Goal: Task Accomplishment & Management: Use online tool/utility

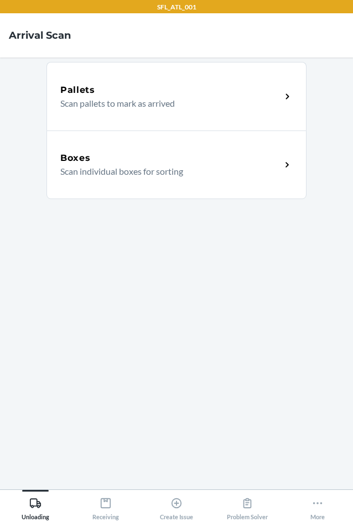
click at [84, 163] on h5 "Boxes" at bounding box center [75, 157] width 30 height 13
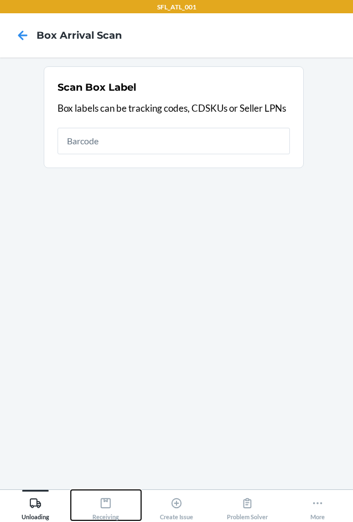
click at [117, 504] on div "Receiving" at bounding box center [105, 507] width 27 height 28
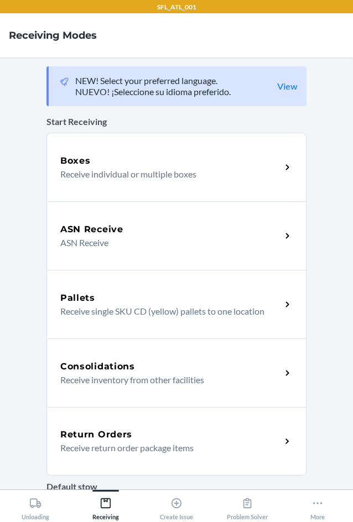
click at [95, 433] on h5 "Return Orders" at bounding box center [96, 434] width 72 height 13
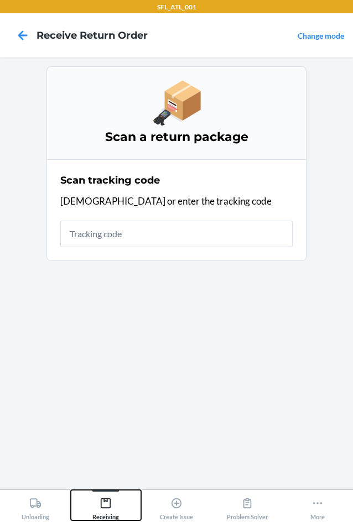
click at [106, 504] on icon at bounding box center [106, 503] width 12 height 12
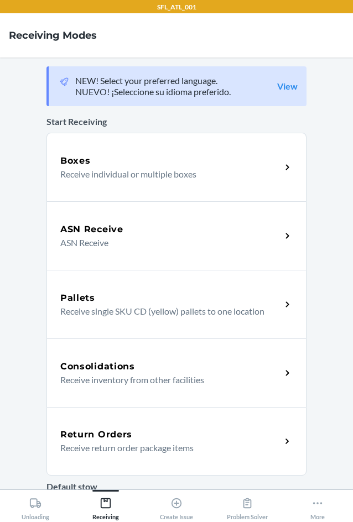
click at [103, 432] on h5 "Return Orders" at bounding box center [96, 434] width 72 height 13
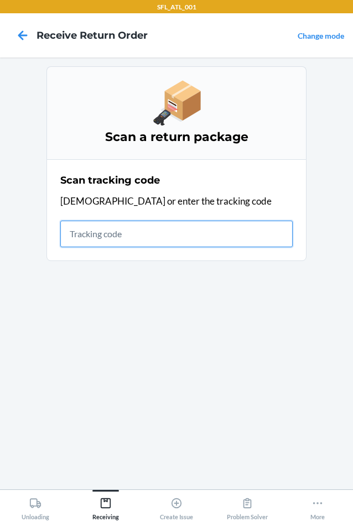
click at [130, 238] on input "text" at bounding box center [176, 234] width 232 height 27
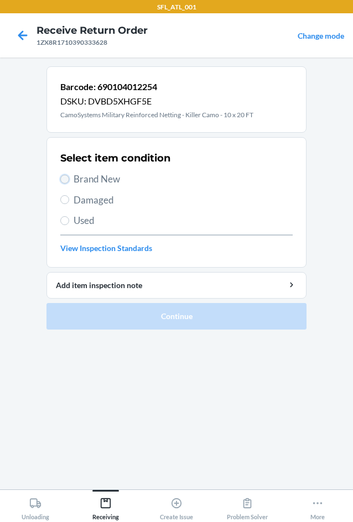
click at [61, 178] on input "Brand New" at bounding box center [64, 179] width 9 height 9
radio input "true"
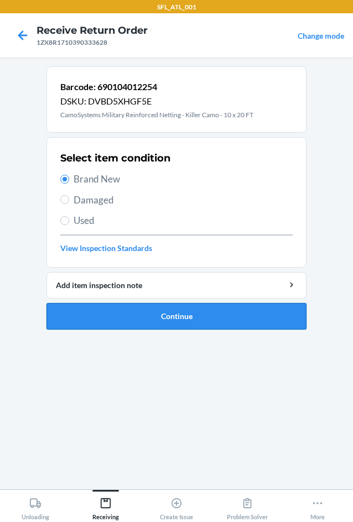
click at [155, 305] on button "Continue" at bounding box center [176, 316] width 260 height 27
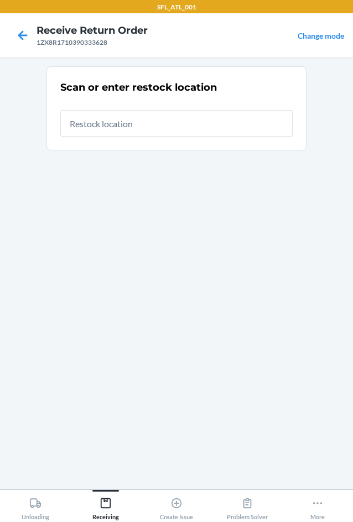
click at [138, 120] on input "text" at bounding box center [176, 123] width 232 height 27
type input "RTCart007"
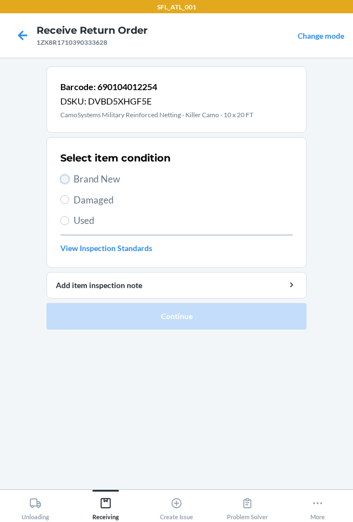
click at [66, 177] on input "Brand New" at bounding box center [64, 179] width 9 height 9
radio input "true"
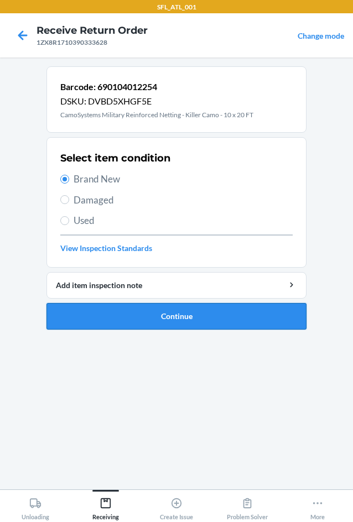
click at [132, 321] on button "Continue" at bounding box center [176, 316] width 260 height 27
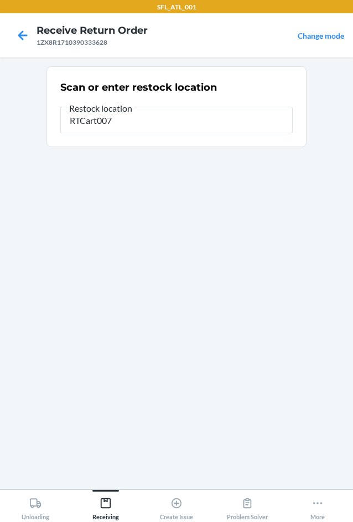
type input "RTCart007"
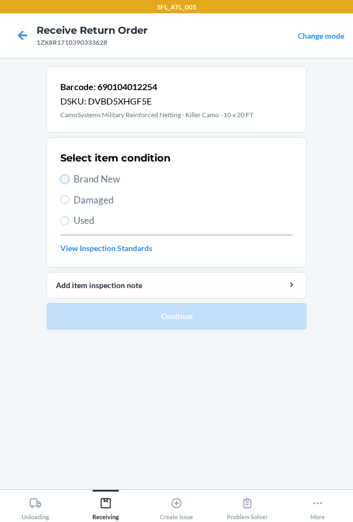
click at [65, 180] on input "Brand New" at bounding box center [64, 179] width 9 height 9
radio input "true"
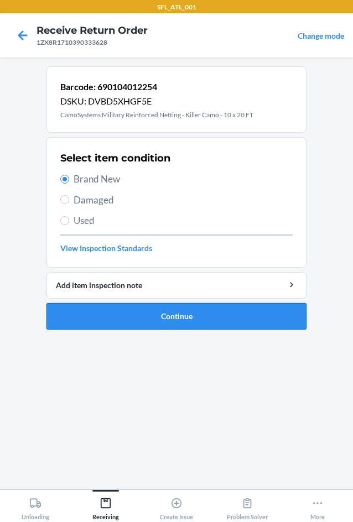
click at [149, 315] on button "Continue" at bounding box center [176, 316] width 260 height 27
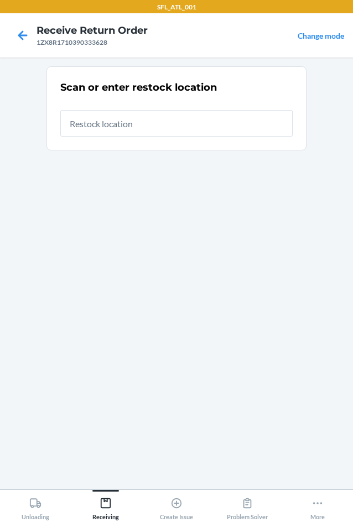
click at [124, 121] on input "text" at bounding box center [176, 123] width 232 height 27
type input "RTCart007"
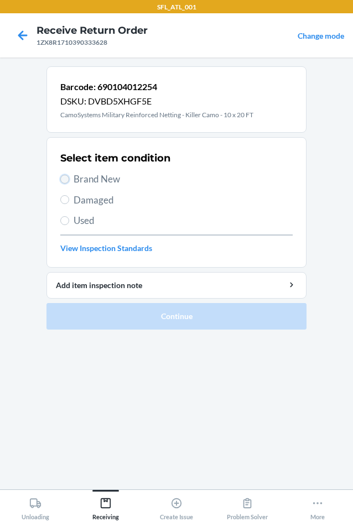
click at [62, 179] on input "Brand New" at bounding box center [64, 179] width 9 height 9
radio input "true"
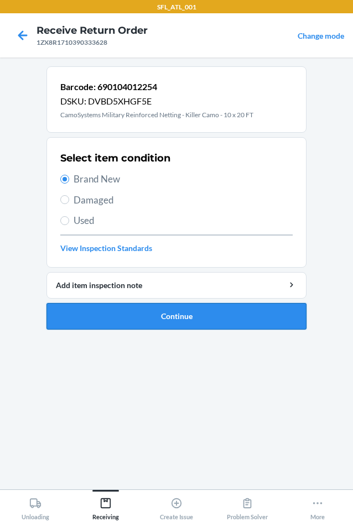
click at [160, 318] on button "Continue" at bounding box center [176, 316] width 260 height 27
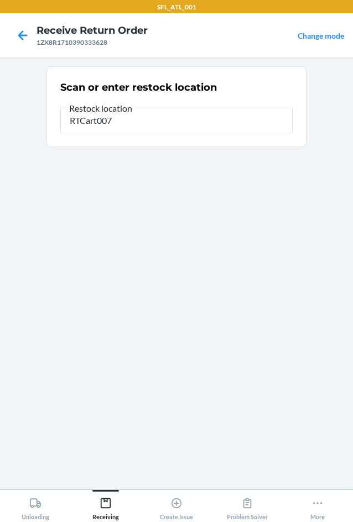
type input "RTCart007"
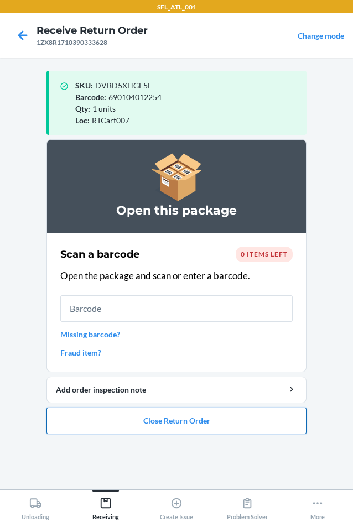
click at [183, 421] on button "Close Return Order" at bounding box center [176, 420] width 260 height 27
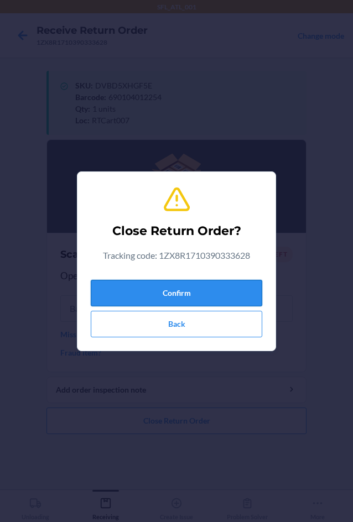
click at [206, 297] on button "Confirm" at bounding box center [176, 293] width 171 height 27
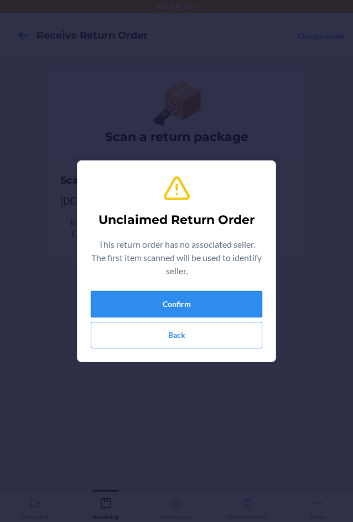
click at [179, 304] on button "Confirm" at bounding box center [176, 304] width 171 height 27
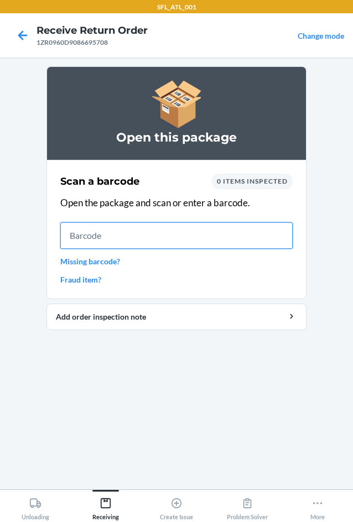
click at [96, 231] on input "text" at bounding box center [176, 235] width 232 height 27
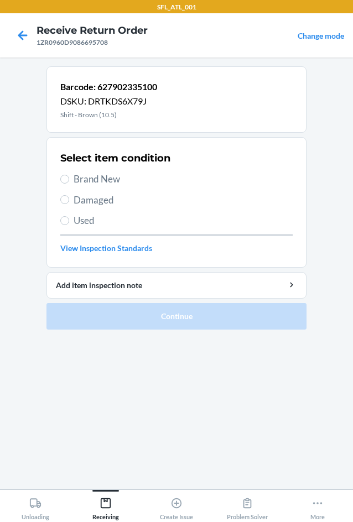
click at [60, 174] on label "Brand New" at bounding box center [176, 179] width 232 height 14
click at [60, 175] on input "Brand New" at bounding box center [64, 179] width 9 height 9
radio input "true"
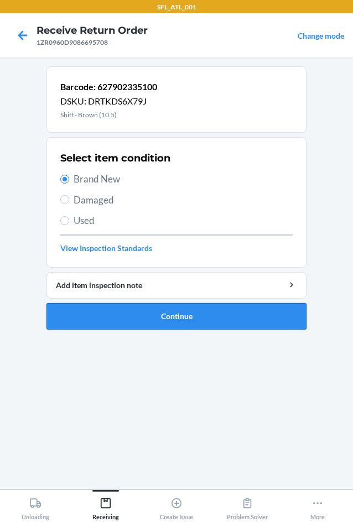
click at [148, 312] on button "Continue" at bounding box center [176, 316] width 260 height 27
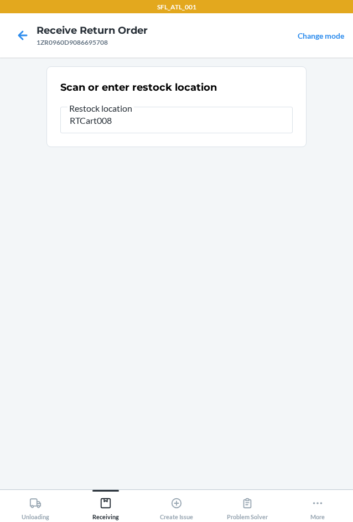
type input "RTCart008"
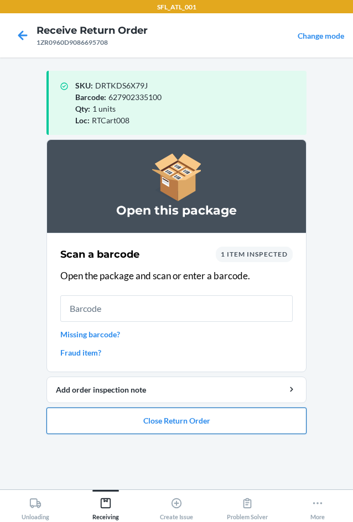
click at [193, 429] on button "Close Return Order" at bounding box center [176, 420] width 260 height 27
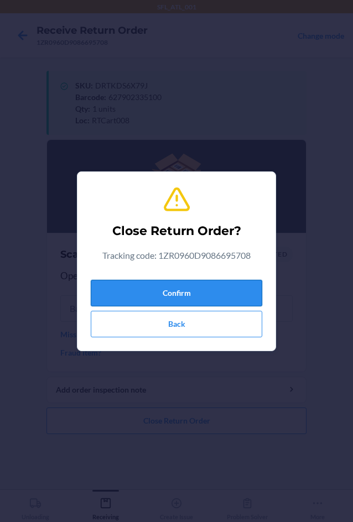
click at [185, 298] on button "Confirm" at bounding box center [176, 293] width 171 height 27
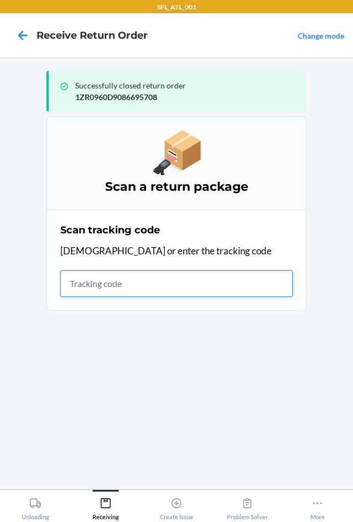
click at [130, 281] on input "text" at bounding box center [176, 283] width 232 height 27
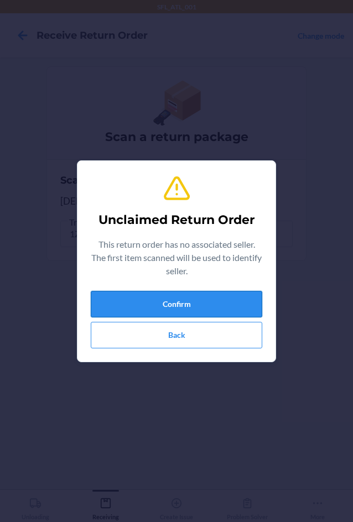
click at [186, 304] on button "Confirm" at bounding box center [176, 304] width 171 height 27
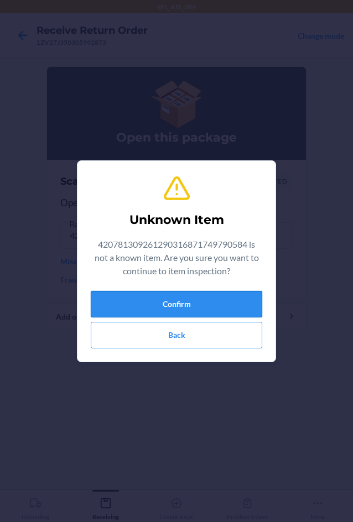
click at [189, 305] on button "Confirm" at bounding box center [176, 304] width 171 height 27
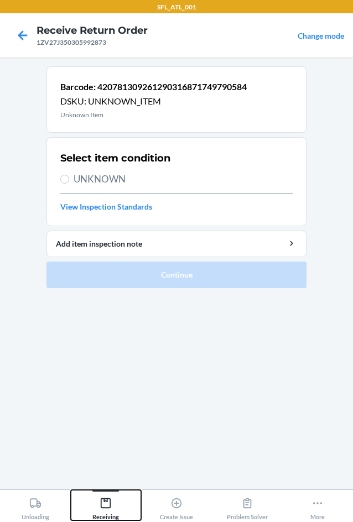
click at [103, 504] on icon at bounding box center [106, 503] width 12 height 12
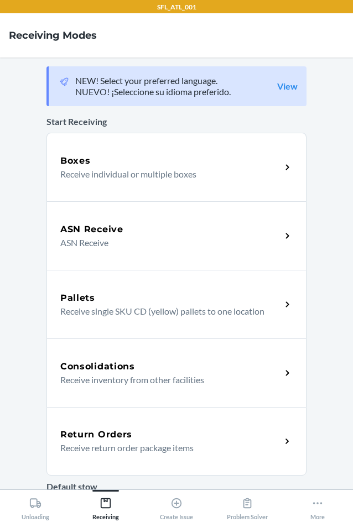
click at [95, 436] on h5 "Return Orders" at bounding box center [96, 434] width 72 height 13
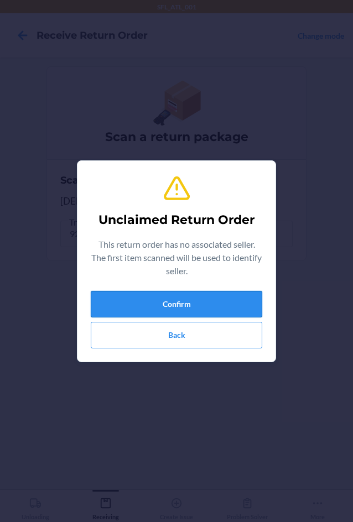
click at [147, 301] on button "Confirm" at bounding box center [176, 304] width 171 height 27
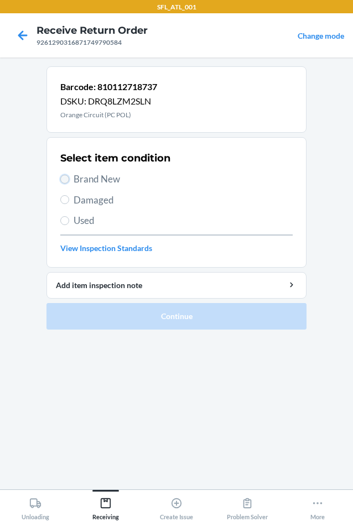
click at [66, 177] on input "Brand New" at bounding box center [64, 179] width 9 height 9
radio input "true"
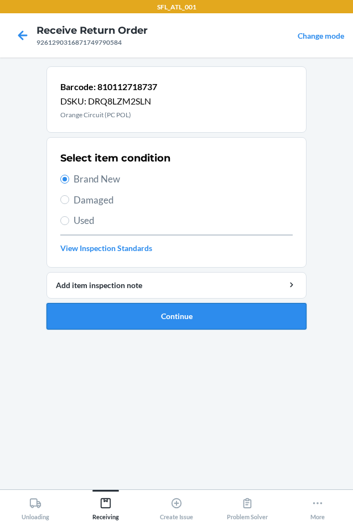
click at [147, 325] on button "Continue" at bounding box center [176, 316] width 260 height 27
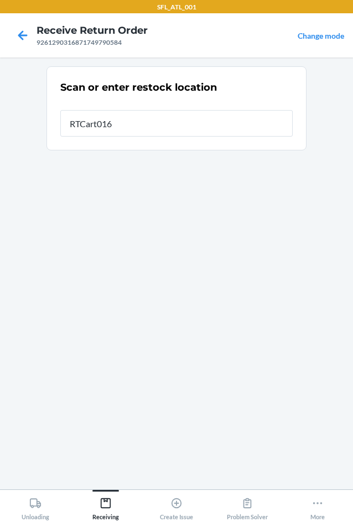
type input "RTCart016"
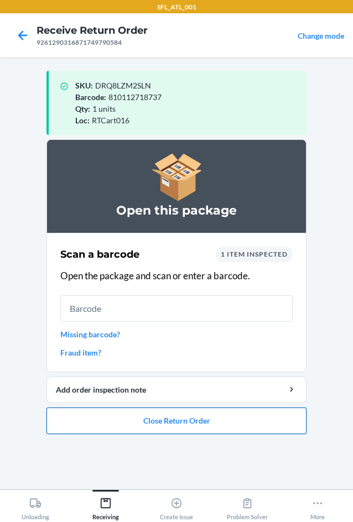
click at [170, 420] on button "Close Return Order" at bounding box center [176, 420] width 260 height 27
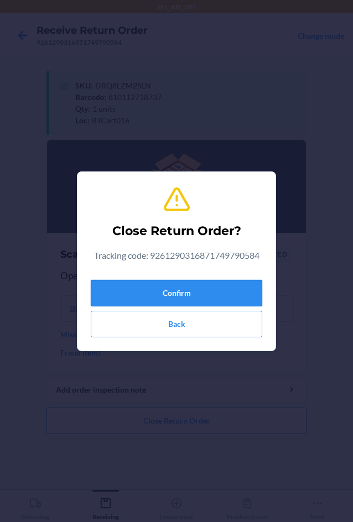
click at [124, 293] on button "Confirm" at bounding box center [176, 293] width 171 height 27
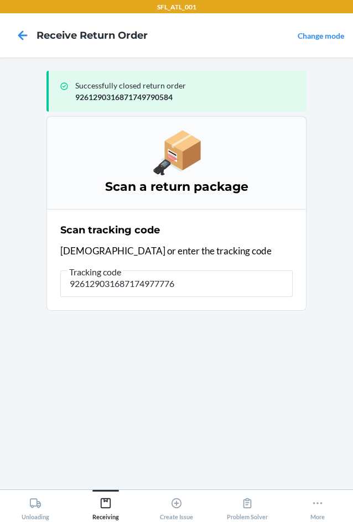
type input "9261290316871749777769"
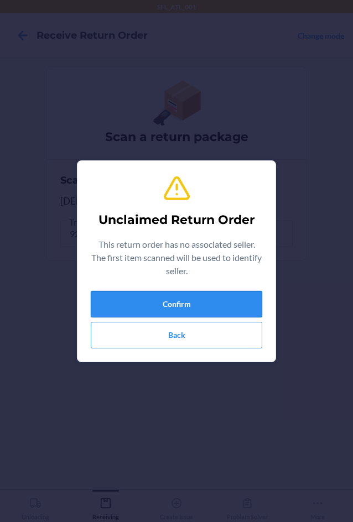
click at [184, 314] on button "Confirm" at bounding box center [176, 304] width 171 height 27
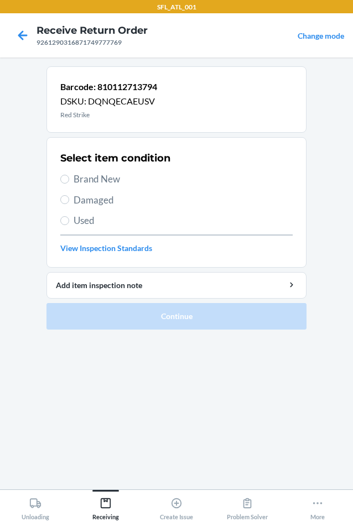
click at [121, 180] on span "Brand New" at bounding box center [183, 179] width 219 height 14
click at [69, 180] on input "Brand New" at bounding box center [64, 179] width 9 height 9
radio input "true"
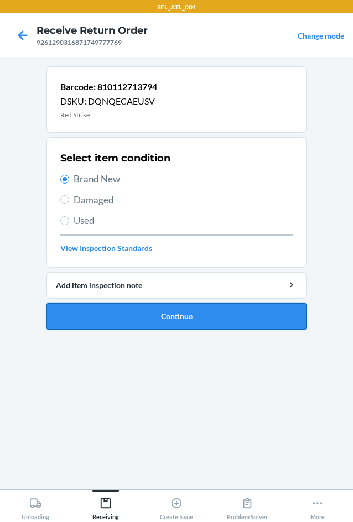
click at [164, 314] on button "Continue" at bounding box center [176, 316] width 260 height 27
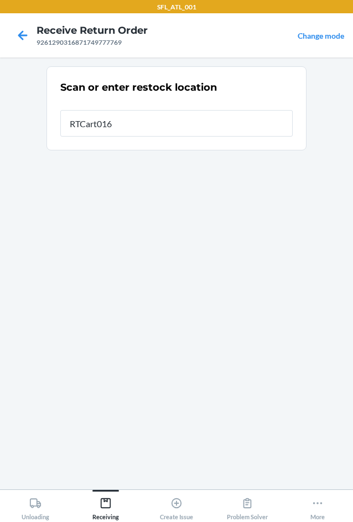
type input "RTCart016"
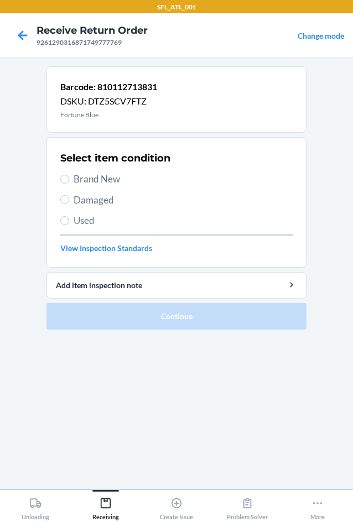
click at [72, 175] on label "Brand New" at bounding box center [176, 179] width 232 height 14
click at [69, 175] on input "Brand New" at bounding box center [64, 179] width 9 height 9
radio input "true"
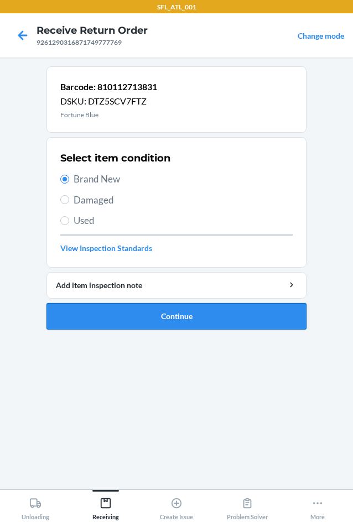
click at [172, 313] on button "Continue" at bounding box center [176, 316] width 260 height 27
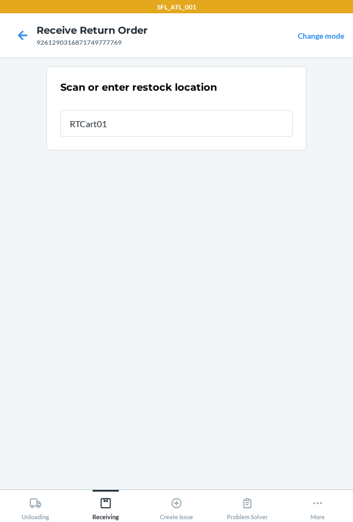
type input "RTCart016"
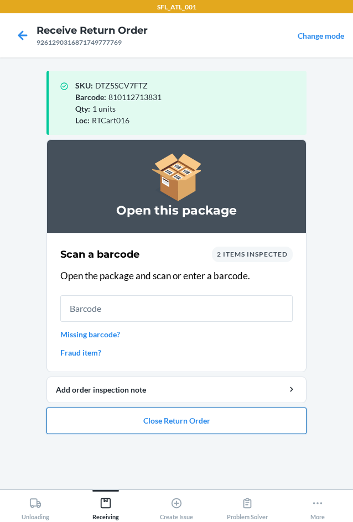
click at [185, 420] on button "Close Return Order" at bounding box center [176, 420] width 260 height 27
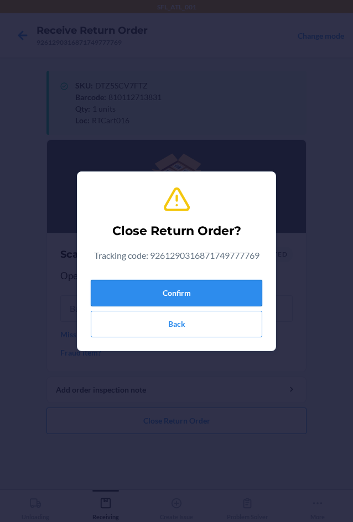
click at [181, 297] on button "Confirm" at bounding box center [176, 293] width 171 height 27
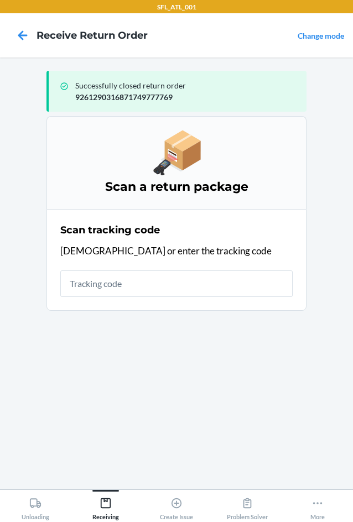
click at [144, 292] on input "text" at bounding box center [176, 283] width 232 height 27
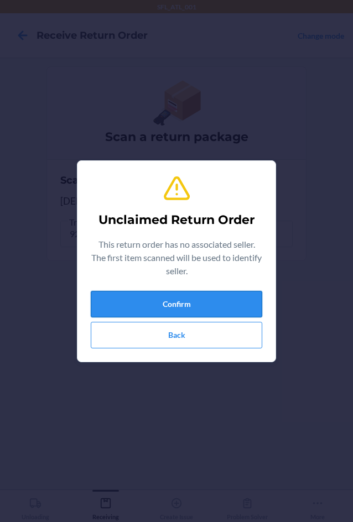
click at [143, 305] on button "Confirm" at bounding box center [176, 304] width 171 height 27
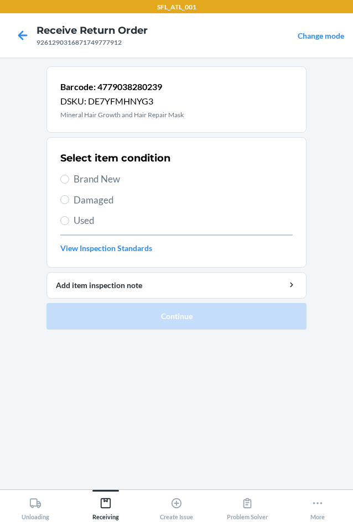
click at [101, 184] on span "Brand New" at bounding box center [183, 179] width 219 height 14
click at [69, 184] on input "Brand New" at bounding box center [64, 179] width 9 height 9
radio input "true"
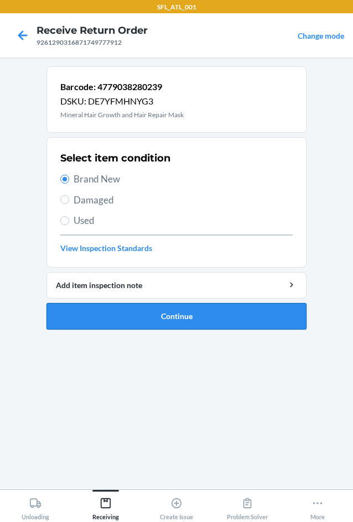
click at [167, 317] on button "Continue" at bounding box center [176, 316] width 260 height 27
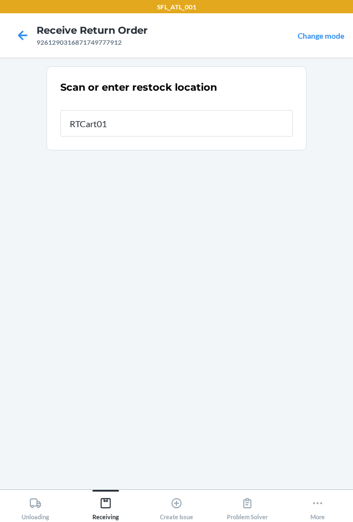
type input "RTCart016"
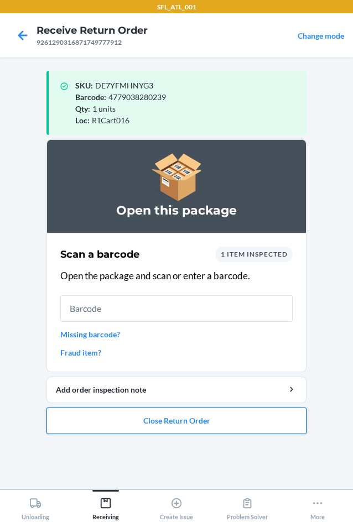
click at [246, 417] on button "Close Return Order" at bounding box center [176, 420] width 260 height 27
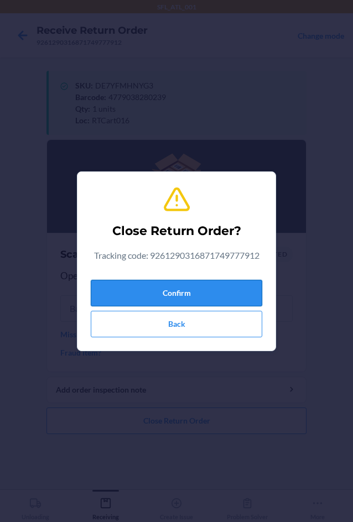
click at [213, 283] on button "Confirm" at bounding box center [176, 293] width 171 height 27
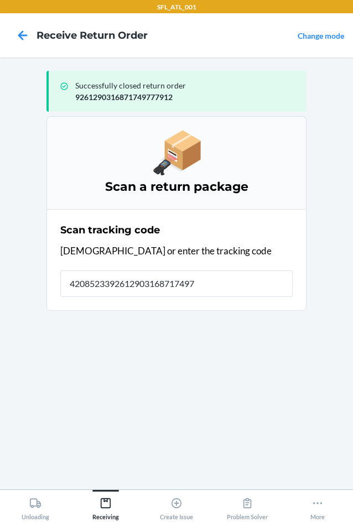
type input "42085233926129031687174974"
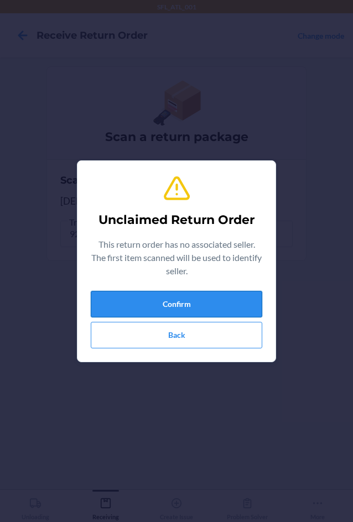
click at [233, 297] on button "Confirm" at bounding box center [176, 304] width 171 height 27
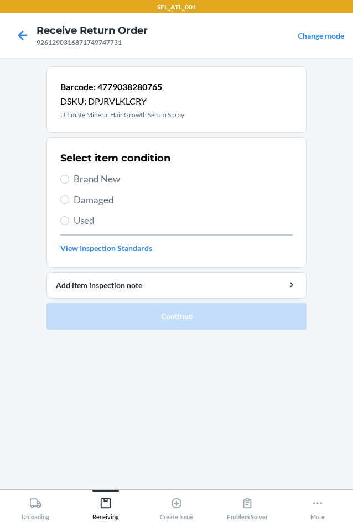
click at [108, 181] on span "Brand New" at bounding box center [183, 179] width 219 height 14
click at [69, 181] on input "Brand New" at bounding box center [64, 179] width 9 height 9
radio input "true"
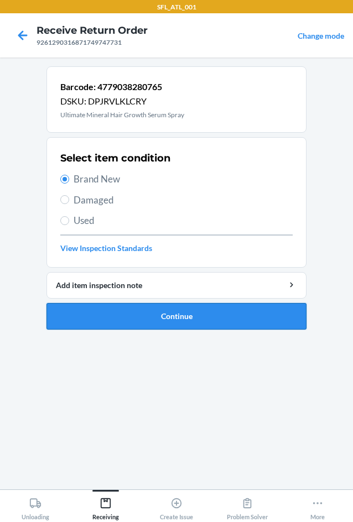
click at [145, 326] on button "Continue" at bounding box center [176, 316] width 260 height 27
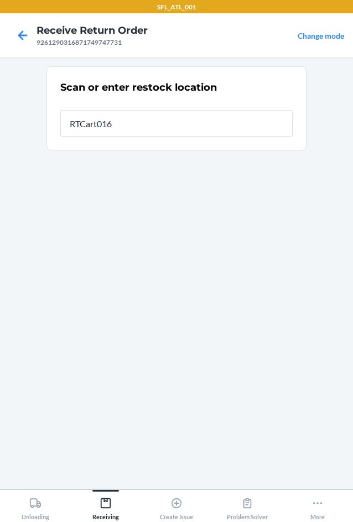
type input "RTCart016"
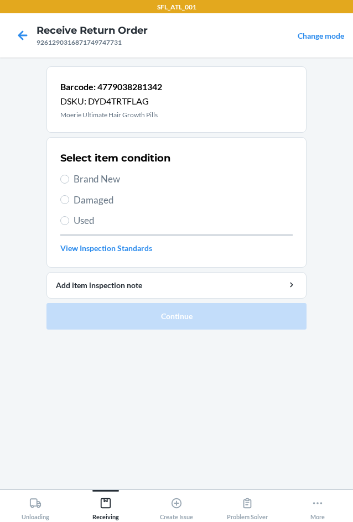
click at [74, 220] on span "Used" at bounding box center [183, 220] width 219 height 14
click at [69, 220] on input "Used" at bounding box center [64, 220] width 9 height 9
radio input "true"
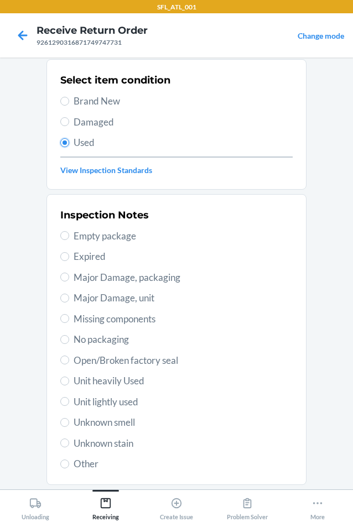
scroll to position [144, 0]
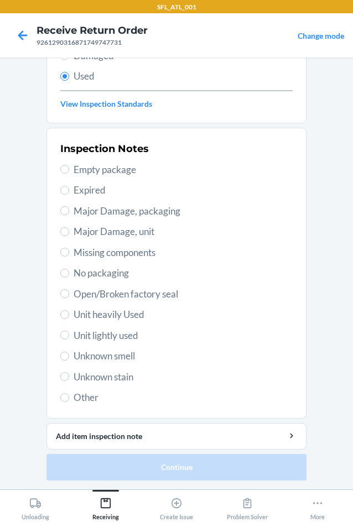
click at [60, 317] on label "Unit heavily Used" at bounding box center [176, 314] width 232 height 14
click at [60, 317] on input "Unit heavily Used" at bounding box center [64, 314] width 9 height 9
radio input "true"
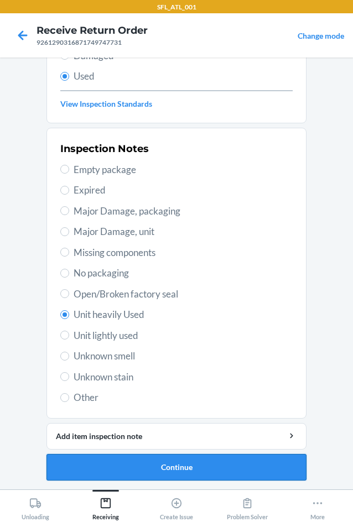
click at [171, 467] on button "Continue" at bounding box center [176, 467] width 260 height 27
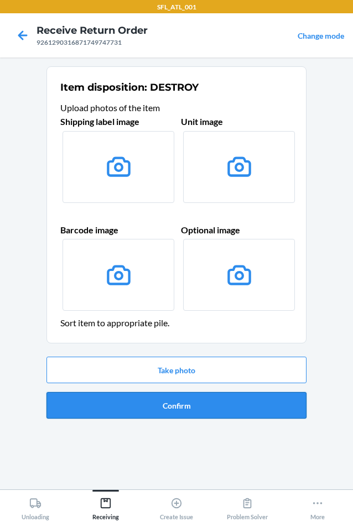
click at [176, 406] on button "Confirm" at bounding box center [176, 405] width 260 height 27
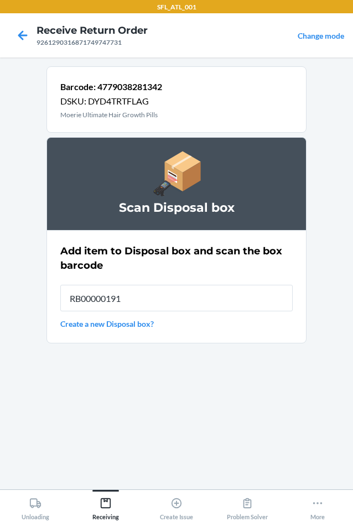
type input "RB00000191O"
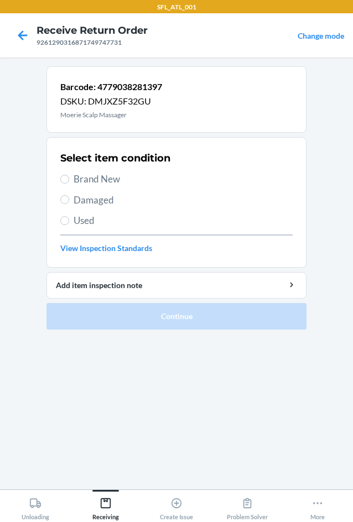
click at [85, 175] on span "Brand New" at bounding box center [183, 179] width 219 height 14
click at [69, 175] on input "Brand New" at bounding box center [64, 179] width 9 height 9
radio input "true"
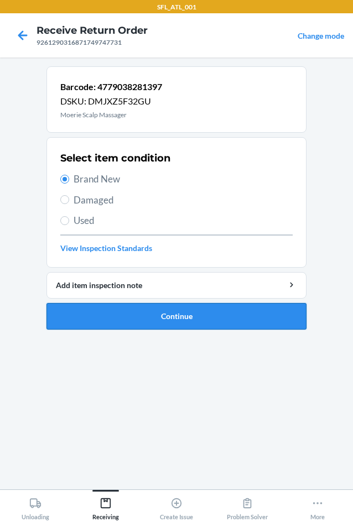
click at [175, 315] on button "Continue" at bounding box center [176, 316] width 260 height 27
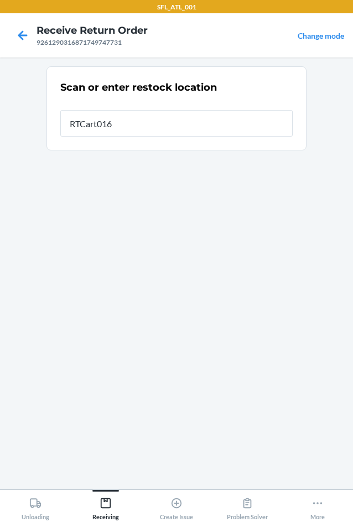
type input "RTCart016"
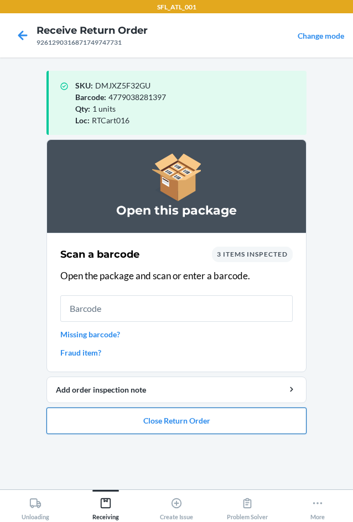
click at [137, 427] on button "Close Return Order" at bounding box center [176, 420] width 260 height 27
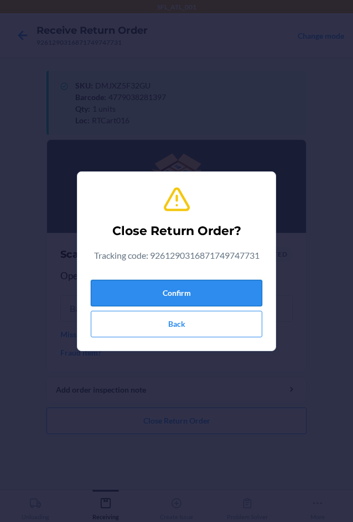
click at [157, 289] on button "Confirm" at bounding box center [176, 293] width 171 height 27
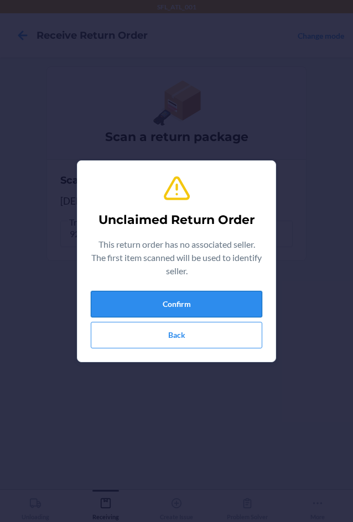
click at [142, 300] on button "Confirm" at bounding box center [176, 304] width 171 height 27
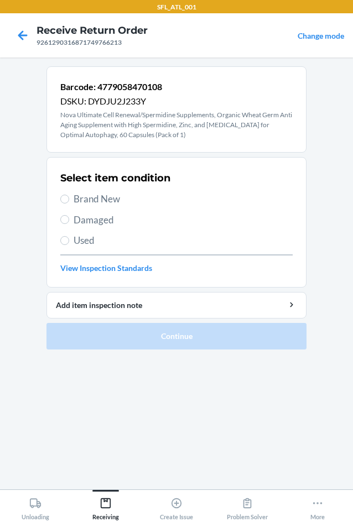
click at [83, 243] on span "Used" at bounding box center [183, 240] width 219 height 14
click at [69, 243] on input "Used" at bounding box center [64, 240] width 9 height 9
radio input "true"
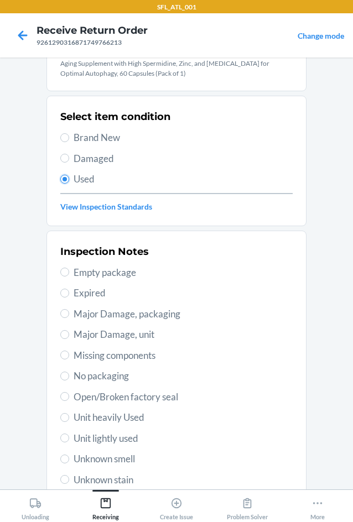
scroll to position [164, 0]
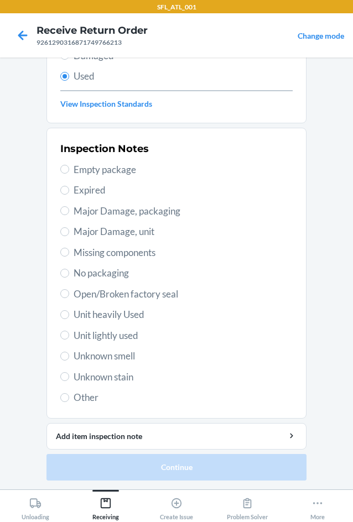
click at [130, 315] on span "Unit heavily Used" at bounding box center [183, 314] width 219 height 14
click at [69, 315] on input "Unit heavily Used" at bounding box center [64, 314] width 9 height 9
radio input "true"
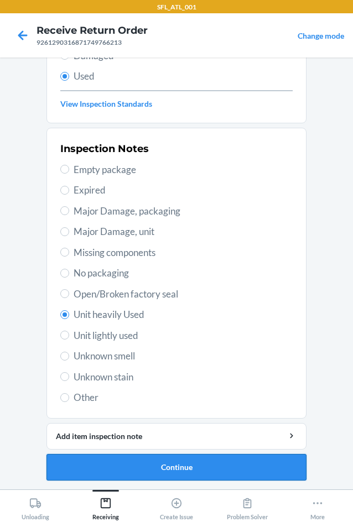
click at [142, 461] on button "Continue" at bounding box center [176, 467] width 260 height 27
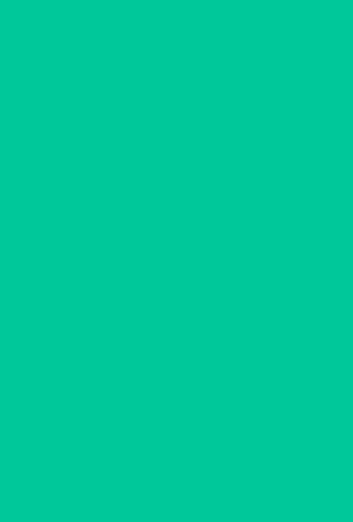
scroll to position [0, 0]
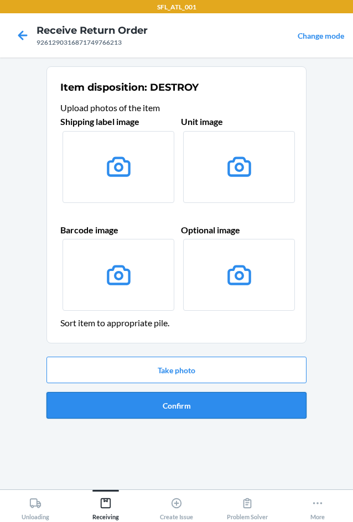
click at [156, 406] on button "Confirm" at bounding box center [176, 405] width 260 height 27
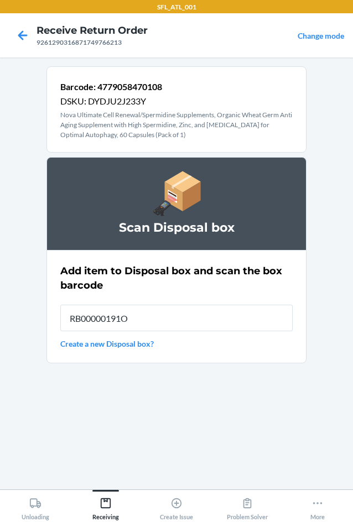
type input "RB00000191O"
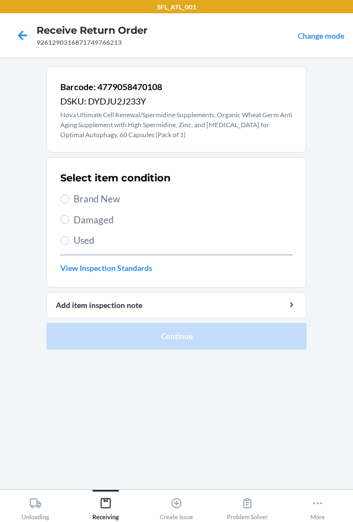
click at [66, 224] on label "Damaged" at bounding box center [176, 220] width 232 height 14
click at [66, 224] on input "Damaged" at bounding box center [64, 219] width 9 height 9
radio input "true"
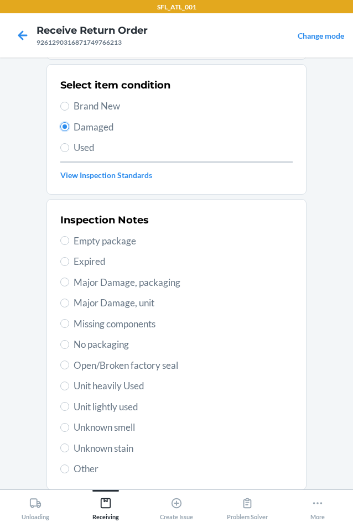
scroll to position [164, 0]
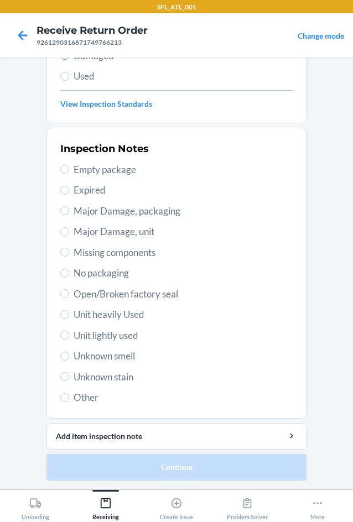
click at [88, 187] on span "Expired" at bounding box center [183, 190] width 219 height 14
click at [69, 187] on input "Expired" at bounding box center [64, 190] width 9 height 9
radio input "true"
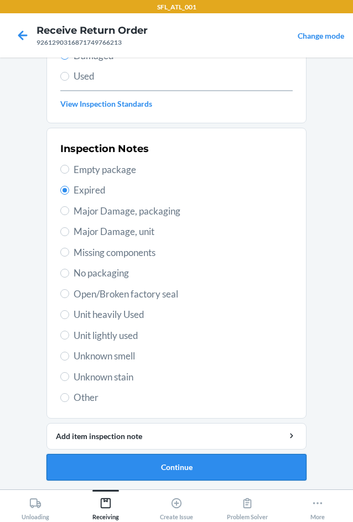
click at [160, 470] on button "Continue" at bounding box center [176, 467] width 260 height 27
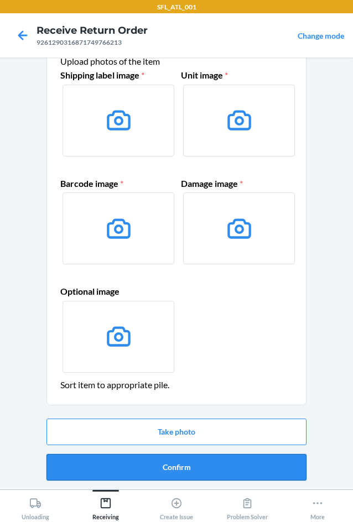
click at [170, 460] on button "Confirm" at bounding box center [176, 467] width 260 height 27
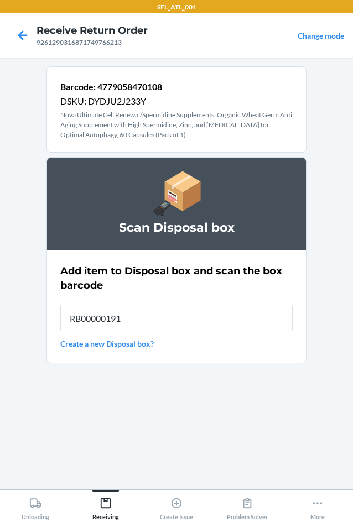
type input "RB00000191O"
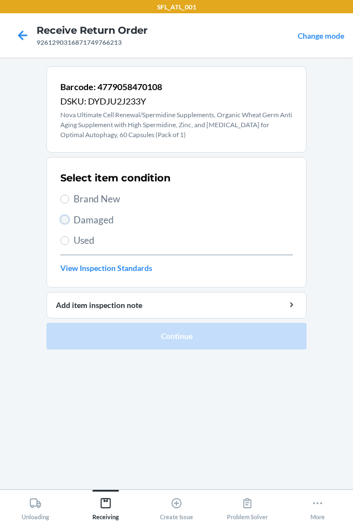
click at [67, 216] on input "Damaged" at bounding box center [64, 219] width 9 height 9
radio input "true"
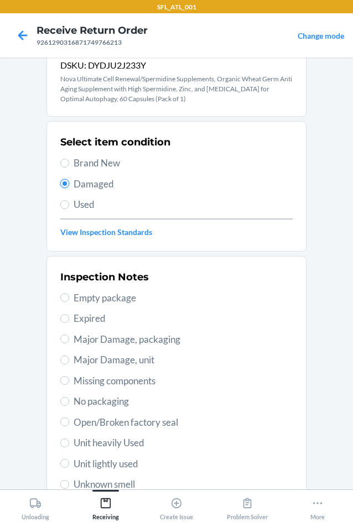
scroll to position [55, 0]
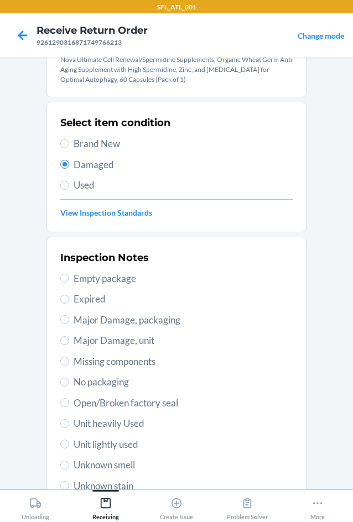
click at [81, 293] on span "Expired" at bounding box center [183, 299] width 219 height 14
click at [69, 295] on input "Expired" at bounding box center [64, 299] width 9 height 9
radio input "true"
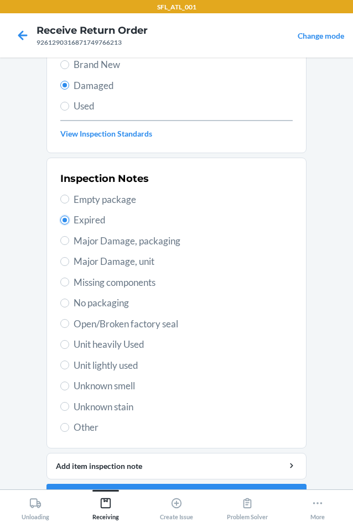
scroll to position [164, 0]
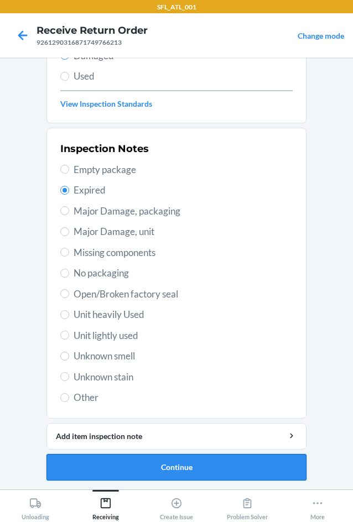
click at [150, 473] on button "Continue" at bounding box center [176, 467] width 260 height 27
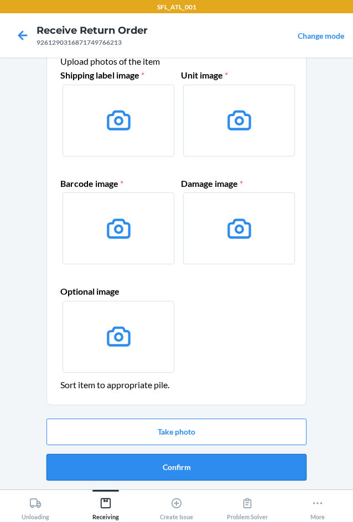
click at [160, 468] on button "Confirm" at bounding box center [176, 467] width 260 height 27
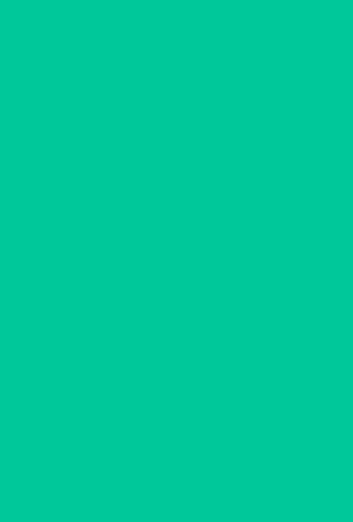
scroll to position [0, 0]
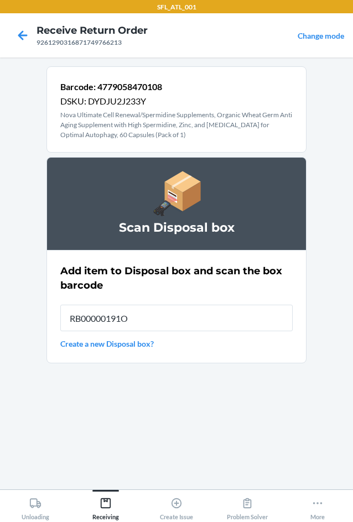
type input "RB00000191O"
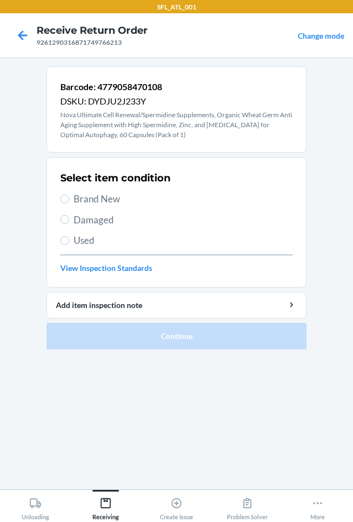
click at [102, 218] on span "Damaged" at bounding box center [183, 220] width 219 height 14
click at [69, 218] on input "Damaged" at bounding box center [64, 219] width 9 height 9
radio input "true"
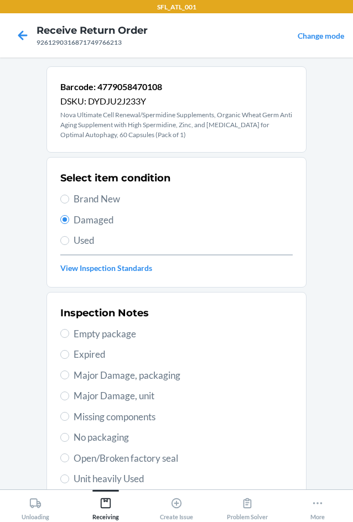
click at [103, 350] on span "Expired" at bounding box center [183, 354] width 219 height 14
click at [69, 350] on input "Expired" at bounding box center [64, 354] width 9 height 9
radio input "true"
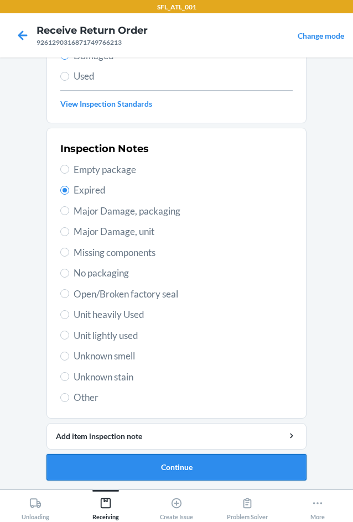
click at [151, 464] on button "Continue" at bounding box center [176, 467] width 260 height 27
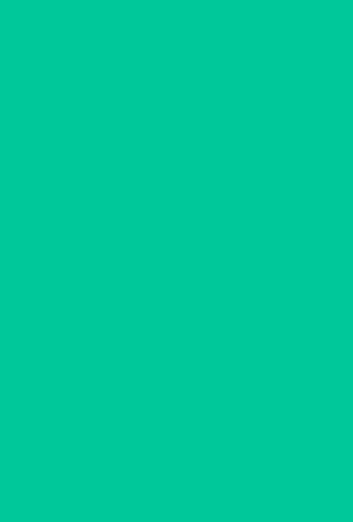
scroll to position [46, 0]
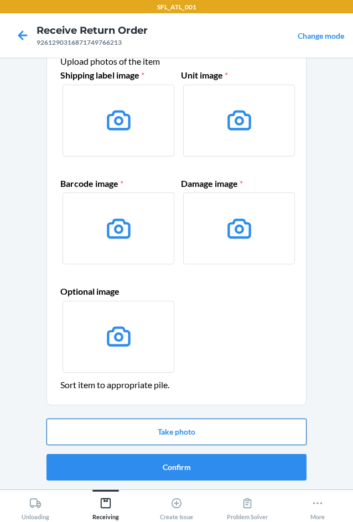
click at [158, 443] on button "Take photo" at bounding box center [176, 431] width 260 height 27
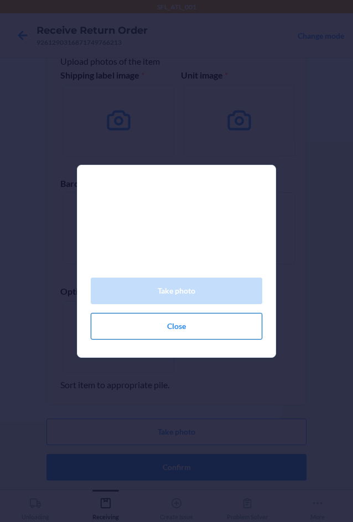
click at [176, 337] on button "Close" at bounding box center [176, 326] width 171 height 27
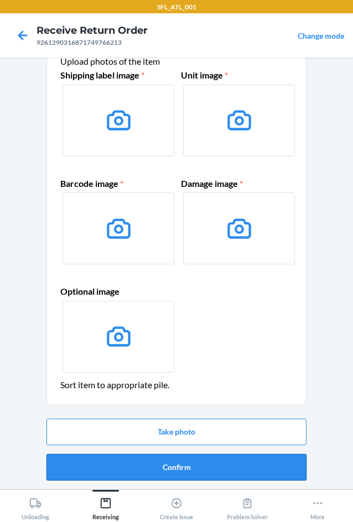
click at [195, 472] on button "Confirm" at bounding box center [176, 467] width 260 height 27
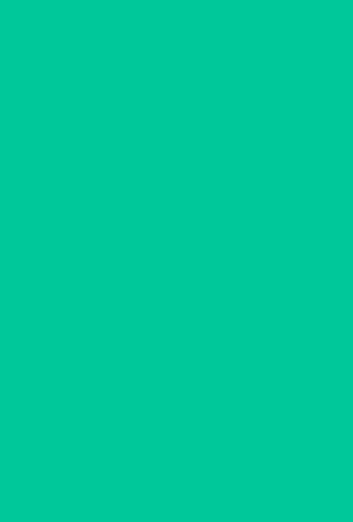
scroll to position [0, 0]
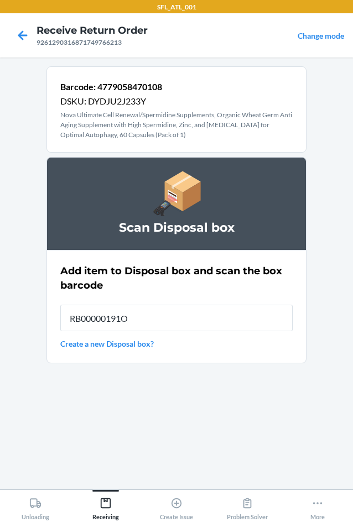
type input "RB00000191O"
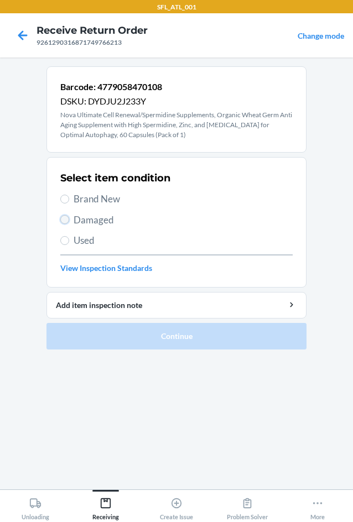
click at [65, 219] on input "Damaged" at bounding box center [64, 219] width 9 height 9
radio input "true"
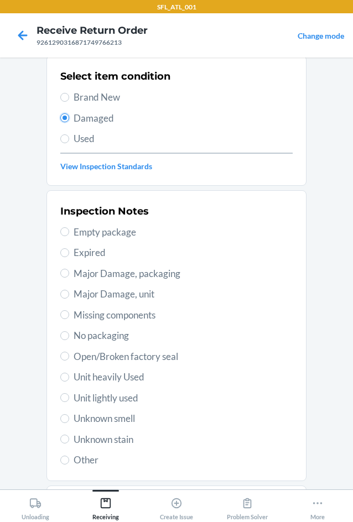
scroll to position [164, 0]
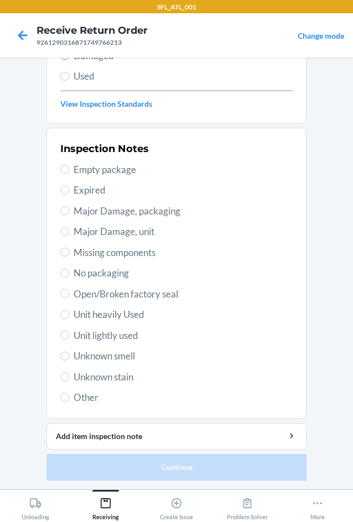
click at [91, 189] on span "Expired" at bounding box center [183, 190] width 219 height 14
click at [69, 189] on input "Expired" at bounding box center [64, 190] width 9 height 9
radio input "true"
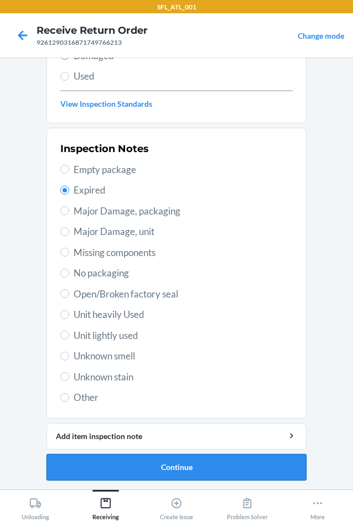
click at [159, 463] on button "Continue" at bounding box center [176, 467] width 260 height 27
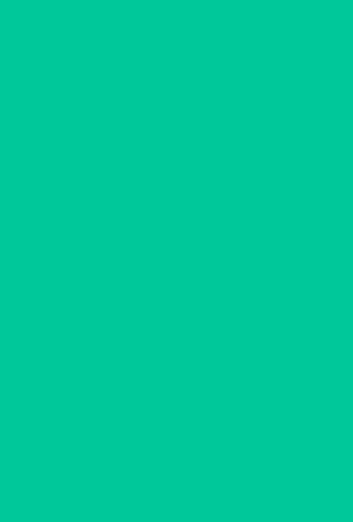
scroll to position [46, 0]
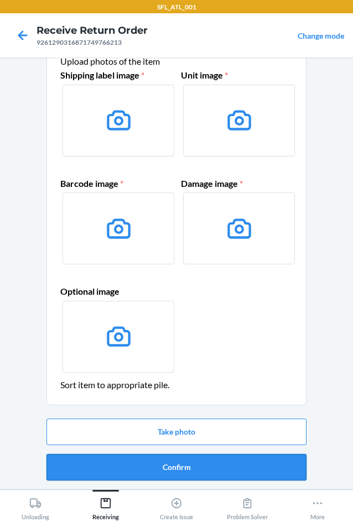
click at [164, 464] on button "Confirm" at bounding box center [176, 467] width 260 height 27
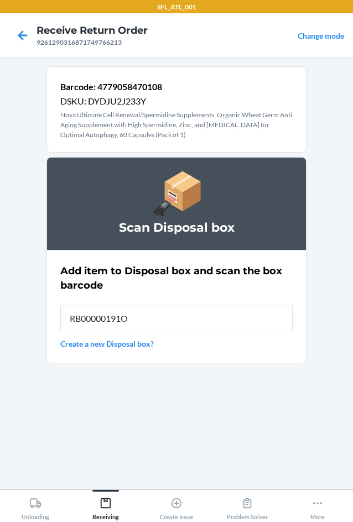
type input "RB00000191O"
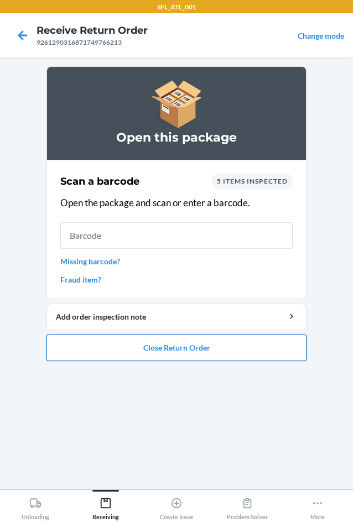
click at [176, 351] on button "Close Return Order" at bounding box center [176, 347] width 260 height 27
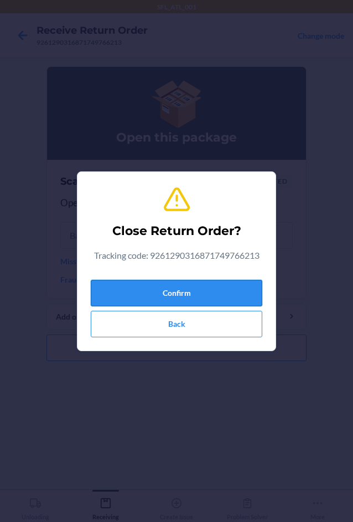
click at [195, 286] on button "Confirm" at bounding box center [176, 293] width 171 height 27
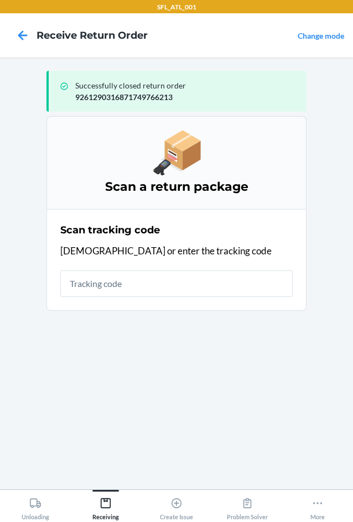
click at [170, 287] on input "text" at bounding box center [176, 283] width 232 height 27
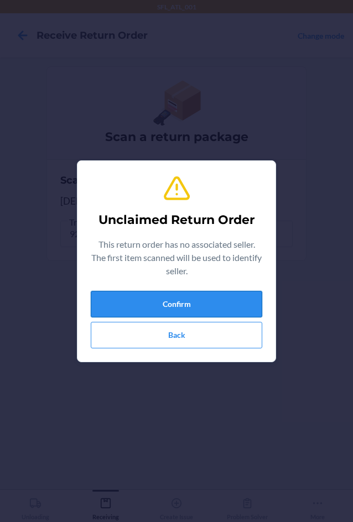
click at [175, 301] on button "Confirm" at bounding box center [176, 304] width 171 height 27
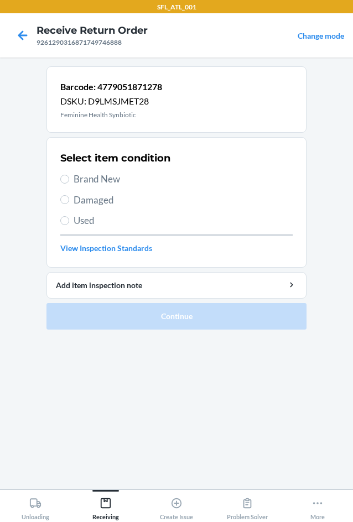
click at [84, 197] on span "Damaged" at bounding box center [183, 200] width 219 height 14
click at [69, 197] on input "Damaged" at bounding box center [64, 199] width 9 height 9
radio input "true"
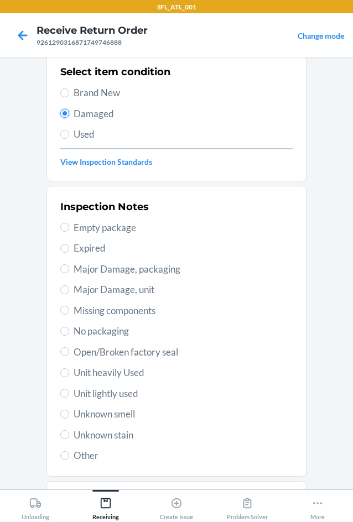
scroll to position [144, 0]
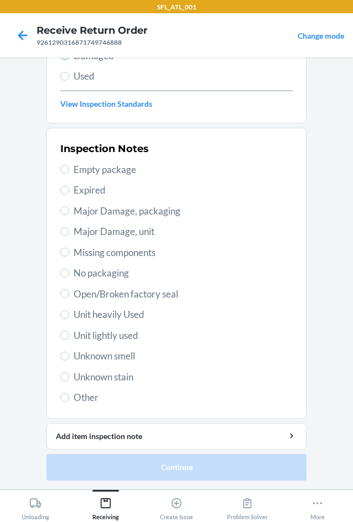
click at [87, 189] on span "Expired" at bounding box center [183, 190] width 219 height 14
click at [69, 189] on input "Expired" at bounding box center [64, 190] width 9 height 9
radio input "true"
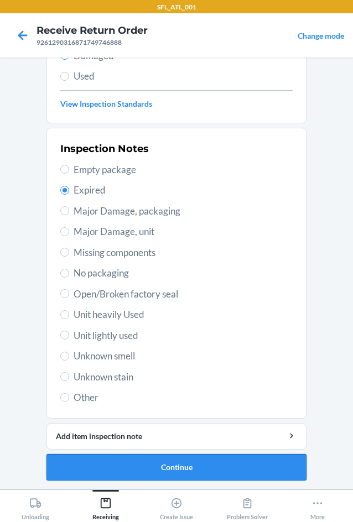
click at [152, 462] on button "Continue" at bounding box center [176, 467] width 260 height 27
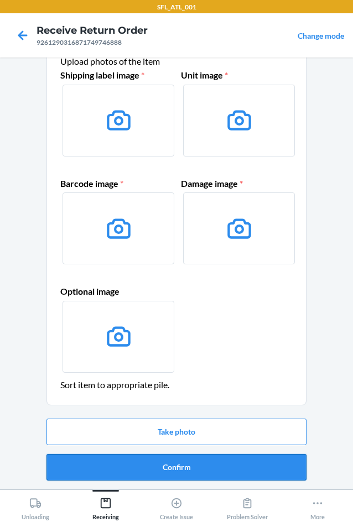
click at [152, 460] on button "Confirm" at bounding box center [176, 467] width 260 height 27
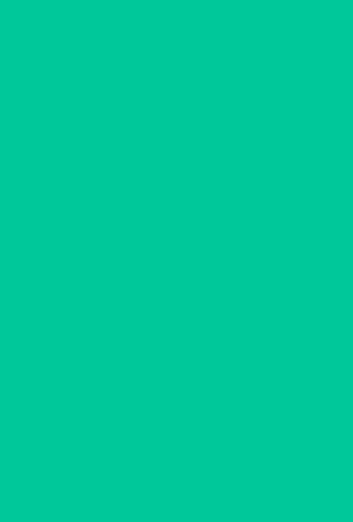
scroll to position [0, 0]
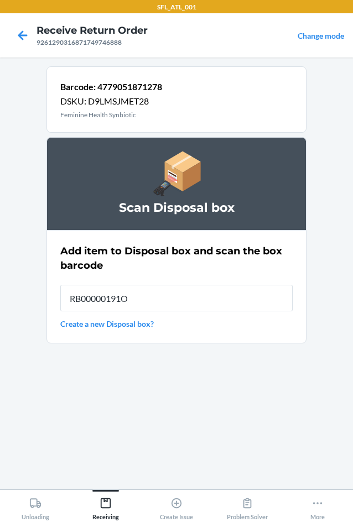
type input "RB00000191O"
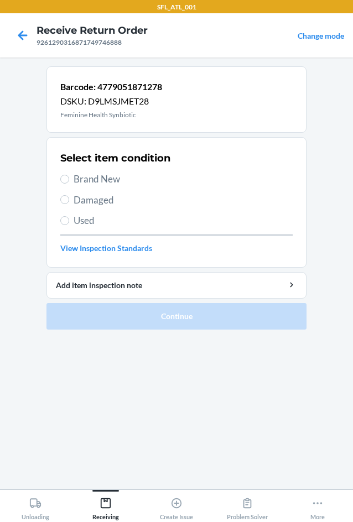
click at [76, 205] on span "Damaged" at bounding box center [183, 200] width 219 height 14
click at [69, 204] on input "Damaged" at bounding box center [64, 199] width 9 height 9
radio input "true"
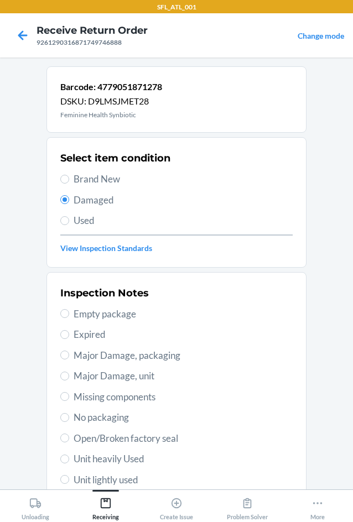
click at [86, 329] on span "Expired" at bounding box center [183, 334] width 219 height 14
click at [69, 330] on input "Expired" at bounding box center [64, 334] width 9 height 9
radio input "true"
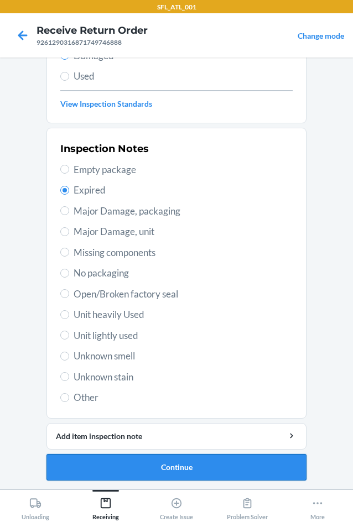
click at [149, 470] on button "Continue" at bounding box center [176, 467] width 260 height 27
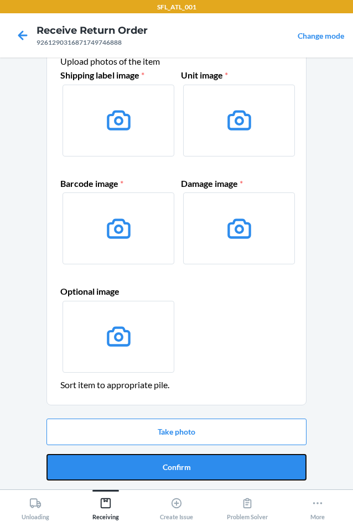
click at [155, 466] on button "Confirm" at bounding box center [176, 467] width 260 height 27
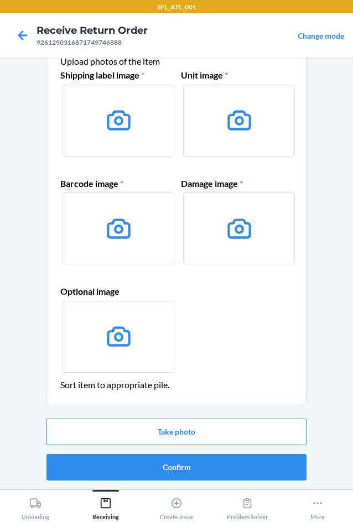
scroll to position [0, 0]
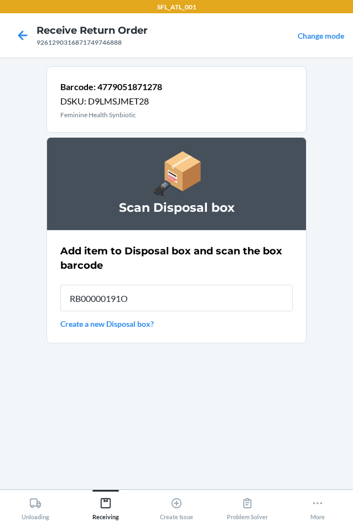
type input "RB00000191O"
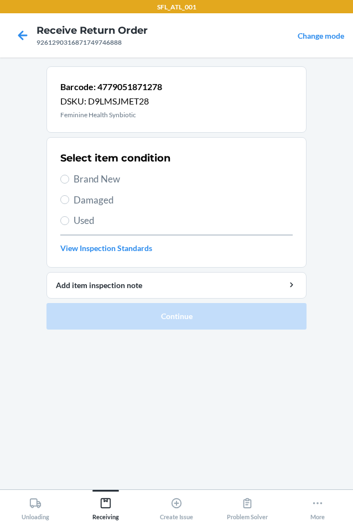
click at [81, 201] on span "Damaged" at bounding box center [183, 200] width 219 height 14
click at [69, 201] on input "Damaged" at bounding box center [64, 199] width 9 height 9
radio input "true"
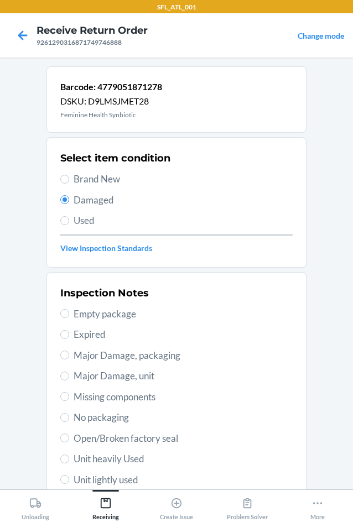
click at [78, 336] on span "Expired" at bounding box center [183, 334] width 219 height 14
click at [69, 336] on input "Expired" at bounding box center [64, 334] width 9 height 9
radio input "true"
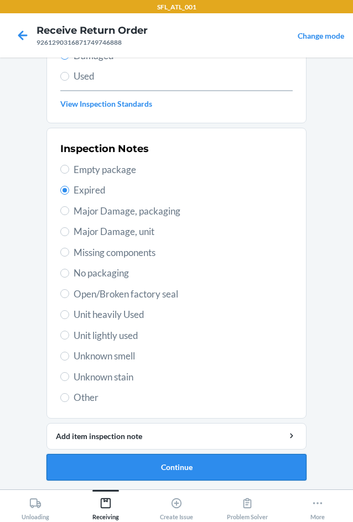
click at [142, 473] on button "Continue" at bounding box center [176, 467] width 260 height 27
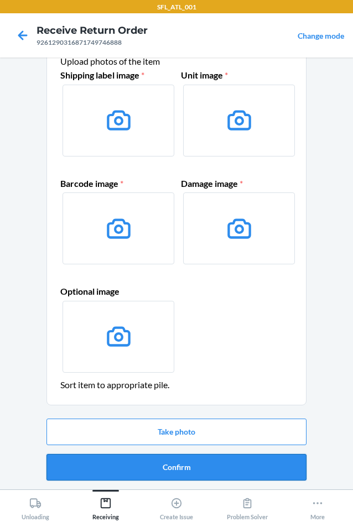
click at [145, 468] on button "Confirm" at bounding box center [176, 467] width 260 height 27
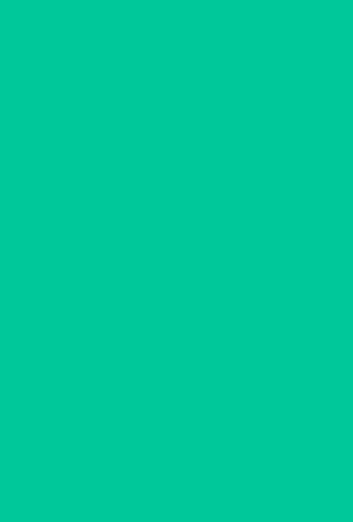
scroll to position [0, 0]
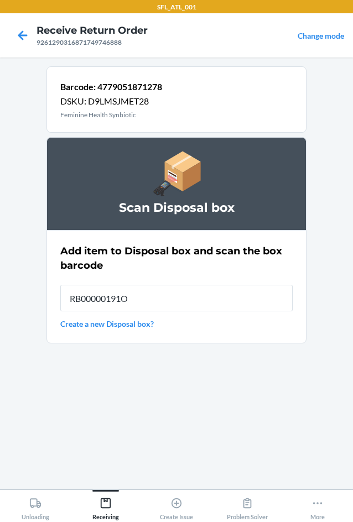
type input "RB00000191O"
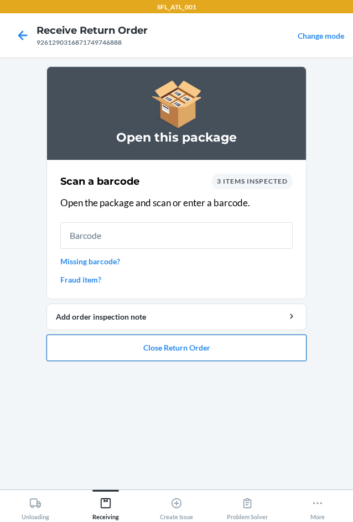
click at [138, 352] on button "Close Return Order" at bounding box center [176, 347] width 260 height 27
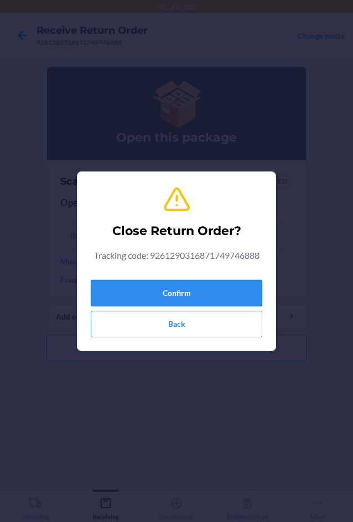
click at [160, 297] on button "Confirm" at bounding box center [176, 293] width 171 height 27
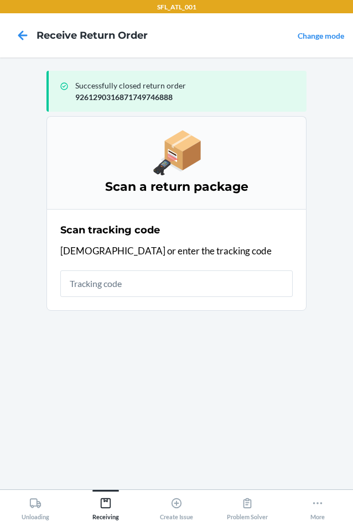
click at [170, 286] on input "text" at bounding box center [176, 283] width 232 height 27
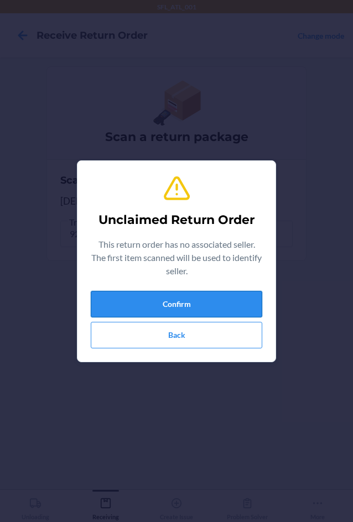
click at [193, 297] on button "Confirm" at bounding box center [176, 304] width 171 height 27
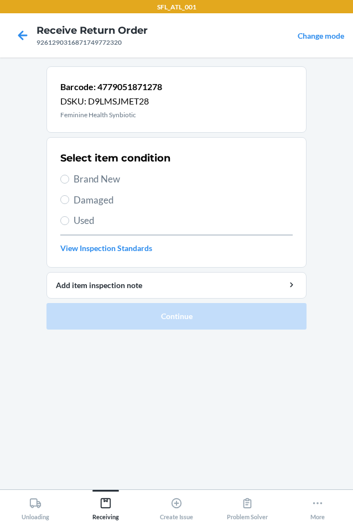
drag, startPoint x: 71, startPoint y: 197, endPoint x: 79, endPoint y: 202, distance: 9.7
click at [71, 197] on label "Damaged" at bounding box center [176, 200] width 232 height 14
click at [69, 197] on input "Damaged" at bounding box center [64, 199] width 9 height 9
radio input "true"
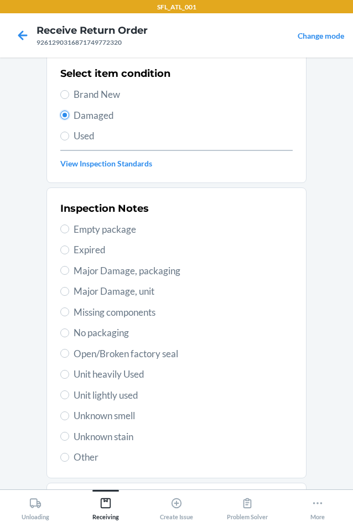
scroll to position [144, 0]
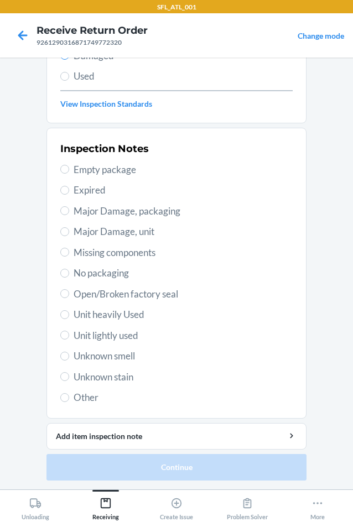
click at [65, 187] on label "Expired" at bounding box center [176, 190] width 232 height 14
click at [65, 187] on input "Expired" at bounding box center [64, 190] width 9 height 9
radio input "true"
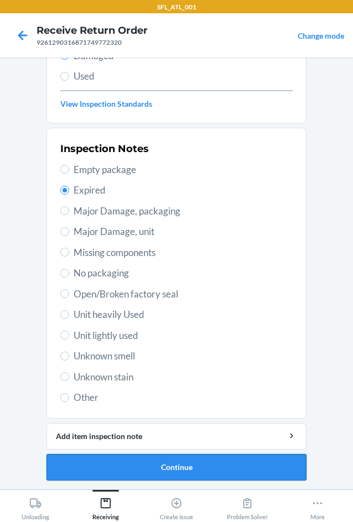
click at [154, 467] on button "Continue" at bounding box center [176, 467] width 260 height 27
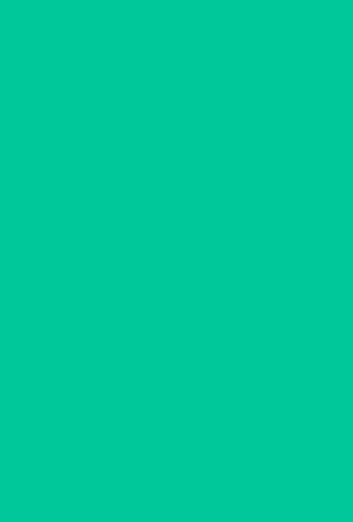
scroll to position [46, 0]
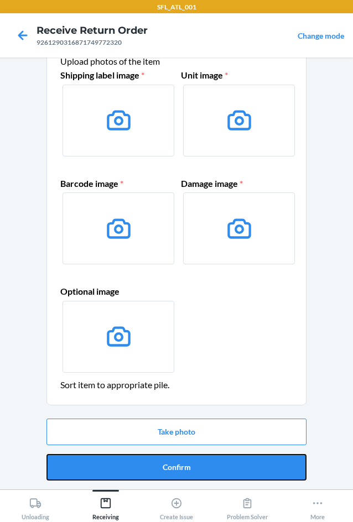
click at [160, 460] on button "Confirm" at bounding box center [176, 467] width 260 height 27
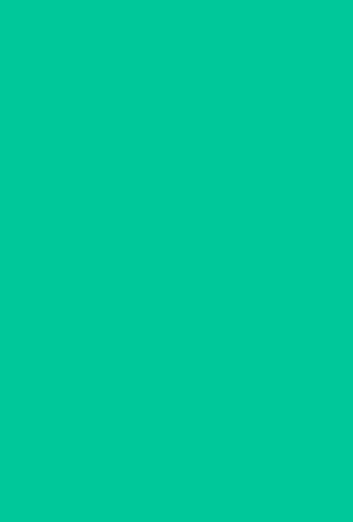
scroll to position [0, 0]
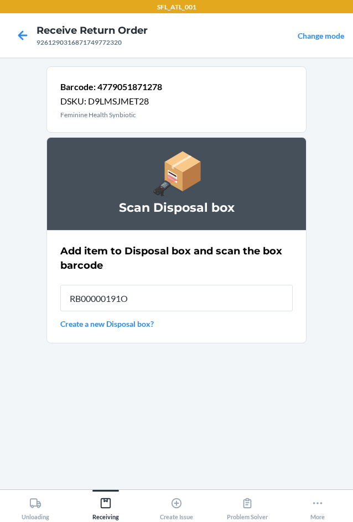
type input "RB00000191O"
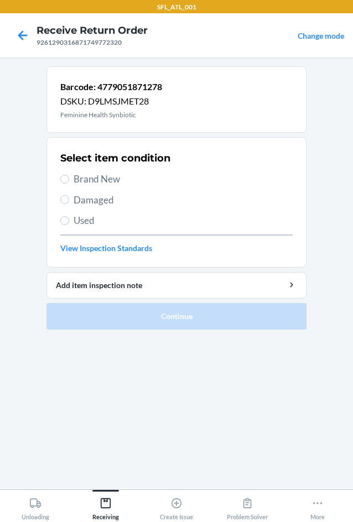
click at [88, 205] on span "Damaged" at bounding box center [183, 200] width 219 height 14
click at [69, 204] on input "Damaged" at bounding box center [64, 199] width 9 height 9
radio input "true"
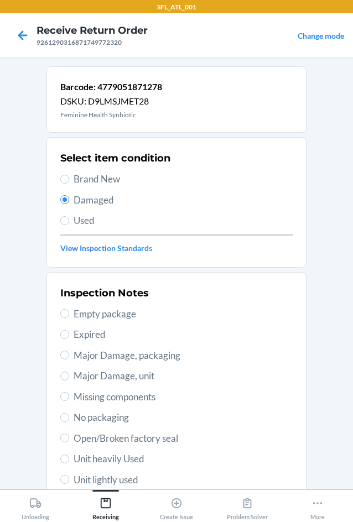
click at [75, 333] on span "Expired" at bounding box center [183, 334] width 219 height 14
click at [69, 333] on input "Expired" at bounding box center [64, 334] width 9 height 9
radio input "true"
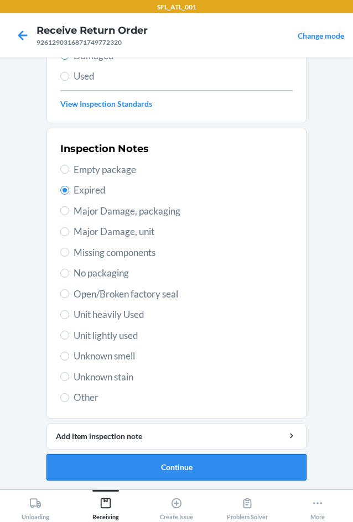
click at [121, 479] on button "Continue" at bounding box center [176, 467] width 260 height 27
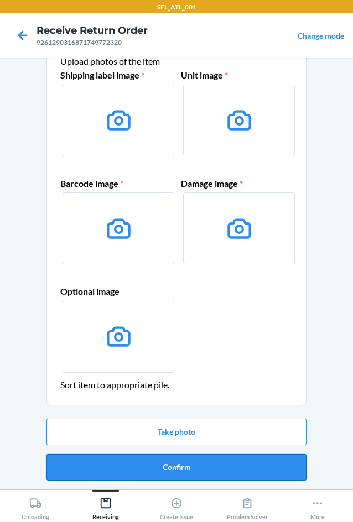
click at [119, 460] on button "Confirm" at bounding box center [176, 467] width 260 height 27
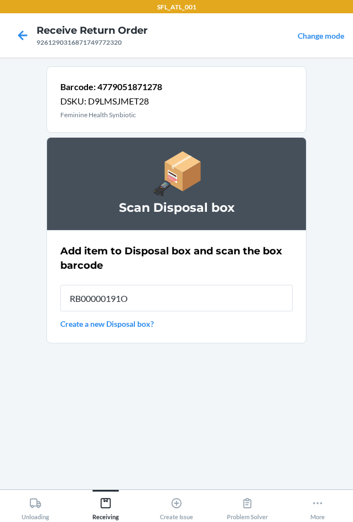
type input "RB00000191O"
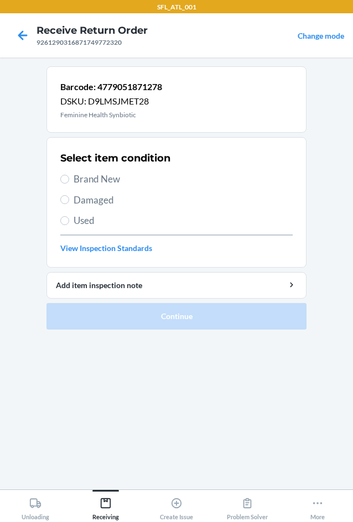
click at [70, 201] on label "Damaged" at bounding box center [176, 200] width 232 height 14
click at [69, 201] on input "Damaged" at bounding box center [64, 199] width 9 height 9
radio input "true"
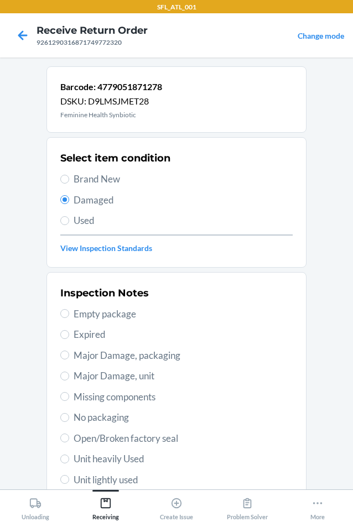
click at [76, 340] on span "Expired" at bounding box center [183, 334] width 219 height 14
click at [69, 339] on input "Expired" at bounding box center [64, 334] width 9 height 9
radio input "true"
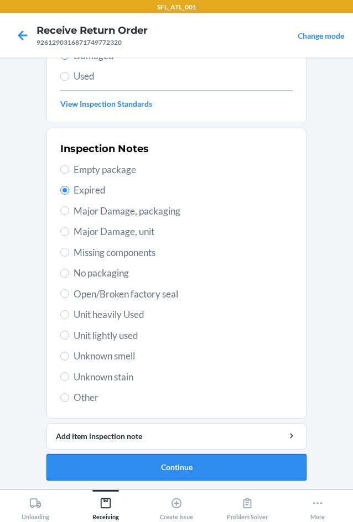
click at [114, 465] on button "Continue" at bounding box center [176, 467] width 260 height 27
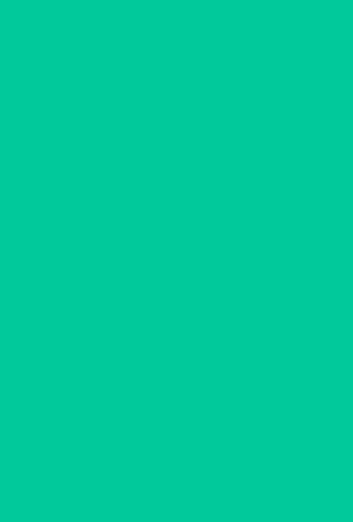
scroll to position [46, 0]
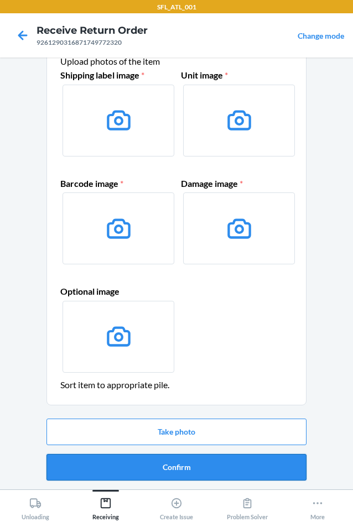
click at [116, 466] on button "Confirm" at bounding box center [176, 467] width 260 height 27
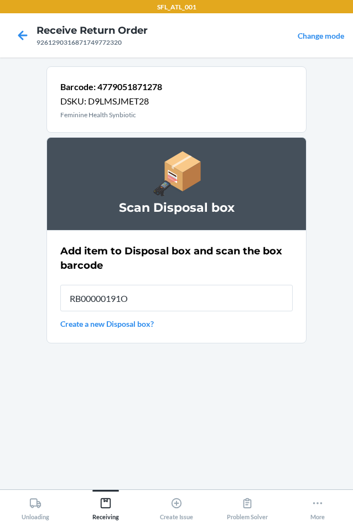
type input "RB00000191O"
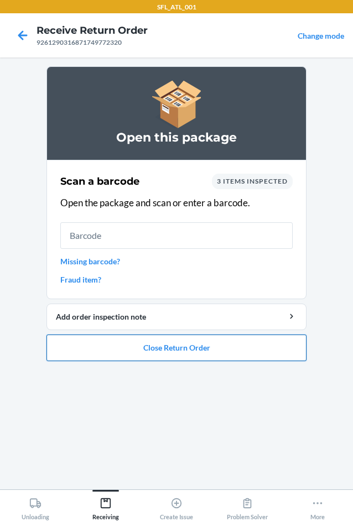
click at [112, 351] on button "Close Return Order" at bounding box center [176, 347] width 260 height 27
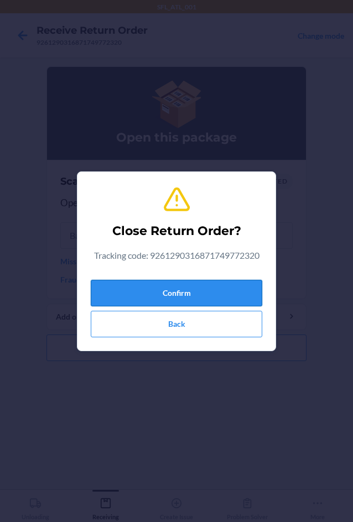
click at [164, 291] on button "Confirm" at bounding box center [176, 293] width 171 height 27
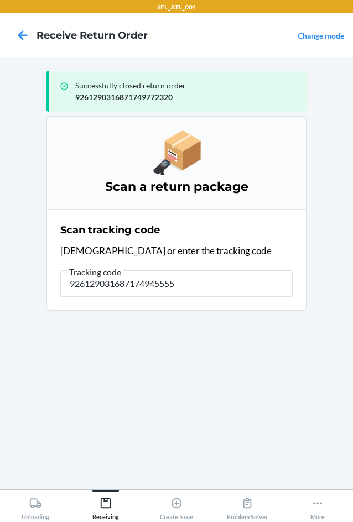
type input "9261290316871749455551"
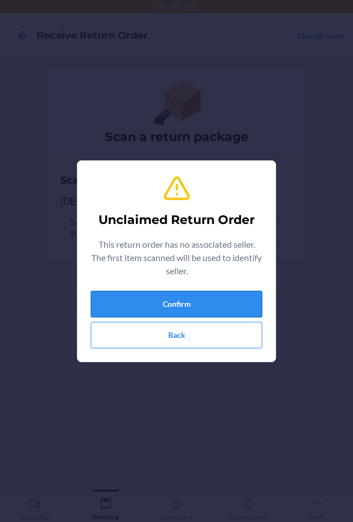
click at [155, 300] on button "Confirm" at bounding box center [176, 304] width 171 height 27
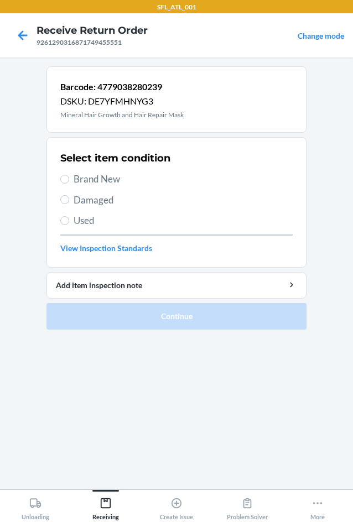
click at [75, 220] on span "Used" at bounding box center [183, 220] width 219 height 14
click at [69, 220] on input "Used" at bounding box center [64, 220] width 9 height 9
radio input "true"
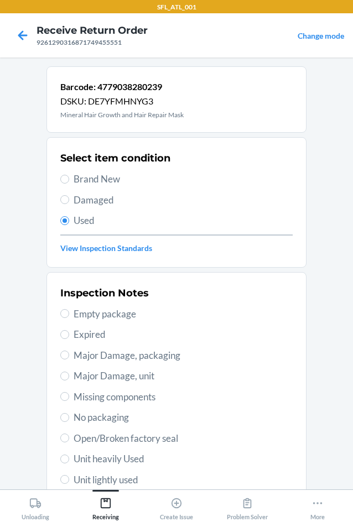
click at [100, 174] on span "Brand New" at bounding box center [183, 179] width 219 height 14
click at [69, 175] on input "Brand New" at bounding box center [64, 179] width 9 height 9
radio input "true"
radio input "false"
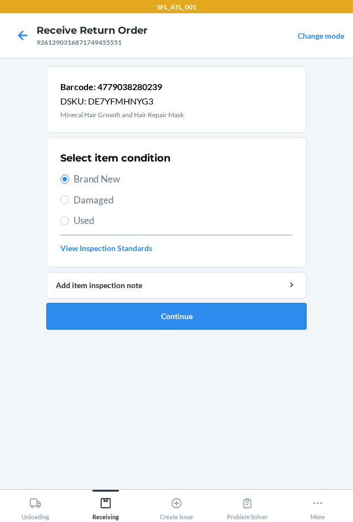
click at [205, 317] on button "Continue" at bounding box center [176, 316] width 260 height 27
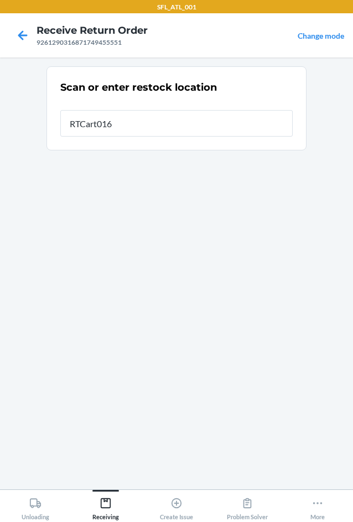
type input "RTCart016"
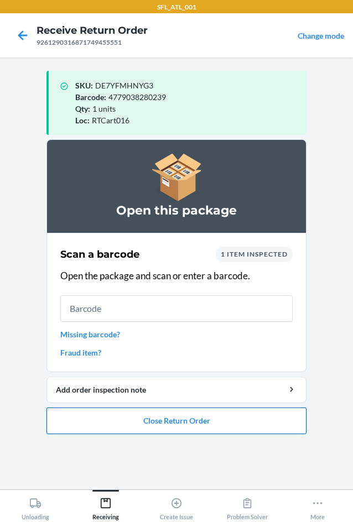
click at [179, 417] on button "Close Return Order" at bounding box center [176, 420] width 260 height 27
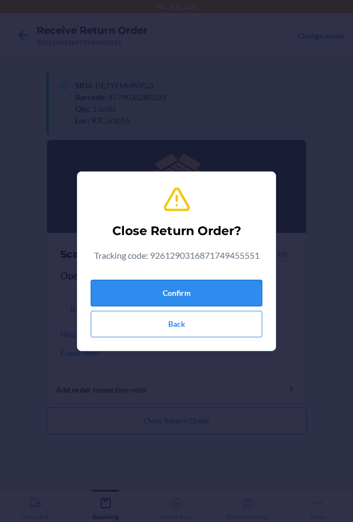
click at [140, 296] on button "Confirm" at bounding box center [176, 293] width 171 height 27
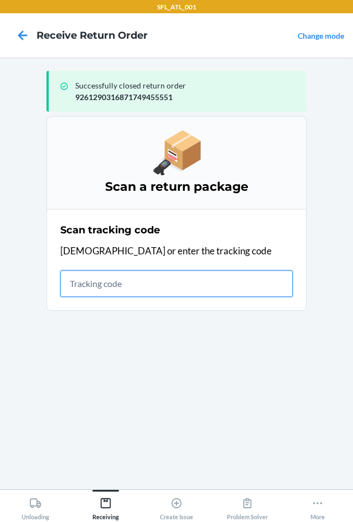
click at [133, 283] on input "text" at bounding box center [176, 283] width 232 height 27
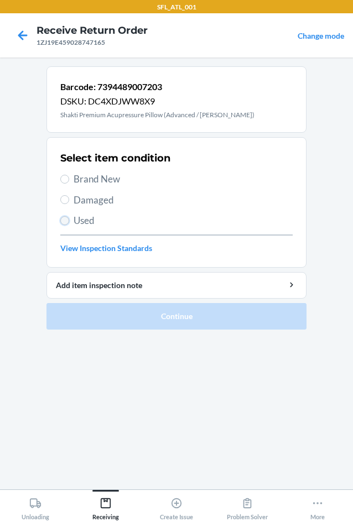
click at [69, 219] on input "Used" at bounding box center [64, 220] width 9 height 9
radio input "true"
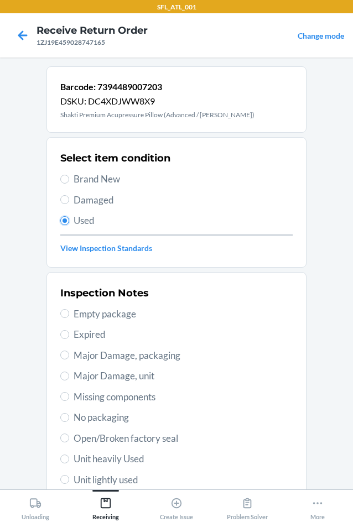
scroll to position [144, 0]
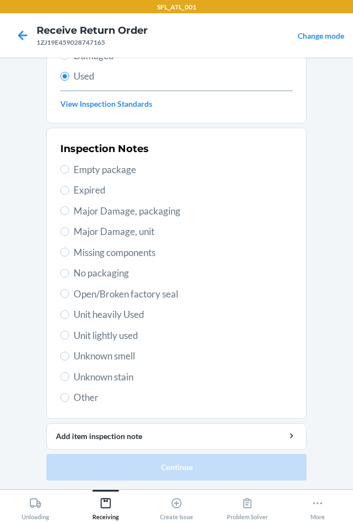
click at [113, 317] on span "Unit heavily Used" at bounding box center [183, 314] width 219 height 14
click at [69, 317] on input "Unit heavily Used" at bounding box center [64, 314] width 9 height 9
radio input "true"
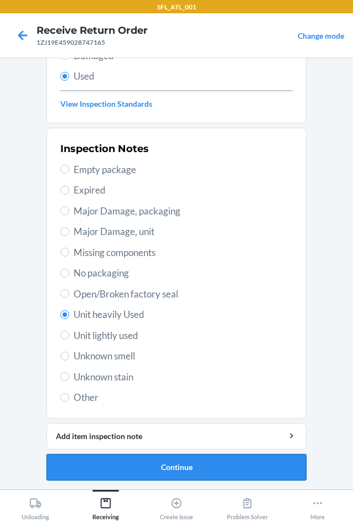
click at [192, 457] on button "Continue" at bounding box center [176, 467] width 260 height 27
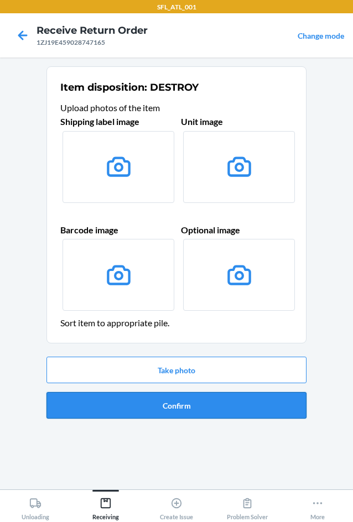
click at [216, 416] on button "Confirm" at bounding box center [176, 405] width 260 height 27
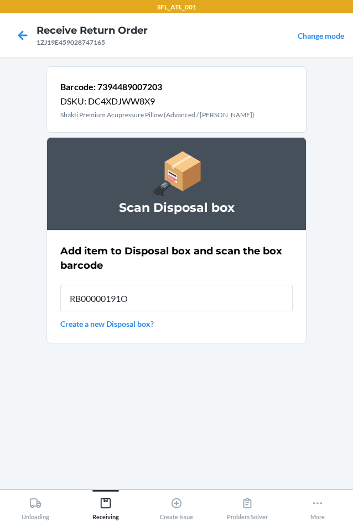
type input "RB00000191O"
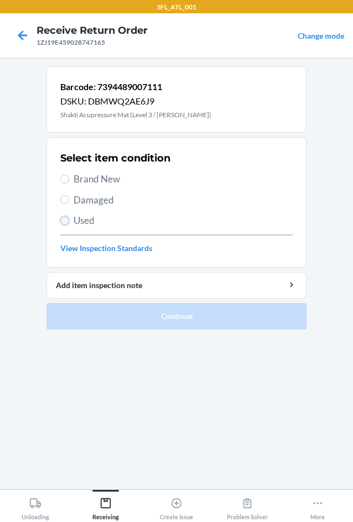
click at [63, 223] on input "Used" at bounding box center [64, 220] width 9 height 9
radio input "true"
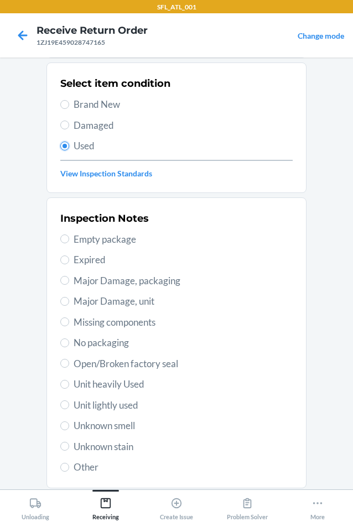
scroll to position [144, 0]
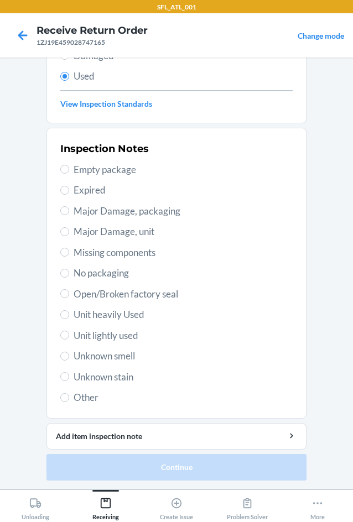
click at [84, 308] on span "Unit heavily Used" at bounding box center [183, 314] width 219 height 14
click at [69, 310] on input "Unit heavily Used" at bounding box center [64, 314] width 9 height 9
radio input "true"
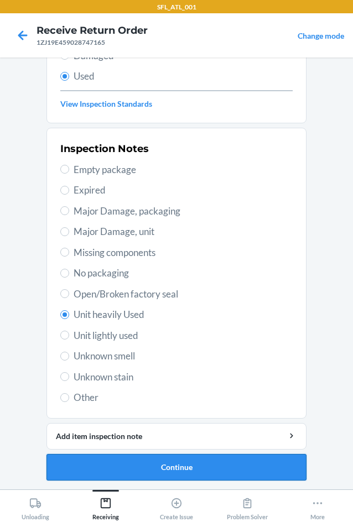
click at [125, 468] on button "Continue" at bounding box center [176, 467] width 260 height 27
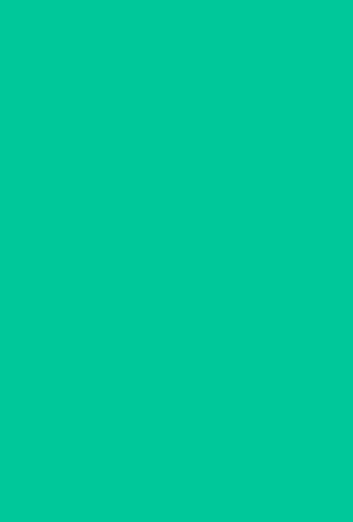
scroll to position [0, 0]
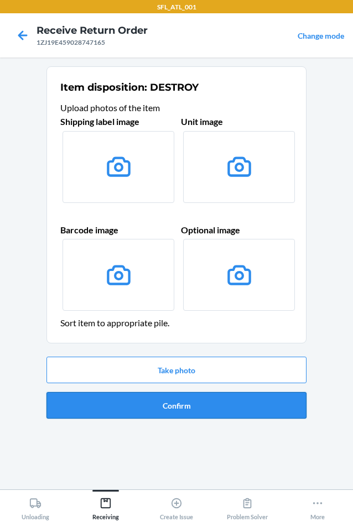
click at [149, 408] on button "Confirm" at bounding box center [176, 405] width 260 height 27
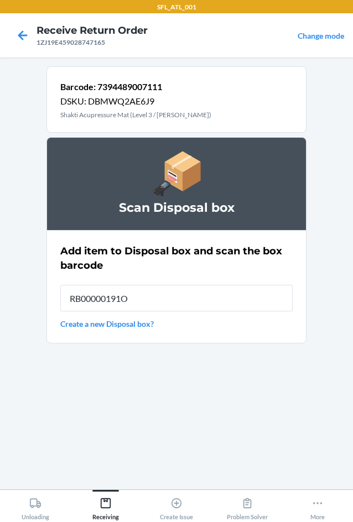
type input "RB00000191O"
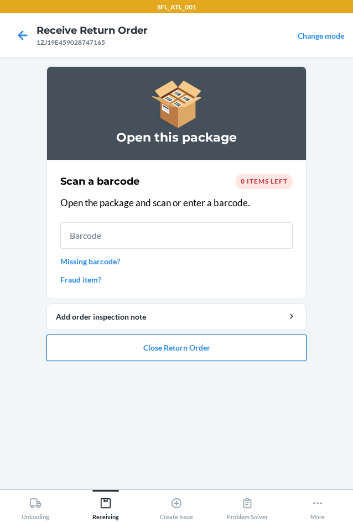
click at [223, 338] on button "Close Return Order" at bounding box center [176, 347] width 260 height 27
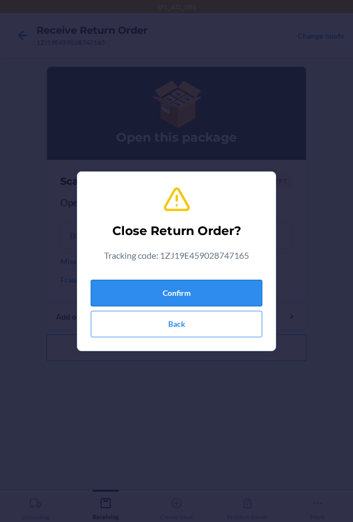
click at [205, 294] on button "Confirm" at bounding box center [176, 293] width 171 height 27
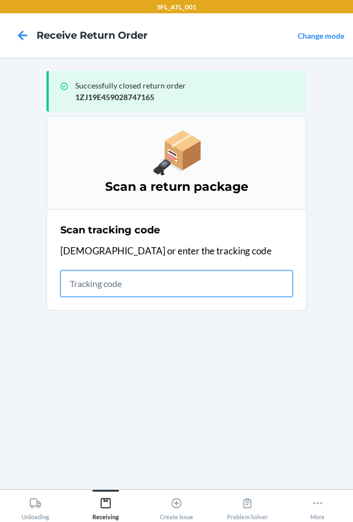
click at [102, 280] on input "text" at bounding box center [176, 283] width 232 height 27
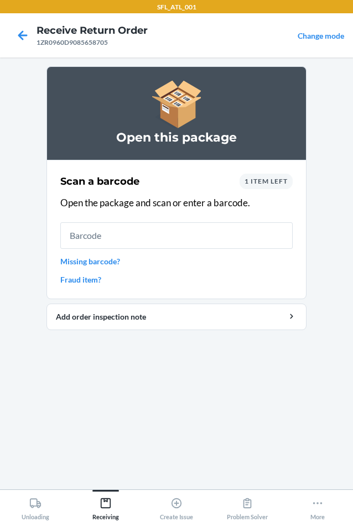
click at [94, 264] on link "Missing barcode?" at bounding box center [176, 261] width 232 height 12
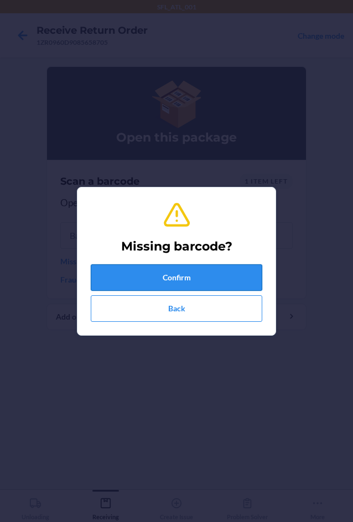
click at [106, 286] on button "Confirm" at bounding box center [176, 277] width 171 height 27
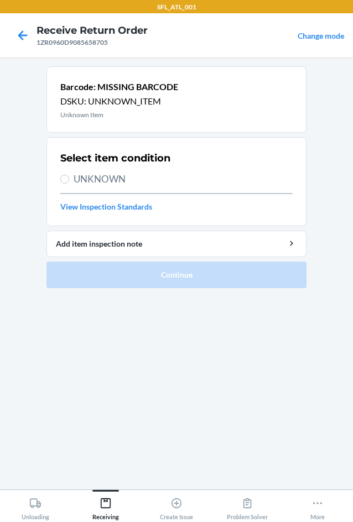
click at [118, 181] on span "UNKNOWN" at bounding box center [183, 179] width 219 height 14
click at [69, 181] on input "UNKNOWN" at bounding box center [64, 179] width 9 height 9
radio input "true"
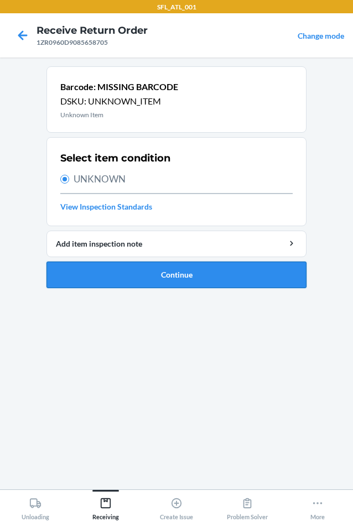
click at [138, 280] on button "Continue" at bounding box center [176, 274] width 260 height 27
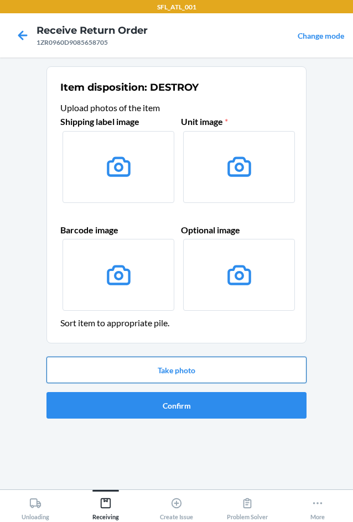
click at [151, 371] on button "Take photo" at bounding box center [176, 370] width 260 height 27
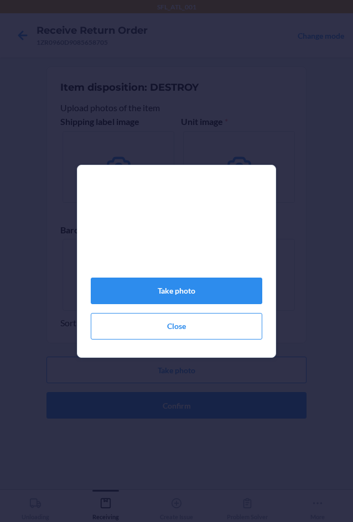
click at [180, 311] on div "Take photo Close" at bounding box center [176, 265] width 171 height 156
click at [181, 301] on button "Take photo" at bounding box center [176, 291] width 171 height 27
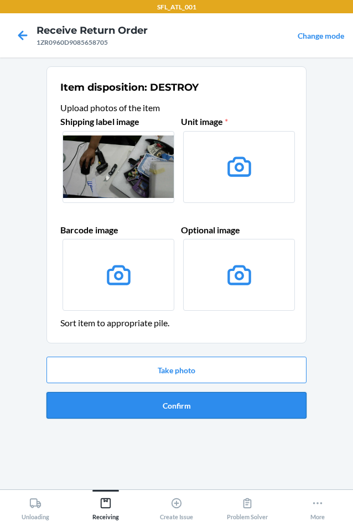
click at [194, 402] on button "Confirm" at bounding box center [176, 405] width 260 height 27
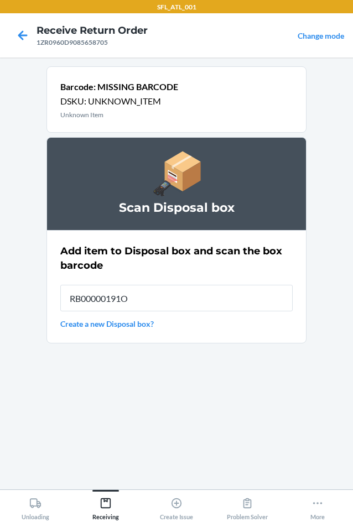
type input "RB00000191O"
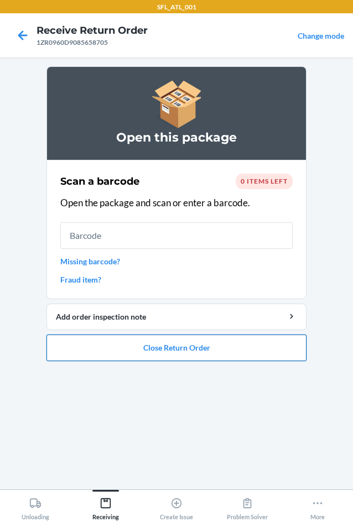
click at [134, 353] on button "Close Return Order" at bounding box center [176, 347] width 260 height 27
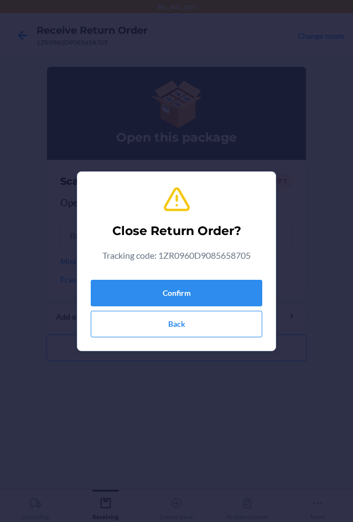
click at [138, 276] on div "Confirm Back" at bounding box center [176, 306] width 171 height 62
click at [175, 287] on button "Confirm" at bounding box center [176, 293] width 171 height 27
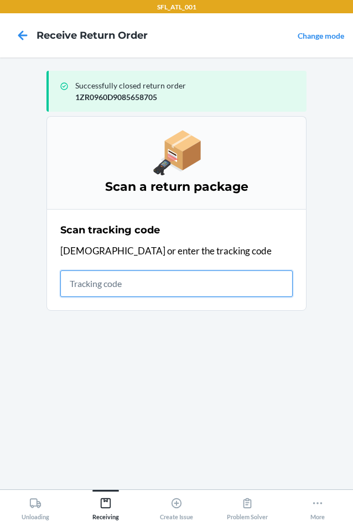
click at [86, 285] on input "text" at bounding box center [176, 283] width 232 height 27
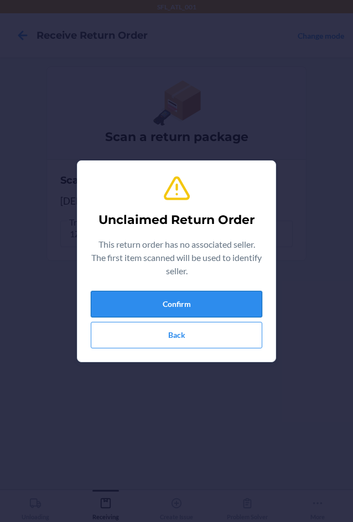
click at [105, 305] on button "Confirm" at bounding box center [176, 304] width 171 height 27
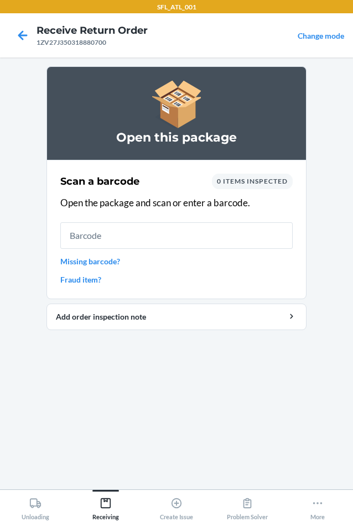
click at [179, 231] on input "text" at bounding box center [176, 235] width 232 height 27
click at [106, 504] on icon at bounding box center [106, 503] width 12 height 12
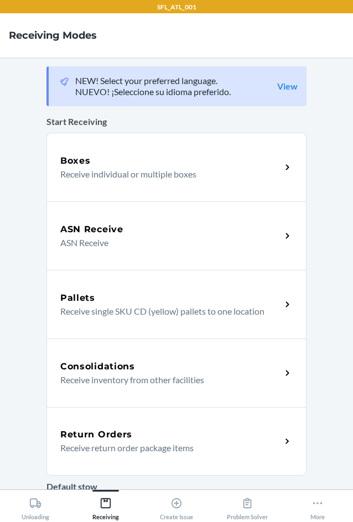
click at [102, 443] on p "Receive return order package items" at bounding box center [166, 447] width 212 height 13
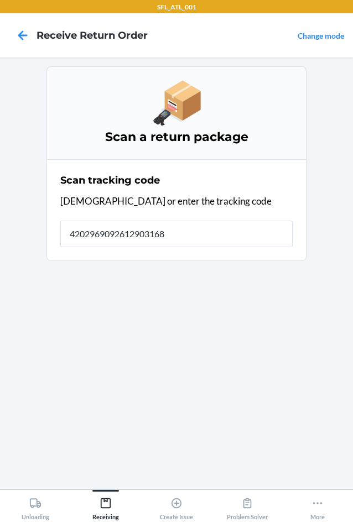
type input "42029690926129031687"
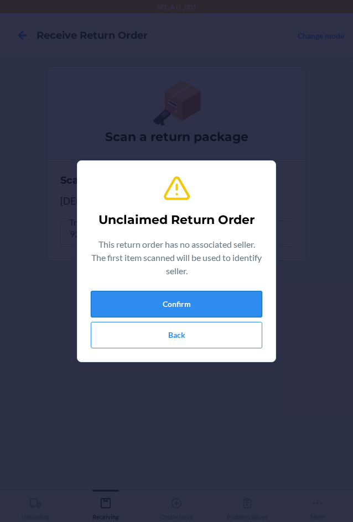
click at [112, 310] on button "Confirm" at bounding box center [176, 304] width 171 height 27
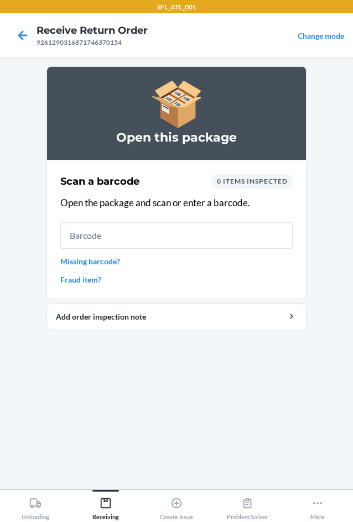
click at [112, 263] on link "Missing barcode?" at bounding box center [176, 261] width 232 height 12
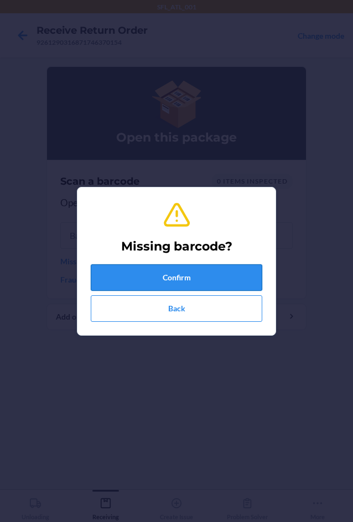
click at [121, 283] on button "Confirm" at bounding box center [176, 277] width 171 height 27
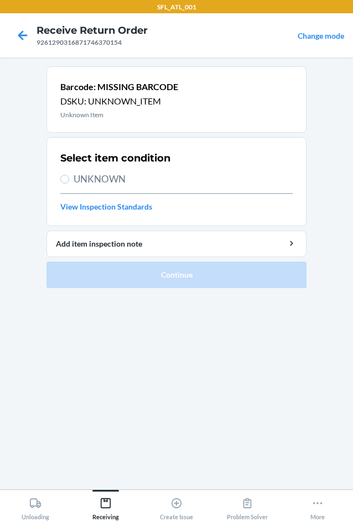
click at [85, 182] on span "UNKNOWN" at bounding box center [183, 179] width 219 height 14
click at [69, 182] on input "UNKNOWN" at bounding box center [64, 179] width 9 height 9
radio input "true"
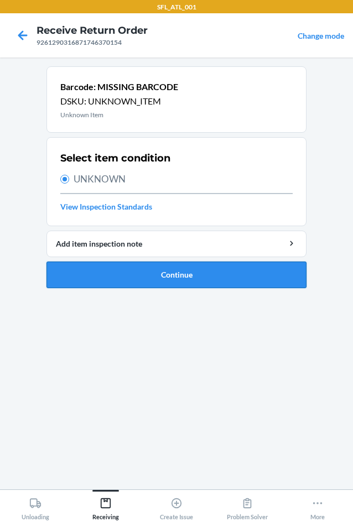
click at [121, 274] on button "Continue" at bounding box center [176, 274] width 260 height 27
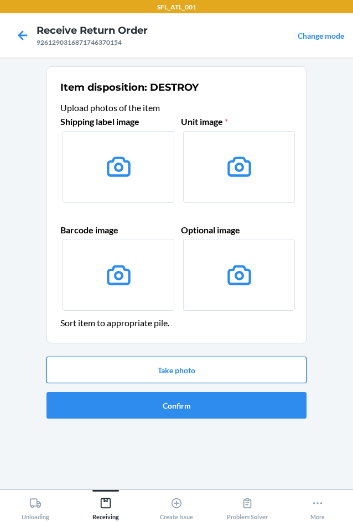
click at [190, 378] on button "Take photo" at bounding box center [176, 370] width 260 height 27
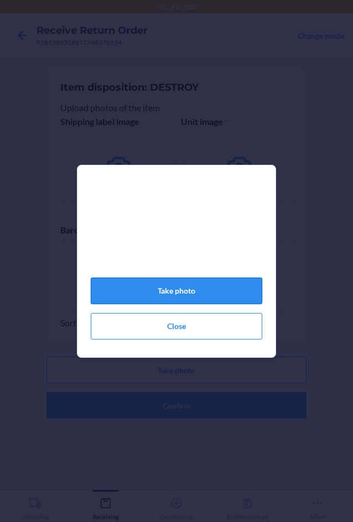
click at [192, 293] on button "Take photo" at bounding box center [176, 291] width 171 height 27
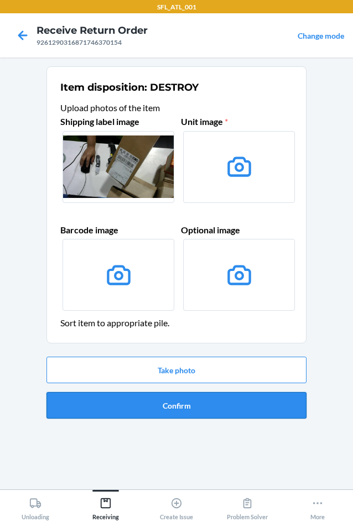
click at [189, 407] on button "Confirm" at bounding box center [176, 405] width 260 height 27
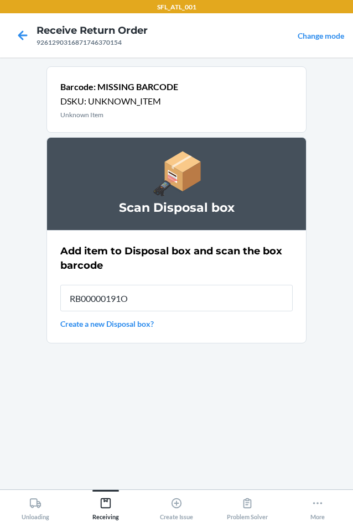
type input "RB00000191O"
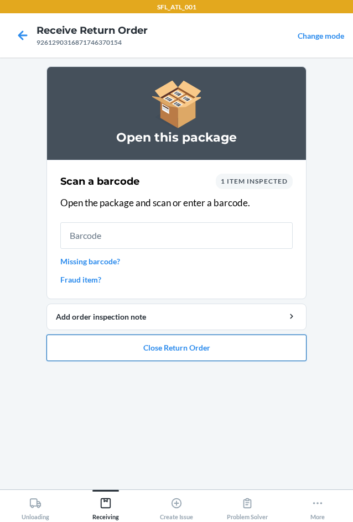
click at [261, 353] on button "Close Return Order" at bounding box center [176, 347] width 260 height 27
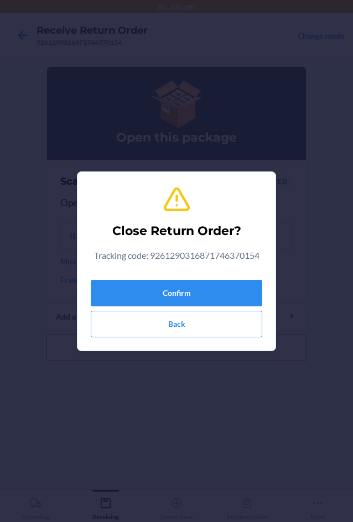
click at [197, 276] on div "Confirm Back" at bounding box center [176, 306] width 171 height 62
click at [196, 285] on button "Confirm" at bounding box center [176, 293] width 171 height 27
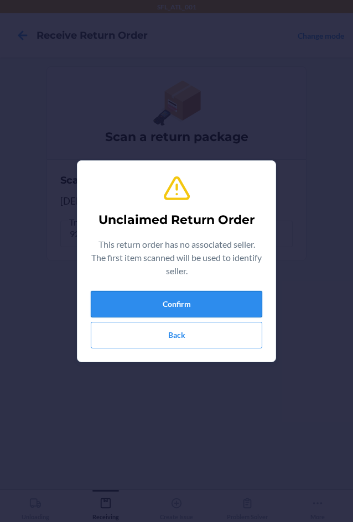
click at [247, 295] on button "Confirm" at bounding box center [176, 304] width 171 height 27
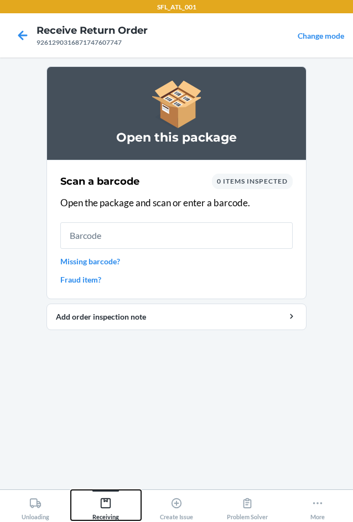
click at [106, 506] on icon at bounding box center [106, 503] width 12 height 12
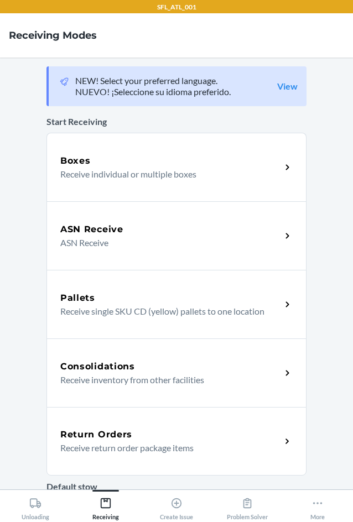
click at [94, 427] on div "Return Orders Receive return order package items" at bounding box center [176, 441] width 260 height 69
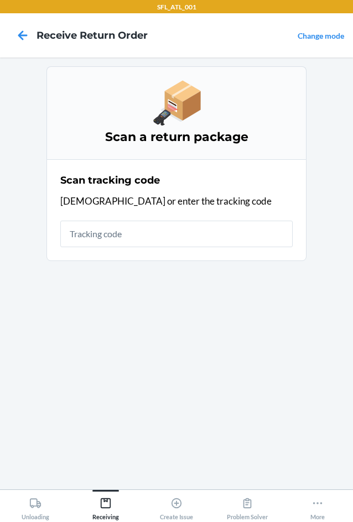
click at [145, 227] on input "text" at bounding box center [176, 234] width 232 height 27
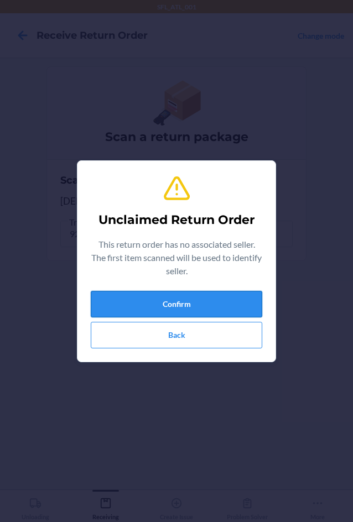
click at [177, 315] on button "Confirm" at bounding box center [176, 304] width 171 height 27
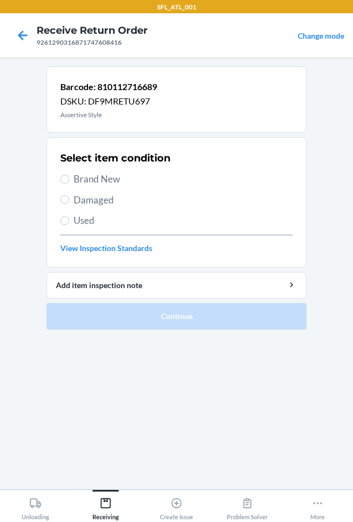
click at [100, 174] on span "Brand New" at bounding box center [183, 179] width 219 height 14
click at [69, 175] on input "Brand New" at bounding box center [64, 179] width 9 height 9
radio input "true"
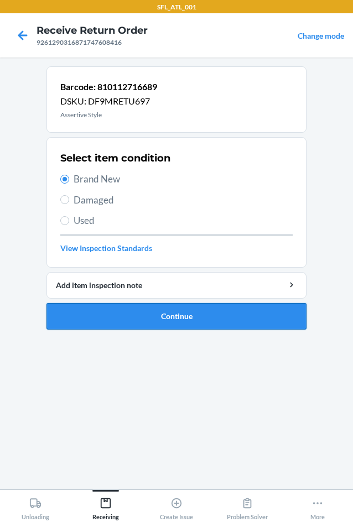
click at [134, 308] on button "Continue" at bounding box center [176, 316] width 260 height 27
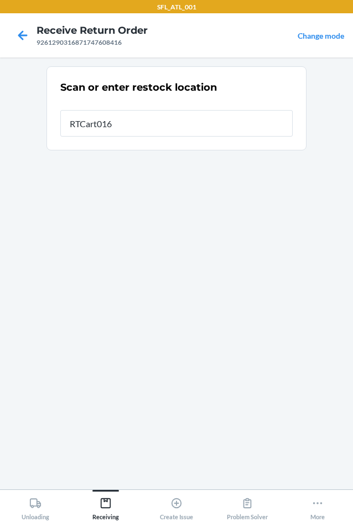
type input "RTCart016"
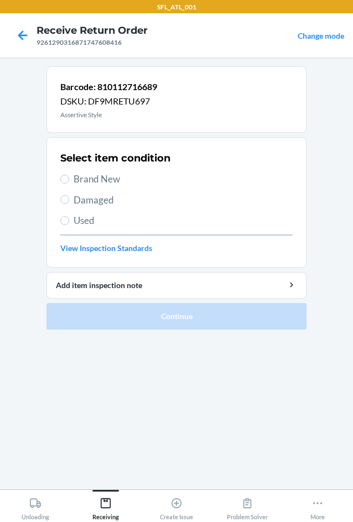
click at [72, 201] on label "Damaged" at bounding box center [176, 200] width 232 height 14
click at [69, 201] on input "Damaged" at bounding box center [64, 199] width 9 height 9
radio input "true"
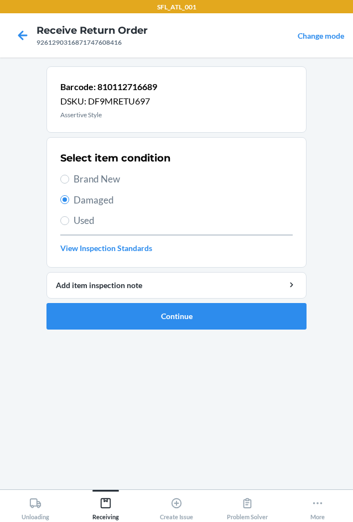
click at [65, 185] on label "Brand New" at bounding box center [176, 179] width 232 height 14
click at [65, 184] on input "Brand New" at bounding box center [64, 179] width 9 height 9
radio input "true"
radio input "false"
click at [111, 318] on button "Continue" at bounding box center [176, 316] width 260 height 27
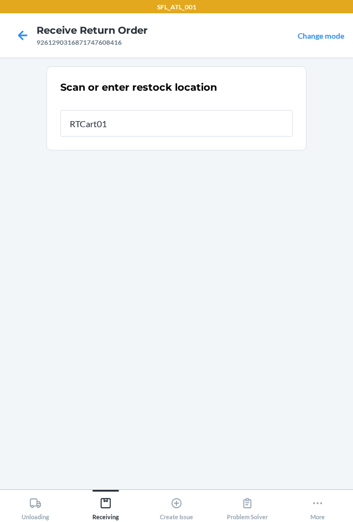
type input "RTCart016"
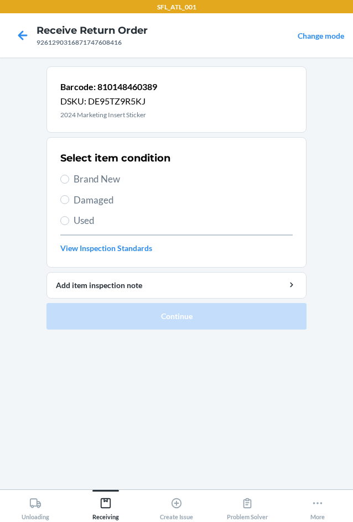
click at [122, 180] on span "Brand New" at bounding box center [183, 179] width 219 height 14
click at [69, 180] on input "Brand New" at bounding box center [64, 179] width 9 height 9
radio input "true"
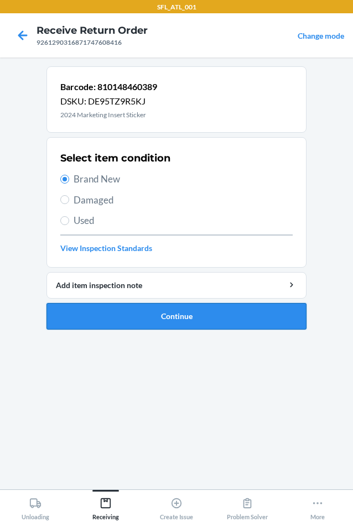
click at [153, 313] on button "Continue" at bounding box center [176, 316] width 260 height 27
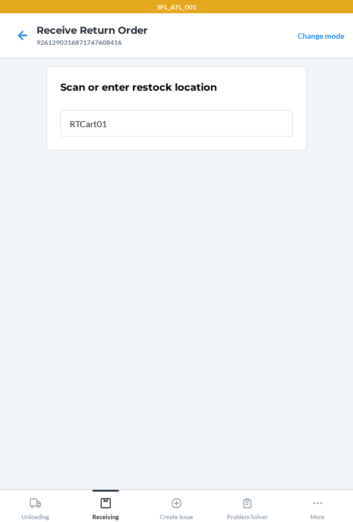
type input "RTCart016"
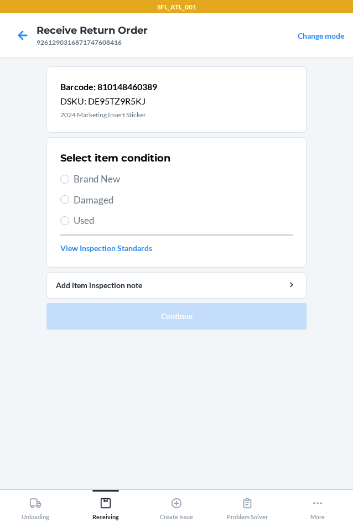
click at [120, 180] on span "Brand New" at bounding box center [183, 179] width 219 height 14
click at [69, 180] on input "Brand New" at bounding box center [64, 179] width 9 height 9
radio input "true"
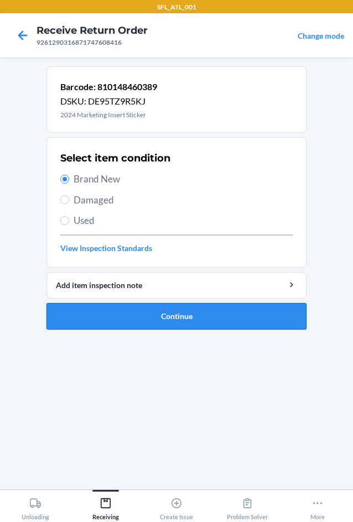
click at [150, 316] on button "Continue" at bounding box center [176, 316] width 260 height 27
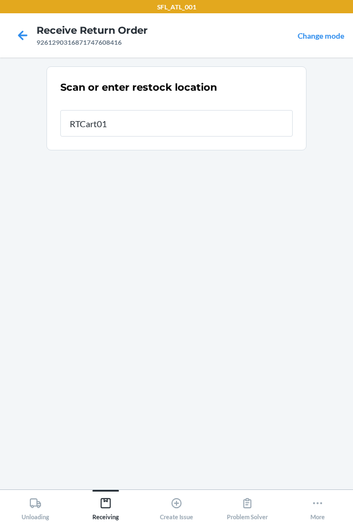
type input "RTCart016"
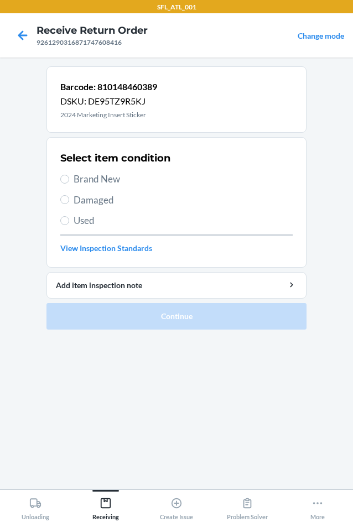
click at [82, 177] on span "Brand New" at bounding box center [183, 179] width 219 height 14
click at [69, 177] on input "Brand New" at bounding box center [64, 179] width 9 height 9
radio input "true"
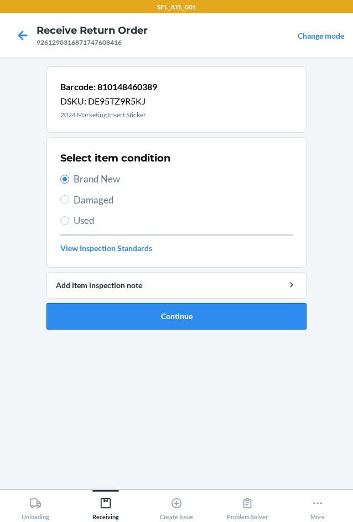
click at [140, 315] on button "Continue" at bounding box center [176, 316] width 260 height 27
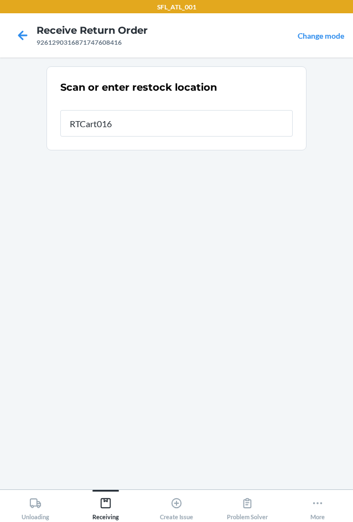
type input "RTCart016"
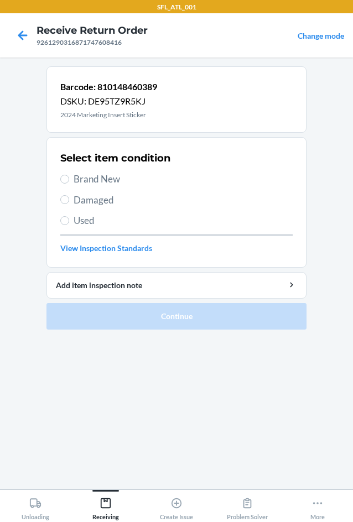
click at [116, 184] on span "Brand New" at bounding box center [183, 179] width 219 height 14
click at [69, 184] on input "Brand New" at bounding box center [64, 179] width 9 height 9
radio input "true"
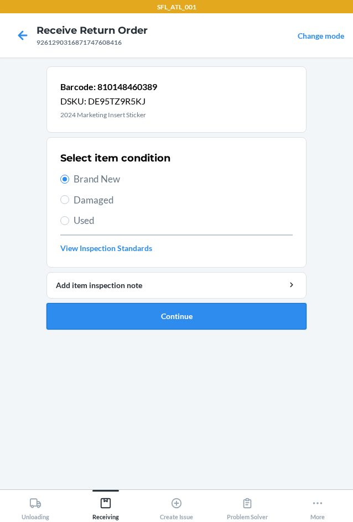
click at [175, 323] on button "Continue" at bounding box center [176, 316] width 260 height 27
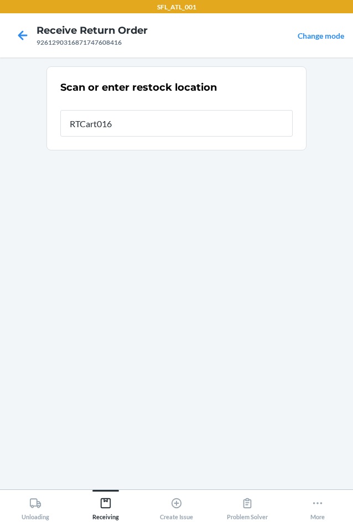
type input "RTCart016"
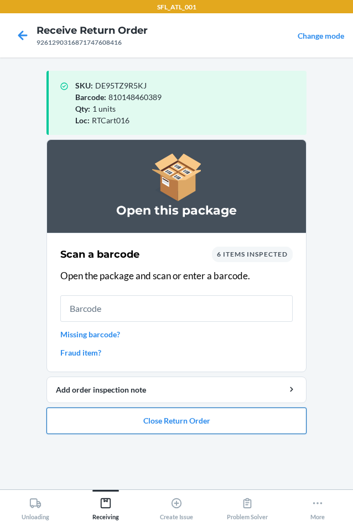
click at [168, 420] on button "Close Return Order" at bounding box center [176, 420] width 260 height 27
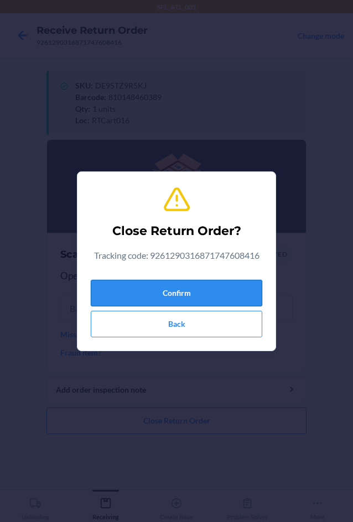
click at [197, 295] on button "Confirm" at bounding box center [176, 293] width 171 height 27
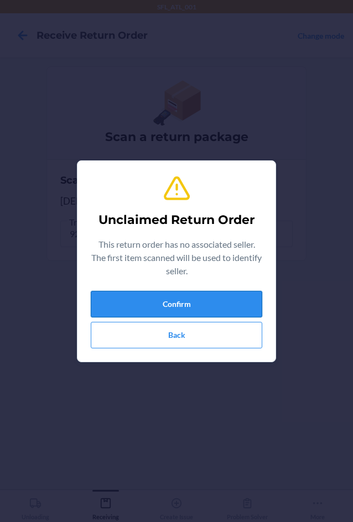
click at [214, 312] on button "Confirm" at bounding box center [176, 304] width 171 height 27
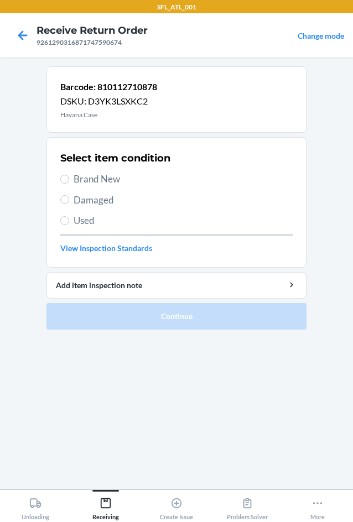
click at [75, 182] on span "Brand New" at bounding box center [183, 179] width 219 height 14
click at [69, 182] on input "Brand New" at bounding box center [64, 179] width 9 height 9
radio input "true"
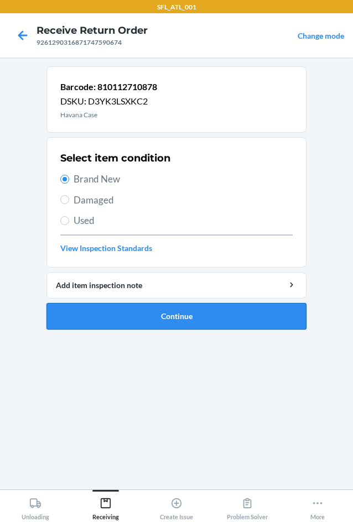
click at [125, 317] on button "Continue" at bounding box center [176, 316] width 260 height 27
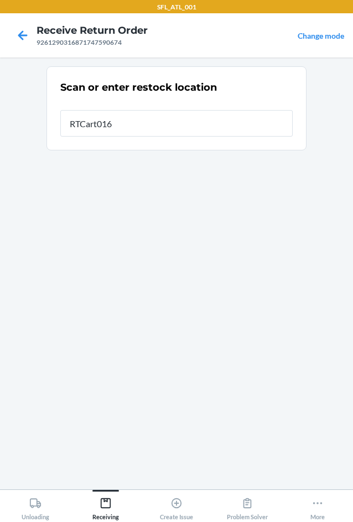
type input "RTCart016"
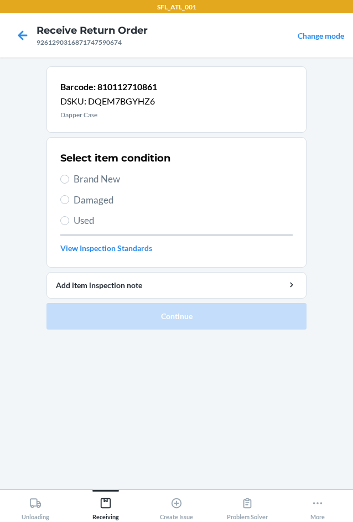
click at [98, 182] on span "Brand New" at bounding box center [183, 179] width 219 height 14
click at [69, 182] on input "Brand New" at bounding box center [64, 179] width 9 height 9
radio input "true"
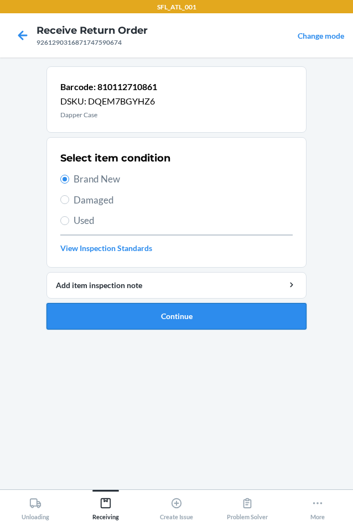
click at [171, 312] on button "Continue" at bounding box center [176, 316] width 260 height 27
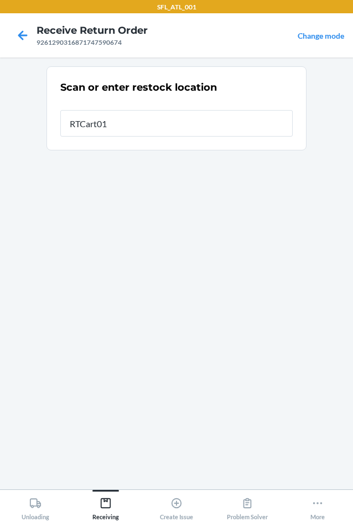
type input "RTCart016"
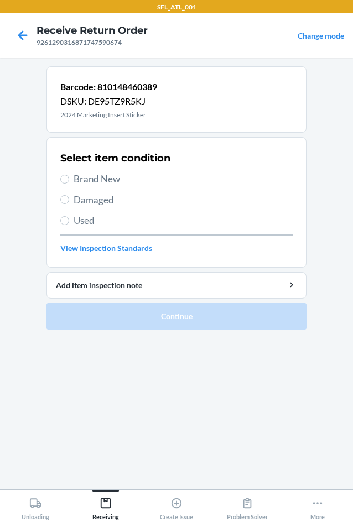
click at [104, 180] on span "Brand New" at bounding box center [183, 179] width 219 height 14
click at [69, 180] on input "Brand New" at bounding box center [64, 179] width 9 height 9
radio input "true"
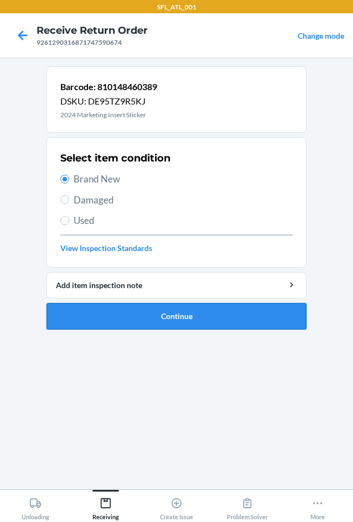
click at [135, 317] on button "Continue" at bounding box center [176, 316] width 260 height 27
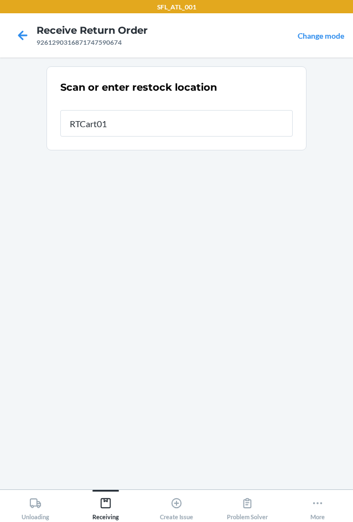
type input "RTCart016"
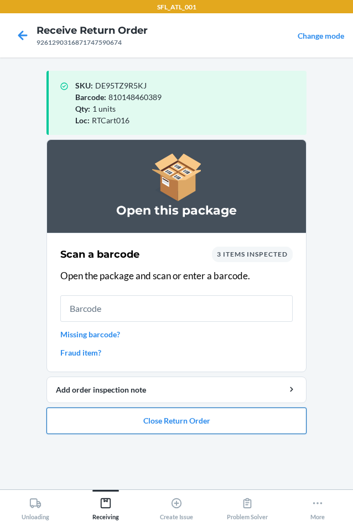
click at [153, 426] on button "Close Return Order" at bounding box center [176, 420] width 260 height 27
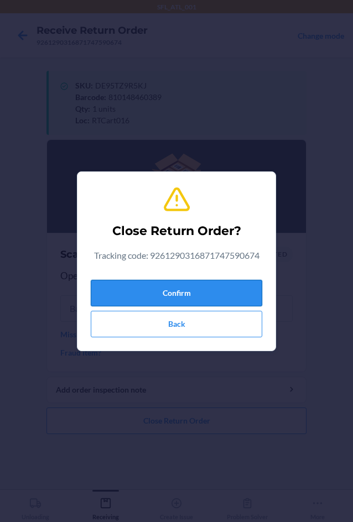
click at [201, 295] on button "Confirm" at bounding box center [176, 293] width 171 height 27
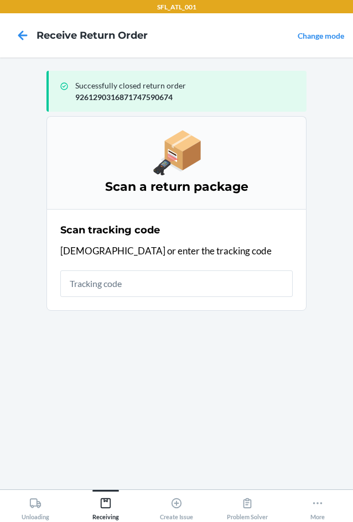
click at [259, 275] on input "text" at bounding box center [176, 283] width 232 height 27
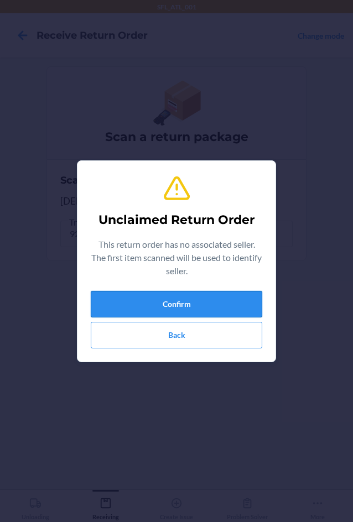
click at [192, 296] on button "Confirm" at bounding box center [176, 304] width 171 height 27
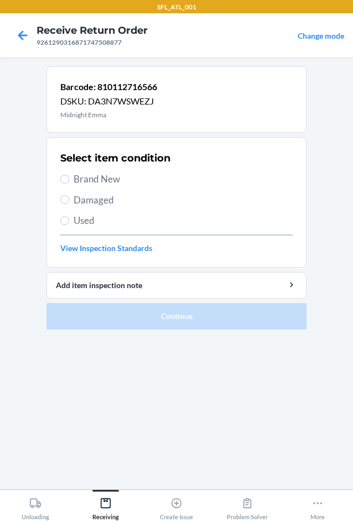
click at [102, 171] on div "Select item condition Brand New Damaged Used View Inspection Standards" at bounding box center [176, 202] width 232 height 109
click at [70, 177] on label "Brand New" at bounding box center [176, 179] width 232 height 14
click at [69, 177] on input "Brand New" at bounding box center [64, 179] width 9 height 9
radio input "true"
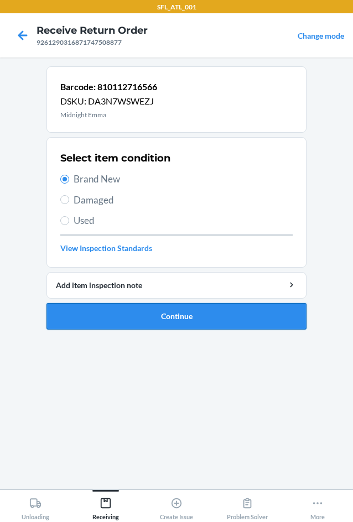
click at [142, 321] on button "Continue" at bounding box center [176, 316] width 260 height 27
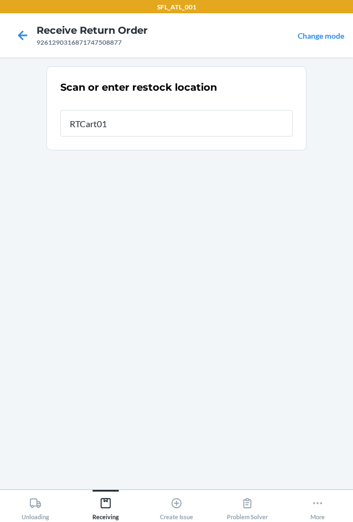
type input "RTCart016"
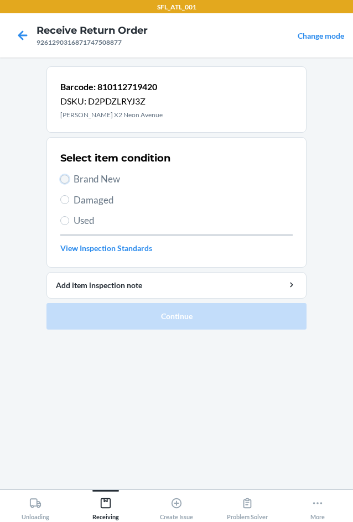
click at [68, 181] on input "Brand New" at bounding box center [64, 179] width 9 height 9
radio input "true"
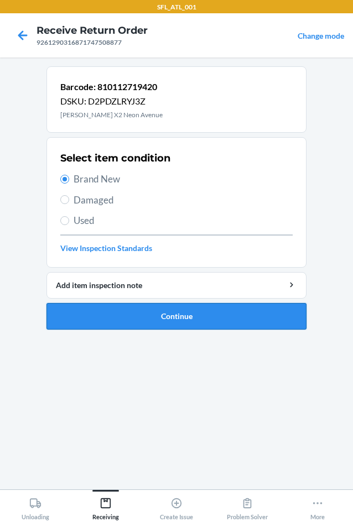
click at [143, 311] on button "Continue" at bounding box center [176, 316] width 260 height 27
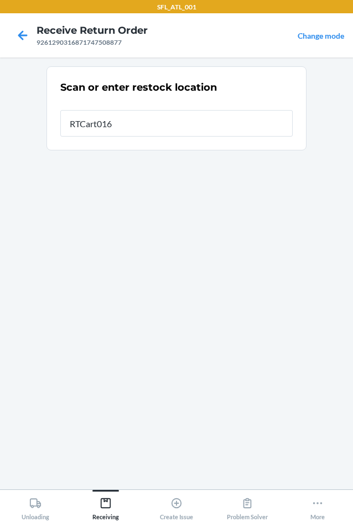
type input "RTCart016"
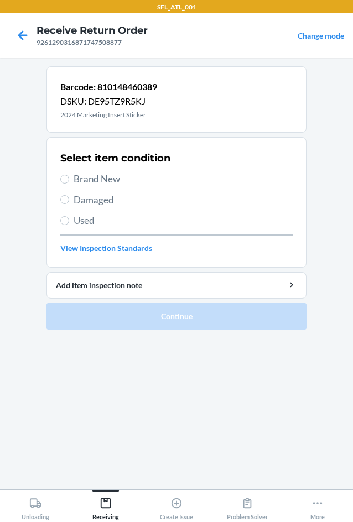
click at [83, 183] on span "Brand New" at bounding box center [183, 179] width 219 height 14
click at [69, 183] on input "Brand New" at bounding box center [64, 179] width 9 height 9
radio input "true"
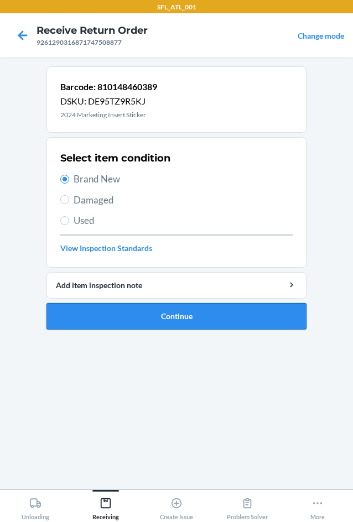
click at [164, 317] on button "Continue" at bounding box center [176, 316] width 260 height 27
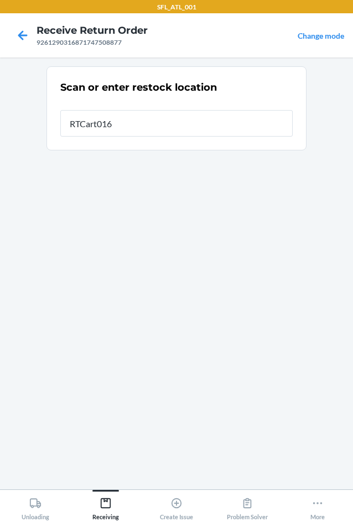
type input "RTCart016"
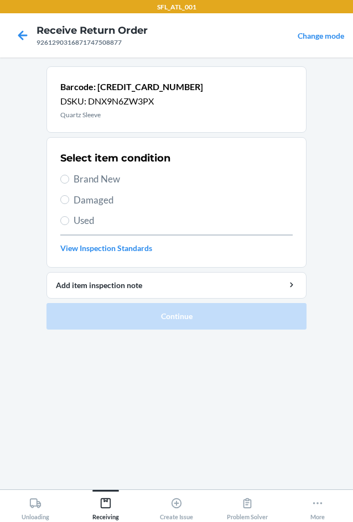
click at [79, 176] on span "Brand New" at bounding box center [183, 179] width 219 height 14
click at [69, 176] on input "Brand New" at bounding box center [64, 179] width 9 height 9
radio input "true"
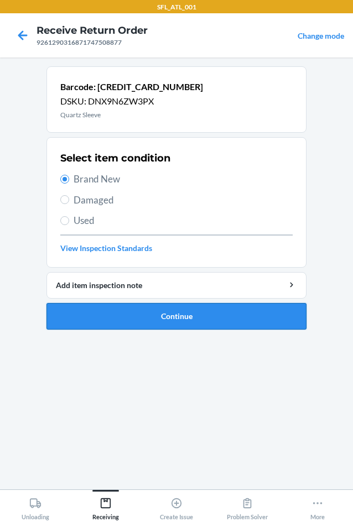
click at [116, 312] on button "Continue" at bounding box center [176, 316] width 260 height 27
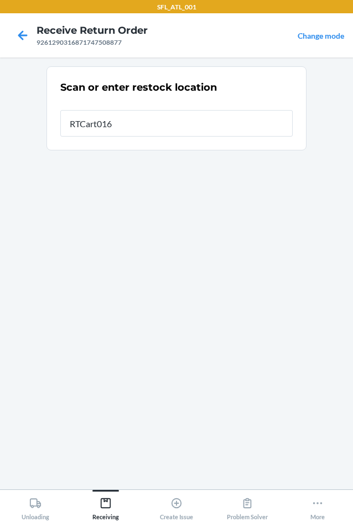
type input "RTCart016"
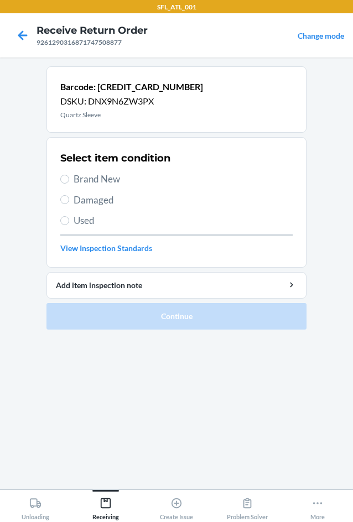
click at [108, 176] on span "Brand New" at bounding box center [183, 179] width 219 height 14
click at [69, 176] on input "Brand New" at bounding box center [64, 179] width 9 height 9
radio input "true"
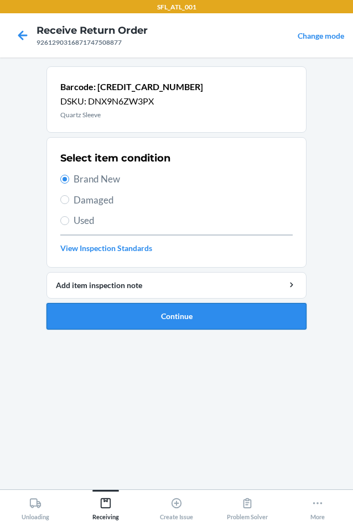
click at [177, 317] on button "Continue" at bounding box center [176, 316] width 260 height 27
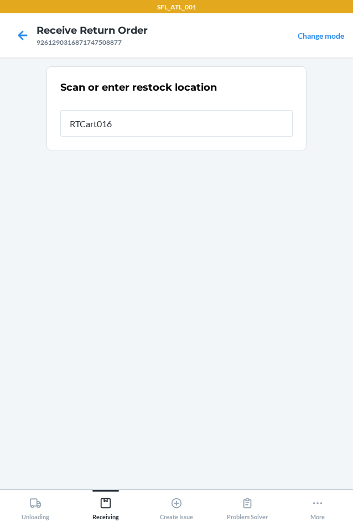
type input "RTCart016"
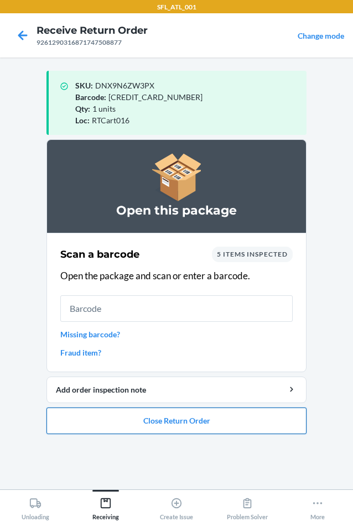
click at [184, 422] on button "Close Return Order" at bounding box center [176, 420] width 260 height 27
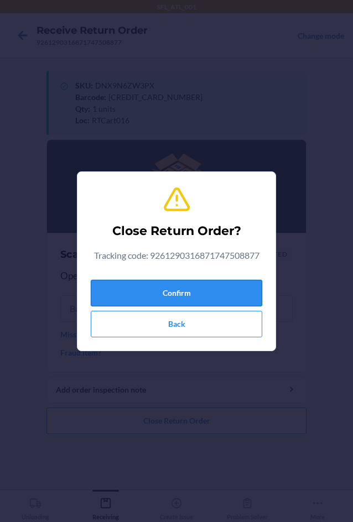
click at [173, 288] on button "Confirm" at bounding box center [176, 293] width 171 height 27
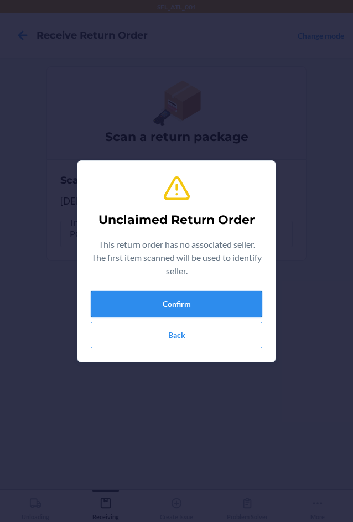
click at [220, 305] on button "Confirm" at bounding box center [176, 304] width 171 height 27
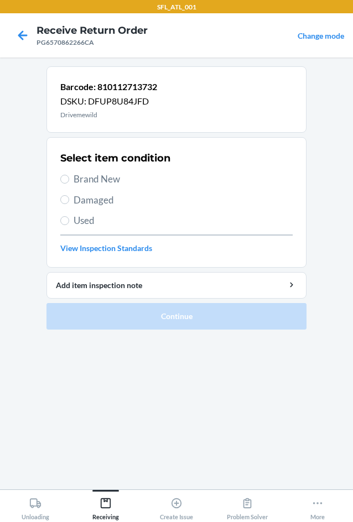
click at [81, 176] on span "Brand New" at bounding box center [183, 179] width 219 height 14
click at [69, 176] on input "Brand New" at bounding box center [64, 179] width 9 height 9
radio input "true"
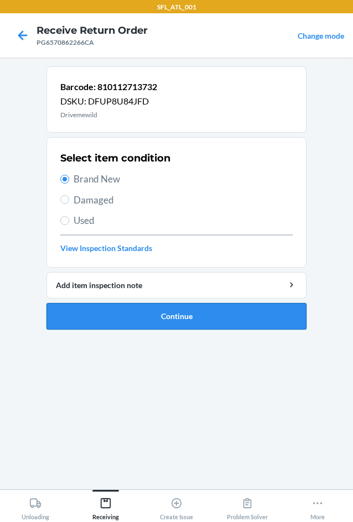
click at [144, 312] on button "Continue" at bounding box center [176, 316] width 260 height 27
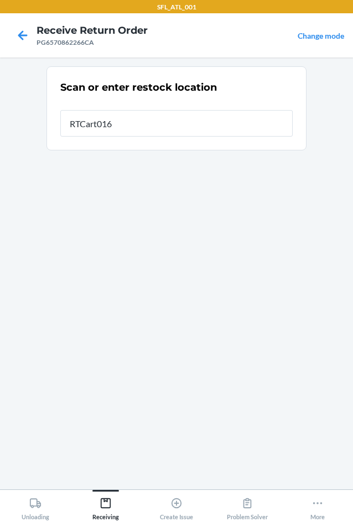
type input "RTCart016"
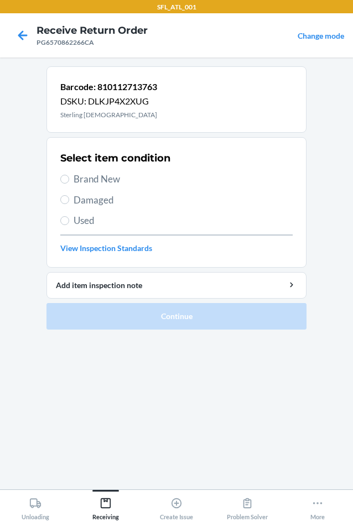
click at [78, 182] on span "Brand New" at bounding box center [183, 179] width 219 height 14
click at [69, 182] on input "Brand New" at bounding box center [64, 179] width 9 height 9
radio input "true"
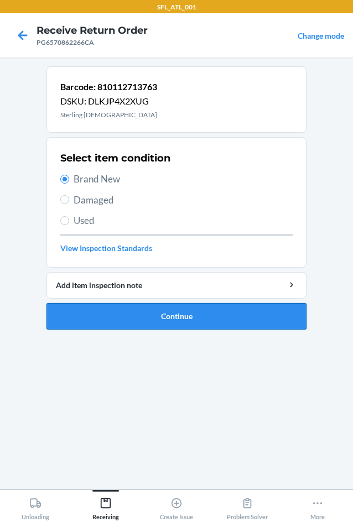
click at [134, 309] on button "Continue" at bounding box center [176, 316] width 260 height 27
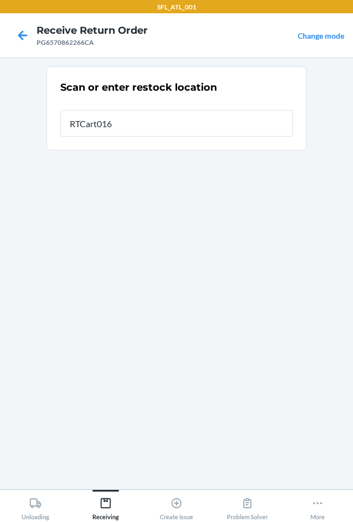
type input "RTCart016"
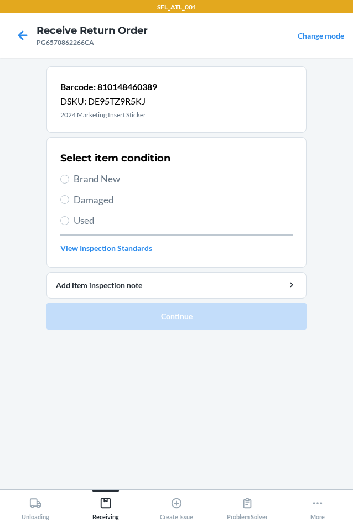
click at [83, 182] on span "Brand New" at bounding box center [183, 179] width 219 height 14
click at [69, 182] on input "Brand New" at bounding box center [64, 179] width 9 height 9
radio input "true"
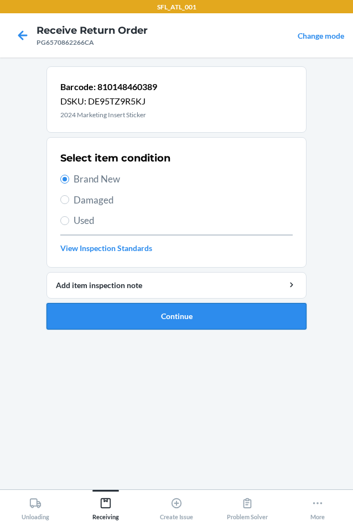
click at [154, 310] on button "Continue" at bounding box center [176, 316] width 260 height 27
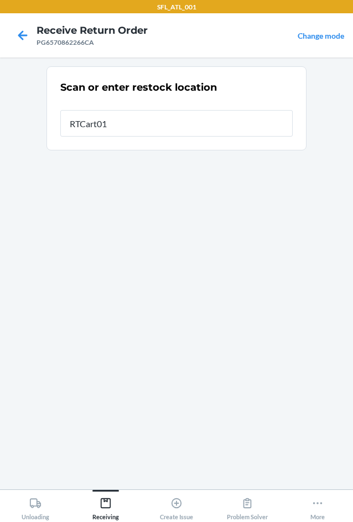
type input "RTCart016"
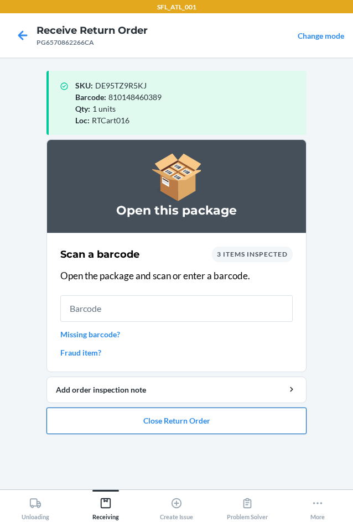
click at [222, 421] on button "Close Return Order" at bounding box center [176, 420] width 260 height 27
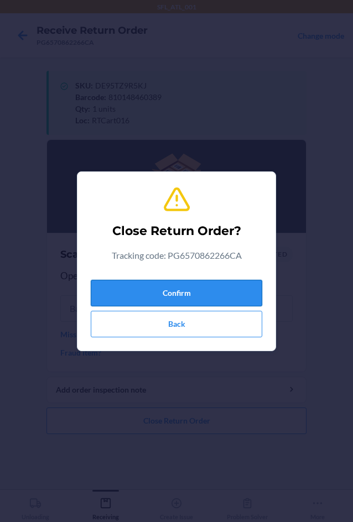
click at [188, 296] on button "Confirm" at bounding box center [176, 293] width 171 height 27
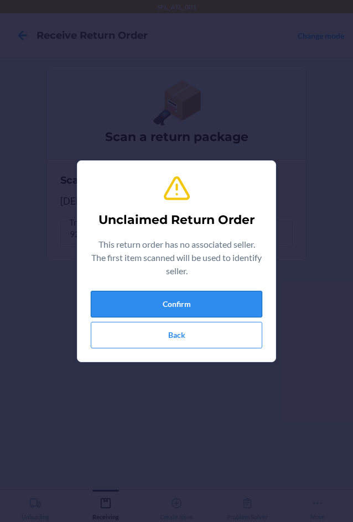
click at [191, 305] on button "Confirm" at bounding box center [176, 304] width 171 height 27
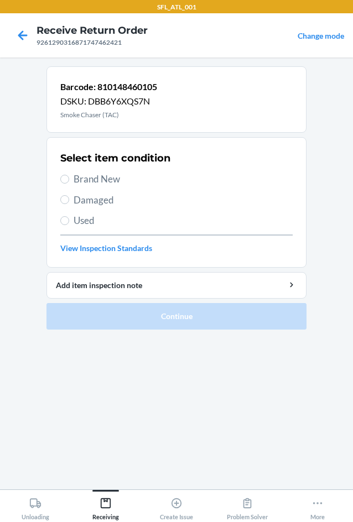
click at [84, 177] on span "Brand New" at bounding box center [183, 179] width 219 height 14
click at [69, 177] on input "Brand New" at bounding box center [64, 179] width 9 height 9
radio input "true"
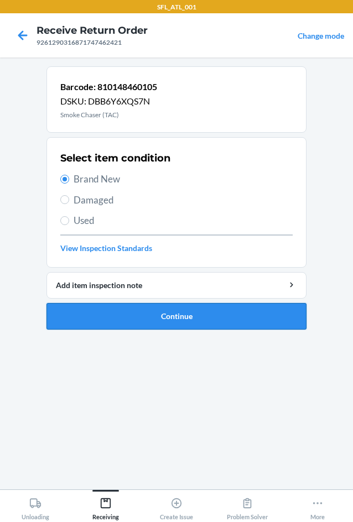
click at [167, 318] on button "Continue" at bounding box center [176, 316] width 260 height 27
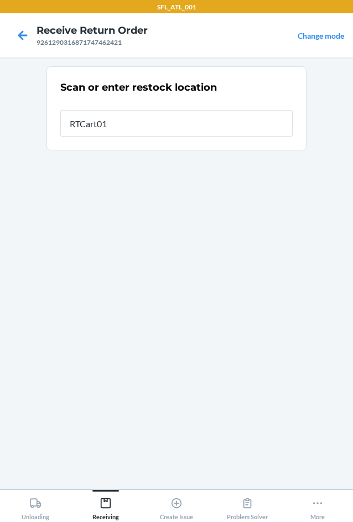
type input "RTCart016"
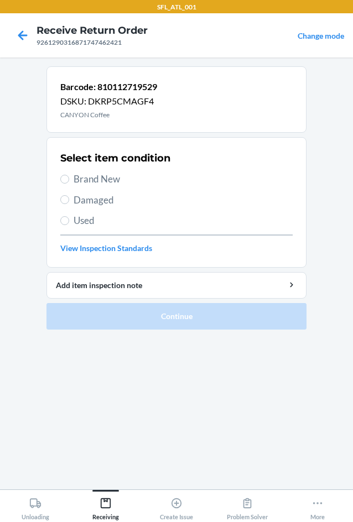
click at [118, 180] on span "Brand New" at bounding box center [183, 179] width 219 height 14
click at [69, 180] on input "Brand New" at bounding box center [64, 179] width 9 height 9
radio input "true"
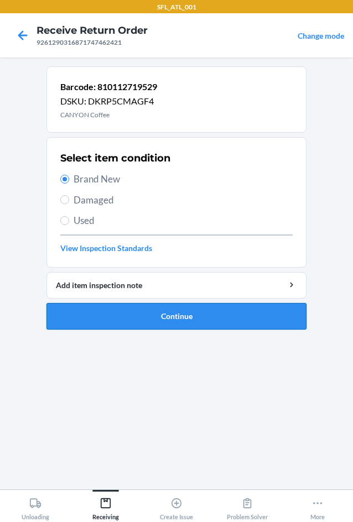
click at [130, 311] on button "Continue" at bounding box center [176, 316] width 260 height 27
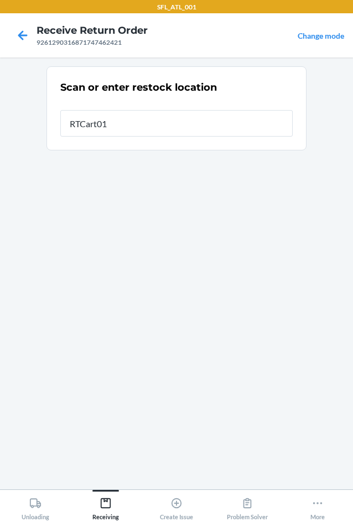
type input "RTCart016"
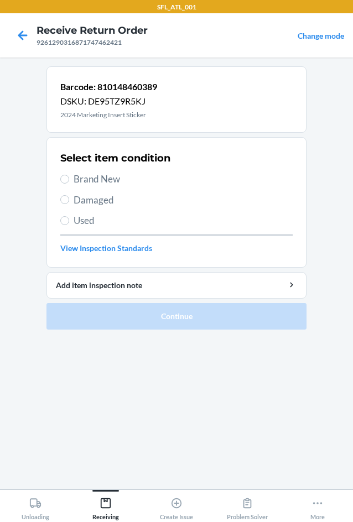
click at [78, 182] on span "Brand New" at bounding box center [183, 179] width 219 height 14
click at [69, 182] on input "Brand New" at bounding box center [64, 179] width 9 height 9
radio input "true"
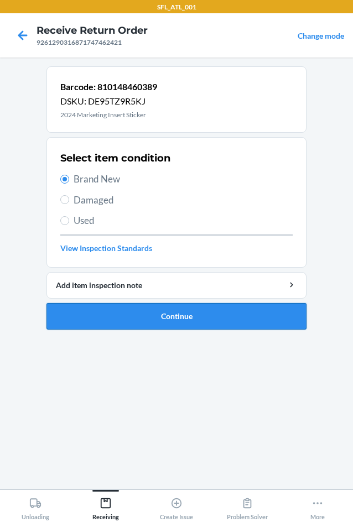
click at [128, 321] on button "Continue" at bounding box center [176, 316] width 260 height 27
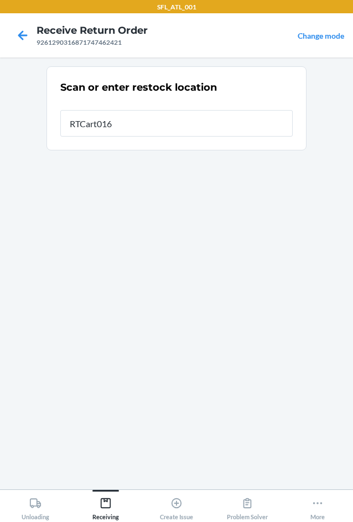
type input "RTCart016"
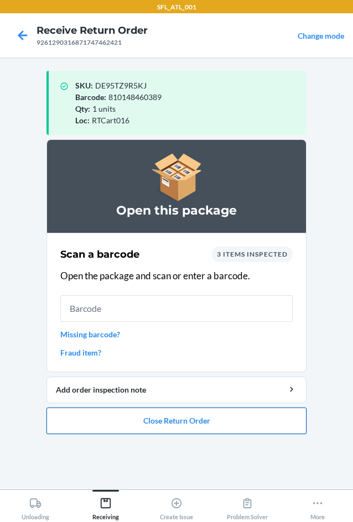
click at [219, 421] on button "Close Return Order" at bounding box center [176, 420] width 260 height 27
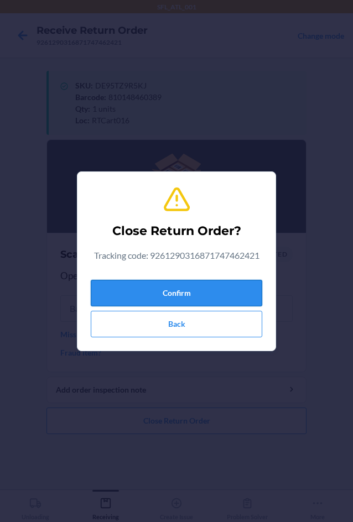
click at [228, 290] on button "Confirm" at bounding box center [176, 293] width 171 height 27
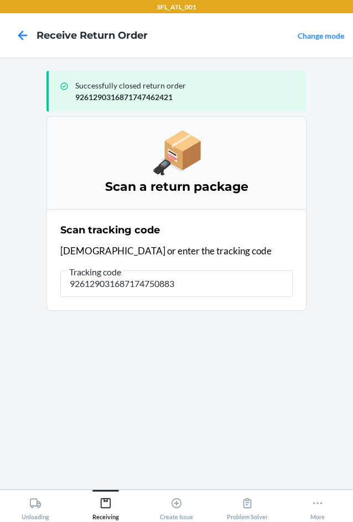
type input "9261290316871747508839"
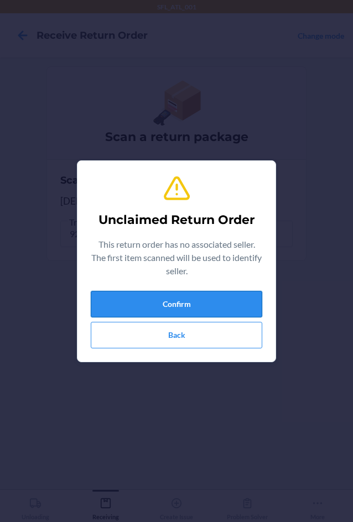
click at [217, 294] on button "Confirm" at bounding box center [176, 304] width 171 height 27
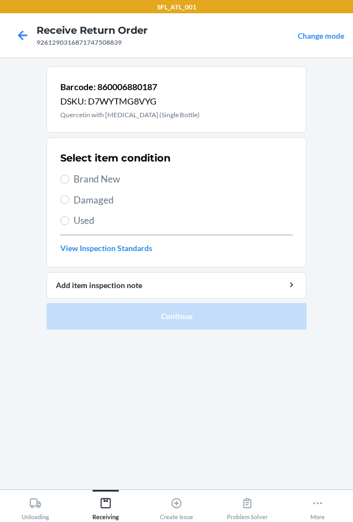
click at [75, 202] on span "Damaged" at bounding box center [183, 200] width 219 height 14
click at [69, 202] on input "Damaged" at bounding box center [64, 199] width 9 height 9
radio input "true"
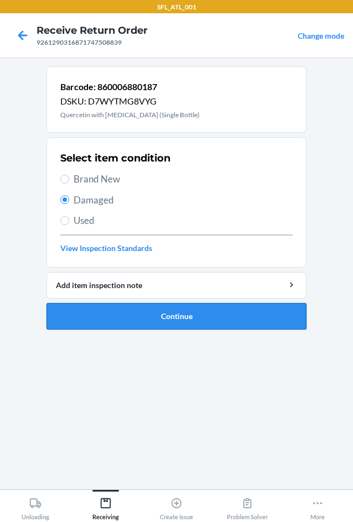
click at [132, 327] on button "Continue" at bounding box center [176, 316] width 260 height 27
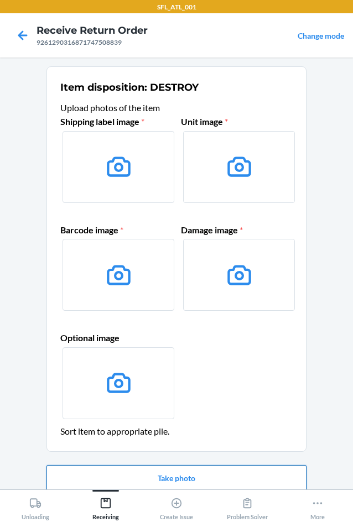
click at [137, 481] on button "Take photo" at bounding box center [176, 478] width 260 height 27
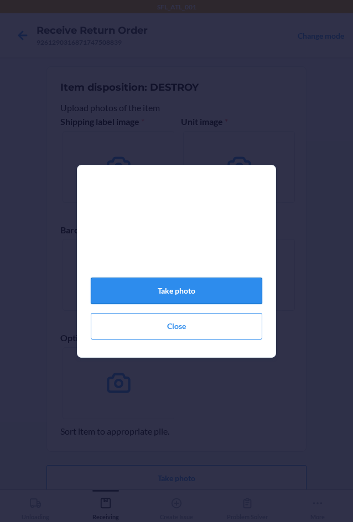
click at [169, 303] on button "Take photo" at bounding box center [176, 291] width 171 height 27
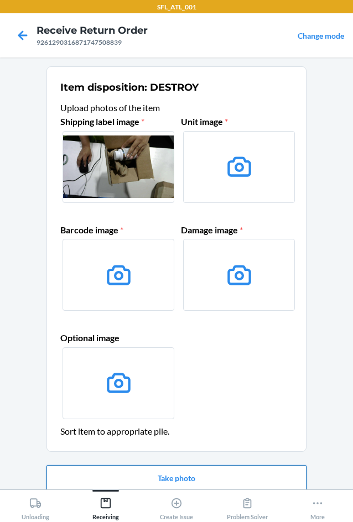
click at [182, 479] on button "Take photo" at bounding box center [176, 478] width 260 height 27
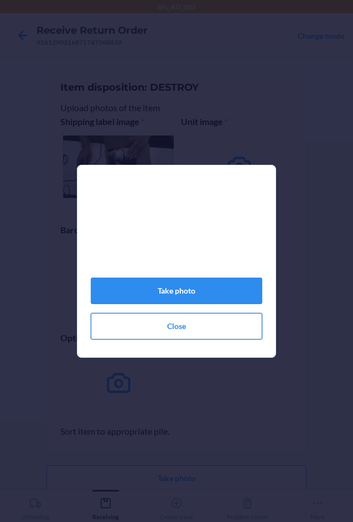
click at [172, 332] on button "Close" at bounding box center [176, 326] width 171 height 27
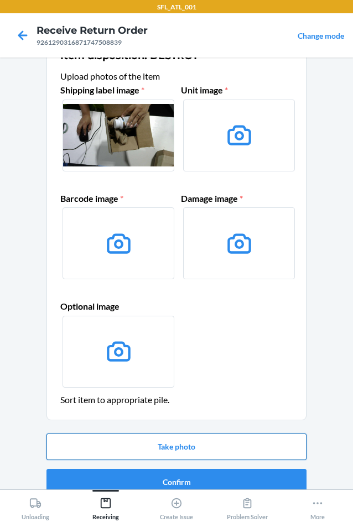
scroll to position [46, 0]
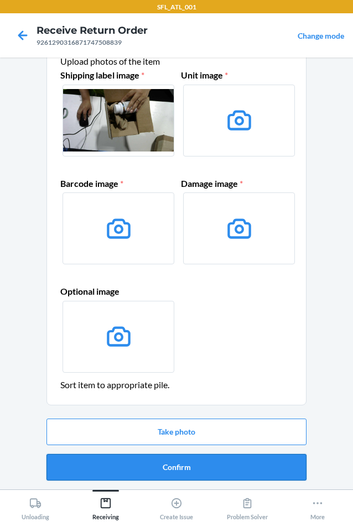
click at [195, 463] on button "Confirm" at bounding box center [176, 467] width 260 height 27
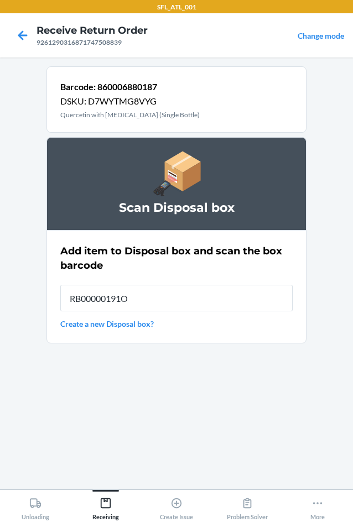
type input "RB00000191O"
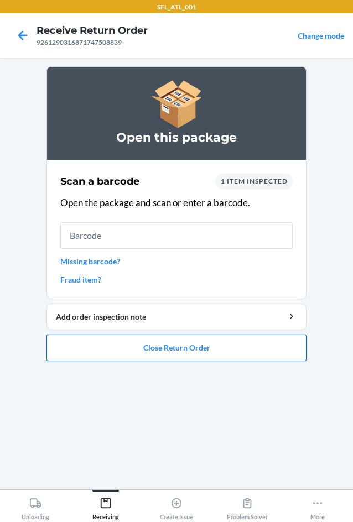
click at [189, 346] on button "Close Return Order" at bounding box center [176, 347] width 260 height 27
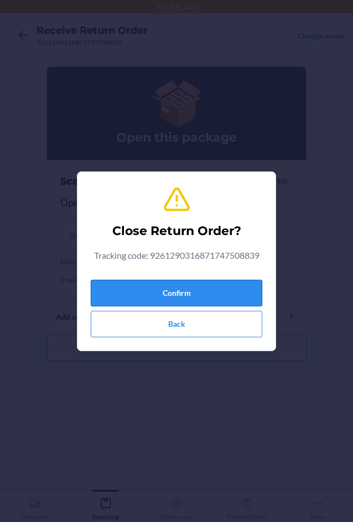
click at [158, 292] on button "Confirm" at bounding box center [176, 293] width 171 height 27
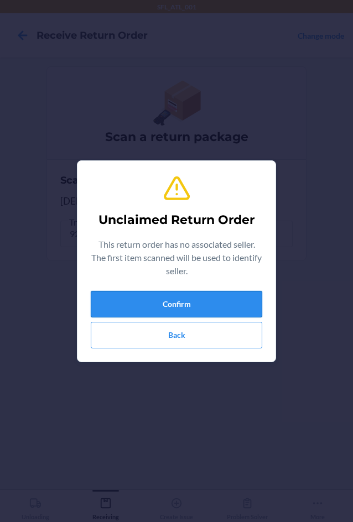
click at [194, 303] on button "Confirm" at bounding box center [176, 304] width 171 height 27
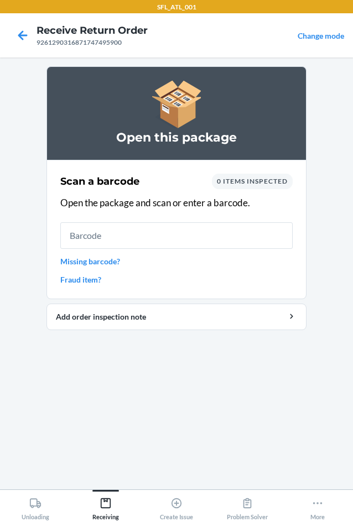
click at [144, 233] on input "text" at bounding box center [176, 235] width 232 height 27
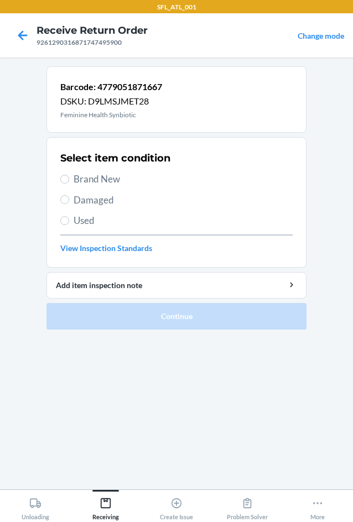
click at [104, 199] on span "Damaged" at bounding box center [183, 200] width 219 height 14
click at [69, 199] on input "Damaged" at bounding box center [64, 199] width 9 height 9
radio input "true"
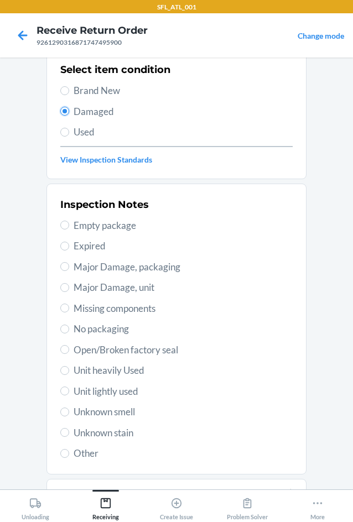
scroll to position [144, 0]
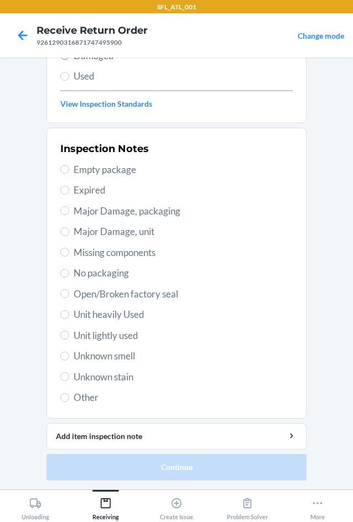
click at [85, 315] on span "Unit heavily Used" at bounding box center [183, 314] width 219 height 14
click at [69, 315] on input "Unit heavily Used" at bounding box center [64, 314] width 9 height 9
radio input "true"
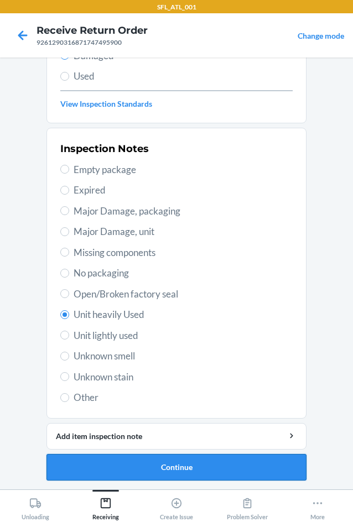
click at [165, 470] on button "Continue" at bounding box center [176, 467] width 260 height 27
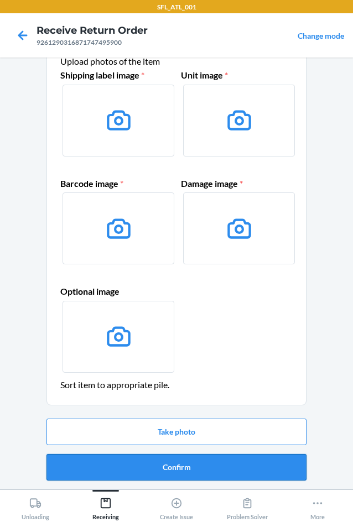
click at [166, 464] on button "Confirm" at bounding box center [176, 467] width 260 height 27
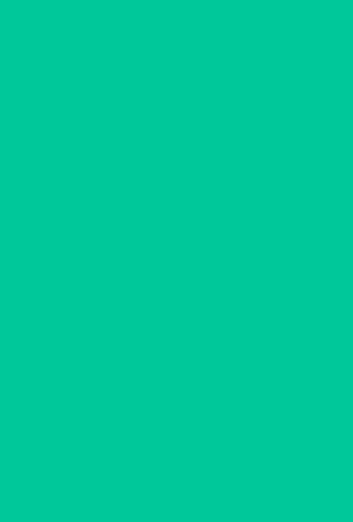
scroll to position [0, 0]
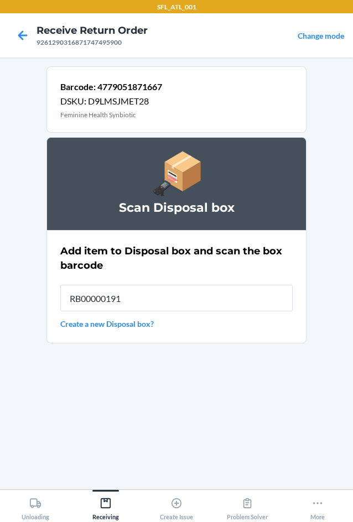
type input "RB00000191O"
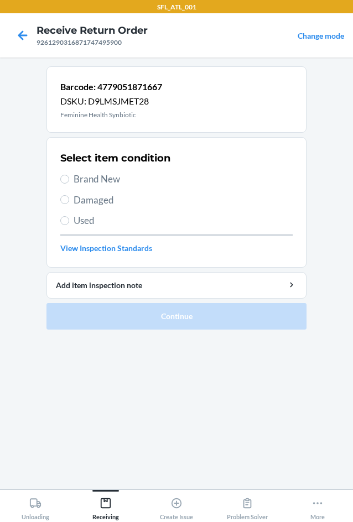
click at [83, 197] on span "Damaged" at bounding box center [183, 200] width 219 height 14
click at [69, 197] on input "Damaged" at bounding box center [64, 199] width 9 height 9
radio input "true"
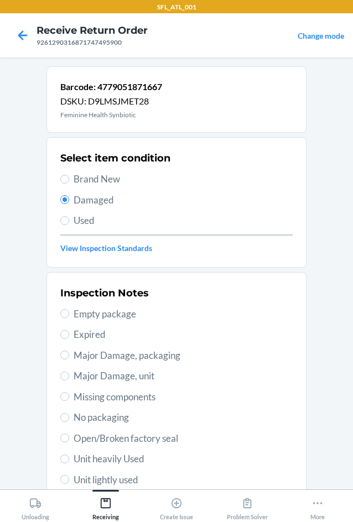
click at [85, 331] on span "Expired" at bounding box center [183, 334] width 219 height 14
click at [69, 331] on input "Expired" at bounding box center [64, 334] width 9 height 9
radio input "true"
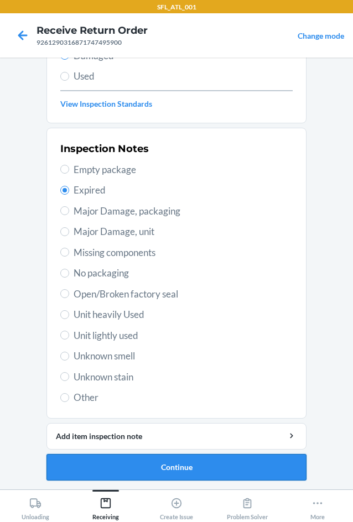
click at [136, 465] on button "Continue" at bounding box center [176, 467] width 260 height 27
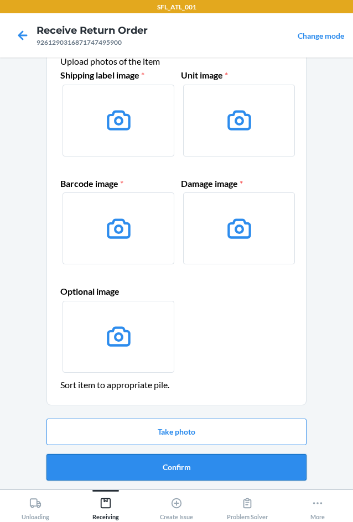
click at [139, 460] on button "Confirm" at bounding box center [176, 467] width 260 height 27
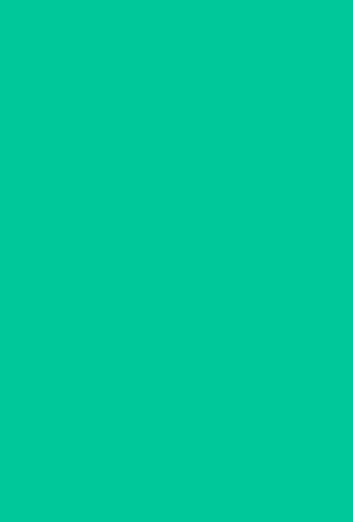
scroll to position [0, 0]
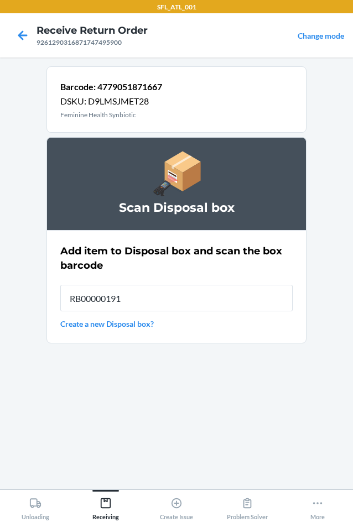
type input "RB00000191O"
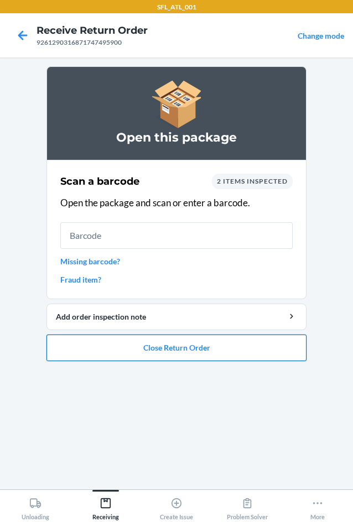
click at [176, 354] on button "Close Return Order" at bounding box center [176, 347] width 260 height 27
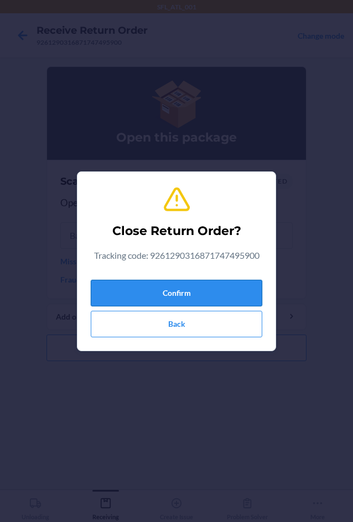
click at [194, 282] on button "Confirm" at bounding box center [176, 293] width 171 height 27
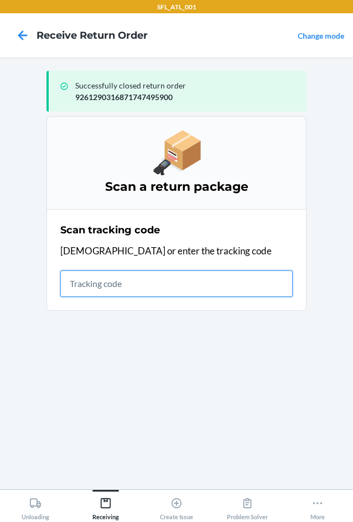
click at [114, 284] on input "text" at bounding box center [176, 283] width 232 height 27
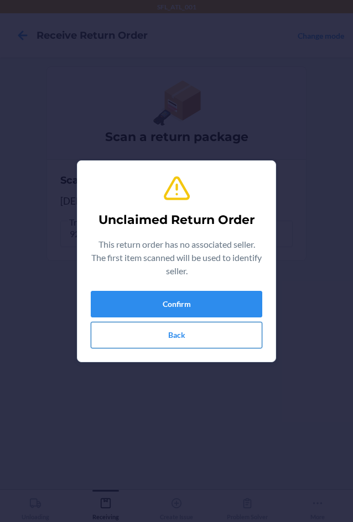
click at [187, 322] on button "Back" at bounding box center [176, 335] width 171 height 27
click at [190, 309] on button "Confirm" at bounding box center [176, 304] width 171 height 27
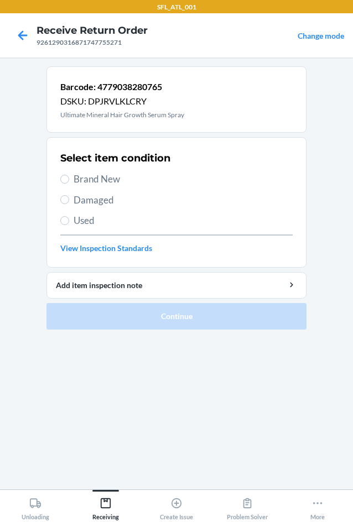
click at [98, 180] on span "Brand New" at bounding box center [183, 179] width 219 height 14
click at [69, 180] on input "Brand New" at bounding box center [64, 179] width 9 height 9
radio input "true"
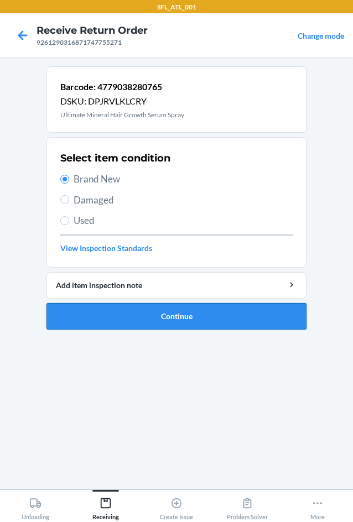
click at [151, 321] on button "Continue" at bounding box center [176, 316] width 260 height 27
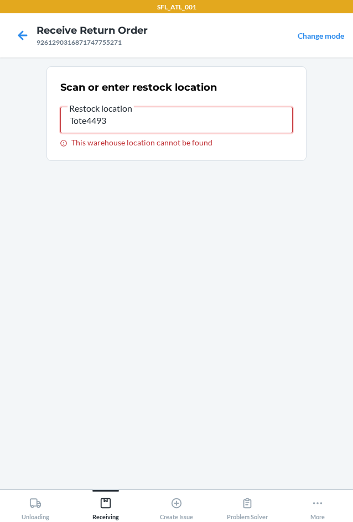
click at [134, 122] on input "Tote4493" at bounding box center [176, 120] width 232 height 27
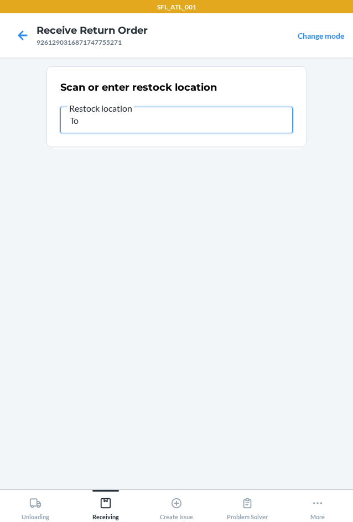
type input "T"
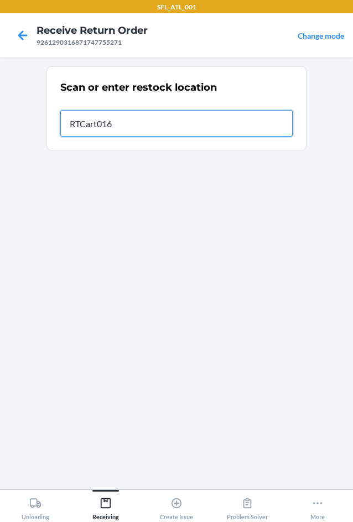
type input "RTCart016"
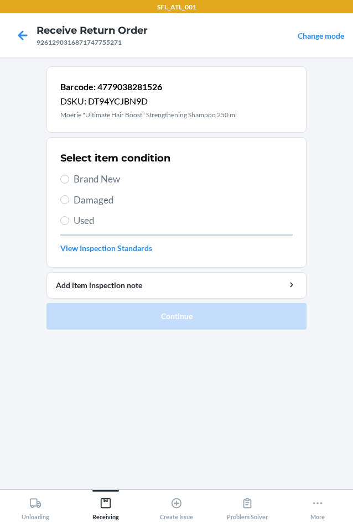
click at [112, 181] on span "Brand New" at bounding box center [183, 179] width 219 height 14
click at [69, 181] on input "Brand New" at bounding box center [64, 179] width 9 height 9
radio input "true"
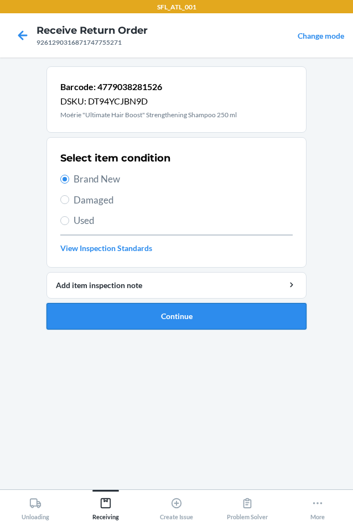
click at [178, 321] on button "Continue" at bounding box center [176, 316] width 260 height 27
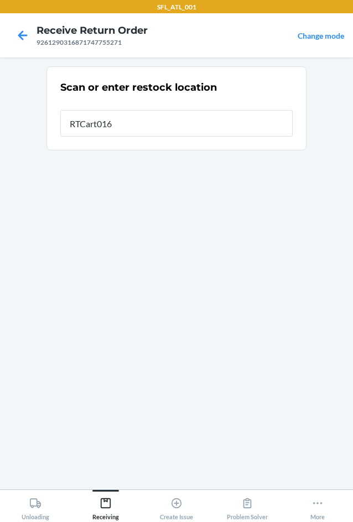
type input "RTCart016"
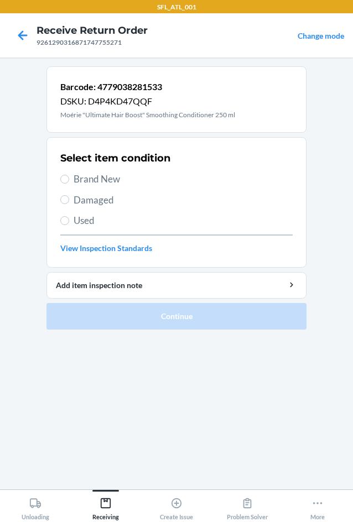
click at [65, 174] on label "Brand New" at bounding box center [176, 179] width 232 height 14
click at [65, 175] on input "Brand New" at bounding box center [64, 179] width 9 height 9
radio input "true"
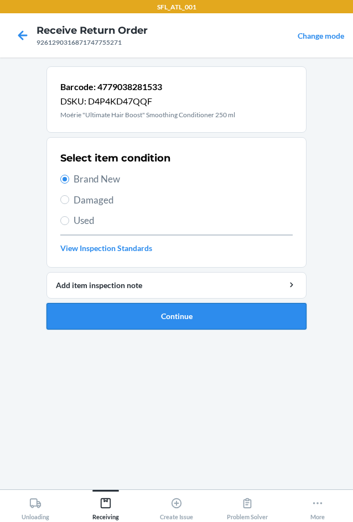
click at [142, 312] on button "Continue" at bounding box center [176, 316] width 260 height 27
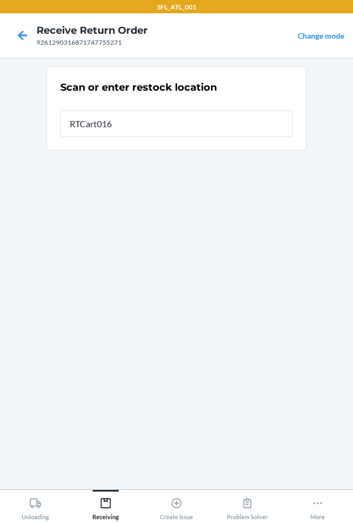
type input "RTCart016"
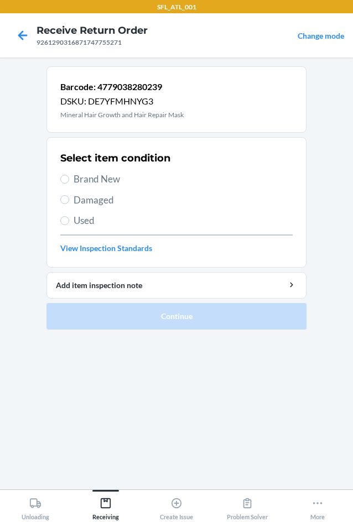
click at [85, 220] on span "Used" at bounding box center [183, 220] width 219 height 14
click at [69, 220] on input "Used" at bounding box center [64, 220] width 9 height 9
radio input "true"
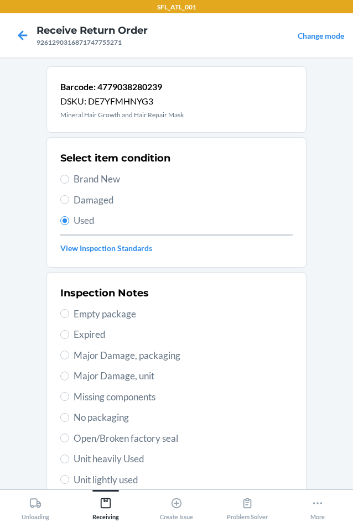
click at [87, 179] on span "Brand New" at bounding box center [183, 179] width 219 height 14
click at [69, 179] on input "Brand New" at bounding box center [64, 179] width 9 height 9
radio input "true"
radio input "false"
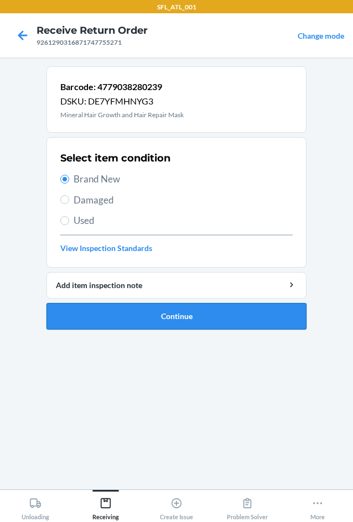
click at [126, 319] on button "Continue" at bounding box center [176, 316] width 260 height 27
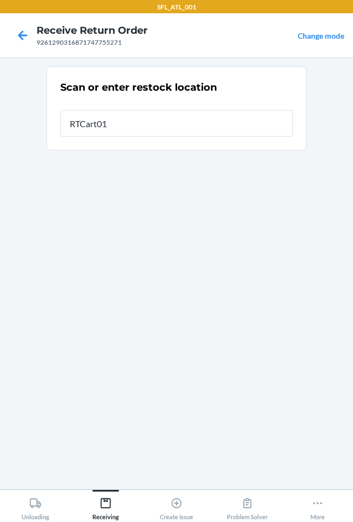
type input "RTCart016"
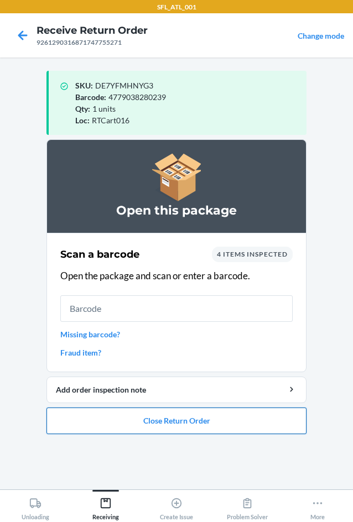
click at [201, 422] on button "Close Return Order" at bounding box center [176, 420] width 260 height 27
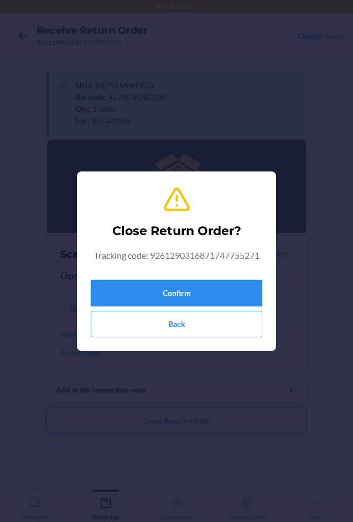
click at [199, 284] on button "Confirm" at bounding box center [176, 293] width 171 height 27
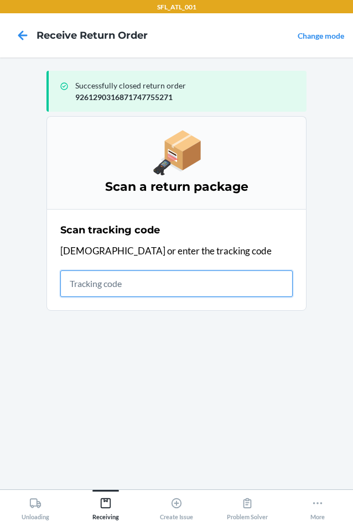
click at [141, 285] on input "text" at bounding box center [176, 283] width 232 height 27
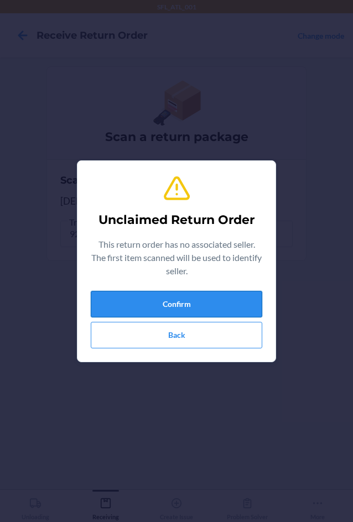
click at [203, 308] on button "Confirm" at bounding box center [176, 304] width 171 height 27
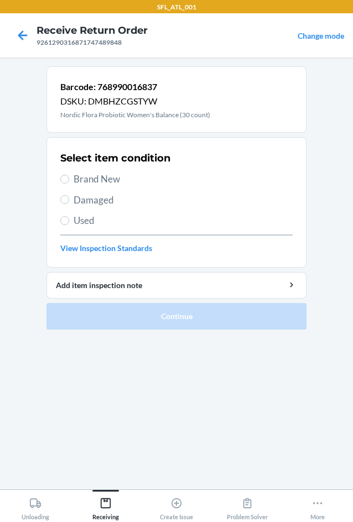
click at [95, 198] on span "Damaged" at bounding box center [183, 200] width 219 height 14
click at [69, 198] on input "Damaged" at bounding box center [64, 199] width 9 height 9
radio input "true"
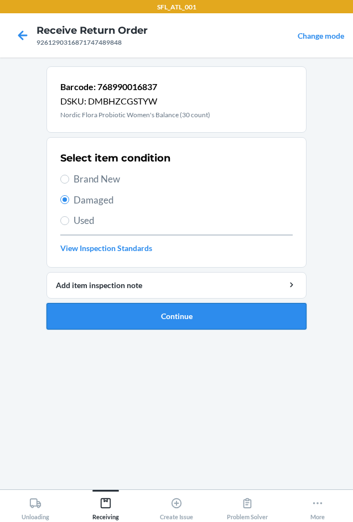
click at [107, 310] on button "Continue" at bounding box center [176, 316] width 260 height 27
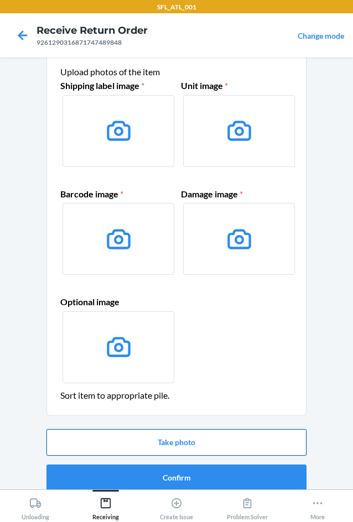
scroll to position [46, 0]
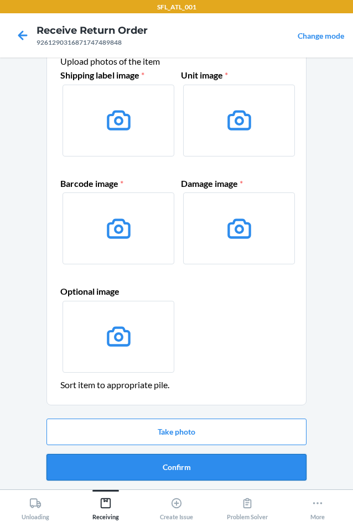
click at [169, 473] on button "Confirm" at bounding box center [176, 467] width 260 height 27
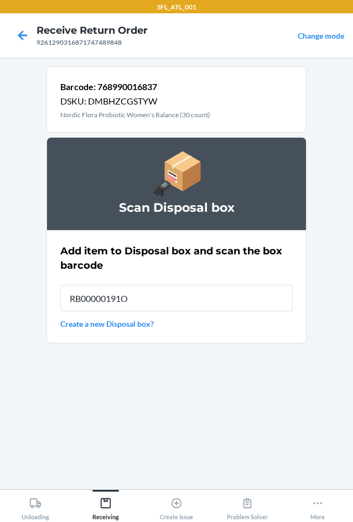
type input "RB00000191O"
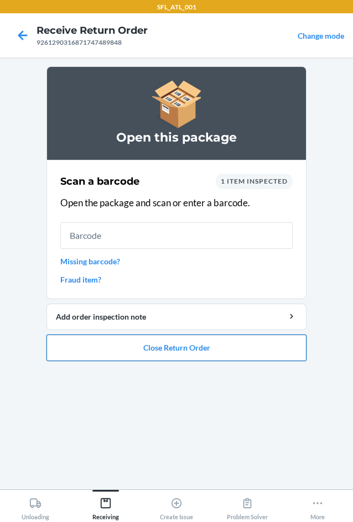
click at [159, 350] on button "Close Return Order" at bounding box center [176, 347] width 260 height 27
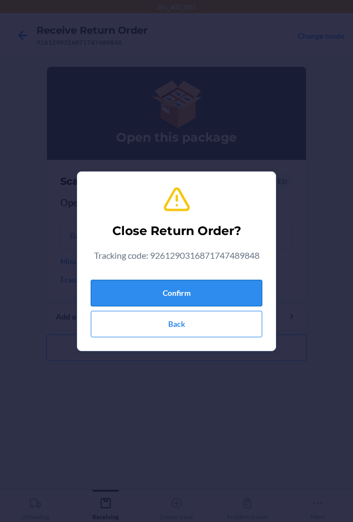
click at [166, 283] on button "Confirm" at bounding box center [176, 293] width 171 height 27
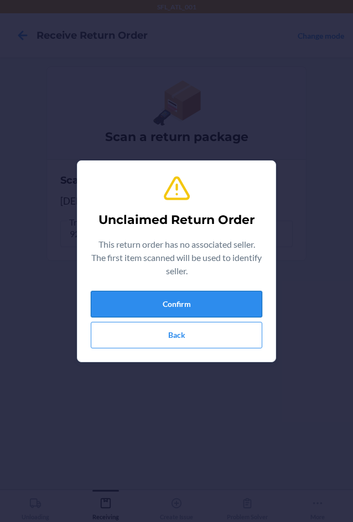
click at [169, 312] on button "Confirm" at bounding box center [176, 304] width 171 height 27
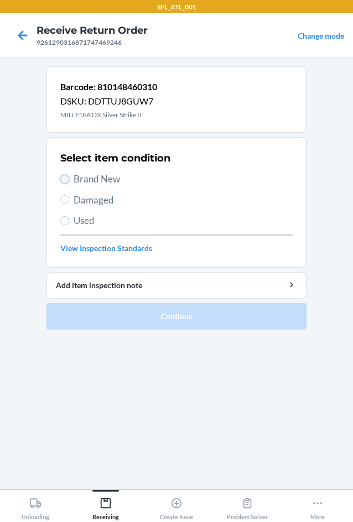
click at [64, 180] on input "Brand New" at bounding box center [64, 179] width 9 height 9
radio input "true"
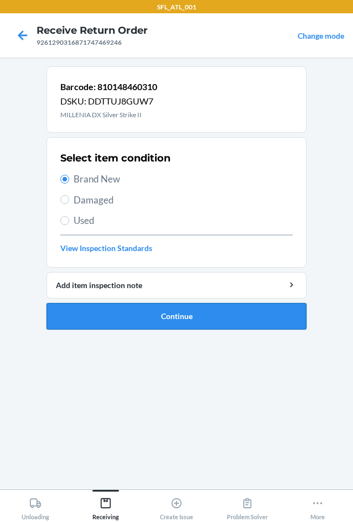
click at [123, 319] on button "Continue" at bounding box center [176, 316] width 260 height 27
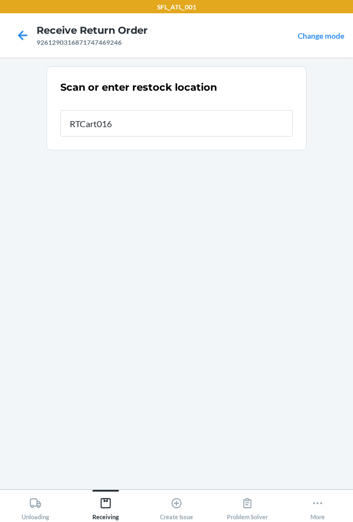
type input "RTCart016"
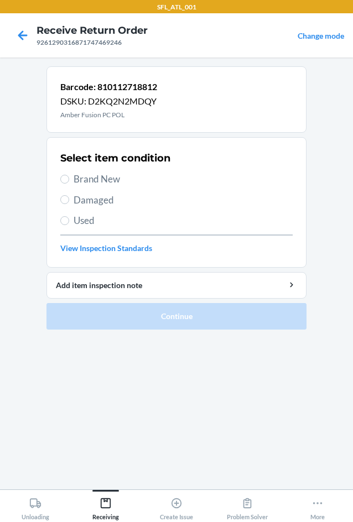
click at [102, 174] on span "Brand New" at bounding box center [183, 179] width 219 height 14
click at [69, 175] on input "Brand New" at bounding box center [64, 179] width 9 height 9
radio input "true"
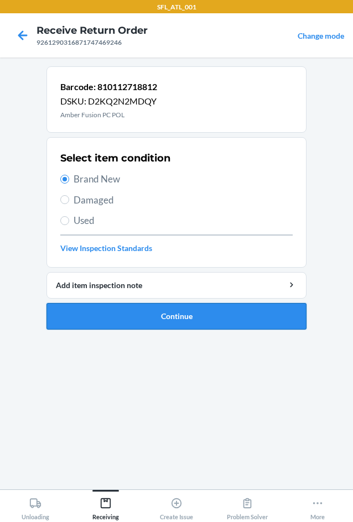
click at [167, 307] on button "Continue" at bounding box center [176, 316] width 260 height 27
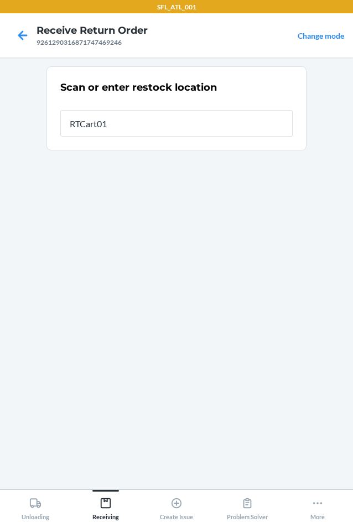
type input "RTCart016"
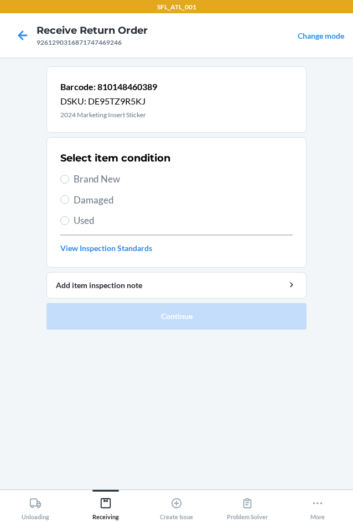
click at [109, 181] on span "Brand New" at bounding box center [183, 179] width 219 height 14
click at [69, 181] on input "Brand New" at bounding box center [64, 179] width 9 height 9
radio input "true"
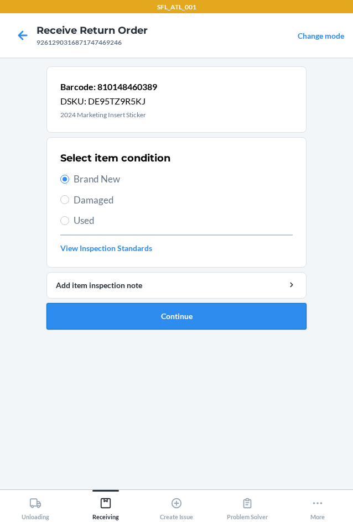
click at [223, 323] on button "Continue" at bounding box center [176, 316] width 260 height 27
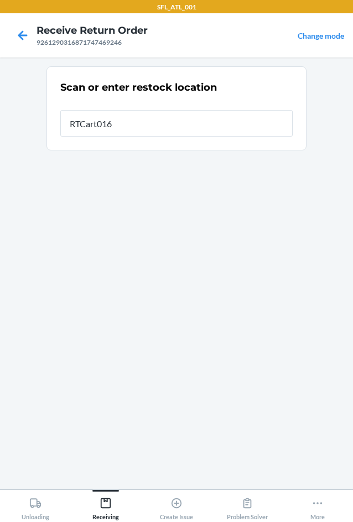
type input "RTCart016"
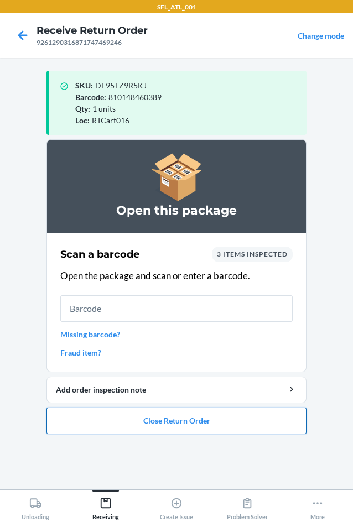
click at [226, 430] on button "Close Return Order" at bounding box center [176, 420] width 260 height 27
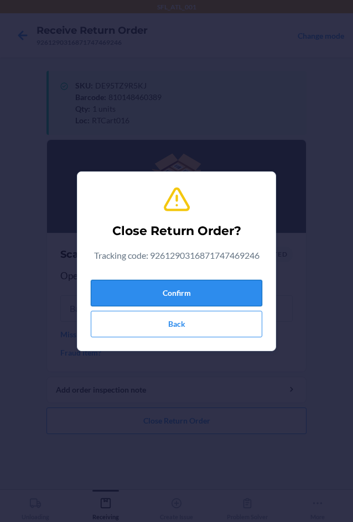
click at [218, 295] on button "Confirm" at bounding box center [176, 293] width 171 height 27
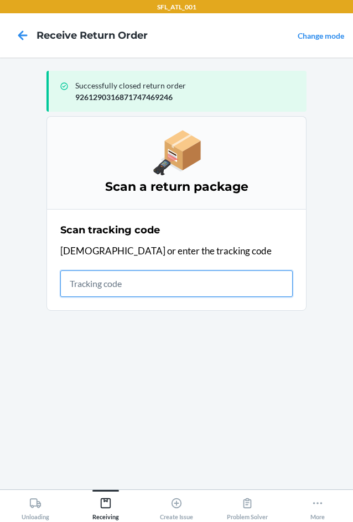
click at [145, 279] on input "text" at bounding box center [176, 283] width 232 height 27
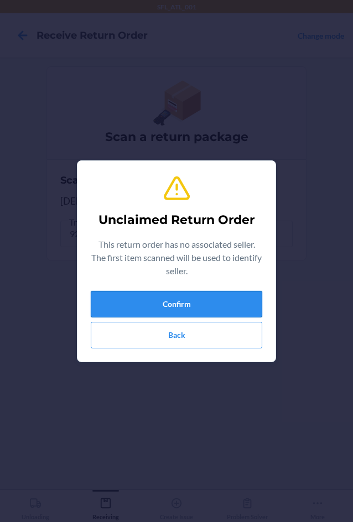
click at [201, 310] on button "Confirm" at bounding box center [176, 304] width 171 height 27
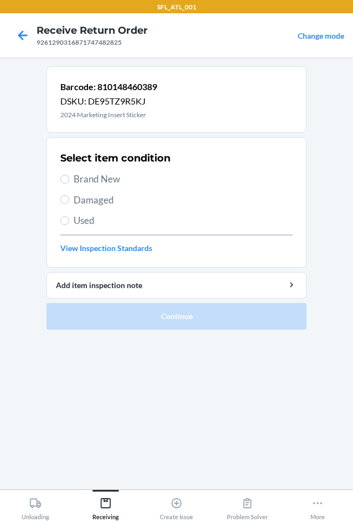
click at [82, 174] on span "Brand New" at bounding box center [183, 179] width 219 height 14
click at [69, 175] on input "Brand New" at bounding box center [64, 179] width 9 height 9
radio input "true"
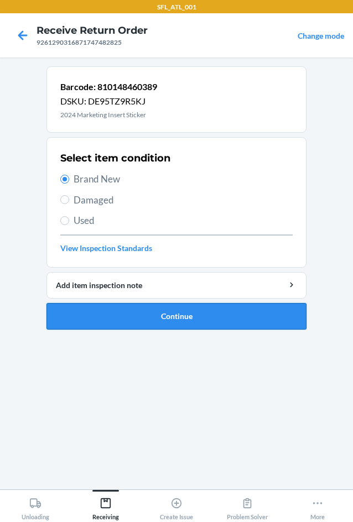
click at [173, 325] on button "Continue" at bounding box center [176, 316] width 260 height 27
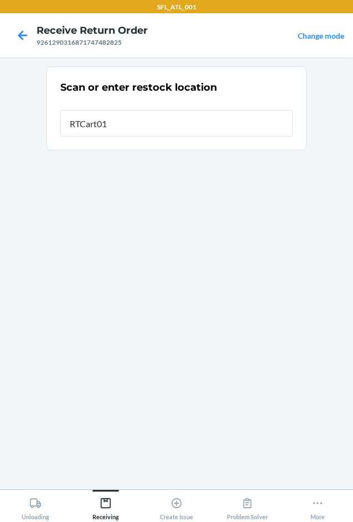
type input "RTCart016"
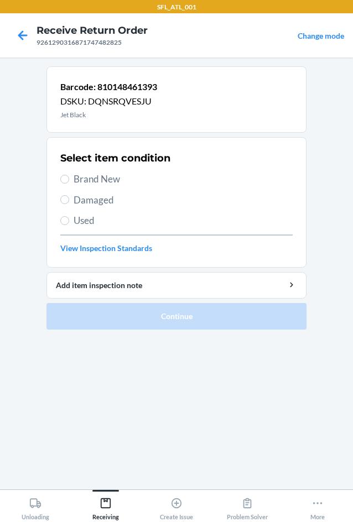
click at [92, 188] on div "Select item condition Brand New Damaged Used View Inspection Standards" at bounding box center [176, 202] width 232 height 109
click at [94, 177] on span "Brand New" at bounding box center [183, 179] width 219 height 14
click at [69, 177] on input "Brand New" at bounding box center [64, 179] width 9 height 9
radio input "true"
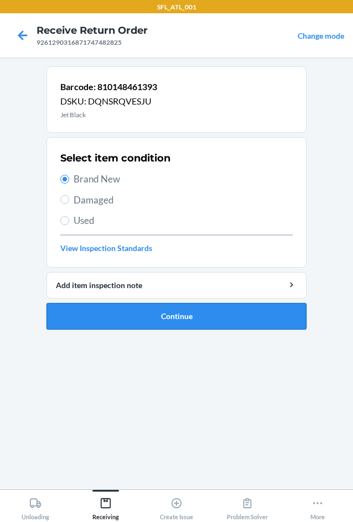
click at [138, 309] on button "Continue" at bounding box center [176, 316] width 260 height 27
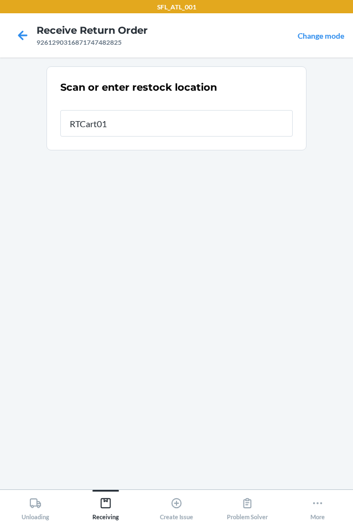
type input "RTCart016"
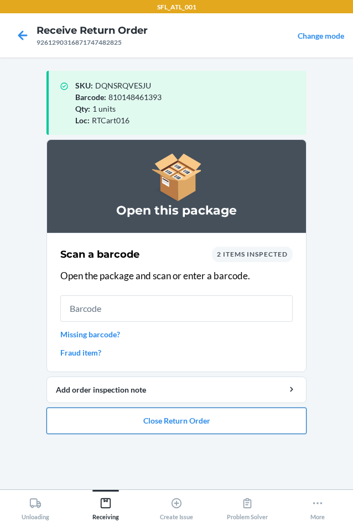
click at [234, 422] on button "Close Return Order" at bounding box center [176, 420] width 260 height 27
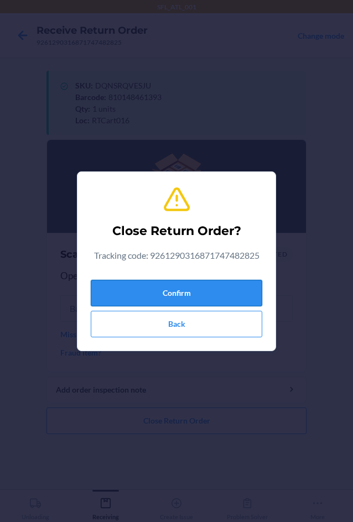
click at [261, 280] on section "Close Return Order? Tracking code: 9261290316871747482825 Confirm Back" at bounding box center [176, 261] width 199 height 180
click at [247, 289] on button "Confirm" at bounding box center [176, 293] width 171 height 27
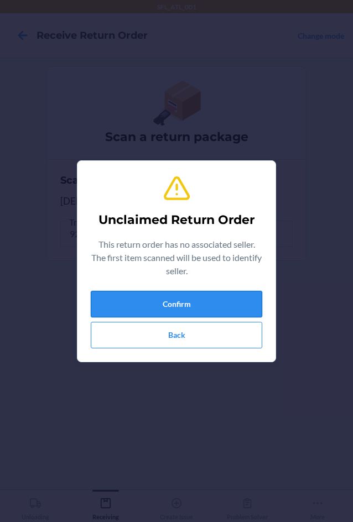
click at [255, 317] on button "Confirm" at bounding box center [176, 304] width 171 height 27
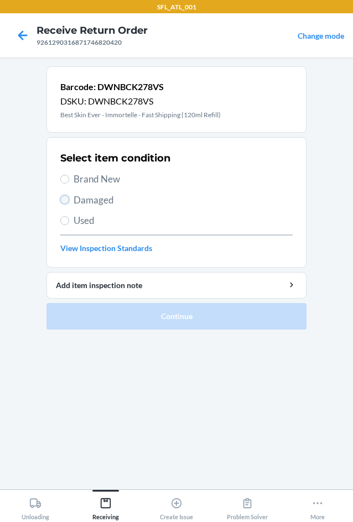
click at [62, 200] on input "Damaged" at bounding box center [64, 199] width 9 height 9
radio input "true"
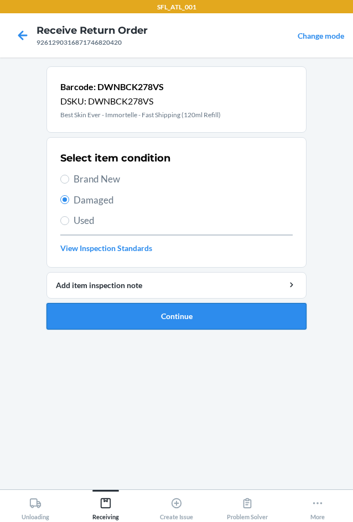
click at [145, 320] on button "Continue" at bounding box center [176, 316] width 260 height 27
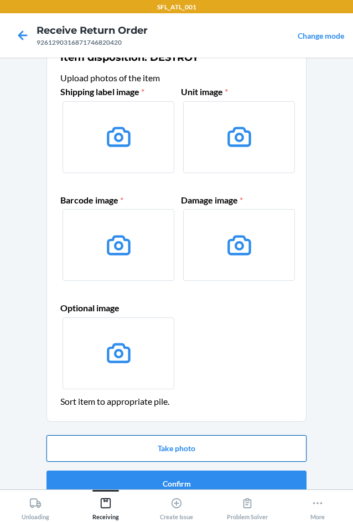
scroll to position [46, 0]
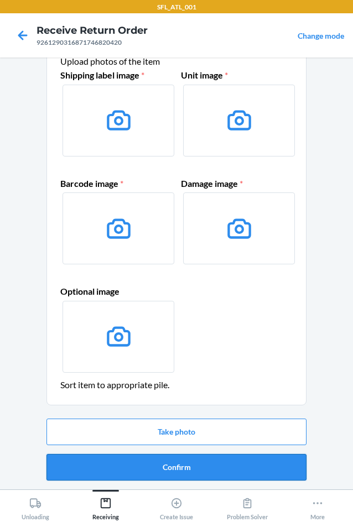
click at [175, 471] on button "Confirm" at bounding box center [176, 467] width 260 height 27
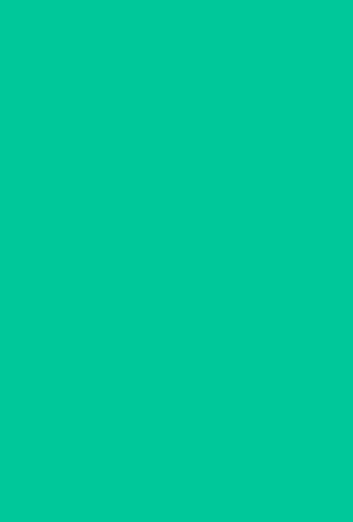
scroll to position [0, 0]
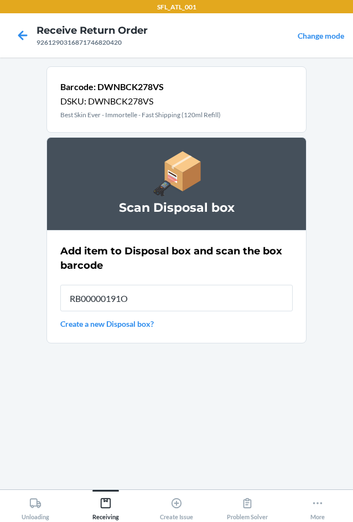
type input "RB00000191O"
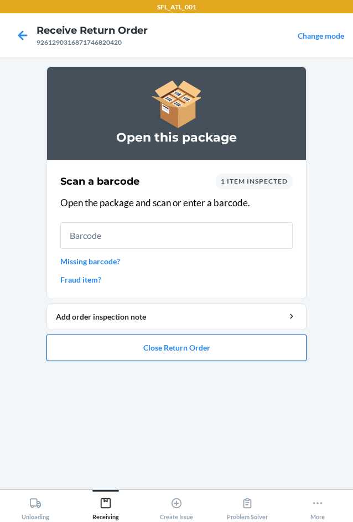
click at [177, 354] on button "Close Return Order" at bounding box center [176, 347] width 260 height 27
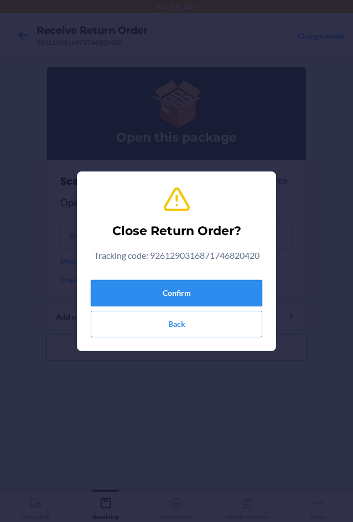
click at [174, 285] on button "Confirm" at bounding box center [176, 293] width 171 height 27
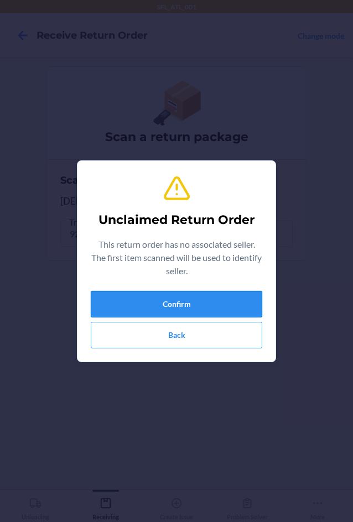
click at [203, 306] on button "Confirm" at bounding box center [176, 304] width 171 height 27
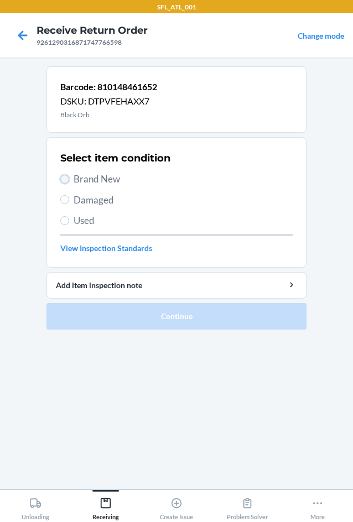
click at [66, 181] on input "Brand New" at bounding box center [64, 179] width 9 height 9
radio input "true"
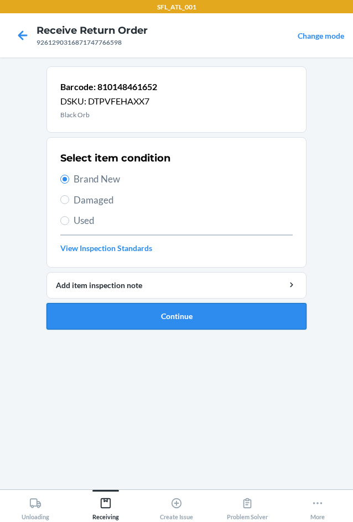
click at [142, 318] on button "Continue" at bounding box center [176, 316] width 260 height 27
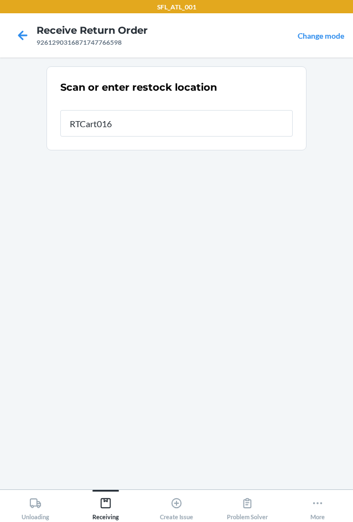
type input "RTCart016"
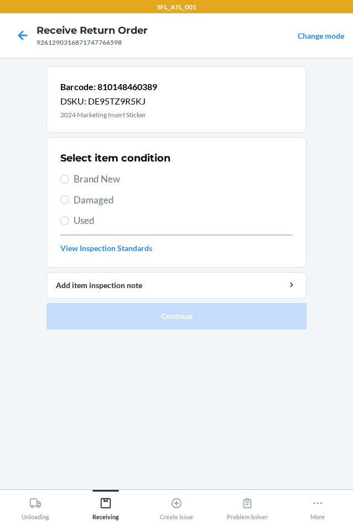
click at [74, 178] on span "Brand New" at bounding box center [183, 179] width 219 height 14
click at [69, 178] on input "Brand New" at bounding box center [64, 179] width 9 height 9
radio input "true"
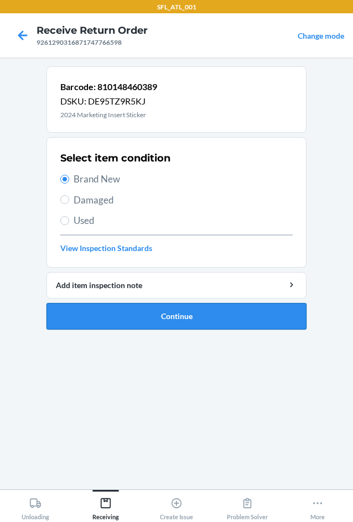
click at [144, 323] on button "Continue" at bounding box center [176, 316] width 260 height 27
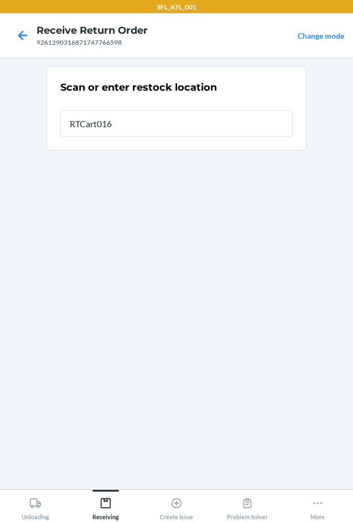
type input "RTCart016"
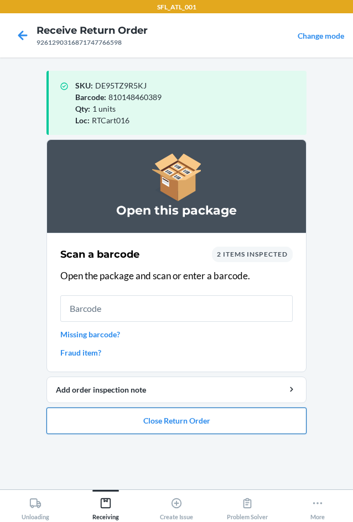
click at [170, 425] on button "Close Return Order" at bounding box center [176, 420] width 260 height 27
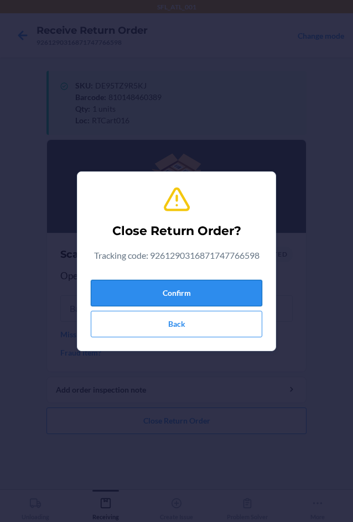
click at [191, 298] on button "Confirm" at bounding box center [176, 293] width 171 height 27
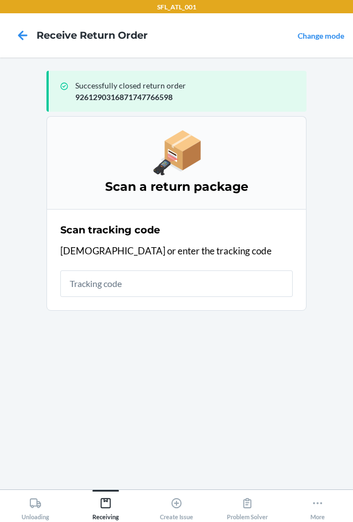
click at [192, 288] on input "text" at bounding box center [176, 283] width 232 height 27
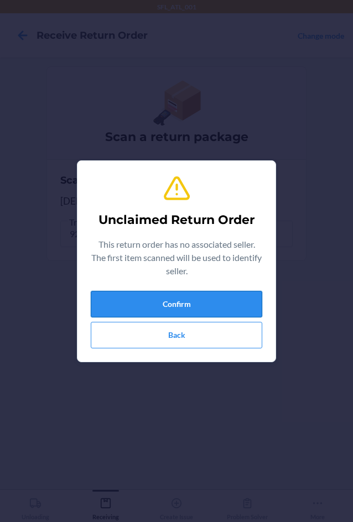
click at [194, 302] on button "Confirm" at bounding box center [176, 304] width 171 height 27
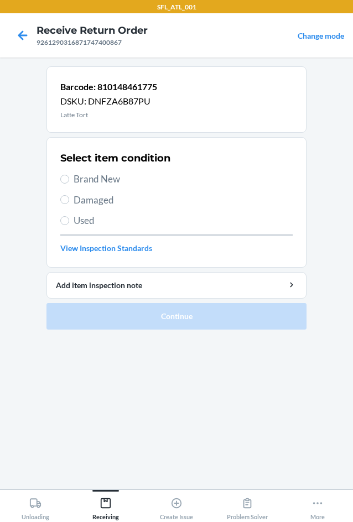
click at [101, 175] on span "Brand New" at bounding box center [183, 179] width 219 height 14
click at [69, 175] on input "Brand New" at bounding box center [64, 179] width 9 height 9
radio input "true"
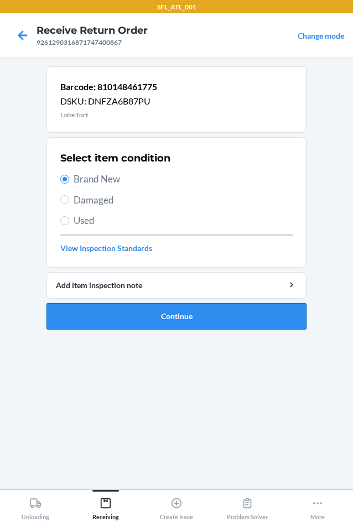
click at [151, 315] on button "Continue" at bounding box center [176, 316] width 260 height 27
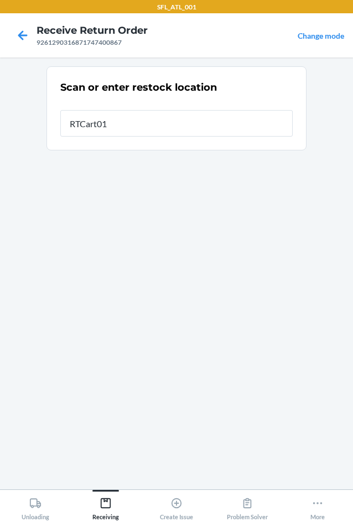
type input "RTCart016"
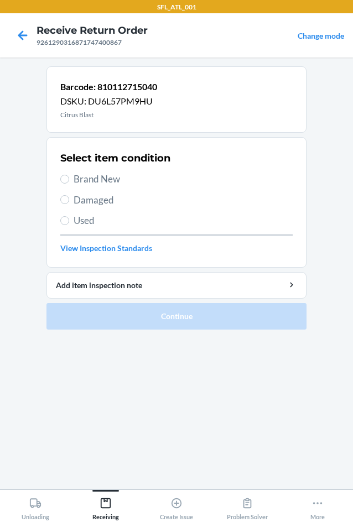
click at [85, 180] on span "Brand New" at bounding box center [183, 179] width 219 height 14
click at [69, 180] on input "Brand New" at bounding box center [64, 179] width 9 height 9
radio input "true"
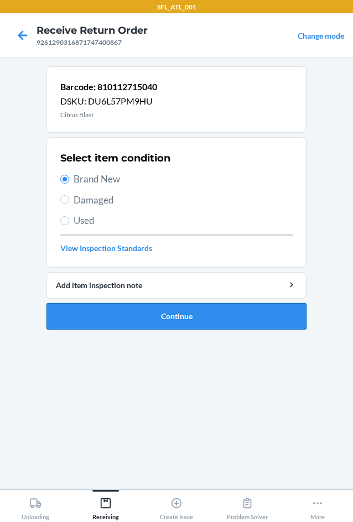
click at [143, 321] on button "Continue" at bounding box center [176, 316] width 260 height 27
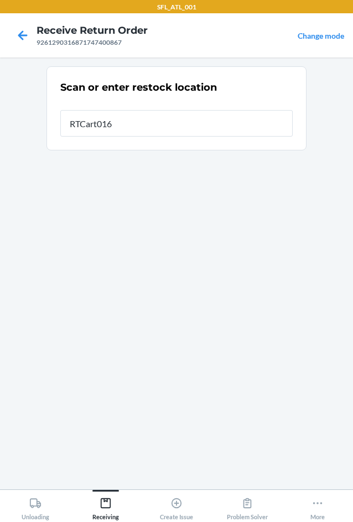
type input "RTCart016"
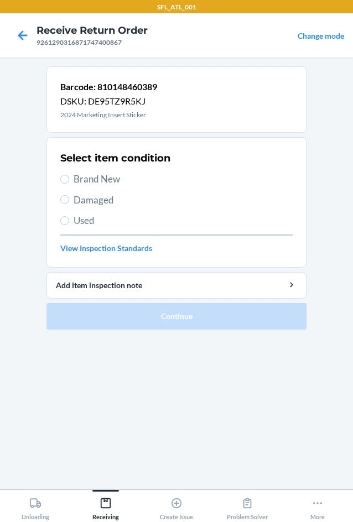
click at [112, 176] on span "Brand New" at bounding box center [183, 179] width 219 height 14
click at [69, 176] on input "Brand New" at bounding box center [64, 179] width 9 height 9
radio input "true"
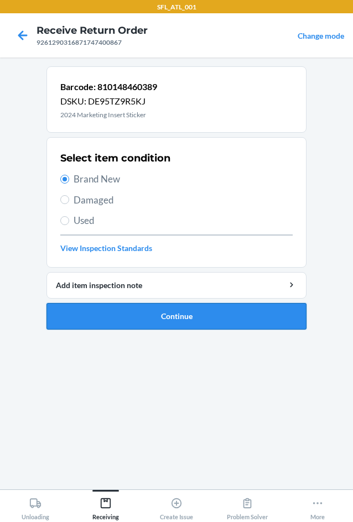
click at [172, 324] on button "Continue" at bounding box center [176, 316] width 260 height 27
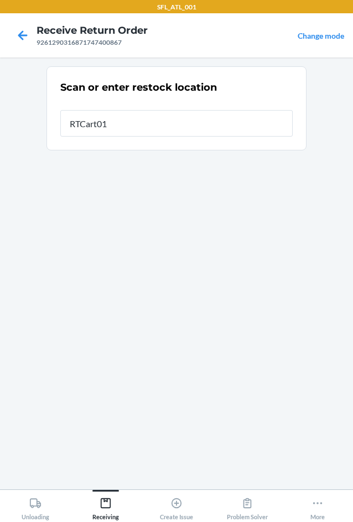
type input "RTCart016"
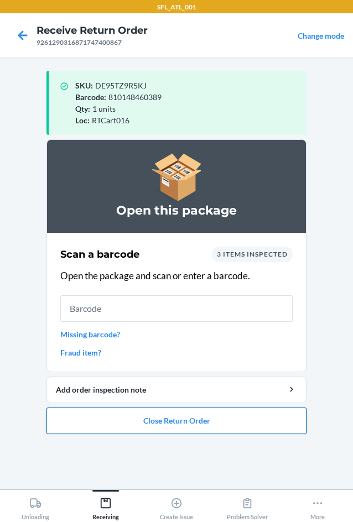
click at [149, 417] on button "Close Return Order" at bounding box center [176, 420] width 260 height 27
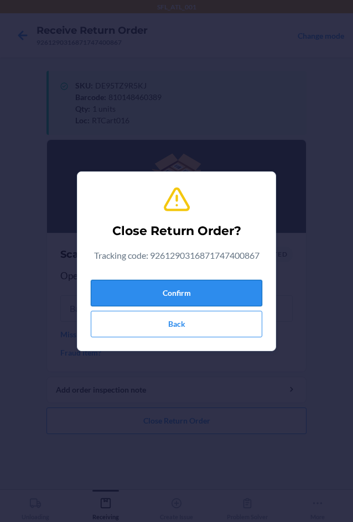
click at [144, 299] on button "Confirm" at bounding box center [176, 293] width 171 height 27
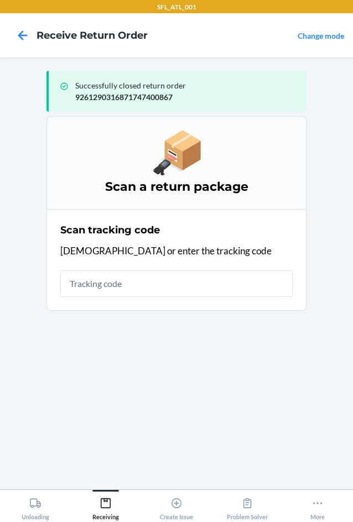
click at [134, 273] on input "text" at bounding box center [176, 283] width 232 height 27
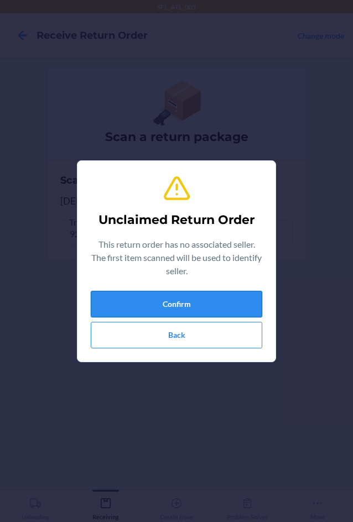
click at [155, 306] on button "Confirm" at bounding box center [176, 304] width 171 height 27
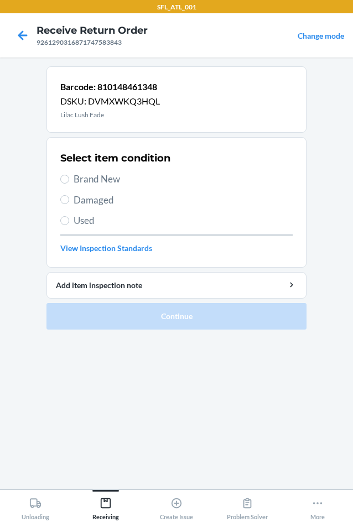
click at [111, 185] on span "Brand New" at bounding box center [183, 179] width 219 height 14
click at [69, 184] on input "Brand New" at bounding box center [64, 179] width 9 height 9
radio input "true"
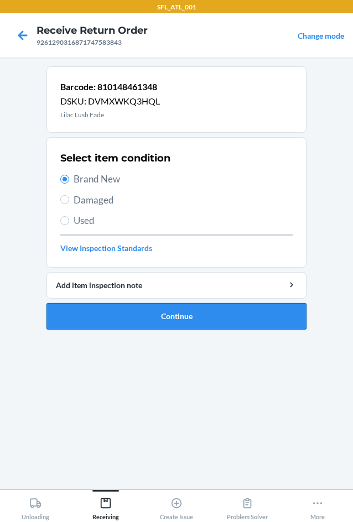
click at [138, 312] on button "Continue" at bounding box center [176, 316] width 260 height 27
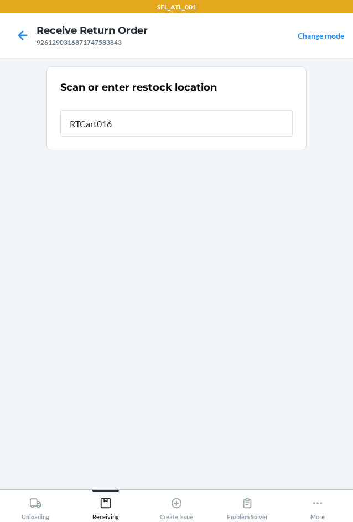
type input "RTCart016"
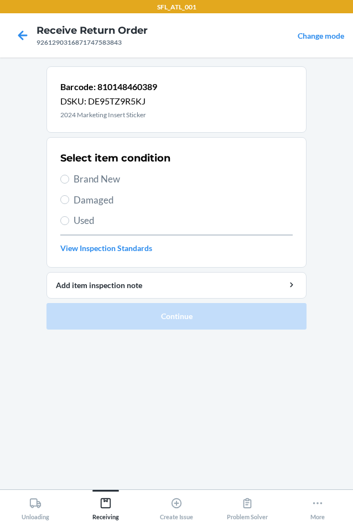
click at [111, 181] on span "Brand New" at bounding box center [183, 179] width 219 height 14
click at [69, 181] on input "Brand New" at bounding box center [64, 179] width 9 height 9
radio input "true"
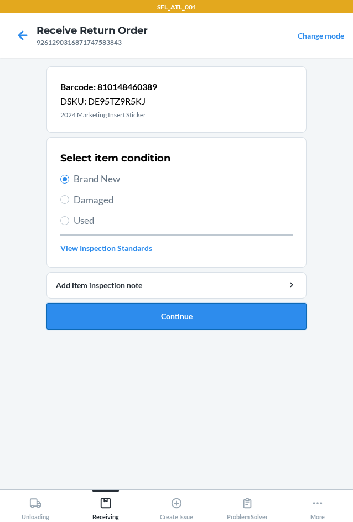
click at [178, 320] on button "Continue" at bounding box center [176, 316] width 260 height 27
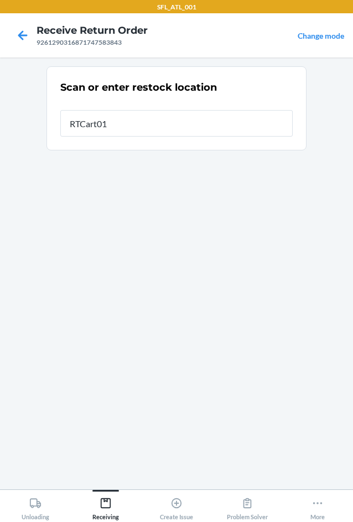
type input "RTCart016"
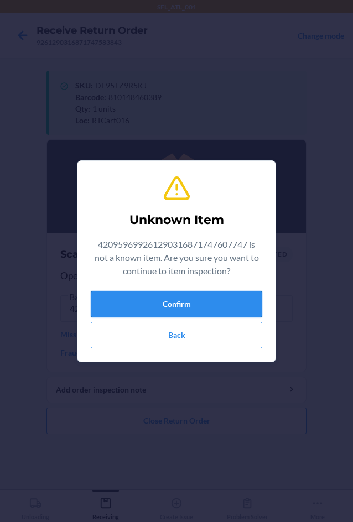
click at [180, 310] on button "Confirm" at bounding box center [176, 304] width 171 height 27
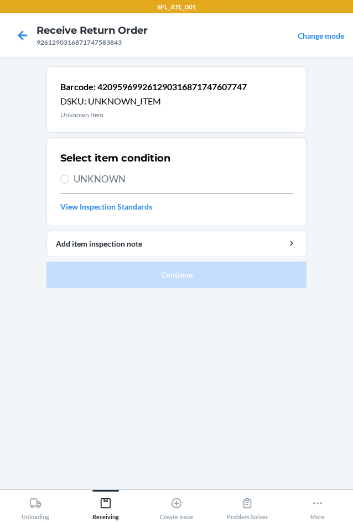
click at [111, 180] on span "UNKNOWN" at bounding box center [183, 179] width 219 height 14
click at [69, 180] on input "UNKNOWN" at bounding box center [64, 179] width 9 height 9
radio input "true"
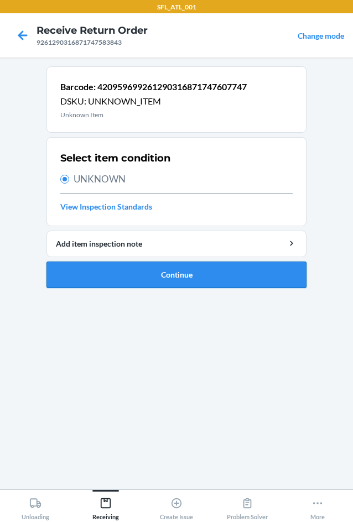
click at [113, 287] on button "Continue" at bounding box center [176, 274] width 260 height 27
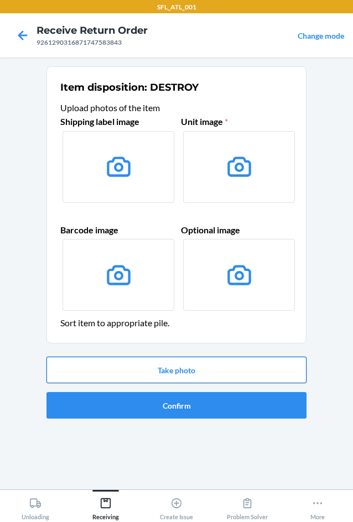
click at [177, 365] on button "Take photo" at bounding box center [176, 370] width 260 height 27
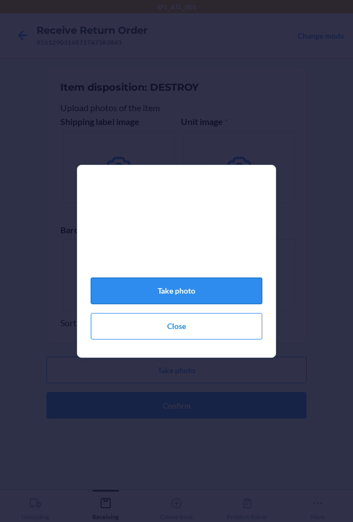
click at [186, 291] on button "Take photo" at bounding box center [176, 291] width 171 height 27
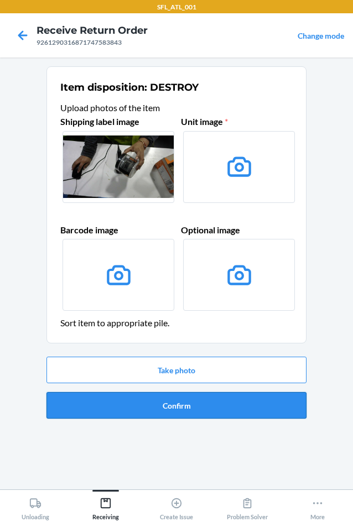
click at [157, 403] on button "Confirm" at bounding box center [176, 405] width 260 height 27
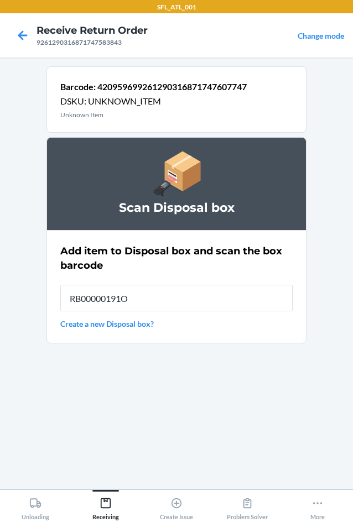
type input "RB00000191O"
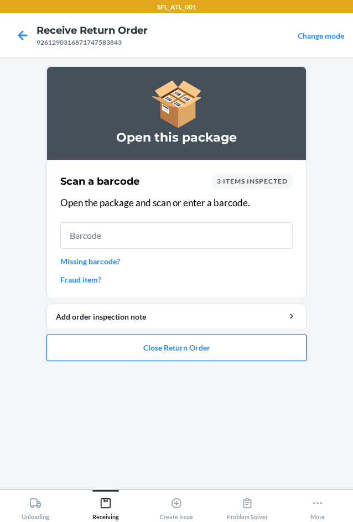
click at [171, 350] on button "Close Return Order" at bounding box center [176, 347] width 260 height 27
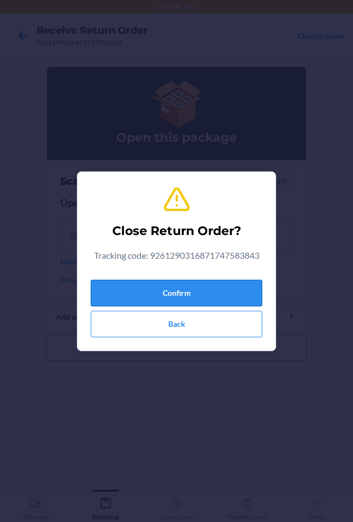
click at [173, 292] on button "Confirm" at bounding box center [176, 293] width 171 height 27
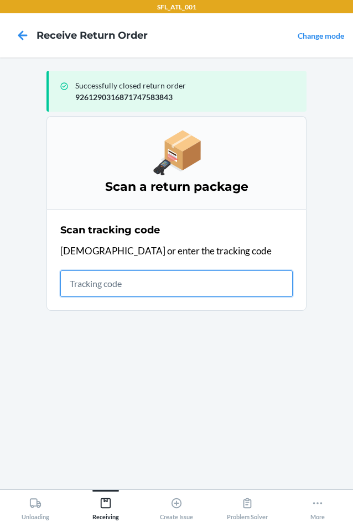
click at [146, 274] on input "text" at bounding box center [176, 283] width 232 height 27
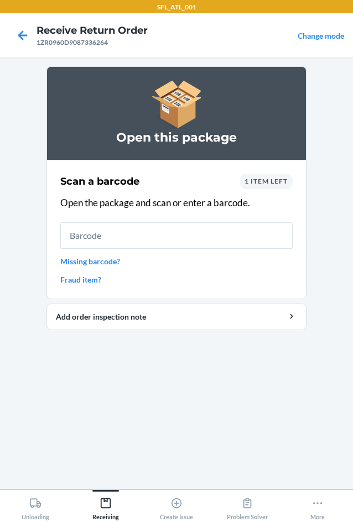
click at [91, 266] on link "Missing barcode?" at bounding box center [176, 261] width 232 height 12
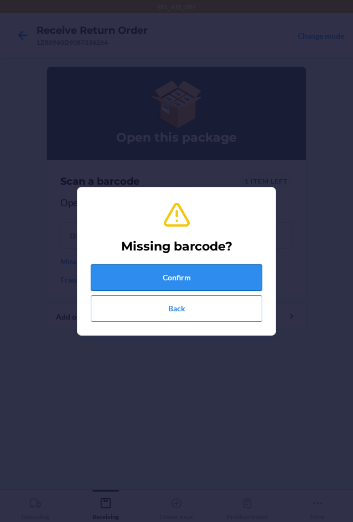
click at [109, 280] on button "Confirm" at bounding box center [176, 277] width 171 height 27
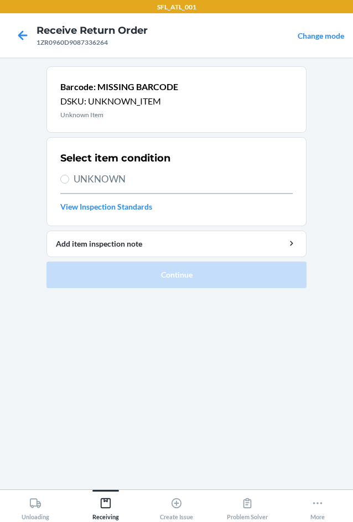
click at [124, 182] on span "UNKNOWN" at bounding box center [183, 179] width 219 height 14
click at [69, 182] on input "UNKNOWN" at bounding box center [64, 179] width 9 height 9
radio input "true"
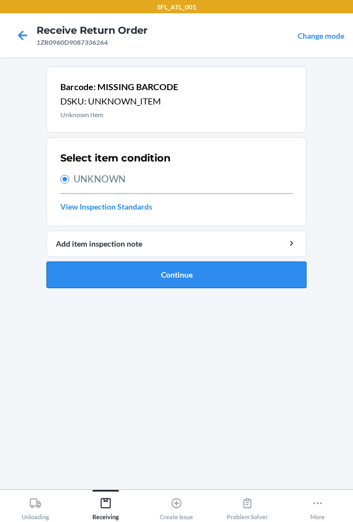
click at [140, 274] on button "Continue" at bounding box center [176, 274] width 260 height 27
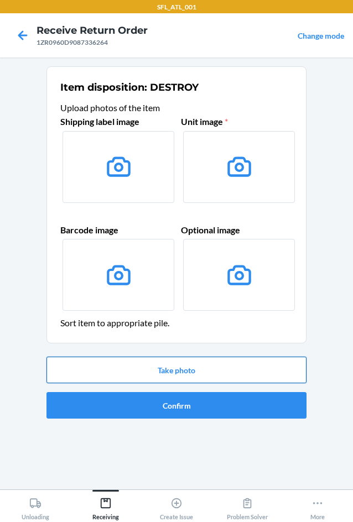
click at [191, 373] on button "Take photo" at bounding box center [176, 370] width 260 height 27
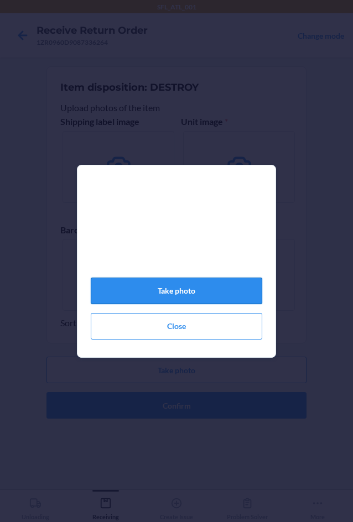
click at [186, 299] on button "Take photo" at bounding box center [176, 291] width 171 height 27
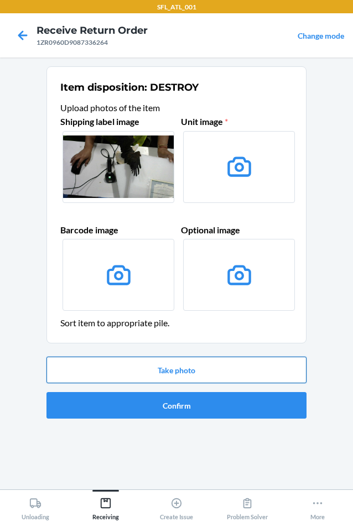
click at [190, 367] on button "Take photo" at bounding box center [176, 370] width 260 height 27
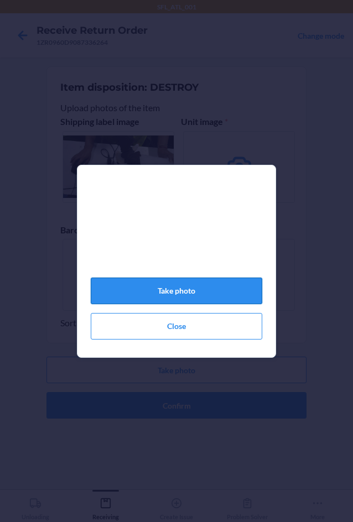
click at [175, 294] on button "Take photo" at bounding box center [176, 291] width 171 height 27
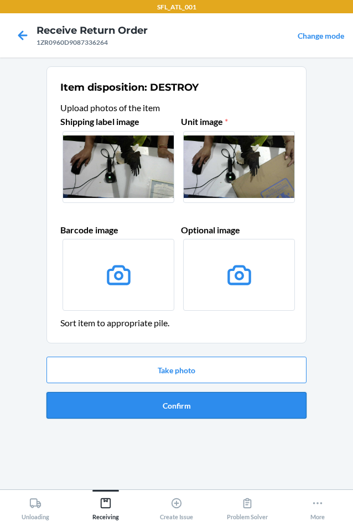
click at [212, 404] on button "Confirm" at bounding box center [176, 405] width 260 height 27
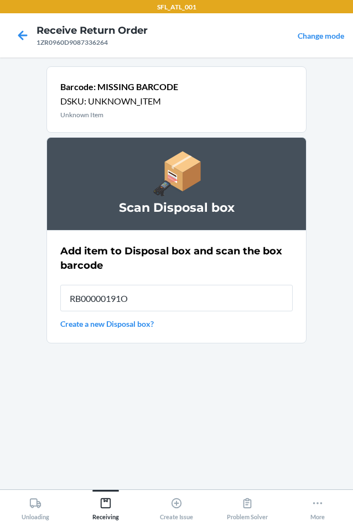
type input "RB00000191O"
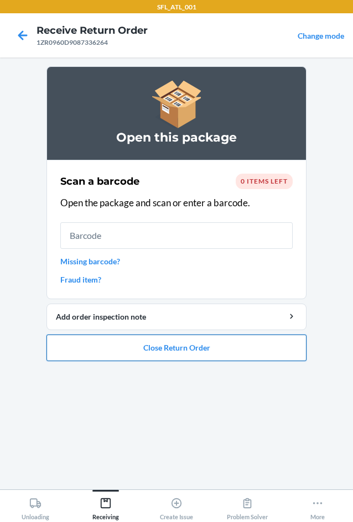
click at [166, 348] on button "Close Return Order" at bounding box center [176, 347] width 260 height 27
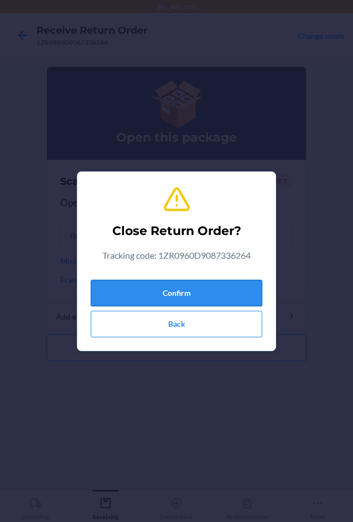
click at [152, 280] on button "Confirm" at bounding box center [176, 293] width 171 height 27
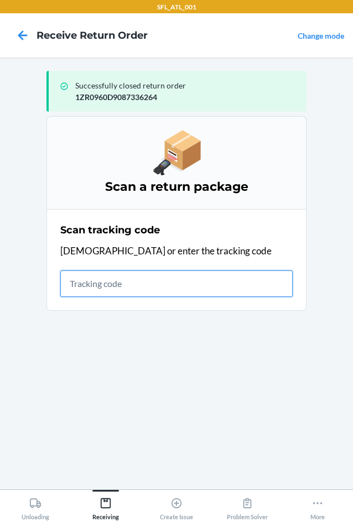
click at [150, 280] on input "text" at bounding box center [176, 283] width 232 height 27
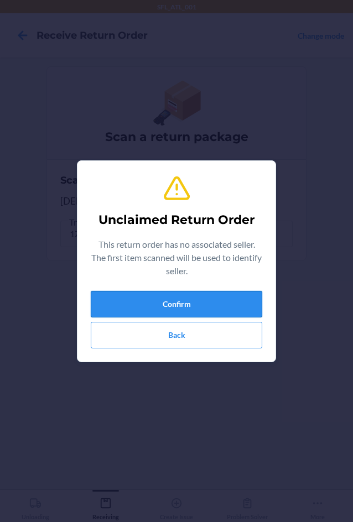
click at [144, 302] on button "Confirm" at bounding box center [176, 304] width 171 height 27
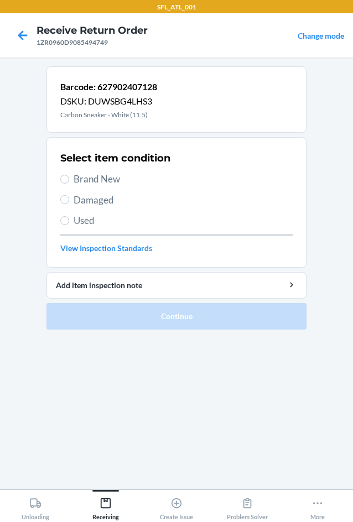
click at [80, 221] on span "Used" at bounding box center [183, 220] width 219 height 14
click at [69, 221] on input "Used" at bounding box center [64, 220] width 9 height 9
radio input "true"
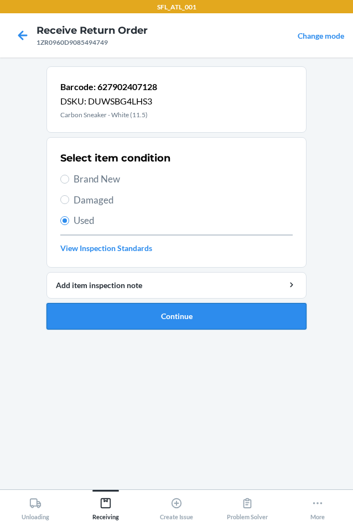
click at [142, 312] on button "Continue" at bounding box center [176, 316] width 260 height 27
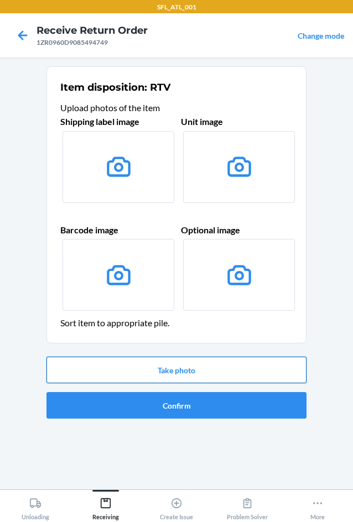
click at [154, 373] on button "Take photo" at bounding box center [176, 370] width 260 height 27
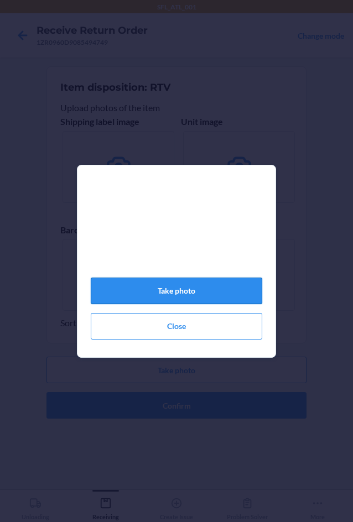
click at [189, 296] on button "Take photo" at bounding box center [176, 291] width 171 height 27
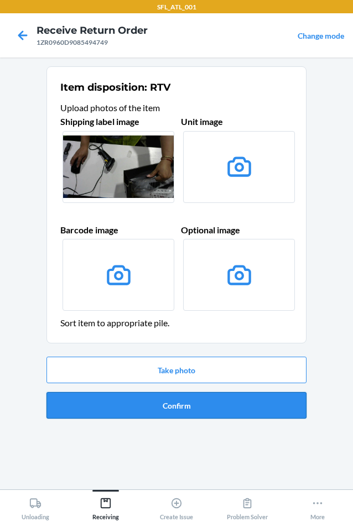
click at [189, 400] on button "Confirm" at bounding box center [176, 405] width 260 height 27
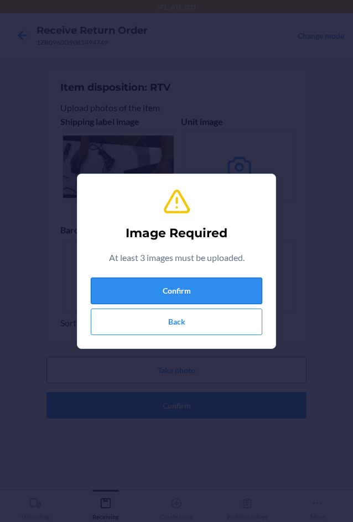
click at [215, 292] on button "Confirm" at bounding box center [176, 291] width 171 height 27
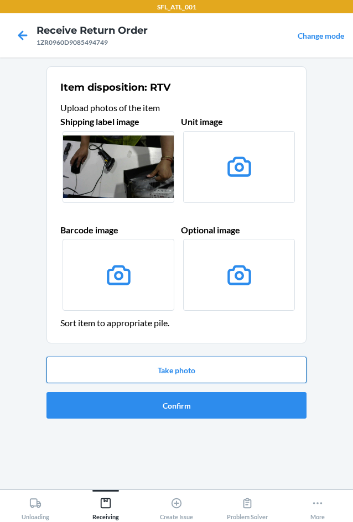
click at [222, 367] on button "Take photo" at bounding box center [176, 370] width 260 height 27
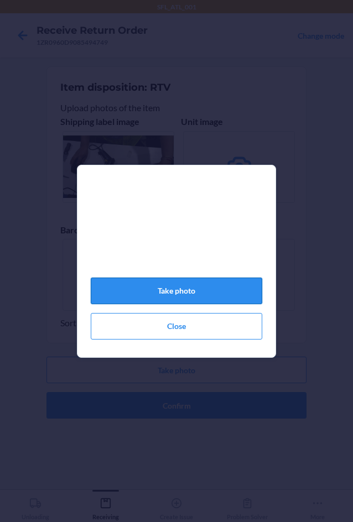
click at [226, 287] on button "Take photo" at bounding box center [176, 291] width 171 height 27
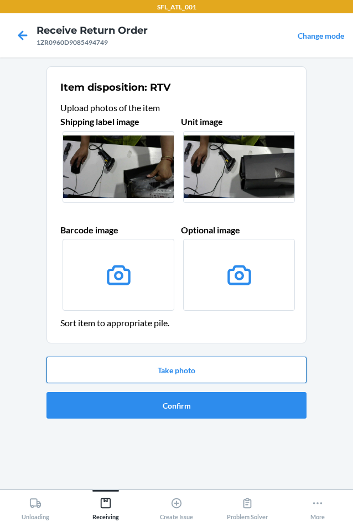
click at [185, 371] on button "Take photo" at bounding box center [176, 370] width 260 height 27
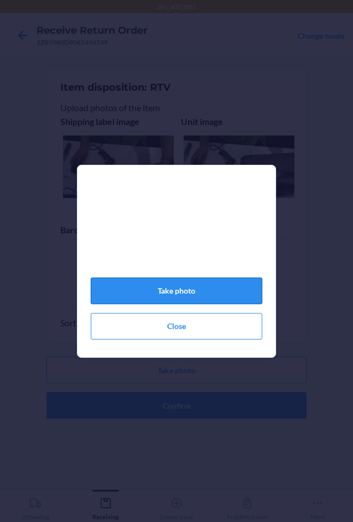
click at [208, 295] on button "Take photo" at bounding box center [176, 291] width 171 height 27
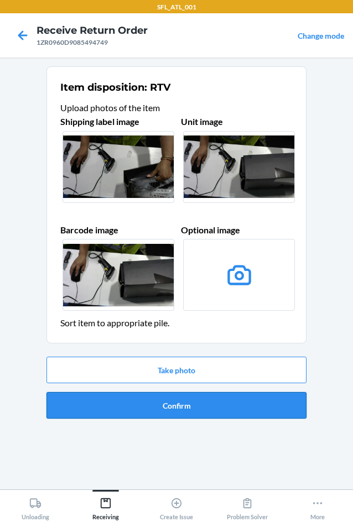
click at [219, 411] on button "Confirm" at bounding box center [176, 405] width 260 height 27
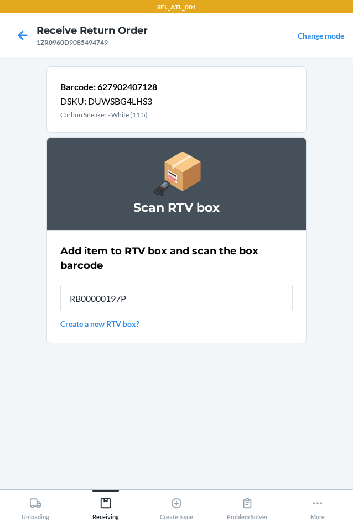
type input "RB00000197P"
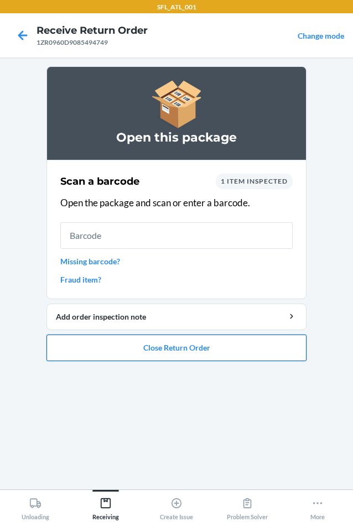
click at [199, 353] on button "Close Return Order" at bounding box center [176, 347] width 260 height 27
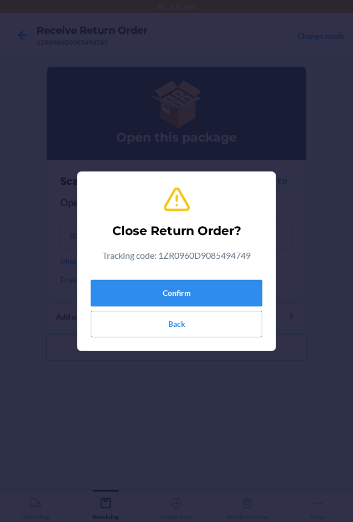
click at [239, 291] on button "Confirm" at bounding box center [176, 293] width 171 height 27
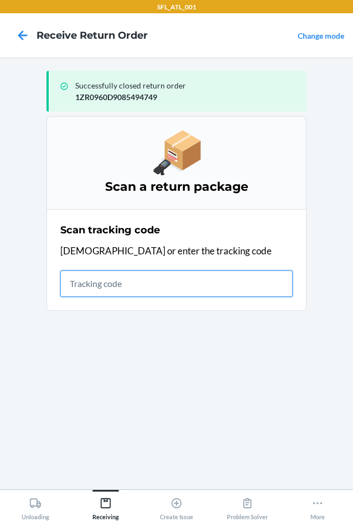
click at [122, 280] on input "text" at bounding box center [176, 283] width 232 height 27
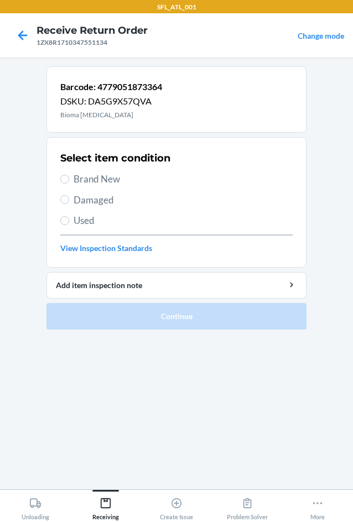
click at [77, 239] on div "Select item condition Brand New Damaged Used View Inspection Standards" at bounding box center [176, 202] width 232 height 109
click at [66, 201] on input "Damaged" at bounding box center [64, 199] width 9 height 9
radio input "true"
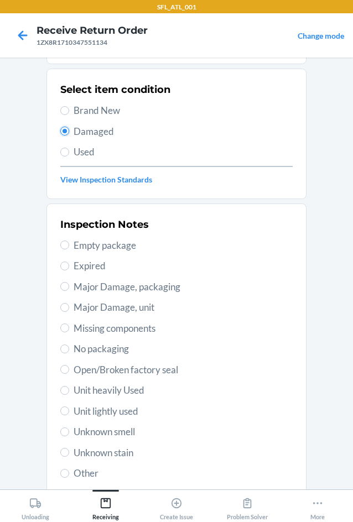
scroll to position [144, 0]
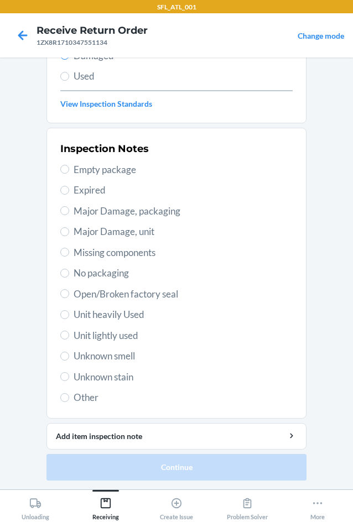
click at [85, 190] on span "Expired" at bounding box center [183, 190] width 219 height 14
click at [69, 190] on input "Expired" at bounding box center [64, 190] width 9 height 9
radio input "true"
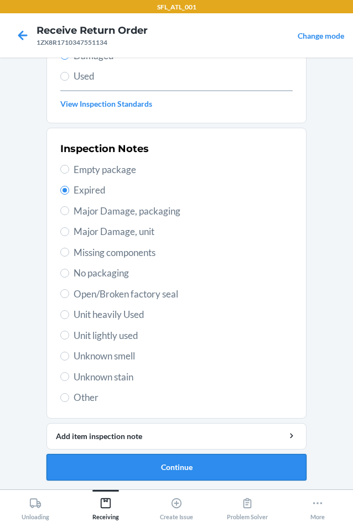
click at [183, 467] on button "Continue" at bounding box center [176, 467] width 260 height 27
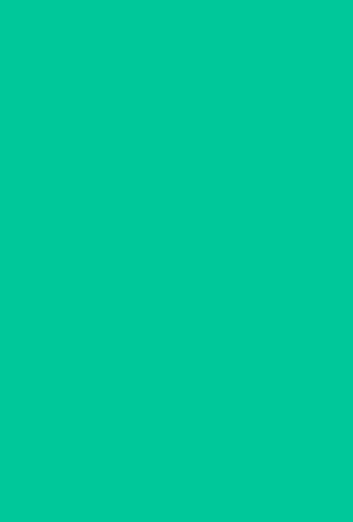
scroll to position [46, 0]
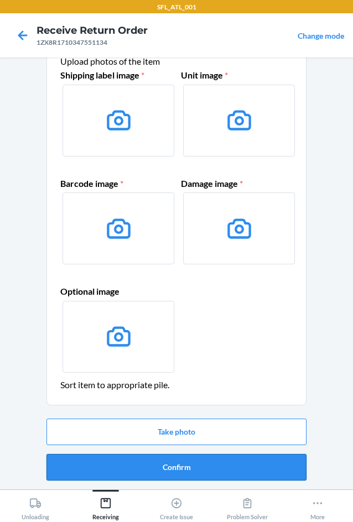
click at [164, 473] on button "Confirm" at bounding box center [176, 467] width 260 height 27
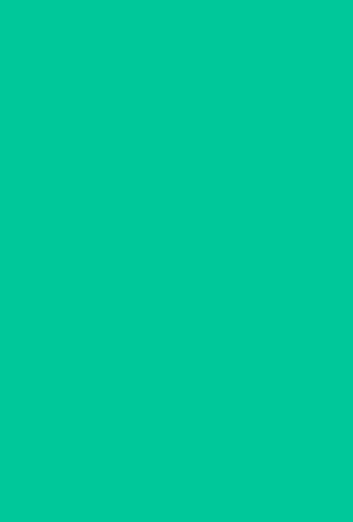
scroll to position [0, 0]
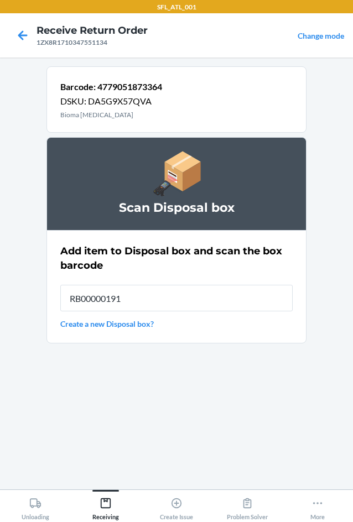
type input "RB00000191O"
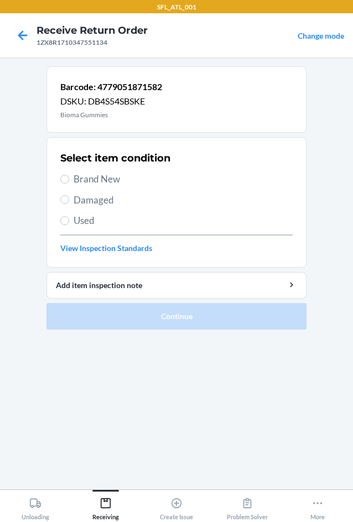
click at [87, 200] on span "Damaged" at bounding box center [183, 200] width 219 height 14
click at [69, 200] on input "Damaged" at bounding box center [64, 199] width 9 height 9
radio input "true"
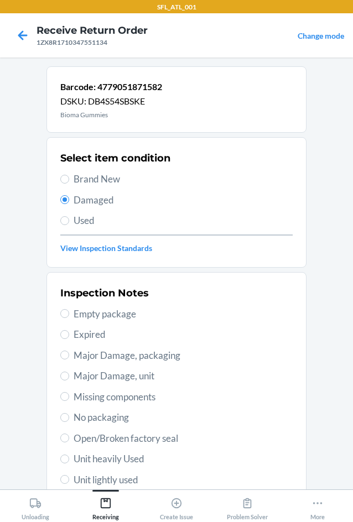
click at [85, 337] on span "Expired" at bounding box center [183, 334] width 219 height 14
click at [69, 337] on input "Expired" at bounding box center [64, 334] width 9 height 9
radio input "true"
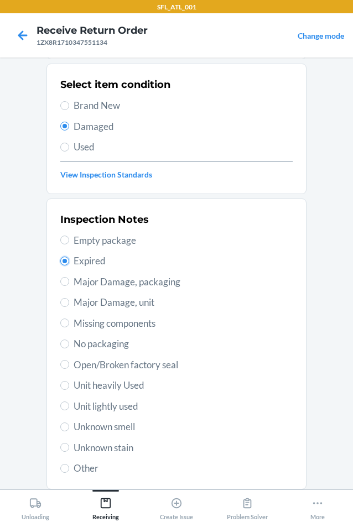
scroll to position [144, 0]
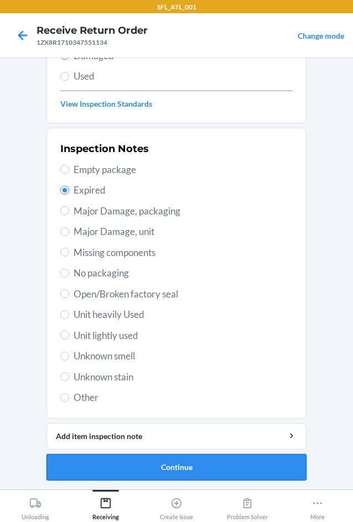
click at [159, 479] on button "Continue" at bounding box center [176, 467] width 260 height 27
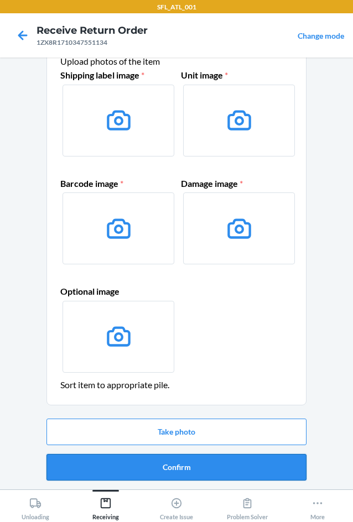
click at [165, 465] on button "Confirm" at bounding box center [176, 467] width 260 height 27
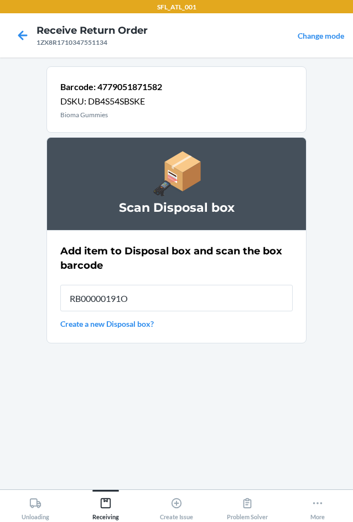
type input "RB00000191O"
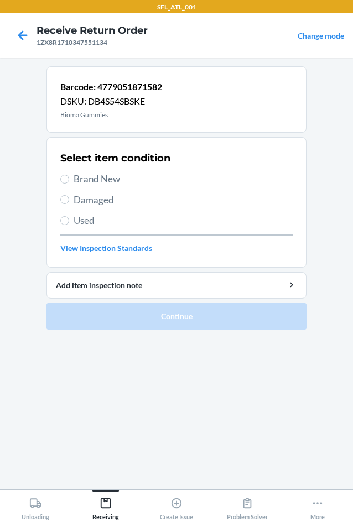
click at [74, 200] on span "Damaged" at bounding box center [183, 200] width 219 height 14
click at [69, 200] on input "Damaged" at bounding box center [64, 199] width 9 height 9
radio input "true"
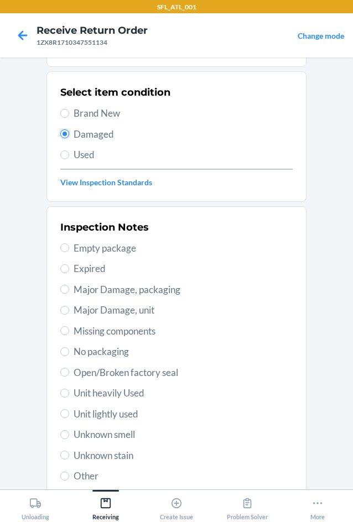
scroll to position [144, 0]
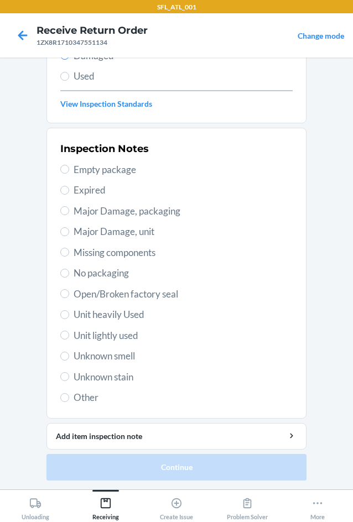
click at [67, 185] on label "Expired" at bounding box center [176, 190] width 232 height 14
click at [67, 186] on input "Expired" at bounding box center [64, 190] width 9 height 9
radio input "true"
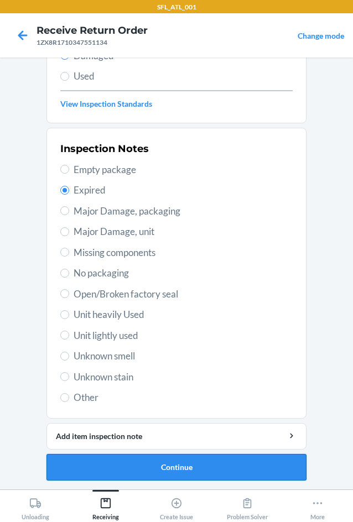
click at [145, 462] on button "Continue" at bounding box center [176, 467] width 260 height 27
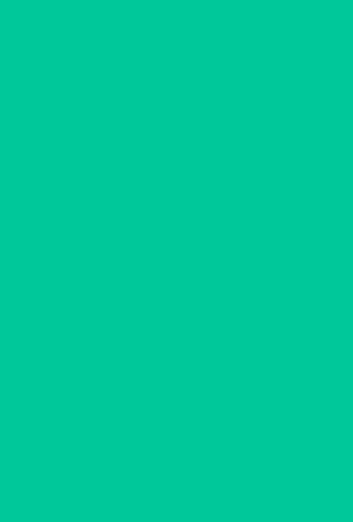
scroll to position [46, 0]
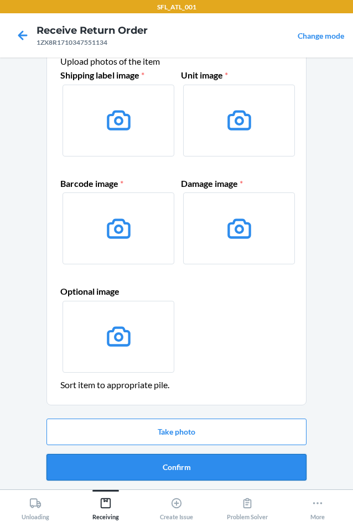
click at [148, 463] on button "Confirm" at bounding box center [176, 467] width 260 height 27
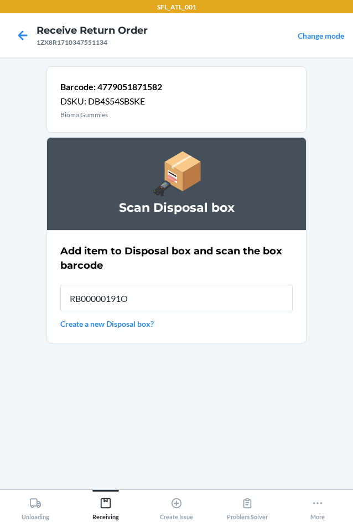
type input "RB00000191O"
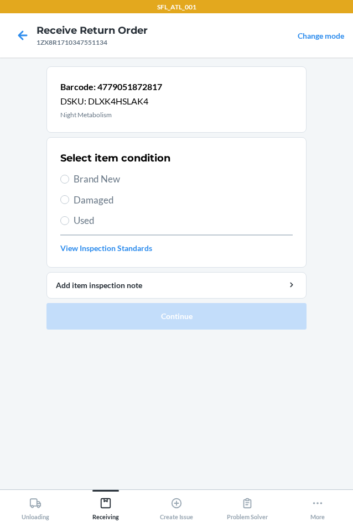
click at [93, 201] on span "Damaged" at bounding box center [183, 200] width 219 height 14
click at [69, 201] on input "Damaged" at bounding box center [64, 199] width 9 height 9
radio input "true"
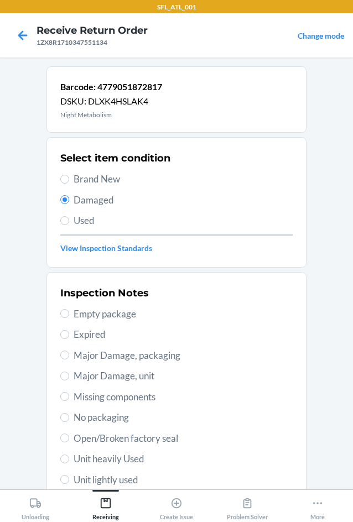
click at [76, 328] on span "Expired" at bounding box center [183, 334] width 219 height 14
click at [69, 330] on input "Expired" at bounding box center [64, 334] width 9 height 9
radio input "true"
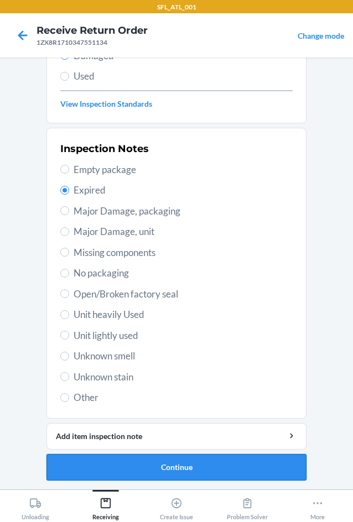
click at [133, 457] on button "Continue" at bounding box center [176, 467] width 260 height 27
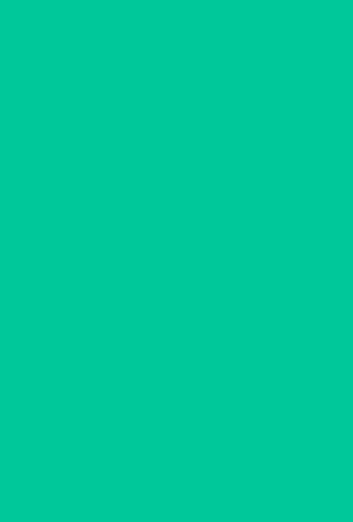
scroll to position [46, 0]
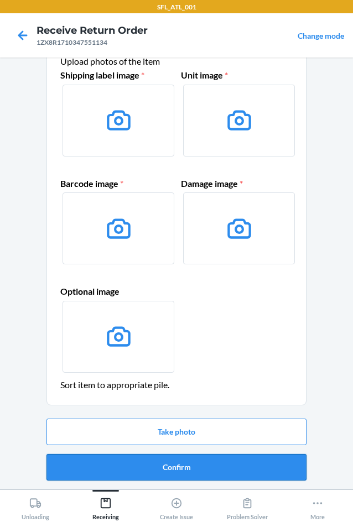
click at [133, 457] on button "Confirm" at bounding box center [176, 467] width 260 height 27
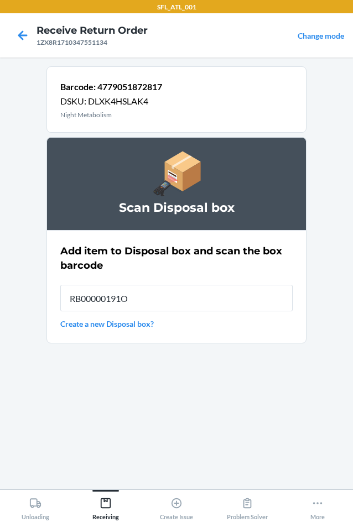
type input "RB00000191O"
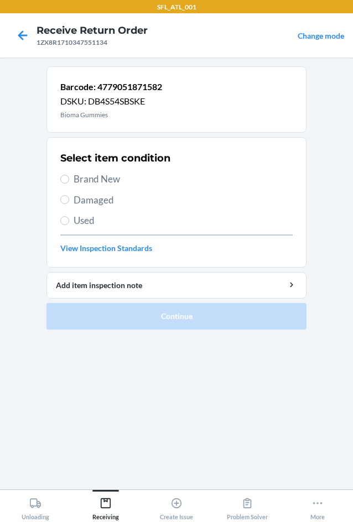
click at [72, 206] on label "Damaged" at bounding box center [176, 200] width 232 height 14
click at [69, 204] on input "Damaged" at bounding box center [64, 199] width 9 height 9
radio input "true"
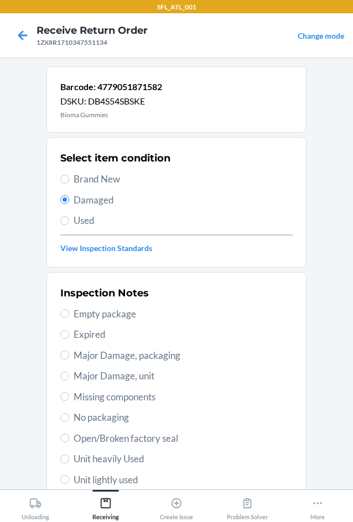
click at [97, 329] on span "Expired" at bounding box center [183, 334] width 219 height 14
click at [69, 330] on input "Expired" at bounding box center [64, 334] width 9 height 9
radio input "true"
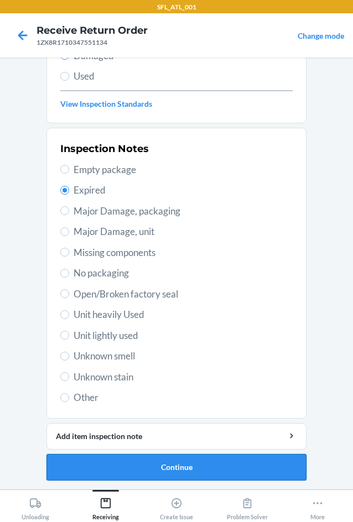
click at [130, 475] on button "Continue" at bounding box center [176, 467] width 260 height 27
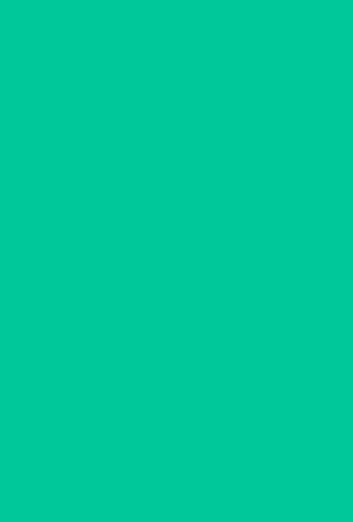
scroll to position [46, 0]
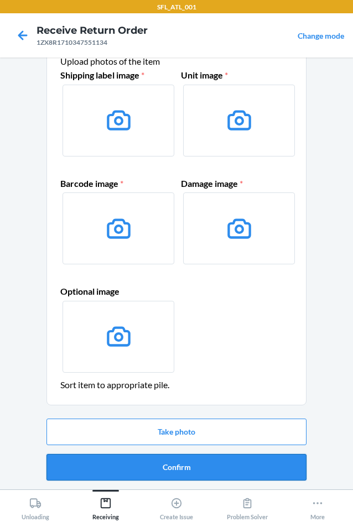
click at [136, 463] on button "Confirm" at bounding box center [176, 467] width 260 height 27
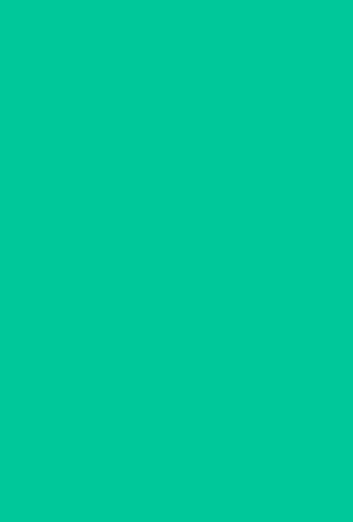
scroll to position [0, 0]
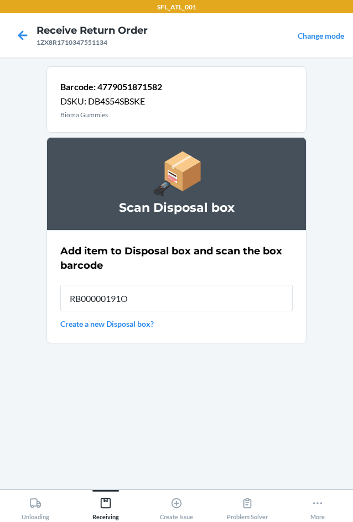
type input "RB00000191O"
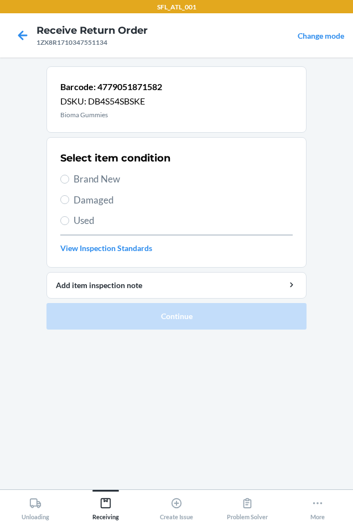
click at [100, 197] on span "Damaged" at bounding box center [183, 200] width 219 height 14
click at [69, 197] on input "Damaged" at bounding box center [64, 199] width 9 height 9
radio input "true"
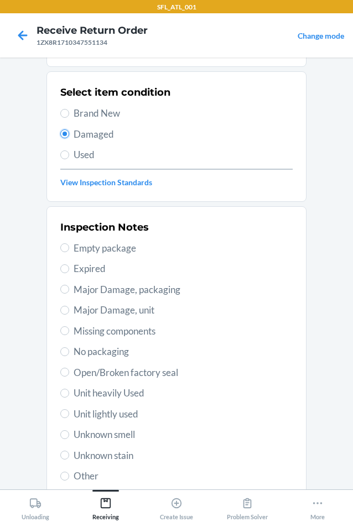
scroll to position [144, 0]
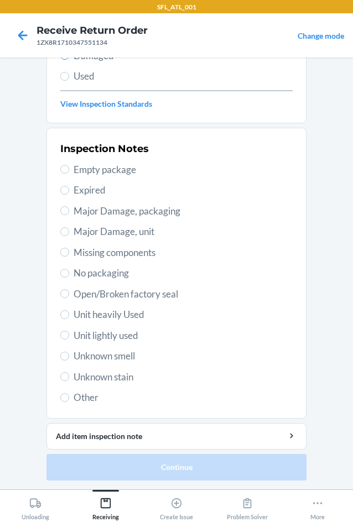
click at [120, 318] on span "Unit heavily Used" at bounding box center [183, 314] width 219 height 14
click at [69, 318] on input "Unit heavily Used" at bounding box center [64, 314] width 9 height 9
radio input "true"
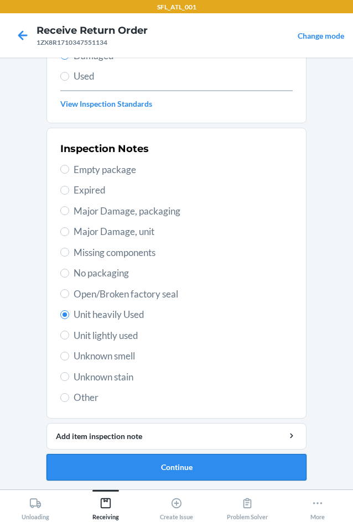
click at [134, 467] on button "Continue" at bounding box center [176, 467] width 260 height 27
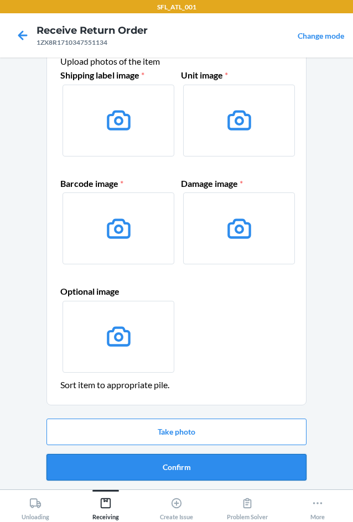
click at [134, 465] on button "Confirm" at bounding box center [176, 467] width 260 height 27
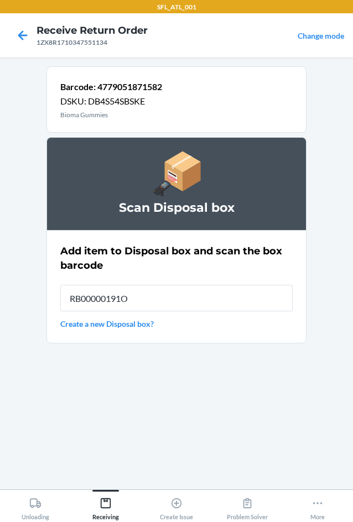
type input "RB00000191O"
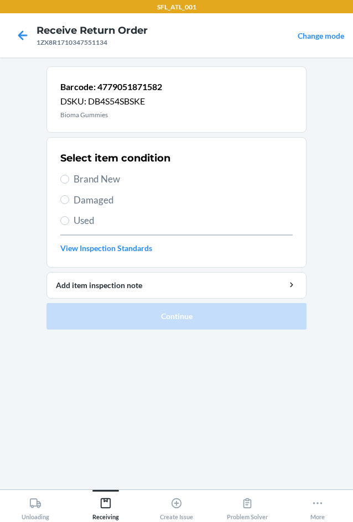
click at [91, 198] on span "Damaged" at bounding box center [183, 200] width 219 height 14
click at [69, 198] on input "Damaged" at bounding box center [64, 199] width 9 height 9
radio input "true"
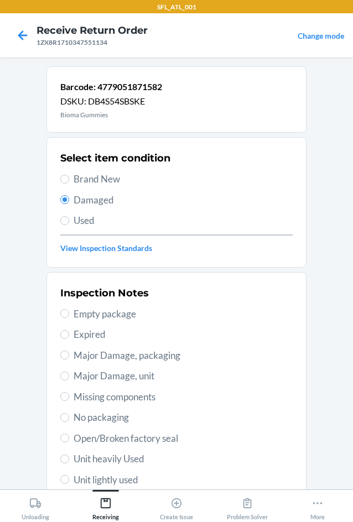
click at [88, 336] on span "Expired" at bounding box center [183, 334] width 219 height 14
click at [69, 336] on input "Expired" at bounding box center [64, 334] width 9 height 9
radio input "true"
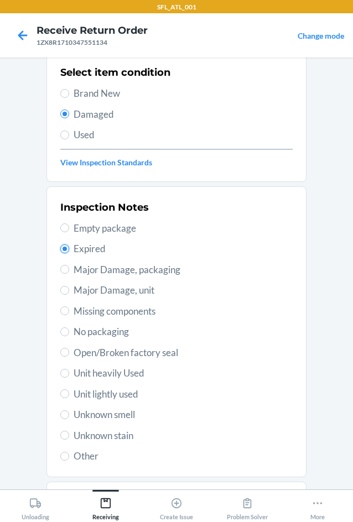
scroll to position [144, 0]
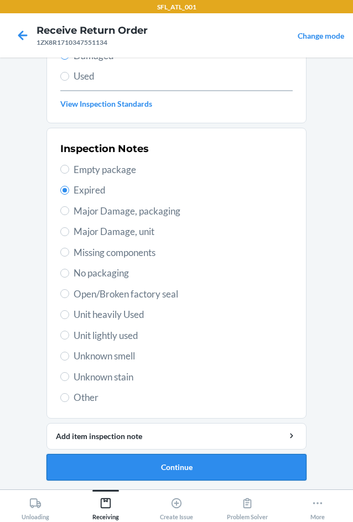
click at [93, 463] on button "Continue" at bounding box center [176, 467] width 260 height 27
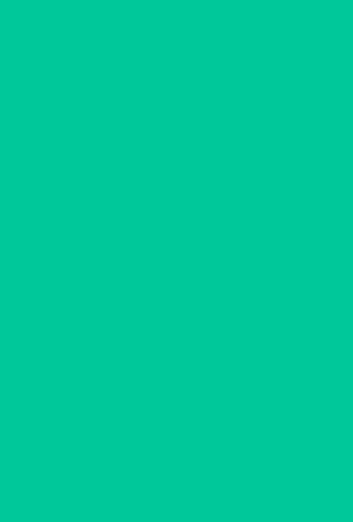
scroll to position [46, 0]
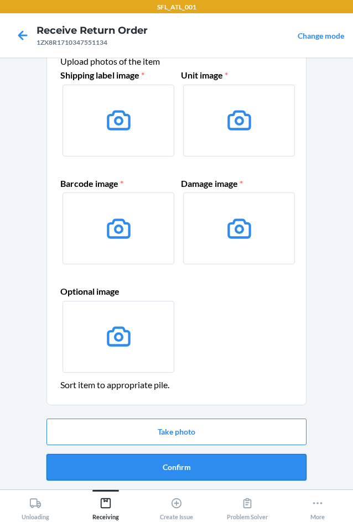
click at [98, 463] on button "Confirm" at bounding box center [176, 467] width 260 height 27
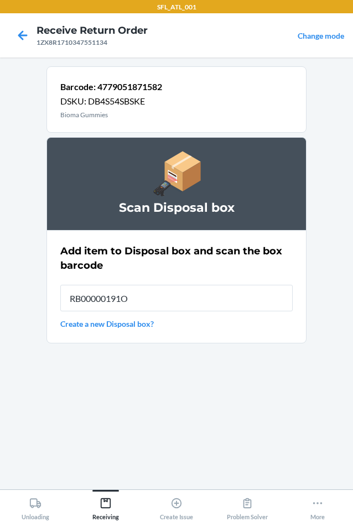
type input "RB00000191O"
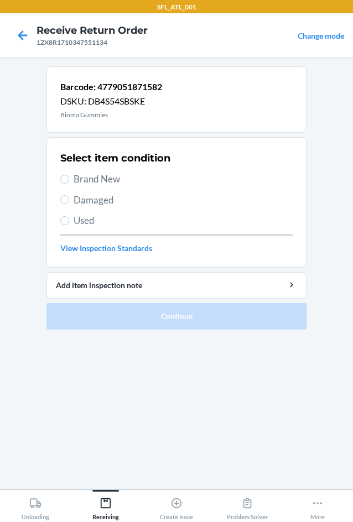
drag, startPoint x: 96, startPoint y: 198, endPoint x: 101, endPoint y: 195, distance: 6.7
click at [96, 198] on span "Damaged" at bounding box center [183, 200] width 219 height 14
click at [69, 198] on input "Damaged" at bounding box center [64, 199] width 9 height 9
radio input "true"
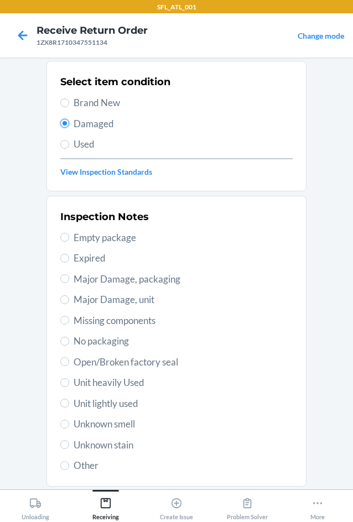
scroll to position [144, 0]
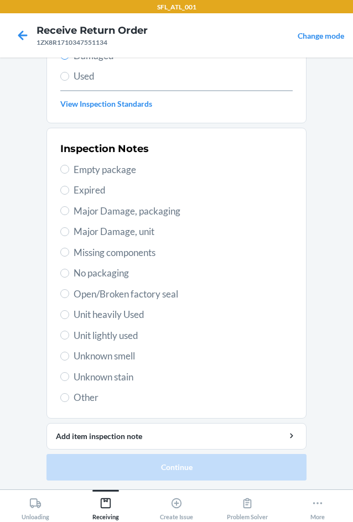
click at [80, 187] on span "Expired" at bounding box center [183, 190] width 219 height 14
click at [69, 187] on input "Expired" at bounding box center [64, 190] width 9 height 9
radio input "true"
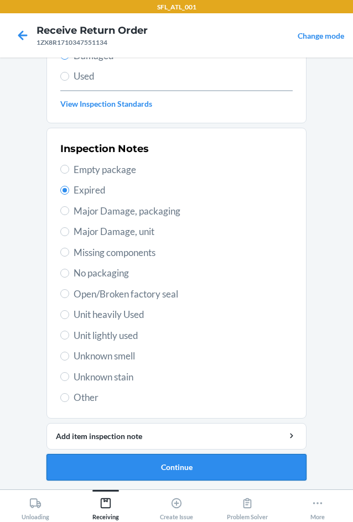
click at [159, 472] on button "Continue" at bounding box center [176, 467] width 260 height 27
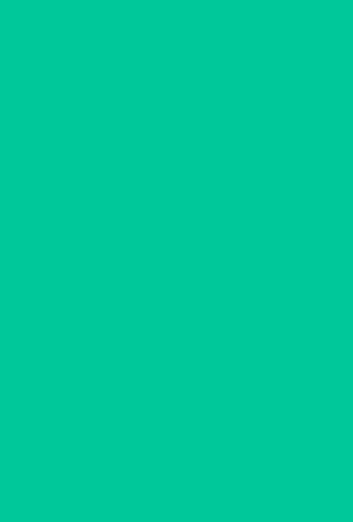
scroll to position [46, 0]
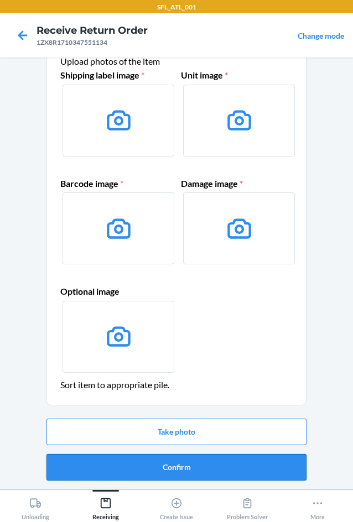
click at [160, 467] on button "Confirm" at bounding box center [176, 467] width 260 height 27
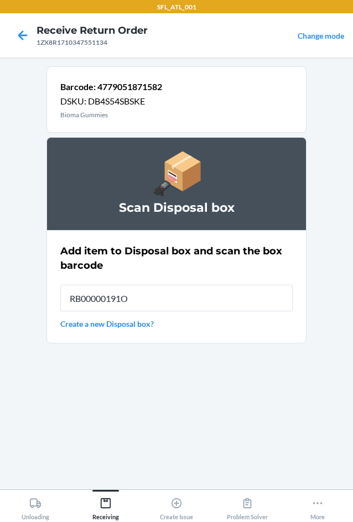
type input "RB00000191O"
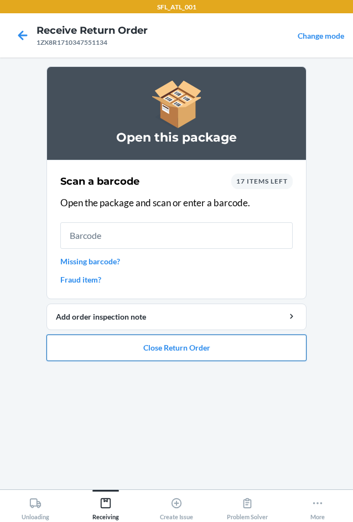
click at [150, 354] on button "Close Return Order" at bounding box center [176, 347] width 260 height 27
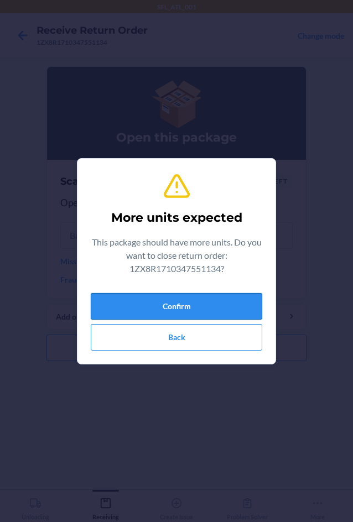
click at [156, 298] on button "Confirm" at bounding box center [176, 306] width 171 height 27
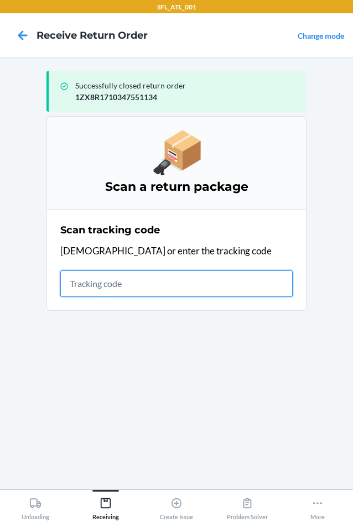
click at [128, 292] on input "text" at bounding box center [176, 283] width 232 height 27
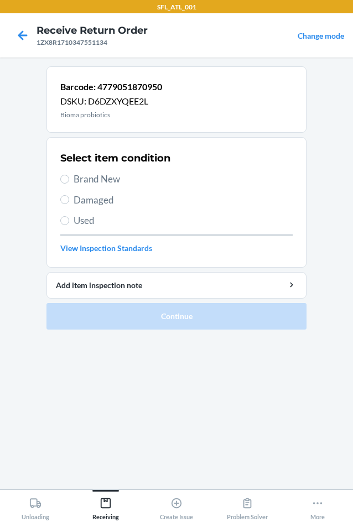
click at [82, 181] on span "Brand New" at bounding box center [183, 179] width 219 height 14
click at [69, 181] on input "Brand New" at bounding box center [64, 179] width 9 height 9
radio input "true"
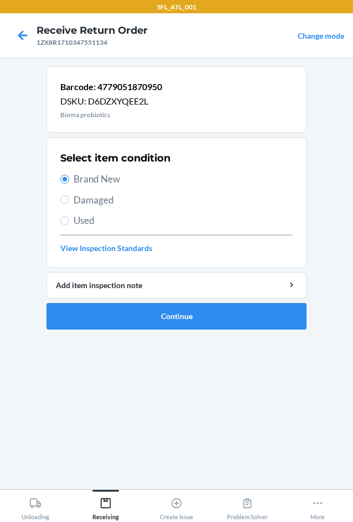
click at [71, 205] on label "Damaged" at bounding box center [176, 200] width 232 height 14
click at [69, 204] on input "Damaged" at bounding box center [64, 199] width 9 height 9
radio input "true"
radio input "false"
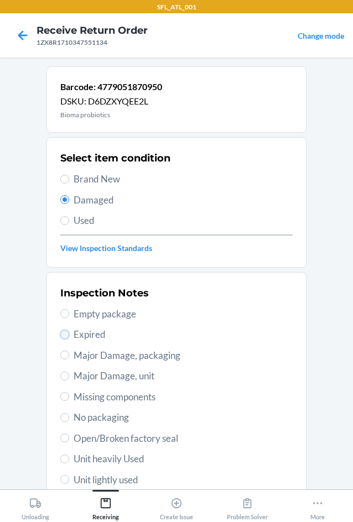
click at [60, 335] on input "Expired" at bounding box center [64, 334] width 9 height 9
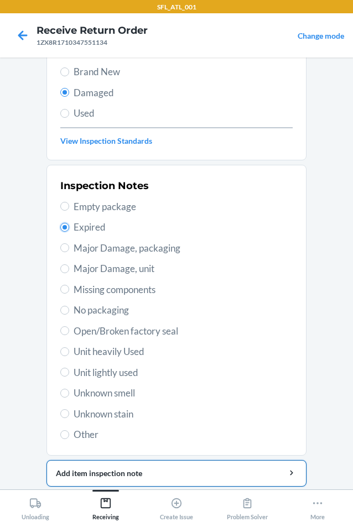
scroll to position [144, 0]
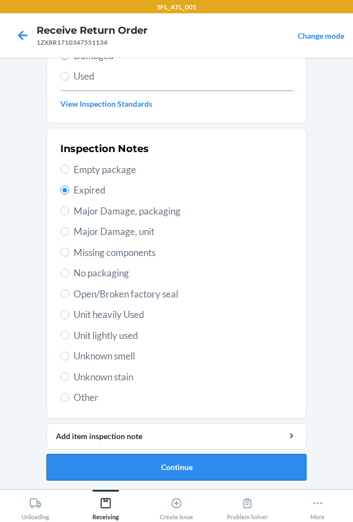
click at [172, 473] on button "Continue" at bounding box center [176, 467] width 260 height 27
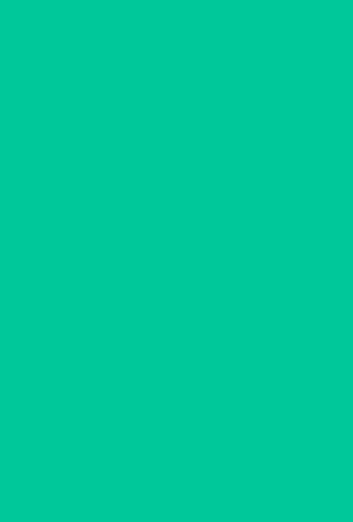
scroll to position [46, 0]
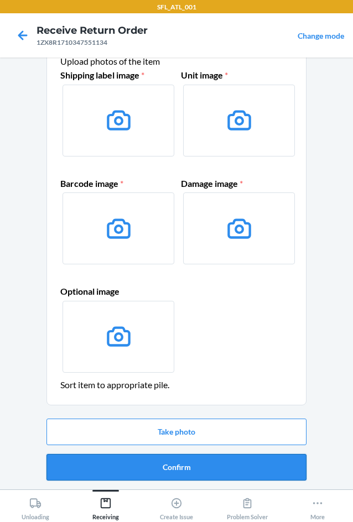
click at [180, 460] on button "Confirm" at bounding box center [176, 467] width 260 height 27
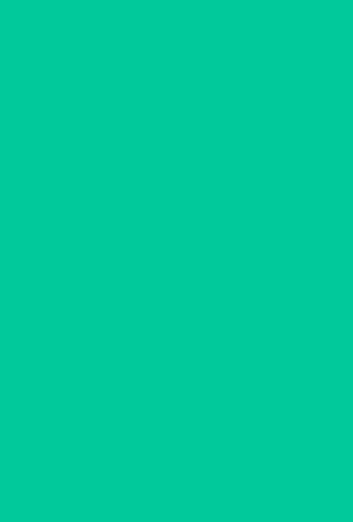
scroll to position [0, 0]
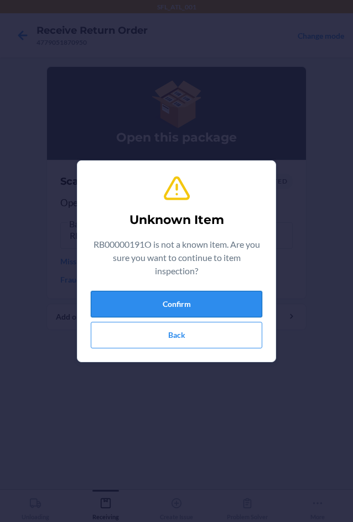
click at [164, 308] on button "Confirm" at bounding box center [176, 304] width 171 height 27
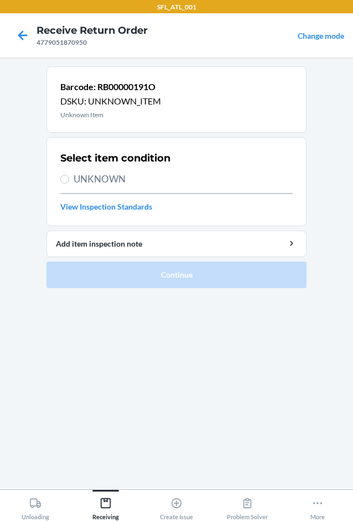
click at [74, 172] on span "UNKNOWN" at bounding box center [183, 179] width 219 height 14
click at [69, 175] on input "UNKNOWN" at bounding box center [64, 179] width 9 height 9
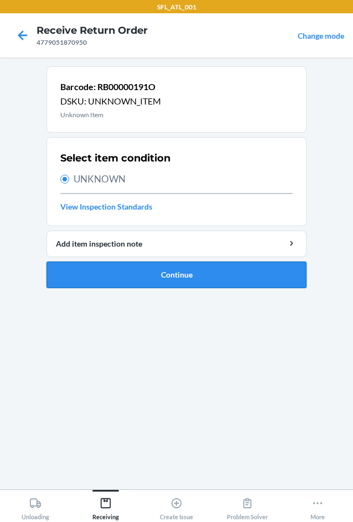
click at [159, 278] on button "Continue" at bounding box center [176, 274] width 260 height 27
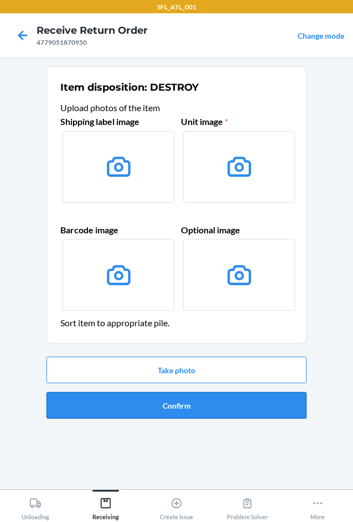
click at [192, 407] on button "Confirm" at bounding box center [176, 405] width 260 height 27
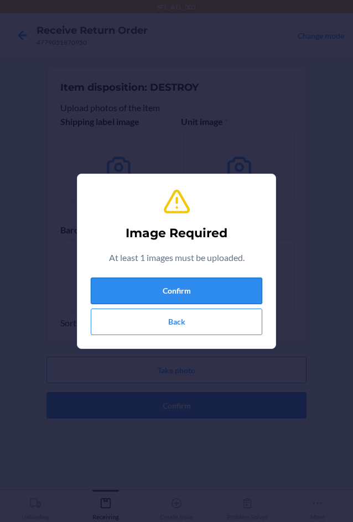
click at [184, 287] on button "Confirm" at bounding box center [176, 291] width 171 height 27
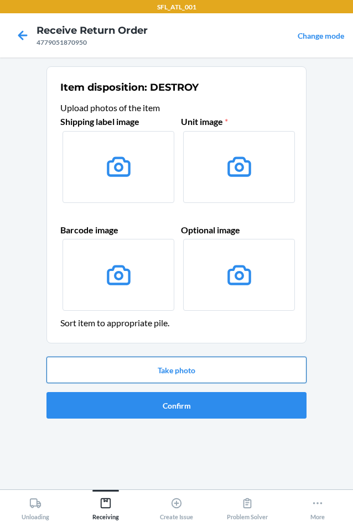
click at [195, 373] on button "Take photo" at bounding box center [176, 370] width 260 height 27
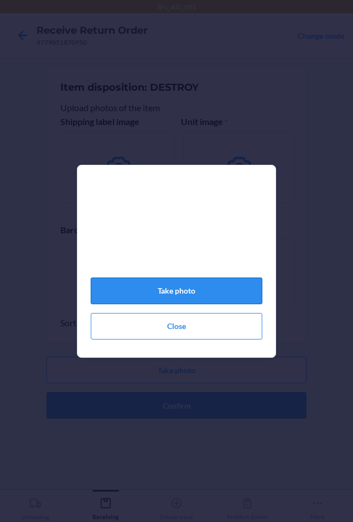
click at [227, 300] on button "Take photo" at bounding box center [176, 291] width 171 height 27
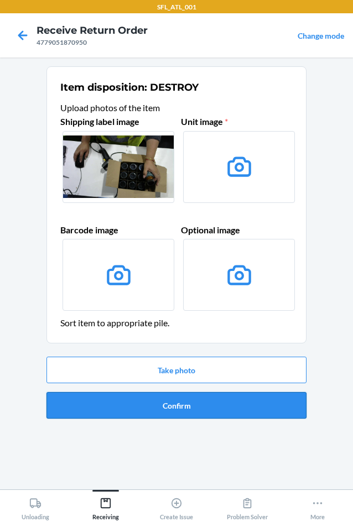
click at [168, 412] on button "Confirm" at bounding box center [176, 405] width 260 height 27
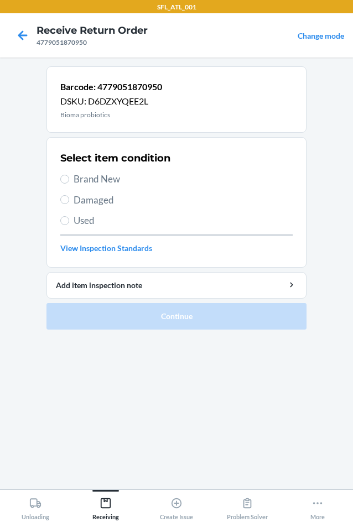
click at [88, 197] on span "Damaged" at bounding box center [183, 200] width 219 height 14
click at [69, 197] on input "Damaged" at bounding box center [64, 199] width 9 height 9
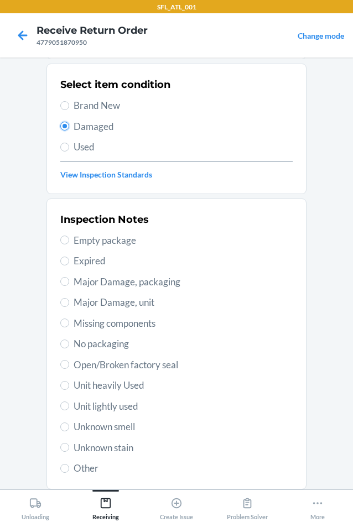
scroll to position [144, 0]
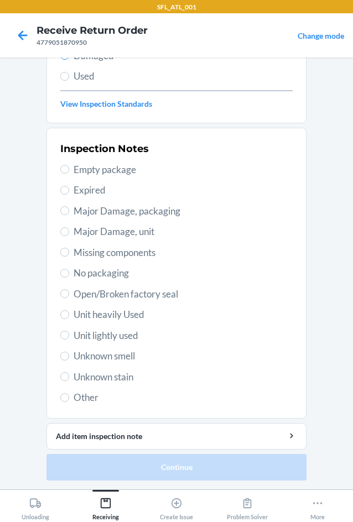
drag, startPoint x: 88, startPoint y: 191, endPoint x: 86, endPoint y: 306, distance: 115.6
click at [88, 192] on span "Expired" at bounding box center [183, 190] width 219 height 14
click at [69, 192] on input "Expired" at bounding box center [64, 190] width 9 height 9
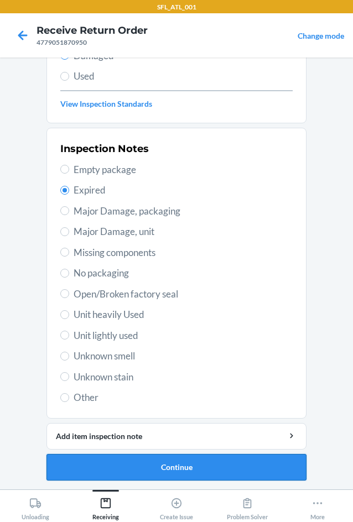
click at [158, 467] on button "Continue" at bounding box center [176, 467] width 260 height 27
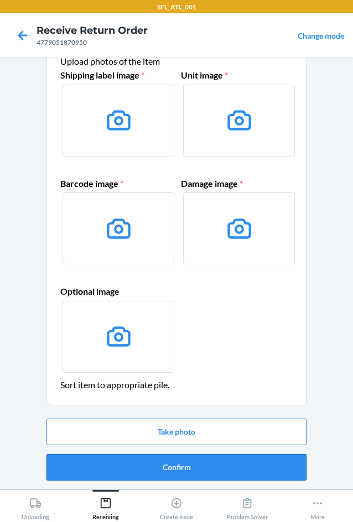
click at [158, 456] on button "Confirm" at bounding box center [176, 467] width 260 height 27
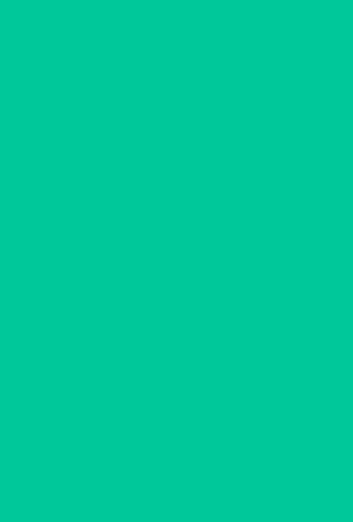
scroll to position [0, 0]
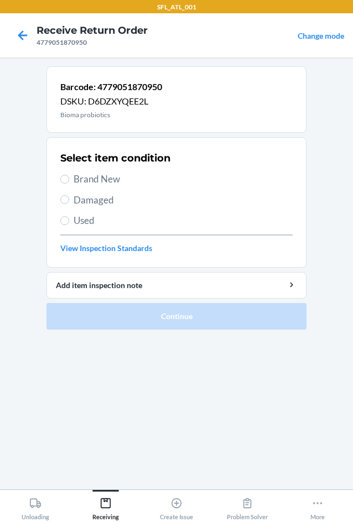
click at [96, 197] on span "Damaged" at bounding box center [183, 200] width 219 height 14
click at [69, 197] on input "Damaged" at bounding box center [64, 199] width 9 height 9
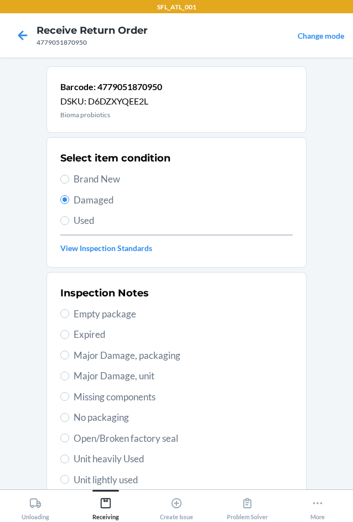
click at [97, 334] on span "Expired" at bounding box center [183, 334] width 219 height 14
click at [69, 334] on input "Expired" at bounding box center [64, 334] width 9 height 9
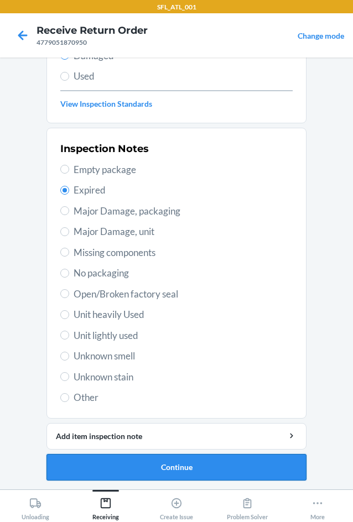
click at [193, 462] on button "Continue" at bounding box center [176, 467] width 260 height 27
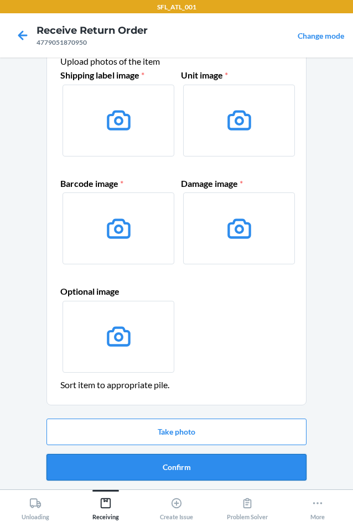
click at [192, 459] on button "Confirm" at bounding box center [176, 467] width 260 height 27
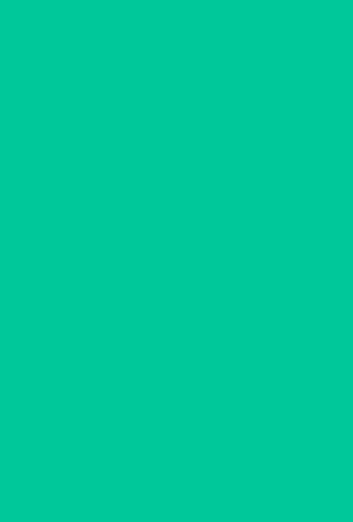
scroll to position [0, 0]
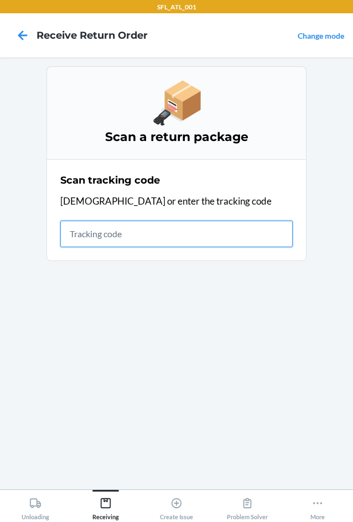
click at [132, 229] on input "text" at bounding box center [176, 234] width 232 height 27
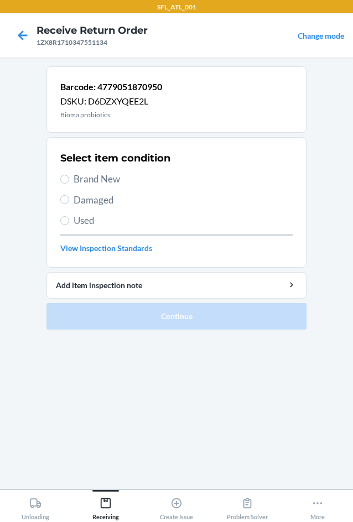
click at [93, 202] on span "Damaged" at bounding box center [183, 200] width 219 height 14
click at [69, 202] on input "Damaged" at bounding box center [64, 199] width 9 height 9
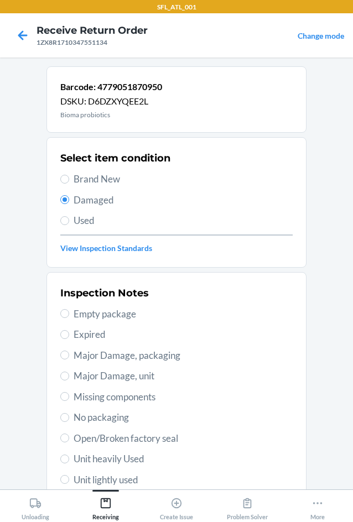
click at [82, 333] on span "Expired" at bounding box center [183, 334] width 219 height 14
click at [69, 333] on input "Expired" at bounding box center [64, 334] width 9 height 9
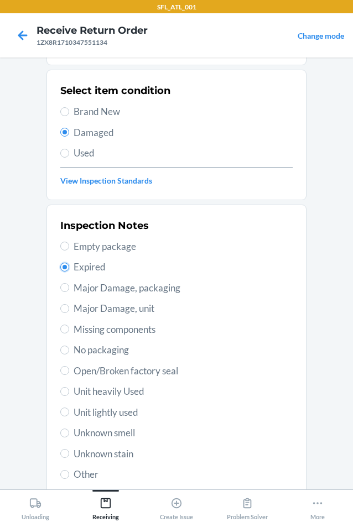
scroll to position [144, 0]
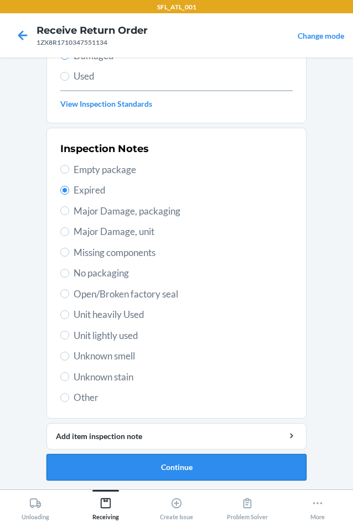
click at [133, 459] on button "Continue" at bounding box center [176, 467] width 260 height 27
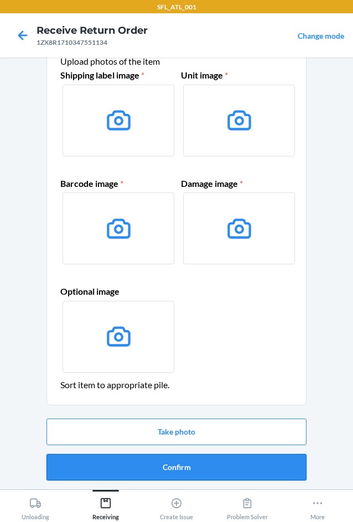
click at [136, 464] on button "Confirm" at bounding box center [176, 467] width 260 height 27
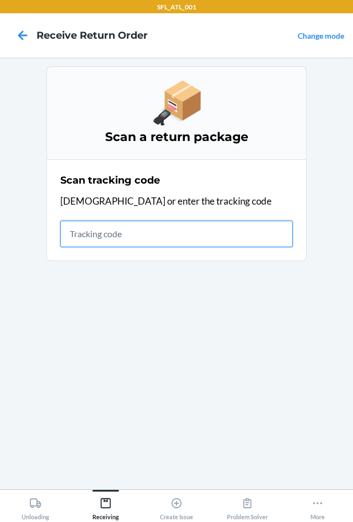
click at [144, 234] on input "text" at bounding box center [176, 234] width 232 height 27
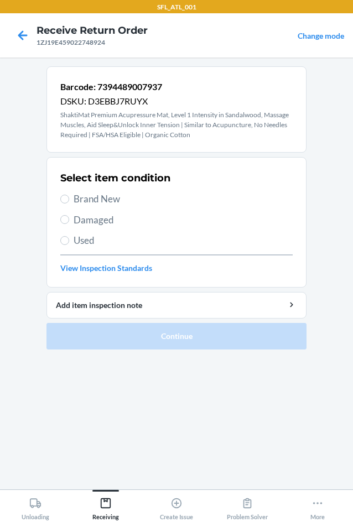
click at [112, 221] on span "Damaged" at bounding box center [183, 220] width 219 height 14
click at [69, 221] on input "Damaged" at bounding box center [64, 219] width 9 height 9
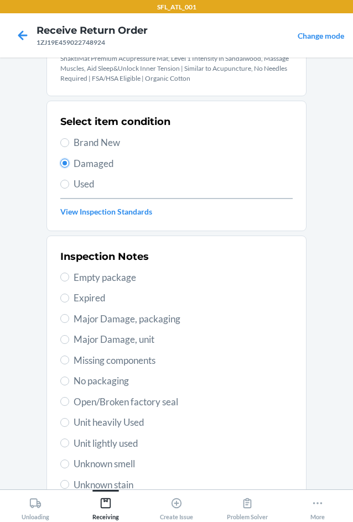
scroll to position [164, 0]
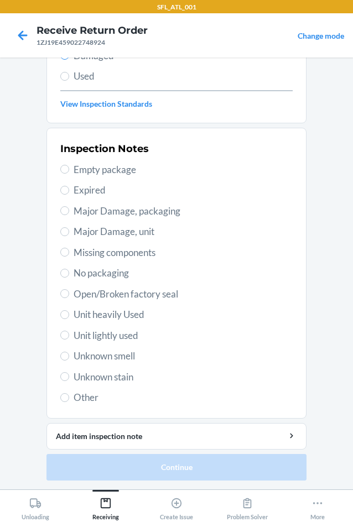
click at [125, 331] on span "Unit lightly used" at bounding box center [183, 335] width 219 height 14
click at [69, 331] on input "Unit lightly used" at bounding box center [64, 335] width 9 height 9
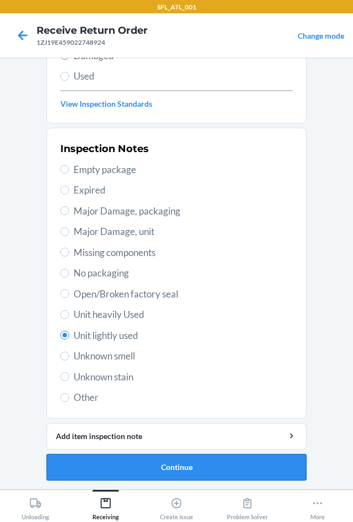
click at [185, 465] on button "Continue" at bounding box center [176, 467] width 260 height 27
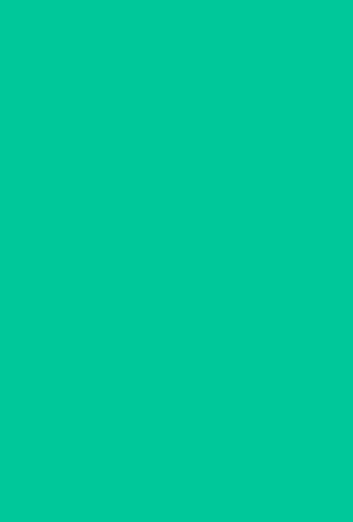
scroll to position [46, 0]
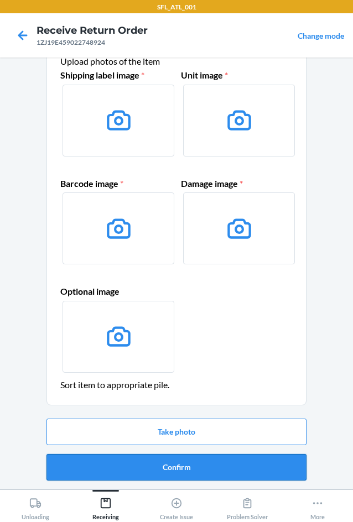
click at [188, 463] on button "Confirm" at bounding box center [176, 467] width 260 height 27
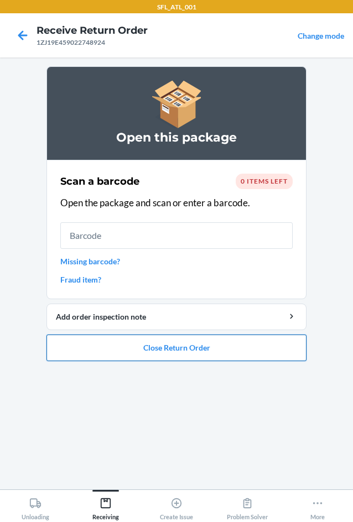
click at [174, 353] on button "Close Return Order" at bounding box center [176, 347] width 260 height 27
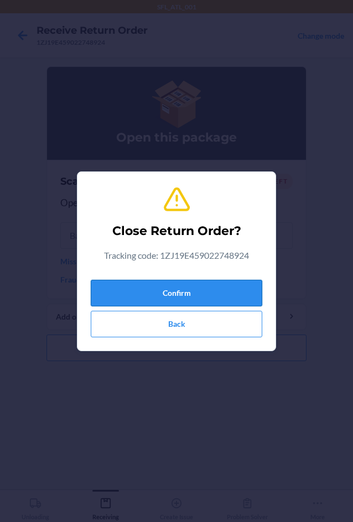
click at [161, 298] on button "Confirm" at bounding box center [176, 293] width 171 height 27
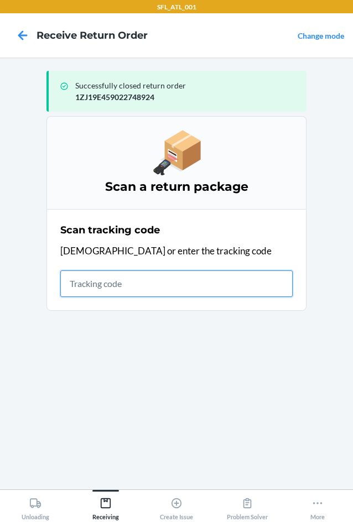
click at [91, 281] on input "text" at bounding box center [176, 283] width 232 height 27
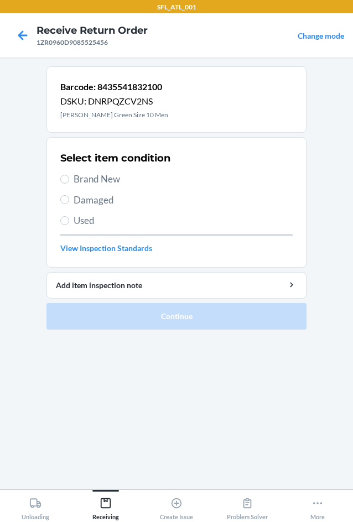
click at [80, 173] on span "Brand New" at bounding box center [183, 179] width 219 height 14
click at [69, 175] on input "Brand New" at bounding box center [64, 179] width 9 height 9
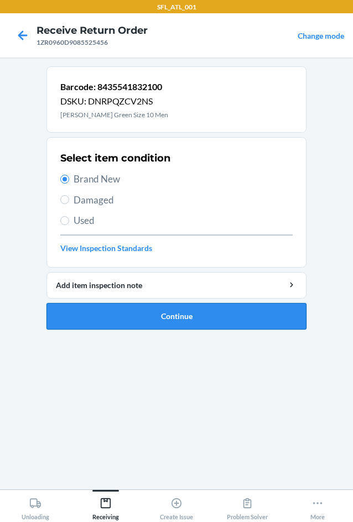
click at [128, 319] on button "Continue" at bounding box center [176, 316] width 260 height 27
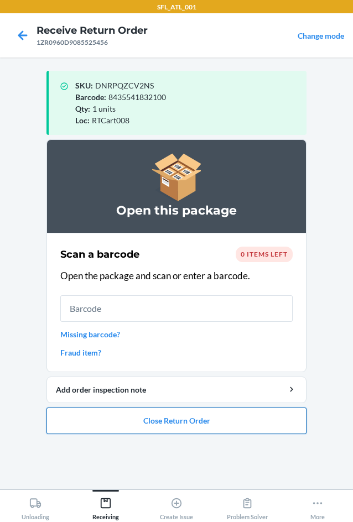
click at [167, 418] on button "Close Return Order" at bounding box center [176, 420] width 260 height 27
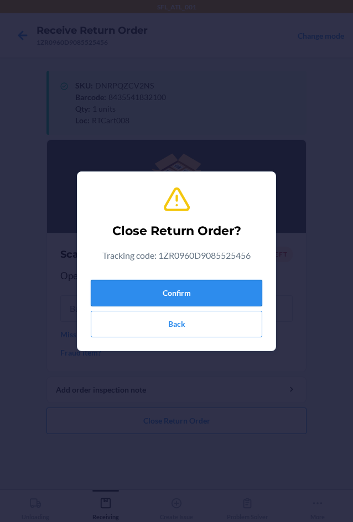
click at [189, 297] on button "Confirm" at bounding box center [176, 293] width 171 height 27
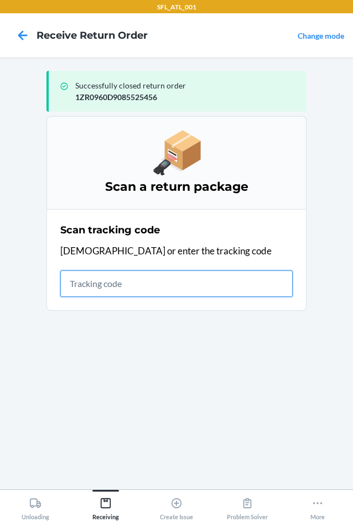
click at [90, 280] on input "text" at bounding box center [176, 283] width 232 height 27
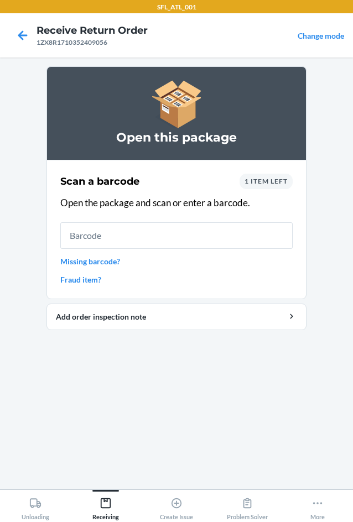
click at [108, 231] on input "text" at bounding box center [176, 235] width 232 height 27
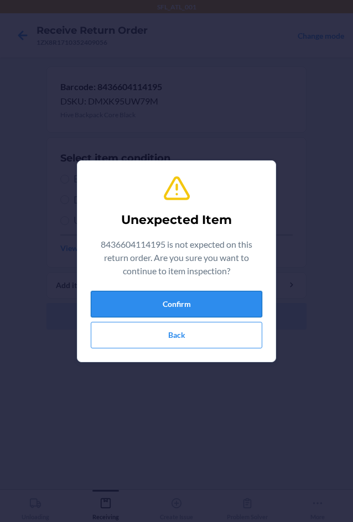
click at [190, 313] on button "Confirm" at bounding box center [176, 304] width 171 height 27
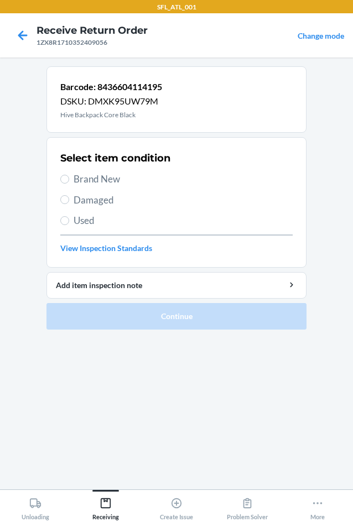
click at [92, 213] on div "Select item condition Brand New Damaged Used View Inspection Standards" at bounding box center [176, 202] width 232 height 109
click at [90, 220] on span "Used" at bounding box center [183, 220] width 219 height 14
click at [69, 220] on input "Used" at bounding box center [64, 220] width 9 height 9
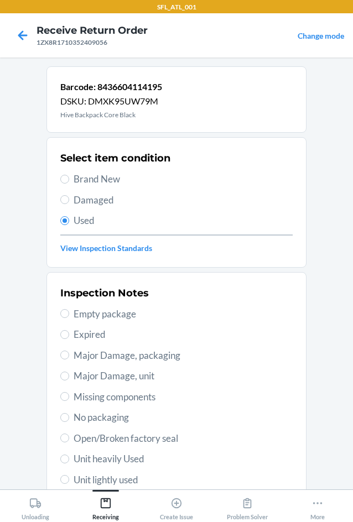
drag, startPoint x: 97, startPoint y: 227, endPoint x: 103, endPoint y: 230, distance: 6.4
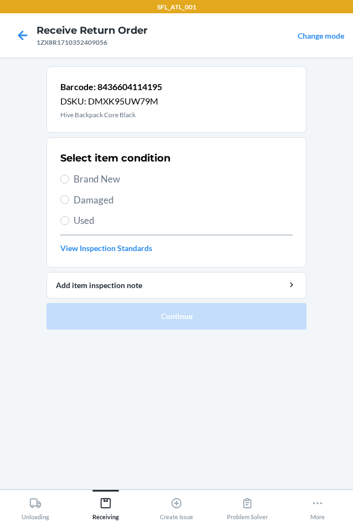
drag, startPoint x: 103, startPoint y: 230, endPoint x: 69, endPoint y: 387, distance: 160.7
click at [69, 387] on section "Barcode: 8436604114195 DSKU: DMXK95UW79M Hive Backpack Core Black Select item c…" at bounding box center [176, 273] width 260 height 414
click at [69, 219] on input "Used" at bounding box center [64, 220] width 9 height 9
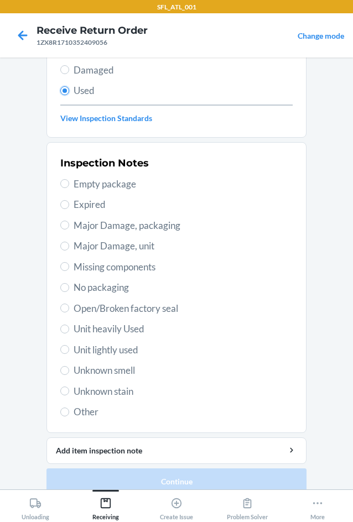
scroll to position [144, 0]
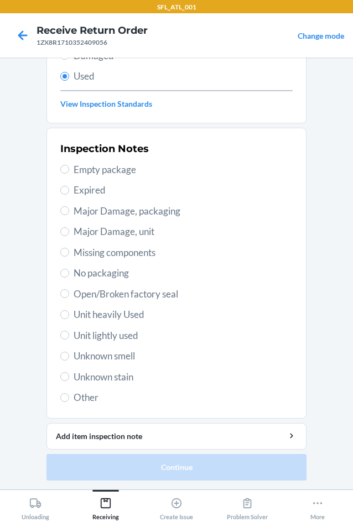
click at [92, 316] on span "Unit heavily Used" at bounding box center [183, 314] width 219 height 14
click at [69, 316] on input "Unit heavily Used" at bounding box center [64, 314] width 9 height 9
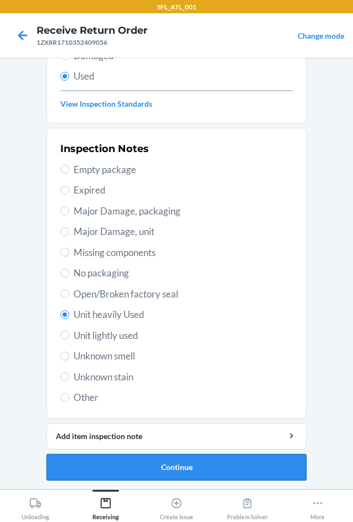
click at [134, 478] on button "Continue" at bounding box center [176, 467] width 260 height 27
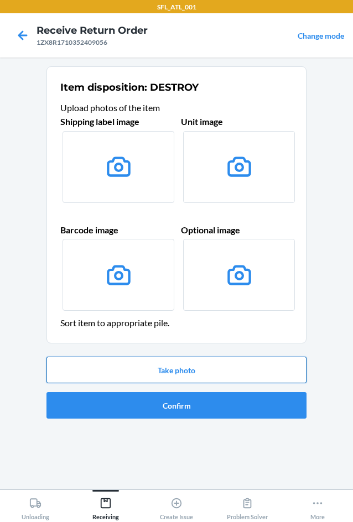
click at [176, 370] on button "Take photo" at bounding box center [176, 370] width 260 height 27
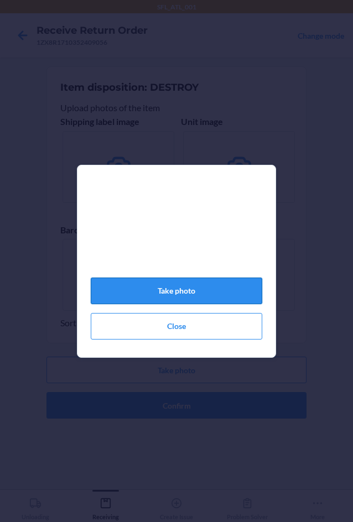
click at [196, 301] on button "Take photo" at bounding box center [176, 291] width 171 height 27
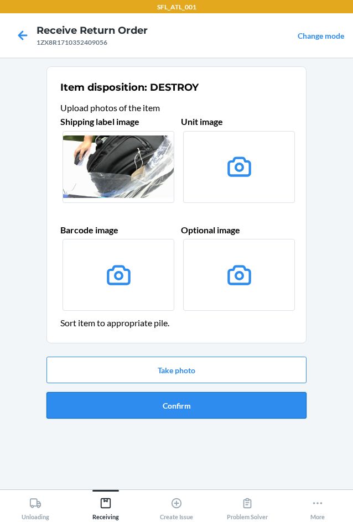
click at [146, 413] on button "Confirm" at bounding box center [176, 405] width 260 height 27
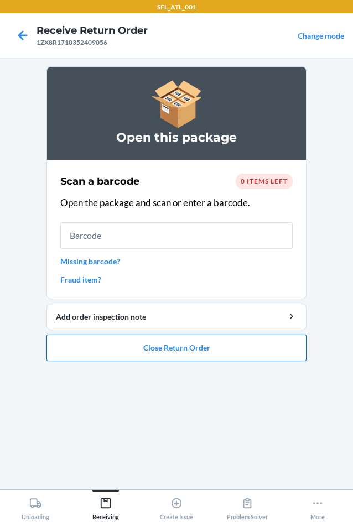
click at [166, 350] on button "Close Return Order" at bounding box center [176, 347] width 260 height 27
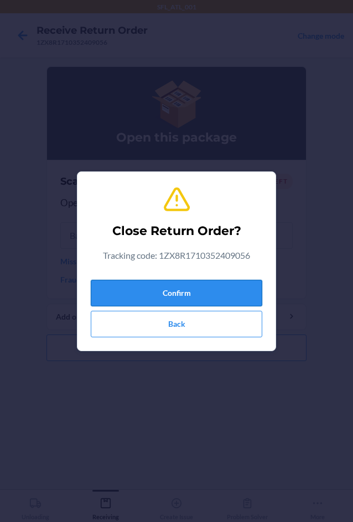
click at [146, 295] on button "Confirm" at bounding box center [176, 293] width 171 height 27
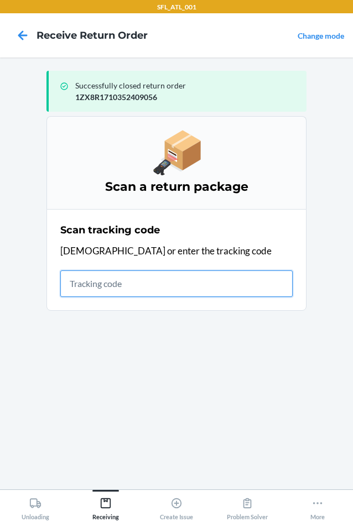
click at [113, 276] on input "text" at bounding box center [176, 283] width 232 height 27
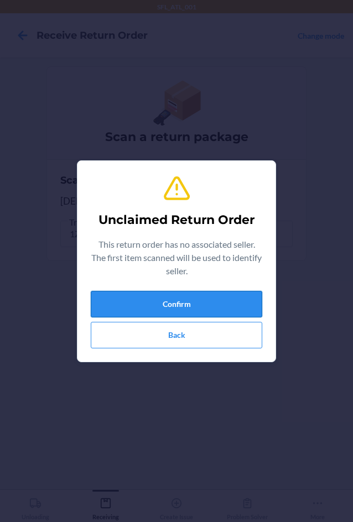
click at [148, 297] on button "Confirm" at bounding box center [176, 304] width 171 height 27
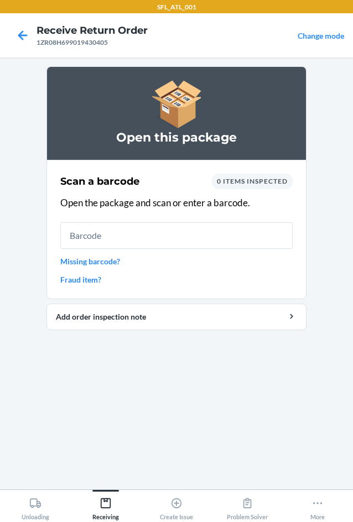
click at [100, 262] on link "Missing barcode?" at bounding box center [176, 261] width 232 height 12
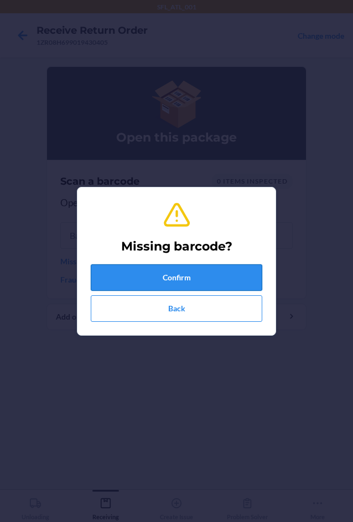
click at [112, 278] on button "Confirm" at bounding box center [176, 277] width 171 height 27
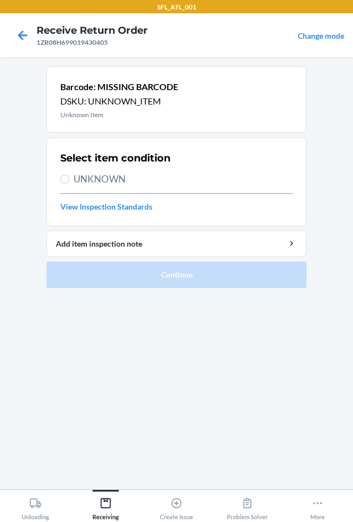
click at [102, 171] on div "Select item condition UNKNOWN View Inspection Standards" at bounding box center [176, 182] width 232 height 68
click at [67, 183] on label "UNKNOWN" at bounding box center [176, 179] width 232 height 14
click at [67, 183] on input "UNKNOWN" at bounding box center [64, 179] width 9 height 9
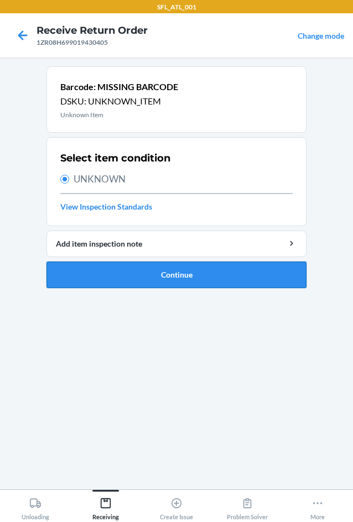
click at [99, 275] on button "Continue" at bounding box center [176, 274] width 260 height 27
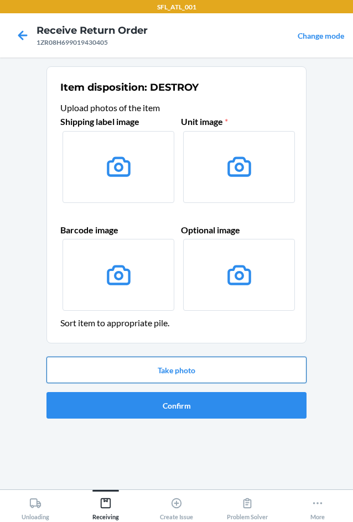
click at [174, 374] on button "Take photo" at bounding box center [176, 370] width 260 height 27
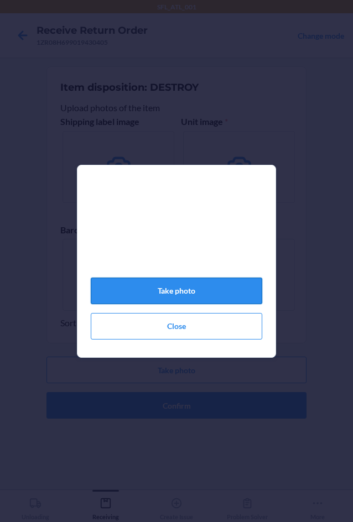
click at [202, 301] on button "Take photo" at bounding box center [176, 291] width 171 height 27
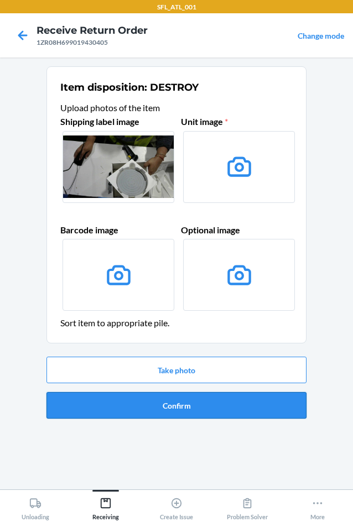
click at [192, 407] on button "Confirm" at bounding box center [176, 405] width 260 height 27
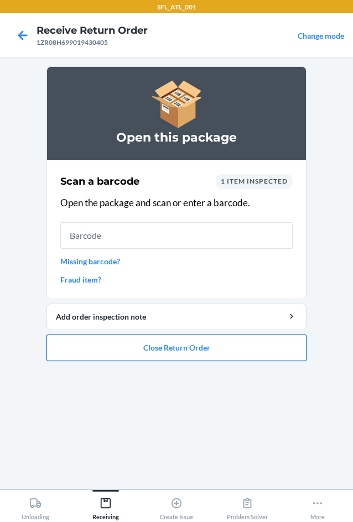
click at [139, 349] on button "Close Return Order" at bounding box center [176, 347] width 260 height 27
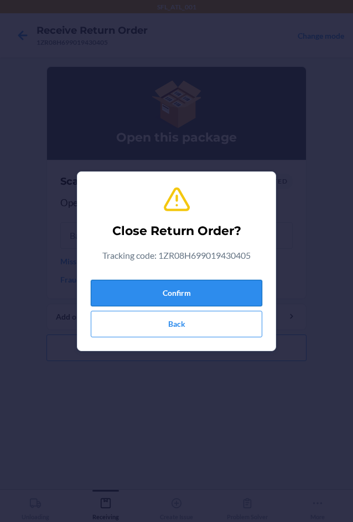
click at [155, 296] on button "Confirm" at bounding box center [176, 293] width 171 height 27
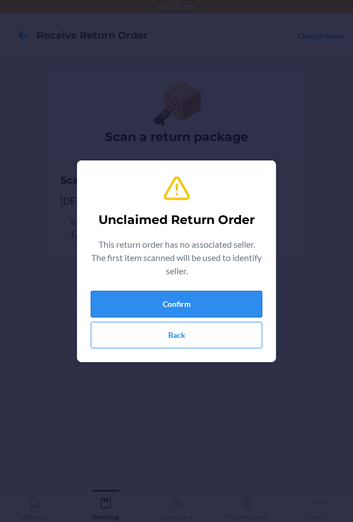
click at [158, 306] on button "Confirm" at bounding box center [176, 304] width 171 height 27
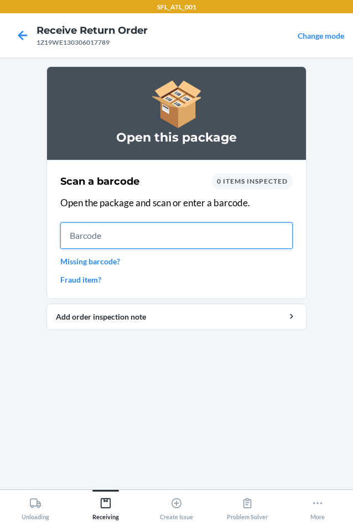
click at [97, 237] on input "text" at bounding box center [176, 235] width 232 height 27
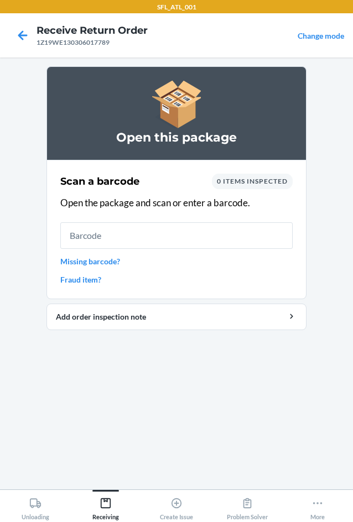
click at [87, 263] on link "Missing barcode?" at bounding box center [176, 261] width 232 height 12
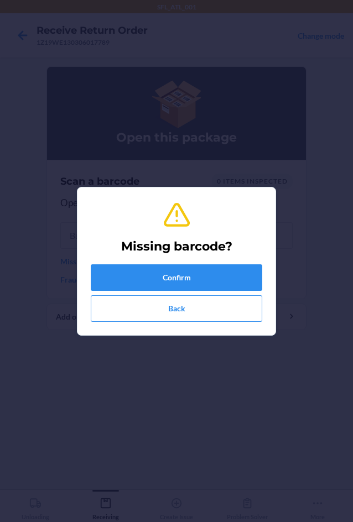
click at [90, 276] on section "Missing barcode? Confirm Back" at bounding box center [176, 261] width 199 height 149
click at [104, 283] on button "Confirm" at bounding box center [176, 277] width 171 height 27
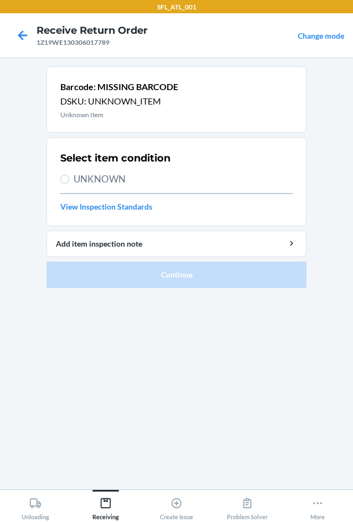
click at [124, 175] on span "UNKNOWN" at bounding box center [183, 179] width 219 height 14
click at [69, 175] on input "UNKNOWN" at bounding box center [64, 179] width 9 height 9
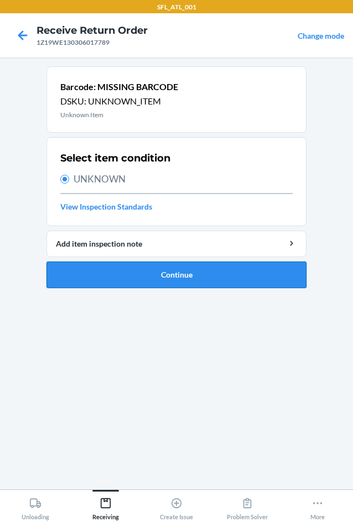
click at [148, 272] on button "Continue" at bounding box center [176, 274] width 260 height 27
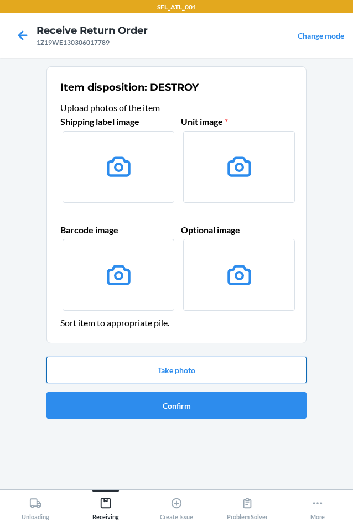
click at [179, 368] on button "Take photo" at bounding box center [176, 370] width 260 height 27
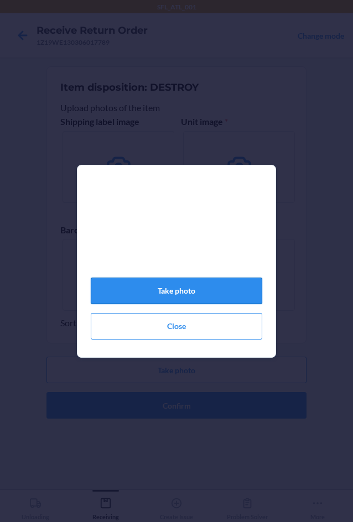
click at [190, 291] on button "Take photo" at bounding box center [176, 291] width 171 height 27
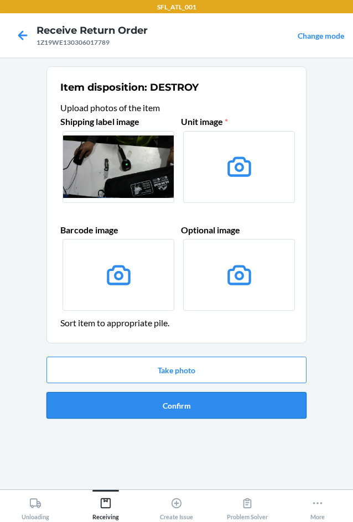
click at [174, 412] on button "Confirm" at bounding box center [176, 405] width 260 height 27
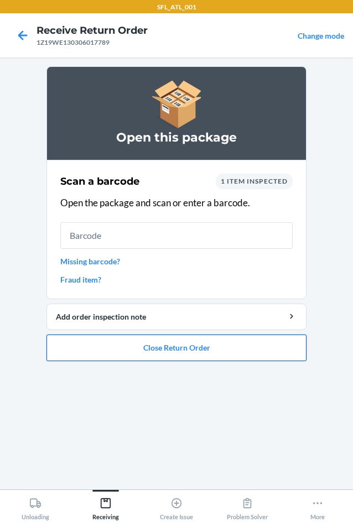
click at [164, 353] on button "Close Return Order" at bounding box center [176, 347] width 260 height 27
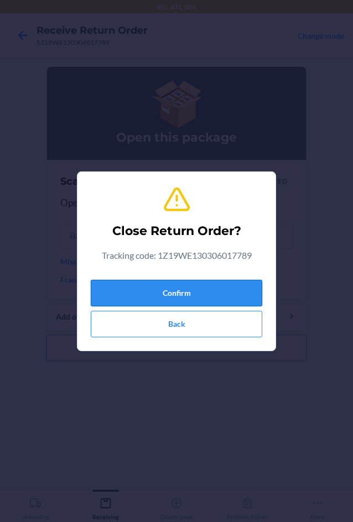
click at [163, 291] on button "Confirm" at bounding box center [176, 293] width 171 height 27
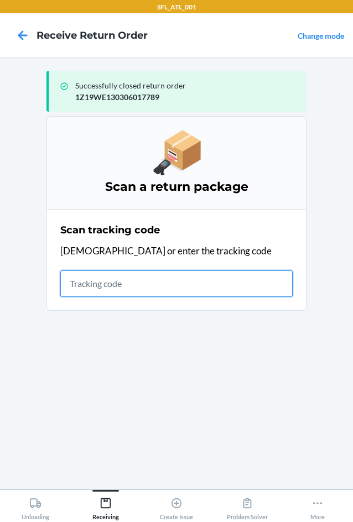
click at [122, 276] on input "text" at bounding box center [176, 283] width 232 height 27
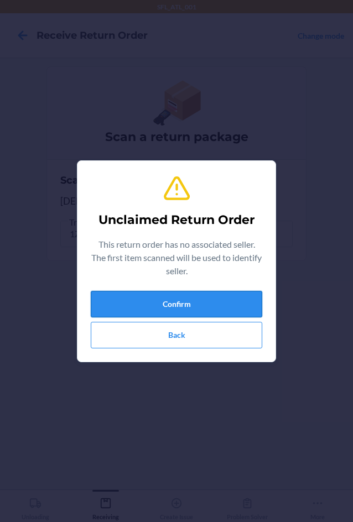
click at [180, 308] on button "Confirm" at bounding box center [176, 304] width 171 height 27
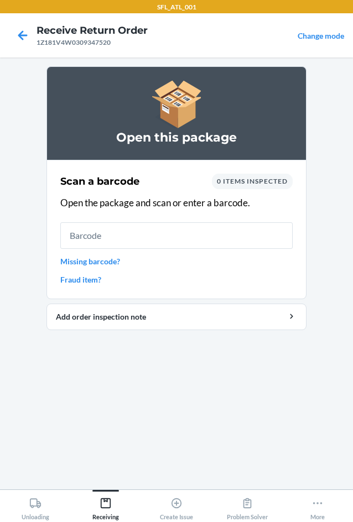
click at [68, 240] on input "text" at bounding box center [176, 235] width 232 height 27
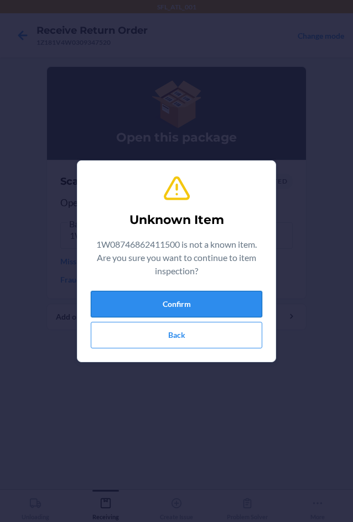
click at [161, 308] on button "Confirm" at bounding box center [176, 304] width 171 height 27
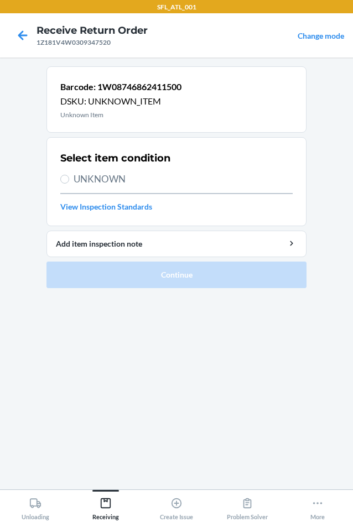
click at [116, 183] on span "UNKNOWN" at bounding box center [183, 179] width 219 height 14
click at [69, 183] on input "UNKNOWN" at bounding box center [64, 179] width 9 height 9
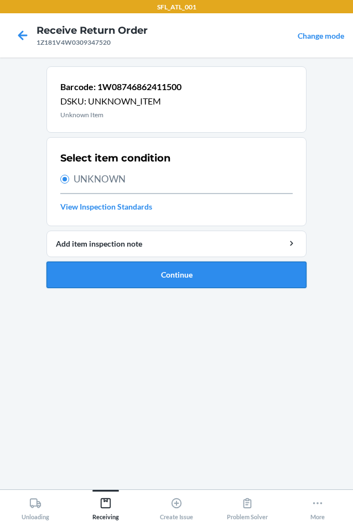
click at [118, 282] on button "Continue" at bounding box center [176, 274] width 260 height 27
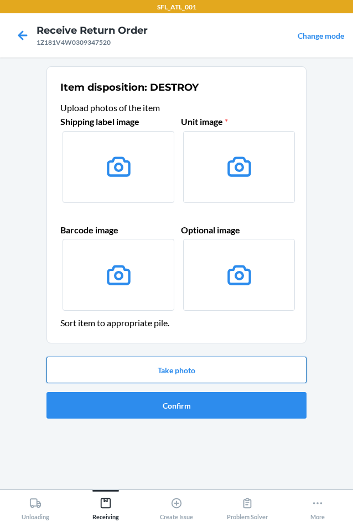
click at [176, 374] on button "Take photo" at bounding box center [176, 370] width 260 height 27
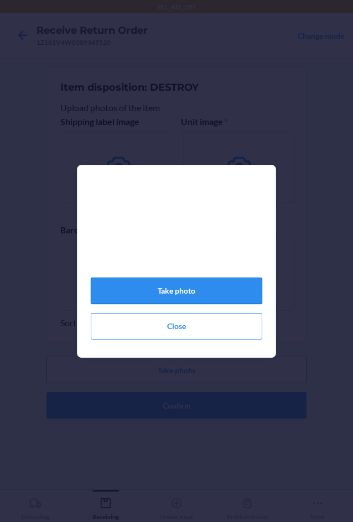
click at [194, 296] on button "Take photo" at bounding box center [176, 291] width 171 height 27
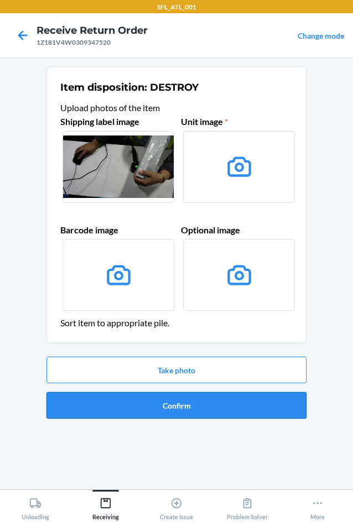
click at [197, 406] on button "Confirm" at bounding box center [176, 405] width 260 height 27
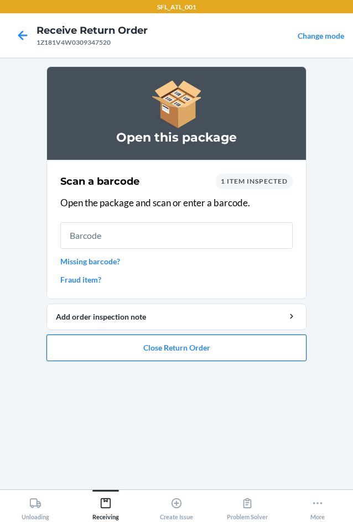
click at [160, 352] on button "Close Return Order" at bounding box center [176, 347] width 260 height 27
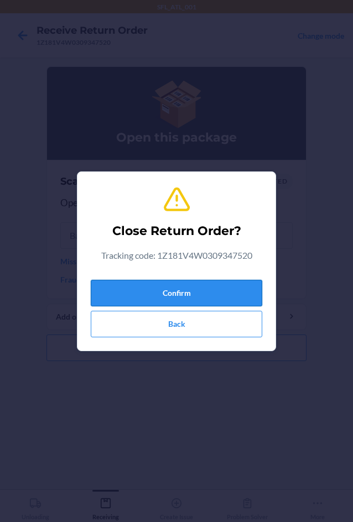
click at [153, 289] on button "Confirm" at bounding box center [176, 293] width 171 height 27
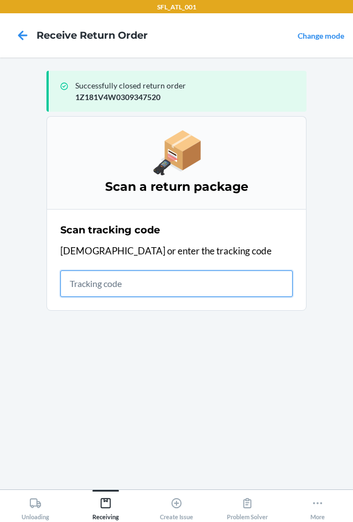
click at [130, 281] on input "text" at bounding box center [176, 283] width 232 height 27
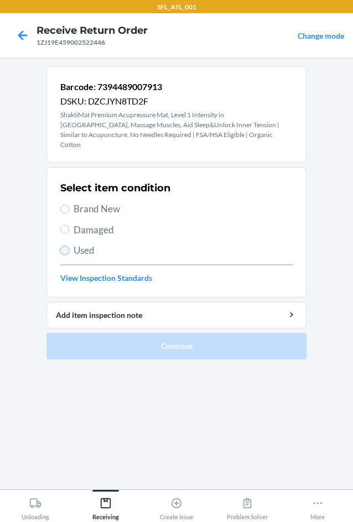
click at [66, 246] on input "Used" at bounding box center [64, 250] width 9 height 9
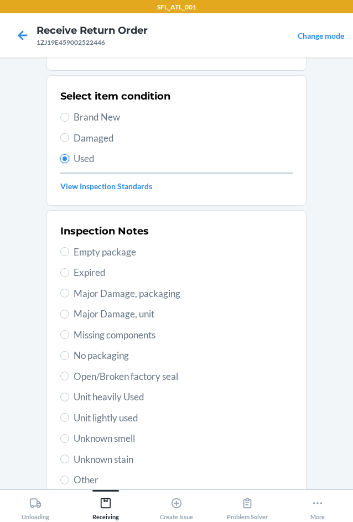
scroll to position [164, 0]
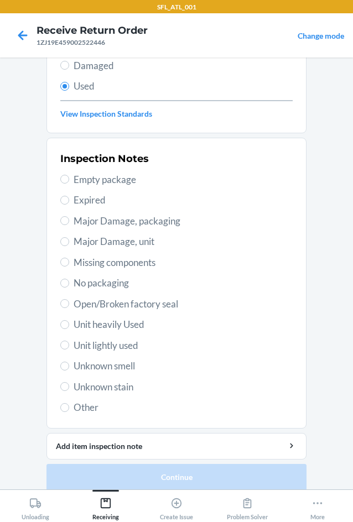
click at [114, 318] on span "Unit heavily Used" at bounding box center [183, 324] width 219 height 14
click at [69, 320] on input "Unit heavily Used" at bounding box center [64, 324] width 9 height 9
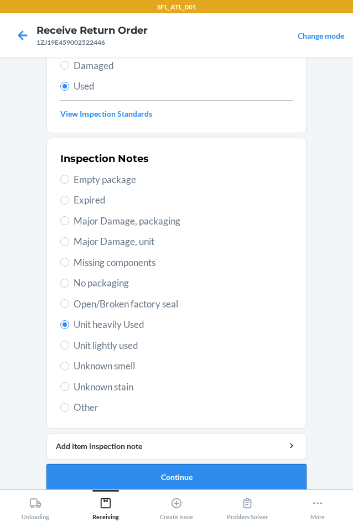
click at [165, 465] on button "Continue" at bounding box center [176, 477] width 260 height 27
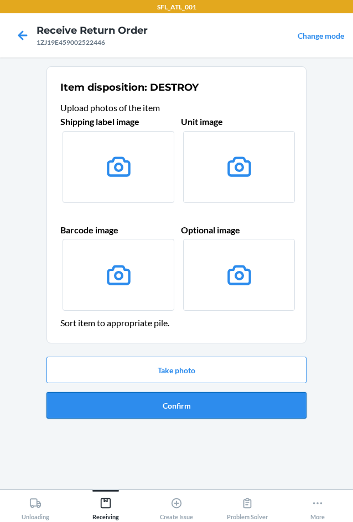
click at [184, 414] on button "Confirm" at bounding box center [176, 405] width 260 height 27
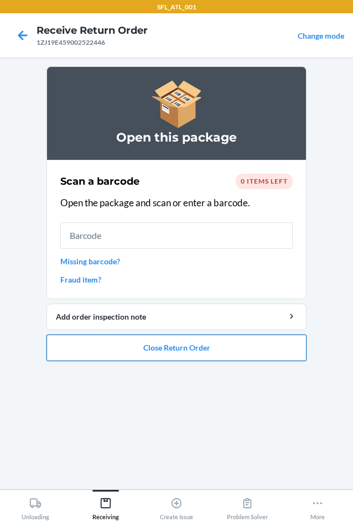
click at [182, 351] on button "Close Return Order" at bounding box center [176, 347] width 260 height 27
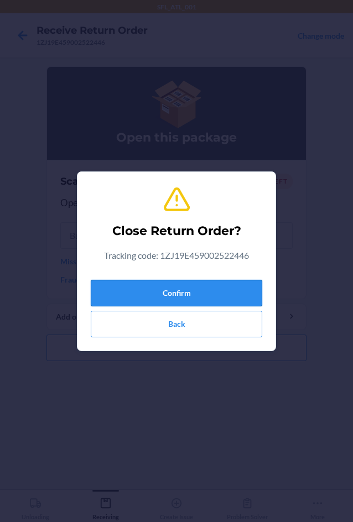
click at [190, 285] on button "Confirm" at bounding box center [176, 293] width 171 height 27
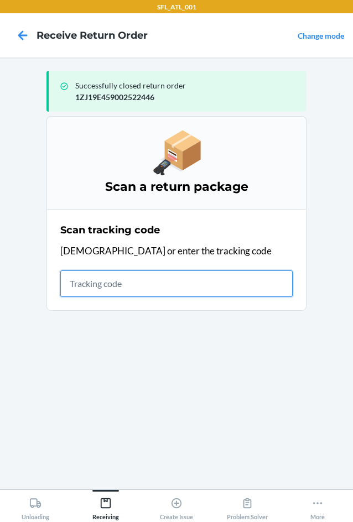
click at [137, 280] on input "text" at bounding box center [176, 283] width 232 height 27
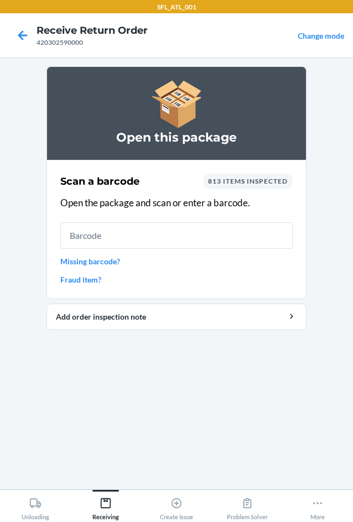
click at [117, 265] on link "Missing barcode?" at bounding box center [176, 261] width 232 height 12
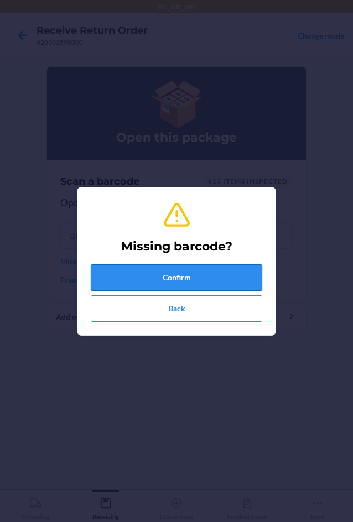
click at [124, 271] on button "Confirm" at bounding box center [176, 277] width 171 height 27
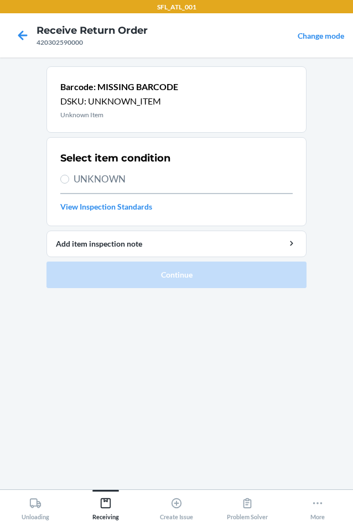
click at [94, 179] on span "UNKNOWN" at bounding box center [183, 179] width 219 height 14
click at [69, 179] on input "UNKNOWN" at bounding box center [64, 179] width 9 height 9
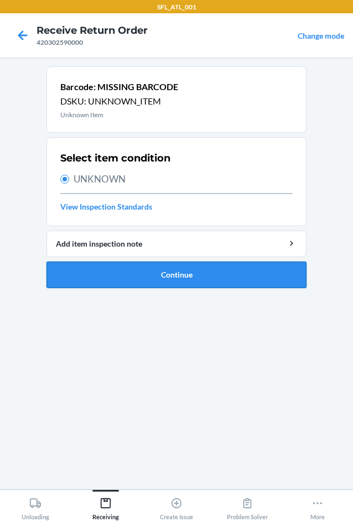
click at [149, 273] on button "Continue" at bounding box center [176, 274] width 260 height 27
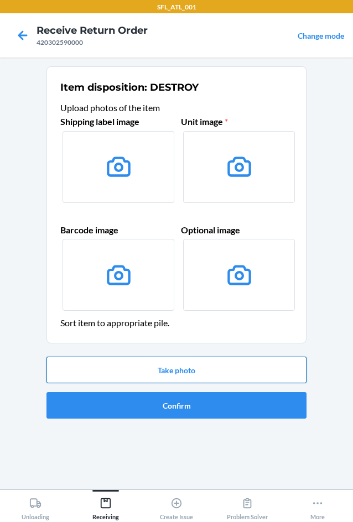
click at [217, 370] on button "Take photo" at bounding box center [176, 370] width 260 height 27
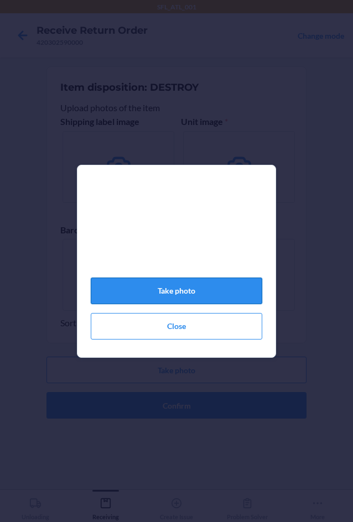
click at [195, 296] on button "Take photo" at bounding box center [176, 291] width 171 height 27
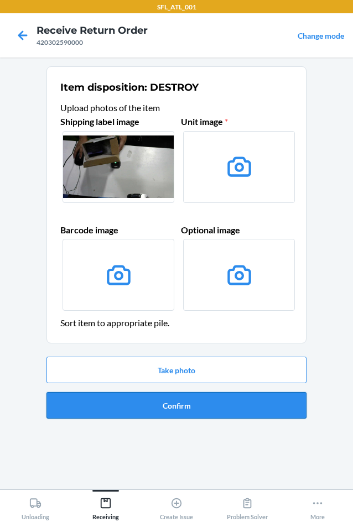
click at [221, 400] on button "Confirm" at bounding box center [176, 405] width 260 height 27
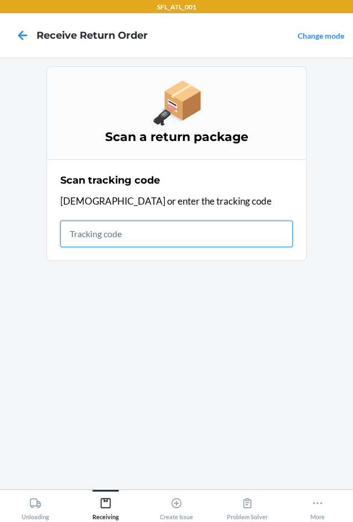
click at [181, 238] on input "text" at bounding box center [176, 234] width 232 height 27
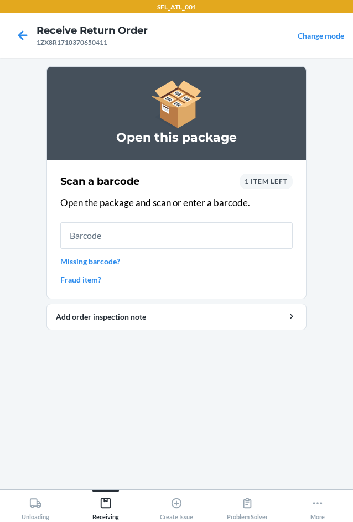
click at [114, 264] on link "Missing barcode?" at bounding box center [176, 261] width 232 height 12
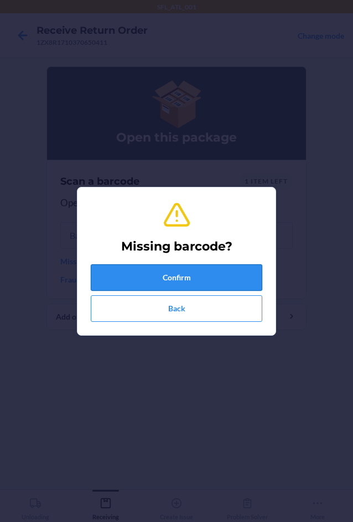
click at [115, 289] on button "Confirm" at bounding box center [176, 277] width 171 height 27
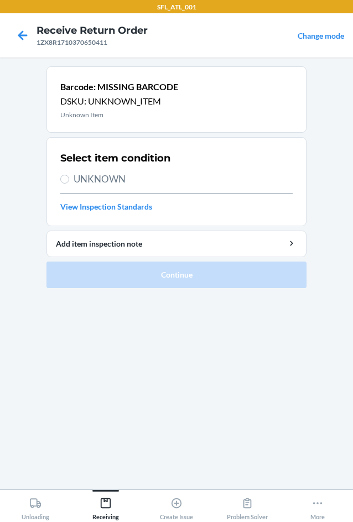
click at [77, 177] on span "UNKNOWN" at bounding box center [183, 179] width 219 height 14
click at [69, 177] on input "UNKNOWN" at bounding box center [64, 179] width 9 height 9
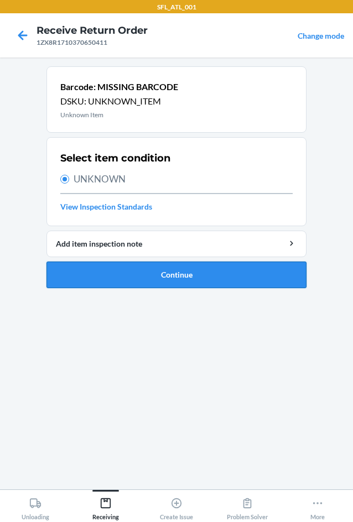
click at [113, 273] on button "Continue" at bounding box center [176, 274] width 260 height 27
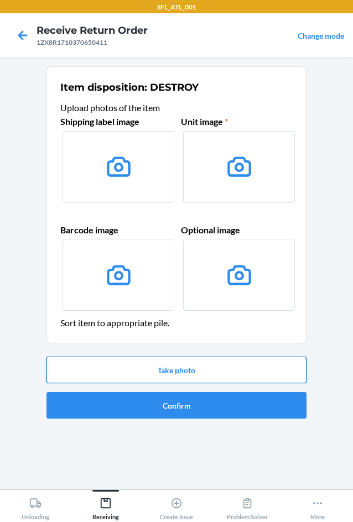
click at [168, 372] on button "Take photo" at bounding box center [176, 370] width 260 height 27
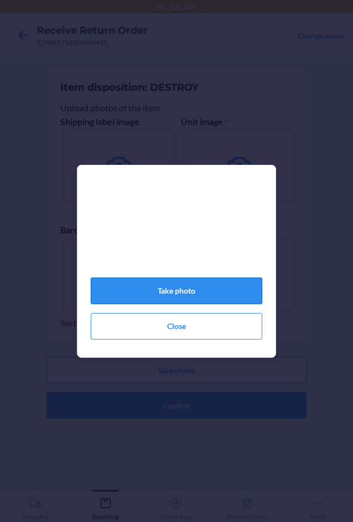
click at [195, 296] on button "Take photo" at bounding box center [176, 291] width 171 height 27
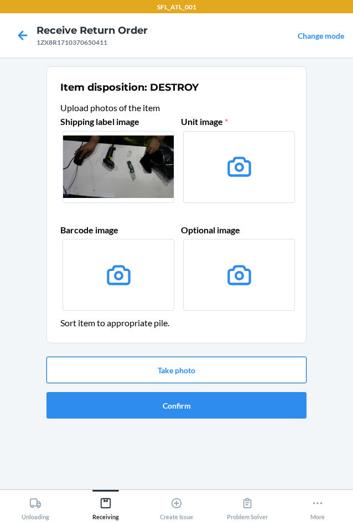
click at [168, 375] on button "Take photo" at bounding box center [176, 370] width 260 height 27
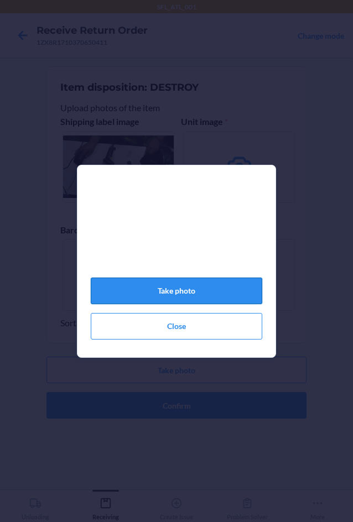
click at [153, 297] on button "Take photo" at bounding box center [176, 291] width 171 height 27
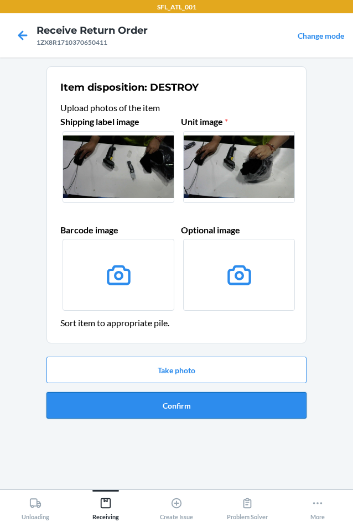
click at [159, 417] on button "Confirm" at bounding box center [176, 405] width 260 height 27
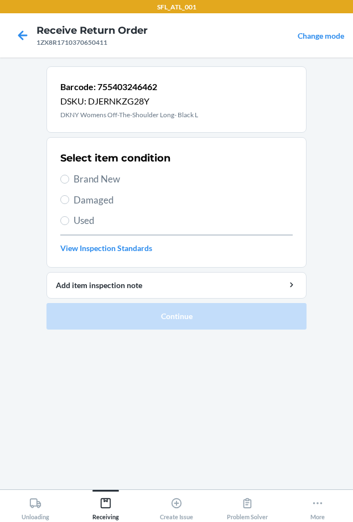
click at [106, 176] on span "Brand New" at bounding box center [183, 179] width 219 height 14
click at [69, 176] on input "Brand New" at bounding box center [64, 179] width 9 height 9
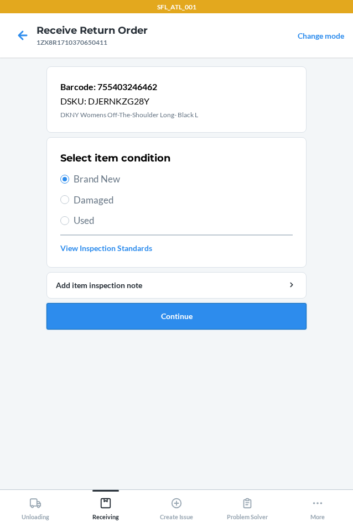
click at [181, 316] on button "Continue" at bounding box center [176, 316] width 260 height 27
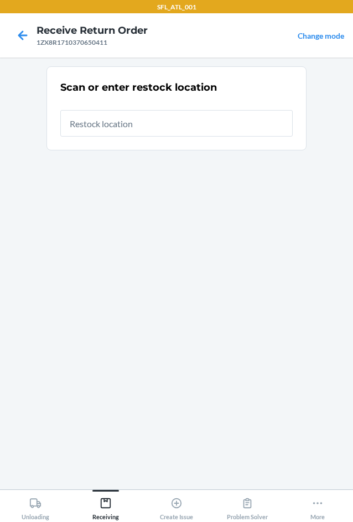
click at [91, 128] on input "text" at bounding box center [176, 123] width 232 height 27
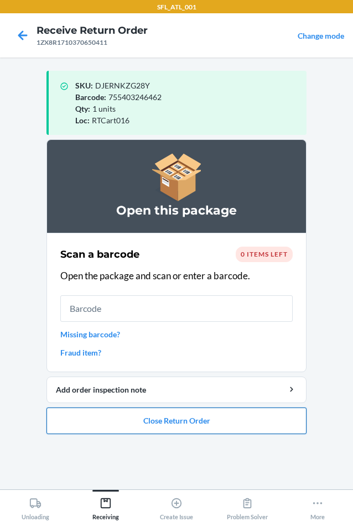
click at [165, 417] on button "Close Return Order" at bounding box center [176, 420] width 260 height 27
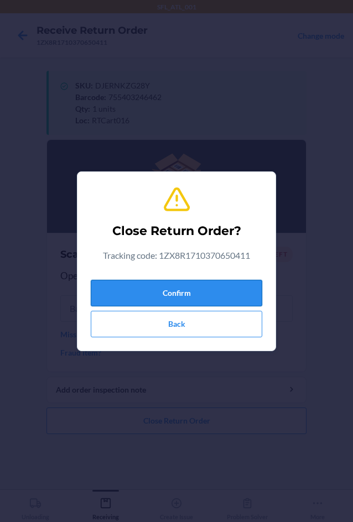
click at [170, 294] on button "Confirm" at bounding box center [176, 293] width 171 height 27
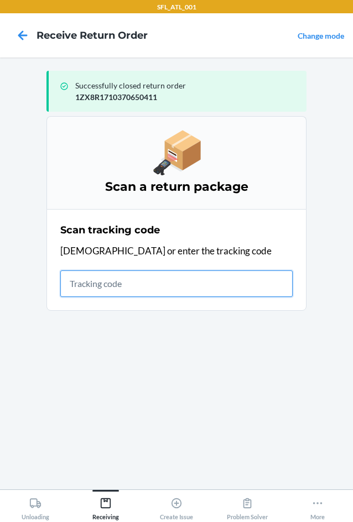
click at [129, 274] on input "text" at bounding box center [176, 283] width 232 height 27
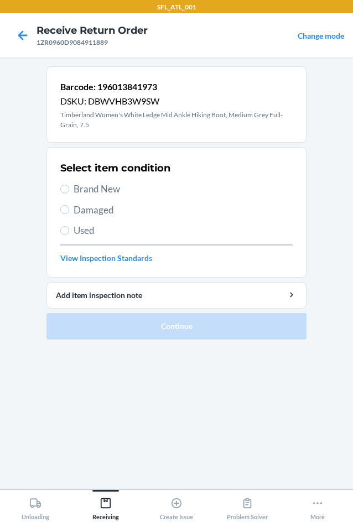
click at [82, 185] on span "Brand New" at bounding box center [183, 189] width 219 height 14
click at [69, 185] on input "Brand New" at bounding box center [64, 189] width 9 height 9
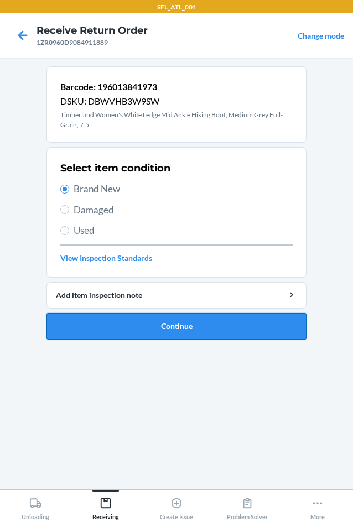
click at [178, 318] on button "Continue" at bounding box center [176, 326] width 260 height 27
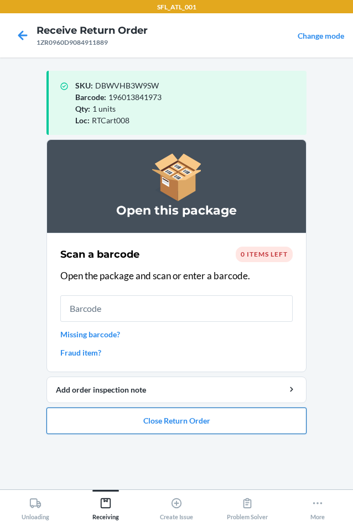
click at [189, 423] on button "Close Return Order" at bounding box center [176, 420] width 260 height 27
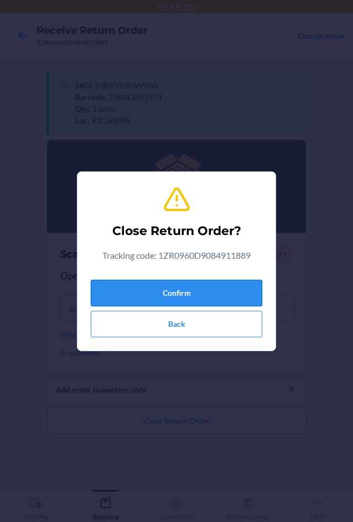
click at [174, 293] on button "Confirm" at bounding box center [176, 293] width 171 height 27
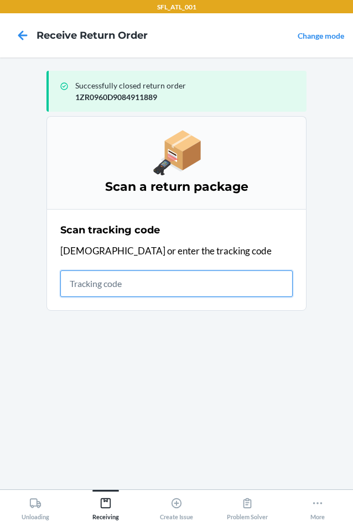
click at [98, 279] on input "text" at bounding box center [176, 283] width 232 height 27
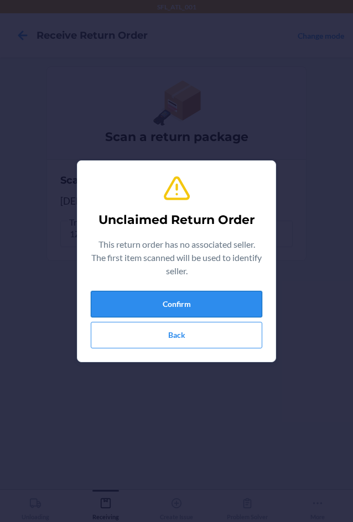
click at [123, 294] on button "Confirm" at bounding box center [176, 304] width 171 height 27
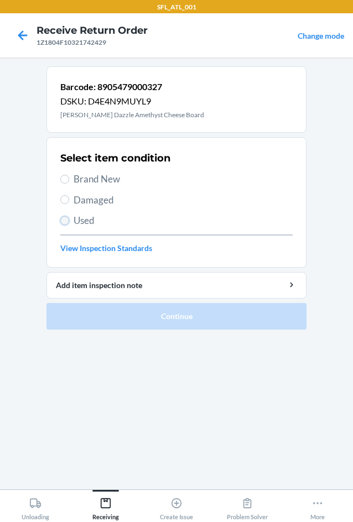
click at [67, 222] on input "Used" at bounding box center [64, 220] width 9 height 9
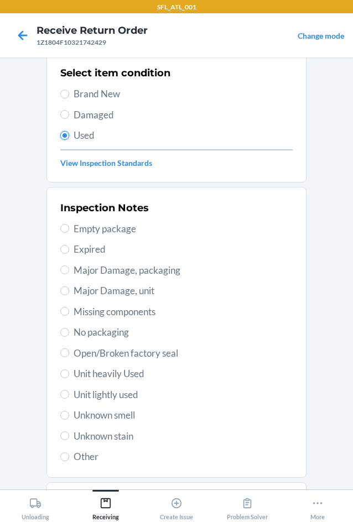
scroll to position [144, 0]
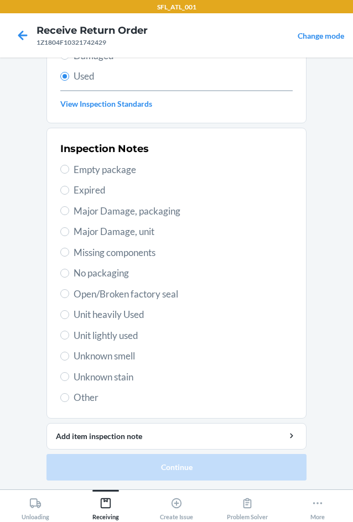
click at [117, 317] on span "Unit heavily Used" at bounding box center [183, 314] width 219 height 14
click at [69, 317] on input "Unit heavily Used" at bounding box center [64, 314] width 9 height 9
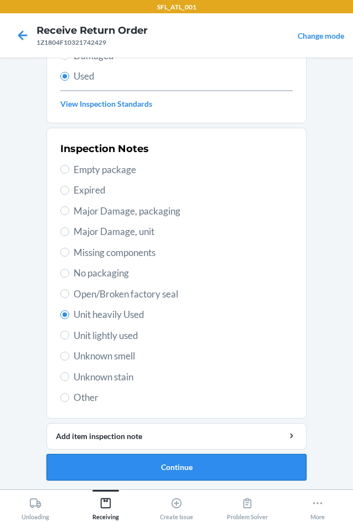
click at [153, 479] on button "Continue" at bounding box center [176, 467] width 260 height 27
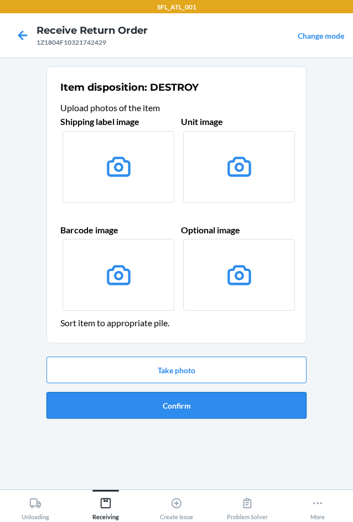
click at [182, 409] on button "Confirm" at bounding box center [176, 405] width 260 height 27
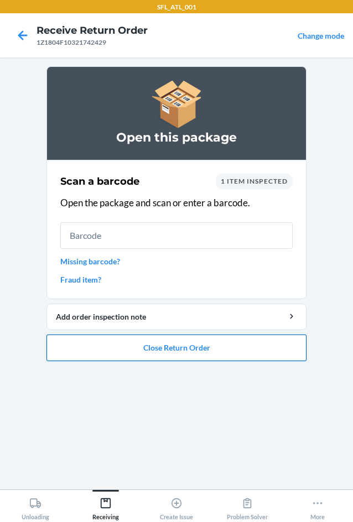
click at [146, 350] on button "Close Return Order" at bounding box center [176, 347] width 260 height 27
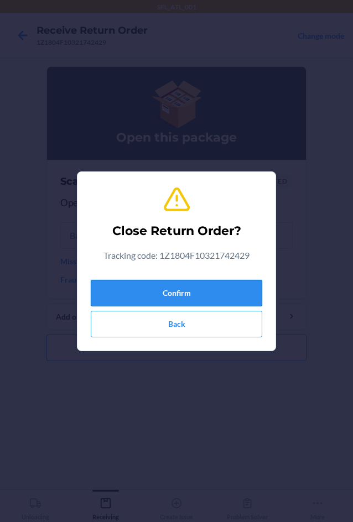
click at [177, 297] on button "Confirm" at bounding box center [176, 293] width 171 height 27
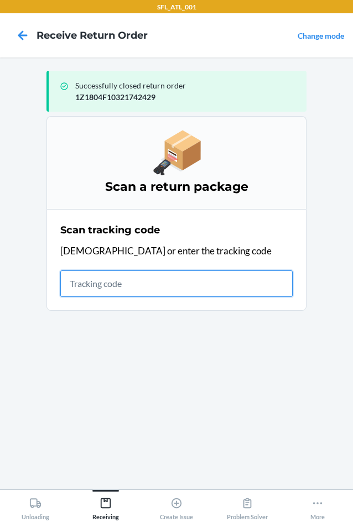
click at [128, 282] on input "text" at bounding box center [176, 283] width 232 height 27
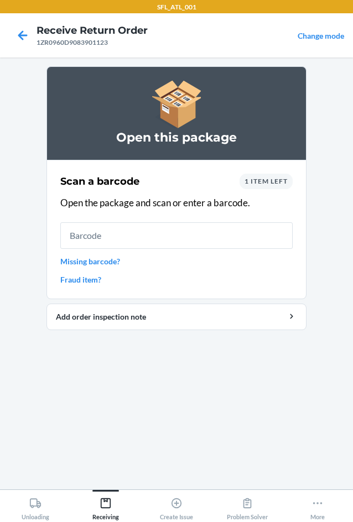
click at [109, 264] on link "Missing barcode?" at bounding box center [176, 261] width 232 height 12
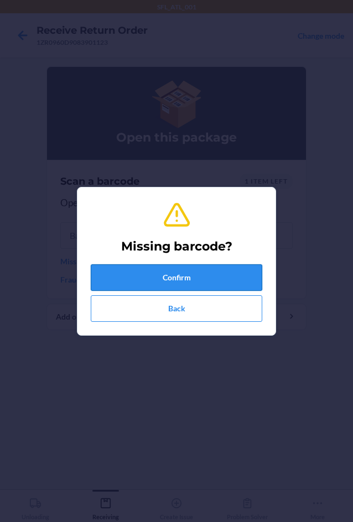
click at [109, 276] on button "Confirm" at bounding box center [176, 277] width 171 height 27
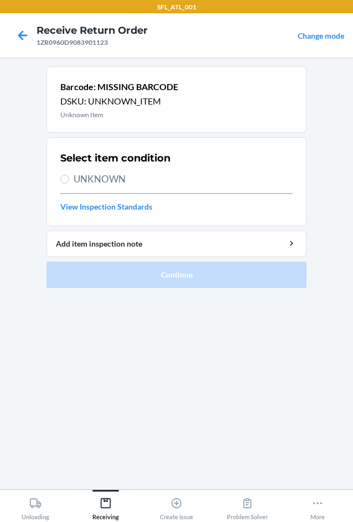
click at [105, 178] on span "UNKNOWN" at bounding box center [183, 179] width 219 height 14
click at [69, 178] on input "UNKNOWN" at bounding box center [64, 179] width 9 height 9
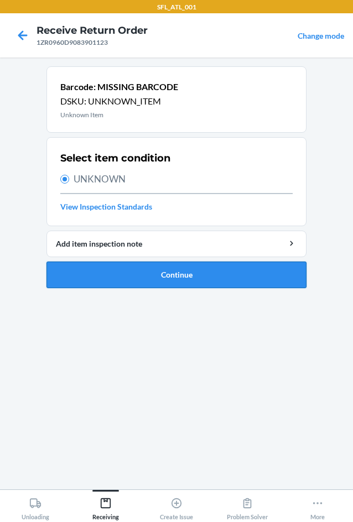
click at [130, 282] on button "Continue" at bounding box center [176, 274] width 260 height 27
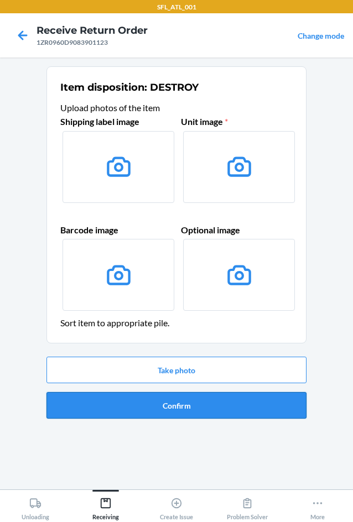
click at [193, 405] on button "Confirm" at bounding box center [176, 405] width 260 height 27
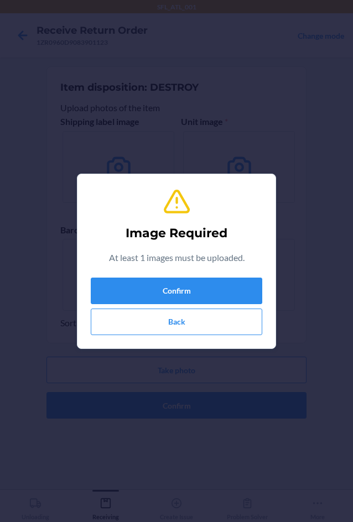
click at [190, 275] on div "Image Required At least 1 images must be uploaded. Confirm Back" at bounding box center [176, 261] width 171 height 156
click at [192, 297] on button "Confirm" at bounding box center [176, 291] width 171 height 27
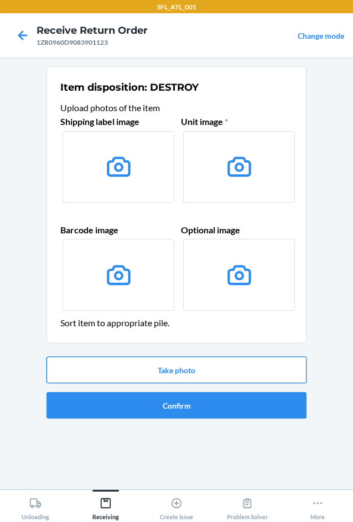
click at [207, 373] on button "Take photo" at bounding box center [176, 370] width 260 height 27
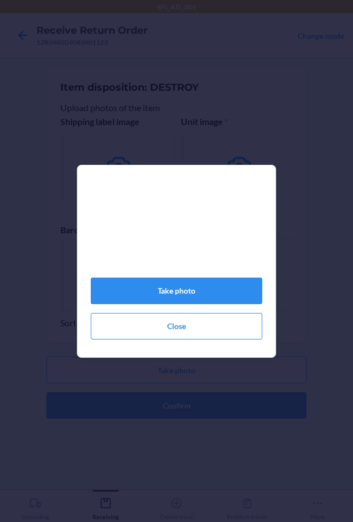
click at [207, 314] on div "Take photo Close" at bounding box center [176, 265] width 171 height 156
click at [208, 301] on button "Take photo" at bounding box center [176, 291] width 171 height 27
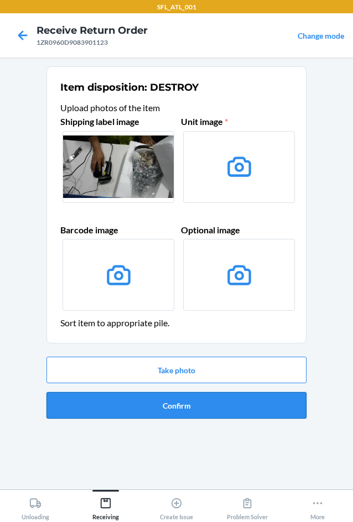
click at [226, 414] on button "Confirm" at bounding box center [176, 405] width 260 height 27
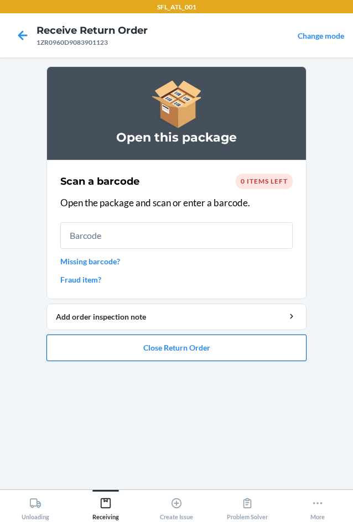
click at [212, 355] on button "Close Return Order" at bounding box center [176, 347] width 260 height 27
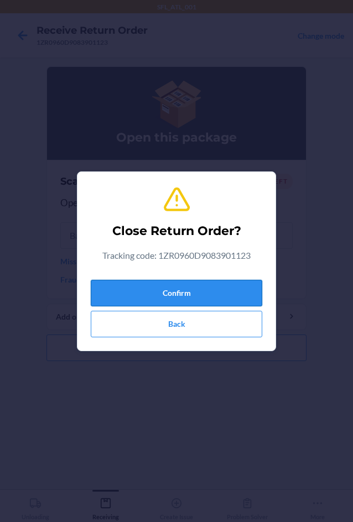
click at [217, 288] on button "Confirm" at bounding box center [176, 293] width 171 height 27
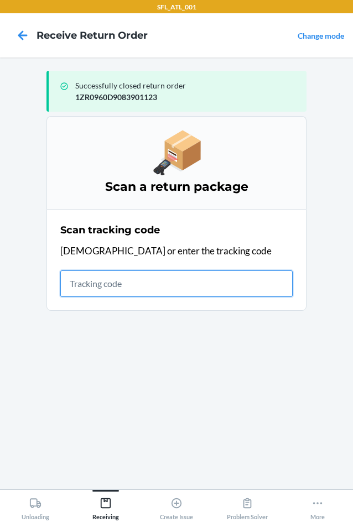
click at [135, 292] on input "text" at bounding box center [176, 283] width 232 height 27
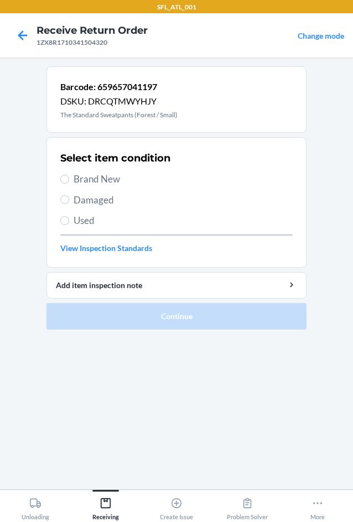
click at [112, 179] on span "Brand New" at bounding box center [183, 179] width 219 height 14
click at [69, 179] on input "Brand New" at bounding box center [64, 179] width 9 height 9
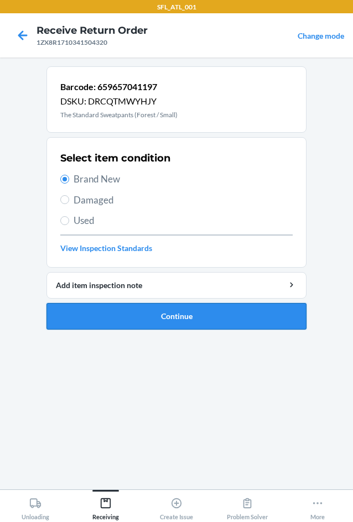
click at [183, 315] on button "Continue" at bounding box center [176, 316] width 260 height 27
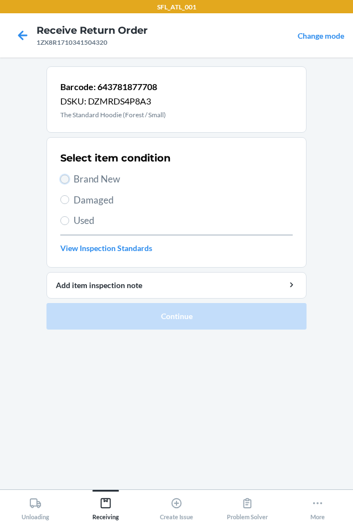
click at [66, 179] on input "Brand New" at bounding box center [64, 179] width 9 height 9
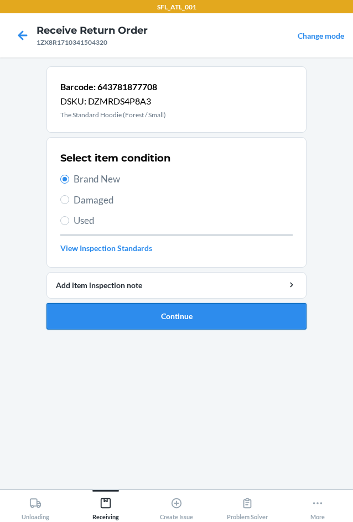
click at [117, 316] on button "Continue" at bounding box center [176, 316] width 260 height 27
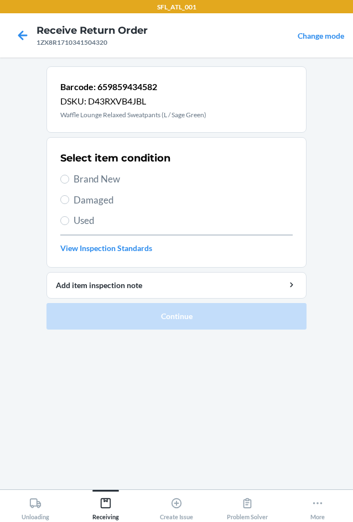
click at [102, 181] on span "Brand New" at bounding box center [183, 179] width 219 height 14
click at [69, 181] on input "Brand New" at bounding box center [64, 179] width 9 height 9
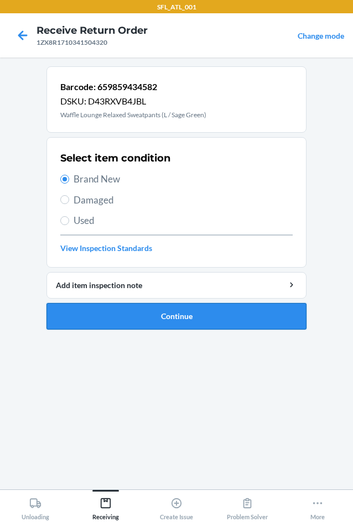
click at [168, 315] on button "Continue" at bounding box center [176, 316] width 260 height 27
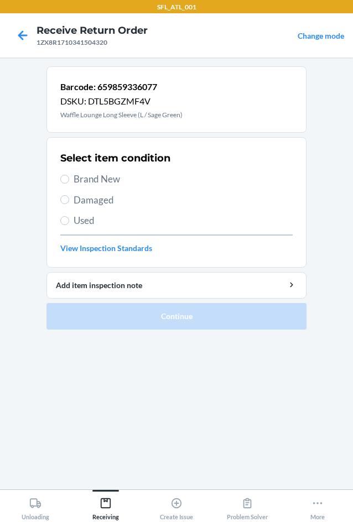
click at [122, 179] on span "Brand New" at bounding box center [183, 179] width 219 height 14
click at [69, 179] on input "Brand New" at bounding box center [64, 179] width 9 height 9
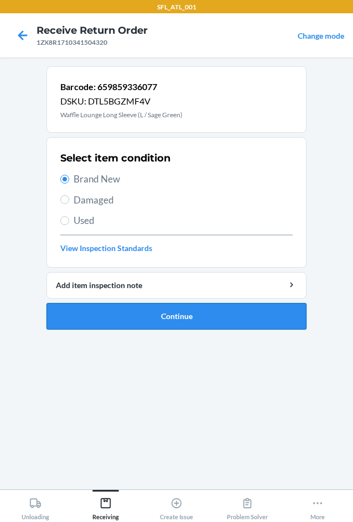
click at [180, 314] on button "Continue" at bounding box center [176, 316] width 260 height 27
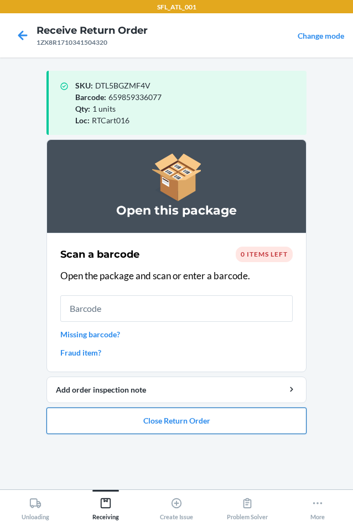
click at [207, 418] on button "Close Return Order" at bounding box center [176, 420] width 260 height 27
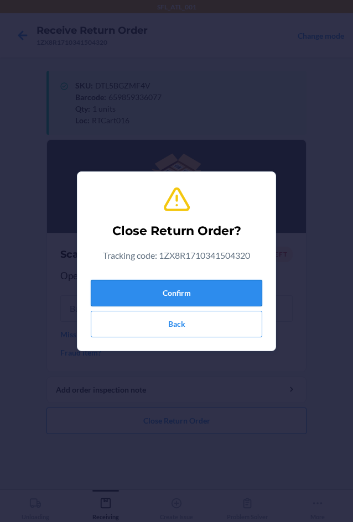
click at [214, 300] on button "Confirm" at bounding box center [176, 293] width 171 height 27
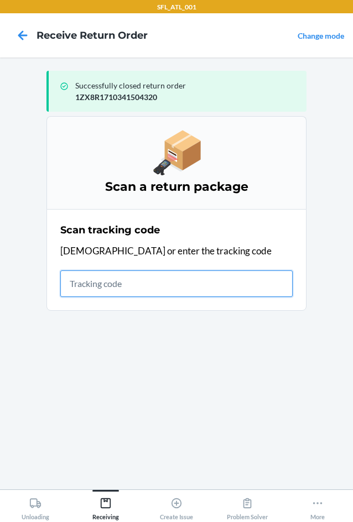
click at [90, 287] on input "text" at bounding box center [176, 283] width 232 height 27
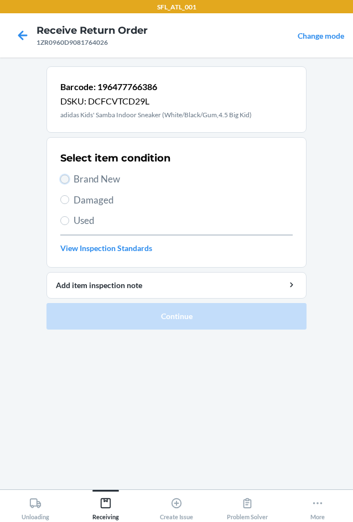
click at [67, 180] on input "Brand New" at bounding box center [64, 179] width 9 height 9
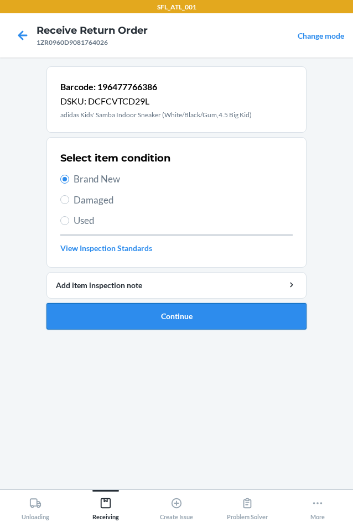
click at [165, 325] on button "Continue" at bounding box center [176, 316] width 260 height 27
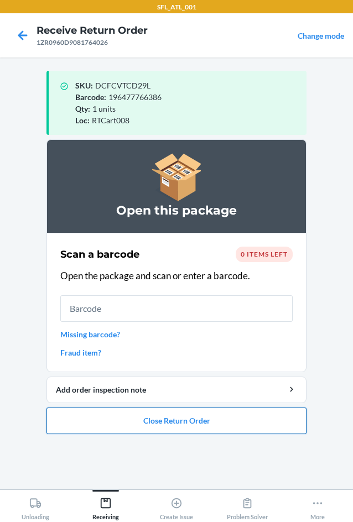
click at [176, 430] on button "Close Return Order" at bounding box center [176, 420] width 260 height 27
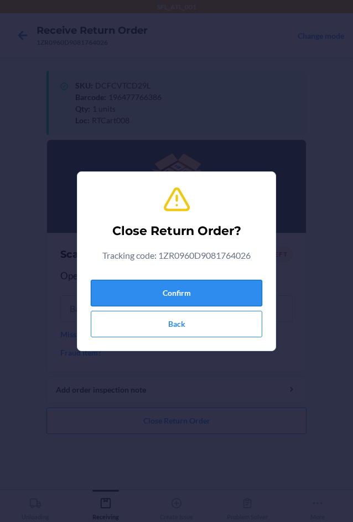
click at [221, 292] on button "Confirm" at bounding box center [176, 293] width 171 height 27
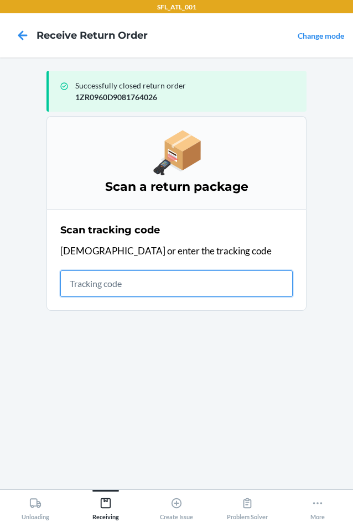
click at [244, 294] on input "text" at bounding box center [176, 283] width 232 height 27
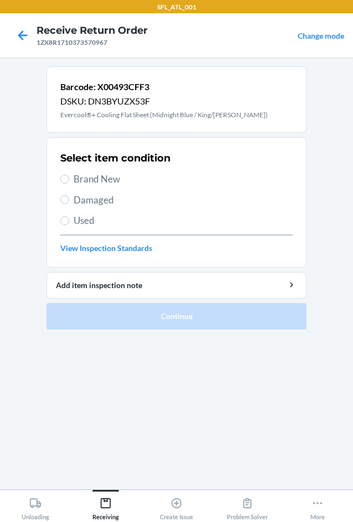
click at [78, 219] on span "Used" at bounding box center [183, 220] width 219 height 14
click at [69, 219] on input "Used" at bounding box center [64, 220] width 9 height 9
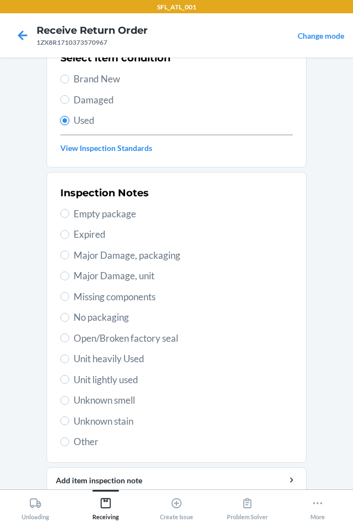
scroll to position [144, 0]
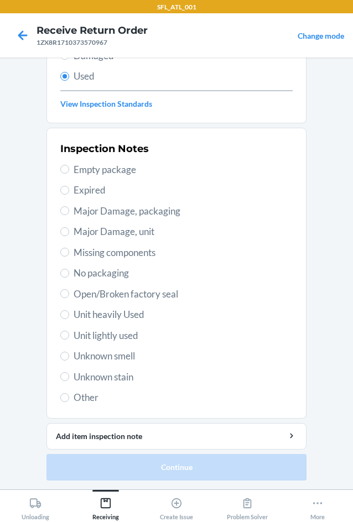
click at [78, 192] on span "Expired" at bounding box center [183, 190] width 219 height 14
click at [69, 192] on input "Expired" at bounding box center [64, 190] width 9 height 9
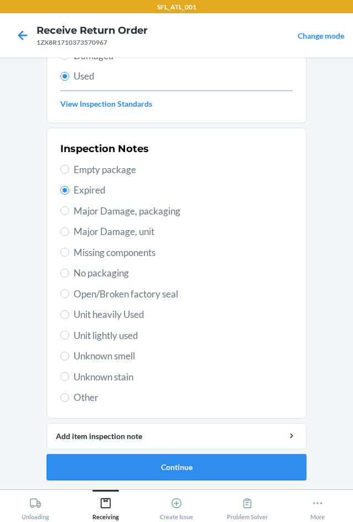
click at [95, 302] on div "Inspection Notes Empty package Expired Major Damage, packaging Major Damage, un…" at bounding box center [176, 273] width 232 height 270
click at [94, 309] on span "Unit heavily Used" at bounding box center [183, 314] width 219 height 14
click at [69, 310] on input "Unit heavily Used" at bounding box center [64, 314] width 9 height 9
click at [154, 465] on button "Continue" at bounding box center [176, 467] width 260 height 27
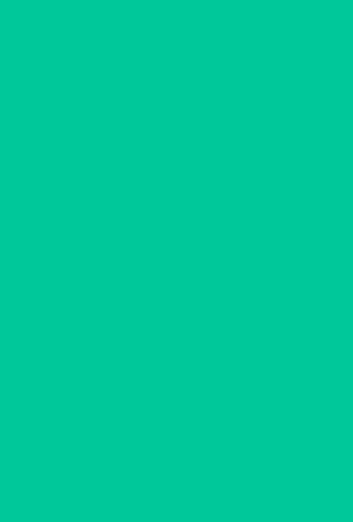
scroll to position [0, 0]
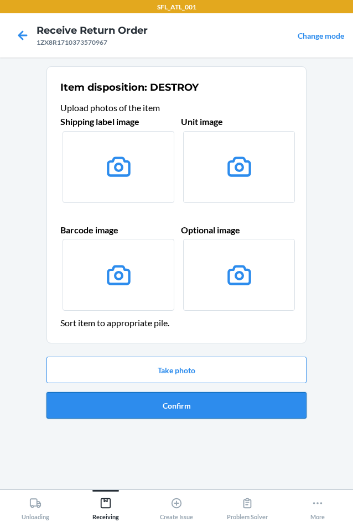
click at [187, 400] on button "Confirm" at bounding box center [176, 405] width 260 height 27
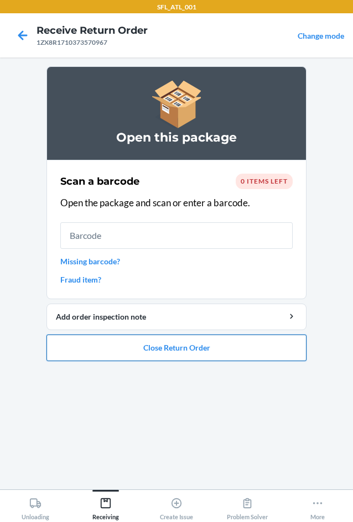
click at [150, 347] on button "Close Return Order" at bounding box center [176, 347] width 260 height 27
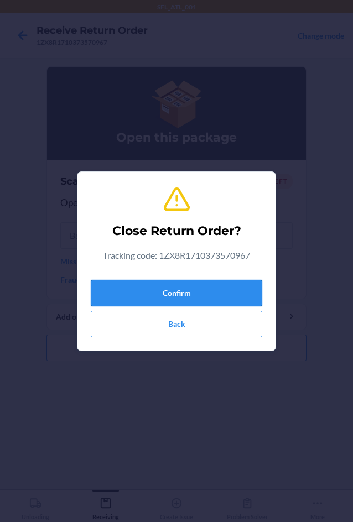
click at [144, 301] on button "Confirm" at bounding box center [176, 293] width 171 height 27
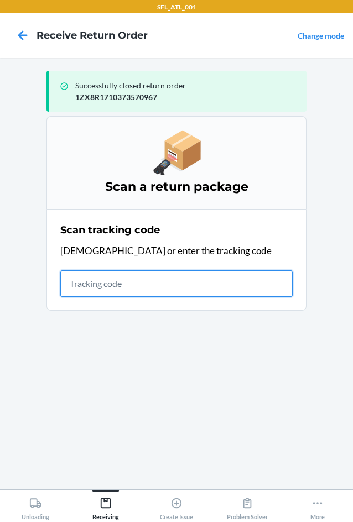
click at [158, 284] on input "text" at bounding box center [176, 283] width 232 height 27
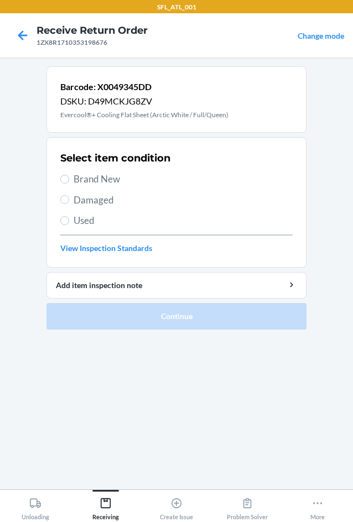
click at [79, 219] on span "Used" at bounding box center [183, 220] width 219 height 14
click at [69, 219] on input "Used" at bounding box center [64, 220] width 9 height 9
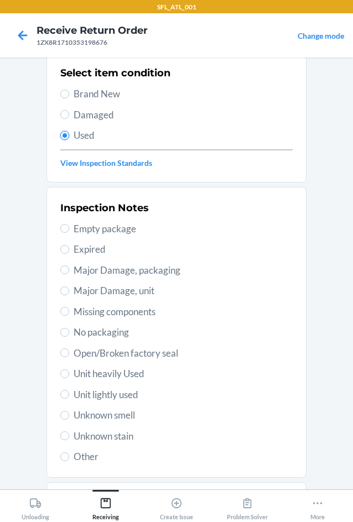
scroll to position [144, 0]
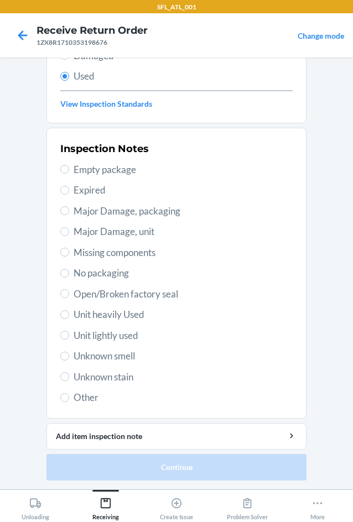
click at [103, 276] on span "No packaging" at bounding box center [183, 273] width 219 height 14
click at [69, 276] on input "No packaging" at bounding box center [64, 273] width 9 height 9
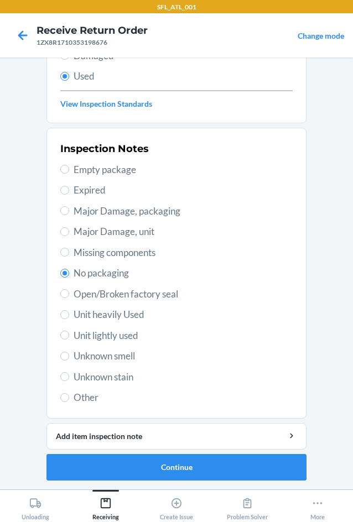
click at [89, 318] on span "Unit heavily Used" at bounding box center [183, 314] width 219 height 14
click at [69, 318] on input "Unit heavily Used" at bounding box center [64, 314] width 9 height 9
click at [138, 457] on button "Continue" at bounding box center [176, 467] width 260 height 27
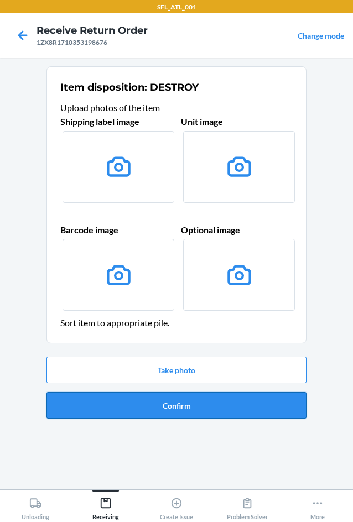
click at [155, 409] on button "Confirm" at bounding box center [176, 405] width 260 height 27
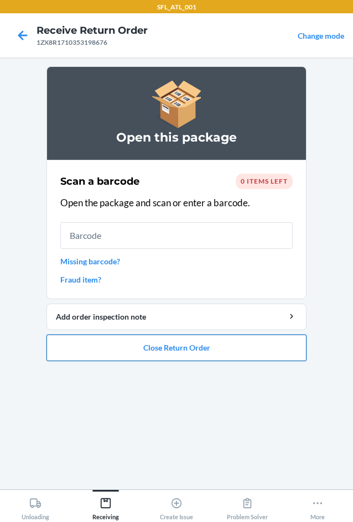
click at [156, 351] on button "Close Return Order" at bounding box center [176, 347] width 260 height 27
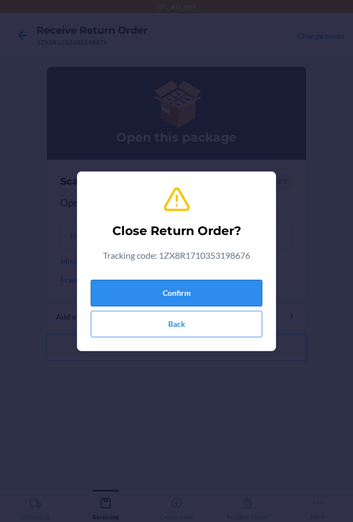
click at [172, 299] on button "Confirm" at bounding box center [176, 293] width 171 height 27
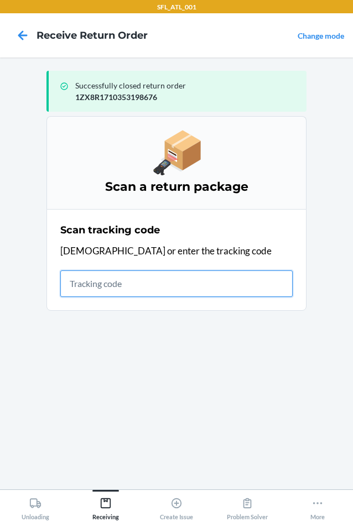
click at [117, 283] on input "text" at bounding box center [176, 283] width 232 height 27
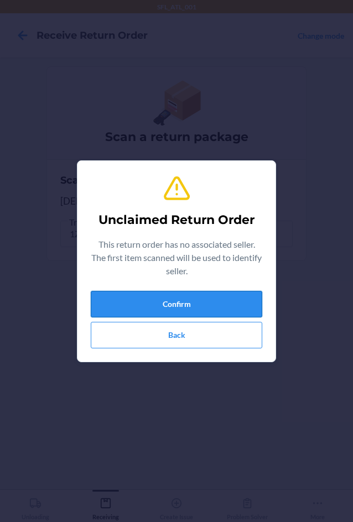
click at [143, 313] on button "Confirm" at bounding box center [176, 304] width 171 height 27
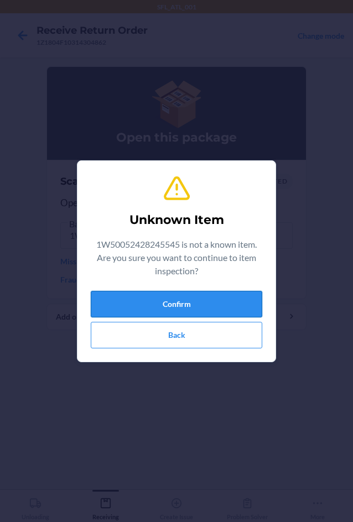
click at [171, 307] on button "Confirm" at bounding box center [176, 304] width 171 height 27
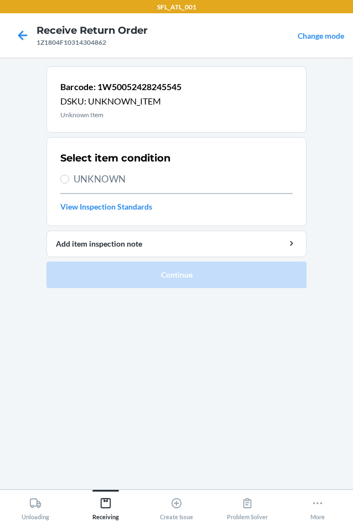
click at [86, 179] on span "UNKNOWN" at bounding box center [183, 179] width 219 height 14
click at [69, 179] on input "UNKNOWN" at bounding box center [64, 179] width 9 height 9
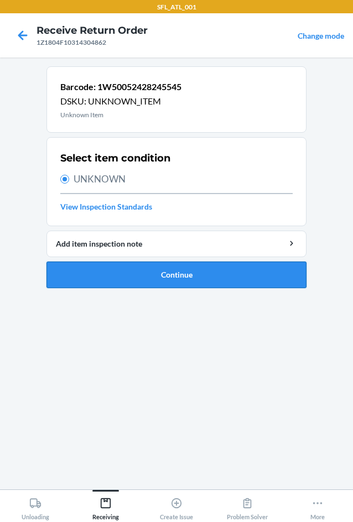
click at [164, 284] on button "Continue" at bounding box center [176, 274] width 260 height 27
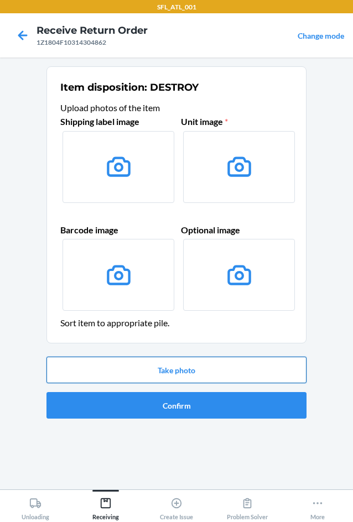
click at [204, 368] on button "Take photo" at bounding box center [176, 370] width 260 height 27
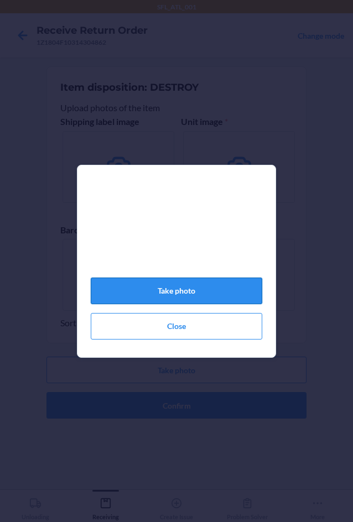
click at [190, 300] on button "Take photo" at bounding box center [176, 291] width 171 height 27
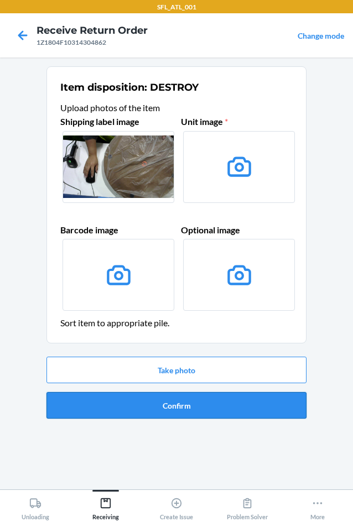
click at [224, 402] on button "Confirm" at bounding box center [176, 405] width 260 height 27
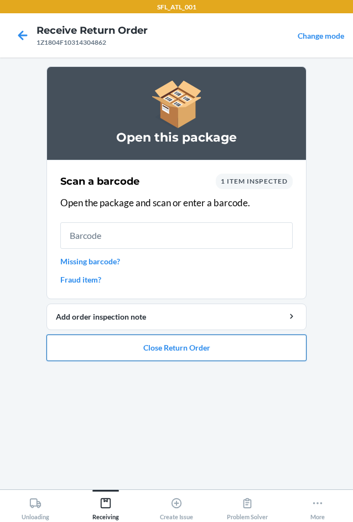
click at [161, 351] on button "Close Return Order" at bounding box center [176, 347] width 260 height 27
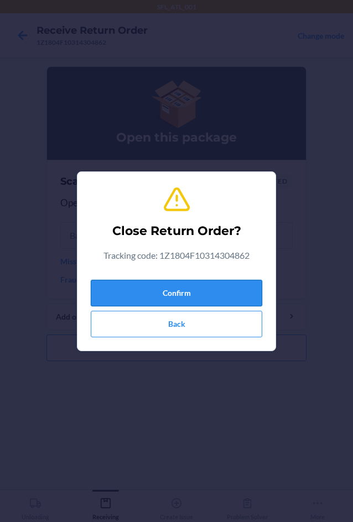
click at [160, 286] on button "Confirm" at bounding box center [176, 293] width 171 height 27
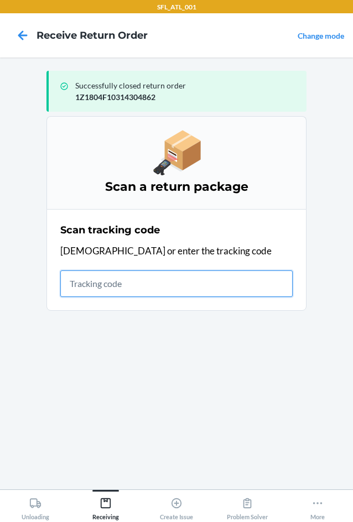
click at [134, 279] on input "text" at bounding box center [176, 283] width 232 height 27
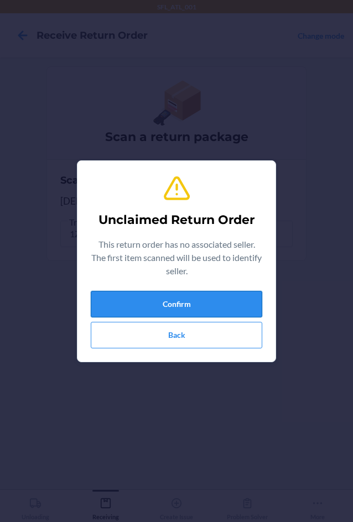
click at [150, 298] on button "Confirm" at bounding box center [176, 304] width 171 height 27
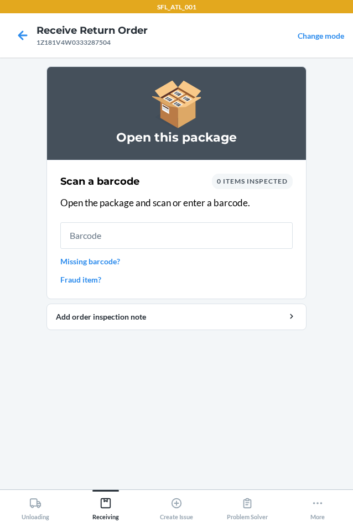
click at [104, 266] on link "Missing barcode?" at bounding box center [176, 261] width 232 height 12
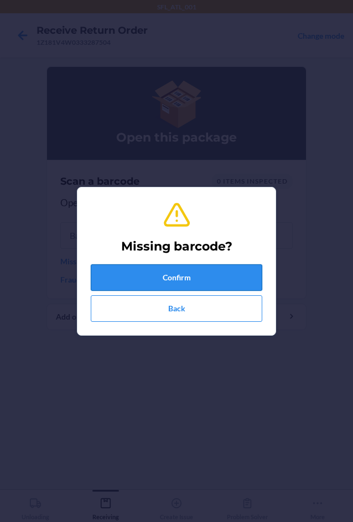
click at [111, 285] on button "Confirm" at bounding box center [176, 277] width 171 height 27
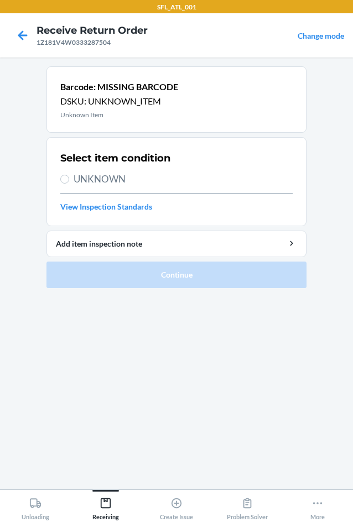
click at [88, 181] on span "UNKNOWN" at bounding box center [183, 179] width 219 height 14
click at [69, 181] on input "UNKNOWN" at bounding box center [64, 179] width 9 height 9
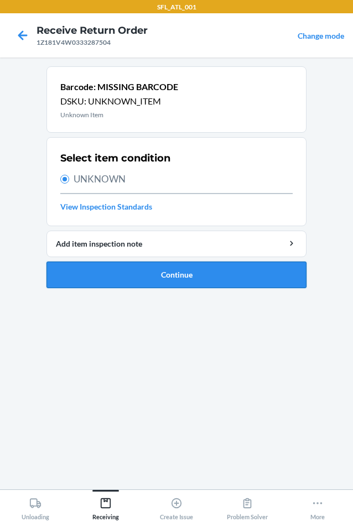
click at [123, 281] on button "Continue" at bounding box center [176, 274] width 260 height 27
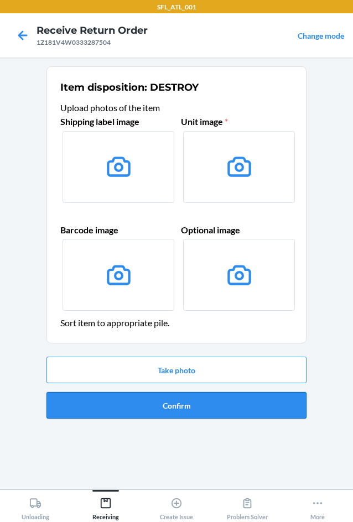
click at [182, 407] on button "Confirm" at bounding box center [176, 405] width 260 height 27
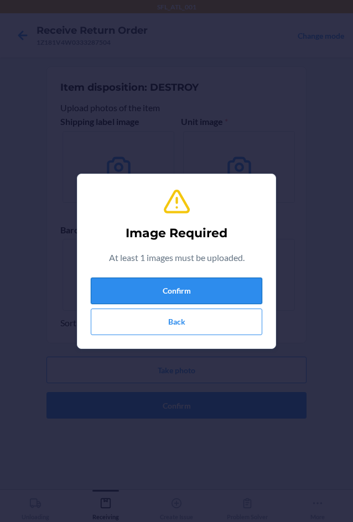
click at [183, 285] on button "Confirm" at bounding box center [176, 291] width 171 height 27
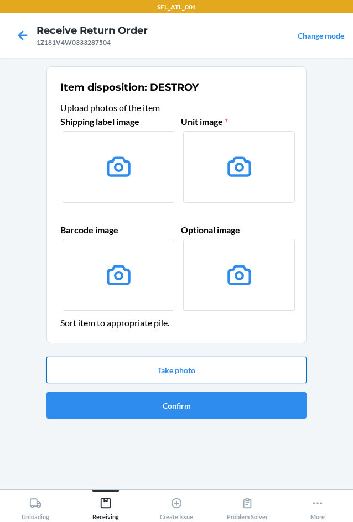
click at [190, 372] on button "Take photo" at bounding box center [176, 370] width 260 height 27
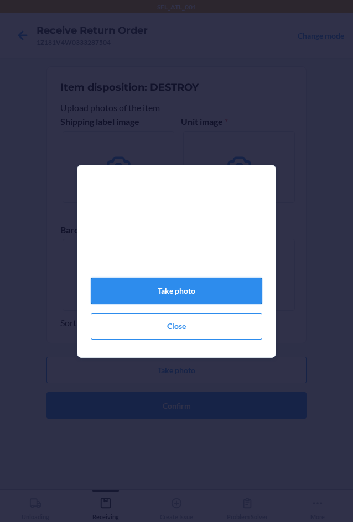
click at [200, 291] on button "Take photo" at bounding box center [176, 291] width 171 height 27
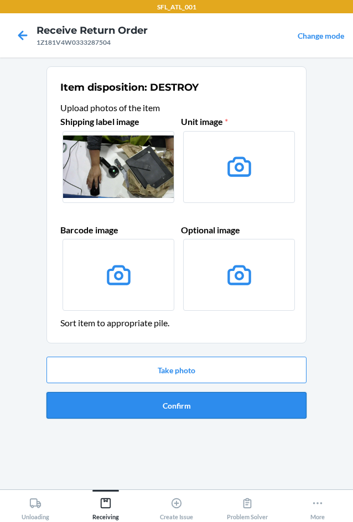
click at [192, 417] on button "Confirm" at bounding box center [176, 405] width 260 height 27
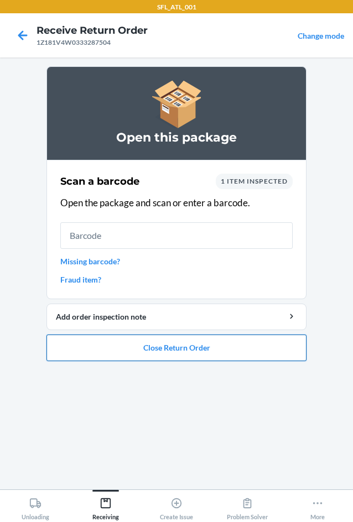
click at [137, 350] on button "Close Return Order" at bounding box center [176, 347] width 260 height 27
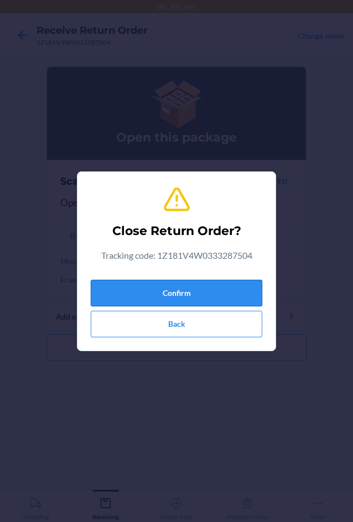
click at [129, 302] on button "Confirm" at bounding box center [176, 293] width 171 height 27
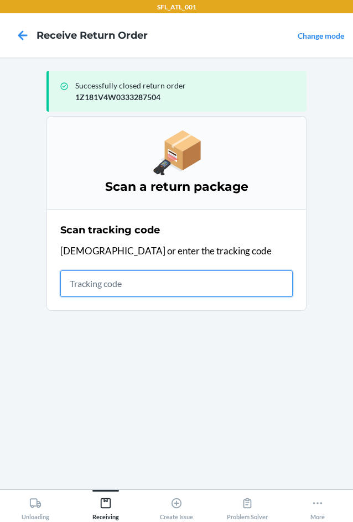
click at [132, 283] on input "text" at bounding box center [176, 283] width 232 height 27
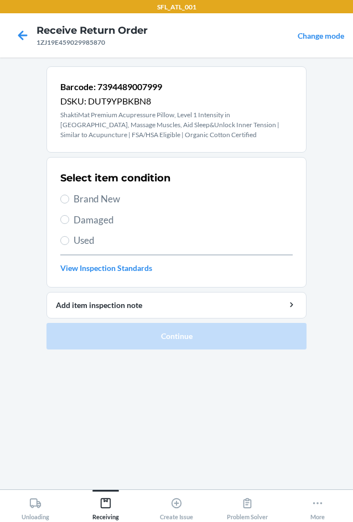
click at [91, 243] on span "Used" at bounding box center [183, 240] width 219 height 14
click at [69, 243] on input "Used" at bounding box center [64, 240] width 9 height 9
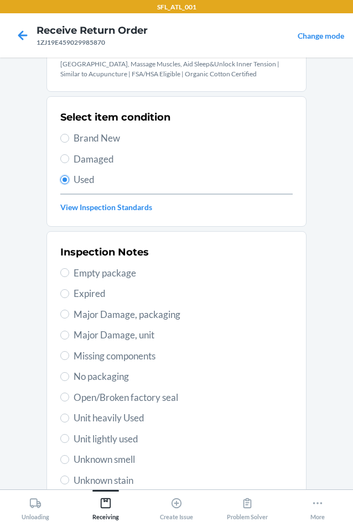
scroll to position [164, 0]
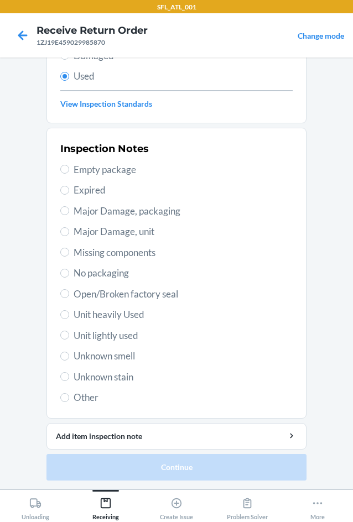
click at [96, 318] on span "Unit heavily Used" at bounding box center [183, 314] width 219 height 14
click at [69, 318] on input "Unit heavily Used" at bounding box center [64, 314] width 9 height 9
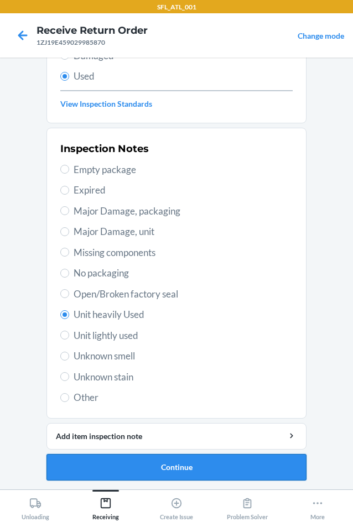
click at [149, 472] on button "Continue" at bounding box center [176, 467] width 260 height 27
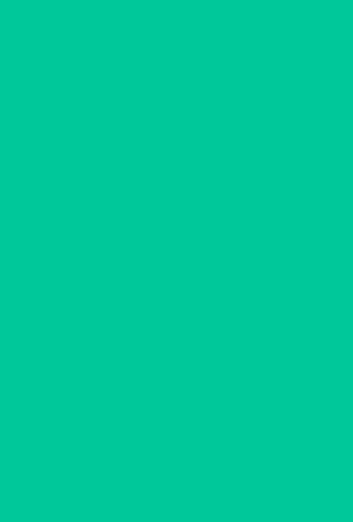
scroll to position [0, 0]
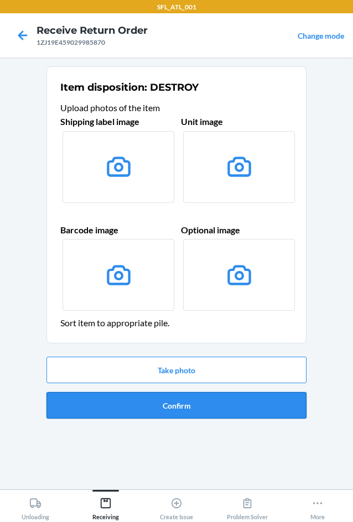
click at [190, 397] on button "Confirm" at bounding box center [176, 405] width 260 height 27
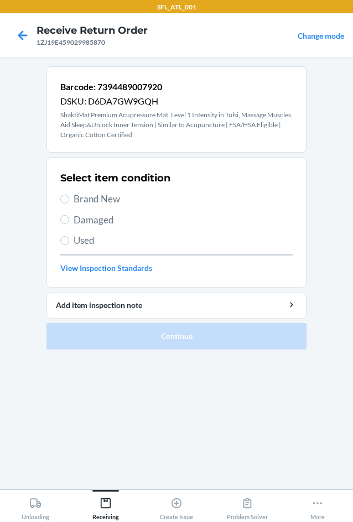
click at [83, 240] on span "Used" at bounding box center [183, 240] width 219 height 14
click at [69, 240] on input "Used" at bounding box center [64, 240] width 9 height 9
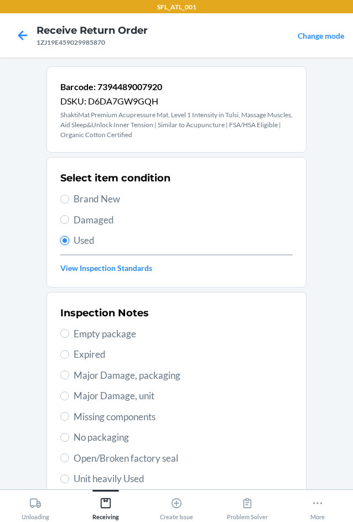
scroll to position [164, 0]
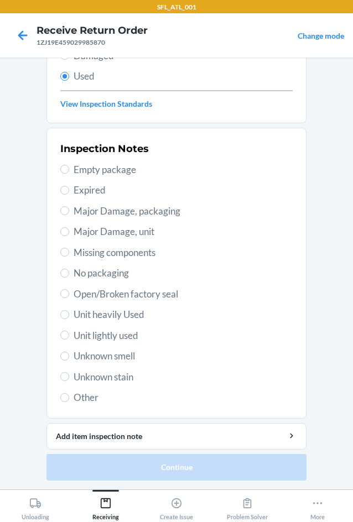
click at [135, 315] on span "Unit heavily Used" at bounding box center [183, 314] width 219 height 14
click at [69, 315] on input "Unit heavily Used" at bounding box center [64, 314] width 9 height 9
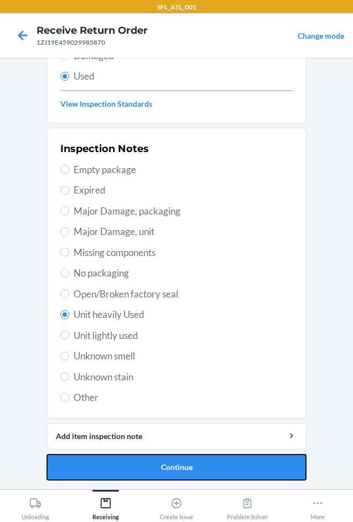
drag, startPoint x: 161, startPoint y: 460, endPoint x: 162, endPoint y: 467, distance: 6.2
click at [161, 464] on button "Continue" at bounding box center [176, 467] width 260 height 27
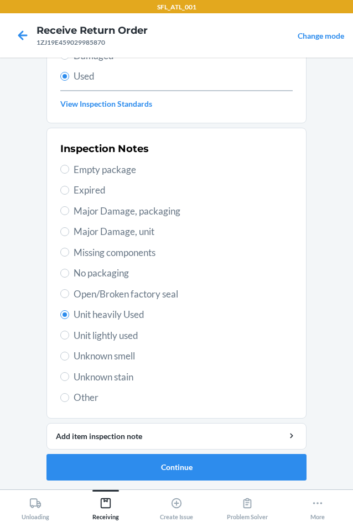
scroll to position [0, 0]
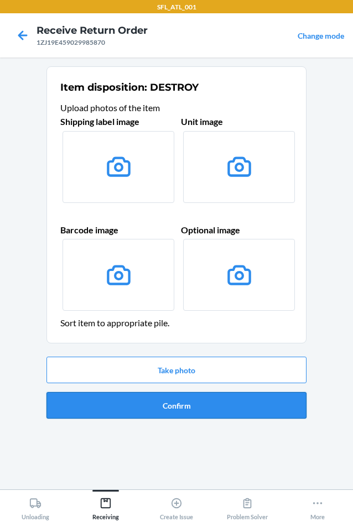
click at [181, 412] on button "Confirm" at bounding box center [176, 405] width 260 height 27
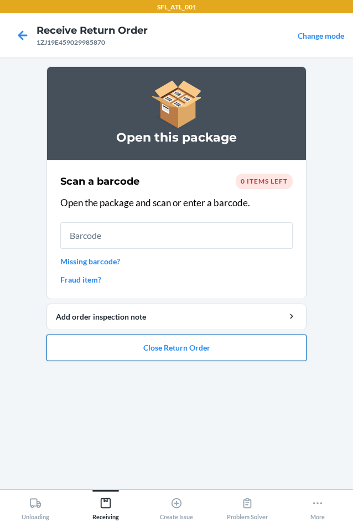
click at [207, 350] on button "Close Return Order" at bounding box center [176, 347] width 260 height 27
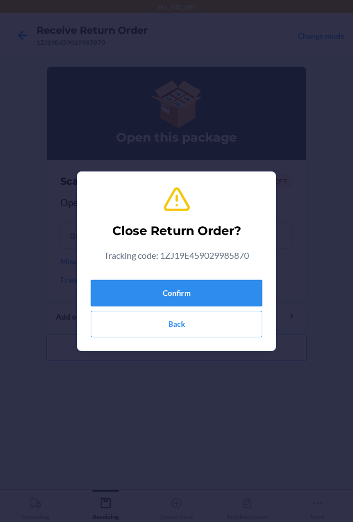
click at [179, 296] on button "Confirm" at bounding box center [176, 293] width 171 height 27
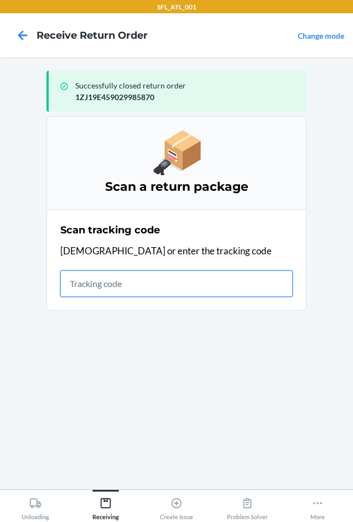
click at [172, 280] on input "text" at bounding box center [176, 283] width 232 height 27
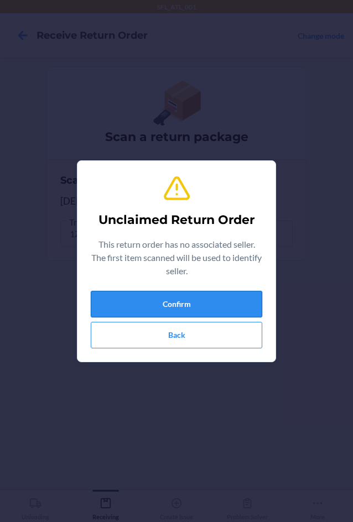
click at [237, 300] on button "Confirm" at bounding box center [176, 304] width 171 height 27
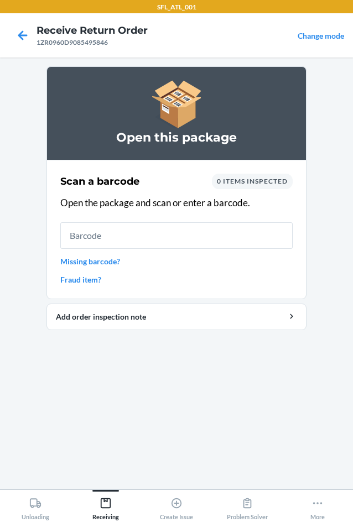
click at [115, 235] on input "text" at bounding box center [176, 235] width 232 height 27
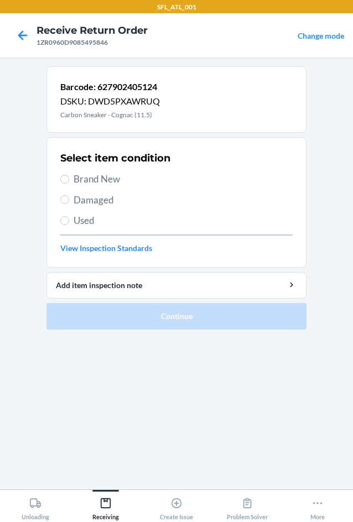
click at [88, 177] on span "Brand New" at bounding box center [183, 179] width 219 height 14
click at [69, 177] on input "Brand New" at bounding box center [64, 179] width 9 height 9
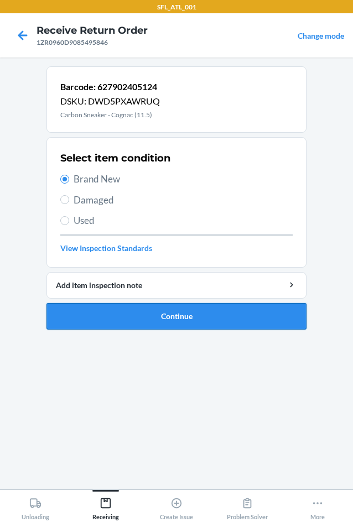
click at [161, 316] on button "Continue" at bounding box center [176, 316] width 260 height 27
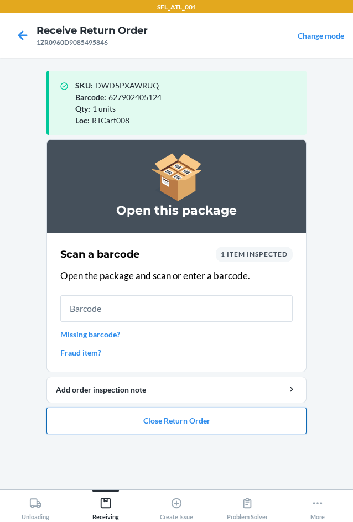
click at [206, 422] on button "Close Return Order" at bounding box center [176, 420] width 260 height 27
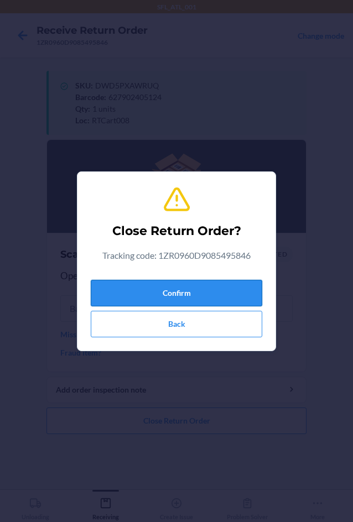
click at [171, 285] on button "Confirm" at bounding box center [176, 293] width 171 height 27
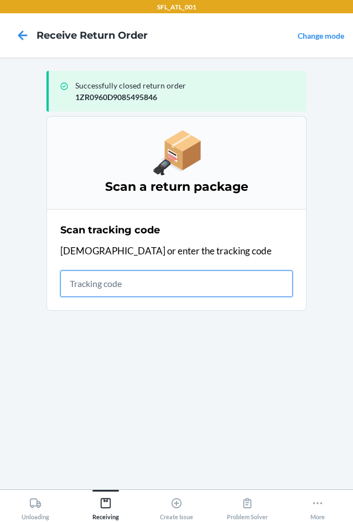
click at [223, 295] on input "text" at bounding box center [176, 283] width 232 height 27
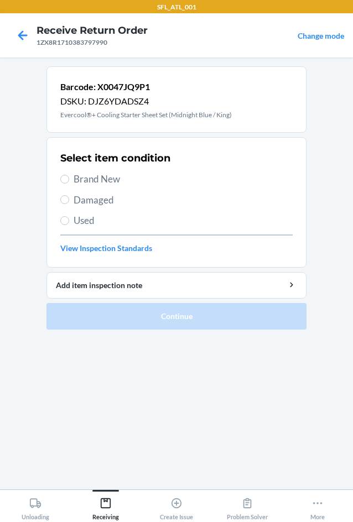
click at [70, 223] on label "Used" at bounding box center [176, 220] width 232 height 14
click at [69, 223] on input "Used" at bounding box center [64, 220] width 9 height 9
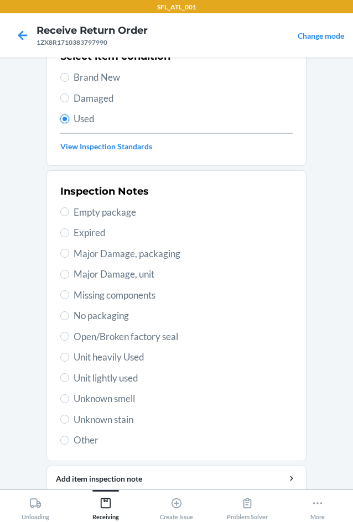
scroll to position [111, 0]
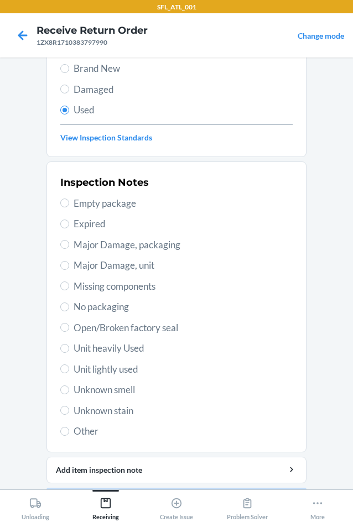
click at [101, 371] on span "Unit lightly used" at bounding box center [183, 369] width 219 height 14
click at [69, 371] on input "Unit lightly used" at bounding box center [64, 368] width 9 height 9
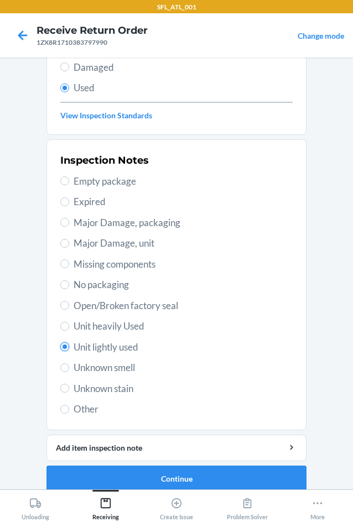
scroll to position [144, 0]
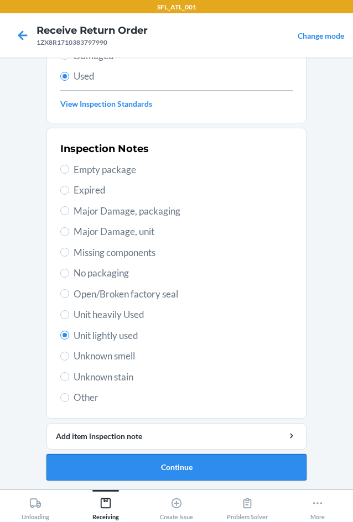
click at [157, 470] on button "Continue" at bounding box center [176, 467] width 260 height 27
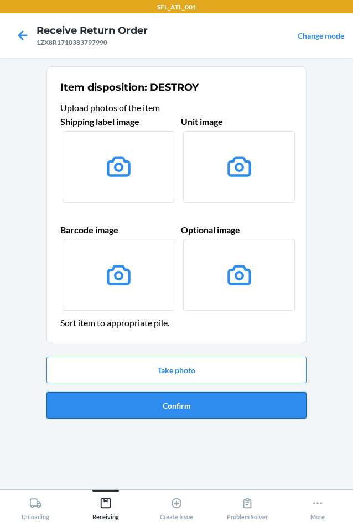
click at [154, 415] on button "Confirm" at bounding box center [176, 405] width 260 height 27
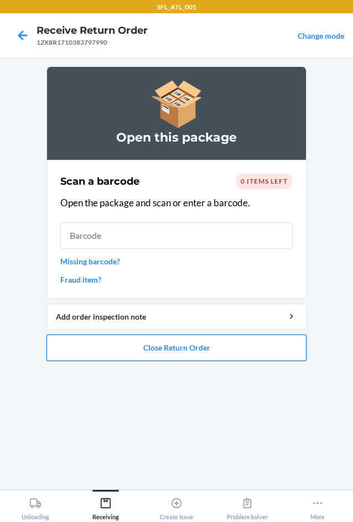
click at [173, 353] on button "Close Return Order" at bounding box center [176, 347] width 260 height 27
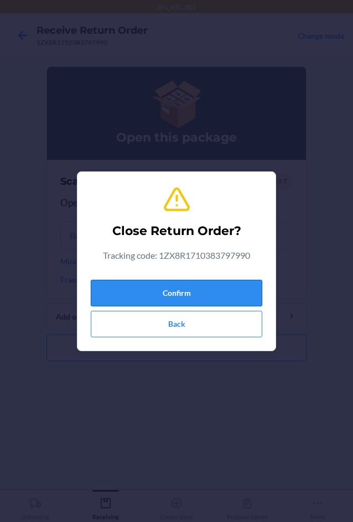
click at [185, 297] on button "Confirm" at bounding box center [176, 293] width 171 height 27
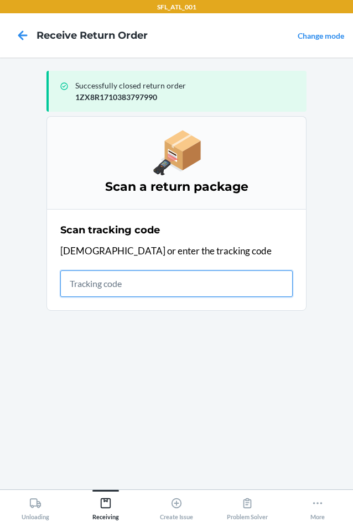
click at [71, 285] on input "text" at bounding box center [176, 283] width 232 height 27
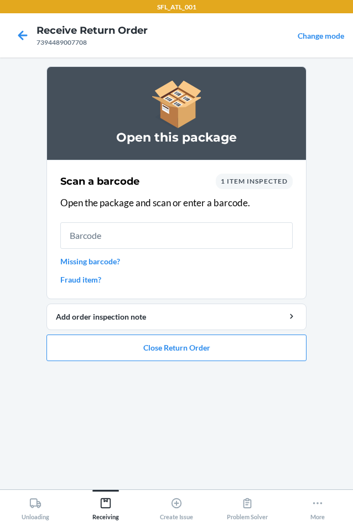
click at [148, 229] on input "text" at bounding box center [176, 235] width 232 height 27
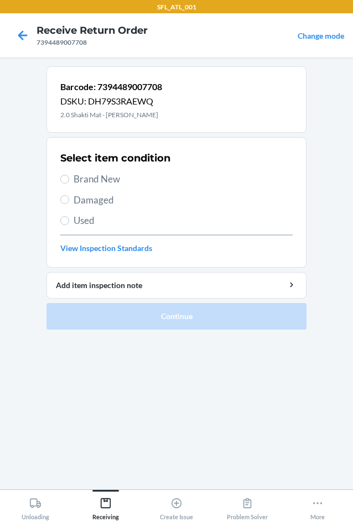
click at [81, 222] on span "Used" at bounding box center [183, 220] width 219 height 14
click at [69, 222] on input "Used" at bounding box center [64, 220] width 9 height 9
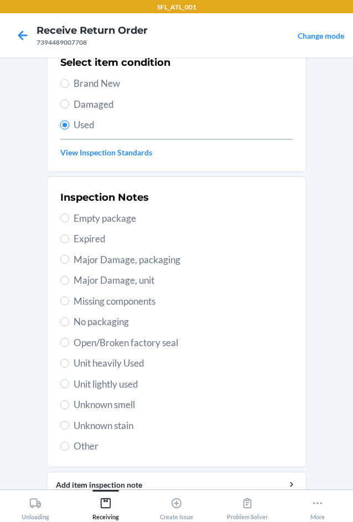
scroll to position [144, 0]
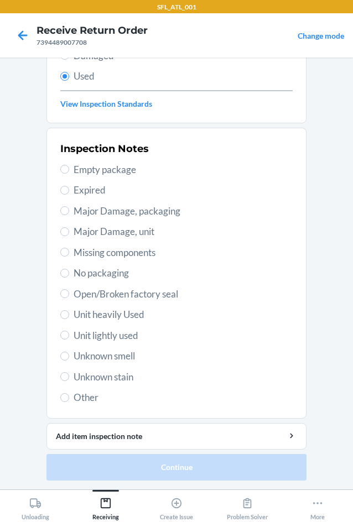
click at [102, 318] on span "Unit heavily Used" at bounding box center [183, 314] width 219 height 14
click at [69, 318] on input "Unit heavily Used" at bounding box center [64, 314] width 9 height 9
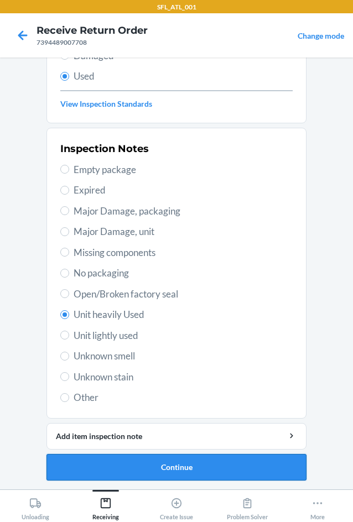
click at [158, 459] on button "Continue" at bounding box center [176, 467] width 260 height 27
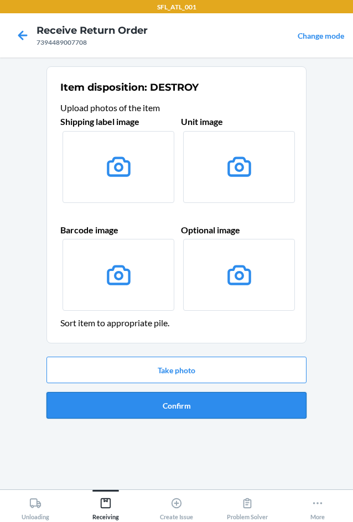
click at [171, 404] on button "Confirm" at bounding box center [176, 405] width 260 height 27
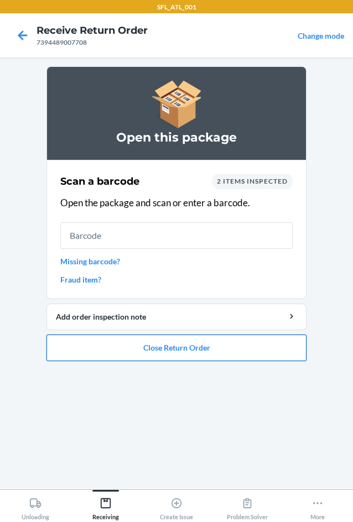
click at [193, 349] on button "Close Return Order" at bounding box center [176, 347] width 260 height 27
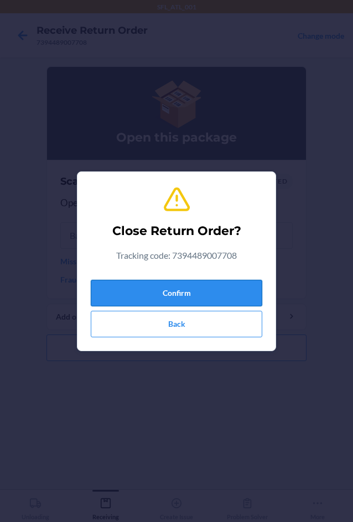
click at [198, 282] on button "Confirm" at bounding box center [176, 293] width 171 height 27
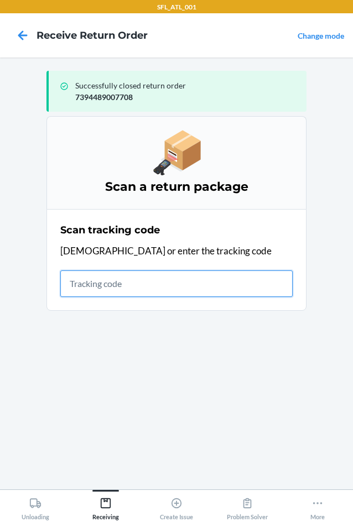
click at [166, 276] on input "text" at bounding box center [176, 283] width 232 height 27
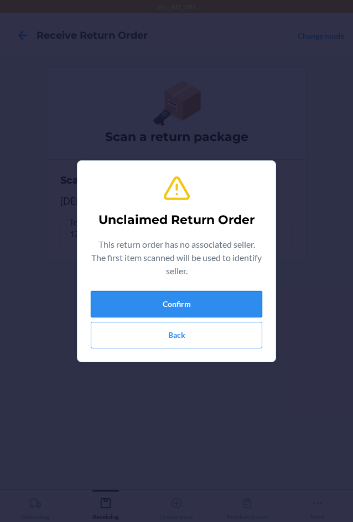
click at [231, 305] on button "Confirm" at bounding box center [176, 304] width 171 height 27
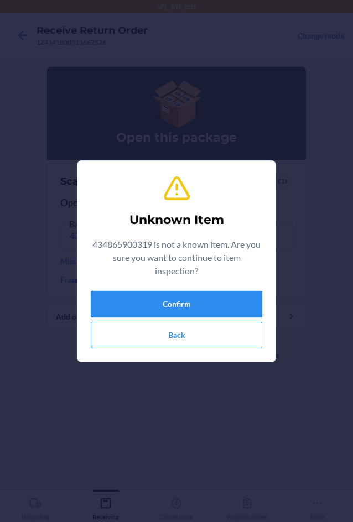
click at [137, 300] on button "Confirm" at bounding box center [176, 304] width 171 height 27
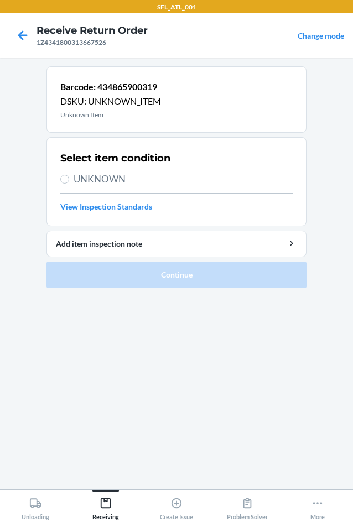
click at [127, 179] on span "UNKNOWN" at bounding box center [183, 179] width 219 height 14
click at [69, 179] on input "UNKNOWN" at bounding box center [64, 179] width 9 height 9
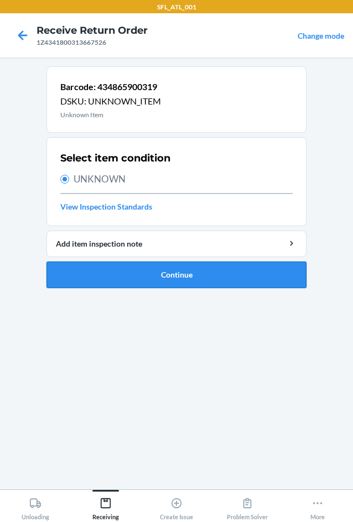
click at [147, 270] on button "Continue" at bounding box center [176, 274] width 260 height 27
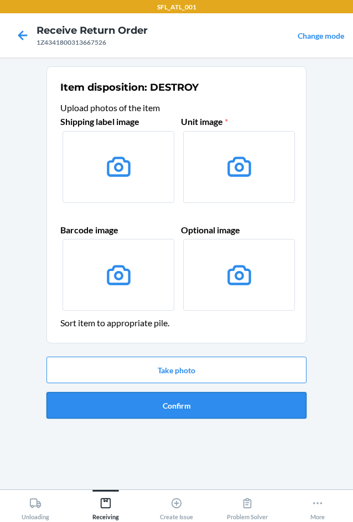
click at [190, 410] on button "Confirm" at bounding box center [176, 405] width 260 height 27
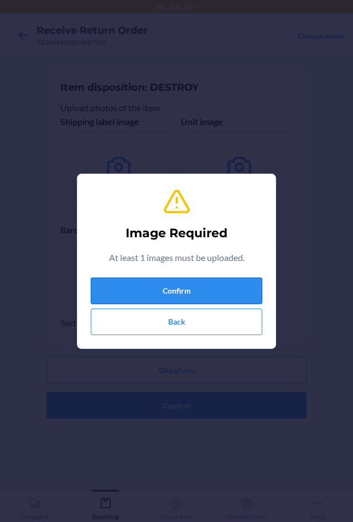
click at [155, 291] on button "Confirm" at bounding box center [176, 291] width 171 height 27
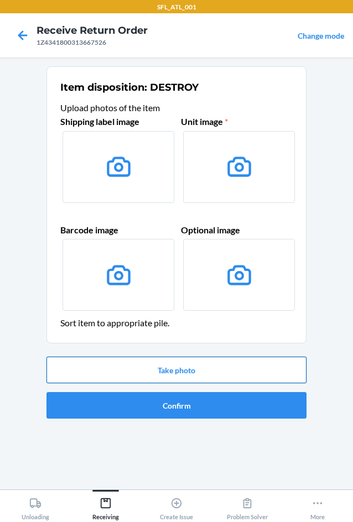
click at [196, 368] on button "Take photo" at bounding box center [176, 370] width 260 height 27
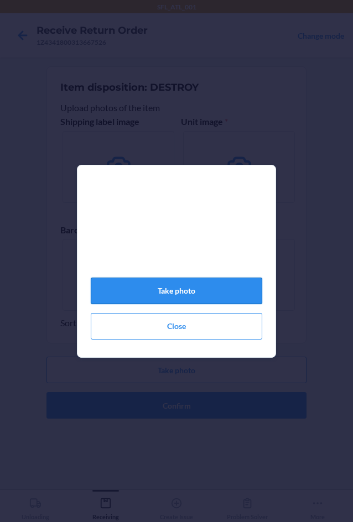
click at [185, 297] on button "Take photo" at bounding box center [176, 291] width 171 height 27
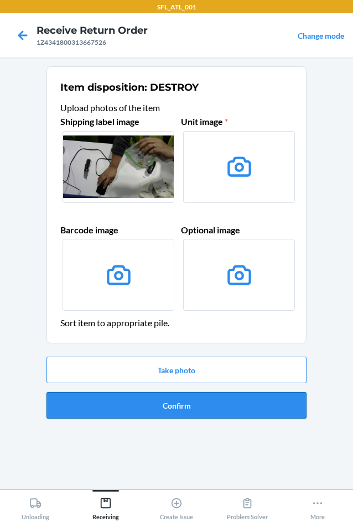
click at [153, 405] on button "Confirm" at bounding box center [176, 405] width 260 height 27
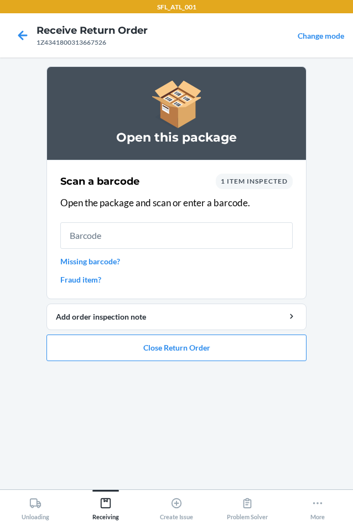
click at [104, 263] on link "Missing barcode?" at bounding box center [176, 261] width 232 height 12
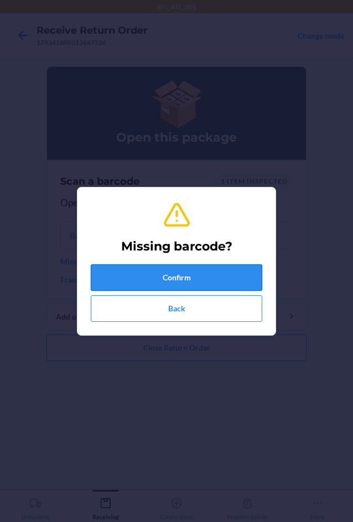
click at [113, 278] on button "Confirm" at bounding box center [176, 277] width 171 height 27
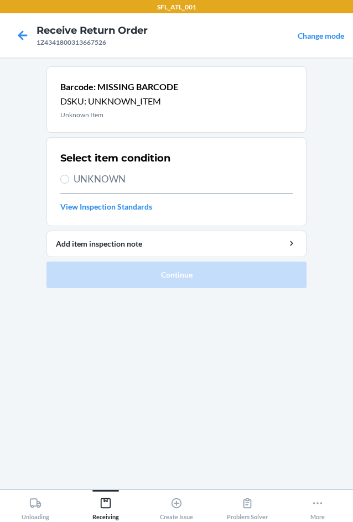
click at [86, 182] on span "UNKNOWN" at bounding box center [183, 179] width 219 height 14
click at [69, 182] on input "UNKNOWN" at bounding box center [64, 179] width 9 height 9
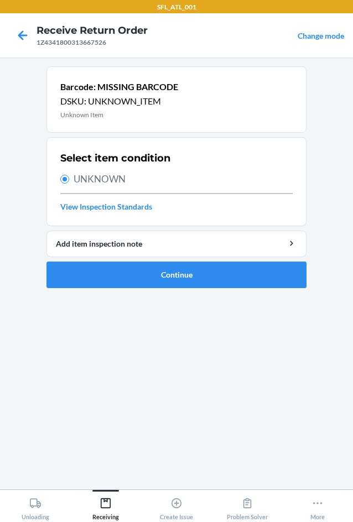
click at [132, 289] on ol "Barcode: MISSING BARCODE DSKU: UNKNOWN_ITEM Unknown Item Select item condition …" at bounding box center [176, 181] width 260 height 231
click at [139, 281] on button "Continue" at bounding box center [176, 274] width 260 height 27
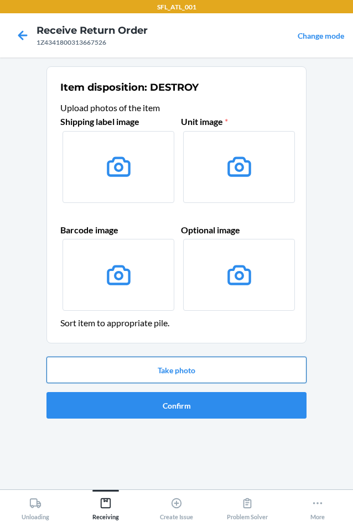
click at [189, 367] on button "Take photo" at bounding box center [176, 370] width 260 height 27
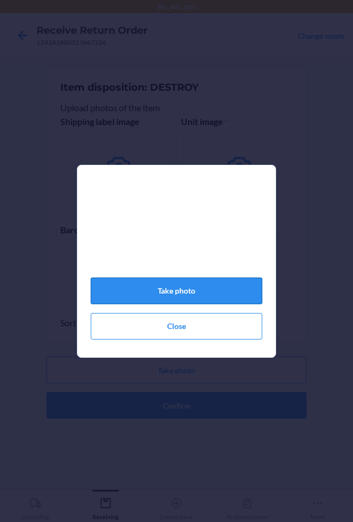
click at [187, 296] on button "Take photo" at bounding box center [176, 291] width 171 height 27
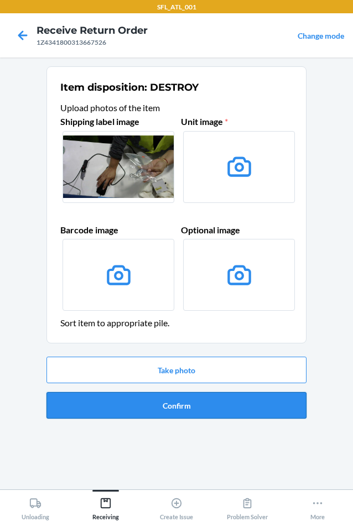
click at [212, 411] on button "Confirm" at bounding box center [176, 405] width 260 height 27
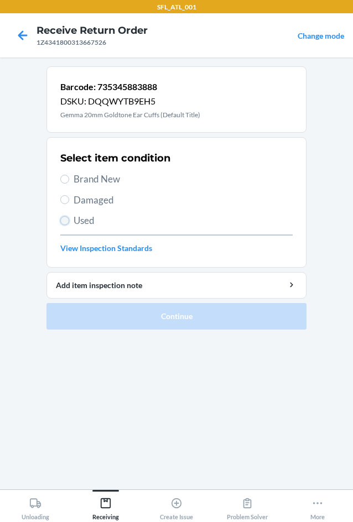
click at [61, 222] on input "Used" at bounding box center [64, 220] width 9 height 9
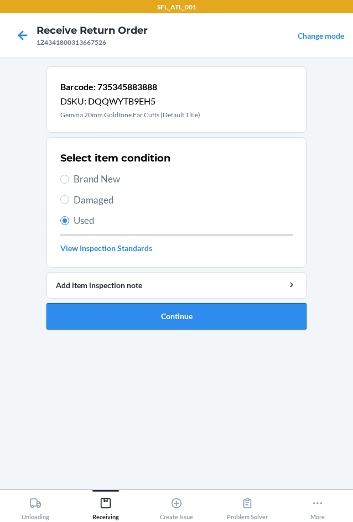
click at [162, 313] on button "Continue" at bounding box center [176, 316] width 260 height 27
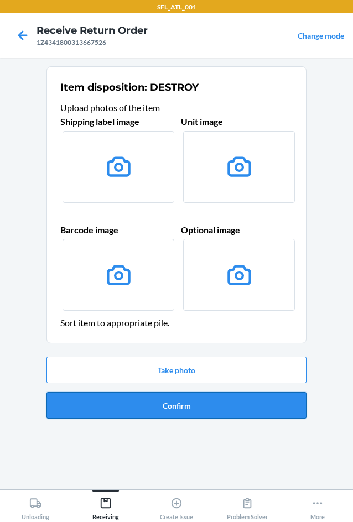
click at [179, 409] on button "Confirm" at bounding box center [176, 405] width 260 height 27
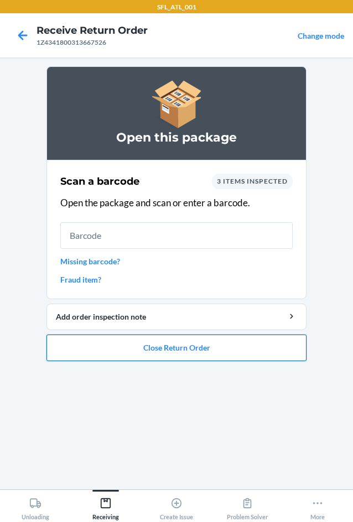
click at [155, 347] on button "Close Return Order" at bounding box center [176, 347] width 260 height 27
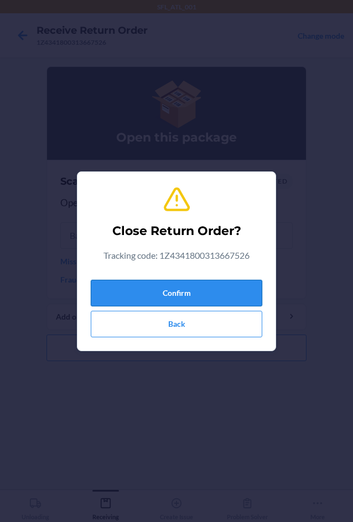
click at [148, 285] on button "Confirm" at bounding box center [176, 293] width 171 height 27
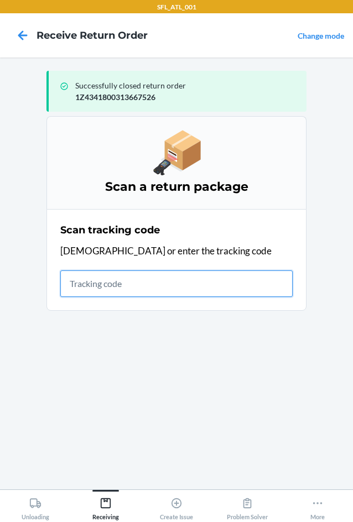
click at [123, 278] on input "text" at bounding box center [176, 283] width 232 height 27
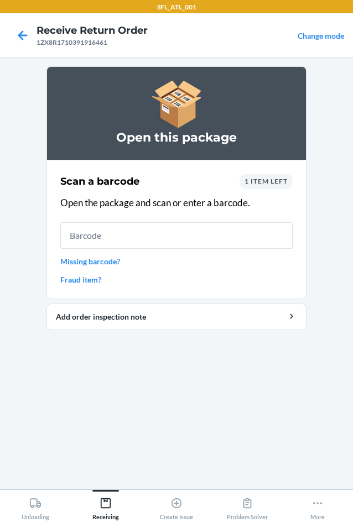
click at [118, 226] on input "text" at bounding box center [176, 235] width 232 height 27
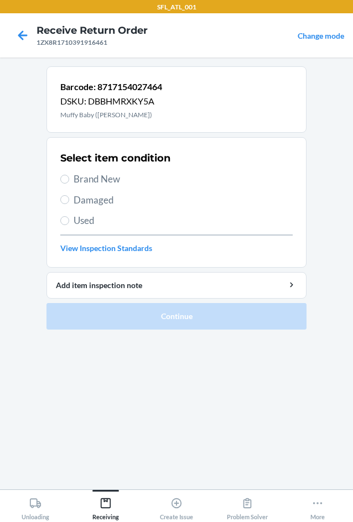
click at [113, 177] on span "Brand New" at bounding box center [183, 179] width 219 height 14
click at [69, 177] on input "Brand New" at bounding box center [64, 179] width 9 height 9
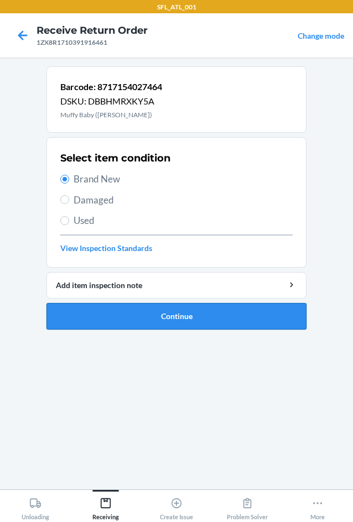
click at [191, 319] on button "Continue" at bounding box center [176, 316] width 260 height 27
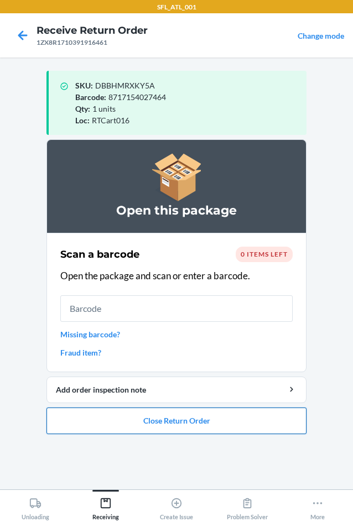
click at [151, 418] on button "Close Return Order" at bounding box center [176, 420] width 260 height 27
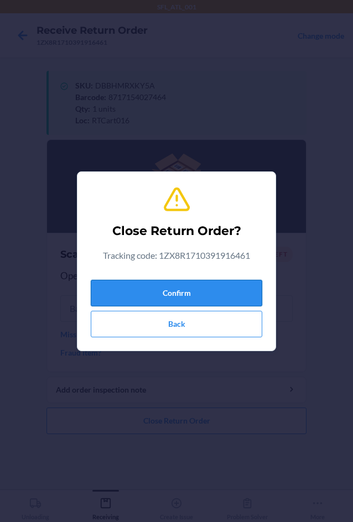
click at [155, 291] on button "Confirm" at bounding box center [176, 293] width 171 height 27
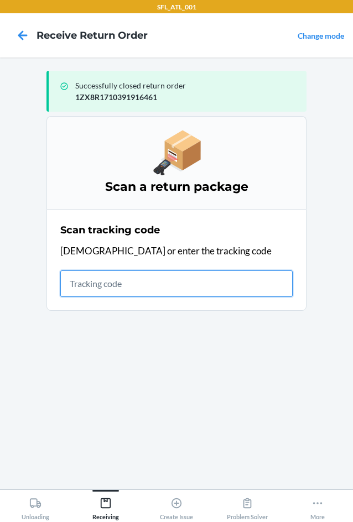
click at [128, 285] on input "text" at bounding box center [176, 283] width 232 height 27
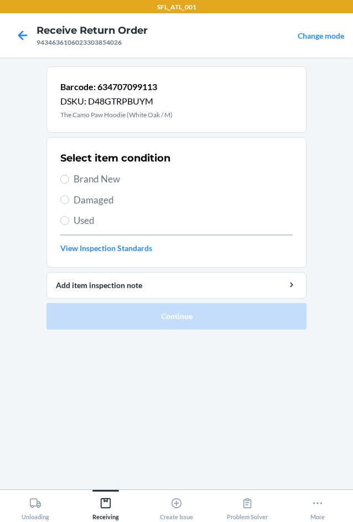
click at [70, 219] on label "Used" at bounding box center [176, 220] width 232 height 14
click at [69, 219] on input "Used" at bounding box center [64, 220] width 9 height 9
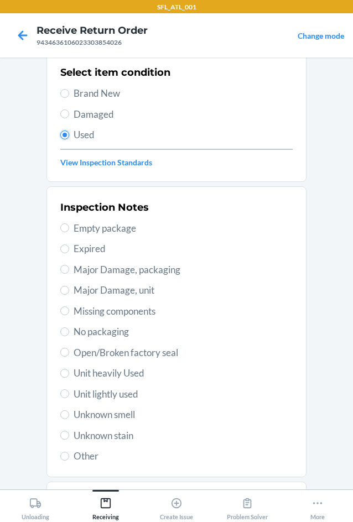
scroll to position [144, 0]
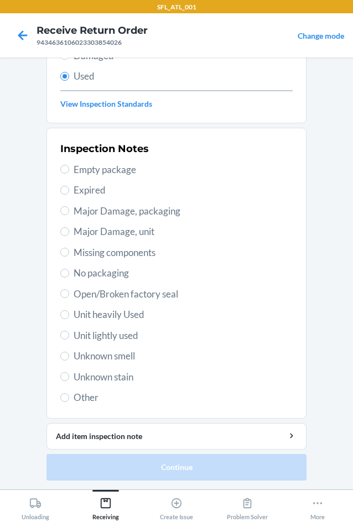
click at [97, 313] on span "Unit heavily Used" at bounding box center [183, 314] width 219 height 14
click at [69, 313] on input "Unit heavily Used" at bounding box center [64, 314] width 9 height 9
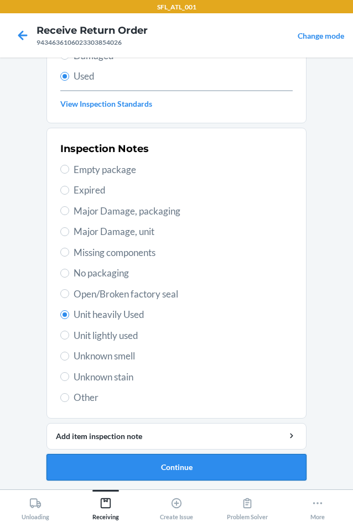
click at [133, 470] on button "Continue" at bounding box center [176, 467] width 260 height 27
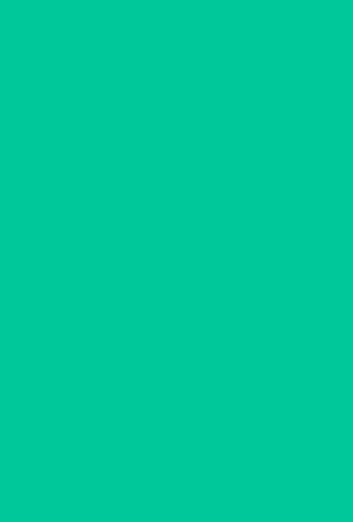
scroll to position [0, 0]
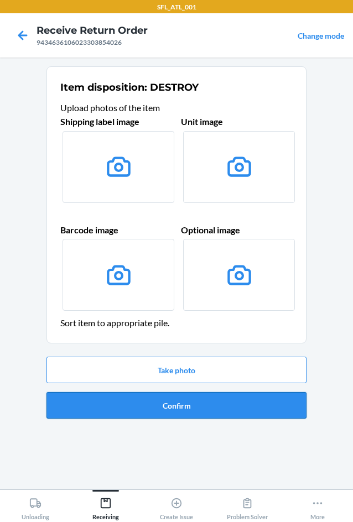
click at [156, 401] on button "Confirm" at bounding box center [176, 405] width 260 height 27
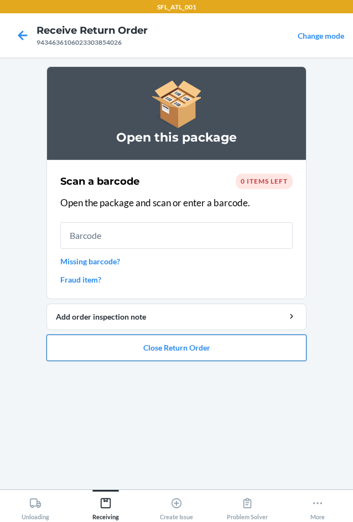
click at [146, 350] on button "Close Return Order" at bounding box center [176, 347] width 260 height 27
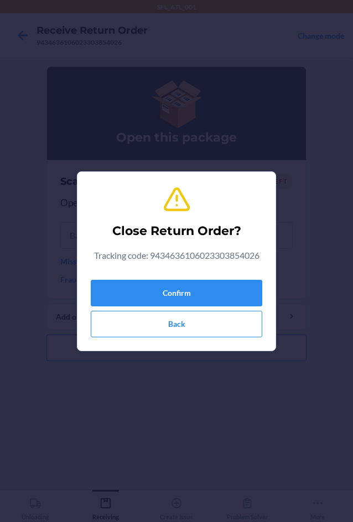
click at [154, 276] on div "Confirm Back" at bounding box center [176, 306] width 171 height 62
click at [143, 290] on button "Confirm" at bounding box center [176, 293] width 171 height 27
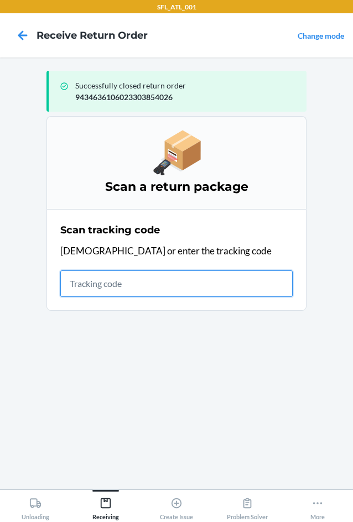
click at [178, 276] on input "text" at bounding box center [176, 283] width 232 height 27
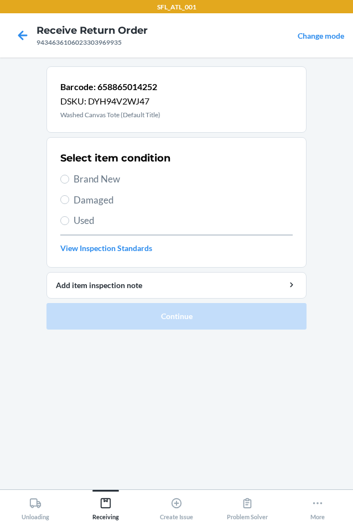
click at [89, 177] on span "Brand New" at bounding box center [183, 179] width 219 height 14
click at [69, 177] on input "Brand New" at bounding box center [64, 179] width 9 height 9
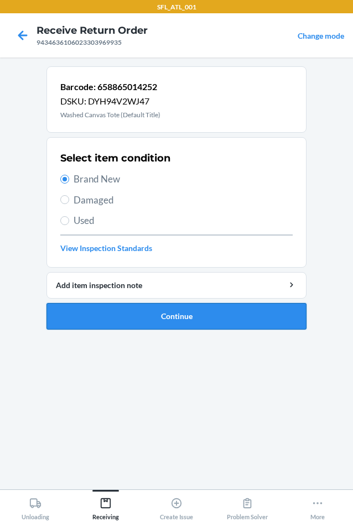
click at [142, 316] on button "Continue" at bounding box center [176, 316] width 260 height 27
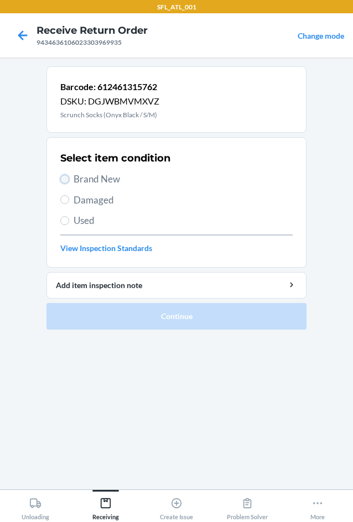
click at [62, 175] on input "Brand New" at bounding box center [64, 179] width 9 height 9
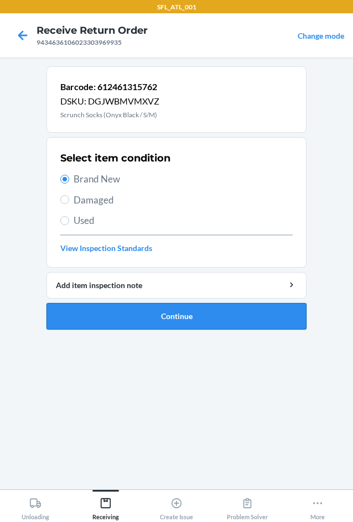
click at [132, 315] on button "Continue" at bounding box center [176, 316] width 260 height 27
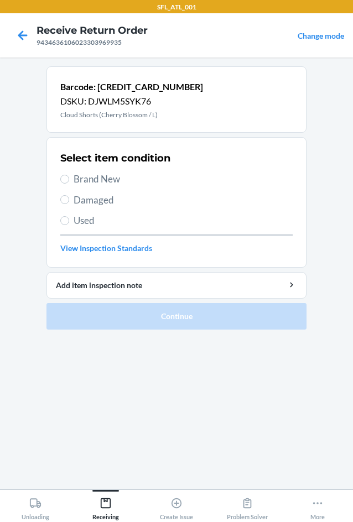
click at [75, 182] on span "Brand New" at bounding box center [183, 179] width 219 height 14
click at [69, 182] on input "Brand New" at bounding box center [64, 179] width 9 height 9
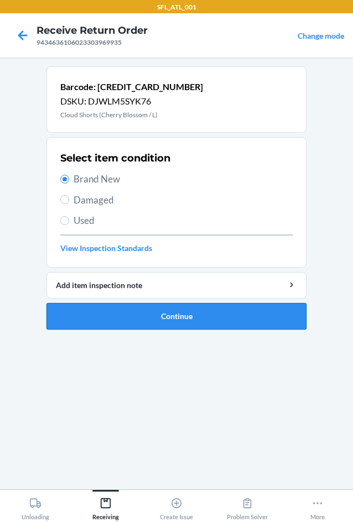
click at [130, 310] on button "Continue" at bounding box center [176, 316] width 260 height 27
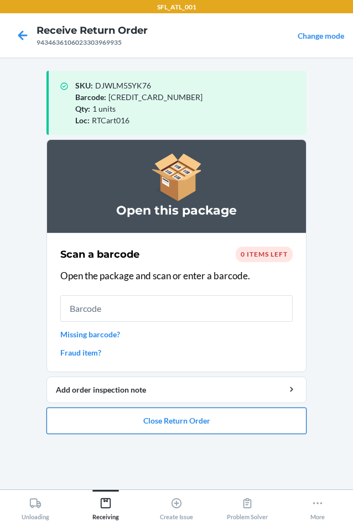
click at [193, 422] on button "Close Return Order" at bounding box center [176, 420] width 260 height 27
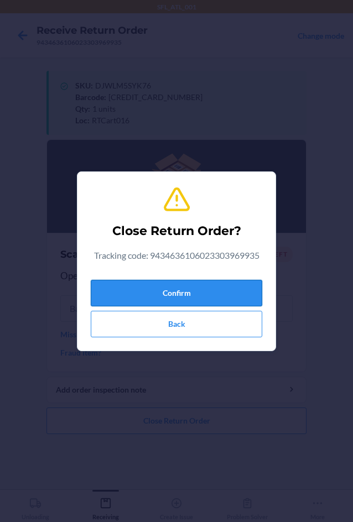
click at [182, 291] on button "Confirm" at bounding box center [176, 293] width 171 height 27
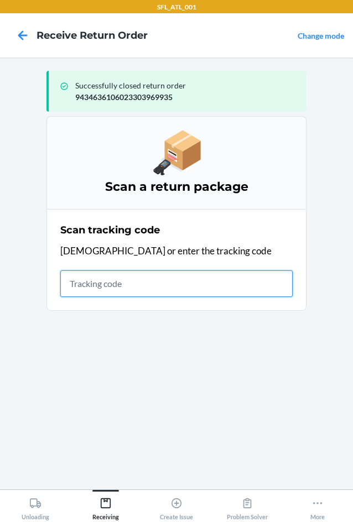
click at [115, 279] on input "text" at bounding box center [176, 283] width 232 height 27
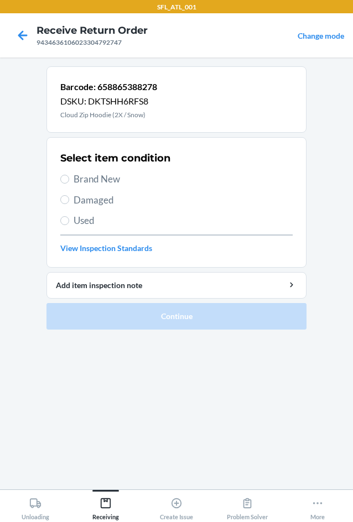
click at [66, 186] on label "Brand New" at bounding box center [176, 179] width 232 height 14
click at [66, 184] on input "Brand New" at bounding box center [64, 179] width 9 height 9
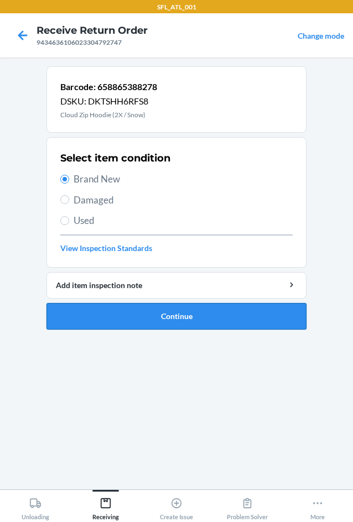
click at [158, 318] on button "Continue" at bounding box center [176, 316] width 260 height 27
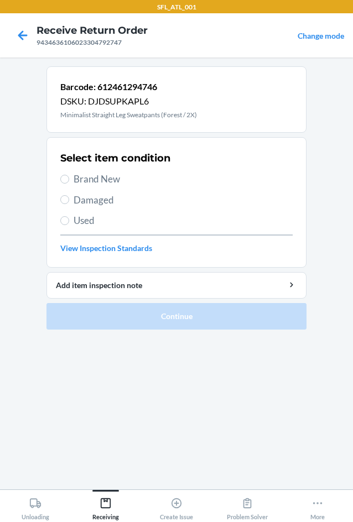
click at [99, 178] on span "Brand New" at bounding box center [183, 179] width 219 height 14
click at [69, 178] on input "Brand New" at bounding box center [64, 179] width 9 height 9
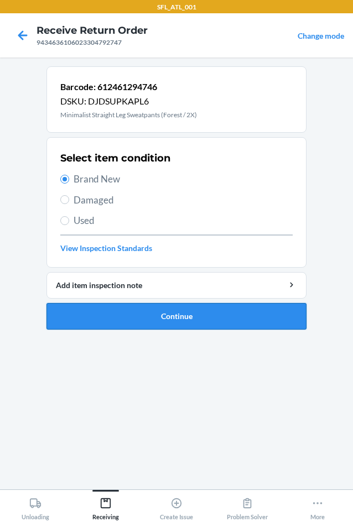
click at [177, 308] on button "Continue" at bounding box center [176, 316] width 260 height 27
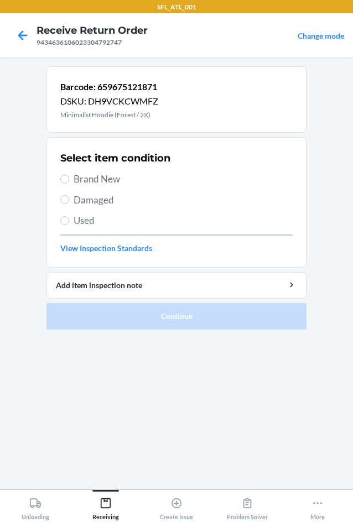
click at [101, 179] on span "Brand New" at bounding box center [183, 179] width 219 height 14
click at [69, 179] on input "Brand New" at bounding box center [64, 179] width 9 height 9
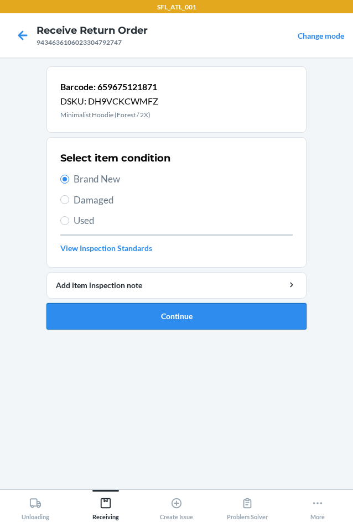
click at [159, 312] on button "Continue" at bounding box center [176, 316] width 260 height 27
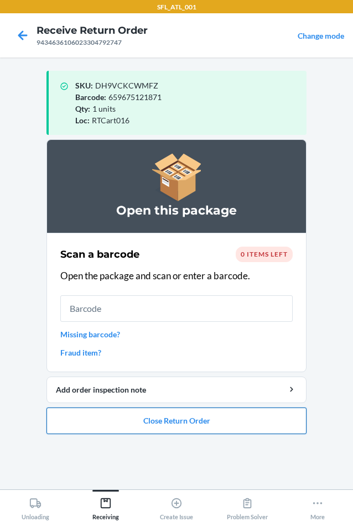
click at [155, 420] on button "Close Return Order" at bounding box center [176, 420] width 260 height 27
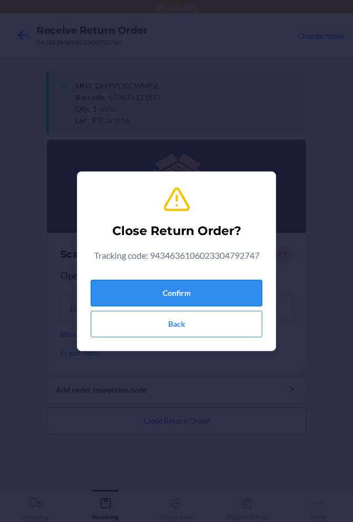
click at [172, 293] on button "Confirm" at bounding box center [176, 293] width 171 height 27
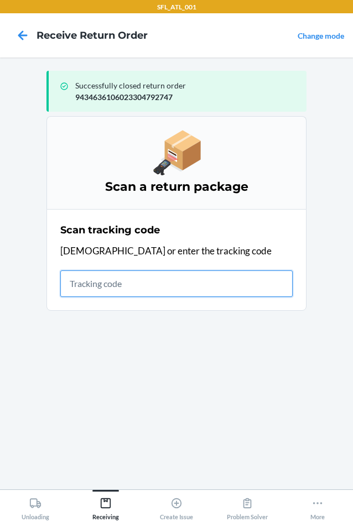
click at [145, 287] on input "text" at bounding box center [176, 283] width 232 height 27
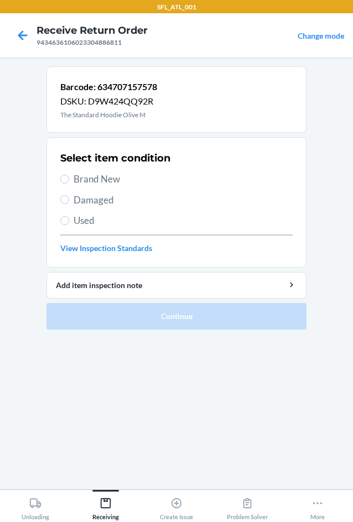
click at [87, 177] on span "Brand New" at bounding box center [183, 179] width 219 height 14
click at [69, 177] on input "Brand New" at bounding box center [64, 179] width 9 height 9
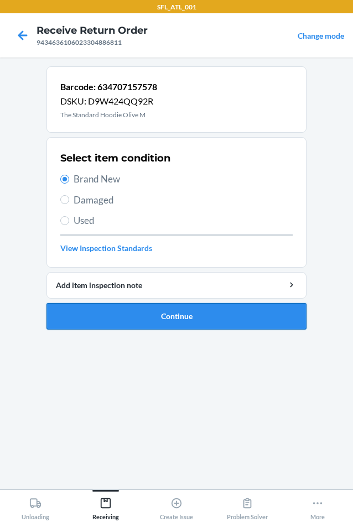
click at [158, 316] on button "Continue" at bounding box center [176, 316] width 260 height 27
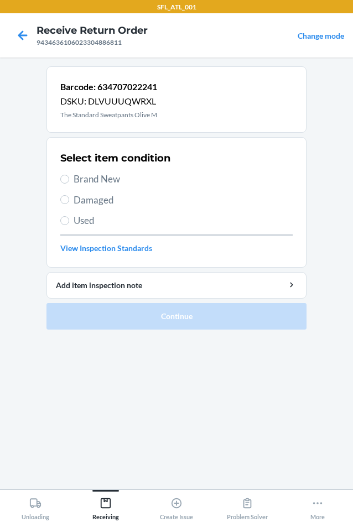
click at [93, 178] on span "Brand New" at bounding box center [183, 179] width 219 height 14
click at [69, 178] on input "Brand New" at bounding box center [64, 179] width 9 height 9
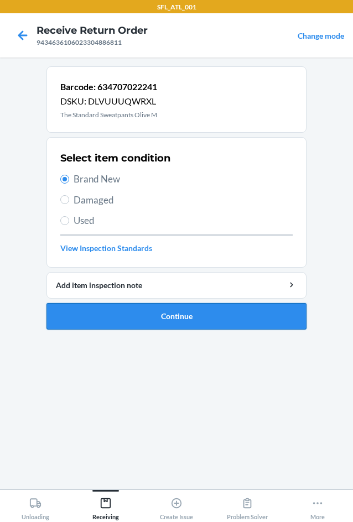
click at [145, 317] on button "Continue" at bounding box center [176, 316] width 260 height 27
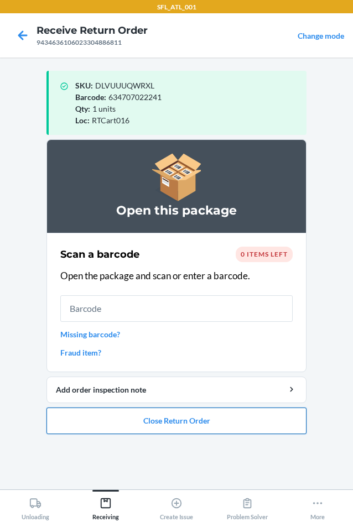
click at [151, 417] on button "Close Return Order" at bounding box center [176, 420] width 260 height 27
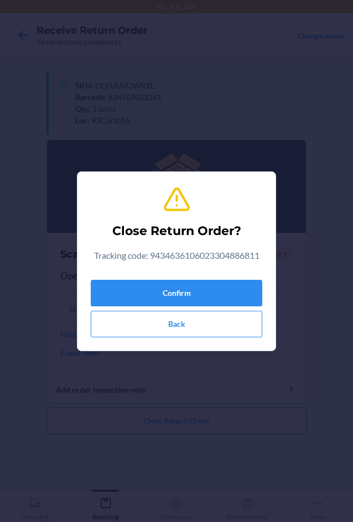
click at [185, 308] on div "Confirm Back" at bounding box center [176, 306] width 171 height 62
click at [177, 296] on button "Confirm" at bounding box center [176, 293] width 171 height 27
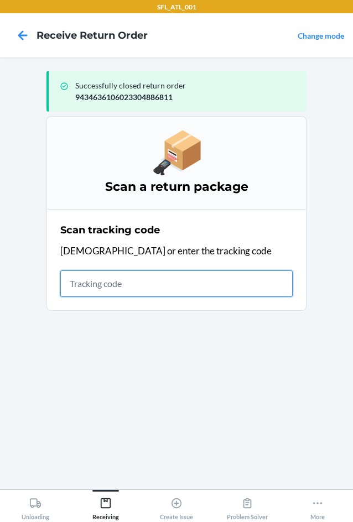
click at [100, 289] on input "text" at bounding box center [176, 283] width 232 height 27
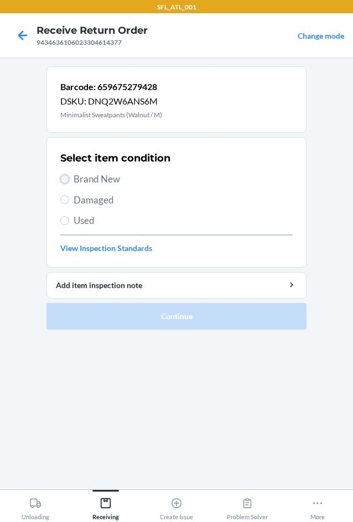
click at [62, 179] on input "Brand New" at bounding box center [64, 179] width 9 height 9
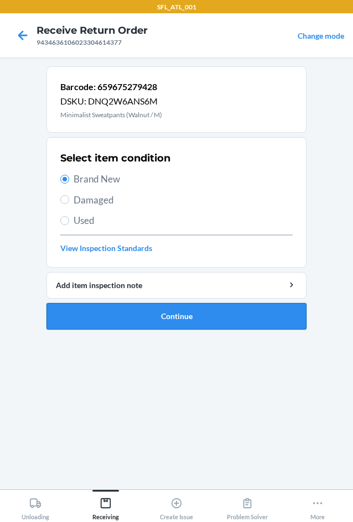
click at [124, 313] on button "Continue" at bounding box center [176, 316] width 260 height 27
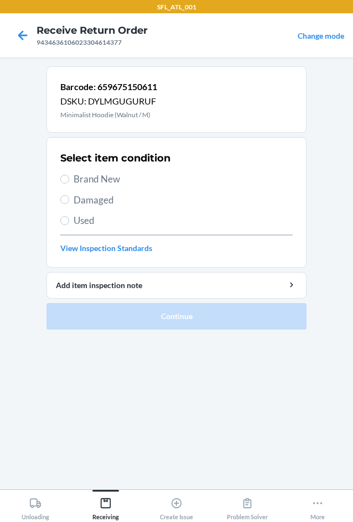
click at [87, 175] on span "Brand New" at bounding box center [183, 179] width 219 height 14
click at [69, 175] on input "Brand New" at bounding box center [64, 179] width 9 height 9
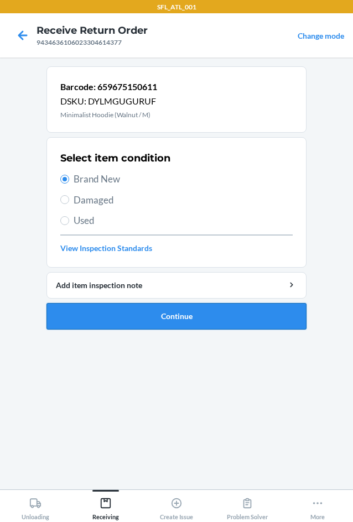
click at [158, 327] on button "Continue" at bounding box center [176, 316] width 260 height 27
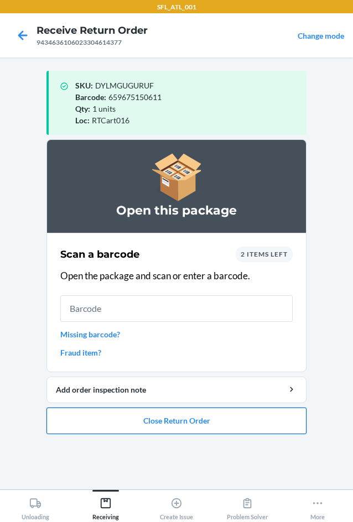
click at [166, 420] on button "Close Return Order" at bounding box center [176, 420] width 260 height 27
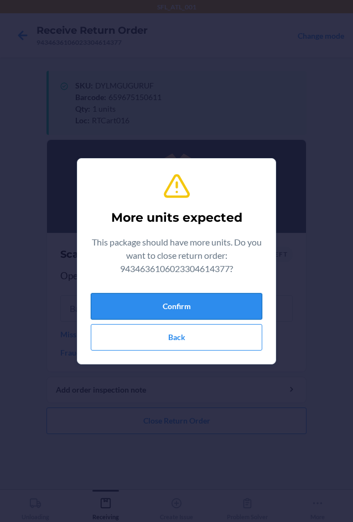
click at [202, 307] on button "Confirm" at bounding box center [176, 306] width 171 height 27
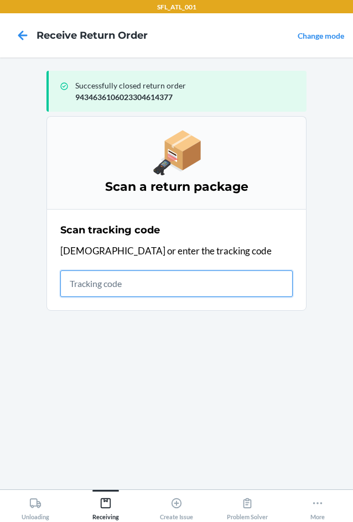
click at [178, 282] on input "text" at bounding box center [176, 283] width 232 height 27
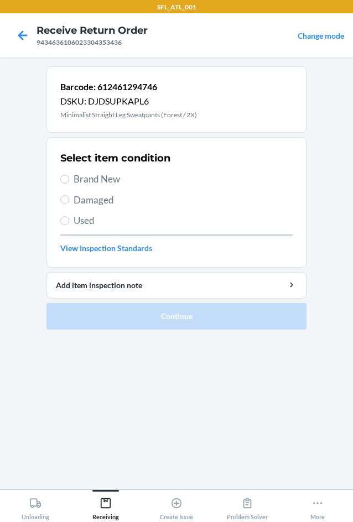
click at [121, 179] on span "Brand New" at bounding box center [183, 179] width 219 height 14
click at [69, 179] on input "Brand New" at bounding box center [64, 179] width 9 height 9
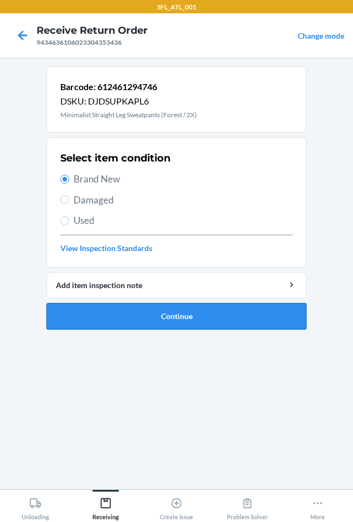
click at [139, 315] on button "Continue" at bounding box center [176, 316] width 260 height 27
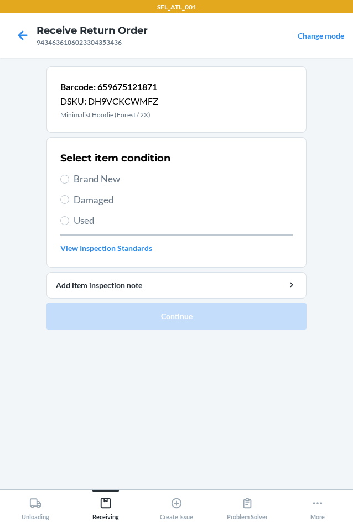
click at [95, 176] on span "Brand New" at bounding box center [183, 179] width 219 height 14
click at [69, 176] on input "Brand New" at bounding box center [64, 179] width 9 height 9
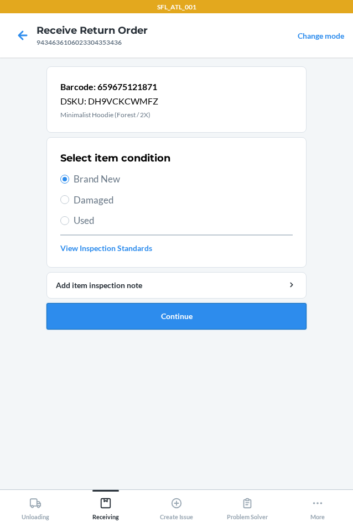
click at [122, 315] on button "Continue" at bounding box center [176, 316] width 260 height 27
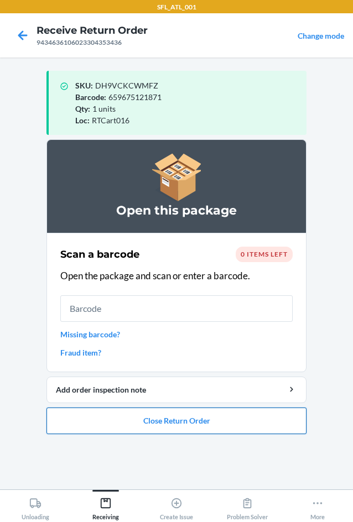
click at [134, 424] on button "Close Return Order" at bounding box center [176, 420] width 260 height 27
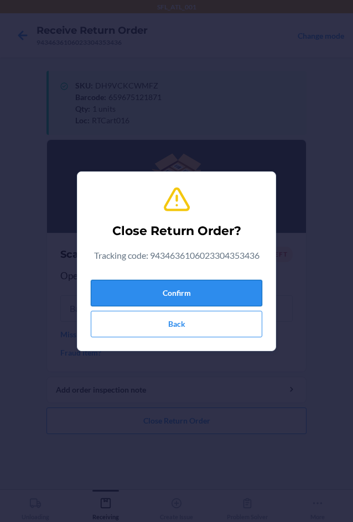
click at [157, 293] on button "Confirm" at bounding box center [176, 293] width 171 height 27
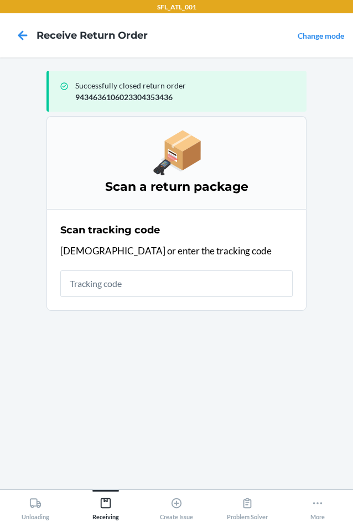
click at [184, 277] on input "text" at bounding box center [176, 283] width 232 height 27
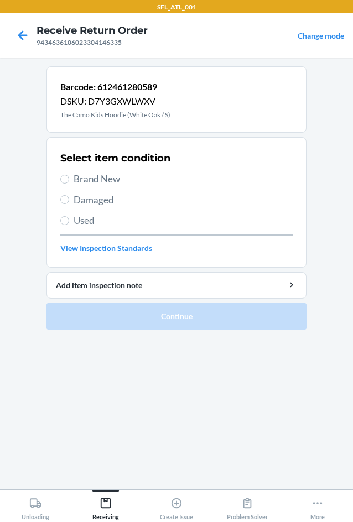
click at [77, 181] on span "Brand New" at bounding box center [183, 179] width 219 height 14
click at [69, 181] on input "Brand New" at bounding box center [64, 179] width 9 height 9
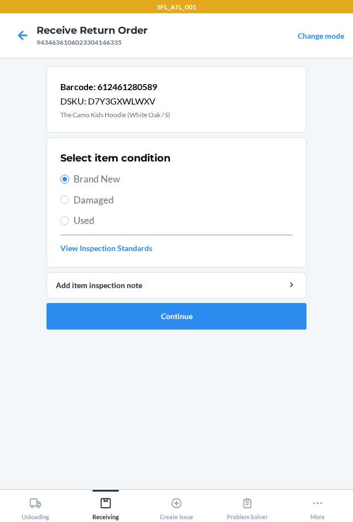
click at [123, 330] on ol "Barcode: 612461280589 DSKU: D7Y3GXWLWXV The Camo Kids Hoodie (White Oak / S) Se…" at bounding box center [176, 202] width 260 height 272
click at [139, 325] on button "Continue" at bounding box center [176, 316] width 260 height 27
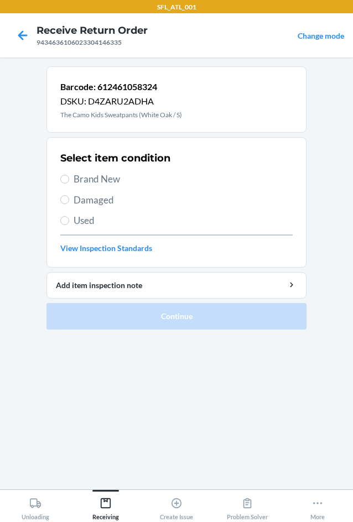
click at [99, 175] on span "Brand New" at bounding box center [183, 179] width 219 height 14
click at [69, 175] on input "Brand New" at bounding box center [64, 179] width 9 height 9
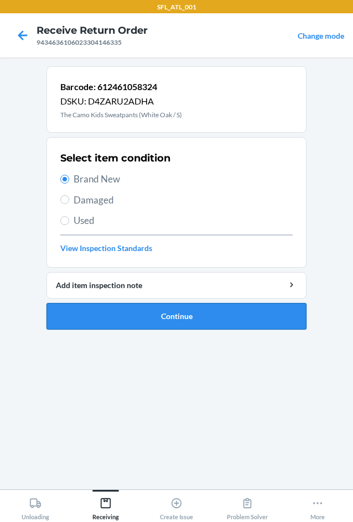
click at [142, 311] on button "Continue" at bounding box center [176, 316] width 260 height 27
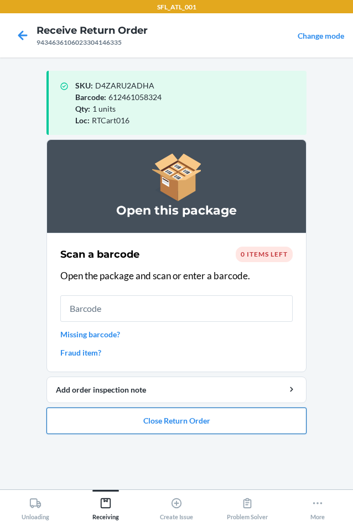
click at [168, 421] on button "Close Return Order" at bounding box center [176, 420] width 260 height 27
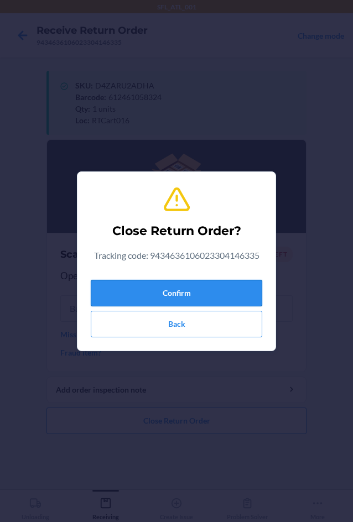
click at [190, 297] on button "Confirm" at bounding box center [176, 293] width 171 height 27
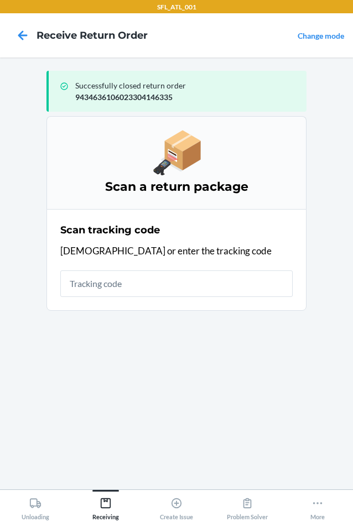
drag, startPoint x: 256, startPoint y: 154, endPoint x: 306, endPoint y: 155, distance: 49.8
click at [261, 154] on div "Scan a return package" at bounding box center [176, 162] width 260 height 93
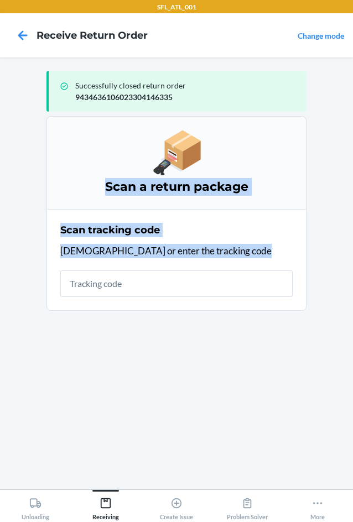
drag, startPoint x: 318, startPoint y: 155, endPoint x: 417, endPoint y: 304, distance: 179.1
click at [352, 304] on html "SFL_ATL_001 Receive Return Order Change mode Successfully closed return order 9…" at bounding box center [176, 261] width 353 height 522
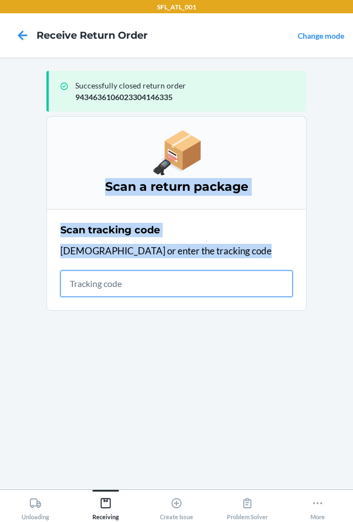
click at [152, 280] on input "text" at bounding box center [176, 283] width 232 height 27
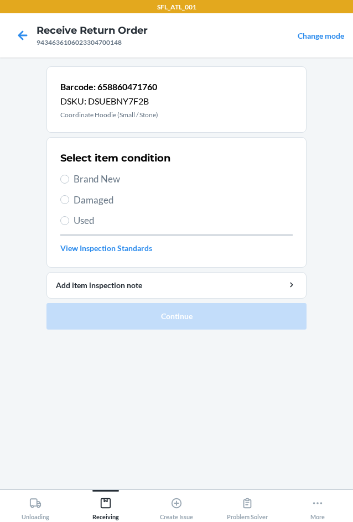
click at [101, 176] on span "Brand New" at bounding box center [183, 179] width 219 height 14
click at [69, 176] on input "Brand New" at bounding box center [64, 179] width 9 height 9
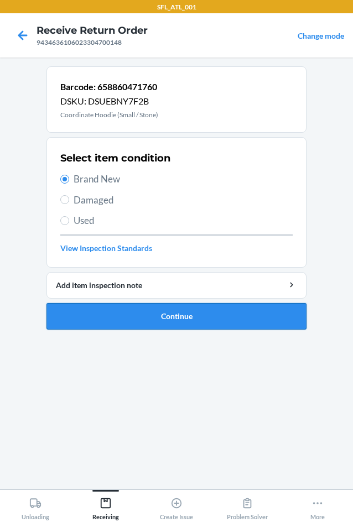
click at [144, 311] on button "Continue" at bounding box center [176, 316] width 260 height 27
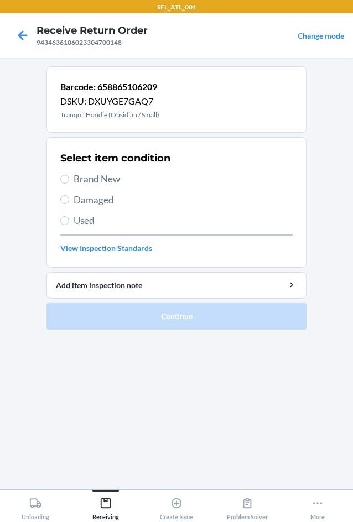
click at [79, 182] on span "Brand New" at bounding box center [183, 179] width 219 height 14
click at [69, 182] on input "Brand New" at bounding box center [64, 179] width 9 height 9
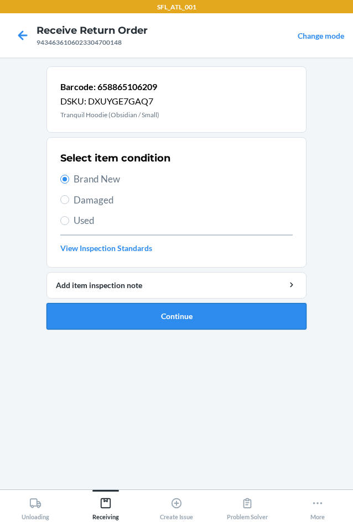
click at [154, 321] on button "Continue" at bounding box center [176, 316] width 260 height 27
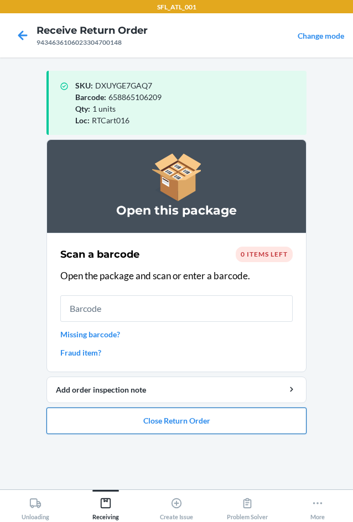
click at [195, 426] on button "Close Return Order" at bounding box center [176, 420] width 260 height 27
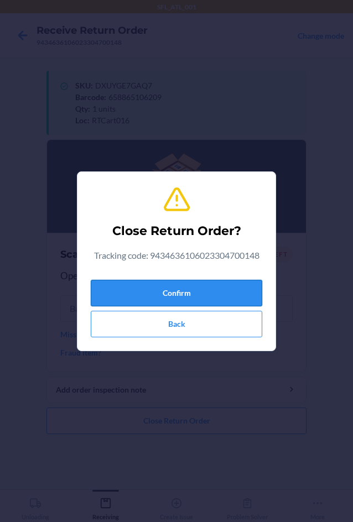
click at [182, 292] on button "Confirm" at bounding box center [176, 293] width 171 height 27
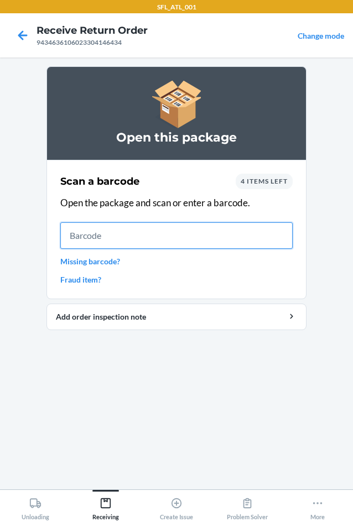
click at [164, 242] on input "text" at bounding box center [176, 235] width 232 height 27
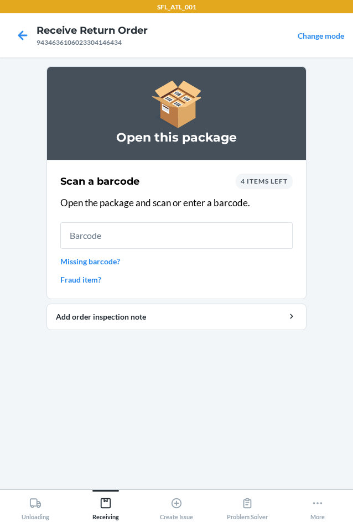
click at [102, 265] on link "Missing barcode?" at bounding box center [176, 261] width 232 height 12
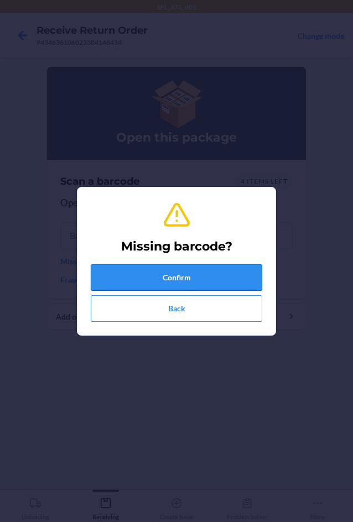
click at [128, 268] on button "Confirm" at bounding box center [176, 277] width 171 height 27
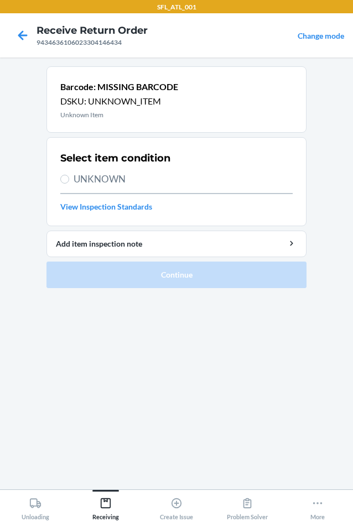
click at [108, 189] on div "Select item condition UNKNOWN View Inspection Standards" at bounding box center [176, 182] width 232 height 68
click at [108, 181] on span "UNKNOWN" at bounding box center [183, 179] width 219 height 14
click at [69, 181] on input "UNKNOWN" at bounding box center [64, 179] width 9 height 9
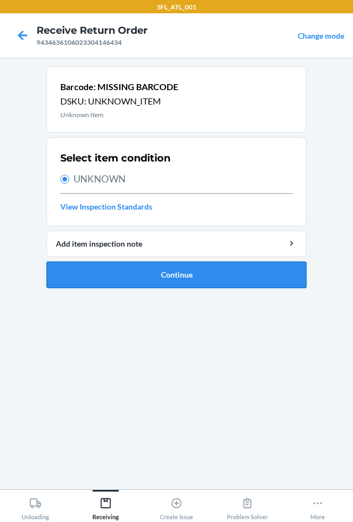
click at [125, 272] on button "Continue" at bounding box center [176, 274] width 260 height 27
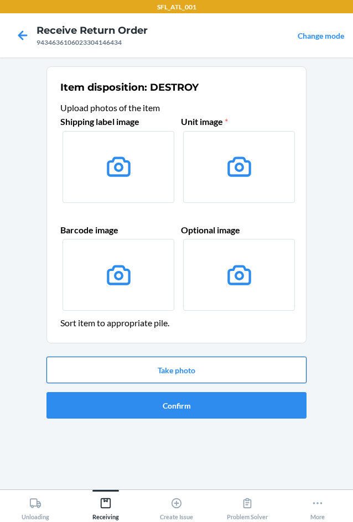
click at [174, 371] on button "Take photo" at bounding box center [176, 370] width 260 height 27
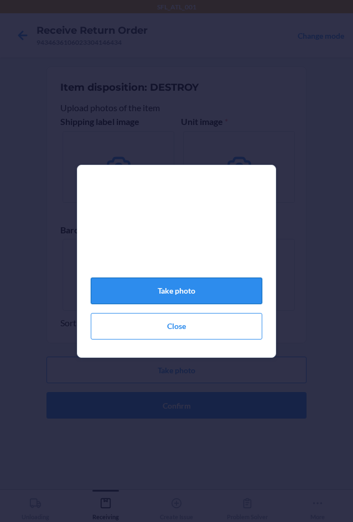
click at [195, 301] on button "Take photo" at bounding box center [176, 291] width 171 height 27
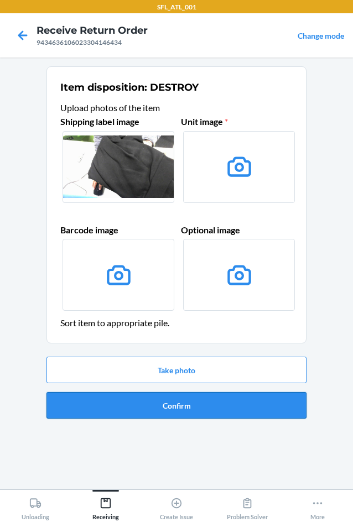
click at [207, 407] on button "Confirm" at bounding box center [176, 405] width 260 height 27
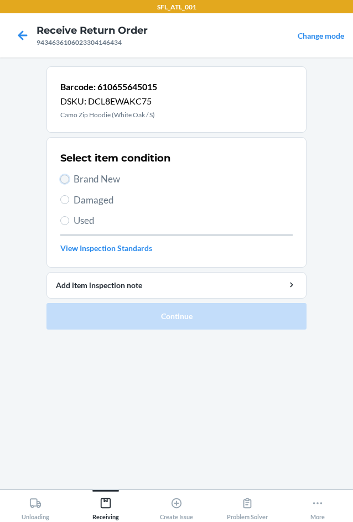
click at [67, 176] on input "Brand New" at bounding box center [64, 179] width 9 height 9
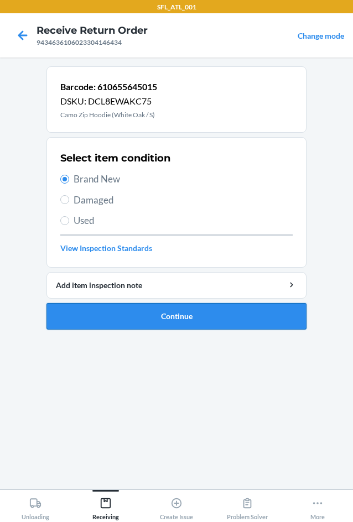
click at [159, 317] on button "Continue" at bounding box center [176, 316] width 260 height 27
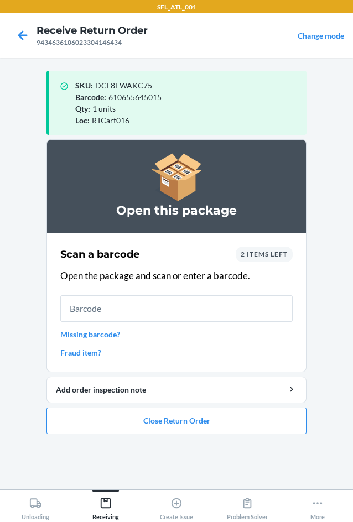
click at [229, 317] on input "text" at bounding box center [176, 308] width 232 height 27
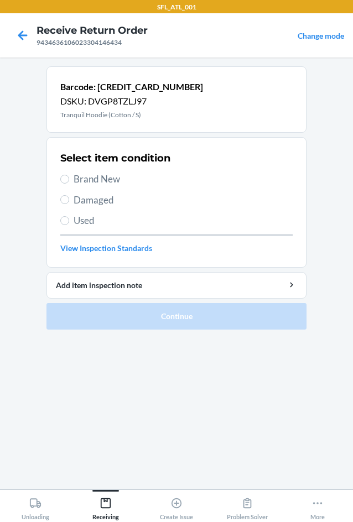
click at [82, 177] on span "Brand New" at bounding box center [183, 179] width 219 height 14
click at [69, 177] on input "Brand New" at bounding box center [64, 179] width 9 height 9
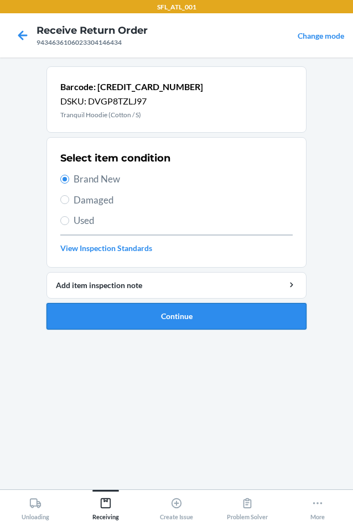
click at [102, 320] on button "Continue" at bounding box center [176, 316] width 260 height 27
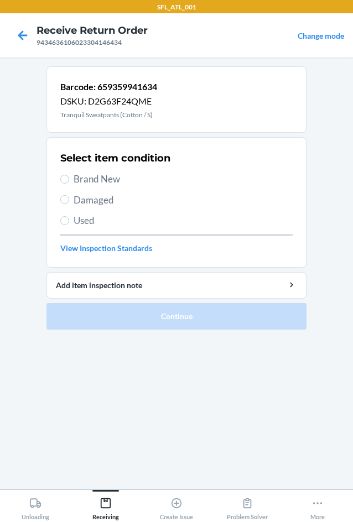
click at [114, 181] on span "Brand New" at bounding box center [183, 179] width 219 height 14
click at [69, 181] on input "Brand New" at bounding box center [64, 179] width 9 height 9
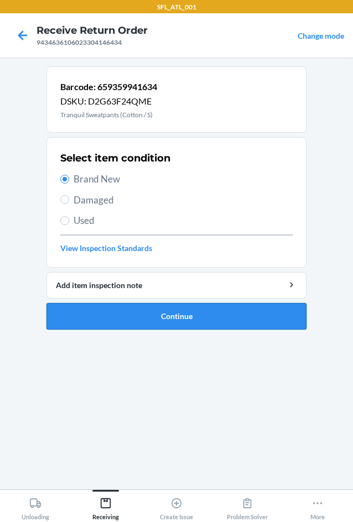
click at [157, 316] on button "Continue" at bounding box center [176, 316] width 260 height 27
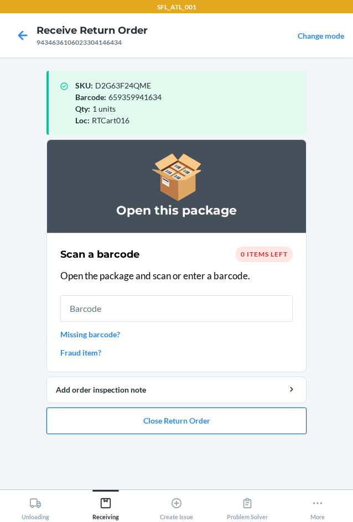
click at [156, 420] on button "Close Return Order" at bounding box center [176, 420] width 260 height 27
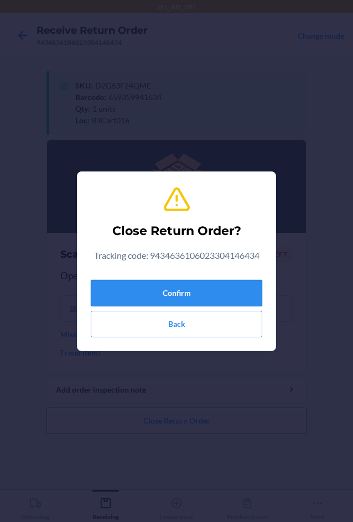
click at [182, 292] on button "Confirm" at bounding box center [176, 293] width 171 height 27
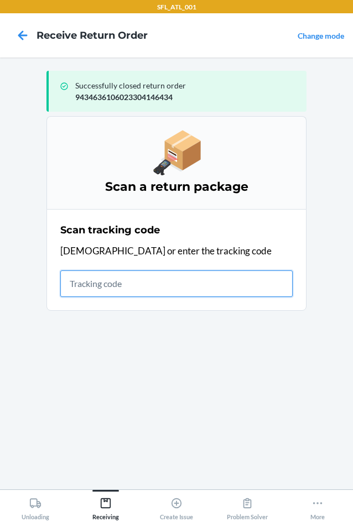
click at [81, 285] on input "text" at bounding box center [176, 283] width 232 height 27
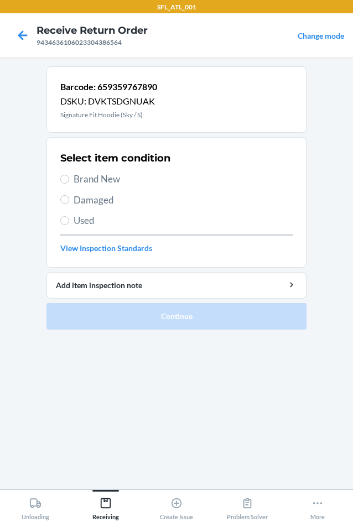
click at [112, 182] on span "Brand New" at bounding box center [183, 179] width 219 height 14
click at [69, 182] on input "Brand New" at bounding box center [64, 179] width 9 height 9
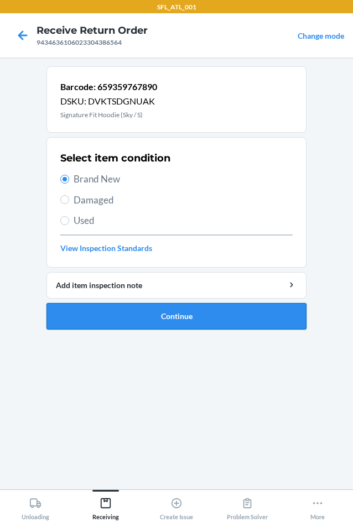
click at [137, 321] on button "Continue" at bounding box center [176, 316] width 260 height 27
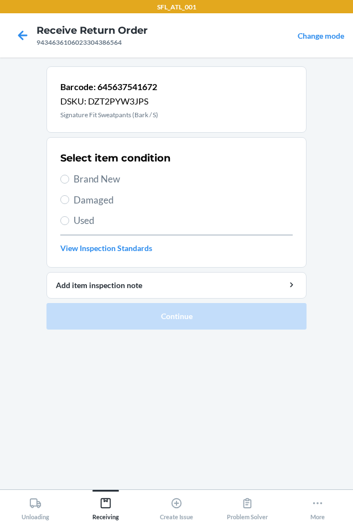
click at [95, 176] on span "Brand New" at bounding box center [183, 179] width 219 height 14
click at [69, 176] on input "Brand New" at bounding box center [64, 179] width 9 height 9
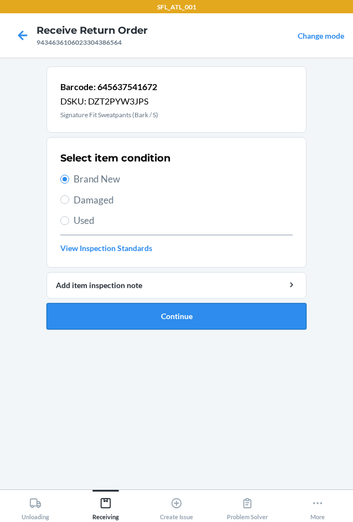
click at [163, 320] on button "Continue" at bounding box center [176, 316] width 260 height 27
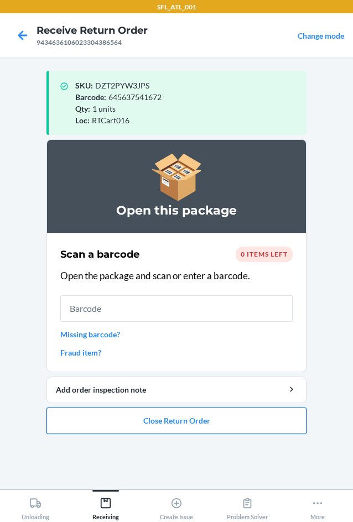
click at [201, 425] on button "Close Return Order" at bounding box center [176, 420] width 260 height 27
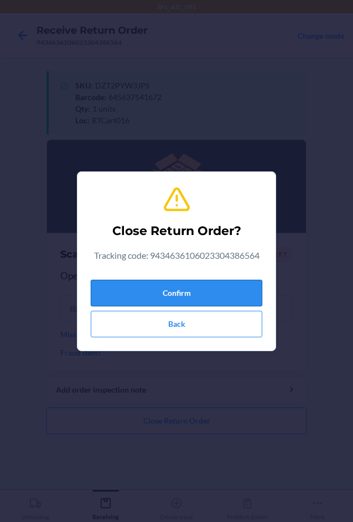
click at [195, 296] on button "Confirm" at bounding box center [176, 293] width 171 height 27
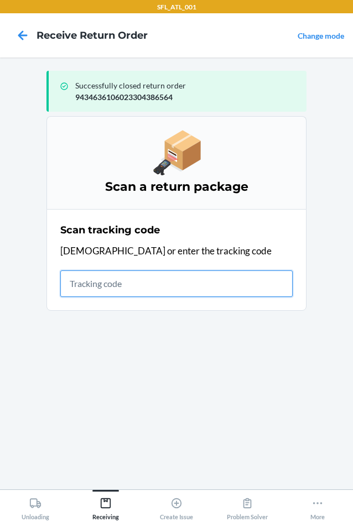
click at [191, 281] on input "text" at bounding box center [176, 283] width 232 height 27
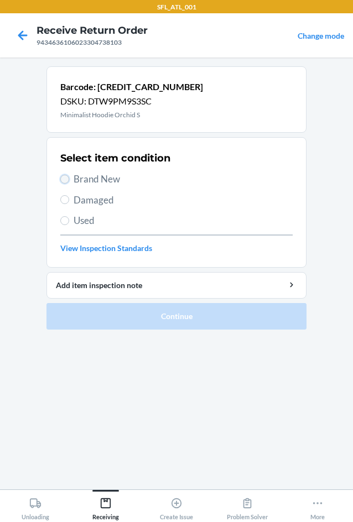
click at [67, 179] on input "Brand New" at bounding box center [64, 179] width 9 height 9
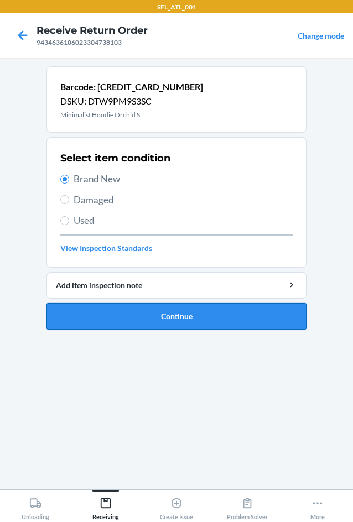
click at [101, 313] on button "Continue" at bounding box center [176, 316] width 260 height 27
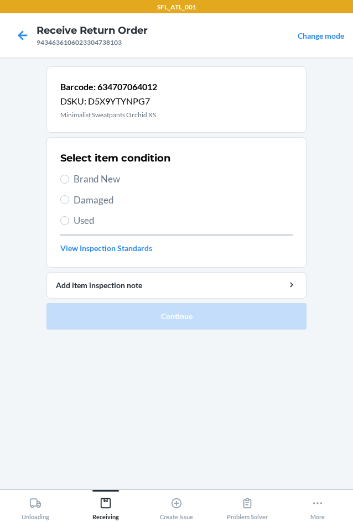
click at [90, 176] on span "Brand New" at bounding box center [183, 179] width 219 height 14
click at [69, 176] on input "Brand New" at bounding box center [64, 179] width 9 height 9
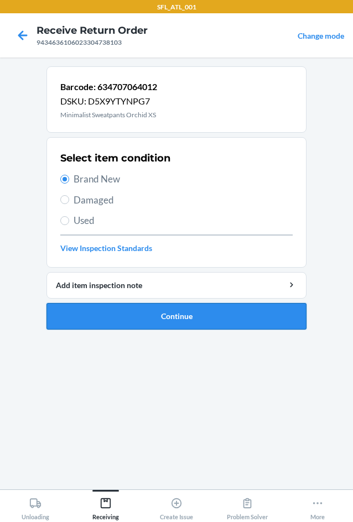
click at [113, 308] on button "Continue" at bounding box center [176, 316] width 260 height 27
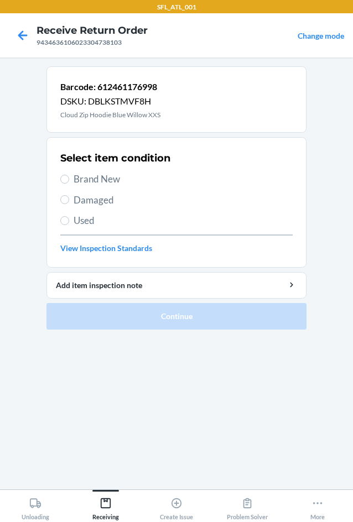
click at [88, 176] on span "Brand New" at bounding box center [183, 179] width 219 height 14
click at [69, 176] on input "Brand New" at bounding box center [64, 179] width 9 height 9
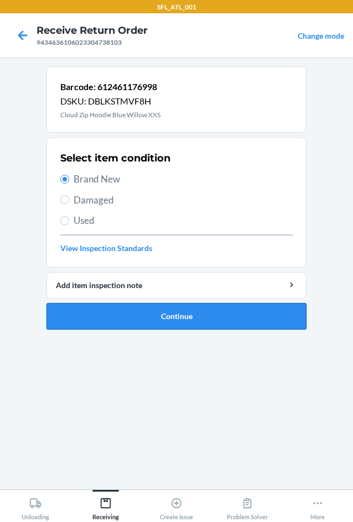
click at [132, 313] on button "Continue" at bounding box center [176, 316] width 260 height 27
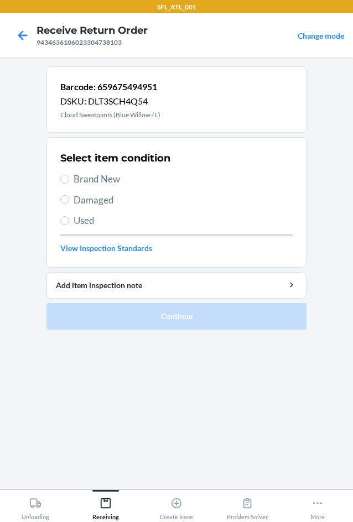
click at [92, 184] on span "Brand New" at bounding box center [183, 179] width 219 height 14
click at [69, 184] on input "Brand New" at bounding box center [64, 179] width 9 height 9
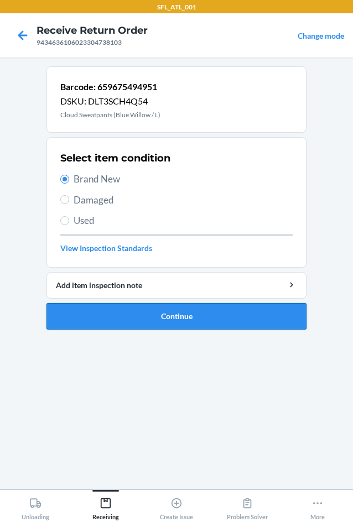
click at [171, 323] on button "Continue" at bounding box center [176, 316] width 260 height 27
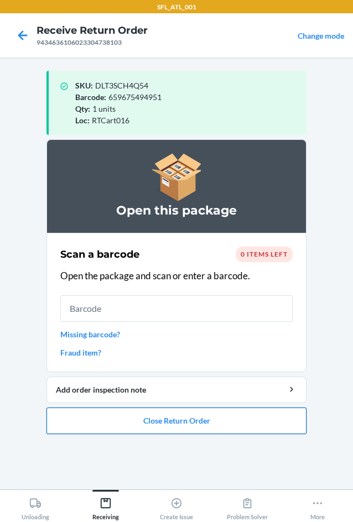
click at [177, 427] on button "Close Return Order" at bounding box center [176, 420] width 260 height 27
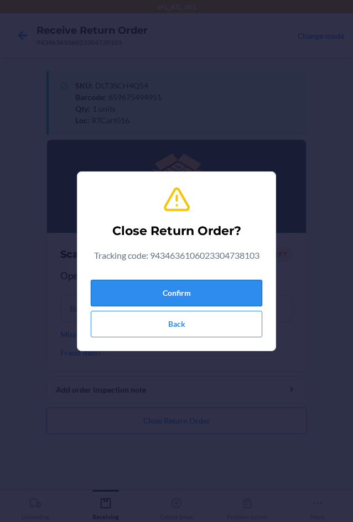
click at [186, 300] on button "Confirm" at bounding box center [176, 293] width 171 height 27
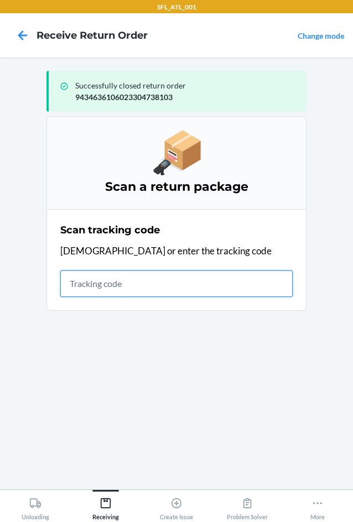
click at [89, 281] on input "text" at bounding box center [176, 283] width 232 height 27
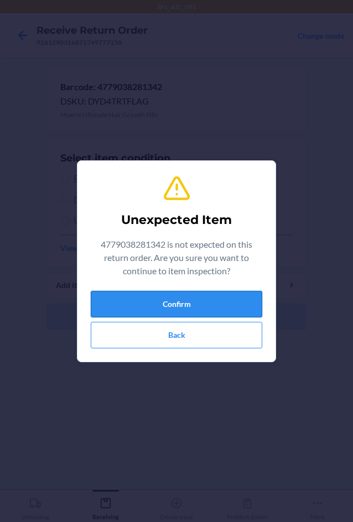
click at [105, 308] on button "Confirm" at bounding box center [176, 304] width 171 height 27
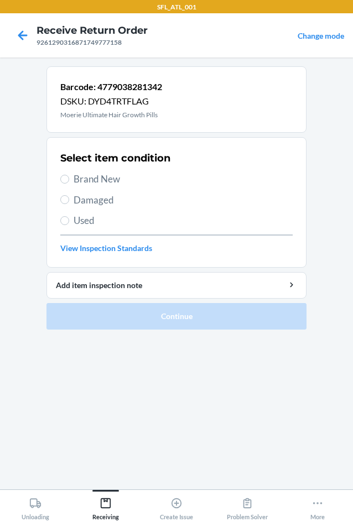
click at [78, 221] on span "Used" at bounding box center [183, 220] width 219 height 14
click at [69, 221] on input "Used" at bounding box center [64, 220] width 9 height 9
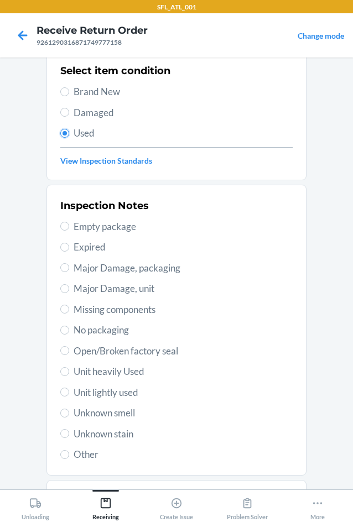
scroll to position [144, 0]
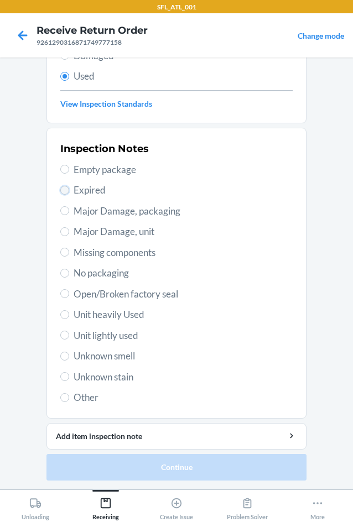
click at [62, 192] on input "Expired" at bounding box center [64, 190] width 9 height 9
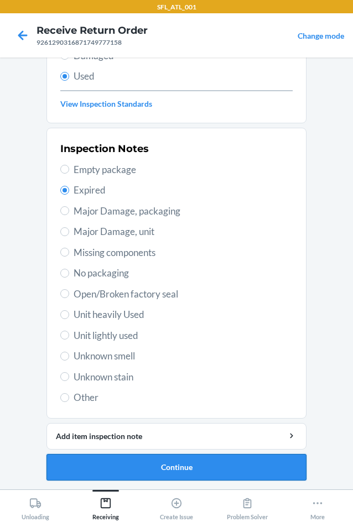
click at [144, 469] on button "Continue" at bounding box center [176, 467] width 260 height 27
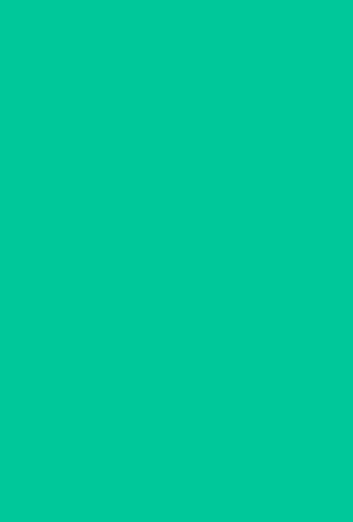
scroll to position [0, 0]
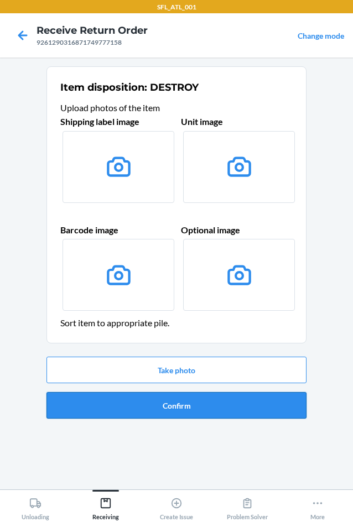
click at [171, 401] on button "Confirm" at bounding box center [176, 405] width 260 height 27
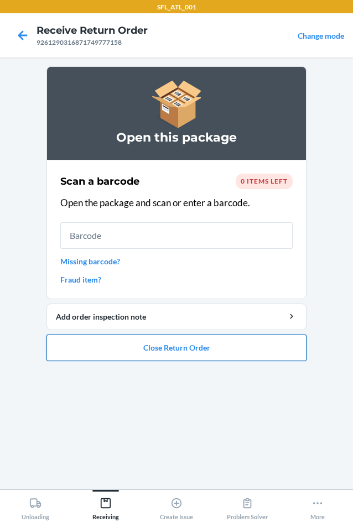
click at [178, 343] on button "Close Return Order" at bounding box center [176, 347] width 260 height 27
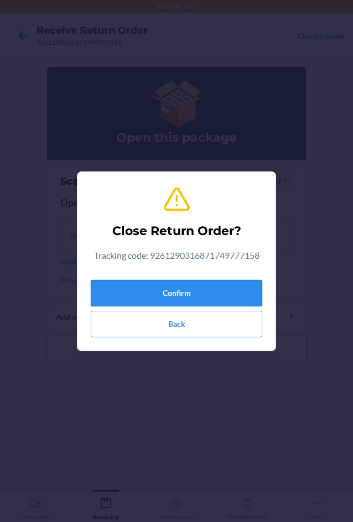
click at [187, 288] on button "Confirm" at bounding box center [176, 293] width 171 height 27
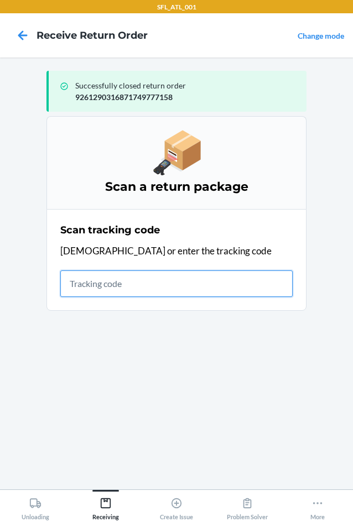
click at [88, 280] on input "text" at bounding box center [176, 283] width 232 height 27
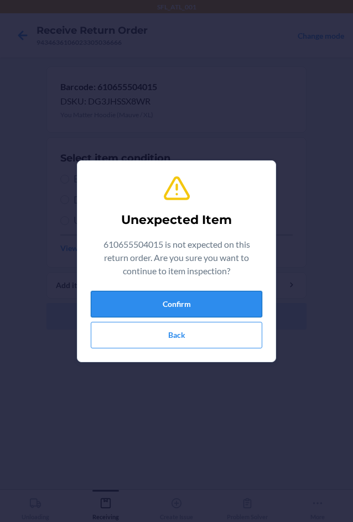
click at [227, 296] on button "Confirm" at bounding box center [176, 304] width 171 height 27
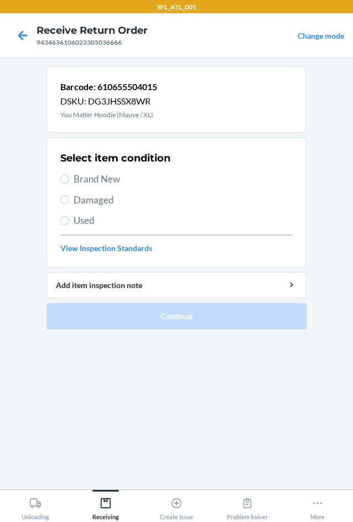
click at [80, 181] on span "Brand New" at bounding box center [183, 179] width 219 height 14
click at [69, 181] on input "Brand New" at bounding box center [64, 179] width 9 height 9
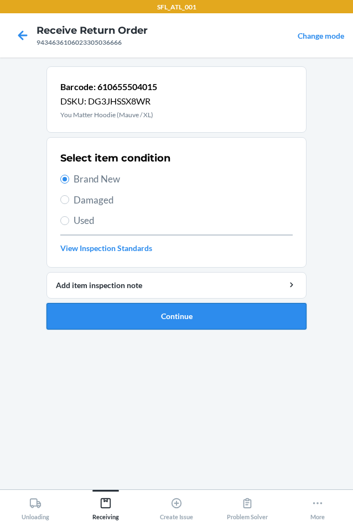
click at [130, 312] on button "Continue" at bounding box center [176, 316] width 260 height 27
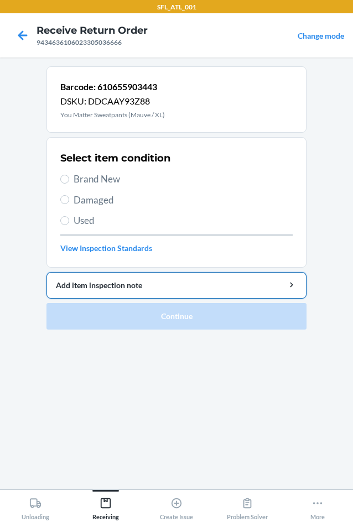
drag, startPoint x: 96, startPoint y: 180, endPoint x: 119, endPoint y: 274, distance: 96.8
click at [96, 185] on span "Brand New" at bounding box center [183, 179] width 219 height 14
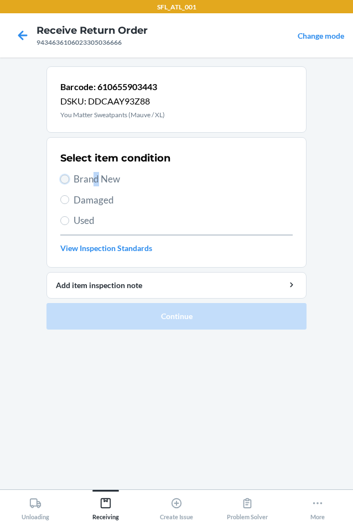
click at [63, 177] on input "Brand New" at bounding box center [64, 179] width 9 height 9
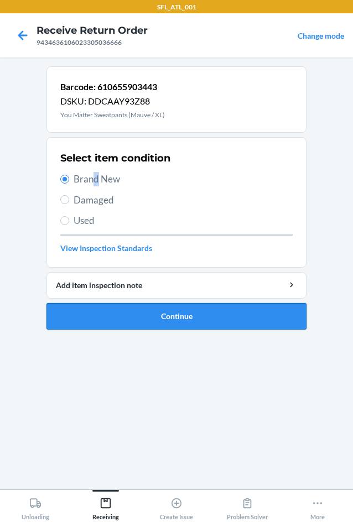
click at [174, 326] on button "Continue" at bounding box center [176, 316] width 260 height 27
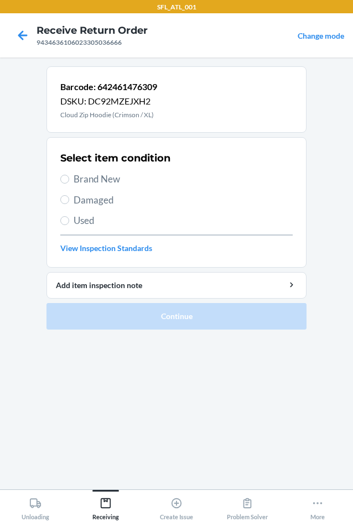
click at [76, 180] on span "Brand New" at bounding box center [183, 179] width 219 height 14
click at [69, 180] on input "Brand New" at bounding box center [64, 179] width 9 height 9
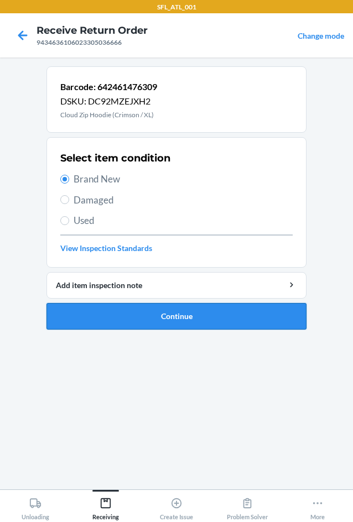
click at [166, 312] on button "Continue" at bounding box center [176, 316] width 260 height 27
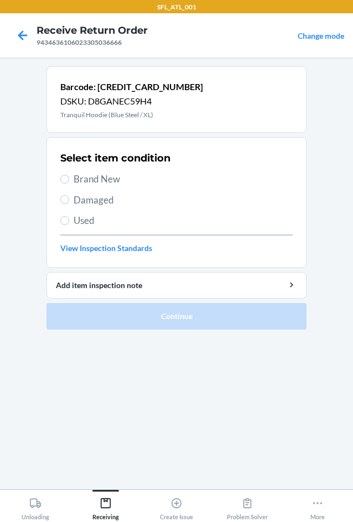
click at [83, 177] on span "Brand New" at bounding box center [183, 179] width 219 height 14
click at [69, 177] on input "Brand New" at bounding box center [64, 179] width 9 height 9
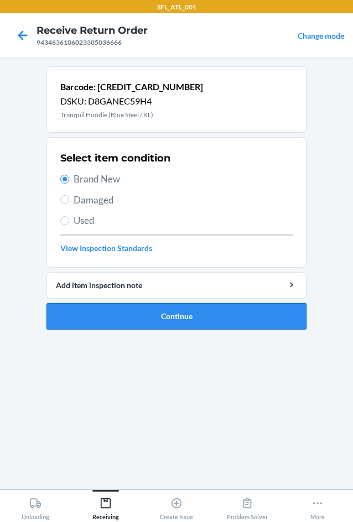
click at [142, 310] on button "Continue" at bounding box center [176, 316] width 260 height 27
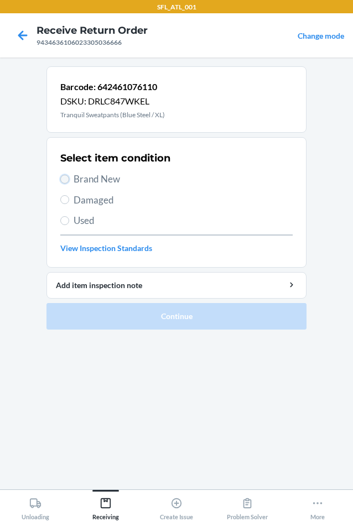
click at [65, 180] on input "Brand New" at bounding box center [64, 179] width 9 height 9
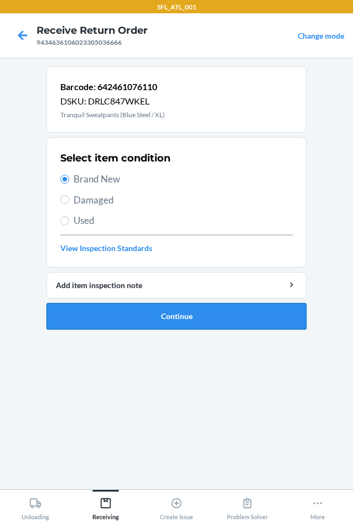
click at [123, 316] on button "Continue" at bounding box center [176, 316] width 260 height 27
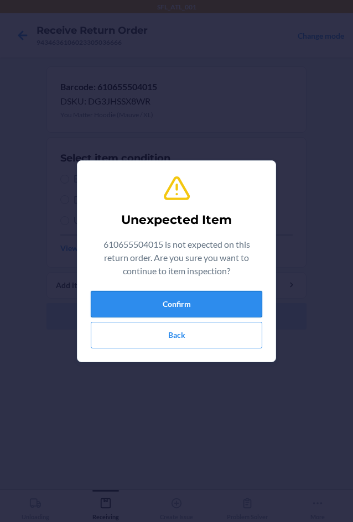
click at [153, 302] on button "Confirm" at bounding box center [176, 304] width 171 height 27
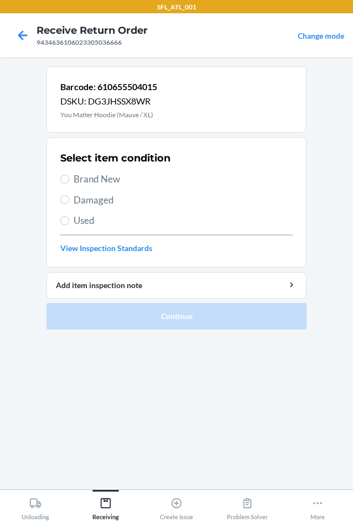
click at [107, 179] on span "Brand New" at bounding box center [183, 179] width 219 height 14
click at [69, 179] on input "Brand New" at bounding box center [64, 179] width 9 height 9
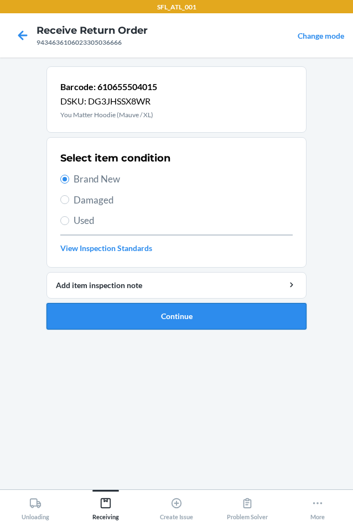
click at [128, 311] on button "Continue" at bounding box center [176, 316] width 260 height 27
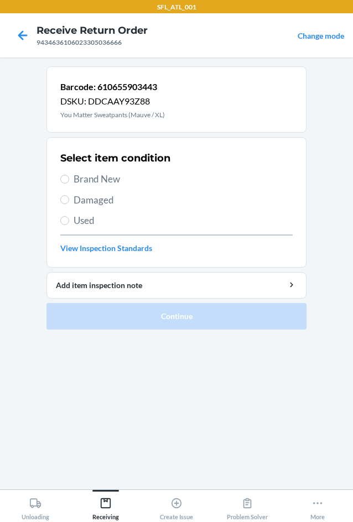
click at [85, 179] on span "Brand New" at bounding box center [183, 179] width 219 height 14
click at [69, 179] on input "Brand New" at bounding box center [64, 179] width 9 height 9
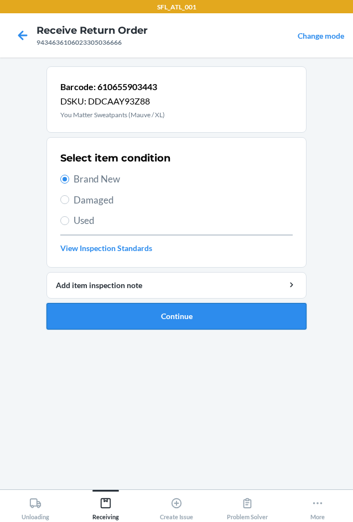
click at [130, 311] on button "Continue" at bounding box center [176, 316] width 260 height 27
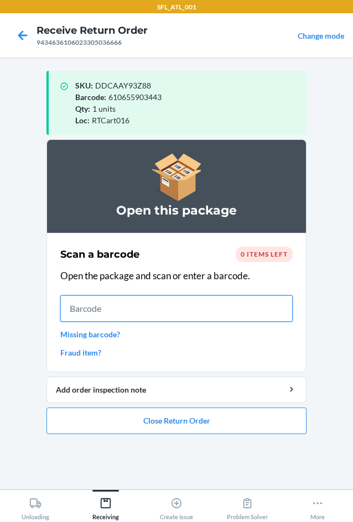
click at [133, 312] on input "text" at bounding box center [176, 308] width 232 height 27
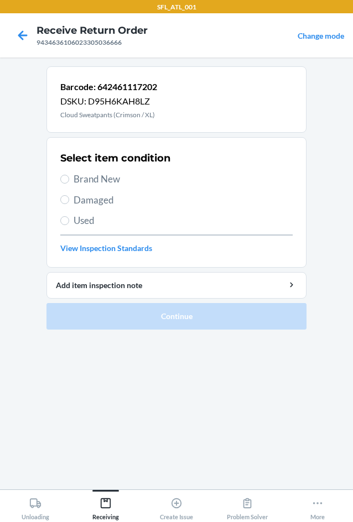
drag, startPoint x: 158, startPoint y: 87, endPoint x: 198, endPoint y: 53, distance: 52.6
click at [198, 53] on nav "Receive Return Order 9434636106023305036666 Change mode" at bounding box center [176, 35] width 353 height 44
copy p "642461117202"
click at [102, 172] on span "Brand New" at bounding box center [183, 179] width 219 height 14
click at [69, 175] on input "Brand New" at bounding box center [64, 179] width 9 height 9
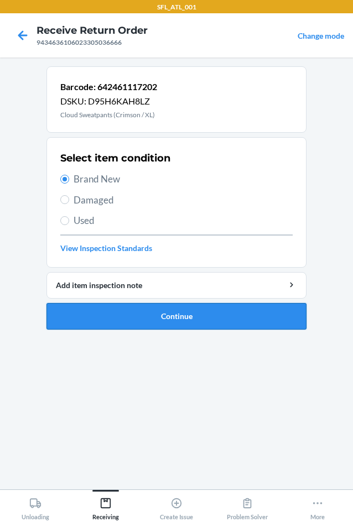
click at [185, 319] on button "Continue" at bounding box center [176, 316] width 260 height 27
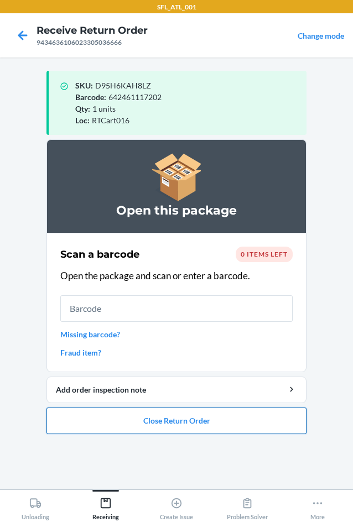
click at [190, 416] on button "Close Return Order" at bounding box center [176, 420] width 260 height 27
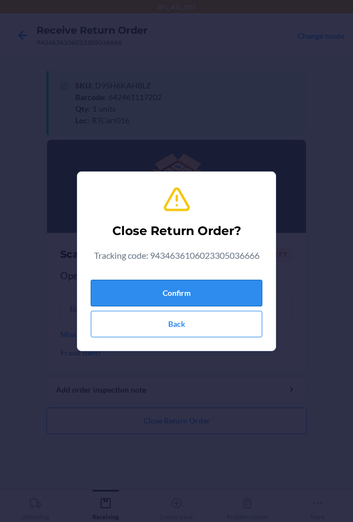
click at [168, 282] on button "Confirm" at bounding box center [176, 293] width 171 height 27
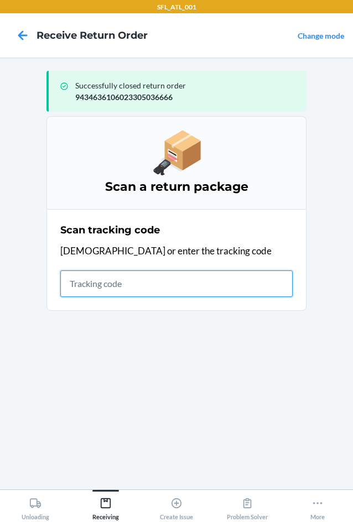
click at [128, 281] on input "text" at bounding box center [176, 283] width 232 height 27
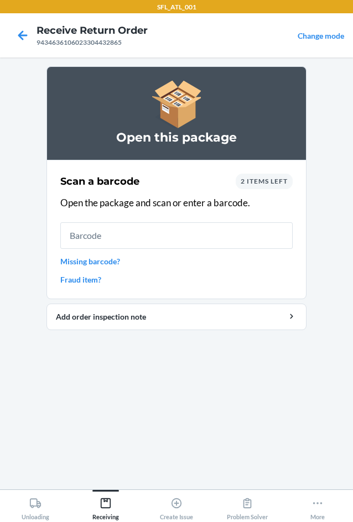
click at [137, 233] on input "text" at bounding box center [176, 235] width 232 height 27
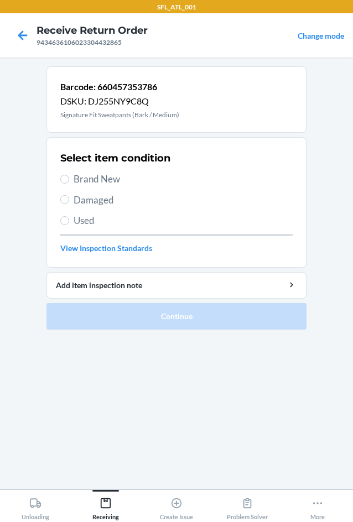
click at [123, 180] on span "Brand New" at bounding box center [183, 179] width 219 height 14
click at [69, 180] on input "Brand New" at bounding box center [64, 179] width 9 height 9
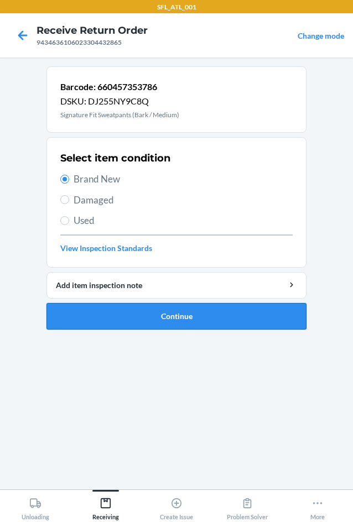
click at [214, 319] on button "Continue" at bounding box center [176, 316] width 260 height 27
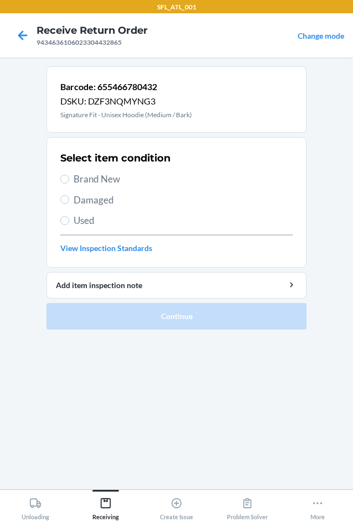
click at [93, 179] on span "Brand New" at bounding box center [183, 179] width 219 height 14
click at [69, 179] on input "Brand New" at bounding box center [64, 179] width 9 height 9
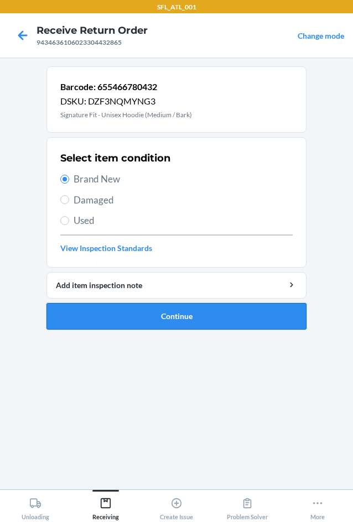
click at [150, 317] on button "Continue" at bounding box center [176, 316] width 260 height 27
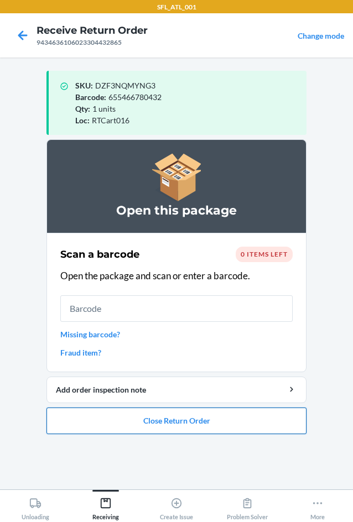
click at [180, 425] on button "Close Return Order" at bounding box center [176, 420] width 260 height 27
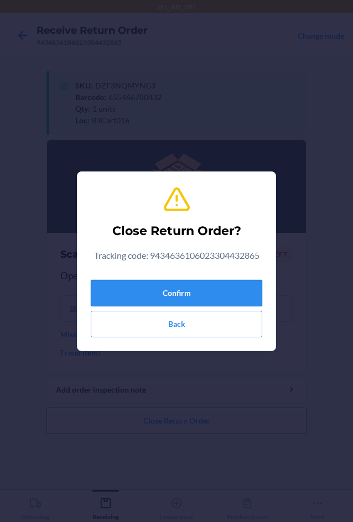
click at [148, 289] on button "Confirm" at bounding box center [176, 293] width 171 height 27
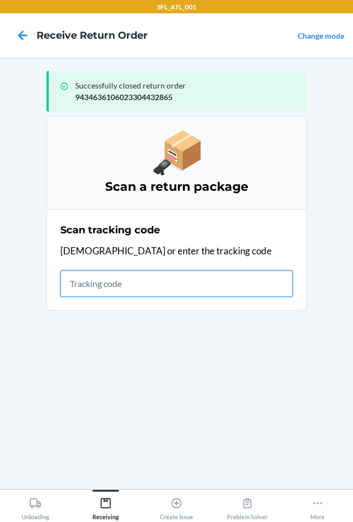
click at [138, 282] on input "text" at bounding box center [176, 283] width 232 height 27
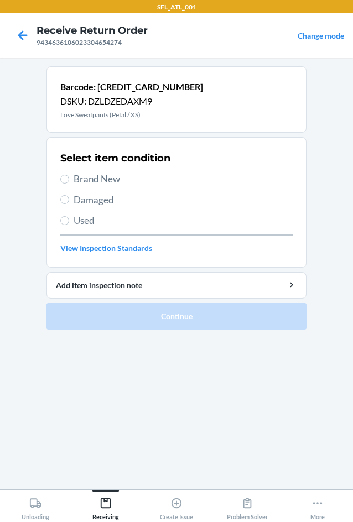
click at [64, 184] on label "Brand New" at bounding box center [176, 179] width 232 height 14
click at [64, 184] on input "Brand New" at bounding box center [64, 179] width 9 height 9
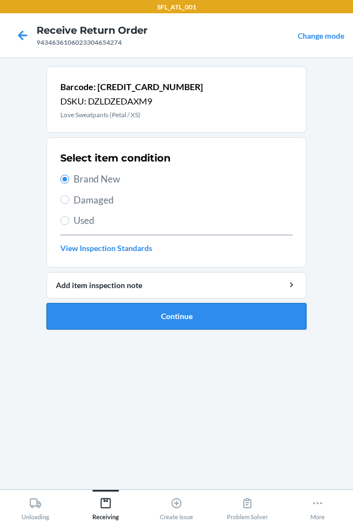
click at [125, 326] on button "Continue" at bounding box center [176, 316] width 260 height 27
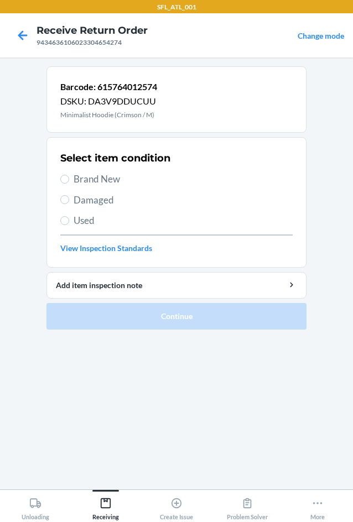
click at [77, 176] on span "Brand New" at bounding box center [183, 179] width 219 height 14
click at [69, 176] on input "Brand New" at bounding box center [64, 179] width 9 height 9
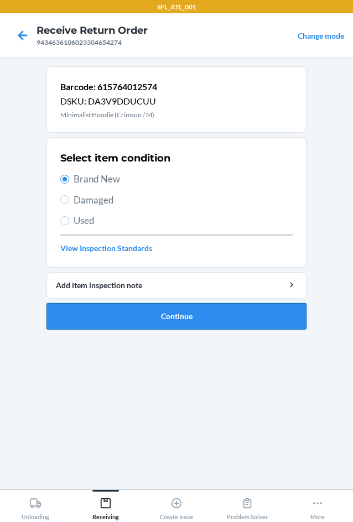
click at [149, 321] on button "Continue" at bounding box center [176, 316] width 260 height 27
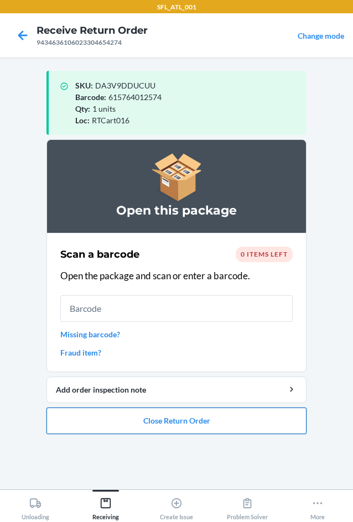
click at [175, 422] on button "Close Return Order" at bounding box center [176, 420] width 260 height 27
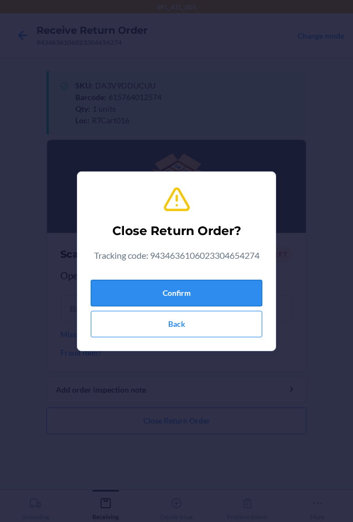
click at [180, 286] on button "Confirm" at bounding box center [176, 293] width 171 height 27
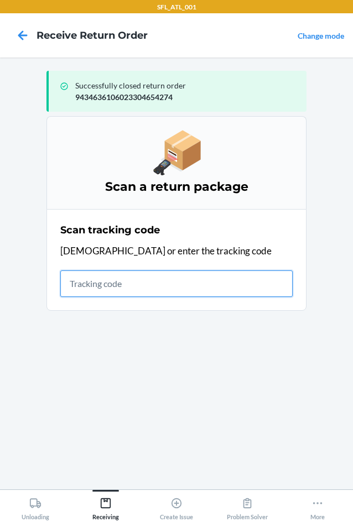
click at [124, 276] on input "text" at bounding box center [176, 283] width 232 height 27
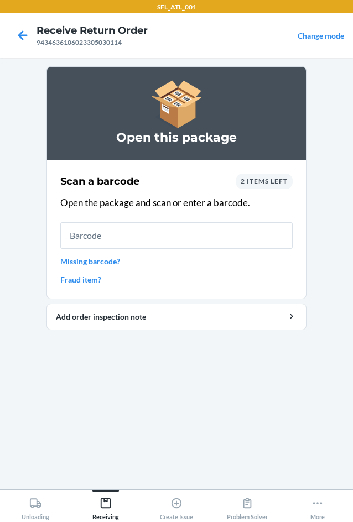
click at [113, 238] on input "text" at bounding box center [176, 235] width 232 height 27
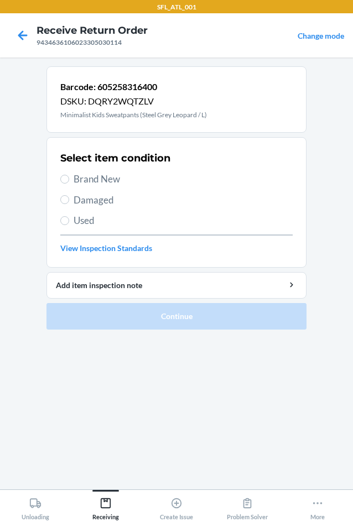
click at [65, 174] on label "Brand New" at bounding box center [176, 179] width 232 height 14
click at [65, 175] on input "Brand New" at bounding box center [64, 179] width 9 height 9
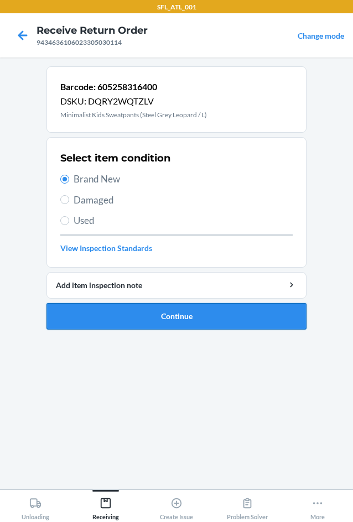
click at [126, 321] on button "Continue" at bounding box center [176, 316] width 260 height 27
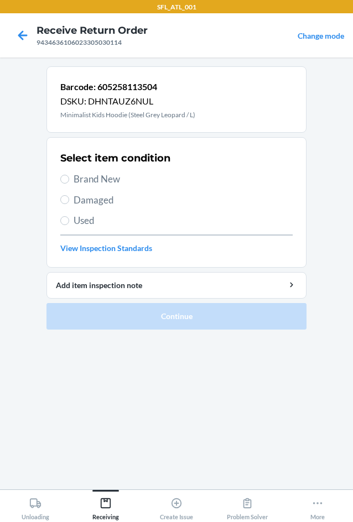
click at [102, 179] on span "Brand New" at bounding box center [183, 179] width 219 height 14
click at [69, 179] on input "Brand New" at bounding box center [64, 179] width 9 height 9
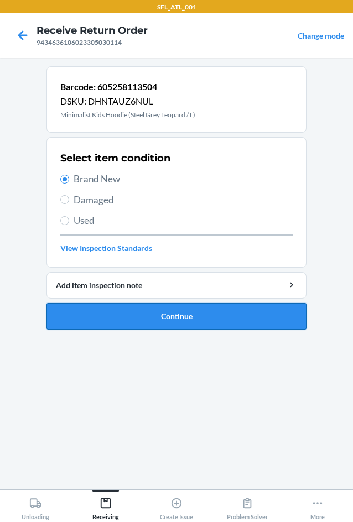
click at [160, 316] on button "Continue" at bounding box center [176, 316] width 260 height 27
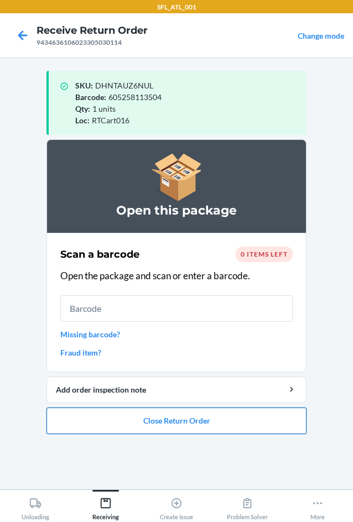
click at [159, 422] on button "Close Return Order" at bounding box center [176, 420] width 260 height 27
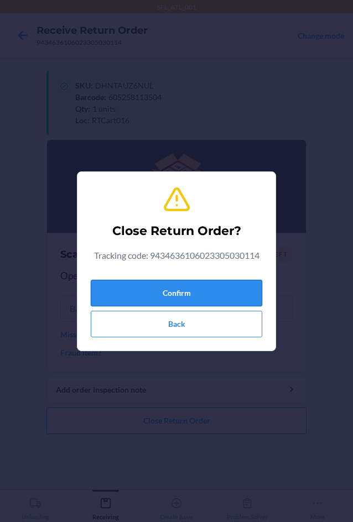
click at [136, 290] on button "Confirm" at bounding box center [176, 293] width 171 height 27
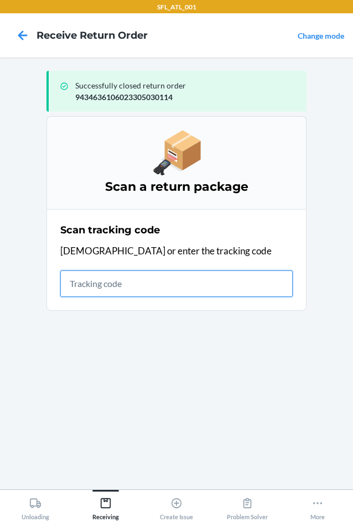
click at [72, 292] on input "text" at bounding box center [176, 283] width 232 height 27
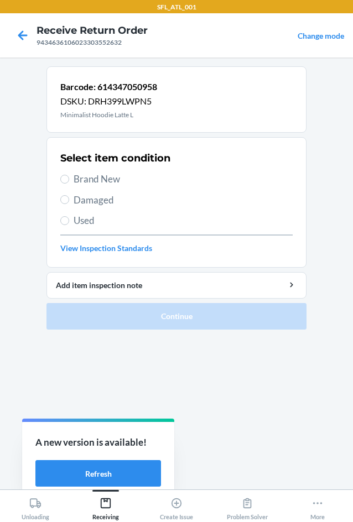
click at [69, 176] on label "Brand New" at bounding box center [176, 179] width 232 height 14
click at [69, 176] on input "Brand New" at bounding box center [64, 179] width 9 height 9
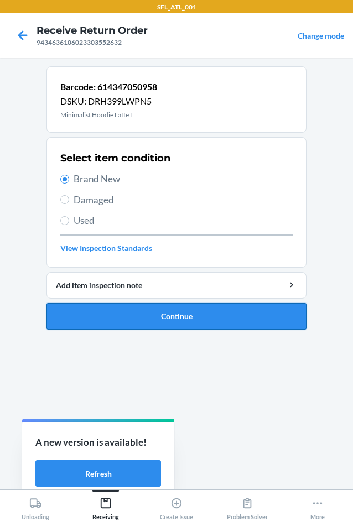
click at [122, 316] on button "Continue" at bounding box center [176, 316] width 260 height 27
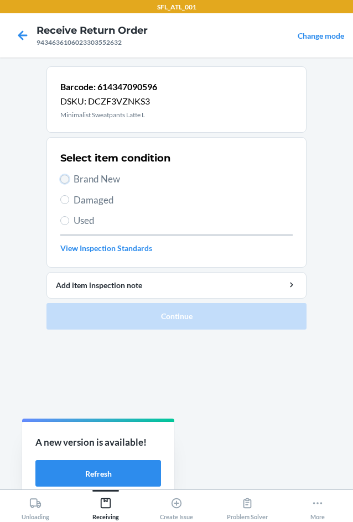
click at [67, 177] on input "Brand New" at bounding box center [64, 179] width 9 height 9
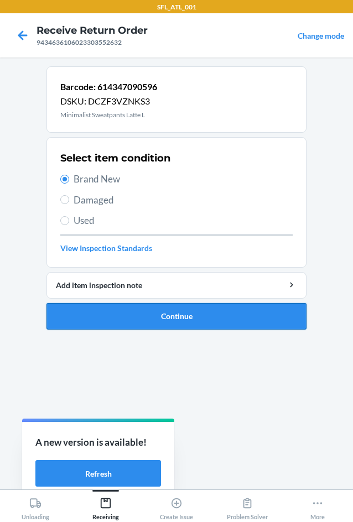
click at [171, 310] on button "Continue" at bounding box center [176, 316] width 260 height 27
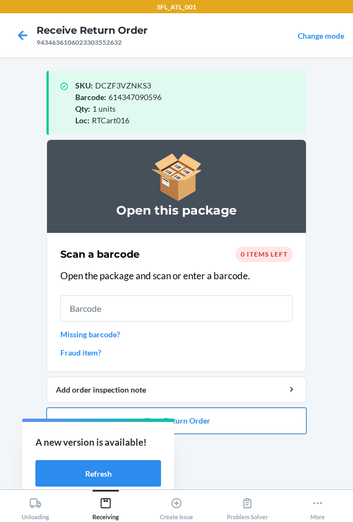
click at [214, 423] on button "Close Return Order" at bounding box center [176, 420] width 260 height 27
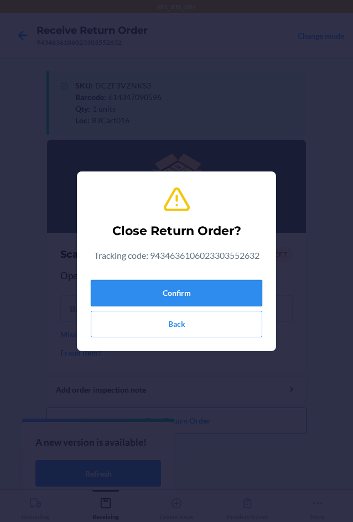
click at [195, 302] on button "Confirm" at bounding box center [176, 293] width 171 height 27
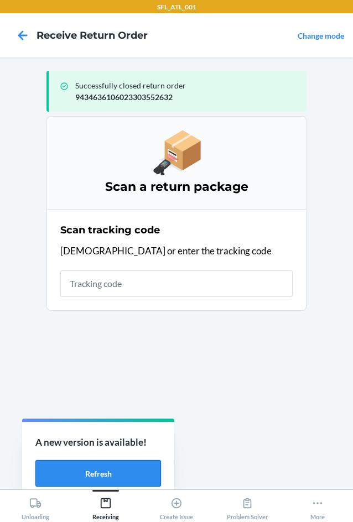
click at [122, 479] on button "Refresh" at bounding box center [97, 473] width 125 height 27
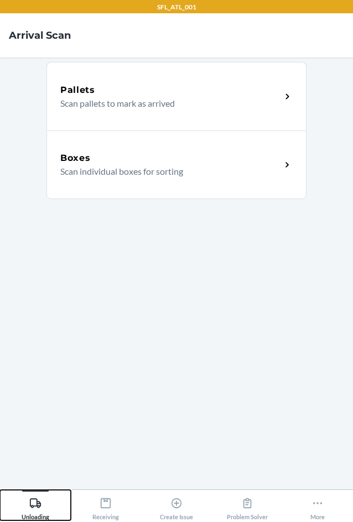
click at [25, 505] on div "Unloading" at bounding box center [36, 507] width 28 height 28
click at [70, 160] on h5 "Boxes" at bounding box center [75, 157] width 30 height 13
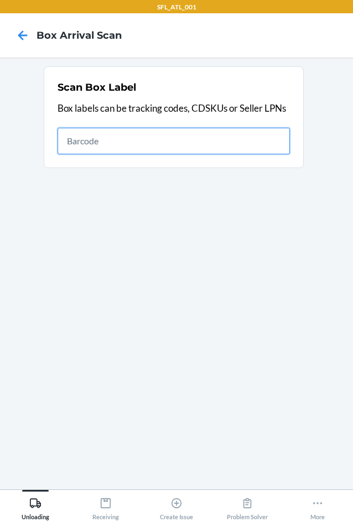
click at [135, 136] on input "text" at bounding box center [173, 141] width 232 height 27
type input "1ZX8R1710390333628"
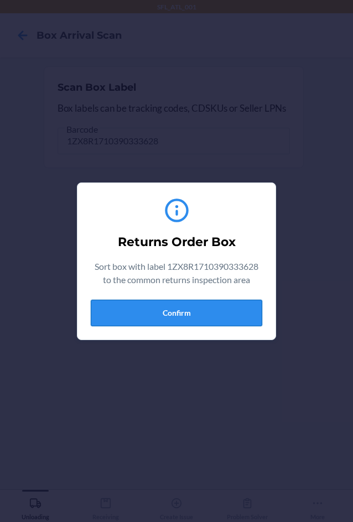
click at [200, 308] on button "Confirm" at bounding box center [176, 313] width 171 height 27
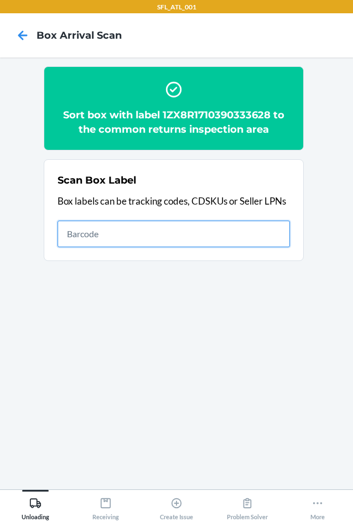
click at [249, 239] on input "text" at bounding box center [173, 234] width 232 height 27
type input "1ZR0960D9086695708"
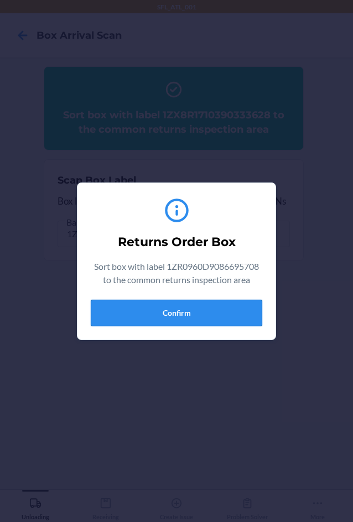
click at [208, 307] on button "Confirm" at bounding box center [176, 313] width 171 height 27
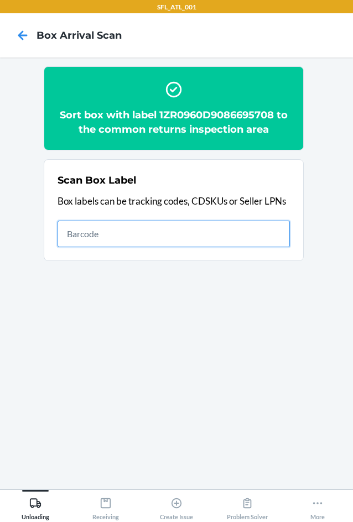
drag, startPoint x: 346, startPoint y: 179, endPoint x: 123, endPoint y: 233, distance: 229.3
click at [123, 233] on input "text" at bounding box center [173, 234] width 232 height 27
type input "1ZV27J350305992873"
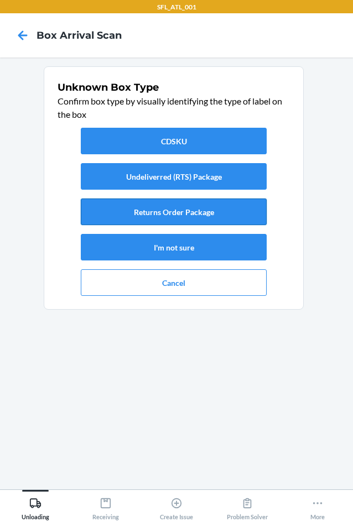
click at [137, 207] on button "Returns Order Package" at bounding box center [174, 211] width 186 height 27
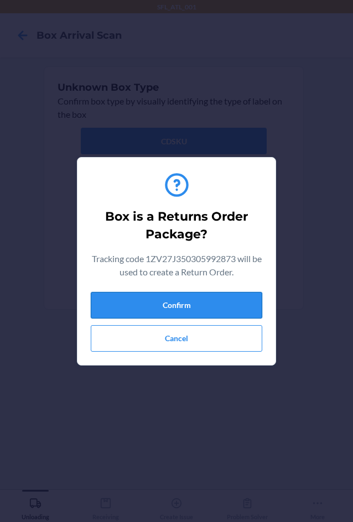
click at [201, 305] on button "Confirm" at bounding box center [176, 305] width 171 height 27
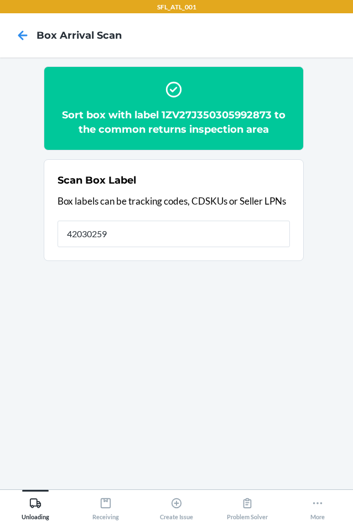
type input "42030259"
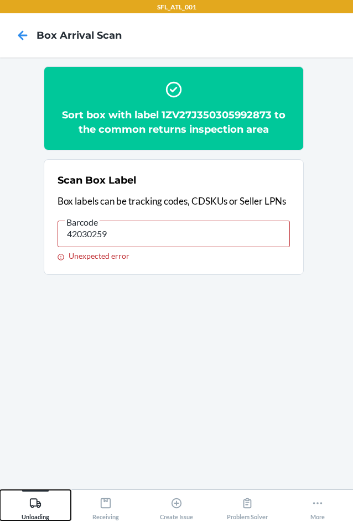
click at [30, 495] on div "Unloading" at bounding box center [36, 507] width 28 height 28
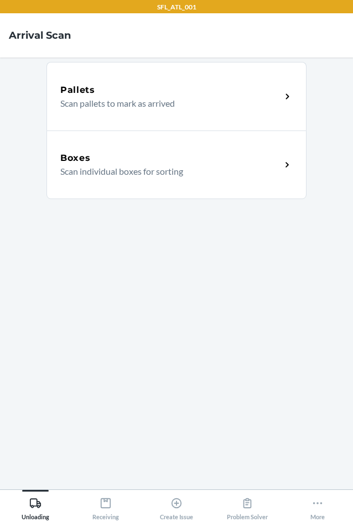
click at [72, 156] on h5 "Boxes" at bounding box center [75, 157] width 30 height 13
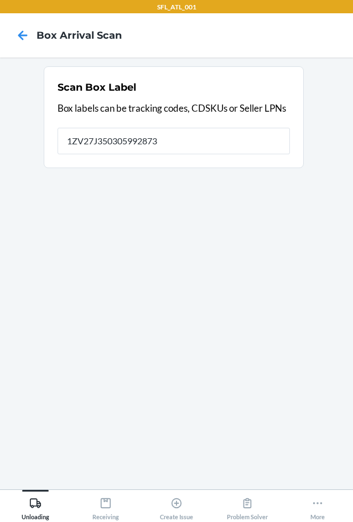
type input "1ZV27J350305992873"
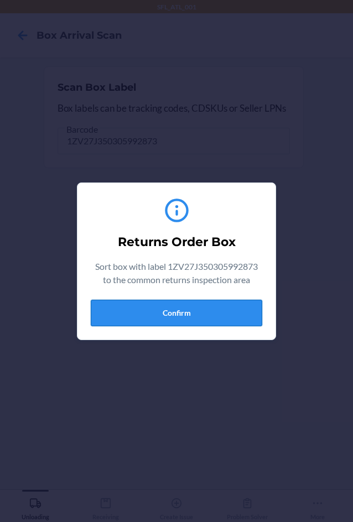
click at [158, 321] on button "Confirm" at bounding box center [176, 313] width 171 height 27
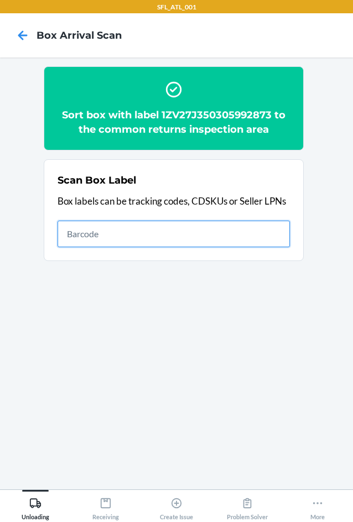
click at [238, 238] on input "text" at bounding box center [173, 234] width 232 height 27
type input "1ZJ19E459028747165"
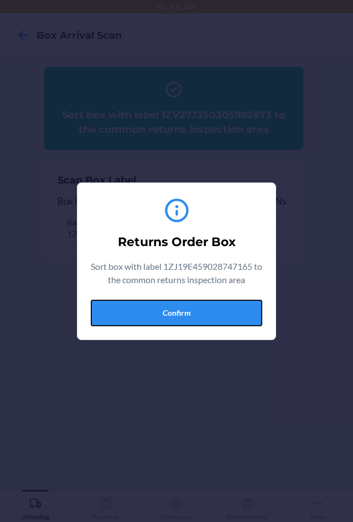
click at [201, 326] on div "Returns Order Box Sort box with label 1ZJ19E459028747165 to the common returns …" at bounding box center [176, 261] width 171 height 139
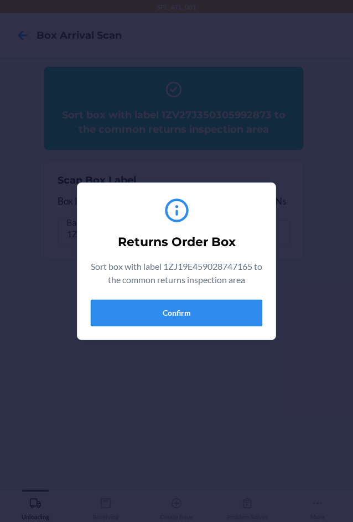
click at [201, 306] on button "Confirm" at bounding box center [176, 313] width 171 height 27
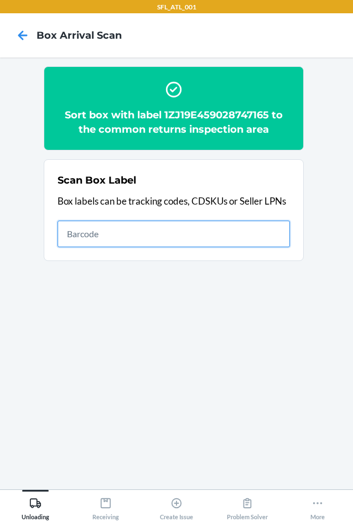
click at [181, 227] on input "text" at bounding box center [173, 234] width 232 height 27
type input "1ZR0960D9085658705"
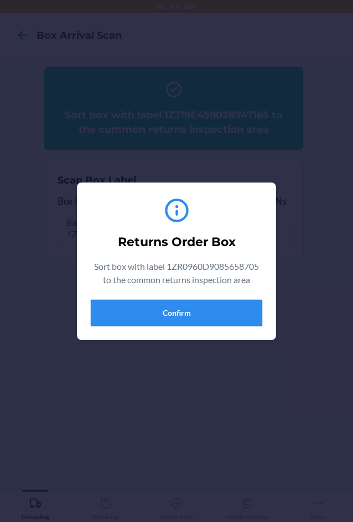
click at [205, 311] on button "Confirm" at bounding box center [176, 313] width 171 height 27
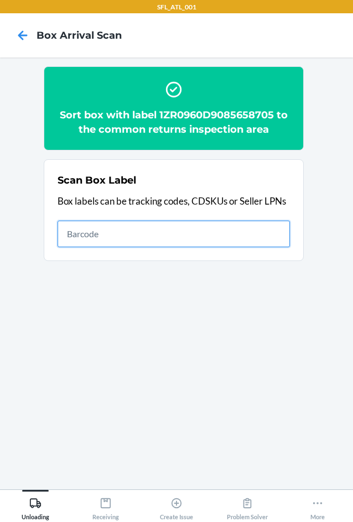
click at [111, 235] on input "text" at bounding box center [173, 234] width 232 height 27
type input "1ZV27J350318880700"
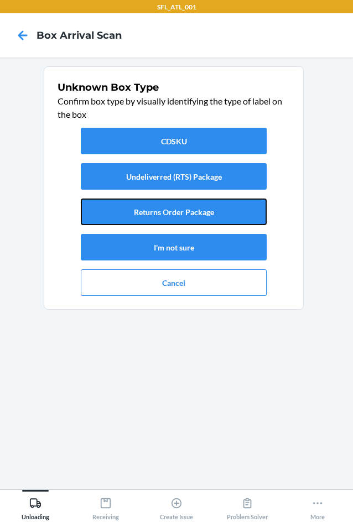
click at [160, 214] on button "Returns Order Package" at bounding box center [174, 211] width 186 height 27
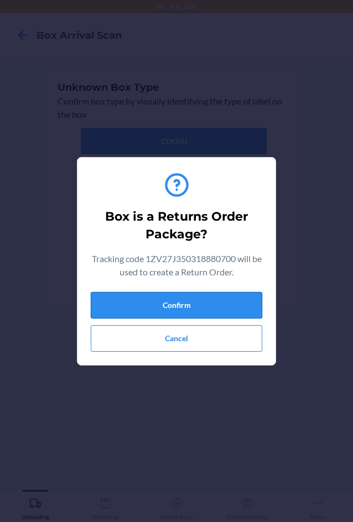
click at [179, 307] on button "Confirm" at bounding box center [176, 305] width 171 height 27
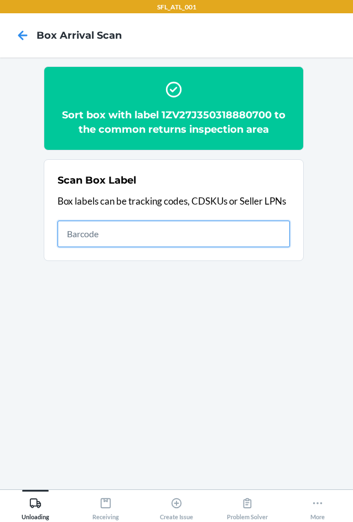
click at [242, 229] on input "text" at bounding box center [173, 234] width 232 height 27
type input "420338529261290316871747755271"
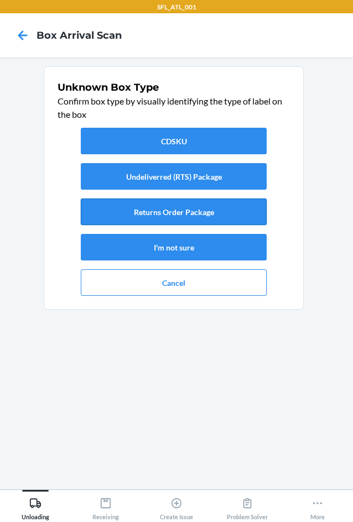
click at [231, 206] on button "Returns Order Package" at bounding box center [174, 211] width 186 height 27
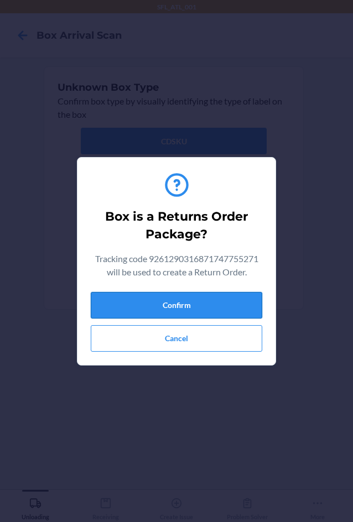
click at [228, 297] on button "Confirm" at bounding box center [176, 305] width 171 height 27
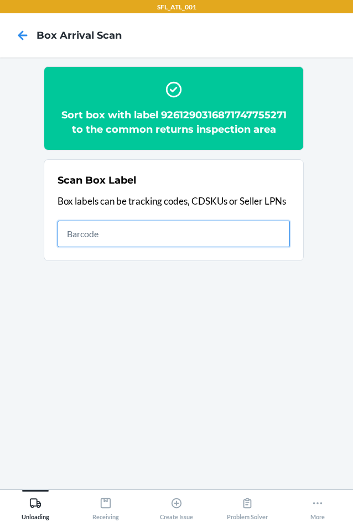
click at [224, 235] on input "text" at bounding box center [173, 234] width 232 height 27
type input "420287399261290316871747489848"
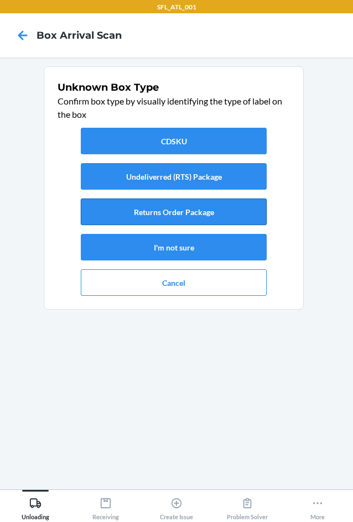
click at [234, 204] on button "Returns Order Package" at bounding box center [174, 211] width 186 height 27
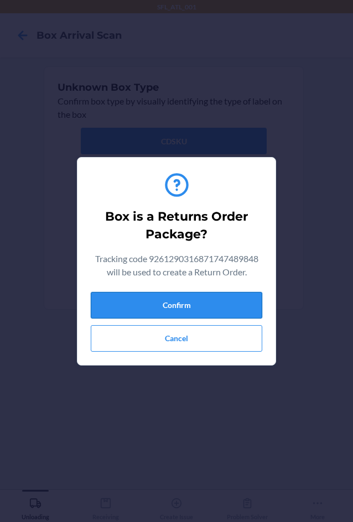
click at [232, 305] on button "Confirm" at bounding box center [176, 305] width 171 height 27
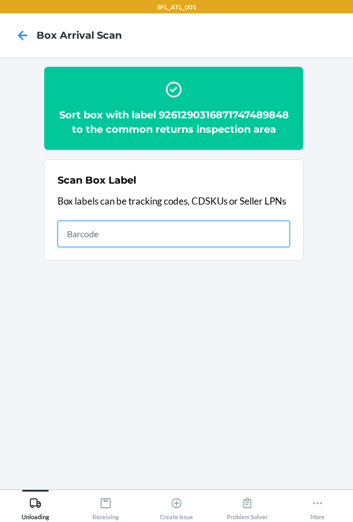
click at [159, 247] on input "text" at bounding box center [173, 234] width 232 height 27
type input "420334459261290316871747482825"
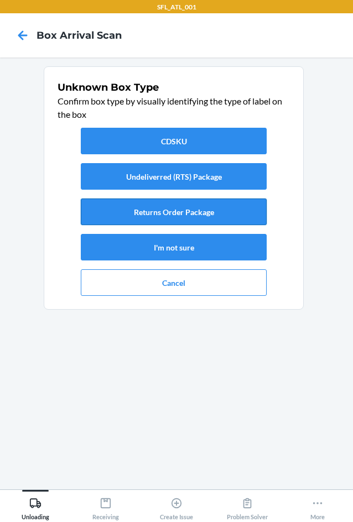
drag, startPoint x: 175, startPoint y: 209, endPoint x: 178, endPoint y: 218, distance: 9.4
click at [177, 217] on button "Returns Order Package" at bounding box center [174, 211] width 186 height 27
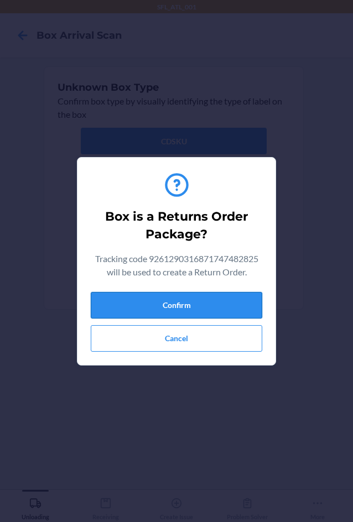
click at [218, 308] on button "Confirm" at bounding box center [176, 305] width 171 height 27
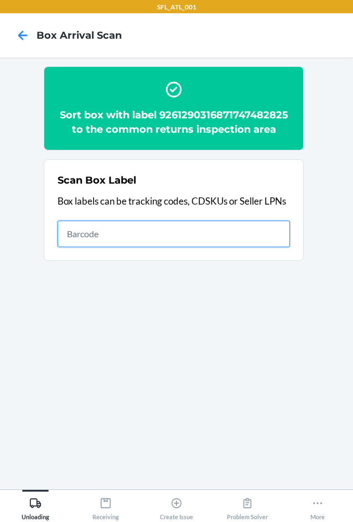
click at [119, 234] on input "text" at bounding box center [173, 234] width 232 height 27
type input "1ZR0960D9087336264"
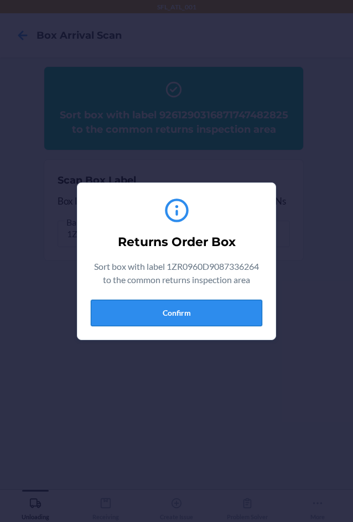
click at [177, 309] on button "Confirm" at bounding box center [176, 313] width 171 height 27
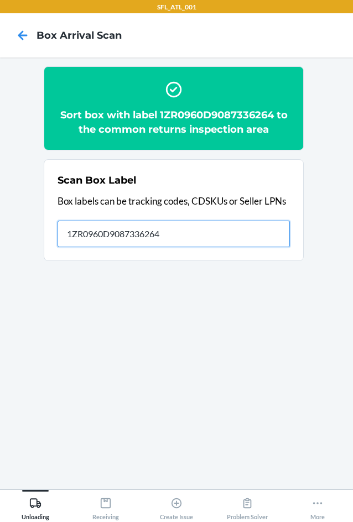
type input "1ZR0960D9087336264"
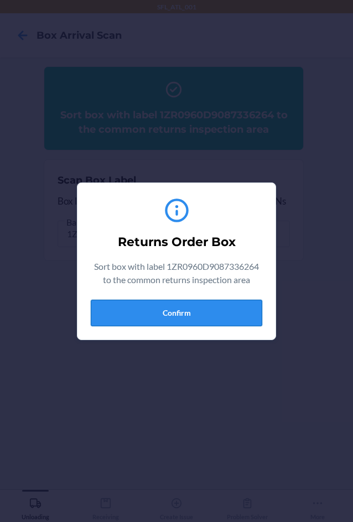
click at [180, 310] on button "Confirm" at bounding box center [176, 313] width 171 height 27
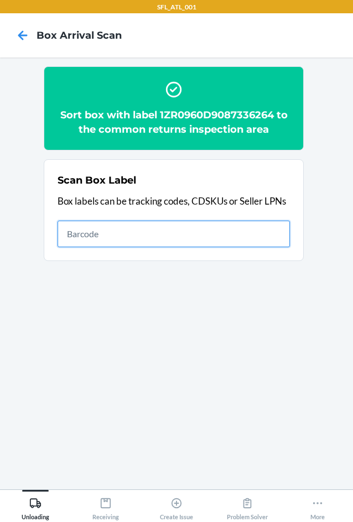
click at [263, 231] on input "text" at bounding box center [173, 234] width 232 height 27
type input "1ZR0960D9085494749"
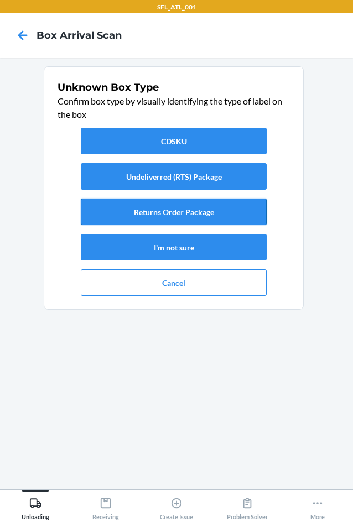
click at [251, 215] on button "Returns Order Package" at bounding box center [174, 211] width 186 height 27
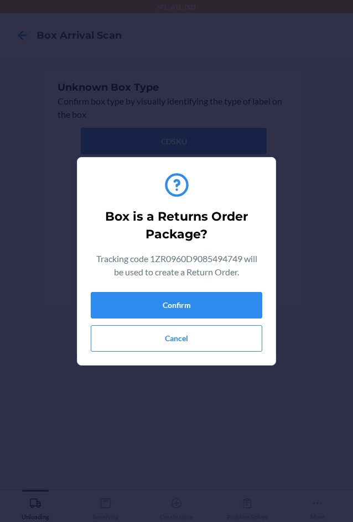
click at [242, 290] on div "Box is a Returns Order Package? Tracking code 1ZR0960D9085494749 will be used t…" at bounding box center [176, 261] width 171 height 190
click at [214, 313] on button "Confirm" at bounding box center [176, 305] width 171 height 27
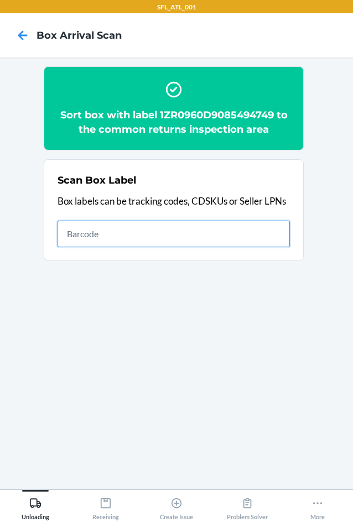
click at [177, 231] on input "text" at bounding box center [173, 234] width 232 height 27
type input "1ZX8R1710347551134"
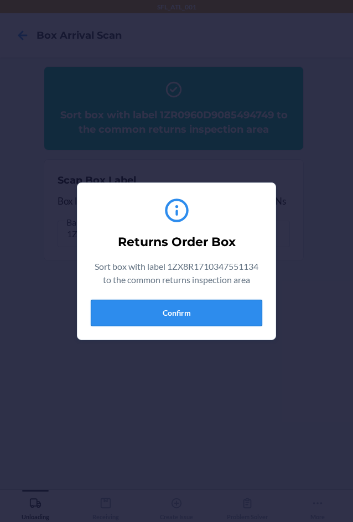
click at [177, 310] on button "Confirm" at bounding box center [176, 313] width 171 height 27
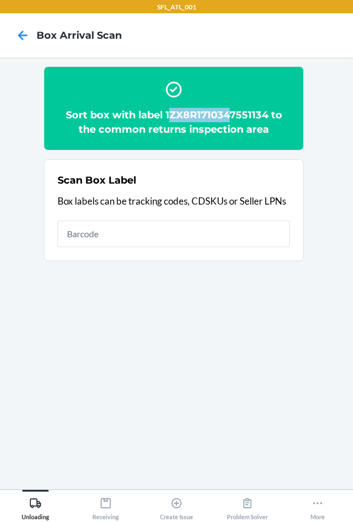
drag, startPoint x: 168, startPoint y: 110, endPoint x: 193, endPoint y: 113, distance: 25.0
click at [211, 116] on h2 "Sort box with label 1ZX8R1710347551134 to the common returns inspection area" at bounding box center [173, 122] width 232 height 29
click at [204, 77] on div "Sort box with label 1ZX8R1710347551134 to the common returns inspection area" at bounding box center [173, 108] width 232 height 65
copy h2 "1ZX8R1710347551134"
click at [176, 115] on h2 "Sort box with label 1ZX8R1710347551134 to the common returns inspection area" at bounding box center [173, 122] width 232 height 29
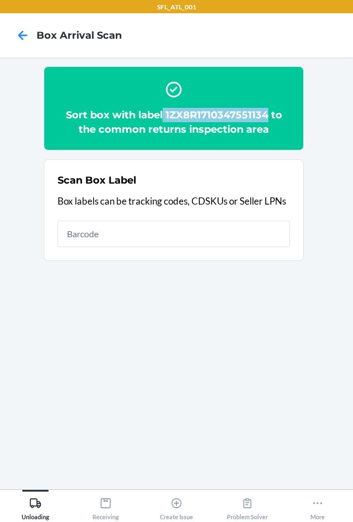
copy h2 "1ZX8R1710347551134"
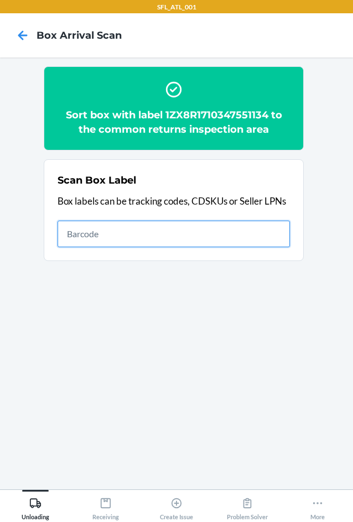
click at [118, 234] on input "text" at bounding box center [173, 234] width 232 height 27
type input "1ZJ19E459022748924"
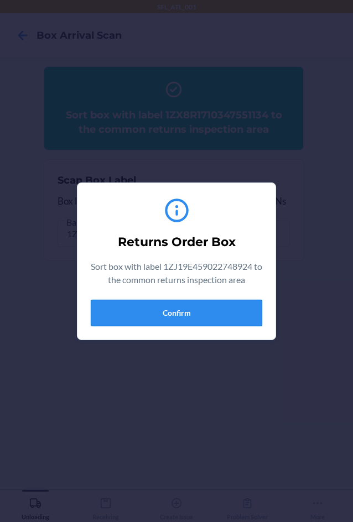
click at [211, 313] on button "Confirm" at bounding box center [176, 313] width 171 height 27
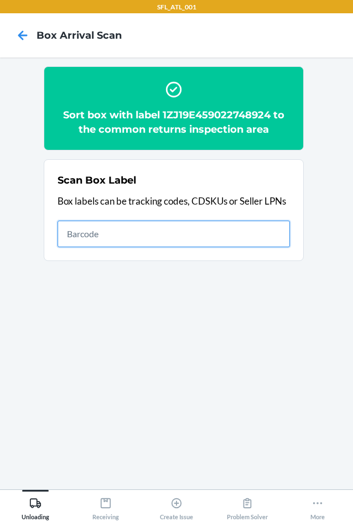
click at [245, 226] on input "text" at bounding box center [173, 234] width 232 height 27
type input "1ZR0960D9085525456"
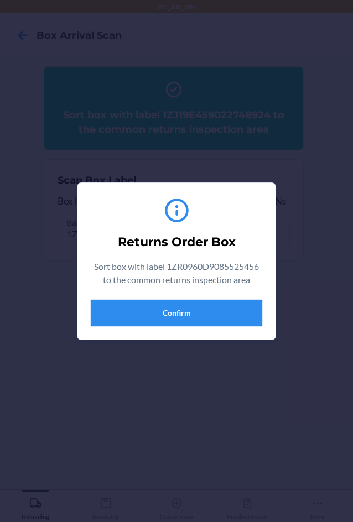
click at [200, 306] on button "Confirm" at bounding box center [176, 313] width 171 height 27
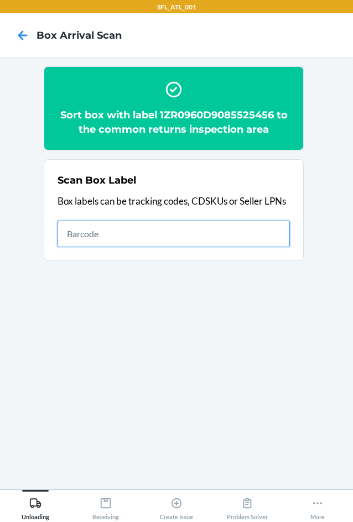
click at [212, 230] on input "text" at bounding box center [173, 234] width 232 height 27
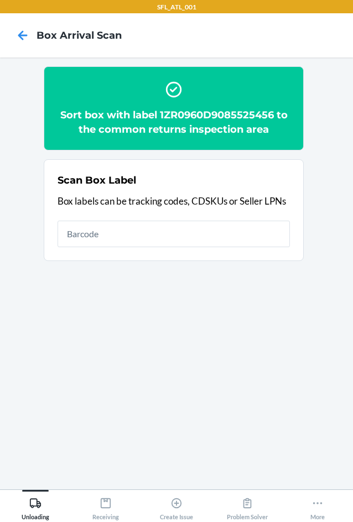
drag, startPoint x: 212, startPoint y: 230, endPoint x: 60, endPoint y: 378, distance: 211.9
click at [60, 378] on section "Sort box with label 1ZR0960D9085525456 to the common returns inspection area Sc…" at bounding box center [176, 273] width 335 height 414
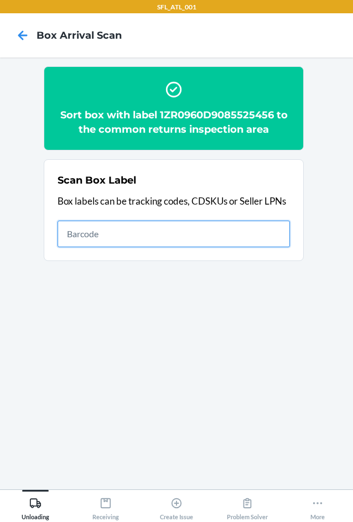
click at [104, 233] on input "text" at bounding box center [173, 234] width 232 height 27
type input "1ZX8R1710352409056"
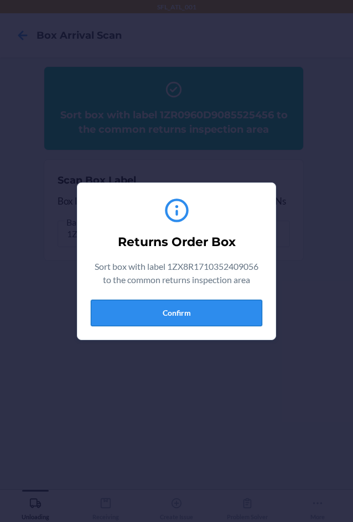
click at [204, 311] on button "Confirm" at bounding box center [176, 313] width 171 height 27
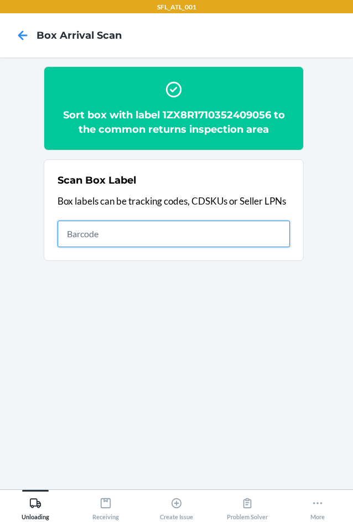
click at [171, 229] on input "text" at bounding box center [173, 234] width 232 height 27
type input "1ZR08H699019430405"
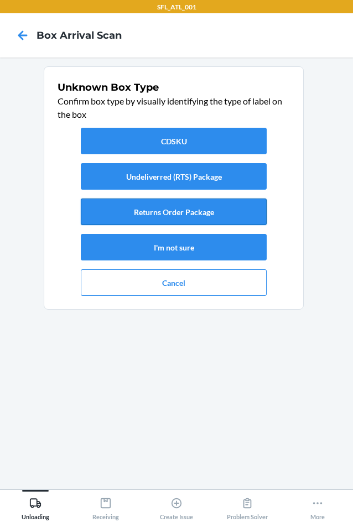
click at [150, 208] on button "Returns Order Package" at bounding box center [174, 211] width 186 height 27
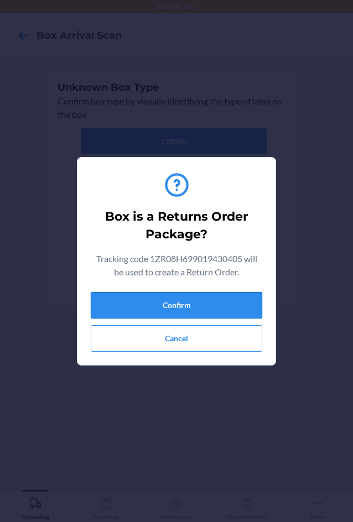
click at [168, 302] on button "Confirm" at bounding box center [176, 305] width 171 height 27
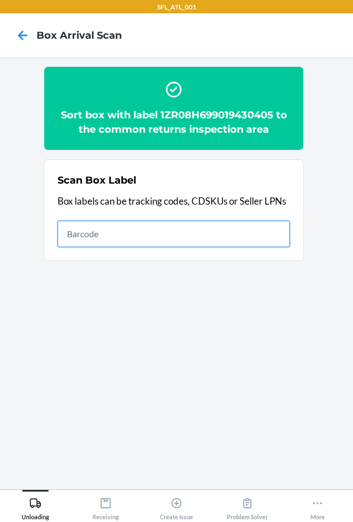
click at [259, 242] on input "text" at bounding box center [173, 234] width 232 height 27
type input "1Z19WE130306017789"
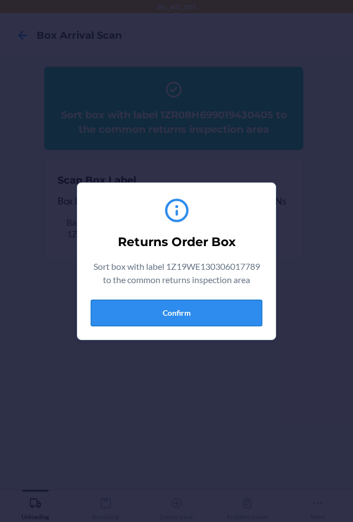
click at [193, 317] on button "Confirm" at bounding box center [176, 313] width 171 height 27
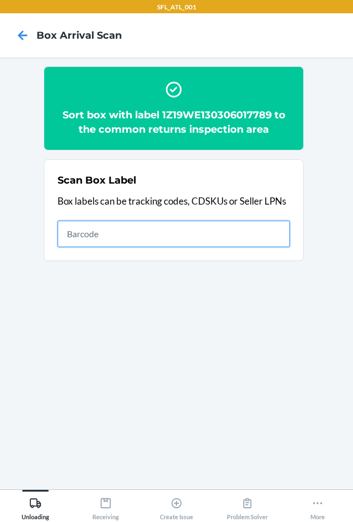
click at [213, 231] on input "text" at bounding box center [173, 234] width 232 height 27
type input "1Z181V4W0309347520"
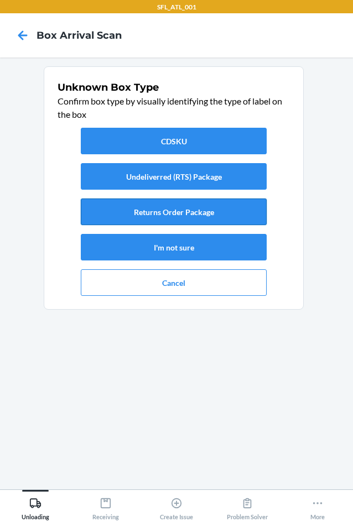
click at [212, 208] on button "Returns Order Package" at bounding box center [174, 211] width 186 height 27
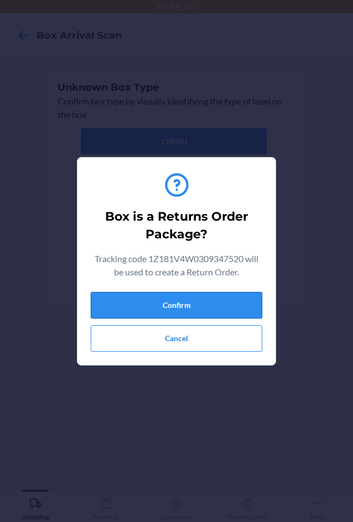
click at [233, 309] on button "Confirm" at bounding box center [176, 305] width 171 height 27
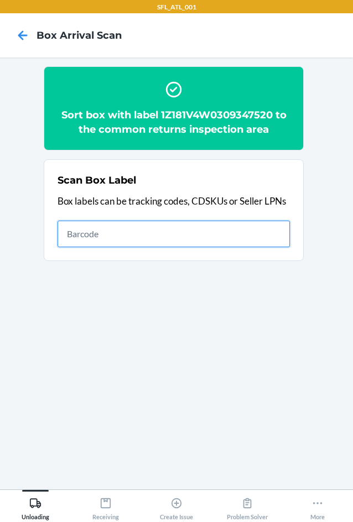
click at [264, 224] on input "text" at bounding box center [173, 234] width 232 height 27
type input "1ZJ19E459002522446"
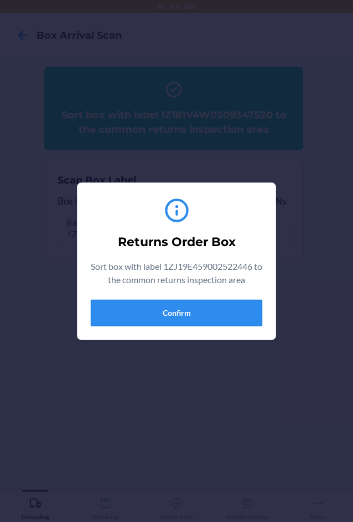
click at [221, 311] on button "Confirm" at bounding box center [176, 313] width 171 height 27
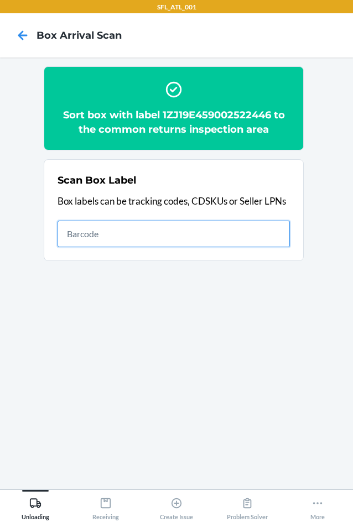
click at [282, 235] on input "text" at bounding box center [173, 234] width 232 height 27
type input "1ZR08H699014748215"
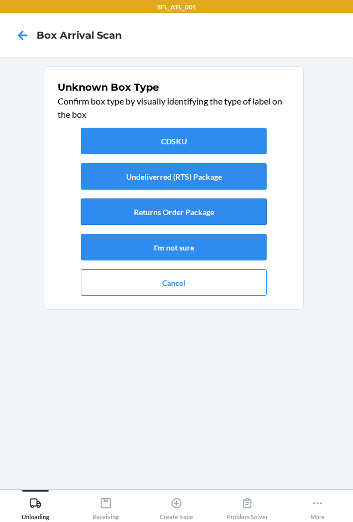
click at [236, 205] on button "Returns Order Package" at bounding box center [174, 211] width 186 height 27
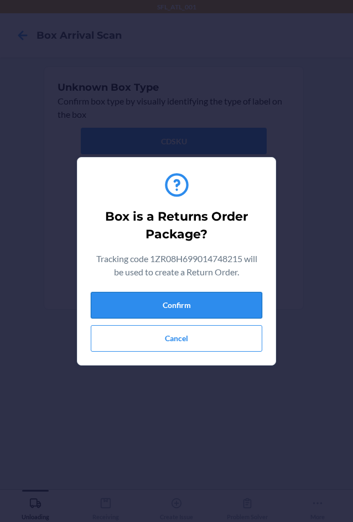
click at [207, 303] on button "Confirm" at bounding box center [176, 305] width 171 height 27
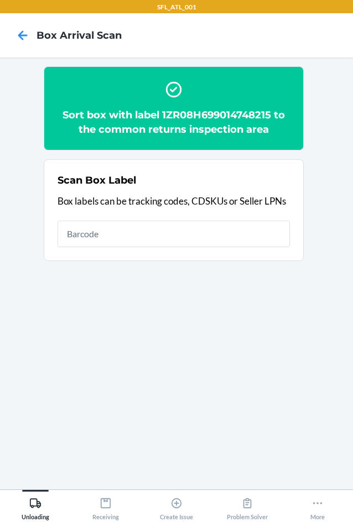
click at [227, 216] on div "Scan Box Label Box labels can be tracking codes, CDSKUs or Seller LPNs" at bounding box center [173, 210] width 232 height 81
type input "1ZX8R1710370650411"
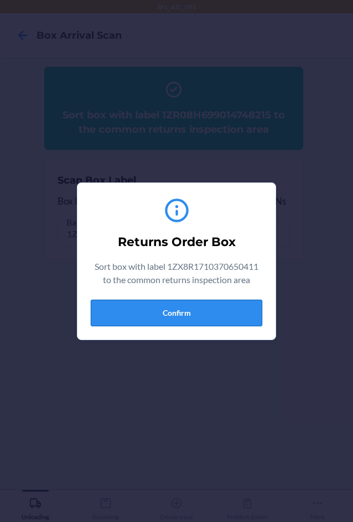
click at [239, 324] on button "Confirm" at bounding box center [176, 313] width 171 height 27
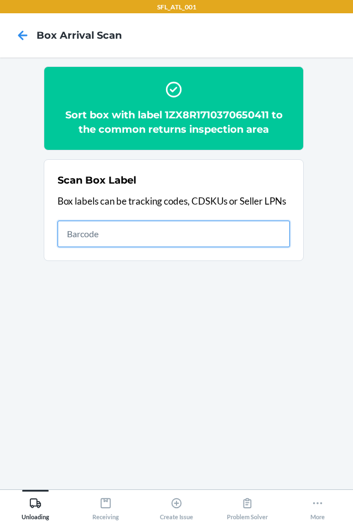
click at [242, 231] on input "text" at bounding box center [173, 234] width 232 height 27
type input "1ZR0960D9084911889"
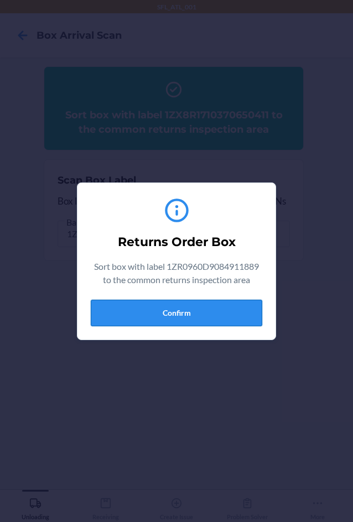
click at [142, 307] on button "Confirm" at bounding box center [176, 313] width 171 height 27
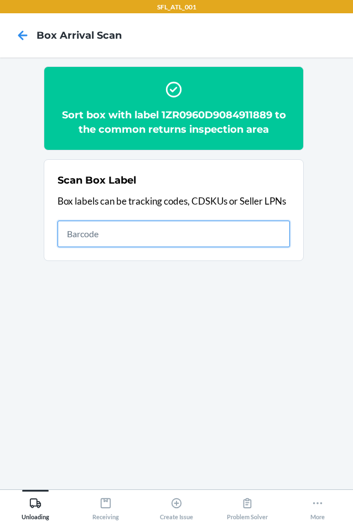
click at [174, 223] on input "text" at bounding box center [173, 234] width 232 height 27
type input "1Z1804F10321742429"
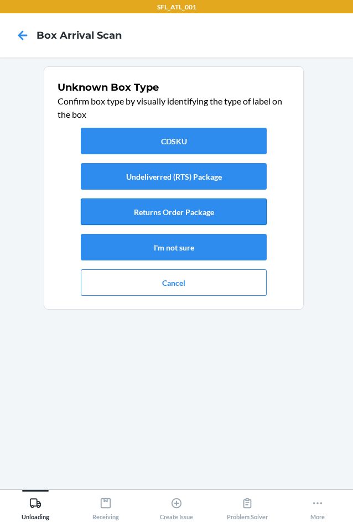
click at [227, 202] on button "Returns Order Package" at bounding box center [174, 211] width 186 height 27
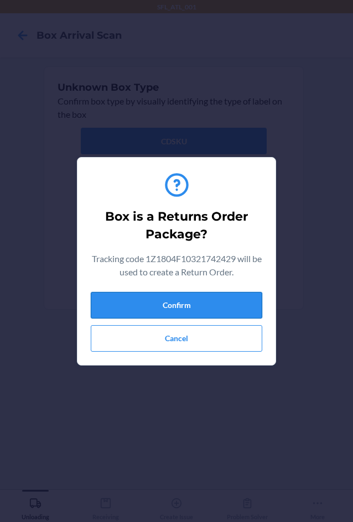
click at [221, 294] on button "Confirm" at bounding box center [176, 305] width 171 height 27
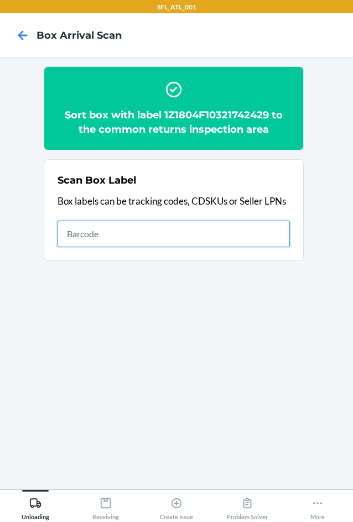
click at [122, 231] on input "text" at bounding box center [173, 234] width 232 height 27
type input "1ZR0960D9083901123"
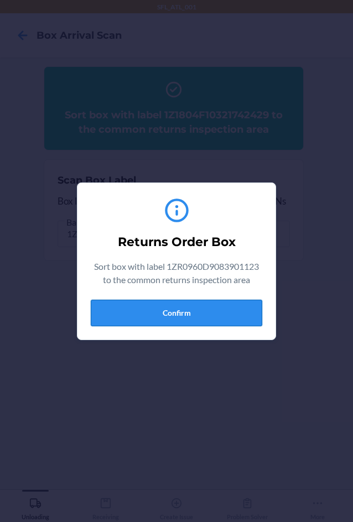
click at [180, 314] on button "Confirm" at bounding box center [176, 313] width 171 height 27
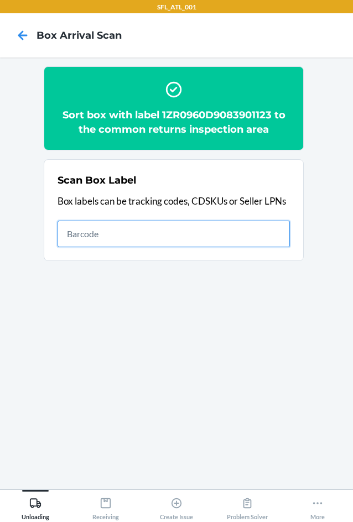
click at [263, 234] on input "text" at bounding box center [173, 234] width 232 height 27
type input "1ZX8R1710341504320"
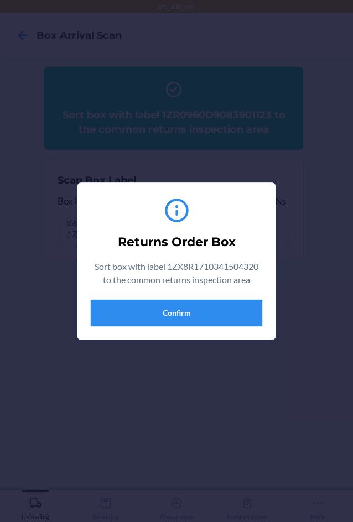
click at [203, 316] on button "Confirm" at bounding box center [176, 313] width 171 height 27
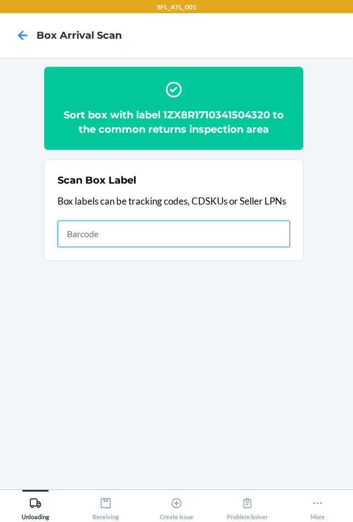
click at [197, 229] on input "text" at bounding box center [173, 234] width 232 height 27
type input "1ZR0960D9081764026"
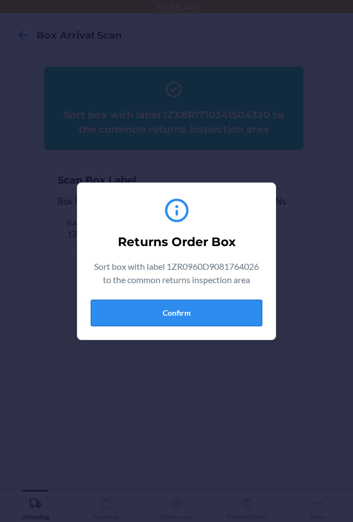
click at [201, 311] on button "Confirm" at bounding box center [176, 313] width 171 height 27
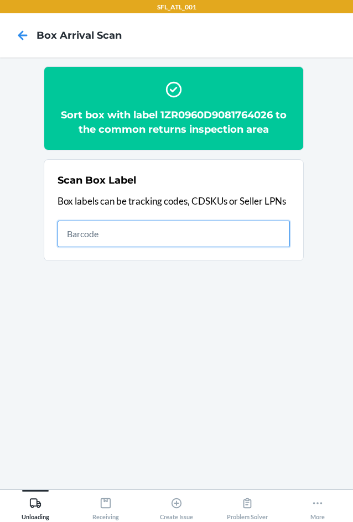
click at [138, 235] on input "text" at bounding box center [173, 234] width 232 height 27
type input "1ZX8R1710373570967"
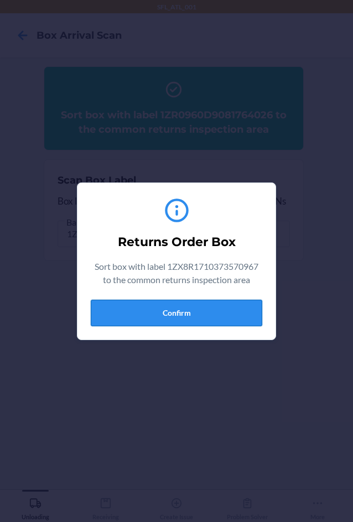
click at [187, 310] on button "Confirm" at bounding box center [176, 313] width 171 height 27
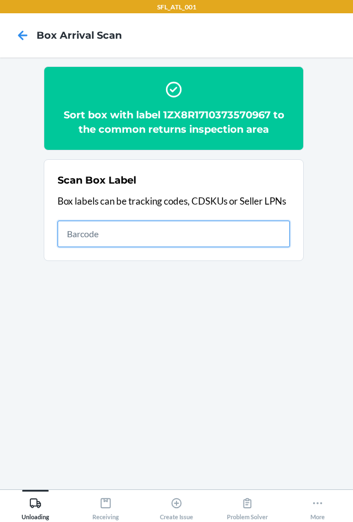
click at [127, 233] on input "text" at bounding box center [173, 234] width 232 height 27
type input "42030259"
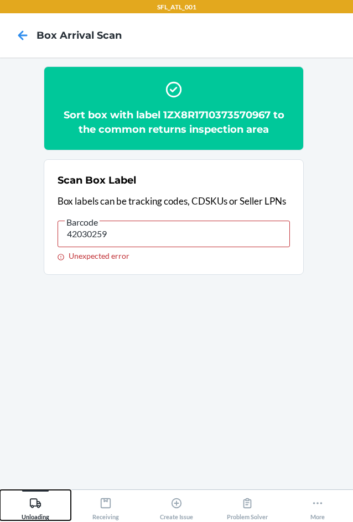
click at [53, 514] on button "Unloading" at bounding box center [35, 505] width 71 height 30
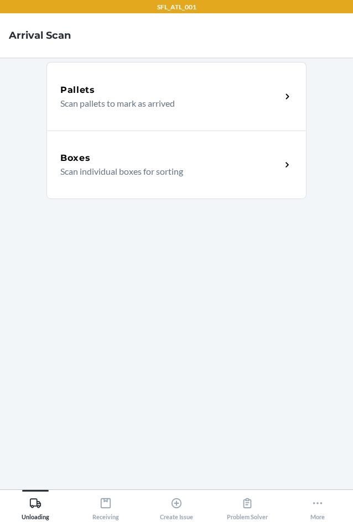
click at [94, 181] on div "Boxes Scan individual boxes for sorting" at bounding box center [176, 164] width 260 height 69
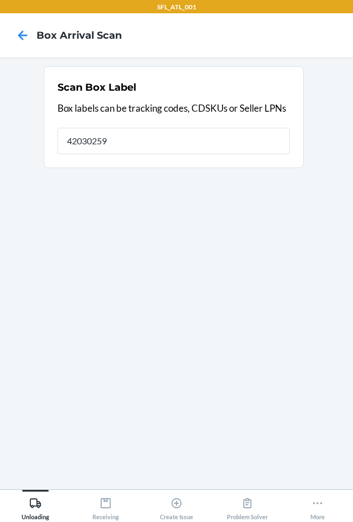
type input "42030259"
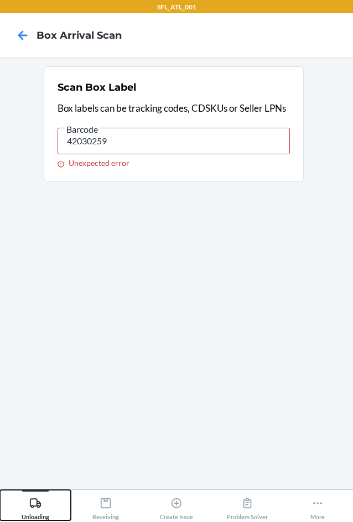
click at [38, 503] on icon at bounding box center [35, 502] width 11 height 9
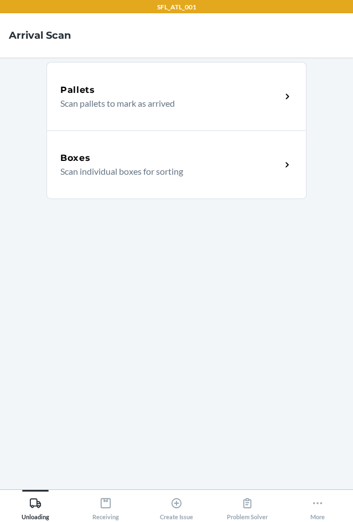
click at [90, 157] on div "Boxes" at bounding box center [170, 157] width 221 height 13
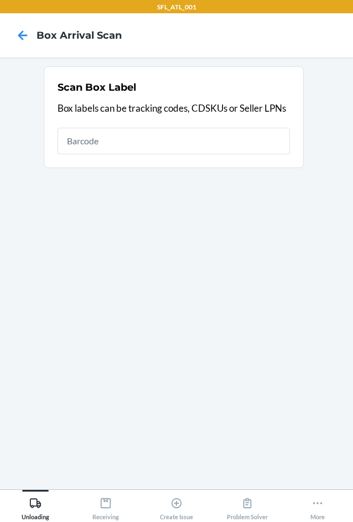
drag, startPoint x: 90, startPoint y: 157, endPoint x: 281, endPoint y: 268, distance: 220.5
click at [281, 268] on section "Scan Box Label Box labels can be tracking codes, CDSKUs or Seller LPNs" at bounding box center [176, 273] width 335 height 414
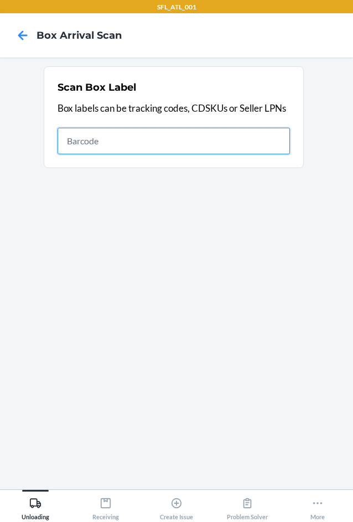
click at [235, 138] on input "text" at bounding box center [173, 141] width 232 height 27
type input "1Z1804F10314304862"
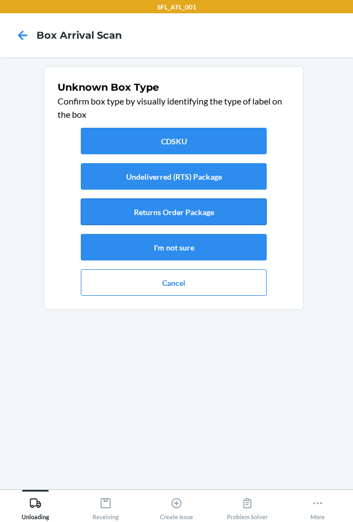
click at [217, 208] on button "Returns Order Package" at bounding box center [174, 211] width 186 height 27
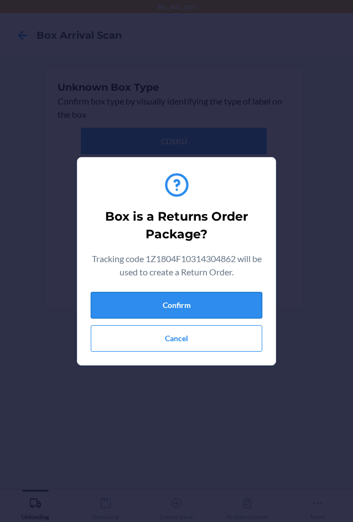
click at [214, 303] on button "Confirm" at bounding box center [176, 305] width 171 height 27
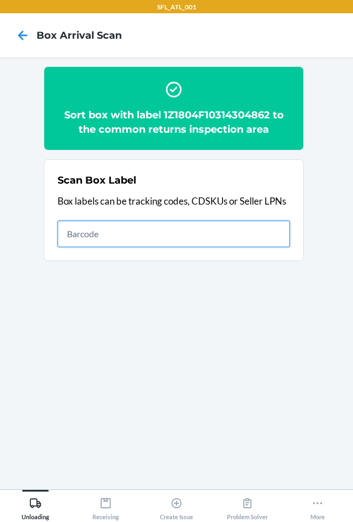
click at [220, 224] on input "text" at bounding box center [173, 234] width 232 height 27
type input "1Z181V4W0333287504"
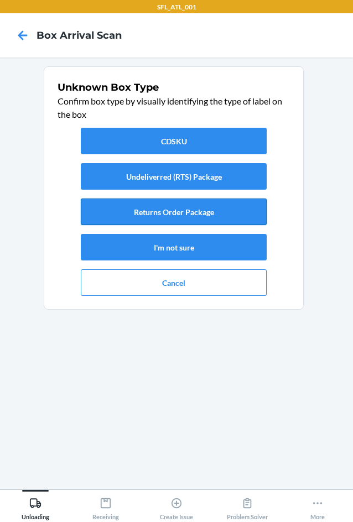
click at [218, 208] on button "Returns Order Package" at bounding box center [174, 211] width 186 height 27
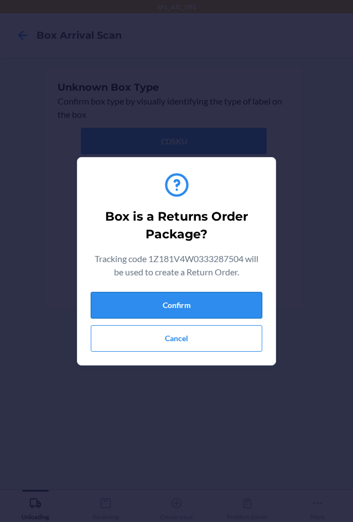
click at [212, 303] on button "Confirm" at bounding box center [176, 305] width 171 height 27
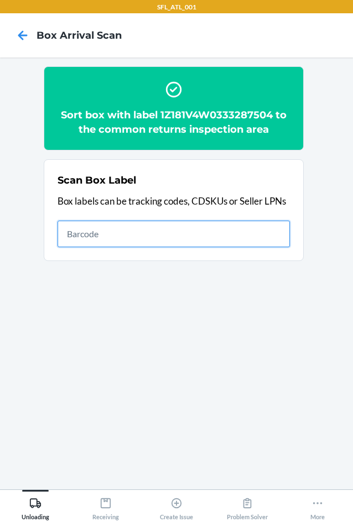
click at [255, 230] on input "text" at bounding box center [173, 234] width 232 height 27
type input "1ZJ19E459029985870"
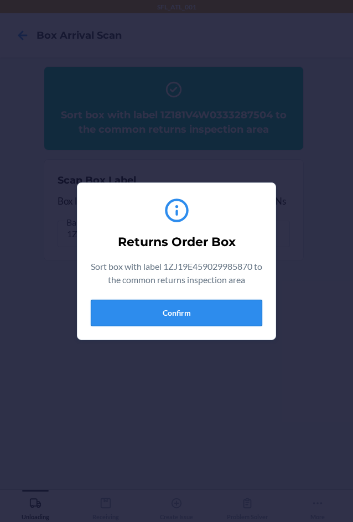
click at [213, 323] on button "Confirm" at bounding box center [176, 313] width 171 height 27
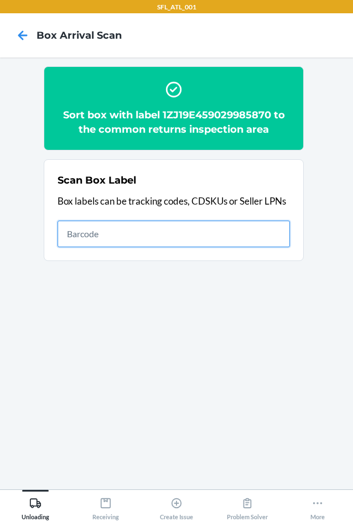
click at [176, 243] on input "text" at bounding box center [173, 234] width 232 height 27
type input "1ZR0960D9085495846"
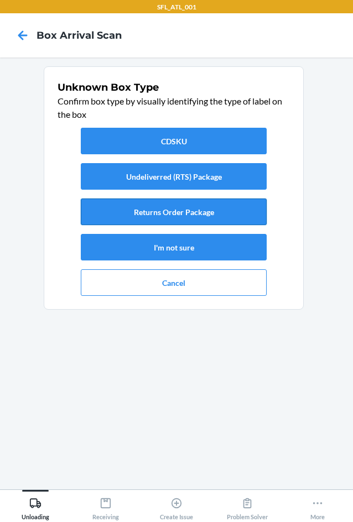
click at [179, 212] on button "Returns Order Package" at bounding box center [174, 211] width 186 height 27
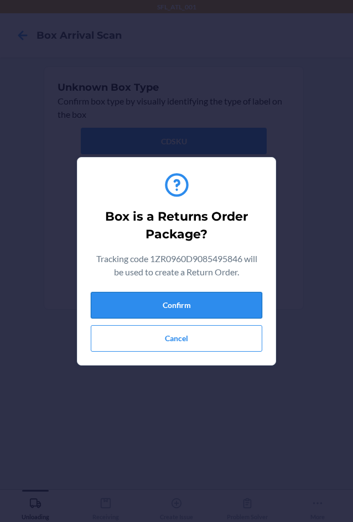
click at [197, 304] on button "Confirm" at bounding box center [176, 305] width 171 height 27
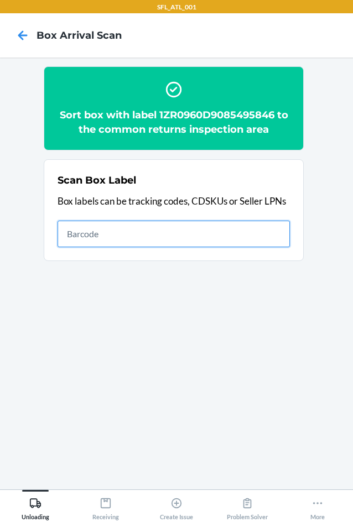
click at [200, 227] on input "text" at bounding box center [173, 234] width 232 height 27
type input "1ZX8R1710383797990"
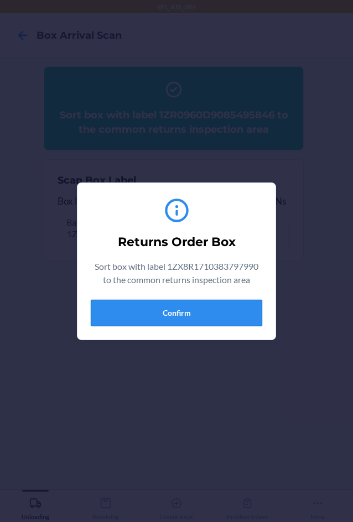
click at [196, 312] on button "Confirm" at bounding box center [176, 313] width 171 height 27
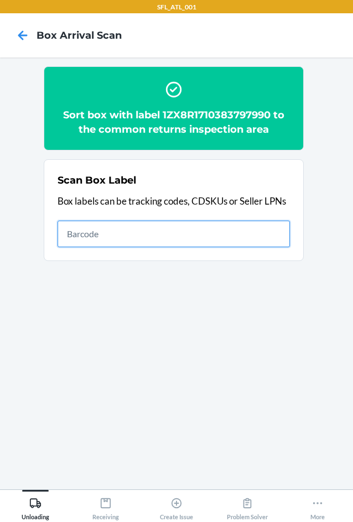
click at [205, 235] on input "text" at bounding box center [173, 234] width 232 height 27
type input "1ZJ19E459037216533"
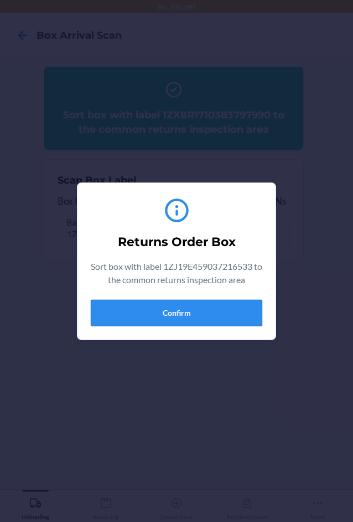
click at [150, 312] on button "Confirm" at bounding box center [176, 313] width 171 height 27
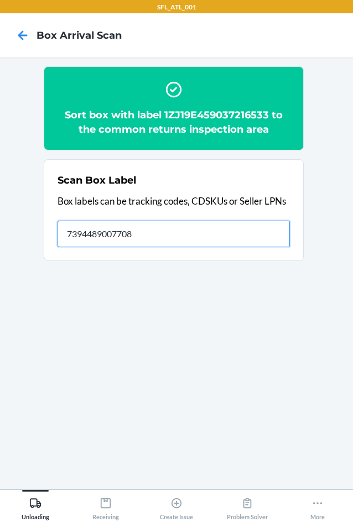
type input "7394489007708"
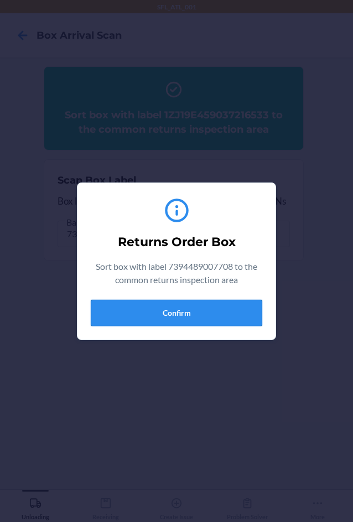
click at [209, 303] on button "Confirm" at bounding box center [176, 313] width 171 height 27
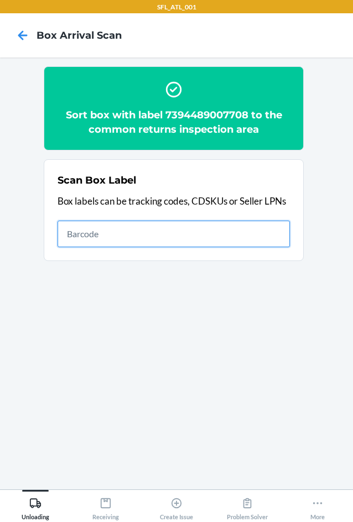
click at [106, 235] on input "text" at bounding box center [173, 234] width 232 height 27
type input "1Z4341800313667526"
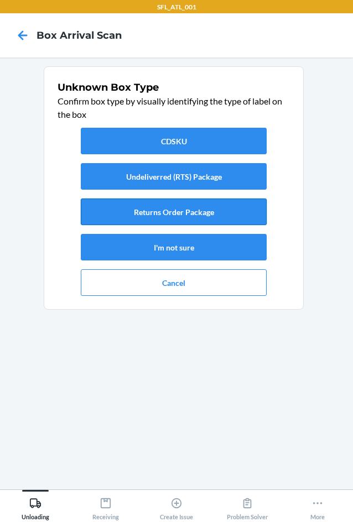
click at [149, 213] on button "Returns Order Package" at bounding box center [174, 211] width 186 height 27
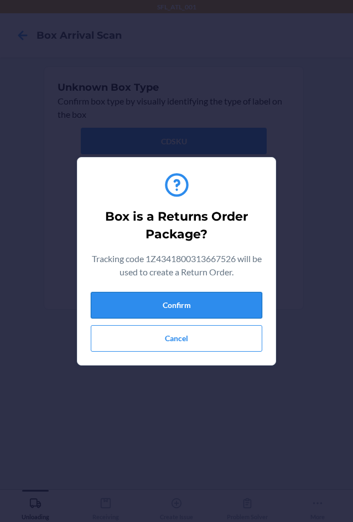
click at [162, 306] on button "Confirm" at bounding box center [176, 305] width 171 height 27
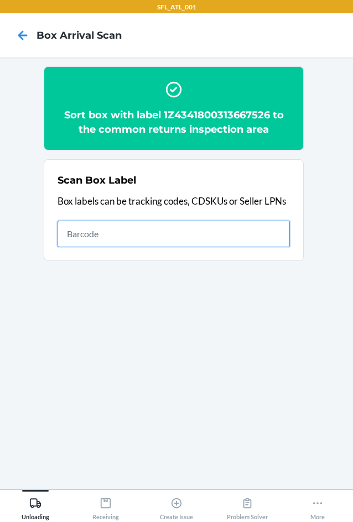
click at [98, 222] on input "text" at bounding box center [173, 234] width 232 height 27
type input "1ZX8R1710391916461"
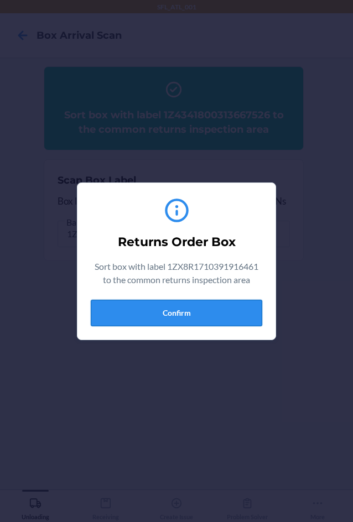
click at [142, 320] on button "Confirm" at bounding box center [176, 313] width 171 height 27
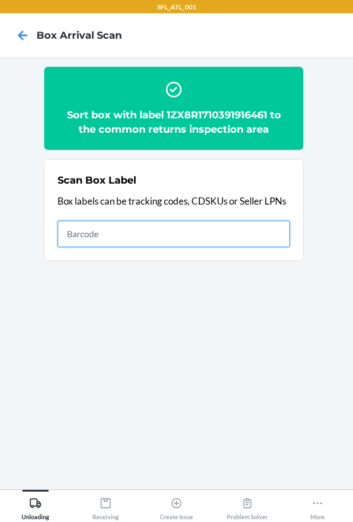
click at [242, 234] on input "text" at bounding box center [173, 234] width 232 height 27
type input "420302599434636106023303854026"
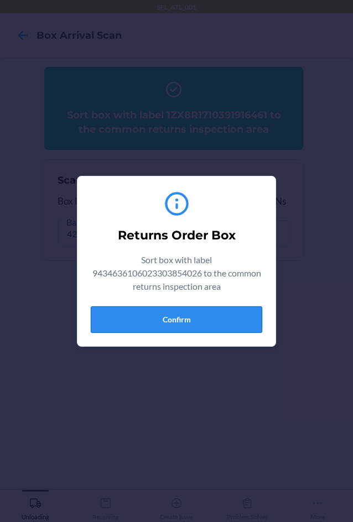
click at [228, 323] on button "Confirm" at bounding box center [176, 319] width 171 height 27
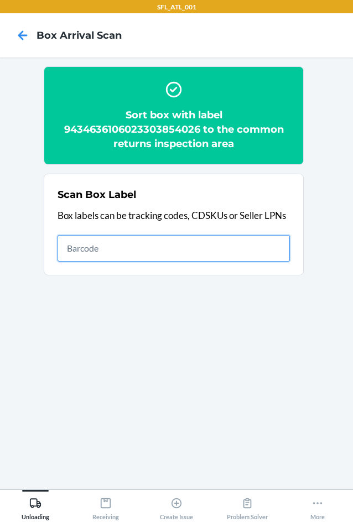
click at [229, 240] on input "text" at bounding box center [173, 248] width 232 height 27
type input "420302599434636106023303969935"
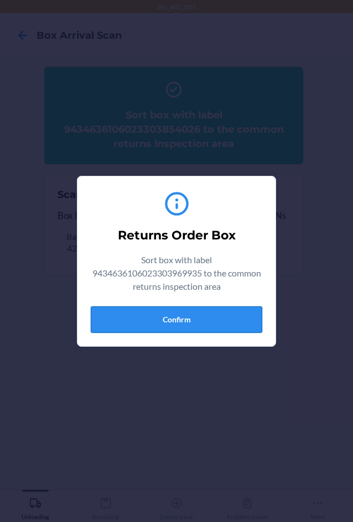
click at [195, 316] on button "Confirm" at bounding box center [176, 319] width 171 height 27
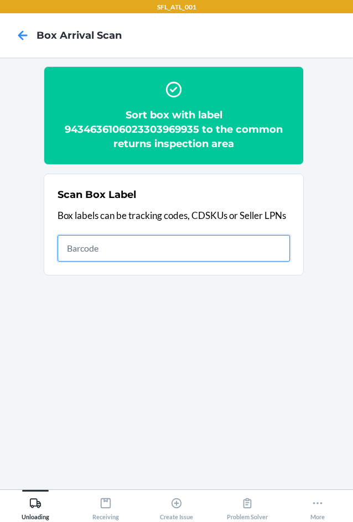
click at [92, 258] on input "text" at bounding box center [173, 248] width 232 height 27
type input "420302599434636106023304792747"
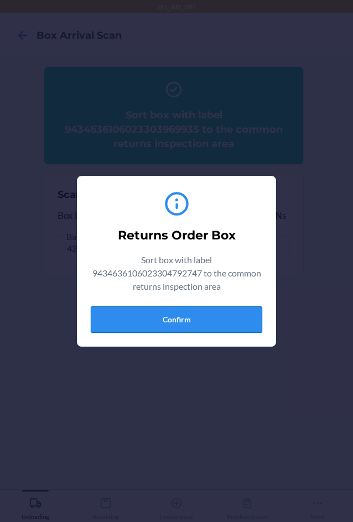
click at [144, 310] on button "Confirm" at bounding box center [176, 319] width 171 height 27
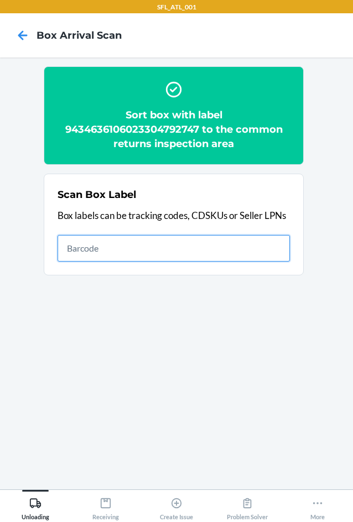
click at [265, 245] on input "text" at bounding box center [173, 248] width 232 height 27
type input "420302599434636106023304886811"
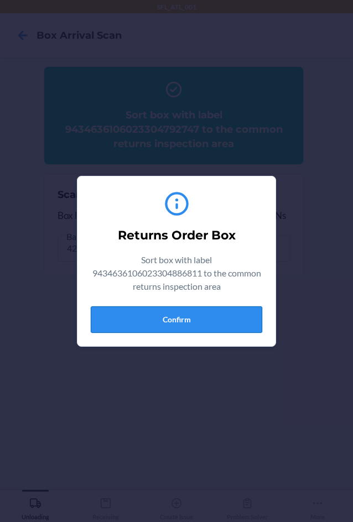
click at [214, 322] on button "Confirm" at bounding box center [176, 319] width 171 height 27
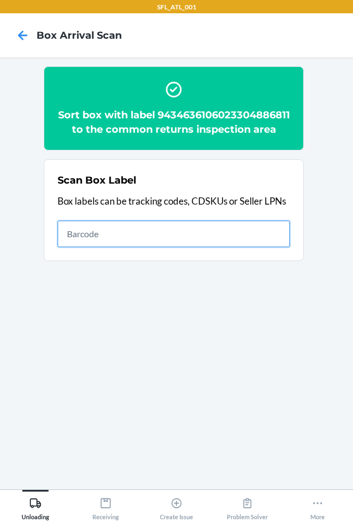
click at [108, 247] on input "text" at bounding box center [173, 234] width 232 height 27
type input "420302599434636106023304614377"
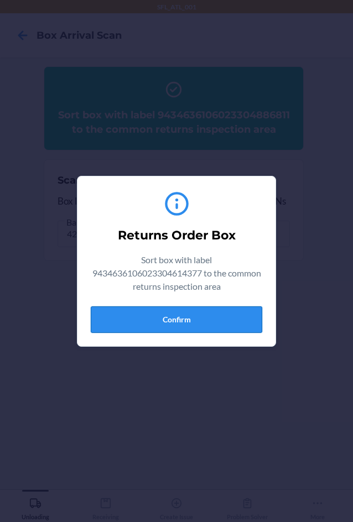
click at [176, 322] on button "Confirm" at bounding box center [176, 319] width 171 height 27
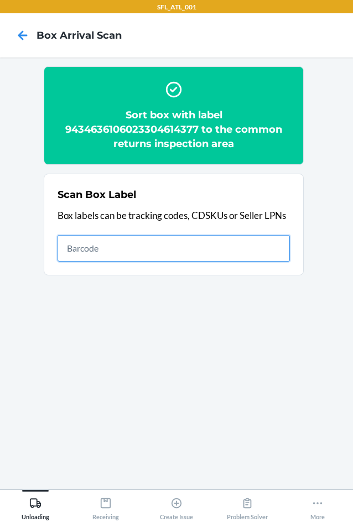
click at [149, 258] on input "text" at bounding box center [173, 248] width 232 height 27
type input "420302599434636106023304353436"
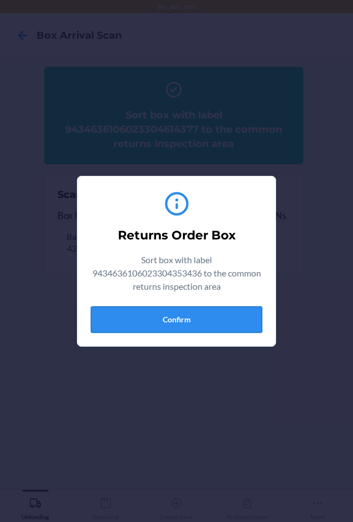
click at [154, 321] on button "Confirm" at bounding box center [176, 319] width 171 height 27
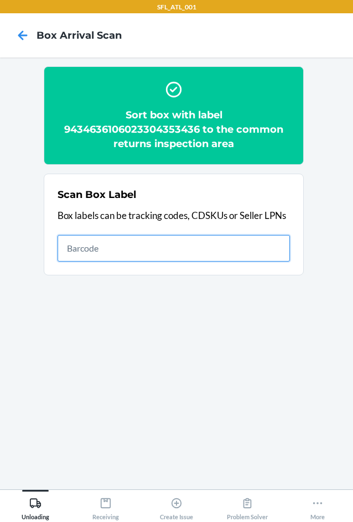
click at [219, 252] on input "text" at bounding box center [173, 248] width 232 height 27
type input "420302599434636106023304700148"
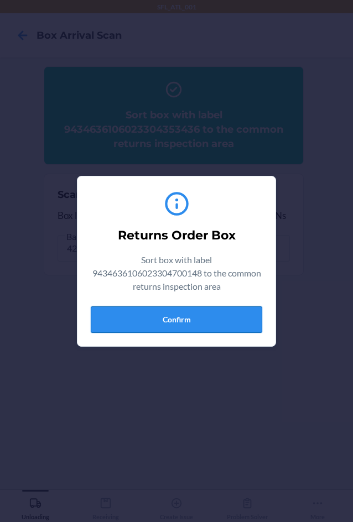
click at [159, 327] on button "Confirm" at bounding box center [176, 319] width 171 height 27
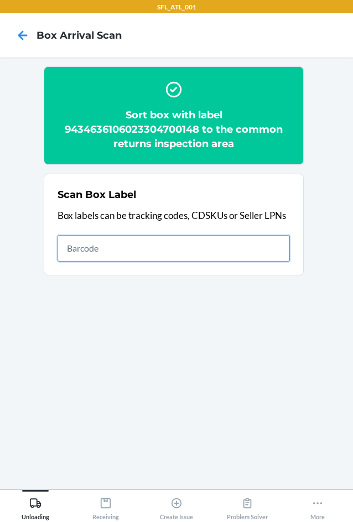
click at [175, 241] on input "text" at bounding box center [173, 248] width 232 height 27
type input "420302599434636106023304146434"
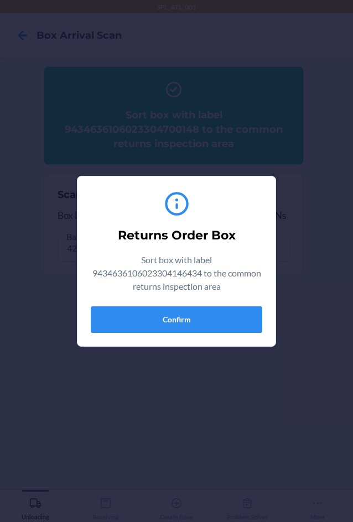
click at [189, 302] on div "Returns Order Box Sort box with label 9434636106023304146434 to the common retu…" at bounding box center [176, 261] width 171 height 152
click at [225, 321] on button "Confirm" at bounding box center [176, 319] width 171 height 27
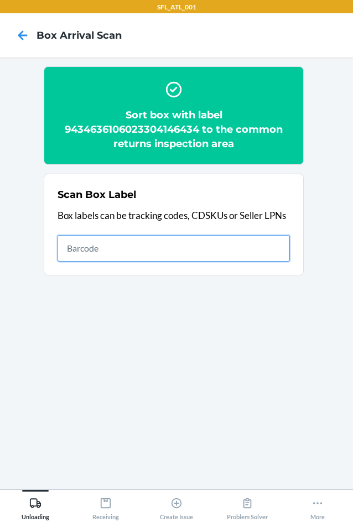
click at [207, 248] on input "text" at bounding box center [173, 248] width 232 height 27
type input "420302599434636106023304386564"
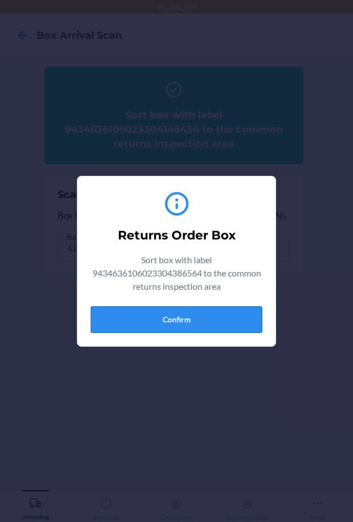
click at [213, 321] on button "Confirm" at bounding box center [176, 319] width 171 height 27
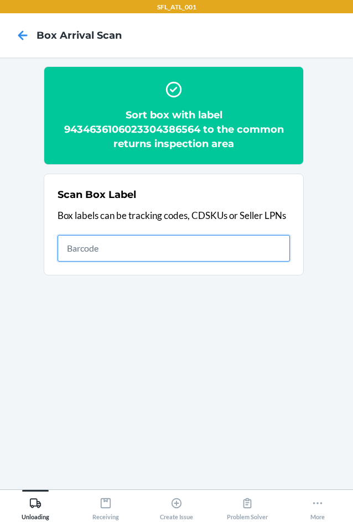
click at [107, 250] on input "text" at bounding box center [173, 248] width 232 height 27
type input "420302599434636106023304738103"
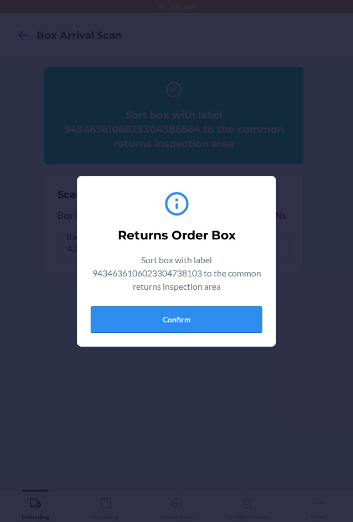
click at [160, 313] on button "Confirm" at bounding box center [176, 319] width 171 height 27
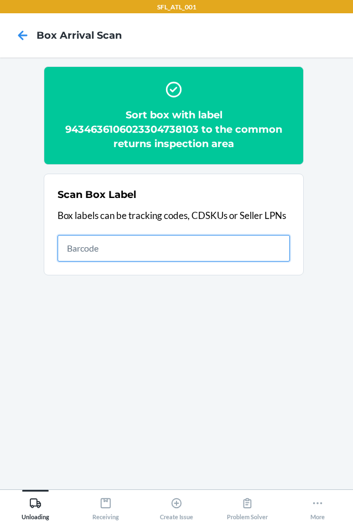
click at [180, 252] on input "text" at bounding box center [173, 248] width 232 height 27
type input "420246039261290316871749777158"
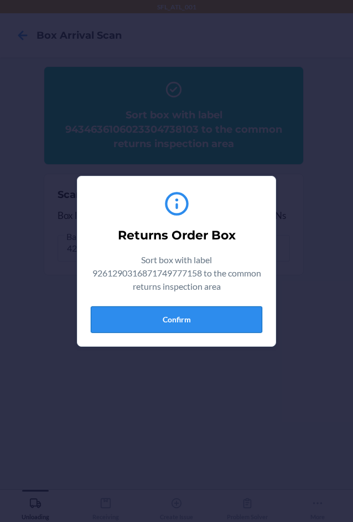
click at [180, 321] on button "Confirm" at bounding box center [176, 319] width 171 height 27
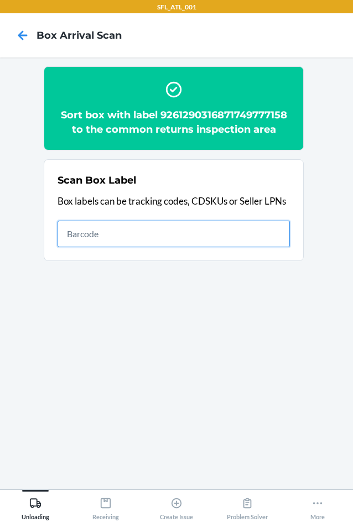
click at [156, 229] on input "text" at bounding box center [173, 234] width 232 height 27
type input "420302599434636106023305036666"
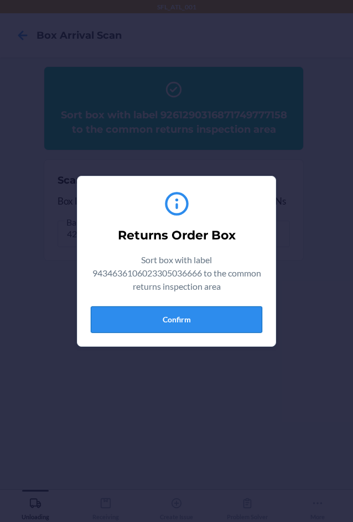
click at [142, 323] on button "Confirm" at bounding box center [176, 319] width 171 height 27
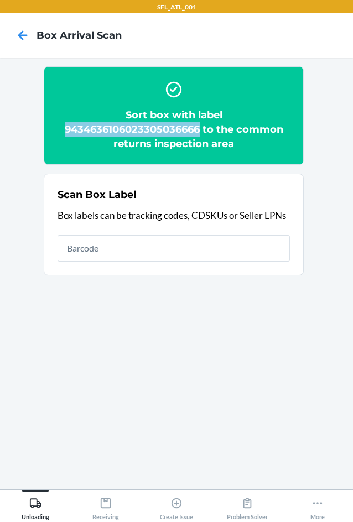
copy h2 "9434636106023305036666"
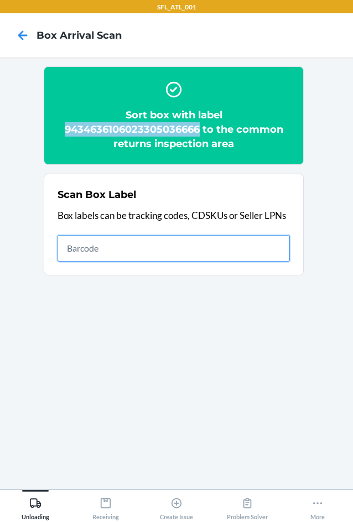
click at [229, 240] on input "text" at bounding box center [173, 248] width 232 height 27
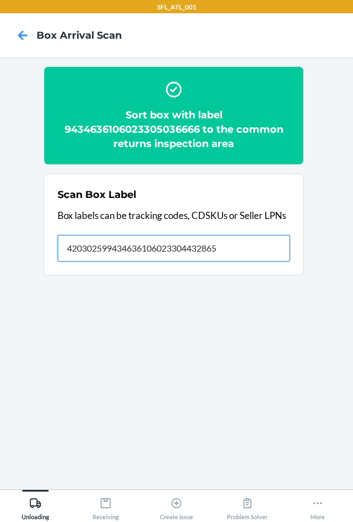
type input "420302599434636106023304432865"
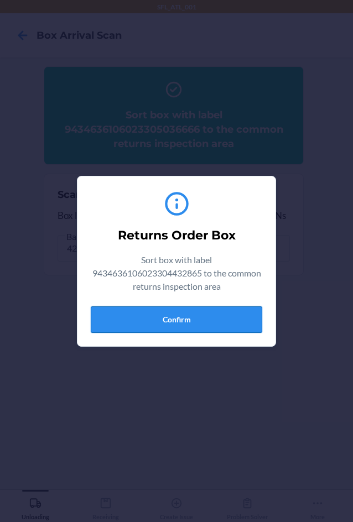
click at [216, 328] on button "Confirm" at bounding box center [176, 319] width 171 height 27
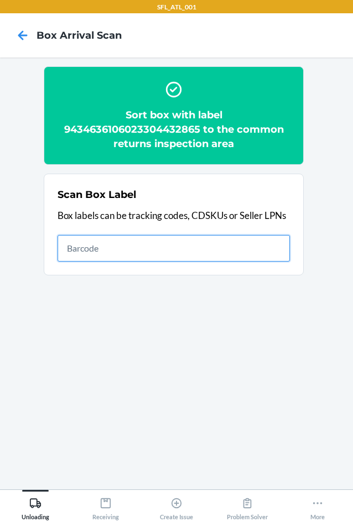
click at [139, 260] on input "text" at bounding box center [173, 248] width 232 height 27
type input "420302599434636106023304654274"
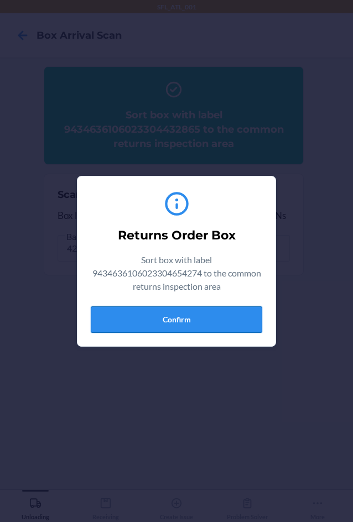
click at [171, 323] on button "Confirm" at bounding box center [176, 319] width 171 height 27
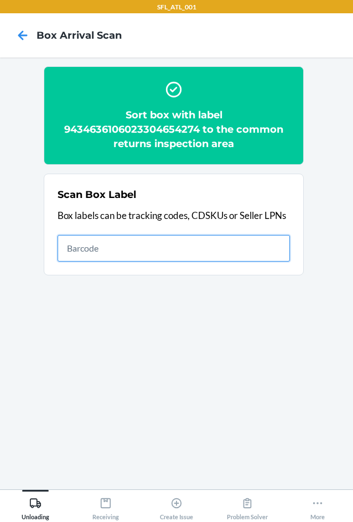
click at [192, 240] on input "text" at bounding box center [173, 248] width 232 height 27
type input "420302599434636106023305030114"
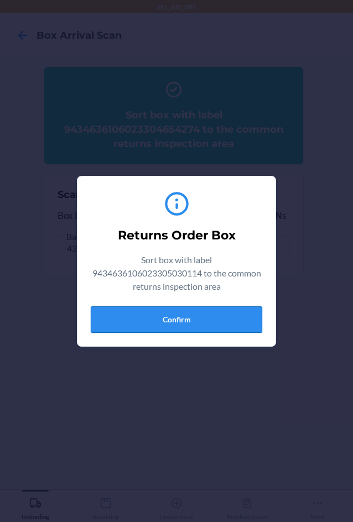
click at [235, 329] on button "Confirm" at bounding box center [176, 319] width 171 height 27
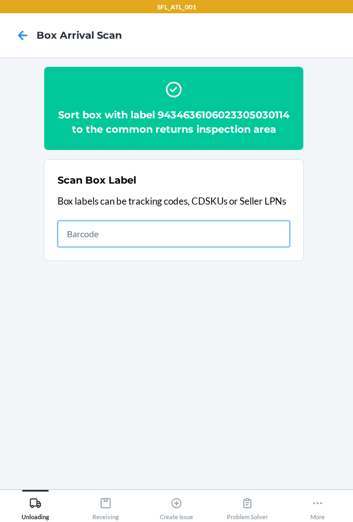
click at [216, 235] on input "text" at bounding box center [173, 234] width 232 height 27
type input "420302599434636106023303552632"
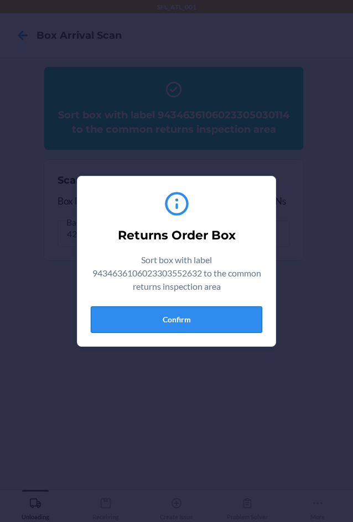
click at [216, 309] on button "Confirm" at bounding box center [176, 319] width 171 height 27
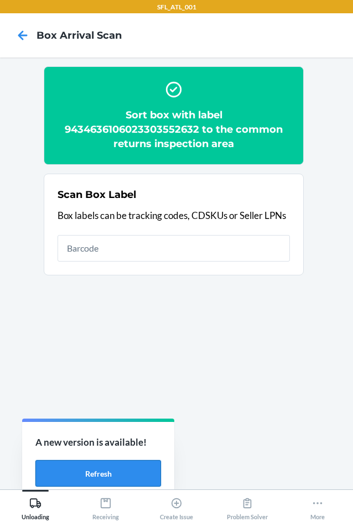
click at [88, 478] on button "Refresh" at bounding box center [97, 473] width 125 height 27
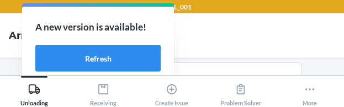
scroll to position [75, 0]
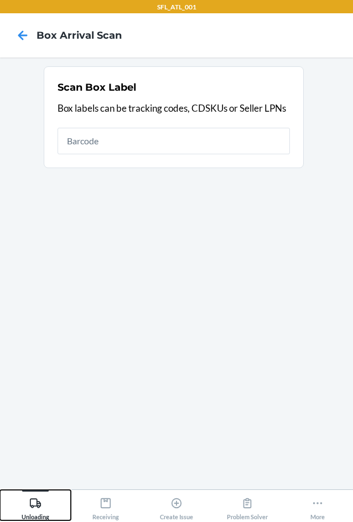
click at [40, 506] on icon at bounding box center [35, 502] width 11 height 9
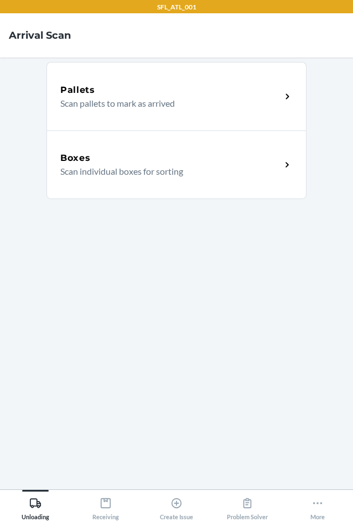
click at [102, 175] on p "Scan individual boxes for sorting" at bounding box center [166, 171] width 212 height 13
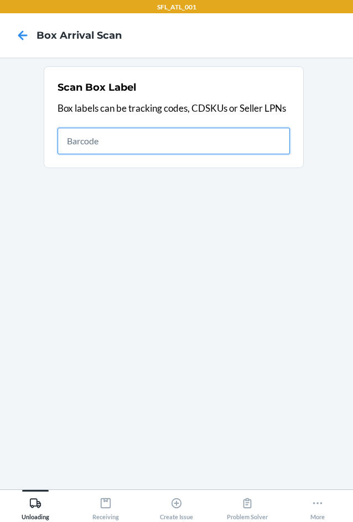
click at [112, 131] on input "text" at bounding box center [173, 141] width 232 height 27
type input "420302599434636106023305000674"
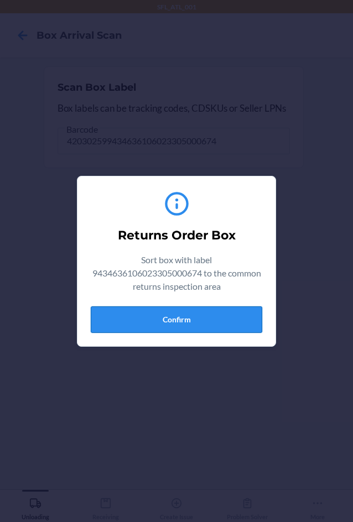
click at [161, 328] on button "Confirm" at bounding box center [176, 319] width 171 height 27
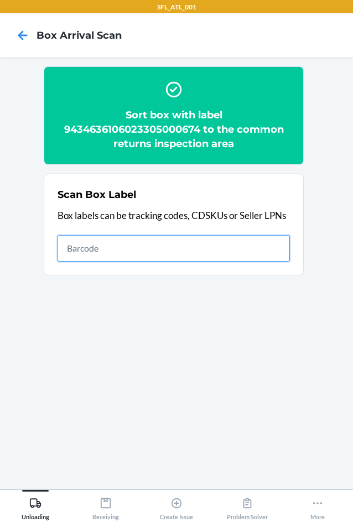
click at [197, 247] on input "text" at bounding box center [173, 248] width 232 height 27
type input "420302599434636106023304461131"
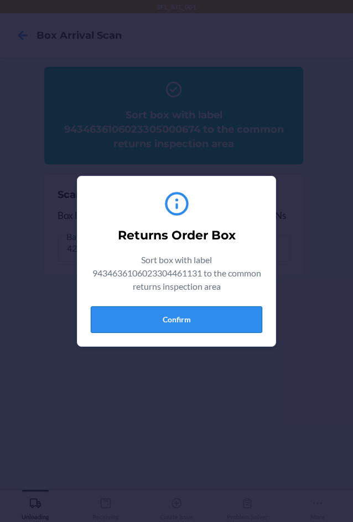
click at [179, 322] on button "Confirm" at bounding box center [176, 319] width 171 height 27
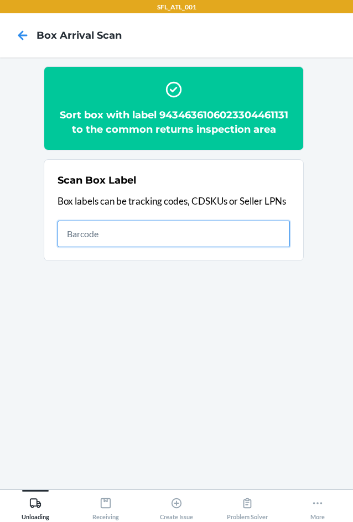
click at [176, 236] on input "text" at bounding box center [173, 234] width 232 height 27
type input "420302599434636106023303879197"
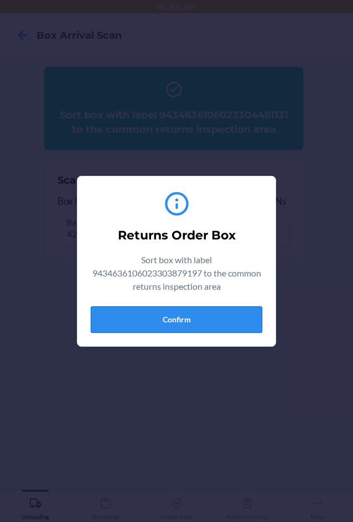
click at [226, 327] on button "Confirm" at bounding box center [176, 319] width 171 height 27
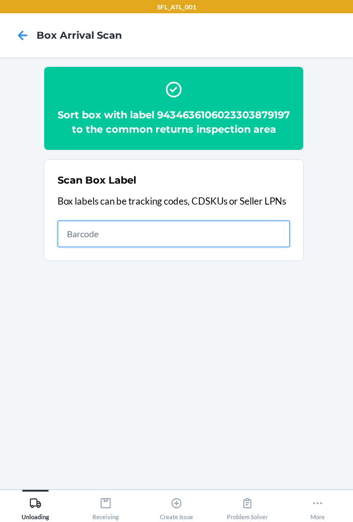
click at [243, 243] on input "text" at bounding box center [173, 234] width 232 height 27
type input "420302599434636106023304381705"
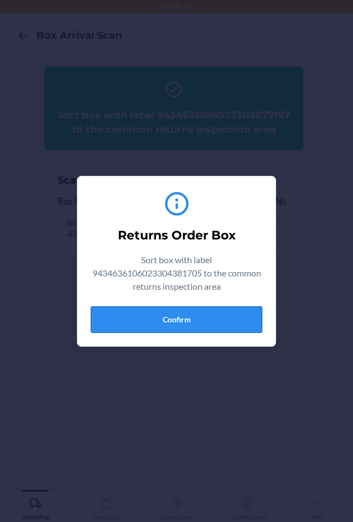
click at [190, 323] on button "Confirm" at bounding box center [176, 319] width 171 height 27
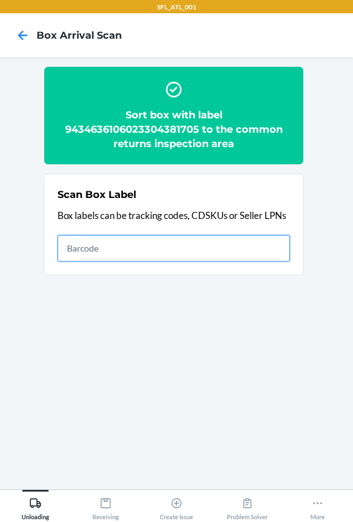
click at [165, 240] on input "text" at bounding box center [173, 248] width 232 height 27
type input "420302599434636106023304494924"
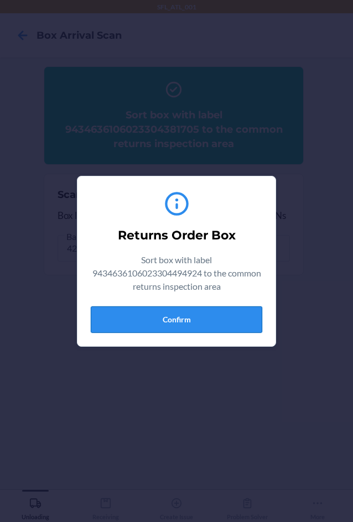
click at [175, 315] on button "Confirm" at bounding box center [176, 319] width 171 height 27
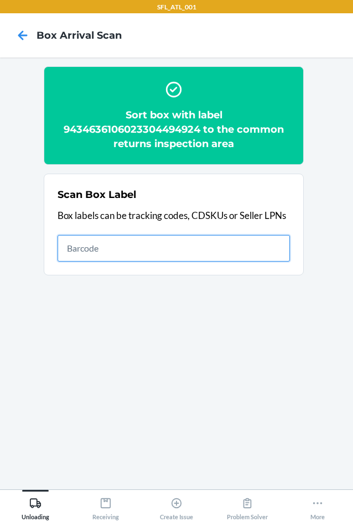
click at [229, 249] on input "text" at bounding box center [173, 248] width 232 height 27
type input "420302599434636106023304776594"
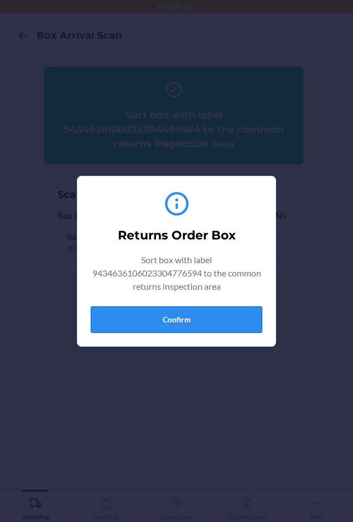
click at [171, 323] on button "Confirm" at bounding box center [176, 319] width 171 height 27
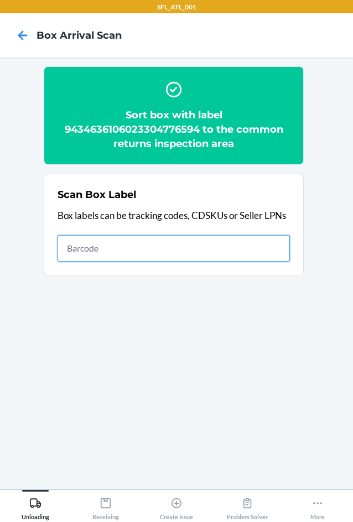
click at [233, 251] on input "text" at bounding box center [173, 248] width 232 height 27
type input "944636106023304666079"
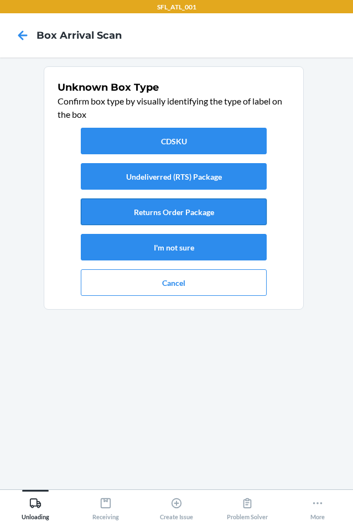
click at [227, 204] on button "Returns Order Package" at bounding box center [174, 211] width 186 height 27
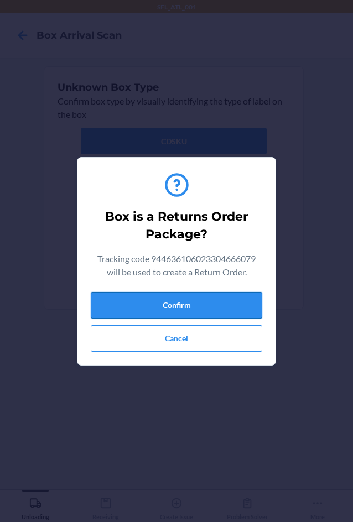
click at [223, 314] on button "Confirm" at bounding box center [176, 305] width 171 height 27
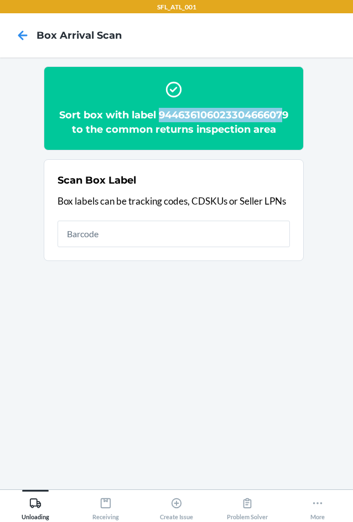
drag, startPoint x: 66, startPoint y: 130, endPoint x: 177, endPoint y: 131, distance: 111.1
click at [178, 131] on h2 "Sort box with label 944636106023304666079 to the common returns inspection area" at bounding box center [173, 122] width 232 height 29
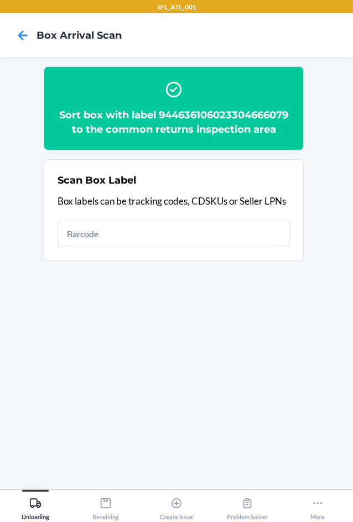
click at [195, 129] on h2 "Sort box with label 944636106023304666079 to the common returns inspection area" at bounding box center [173, 122] width 232 height 29
click at [65, 112] on h2 "Sort box with label 944636106023304666079 to the common returns inspection area" at bounding box center [173, 122] width 232 height 29
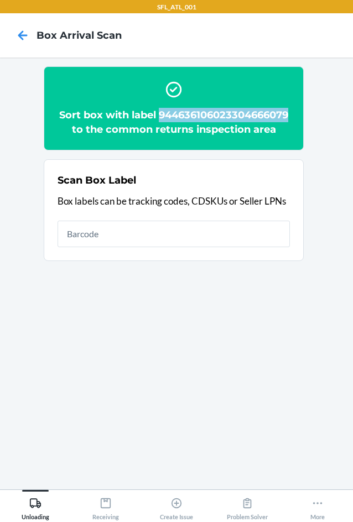
copy h2 "944636106023304666079"
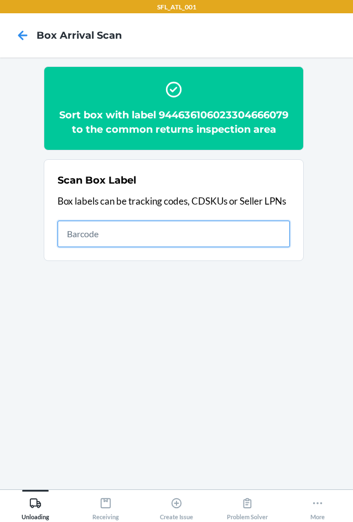
click at [185, 247] on input "text" at bounding box center [173, 234] width 232 height 27
click at [256, 247] on input "text" at bounding box center [173, 234] width 232 height 27
type input "420302599434636106023304351999"
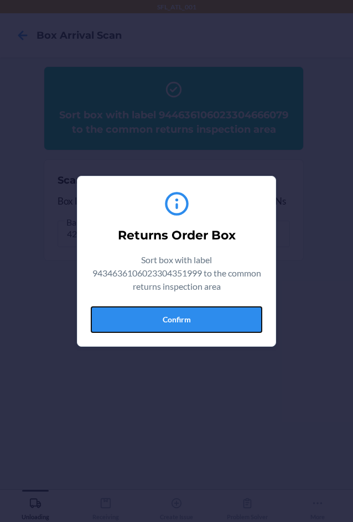
drag, startPoint x: 203, startPoint y: 319, endPoint x: 342, endPoint y: 310, distance: 139.0
click at [206, 320] on button "Confirm" at bounding box center [176, 319] width 171 height 27
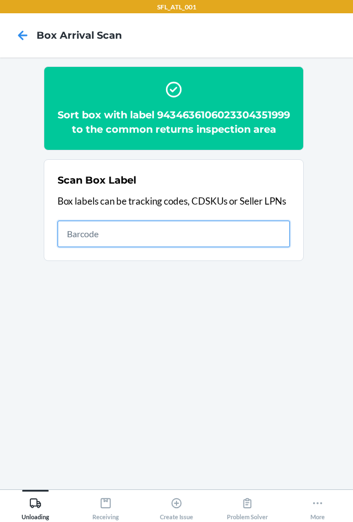
click at [140, 247] on input "text" at bounding box center [173, 234] width 232 height 27
type input "420302599434636106023304475282"
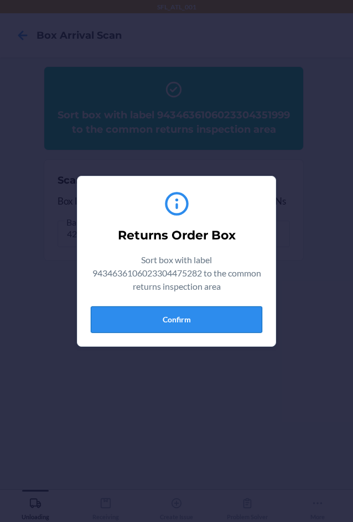
click at [202, 317] on button "Confirm" at bounding box center [176, 319] width 171 height 27
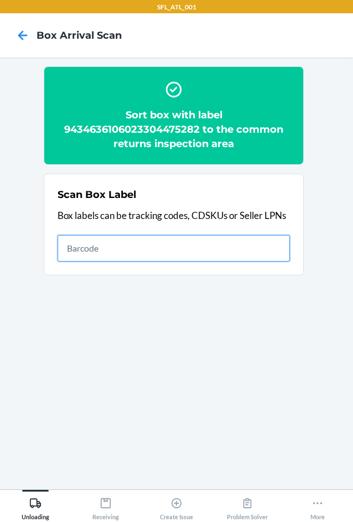
click at [132, 244] on input "text" at bounding box center [173, 248] width 232 height 27
type input "420302599434636106023304066862"
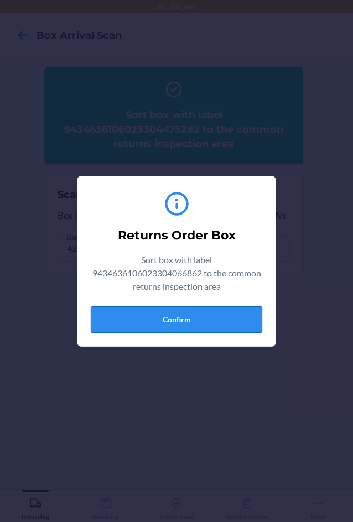
click at [221, 321] on button "Confirm" at bounding box center [176, 319] width 171 height 27
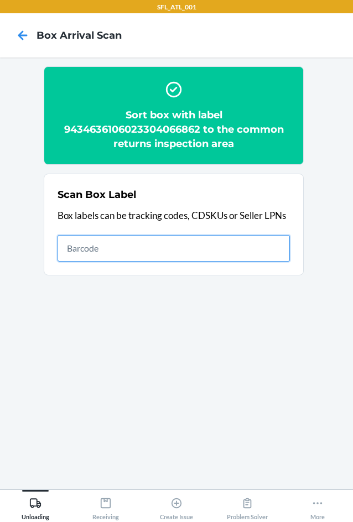
click at [247, 254] on input "text" at bounding box center [173, 248] width 232 height 27
type input "420302599434636106023304703668"
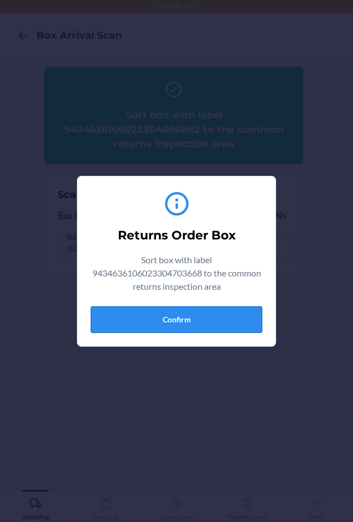
click at [224, 321] on button "Confirm" at bounding box center [176, 319] width 171 height 27
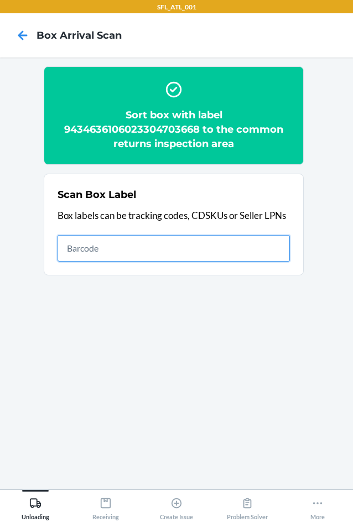
click at [234, 243] on input "text" at bounding box center [173, 248] width 232 height 27
type input "420302599434636106023302365646"
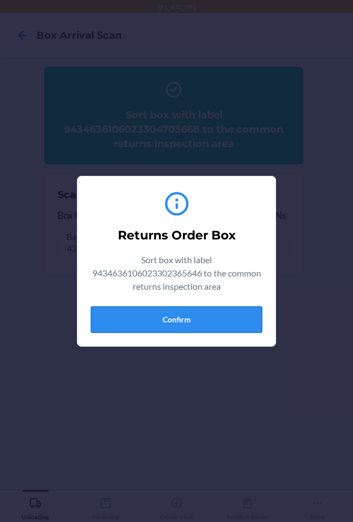
click at [232, 317] on button "Confirm" at bounding box center [176, 319] width 171 height 27
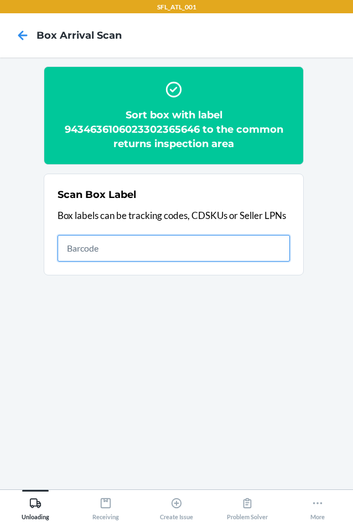
click at [216, 242] on input "text" at bounding box center [173, 248] width 232 height 27
type input "420302599434636106023304610447"
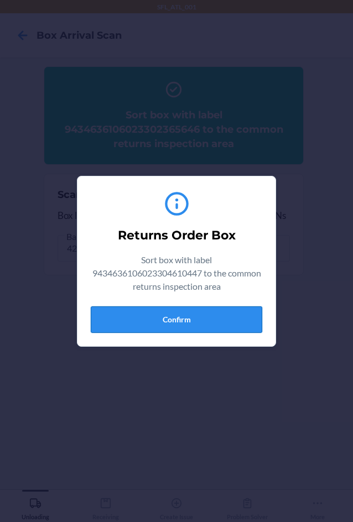
click at [194, 307] on button "Confirm" at bounding box center [176, 319] width 171 height 27
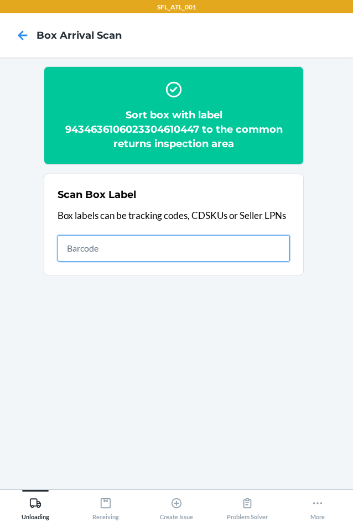
click at [148, 239] on input "text" at bounding box center [173, 248] width 232 height 27
type input "420302599434636106023302782054"
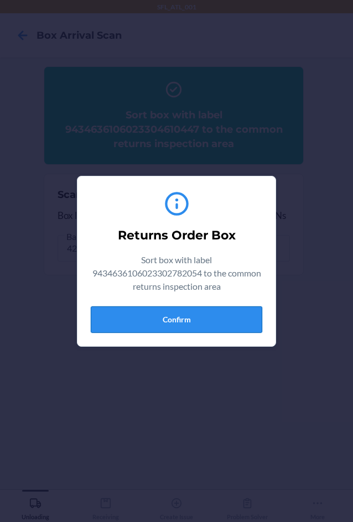
click at [199, 320] on button "Confirm" at bounding box center [176, 319] width 171 height 27
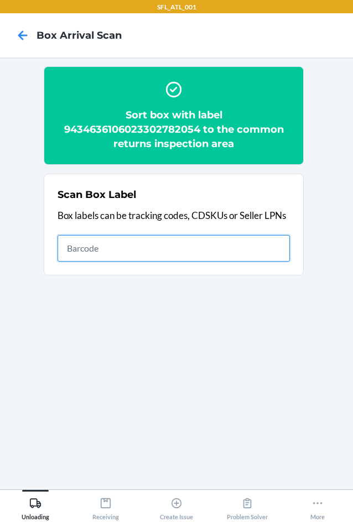
click at [139, 243] on input "text" at bounding box center [173, 248] width 232 height 27
type input "420302599434636106023304492005"
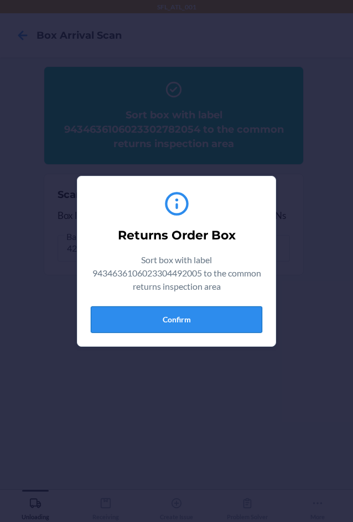
click at [205, 324] on button "Confirm" at bounding box center [176, 319] width 171 height 27
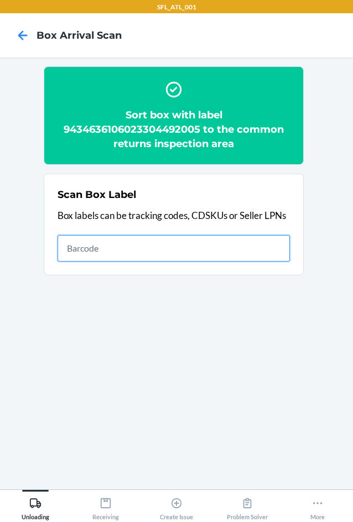
click at [178, 237] on input "text" at bounding box center [173, 248] width 232 height 27
type input "420302599434636106023304704405"
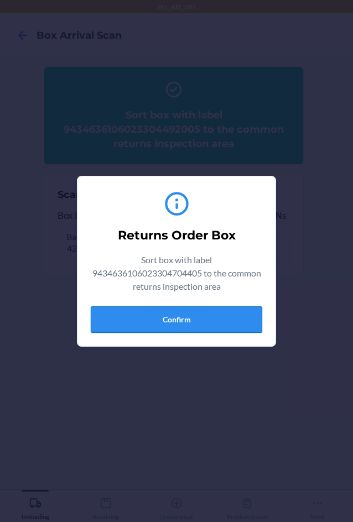
click at [165, 311] on button "Confirm" at bounding box center [176, 319] width 171 height 27
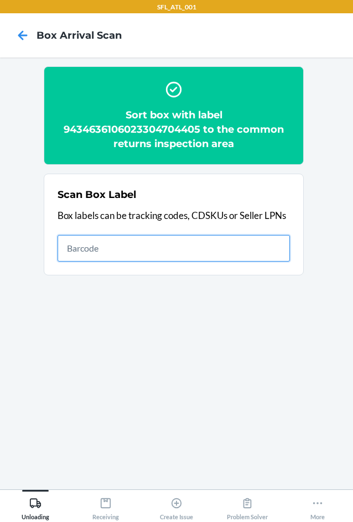
click at [219, 245] on input "text" at bounding box center [173, 248] width 232 height 27
click at [202, 245] on input "text" at bounding box center [173, 248] width 232 height 27
type input "9434636106023304916143"
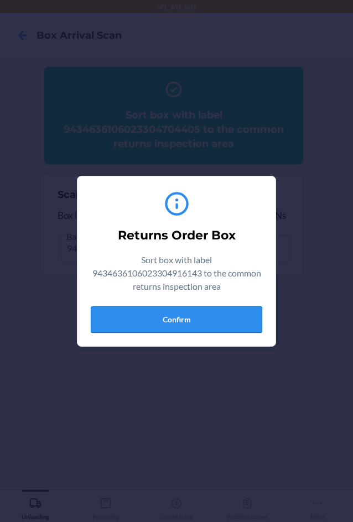
click at [154, 326] on button "Confirm" at bounding box center [176, 319] width 171 height 27
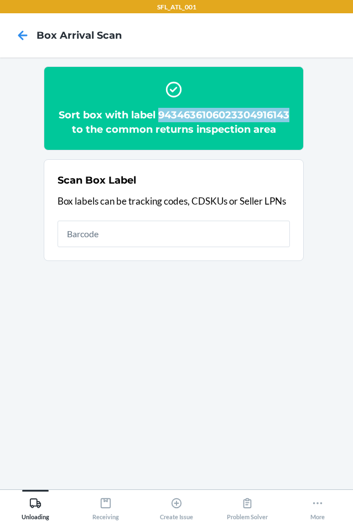
copy h2 "9434636106023304916143"
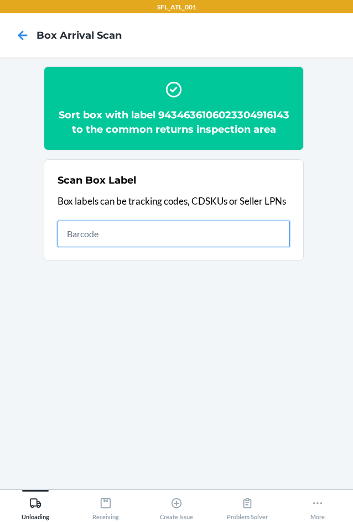
click at [185, 241] on input "text" at bounding box center [173, 234] width 232 height 27
type input "420302599434636106023299182813"
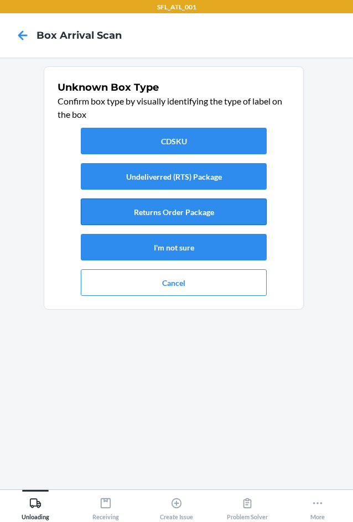
click at [190, 210] on button "Returns Order Package" at bounding box center [174, 211] width 186 height 27
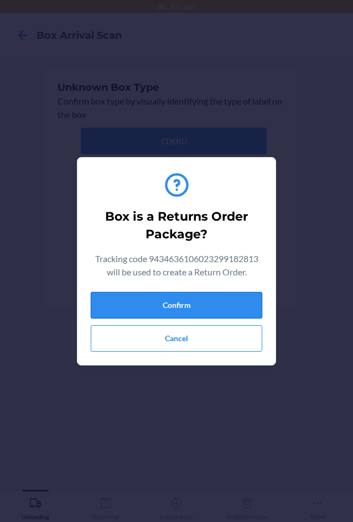
click at [204, 313] on button "Confirm" at bounding box center [176, 305] width 171 height 27
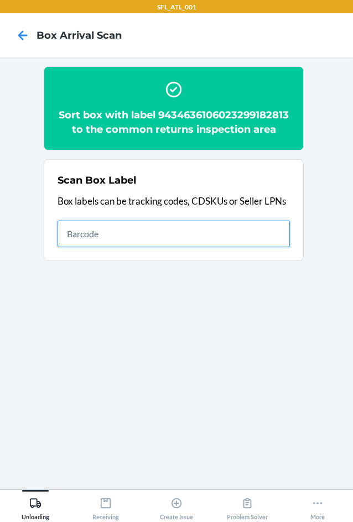
click at [259, 242] on input "text" at bounding box center [173, 234] width 232 height 27
type input "420302599434636106023304085115"
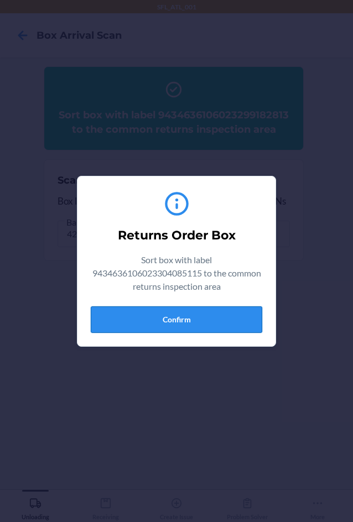
click at [217, 321] on button "Confirm" at bounding box center [176, 319] width 171 height 27
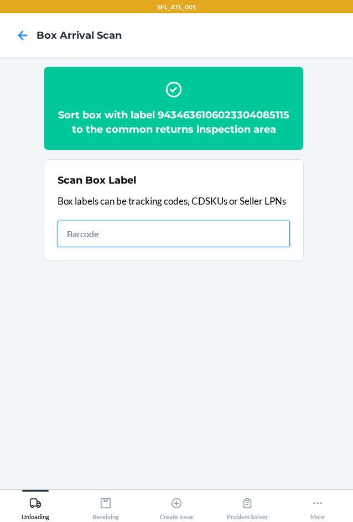
click at [146, 247] on input "text" at bounding box center [173, 234] width 232 height 27
type input "420302599434636106023304184313"
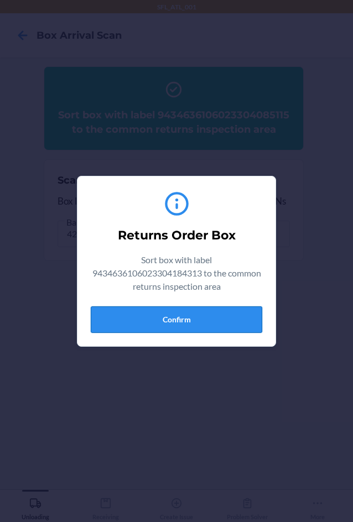
click at [240, 318] on button "Confirm" at bounding box center [176, 319] width 171 height 27
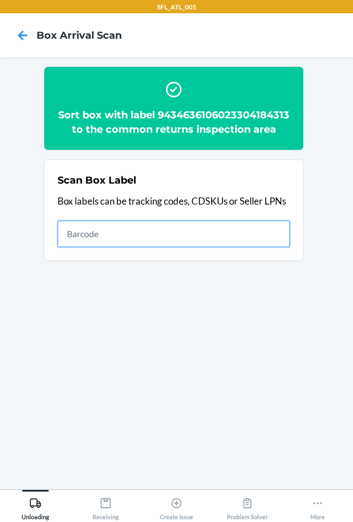
click at [217, 247] on input "text" at bounding box center [173, 234] width 232 height 27
type input "420302599434636106023304776846"
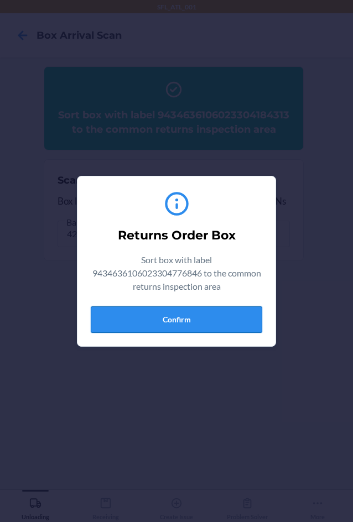
click at [179, 325] on button "Confirm" at bounding box center [176, 319] width 171 height 27
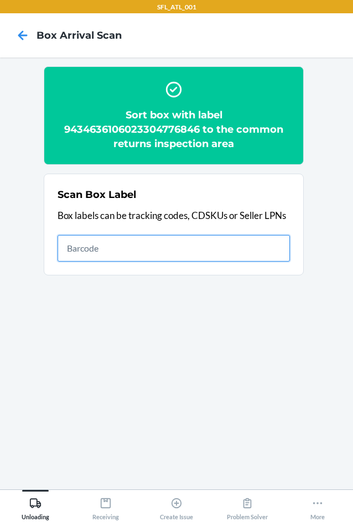
click at [102, 246] on input "text" at bounding box center [173, 248] width 232 height 27
type input "420302599434636106023304556424"
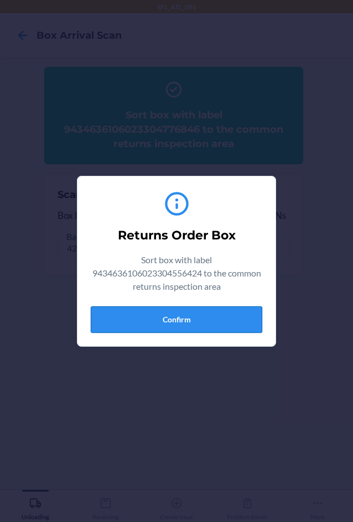
click at [185, 325] on button "Confirm" at bounding box center [176, 319] width 171 height 27
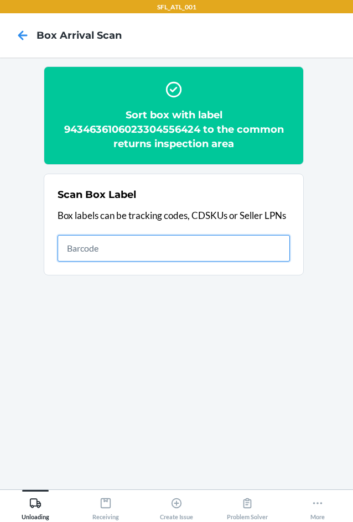
click at [252, 247] on input "text" at bounding box center [173, 248] width 232 height 27
click at [155, 243] on input "text" at bounding box center [173, 248] width 232 height 27
type input "420302599434636106023304303073"
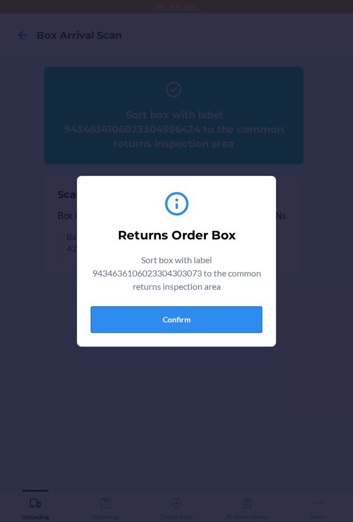
click at [192, 316] on button "Confirm" at bounding box center [176, 319] width 171 height 27
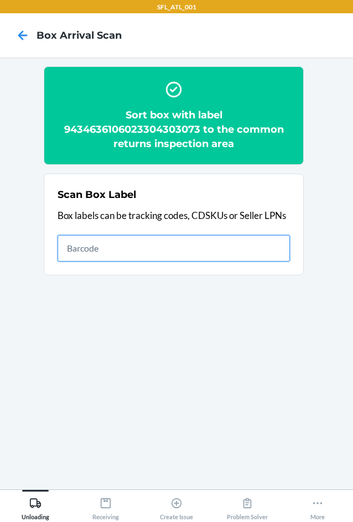
click at [227, 245] on input "text" at bounding box center [173, 248] width 232 height 27
type input "420302599434636106023304856005"
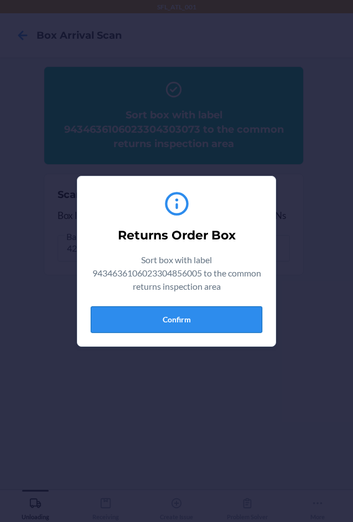
click at [211, 319] on button "Confirm" at bounding box center [176, 319] width 171 height 27
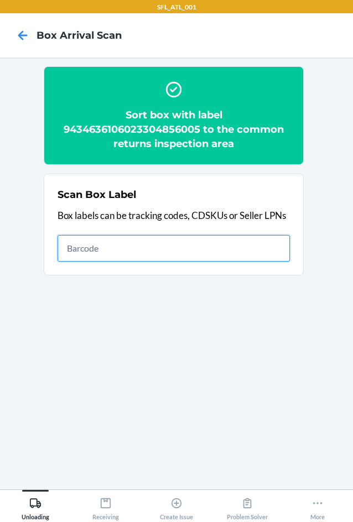
click at [174, 243] on input "text" at bounding box center [173, 248] width 232 height 27
type input "420302599434636106023304900814"
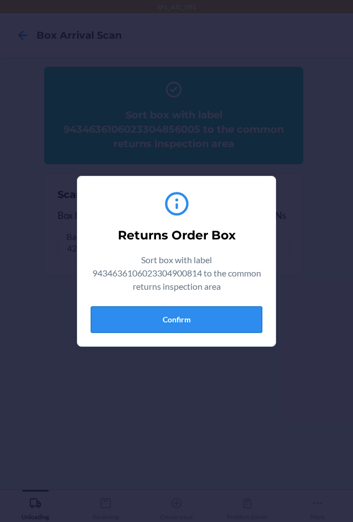
click at [203, 323] on button "Confirm" at bounding box center [176, 319] width 171 height 27
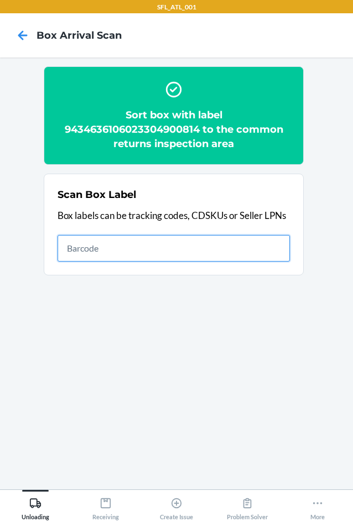
click at [229, 253] on input "text" at bounding box center [173, 248] width 232 height 27
type input "420302599434636106023302340636"
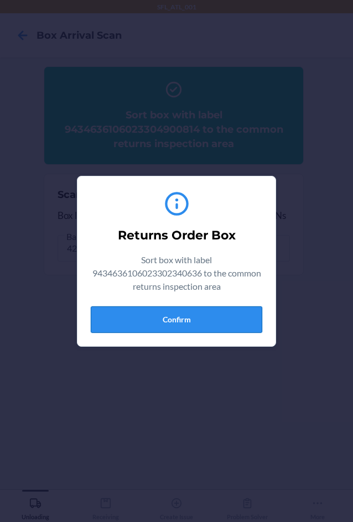
click at [192, 326] on button "Confirm" at bounding box center [176, 319] width 171 height 27
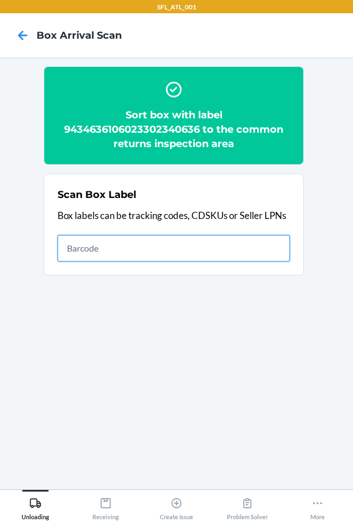
click at [205, 254] on input "text" at bounding box center [173, 248] width 232 height 27
type input "420302599434636106023304582102"
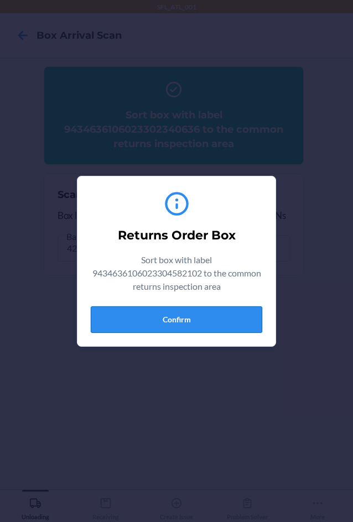
click at [191, 309] on button "Confirm" at bounding box center [176, 319] width 171 height 27
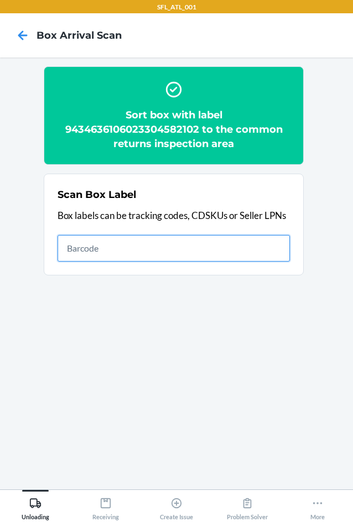
click at [248, 244] on input "text" at bounding box center [173, 248] width 232 height 27
type input "420302599434636106023304857637"
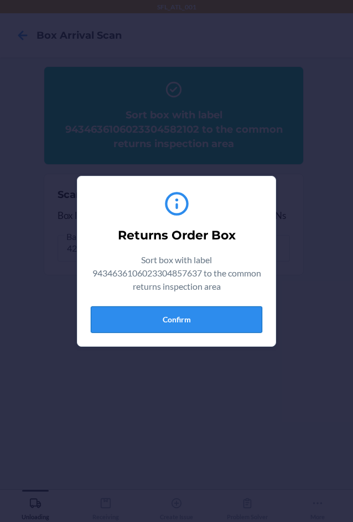
click at [203, 319] on button "Confirm" at bounding box center [176, 319] width 171 height 27
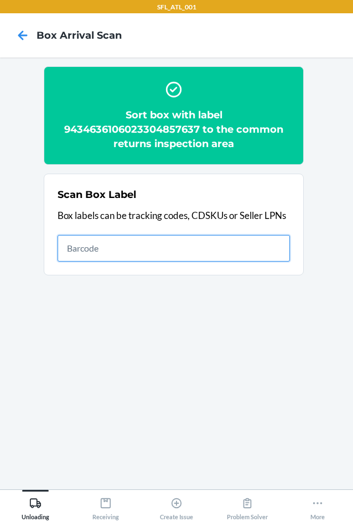
click at [162, 258] on input "text" at bounding box center [173, 248] width 232 height 27
type input "420302599434636106023304538703"
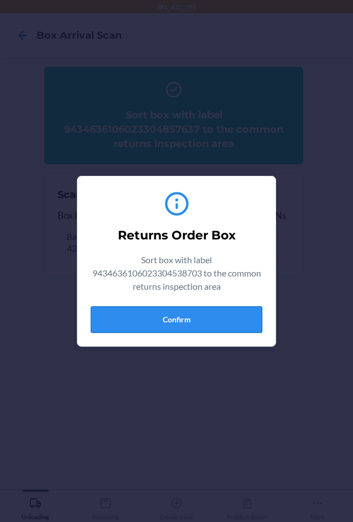
click at [185, 329] on button "Confirm" at bounding box center [176, 319] width 171 height 27
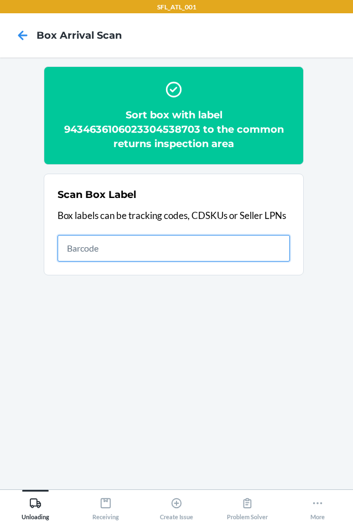
click at [233, 247] on input "text" at bounding box center [173, 248] width 232 height 27
type input "420302599434636106023304727442"
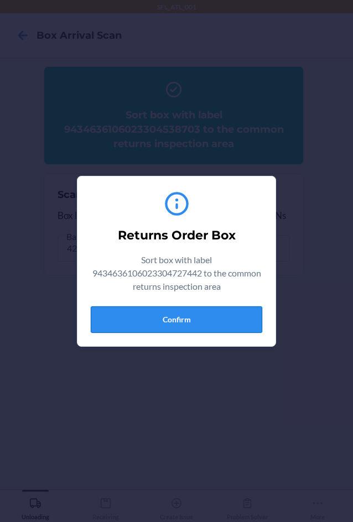
click at [215, 318] on button "Confirm" at bounding box center [176, 319] width 171 height 27
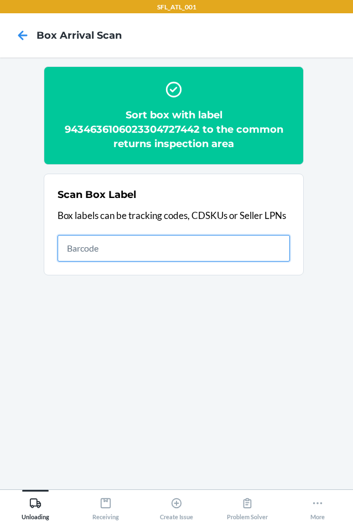
click at [186, 239] on input "text" at bounding box center [173, 248] width 232 height 27
type input "420302599434636106023304758422"
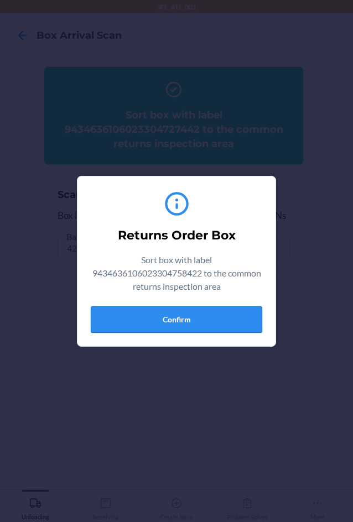
click at [207, 326] on button "Confirm" at bounding box center [176, 319] width 171 height 27
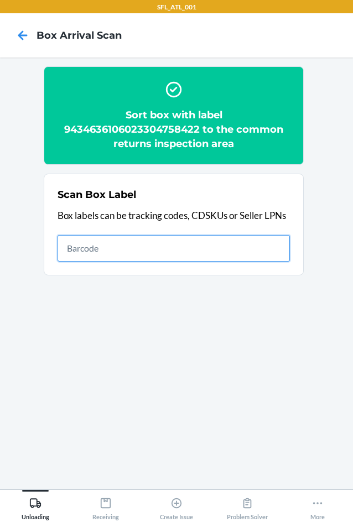
click at [248, 252] on input "text" at bounding box center [173, 248] width 232 height 27
type input "420302599434636106023304819819"
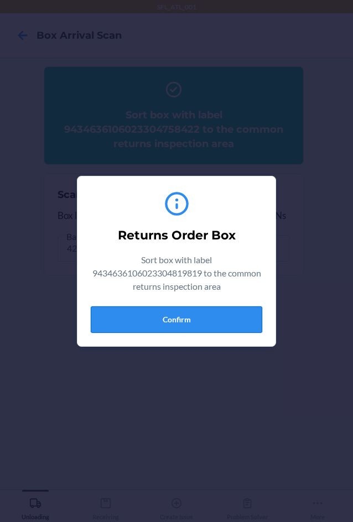
click at [193, 318] on button "Confirm" at bounding box center [176, 319] width 171 height 27
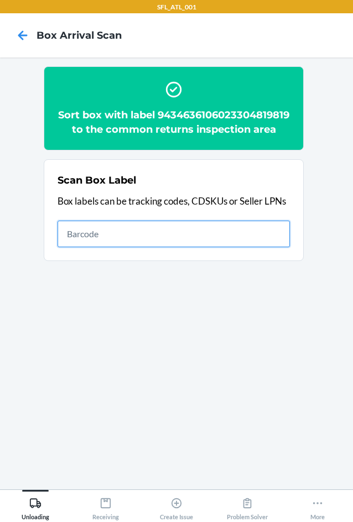
click at [273, 243] on input "text" at bounding box center [173, 234] width 232 height 27
type input "420302599434636106023304796110"
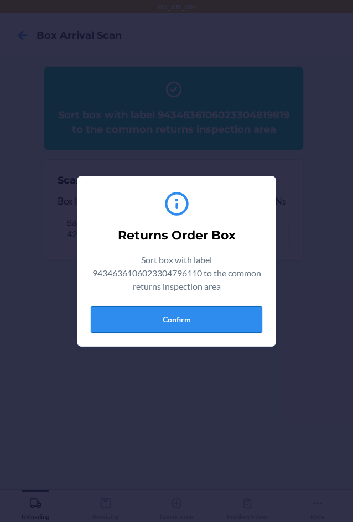
click at [189, 319] on button "Confirm" at bounding box center [176, 319] width 171 height 27
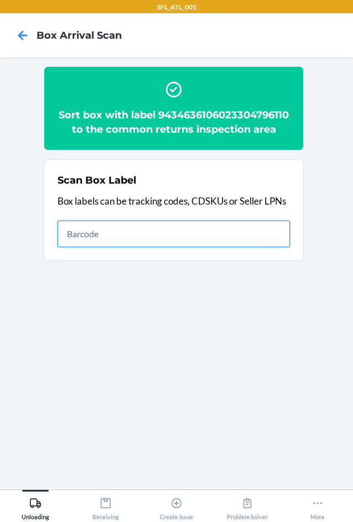
click at [247, 247] on input "text" at bounding box center [173, 234] width 232 height 27
type input "420302599434636106023303663529"
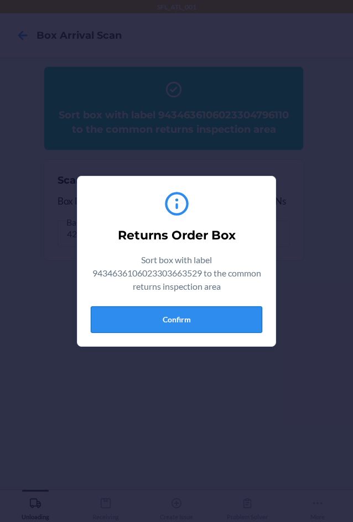
click at [186, 326] on button "Confirm" at bounding box center [176, 319] width 171 height 27
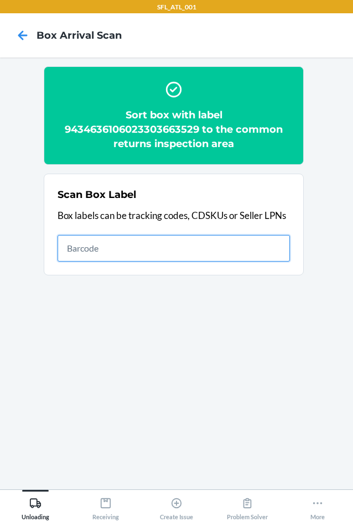
click at [222, 241] on input "text" at bounding box center [173, 248] width 232 height 27
type input "420302599434636106023304452306"
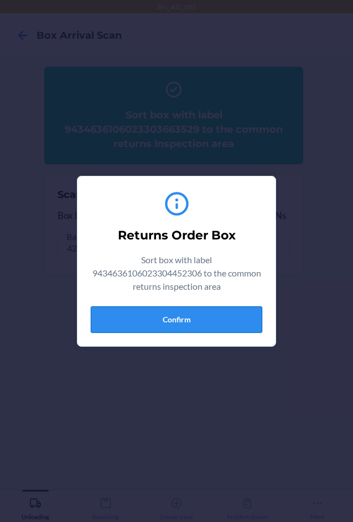
click at [193, 326] on button "Confirm" at bounding box center [176, 319] width 171 height 27
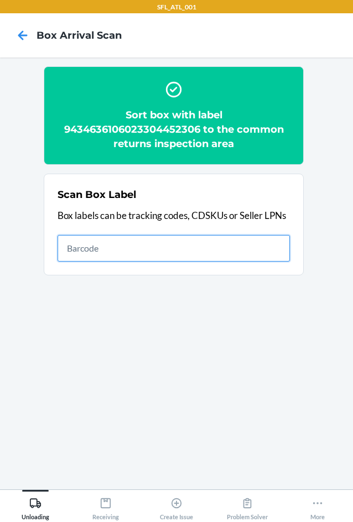
click at [228, 247] on input "text" at bounding box center [173, 248] width 232 height 27
type input "420302599434636106023304820884"
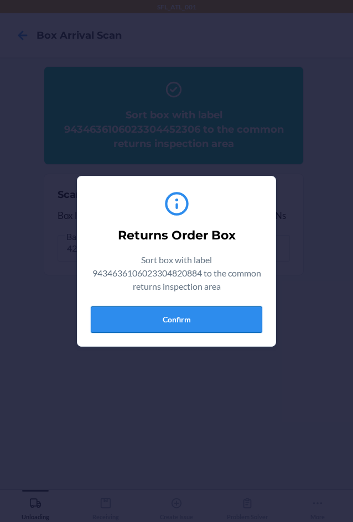
click at [187, 319] on button "Confirm" at bounding box center [176, 319] width 171 height 27
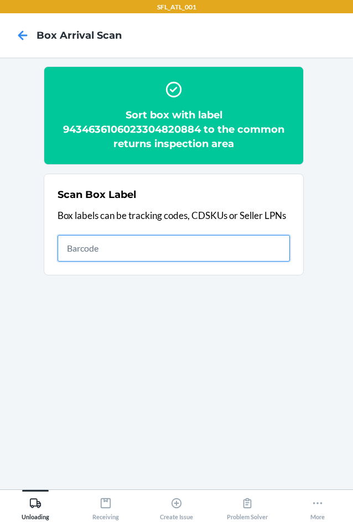
click at [163, 252] on input "text" at bounding box center [173, 248] width 232 height 27
type input "420302599434636106023304833594"
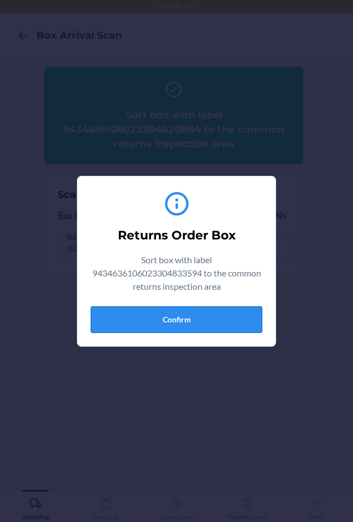
click at [181, 320] on button "Confirm" at bounding box center [176, 319] width 171 height 27
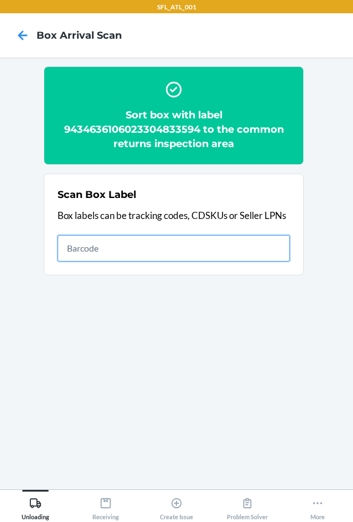
click at [184, 249] on input "text" at bounding box center [173, 248] width 232 height 27
type input "420302599434636106023304359711"
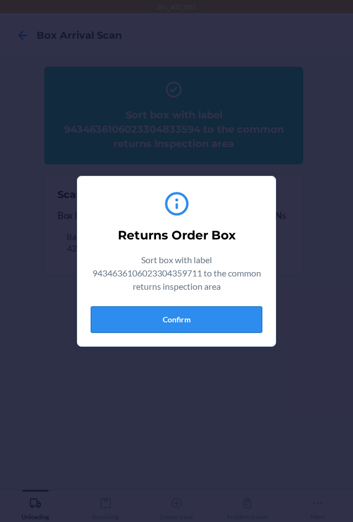
click at [207, 318] on button "Confirm" at bounding box center [176, 319] width 171 height 27
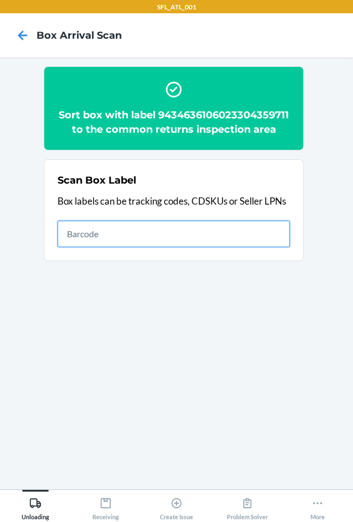
click at [240, 245] on input "text" at bounding box center [173, 234] width 232 height 27
type input "420302599434636106023304600813"
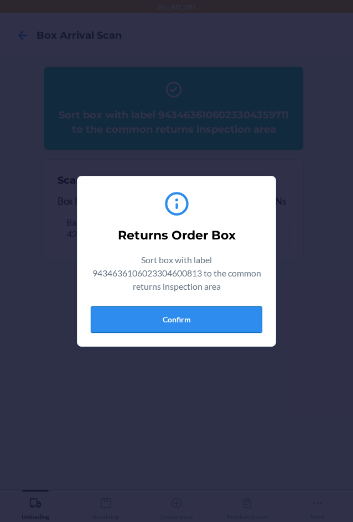
click at [204, 321] on button "Confirm" at bounding box center [176, 319] width 171 height 27
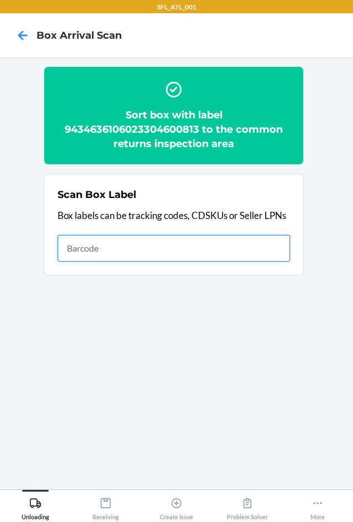
click at [252, 253] on input "text" at bounding box center [173, 248] width 232 height 27
type input "420302599434636106023304223210"
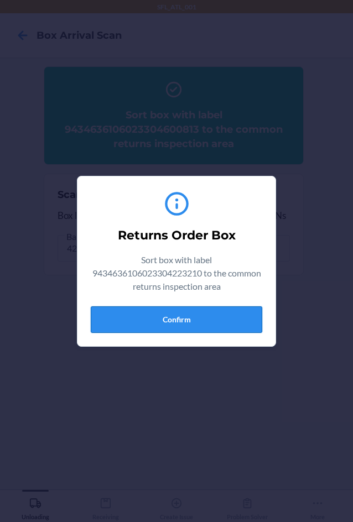
click at [226, 318] on button "Confirm" at bounding box center [176, 319] width 171 height 27
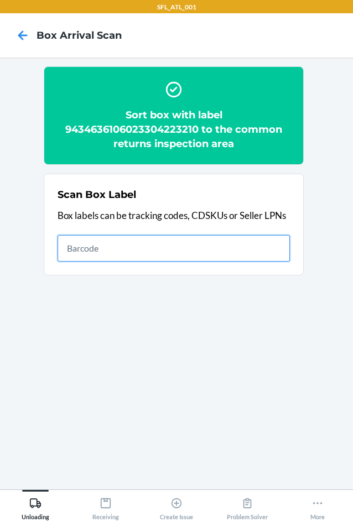
click at [172, 243] on input "text" at bounding box center [173, 248] width 232 height 27
click at [152, 254] on input "text" at bounding box center [173, 248] width 232 height 27
type input "420302599434636106023304562456"
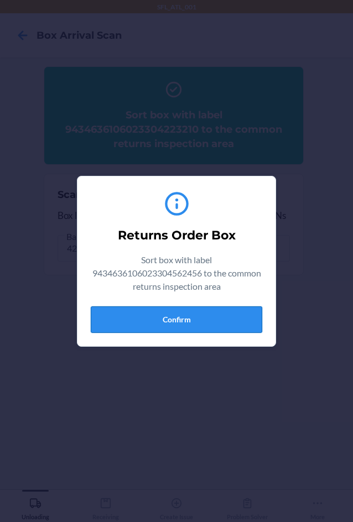
click at [202, 322] on button "Confirm" at bounding box center [176, 319] width 171 height 27
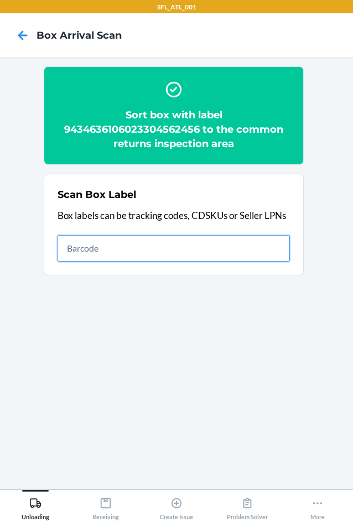
click at [166, 255] on input "text" at bounding box center [173, 248] width 232 height 27
type input "420302599434636106023304569912"
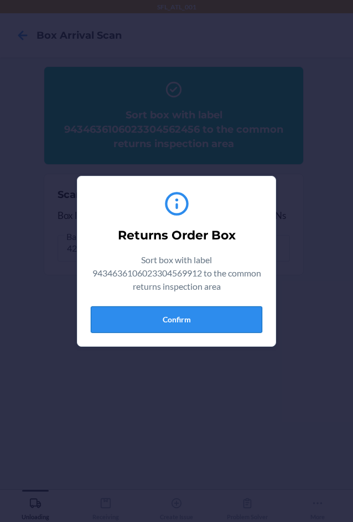
click at [225, 321] on button "Confirm" at bounding box center [176, 319] width 171 height 27
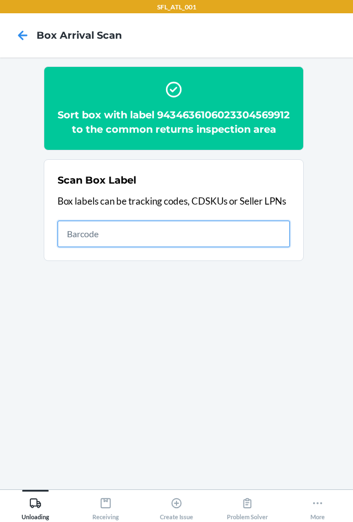
click at [233, 239] on input "text" at bounding box center [173, 234] width 232 height 27
type input "420302599434636106023304390530"
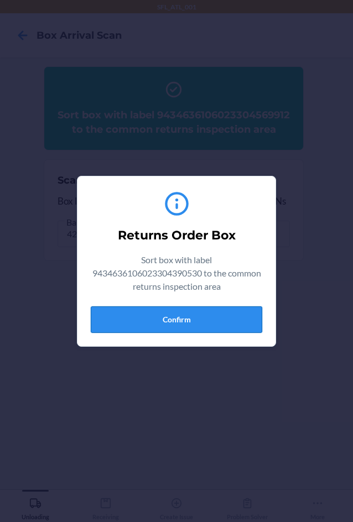
click at [192, 318] on button "Confirm" at bounding box center [176, 319] width 171 height 27
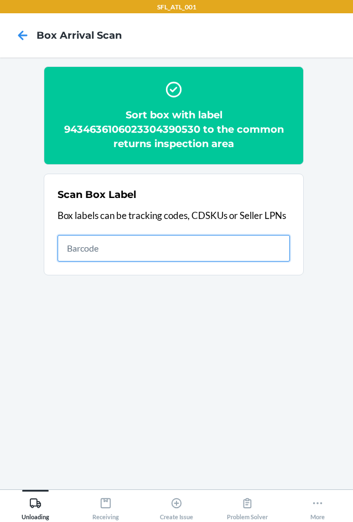
click at [133, 259] on input "text" at bounding box center [173, 248] width 232 height 27
type input "420302599434636106023304486486"
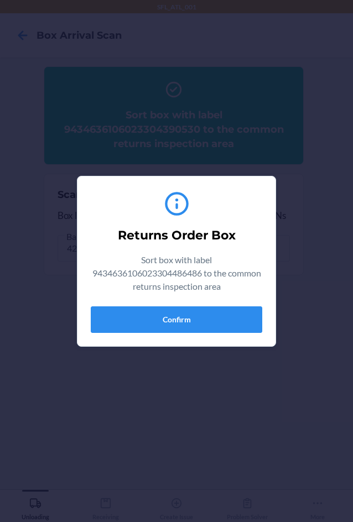
click at [152, 333] on div "Returns Order Box Sort box with label 9434636106023304486486 to the common retu…" at bounding box center [176, 261] width 171 height 152
click at [164, 310] on button "Confirm" at bounding box center [176, 319] width 171 height 27
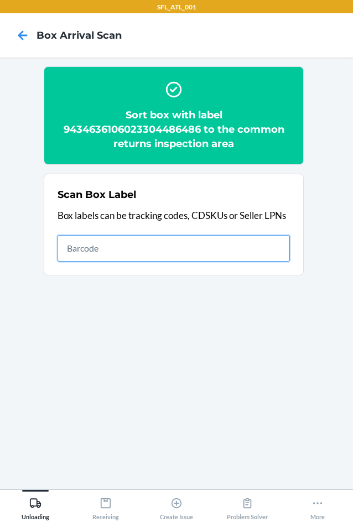
click at [253, 247] on input "text" at bounding box center [173, 248] width 232 height 27
type input "420302599434636106023304682437"
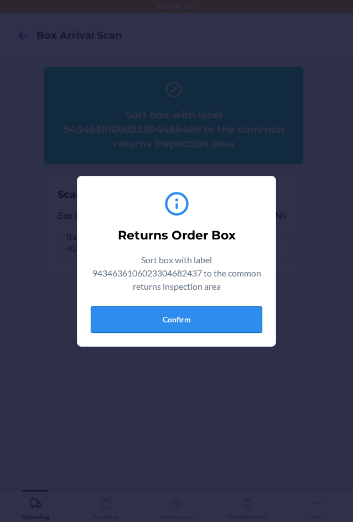
click at [193, 329] on button "Confirm" at bounding box center [176, 319] width 171 height 27
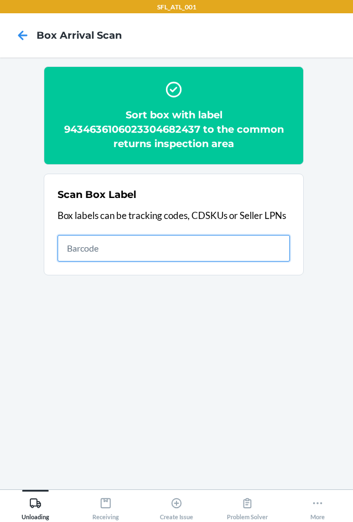
click at [118, 244] on input "text" at bounding box center [173, 248] width 232 height 27
type input "420302599434636106023304369369"
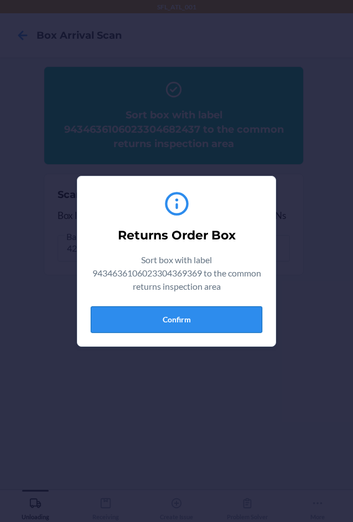
click at [206, 318] on button "Confirm" at bounding box center [176, 319] width 171 height 27
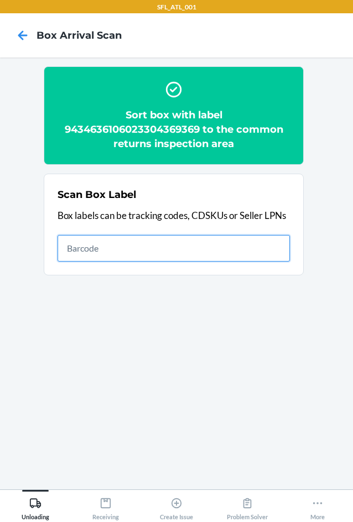
click at [208, 248] on input "text" at bounding box center [173, 248] width 232 height 27
type input "420302599434636106023304228093"
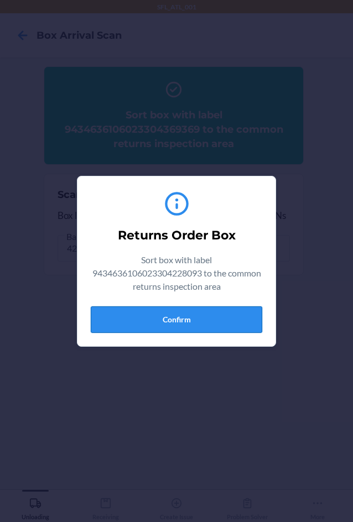
click at [203, 329] on button "Confirm" at bounding box center [176, 319] width 171 height 27
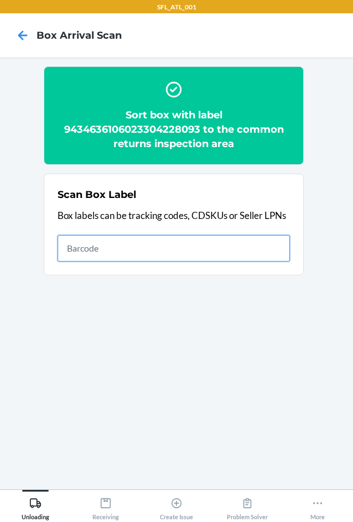
click at [183, 245] on input "text" at bounding box center [173, 248] width 232 height 27
type input "420302599434636106023304798855"
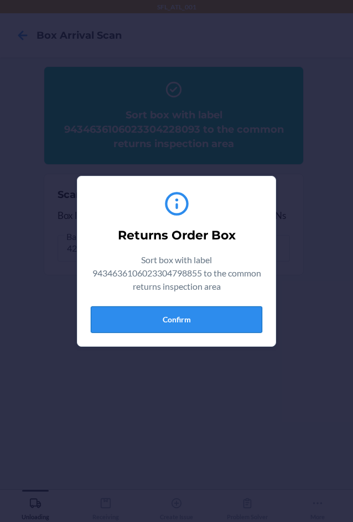
click at [206, 324] on button "Confirm" at bounding box center [176, 319] width 171 height 27
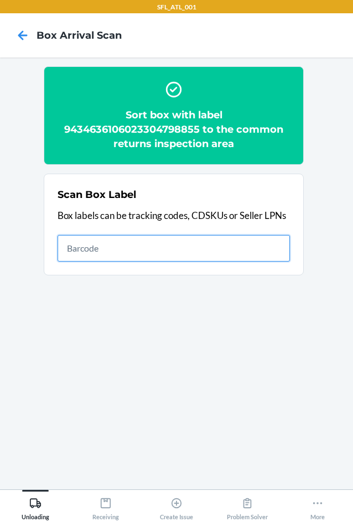
click at [197, 249] on input "text" at bounding box center [173, 248] width 232 height 27
type input "420302599434636106023304678843"
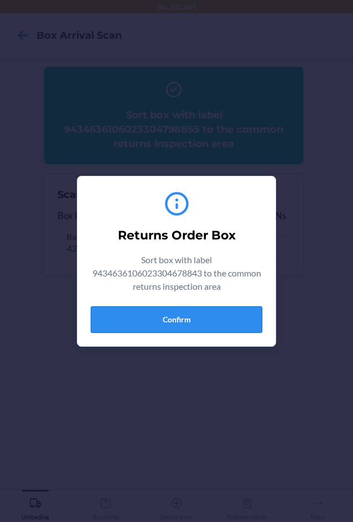
click at [168, 325] on button "Confirm" at bounding box center [176, 319] width 171 height 27
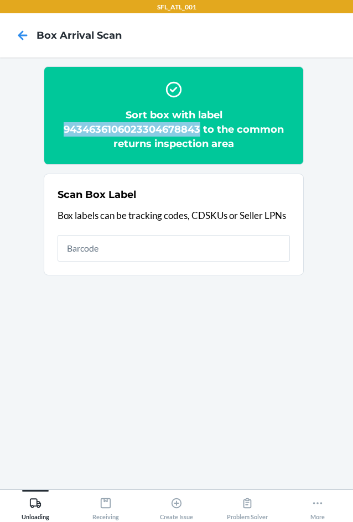
copy h2 "9434636106023304678843"
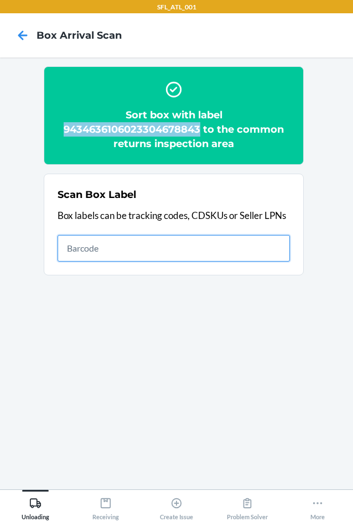
click at [238, 247] on input "text" at bounding box center [173, 248] width 232 height 27
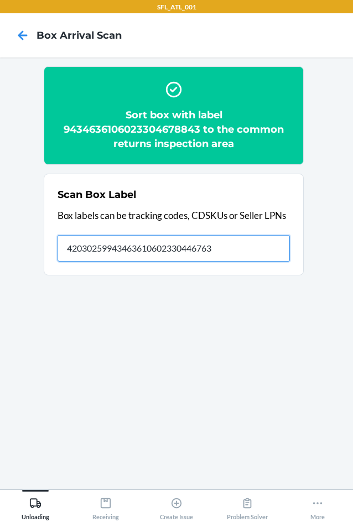
type input "420302599434636106023304467638"
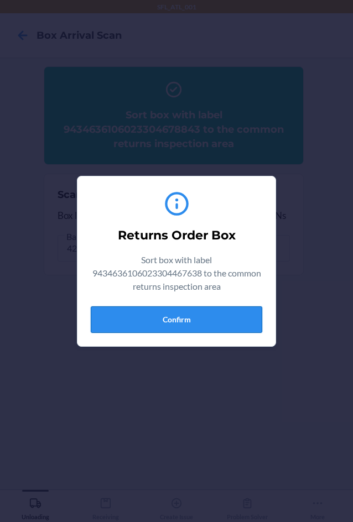
click at [203, 315] on button "Confirm" at bounding box center [176, 319] width 171 height 27
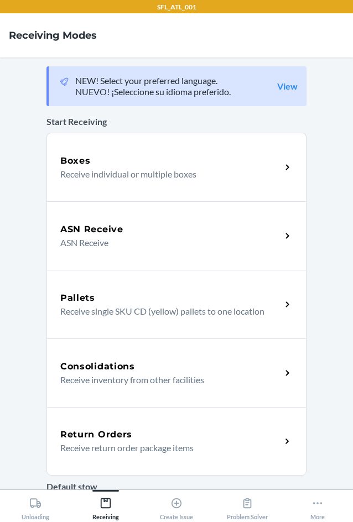
click at [97, 438] on h5 "Return Orders" at bounding box center [96, 434] width 72 height 13
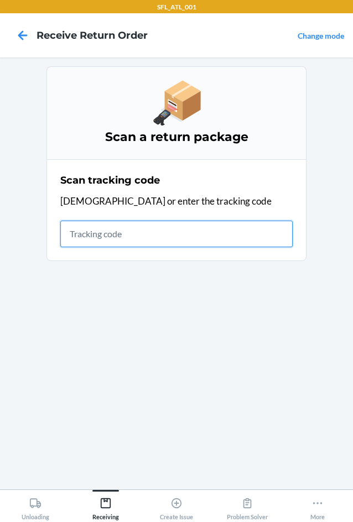
click at [158, 233] on input "text" at bounding box center [176, 234] width 232 height 27
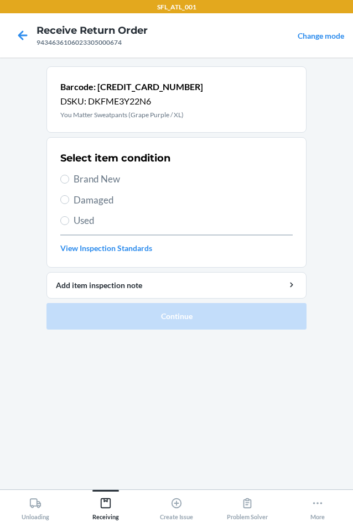
click at [88, 178] on span "Brand New" at bounding box center [183, 179] width 219 height 14
click at [69, 178] on input "Brand New" at bounding box center [64, 179] width 9 height 9
radio input "true"
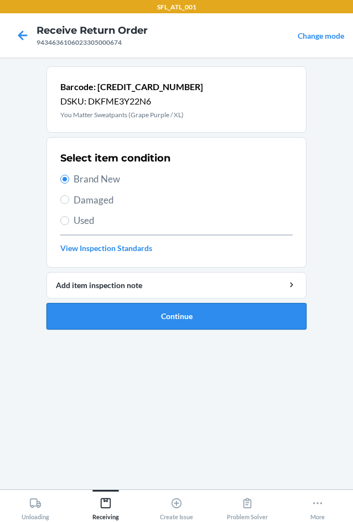
click at [168, 315] on button "Continue" at bounding box center [176, 316] width 260 height 27
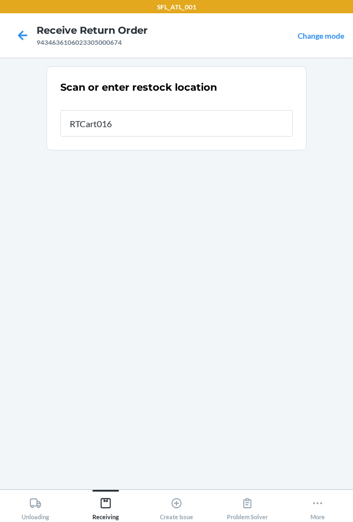
type input "RTCart016"
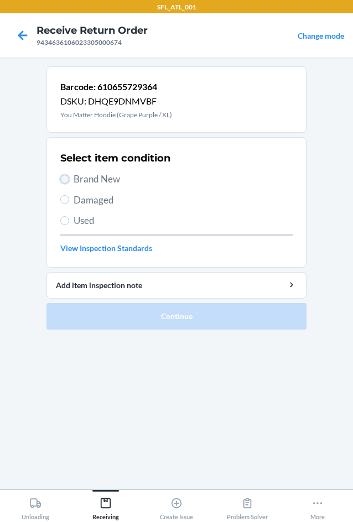
click at [64, 182] on input "Brand New" at bounding box center [64, 179] width 9 height 9
radio input "true"
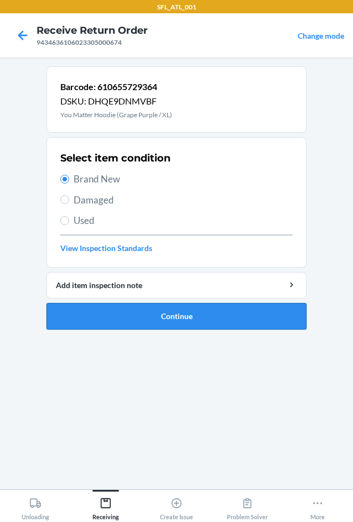
click at [141, 315] on button "Continue" at bounding box center [176, 316] width 260 height 27
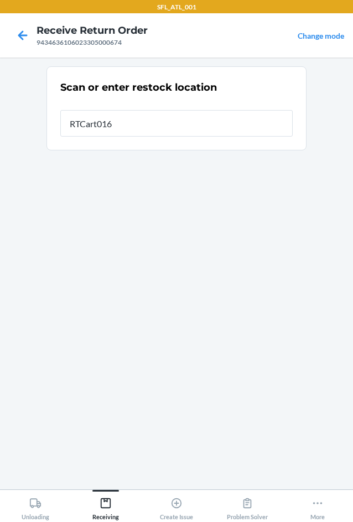
type input "RTCart016"
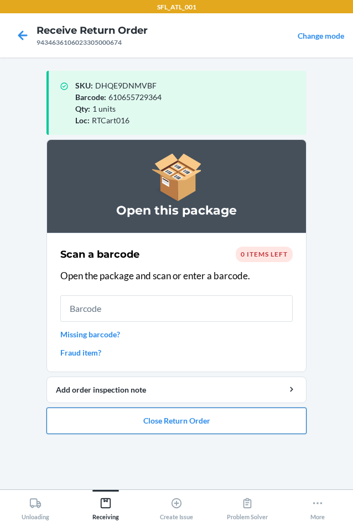
click at [142, 424] on button "Close Return Order" at bounding box center [176, 420] width 260 height 27
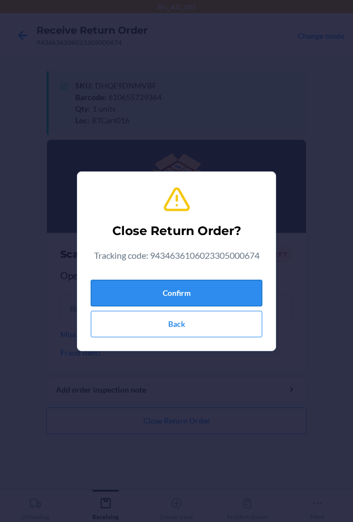
click at [160, 295] on button "Confirm" at bounding box center [176, 293] width 171 height 27
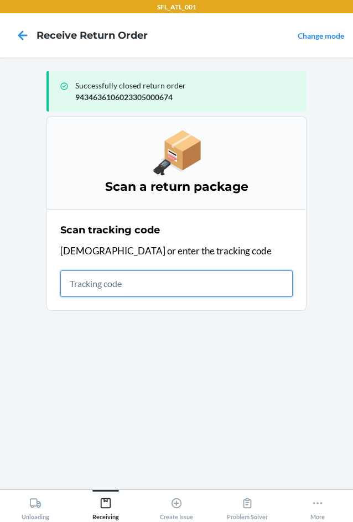
click at [125, 279] on input "text" at bounding box center [176, 283] width 232 height 27
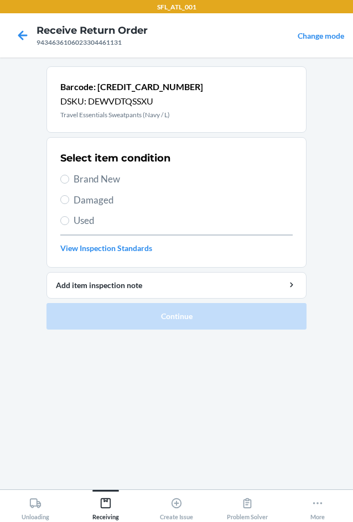
click at [76, 183] on span "Brand New" at bounding box center [183, 179] width 219 height 14
click at [69, 183] on input "Brand New" at bounding box center [64, 179] width 9 height 9
radio input "true"
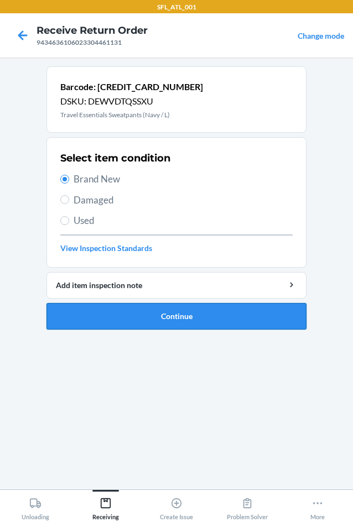
click at [118, 311] on button "Continue" at bounding box center [176, 316] width 260 height 27
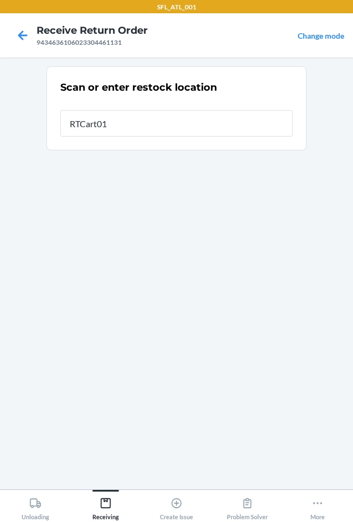
type input "RTCart016"
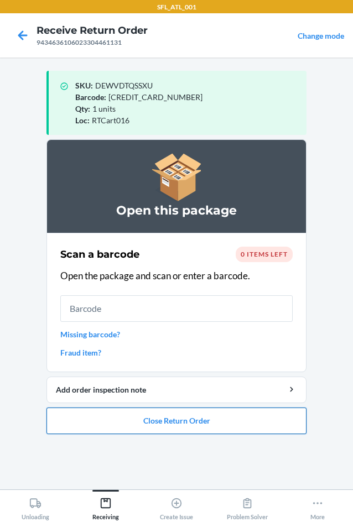
click at [210, 418] on button "Close Return Order" at bounding box center [176, 420] width 260 height 27
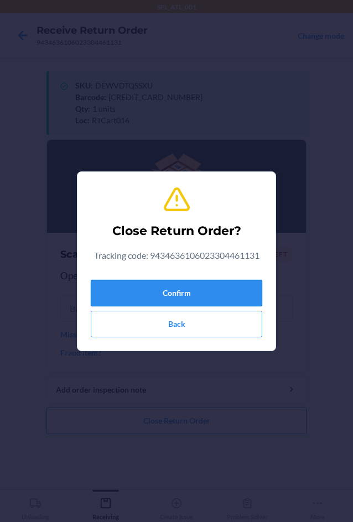
click at [200, 297] on button "Confirm" at bounding box center [176, 293] width 171 height 27
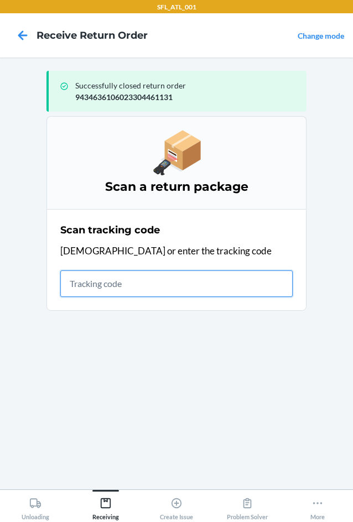
click at [82, 281] on input "text" at bounding box center [176, 283] width 232 height 27
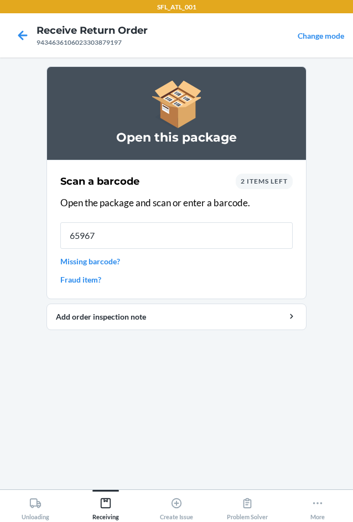
type input "659675"
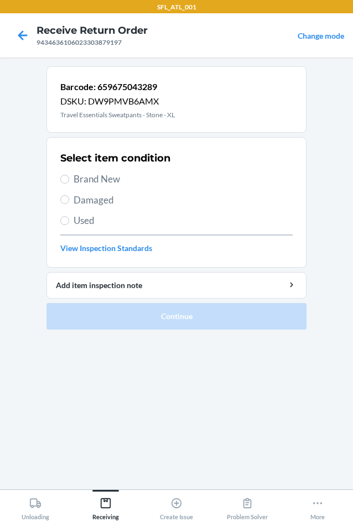
click at [95, 179] on span "Brand New" at bounding box center [183, 179] width 219 height 14
click at [69, 179] on input "Brand New" at bounding box center [64, 179] width 9 height 9
radio input "true"
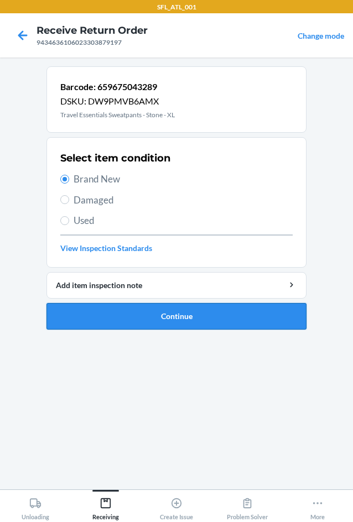
click at [146, 315] on button "Continue" at bounding box center [176, 316] width 260 height 27
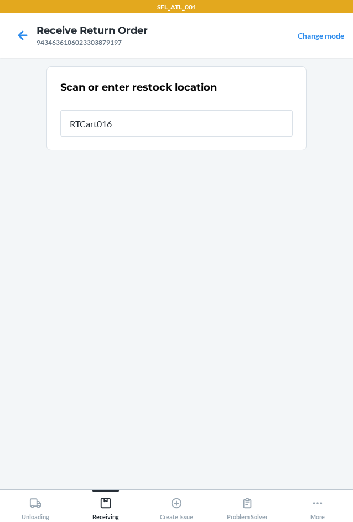
type input "RTCart016"
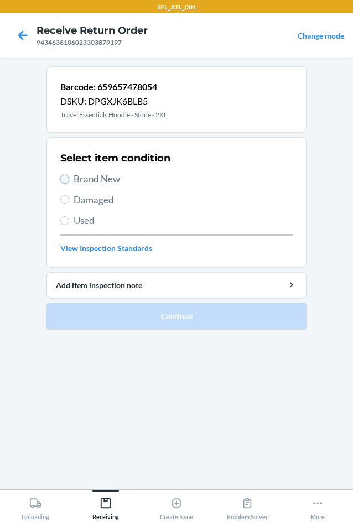
click at [63, 179] on input "Brand New" at bounding box center [64, 179] width 9 height 9
radio input "true"
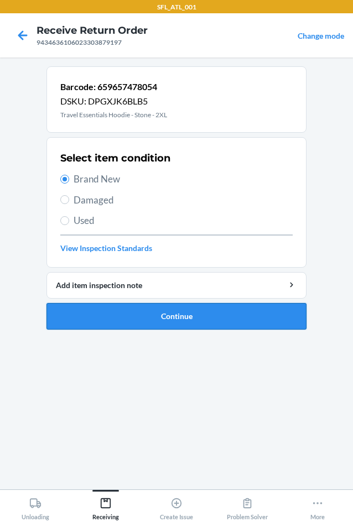
click at [108, 320] on button "Continue" at bounding box center [176, 316] width 260 height 27
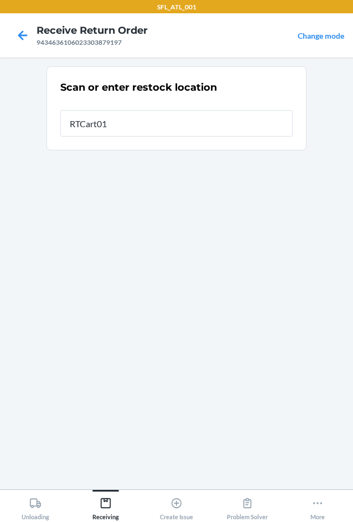
type input "RTCart016"
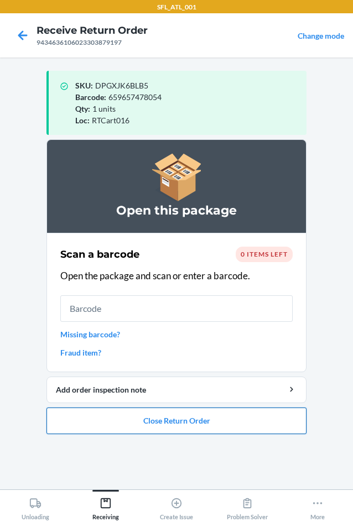
click at [171, 417] on button "Close Return Order" at bounding box center [176, 420] width 260 height 27
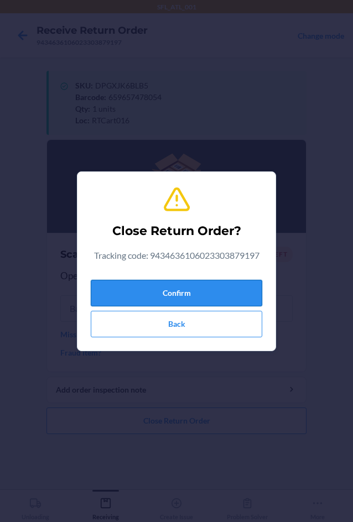
click at [140, 297] on button "Confirm" at bounding box center [176, 293] width 171 height 27
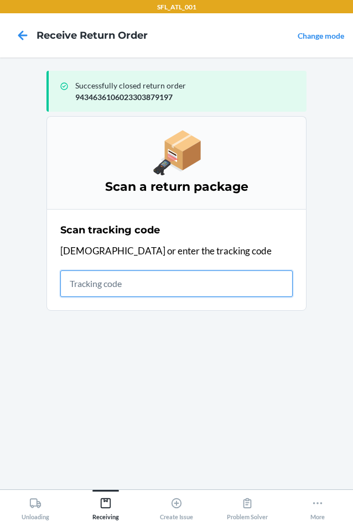
click at [171, 286] on input "text" at bounding box center [176, 283] width 232 height 27
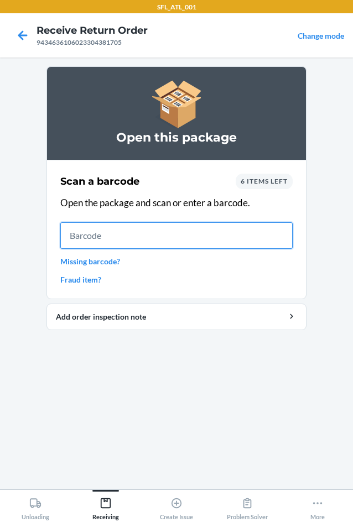
click at [190, 237] on input "text" at bounding box center [176, 235] width 232 height 27
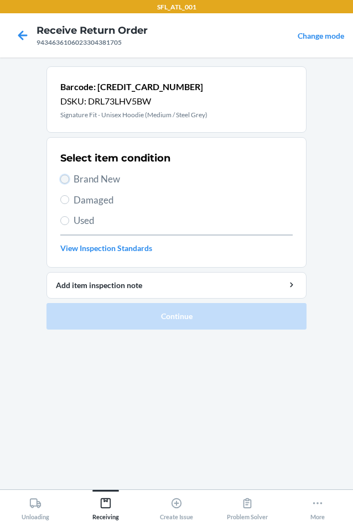
click at [67, 182] on input "Brand New" at bounding box center [64, 179] width 9 height 9
radio input "true"
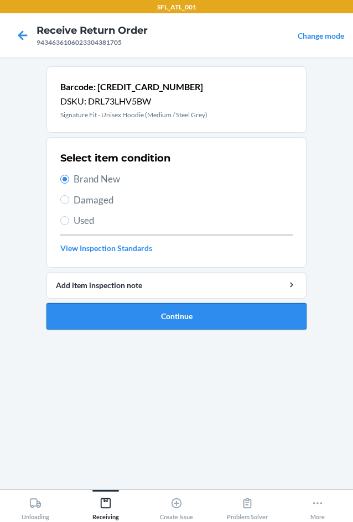
click at [160, 315] on button "Continue" at bounding box center [176, 316] width 260 height 27
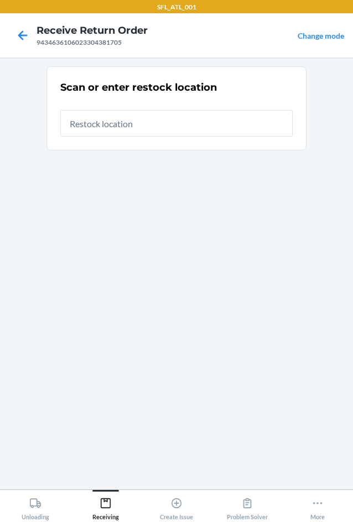
click at [134, 119] on input "text" at bounding box center [176, 123] width 232 height 27
type input "RTCart014"
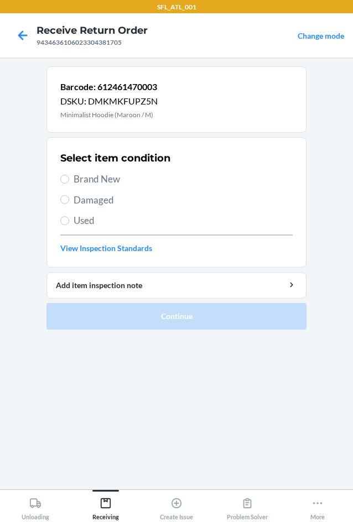
click at [85, 183] on span "Brand New" at bounding box center [183, 179] width 219 height 14
click at [69, 183] on input "Brand New" at bounding box center [64, 179] width 9 height 9
radio input "true"
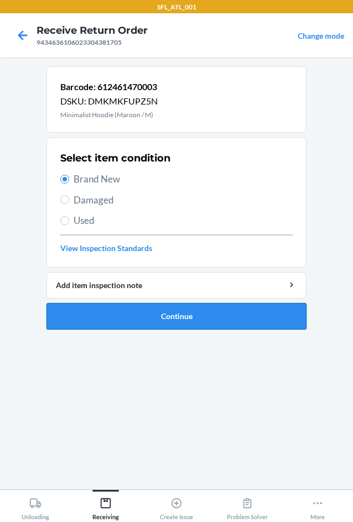
click at [129, 311] on button "Continue" at bounding box center [176, 316] width 260 height 27
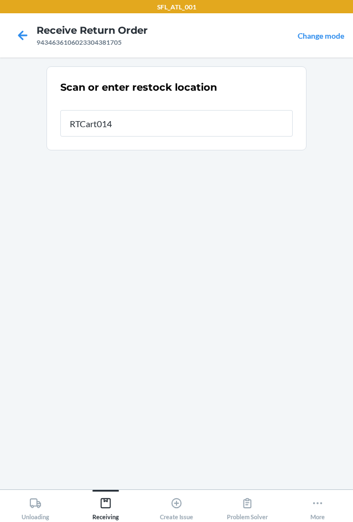
type input "RTCart014"
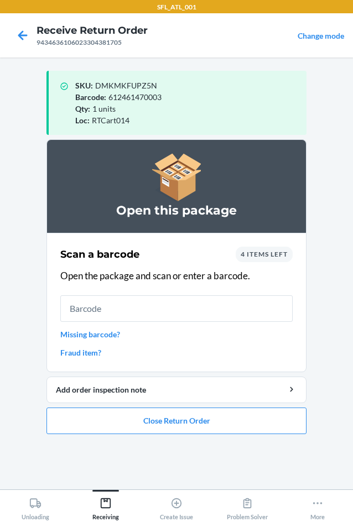
click at [101, 306] on input "text" at bounding box center [176, 308] width 232 height 27
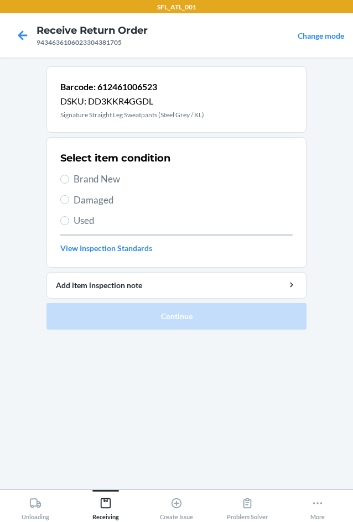
click at [96, 182] on span "Brand New" at bounding box center [183, 179] width 219 height 14
click at [69, 182] on input "Brand New" at bounding box center [64, 179] width 9 height 9
radio input "true"
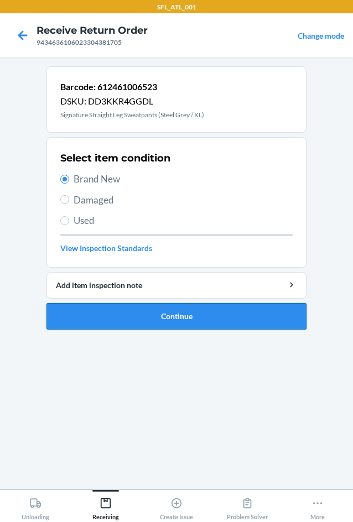
click at [166, 316] on button "Continue" at bounding box center [176, 316] width 260 height 27
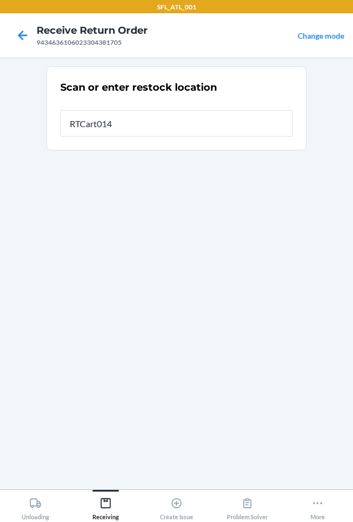
type input "RTCart014"
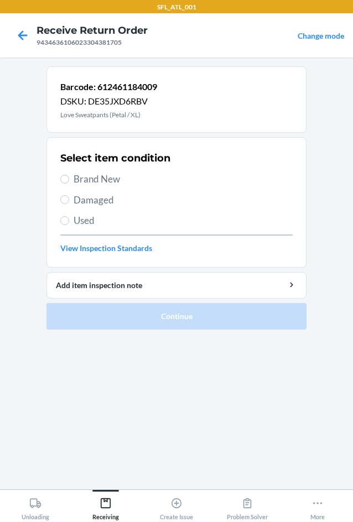
click at [100, 180] on span "Brand New" at bounding box center [183, 179] width 219 height 14
click at [69, 180] on input "Brand New" at bounding box center [64, 179] width 9 height 9
radio input "true"
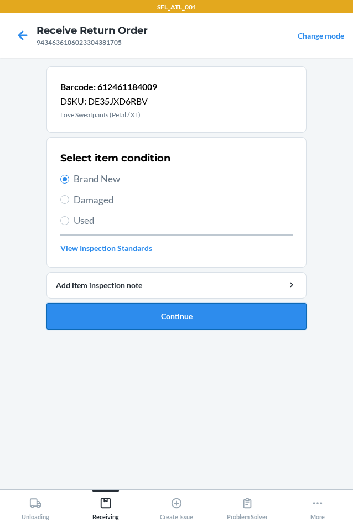
click at [177, 318] on button "Continue" at bounding box center [176, 316] width 260 height 27
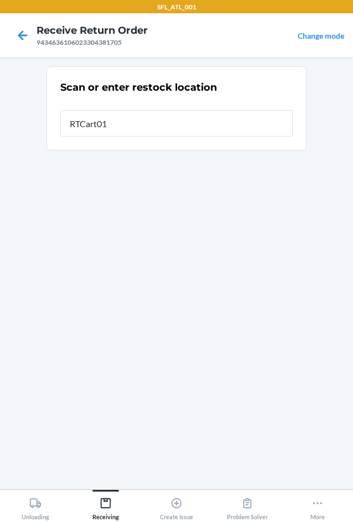
type input "RTCart014"
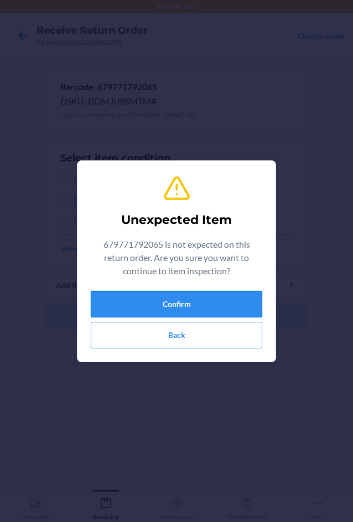
click at [245, 316] on button "Confirm" at bounding box center [176, 304] width 171 height 27
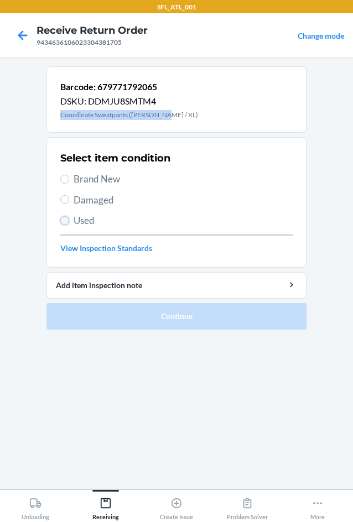
click at [63, 222] on input "Used" at bounding box center [64, 220] width 9 height 9
radio input "true"
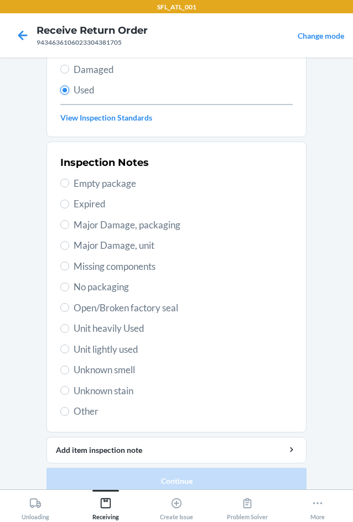
scroll to position [144, 0]
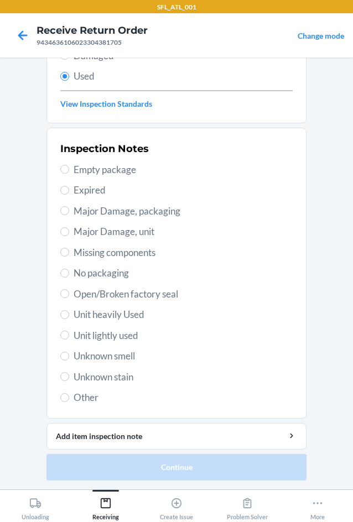
click at [74, 310] on span "Unit heavily Used" at bounding box center [183, 314] width 219 height 14
click at [69, 310] on input "Unit heavily Used" at bounding box center [64, 314] width 9 height 9
radio input "true"
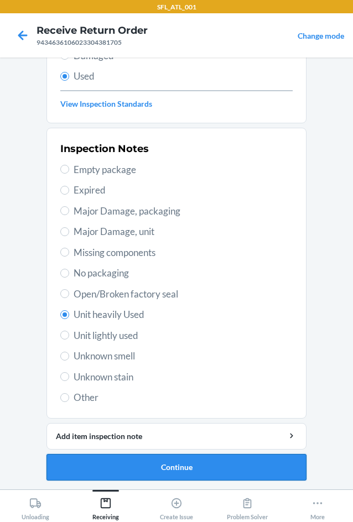
click at [147, 470] on button "Continue" at bounding box center [176, 467] width 260 height 27
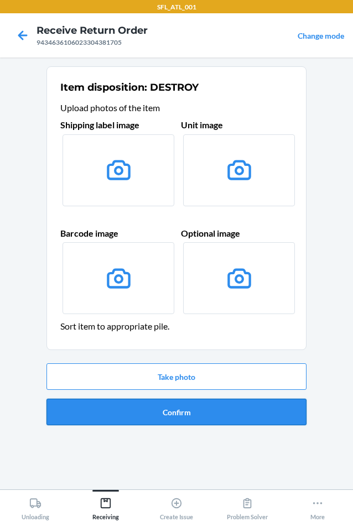
click at [161, 406] on button "Confirm" at bounding box center [176, 412] width 260 height 27
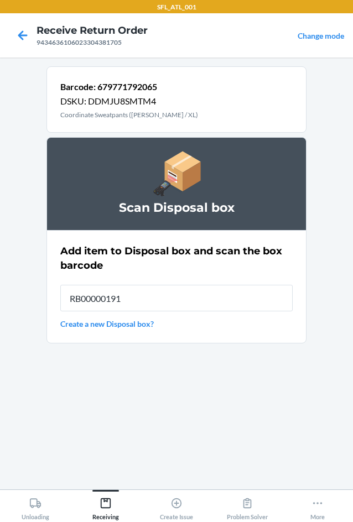
type input "RB00000191O"
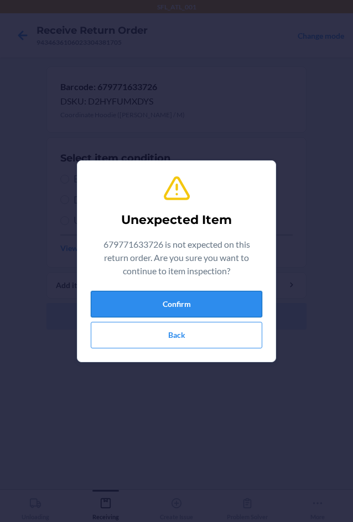
click at [142, 300] on button "Confirm" at bounding box center [176, 304] width 171 height 27
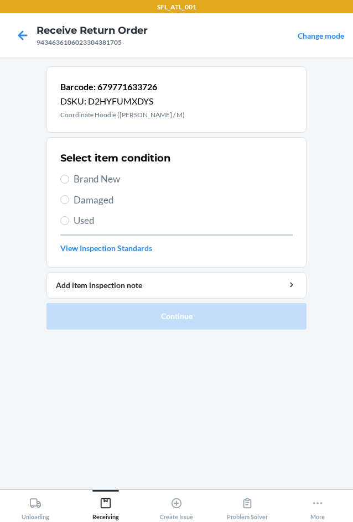
click at [75, 219] on span "Used" at bounding box center [183, 220] width 219 height 14
click at [69, 219] on input "Used" at bounding box center [64, 220] width 9 height 9
radio input "true"
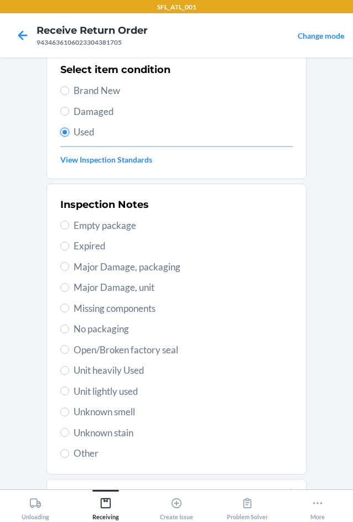
scroll to position [144, 0]
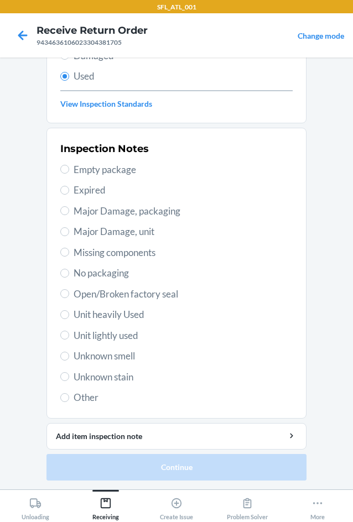
click at [105, 315] on span "Unit heavily Used" at bounding box center [183, 314] width 219 height 14
click at [69, 315] on input "Unit heavily Used" at bounding box center [64, 314] width 9 height 9
radio input "true"
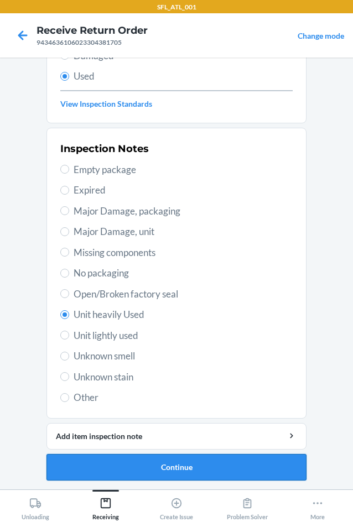
click at [189, 466] on button "Continue" at bounding box center [176, 467] width 260 height 27
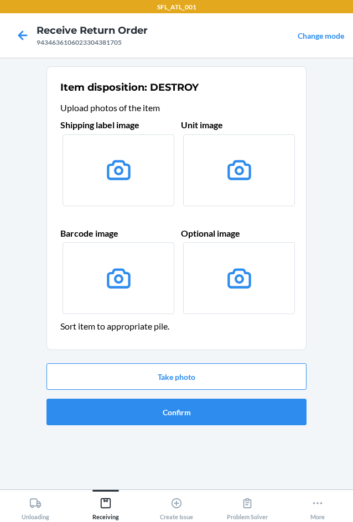
click at [189, 466] on section "Item disposition: DESTROY Upload photos of the item Shipping label image Unit i…" at bounding box center [176, 273] width 260 height 414
click at [172, 407] on button "Confirm" at bounding box center [176, 412] width 260 height 27
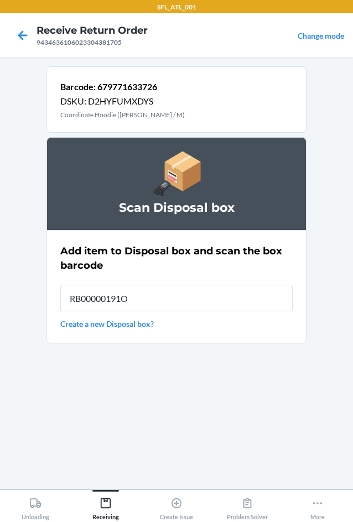
type input "RB00000191O"
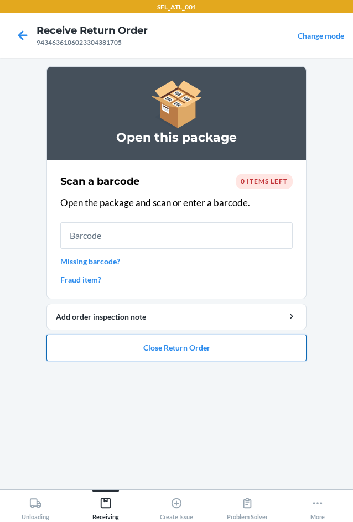
click at [214, 355] on button "Close Return Order" at bounding box center [176, 347] width 260 height 27
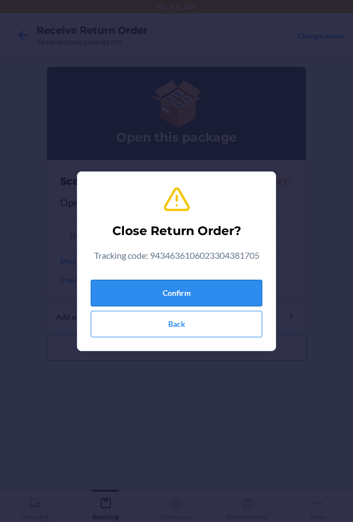
click at [232, 291] on button "Confirm" at bounding box center [176, 293] width 171 height 27
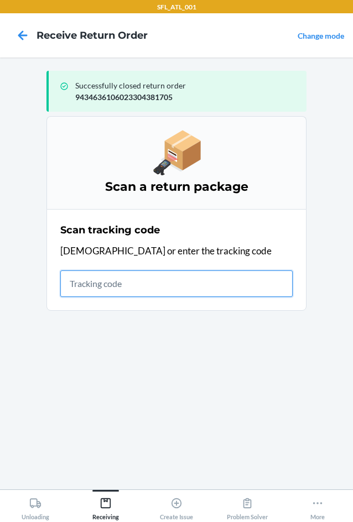
click at [125, 274] on input "text" at bounding box center [176, 283] width 232 height 27
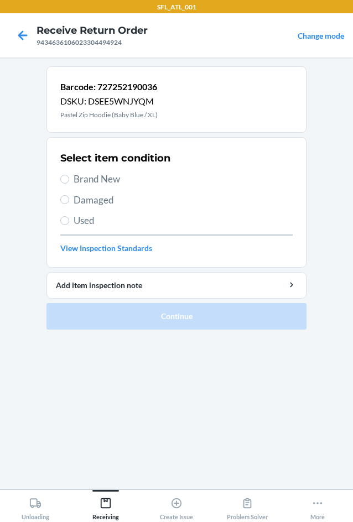
click at [82, 179] on span "Brand New" at bounding box center [183, 179] width 219 height 14
click at [69, 179] on input "Brand New" at bounding box center [64, 179] width 9 height 9
radio input "true"
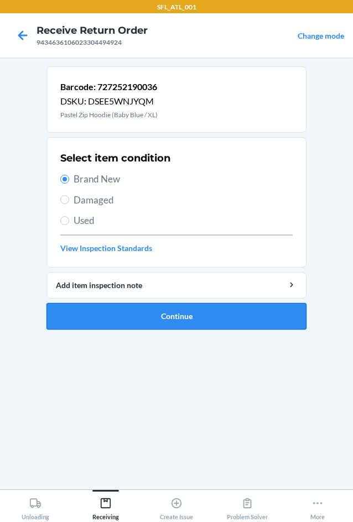
click at [133, 312] on button "Continue" at bounding box center [176, 316] width 260 height 27
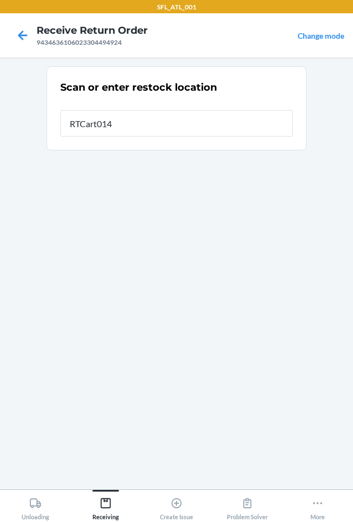
type input "RTCart014"
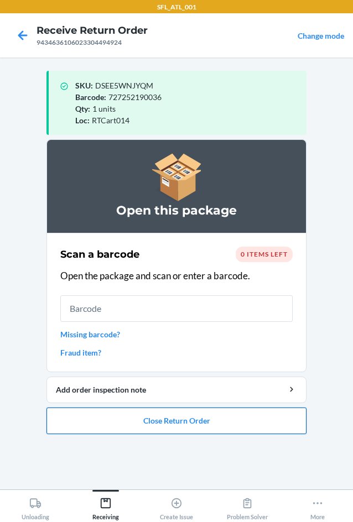
click at [154, 424] on button "Close Return Order" at bounding box center [176, 420] width 260 height 27
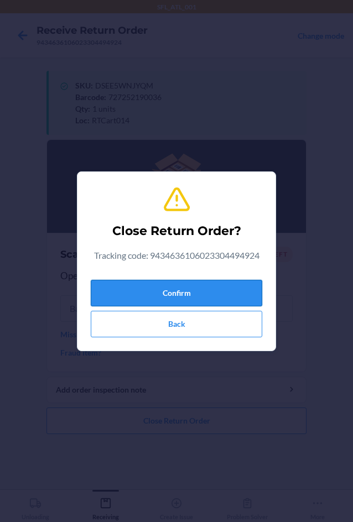
click at [164, 290] on button "Confirm" at bounding box center [176, 293] width 171 height 27
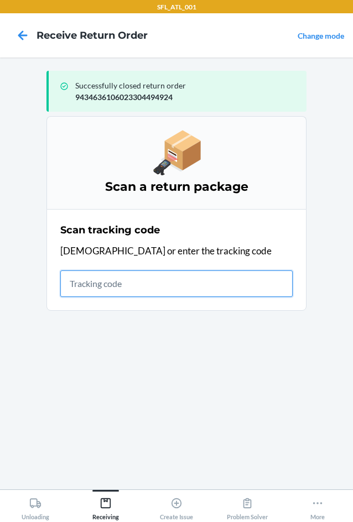
click at [98, 290] on input "text" at bounding box center [176, 283] width 232 height 27
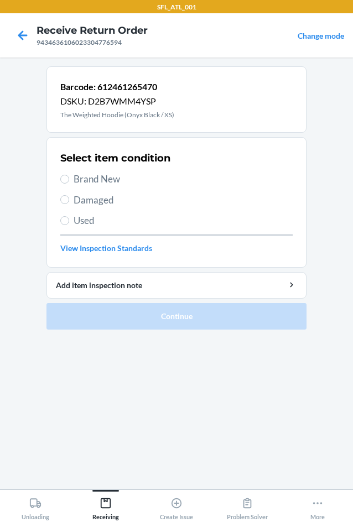
click at [82, 182] on span "Brand New" at bounding box center [183, 179] width 219 height 14
click at [69, 182] on input "Brand New" at bounding box center [64, 179] width 9 height 9
radio input "true"
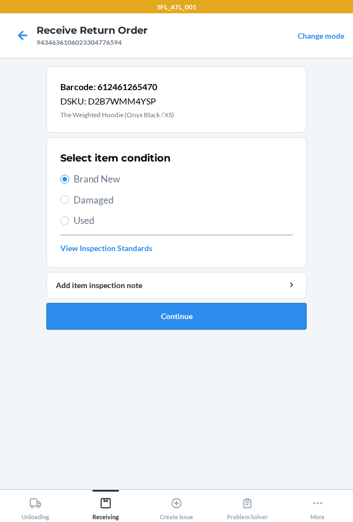
click at [138, 306] on button "Continue" at bounding box center [176, 316] width 260 height 27
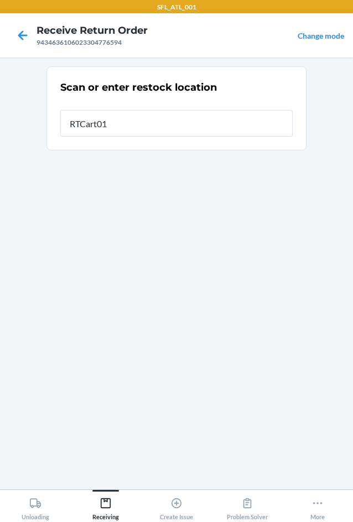
type input "RTCart014"
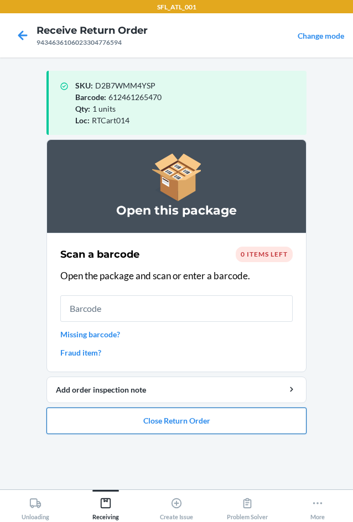
click at [184, 423] on button "Close Return Order" at bounding box center [176, 420] width 260 height 27
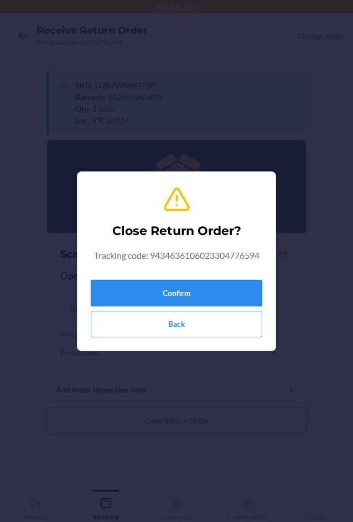
drag, startPoint x: 175, startPoint y: 287, endPoint x: 9, endPoint y: 280, distance: 166.0
click at [170, 290] on button "Confirm" at bounding box center [176, 293] width 171 height 27
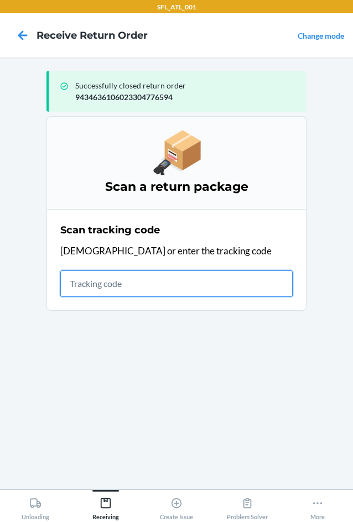
click at [108, 292] on input "text" at bounding box center [176, 283] width 232 height 27
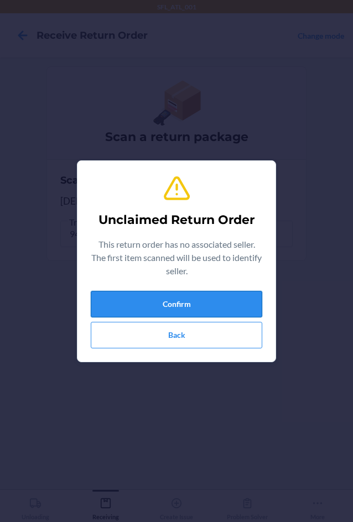
click at [183, 301] on button "Confirm" at bounding box center [176, 304] width 171 height 27
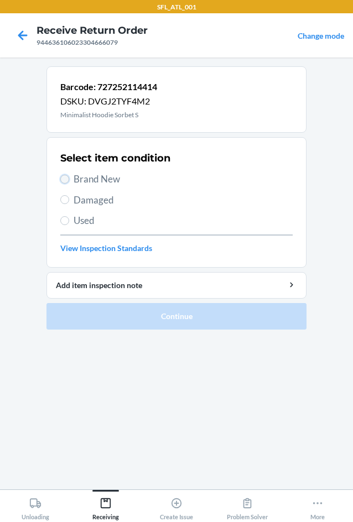
click at [68, 178] on input "Brand New" at bounding box center [64, 179] width 9 height 9
radio input "true"
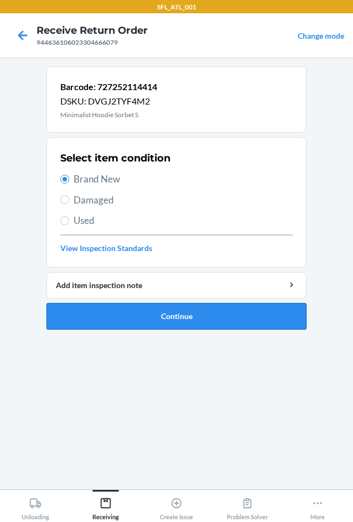
click at [107, 307] on button "Continue" at bounding box center [176, 316] width 260 height 27
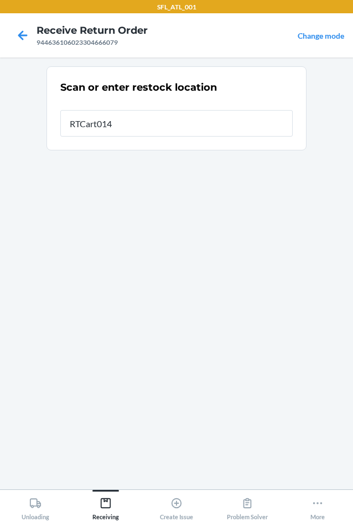
type input "RTCart014"
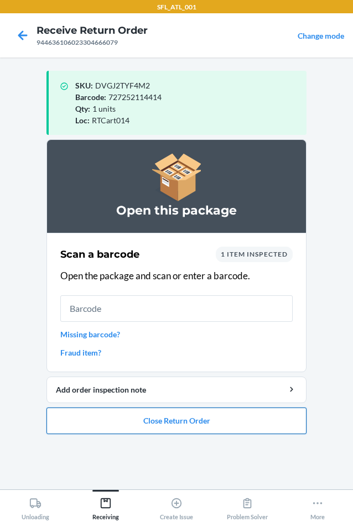
click at [166, 425] on button "Close Return Order" at bounding box center [176, 420] width 260 height 27
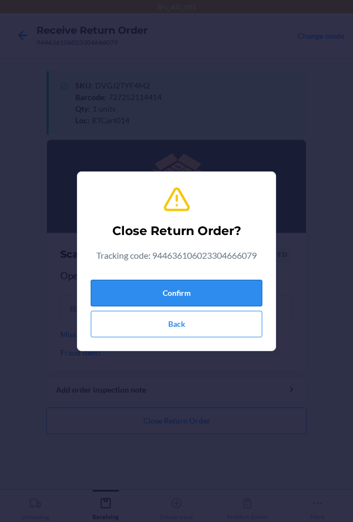
click at [171, 292] on button "Confirm" at bounding box center [176, 293] width 171 height 27
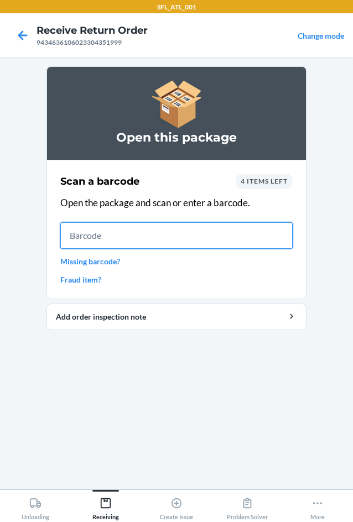
click at [133, 238] on input "text" at bounding box center [176, 235] width 232 height 27
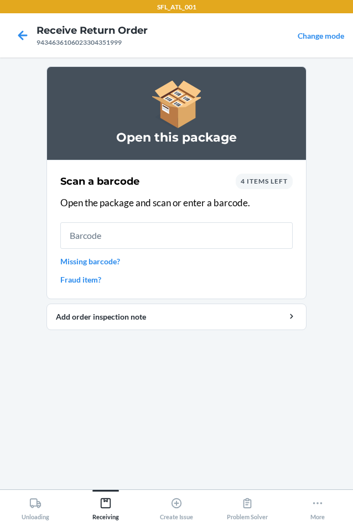
click at [75, 263] on link "Missing barcode?" at bounding box center [176, 261] width 232 height 12
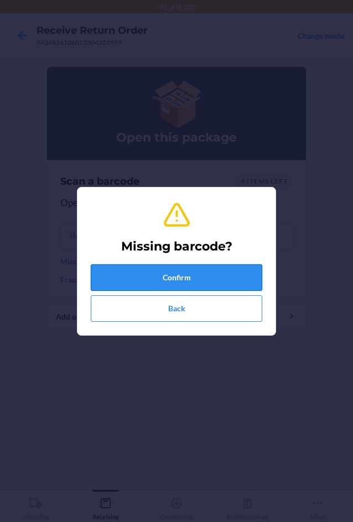
click at [91, 277] on button "Confirm" at bounding box center [176, 277] width 171 height 27
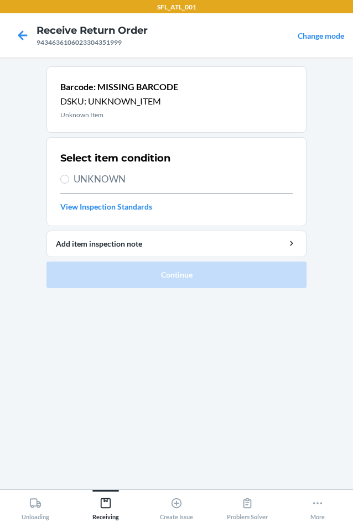
click at [96, 179] on span "UNKNOWN" at bounding box center [183, 179] width 219 height 14
click at [69, 179] on input "UNKNOWN" at bounding box center [64, 179] width 9 height 9
radio input "true"
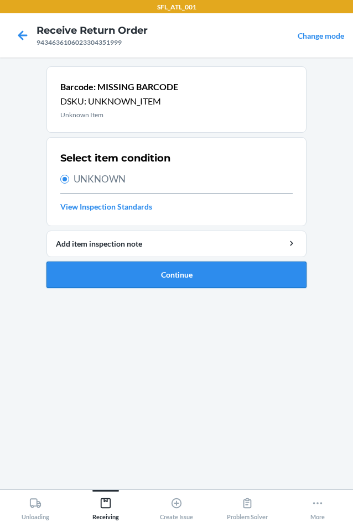
click at [149, 274] on button "Continue" at bounding box center [176, 274] width 260 height 27
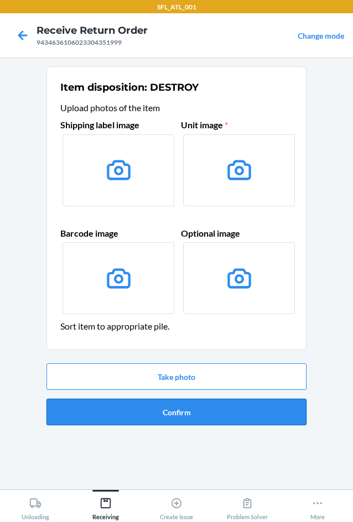
click at [158, 412] on button "Confirm" at bounding box center [176, 412] width 260 height 27
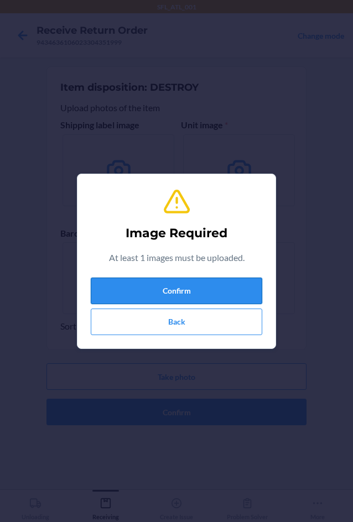
click at [170, 286] on button "Confirm" at bounding box center [176, 291] width 171 height 27
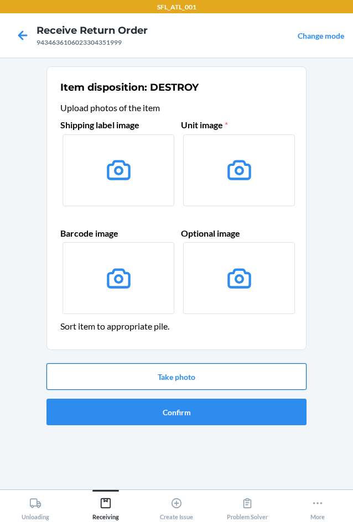
click at [167, 381] on button "Take photo" at bounding box center [176, 376] width 260 height 27
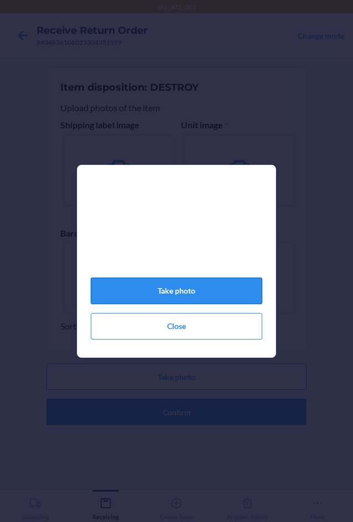
click at [172, 302] on button "Take photo" at bounding box center [176, 291] width 171 height 27
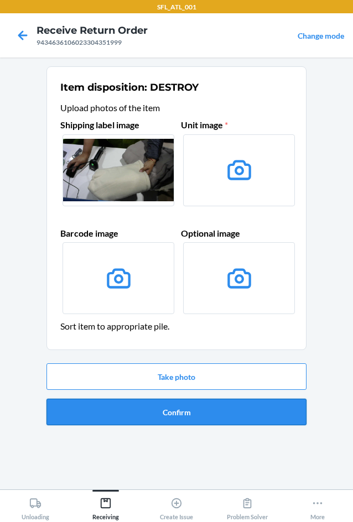
click at [192, 410] on button "Confirm" at bounding box center [176, 412] width 260 height 27
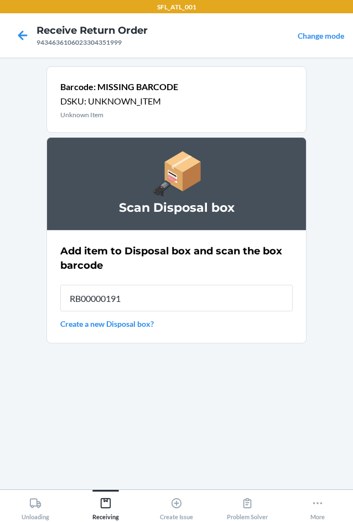
type input "RB00000191O"
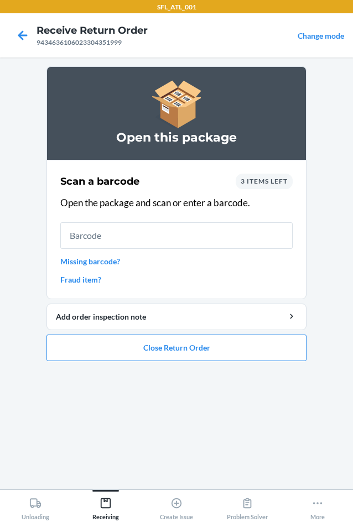
click at [109, 264] on link "Missing barcode?" at bounding box center [176, 261] width 232 height 12
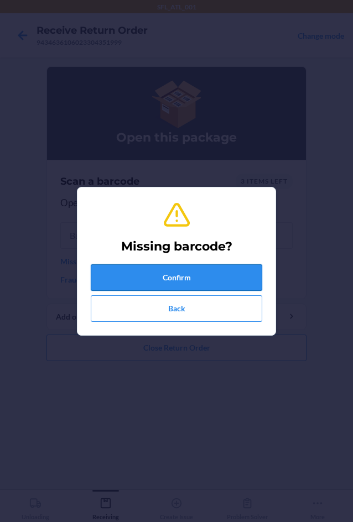
click at [124, 270] on button "Confirm" at bounding box center [176, 277] width 171 height 27
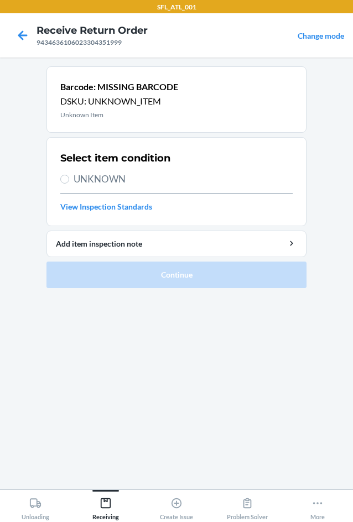
click at [78, 182] on span "UNKNOWN" at bounding box center [183, 179] width 219 height 14
click at [69, 182] on input "UNKNOWN" at bounding box center [64, 179] width 9 height 9
radio input "true"
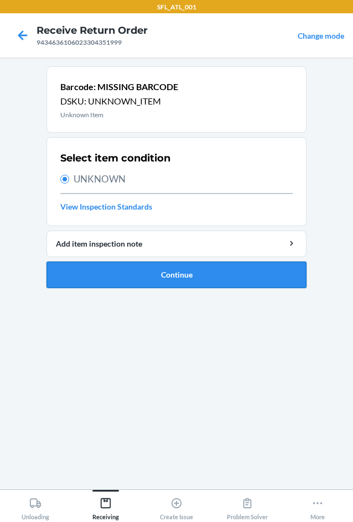
click at [106, 287] on button "Continue" at bounding box center [176, 274] width 260 height 27
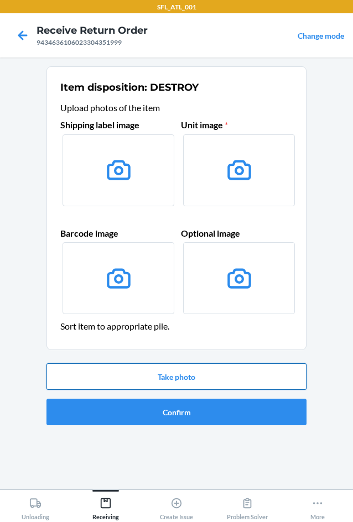
click at [156, 373] on button "Take photo" at bounding box center [176, 376] width 260 height 27
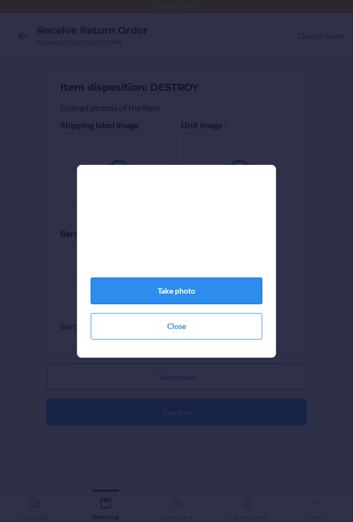
click at [171, 298] on button "Take photo" at bounding box center [176, 291] width 171 height 27
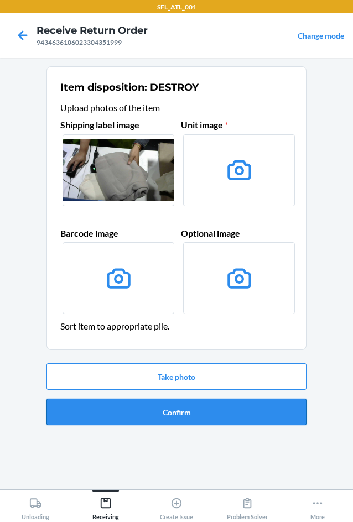
click at [196, 409] on button "Confirm" at bounding box center [176, 412] width 260 height 27
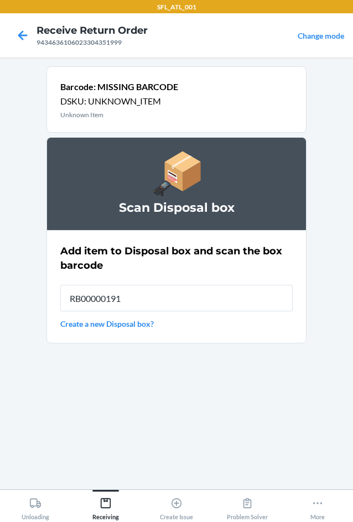
type input "RB00000191O"
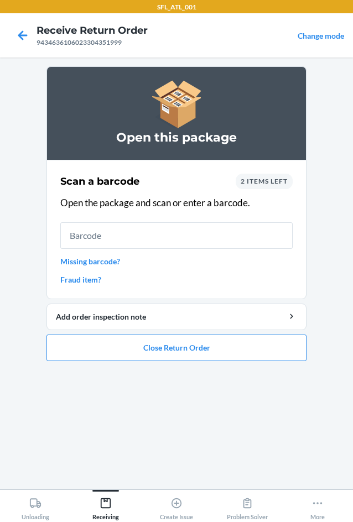
click at [77, 266] on link "Missing barcode?" at bounding box center [176, 261] width 232 height 12
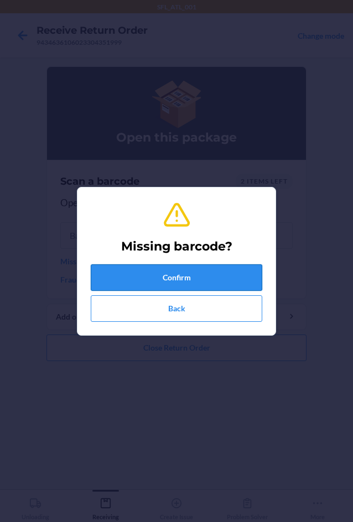
click at [122, 281] on button "Confirm" at bounding box center [176, 277] width 171 height 27
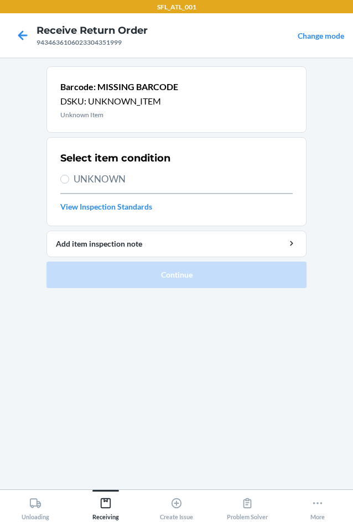
click at [82, 181] on span "UNKNOWN" at bounding box center [183, 179] width 219 height 14
click at [69, 181] on input "UNKNOWN" at bounding box center [64, 179] width 9 height 9
radio input "true"
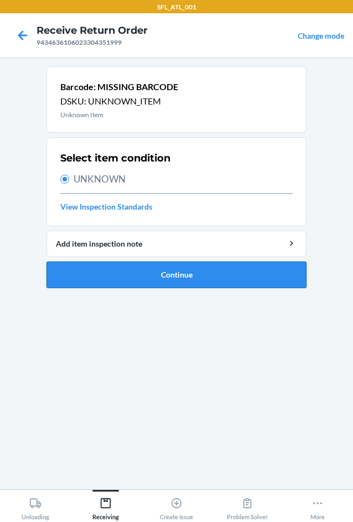
click at [127, 264] on button "Continue" at bounding box center [176, 274] width 260 height 27
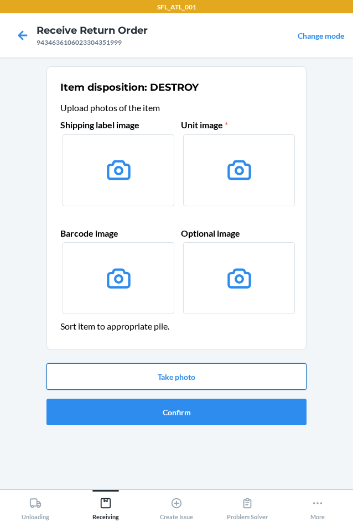
click at [200, 379] on button "Take photo" at bounding box center [176, 376] width 260 height 27
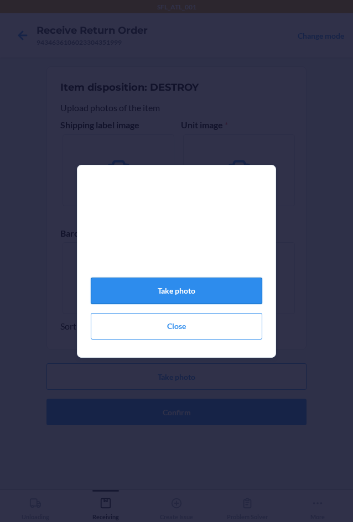
click at [185, 302] on button "Take photo" at bounding box center [176, 291] width 171 height 27
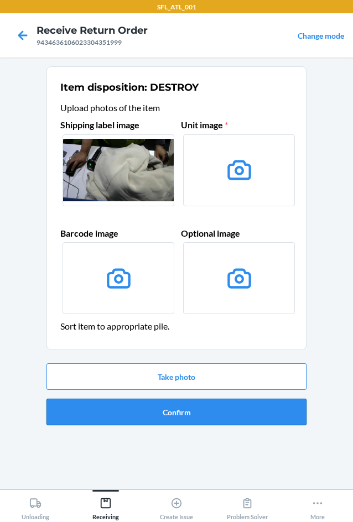
click at [190, 418] on button "Confirm" at bounding box center [176, 412] width 260 height 27
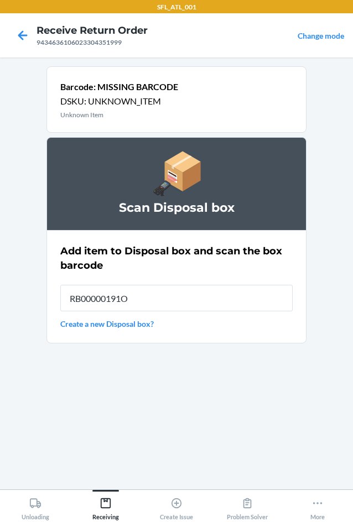
type input "RB00000191O"
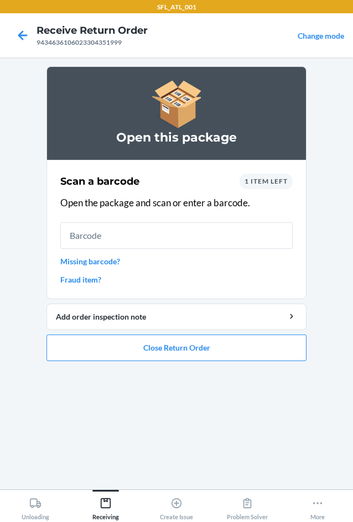
click at [101, 262] on link "Missing barcode?" at bounding box center [176, 261] width 232 height 12
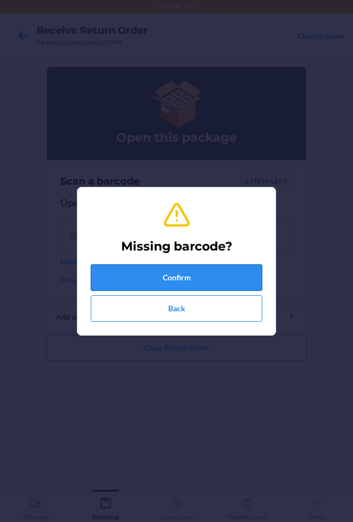
click at [113, 283] on button "Confirm" at bounding box center [176, 277] width 171 height 27
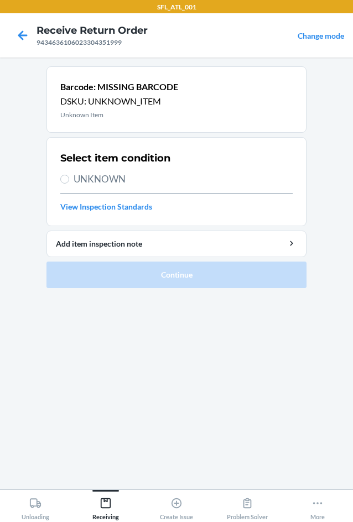
click at [93, 178] on span "UNKNOWN" at bounding box center [183, 179] width 219 height 14
click at [69, 178] on input "UNKNOWN" at bounding box center [64, 179] width 9 height 9
radio input "true"
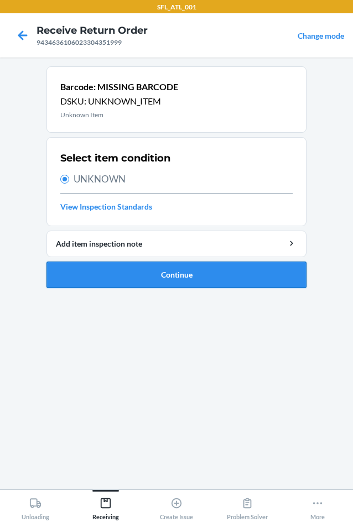
click at [117, 284] on button "Continue" at bounding box center [176, 274] width 260 height 27
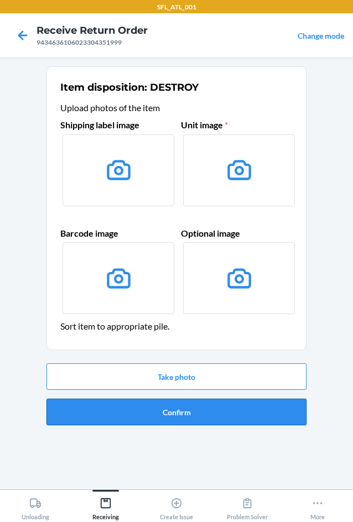
click at [118, 420] on button "Confirm" at bounding box center [176, 412] width 260 height 27
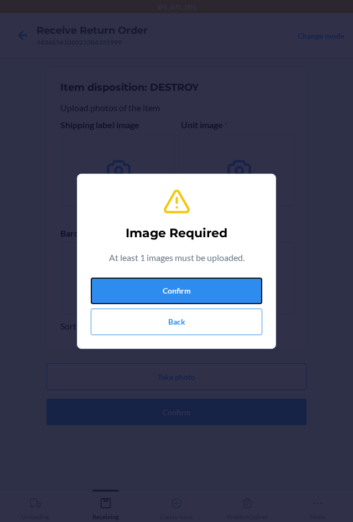
drag, startPoint x: 151, startPoint y: 285, endPoint x: 160, endPoint y: 316, distance: 31.7
click at [151, 286] on button "Confirm" at bounding box center [176, 291] width 171 height 27
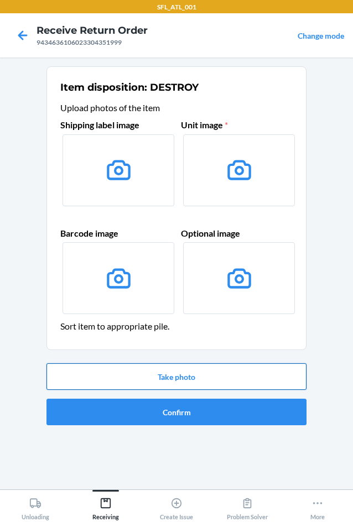
click at [186, 379] on button "Take photo" at bounding box center [176, 376] width 260 height 27
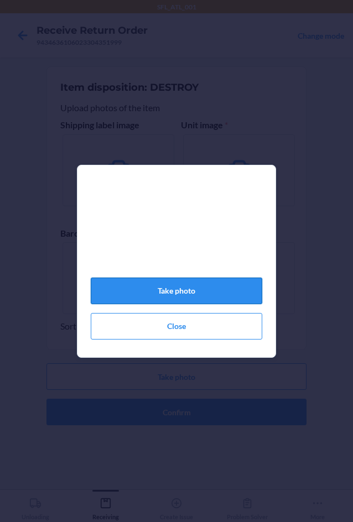
click at [193, 301] on button "Take photo" at bounding box center [176, 291] width 171 height 27
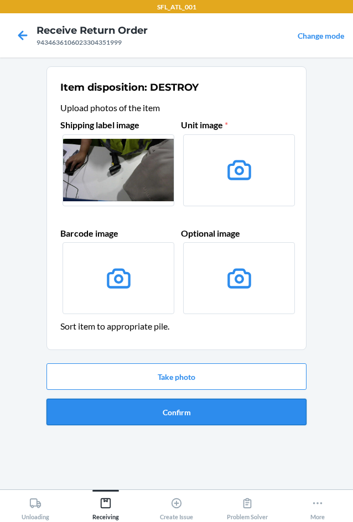
click at [151, 404] on button "Confirm" at bounding box center [176, 412] width 260 height 27
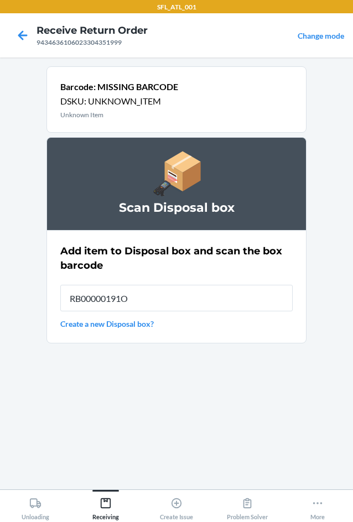
type input "RB00000191O"
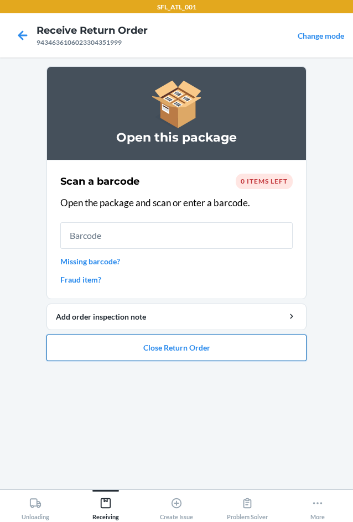
click at [151, 352] on button "Close Return Order" at bounding box center [176, 347] width 260 height 27
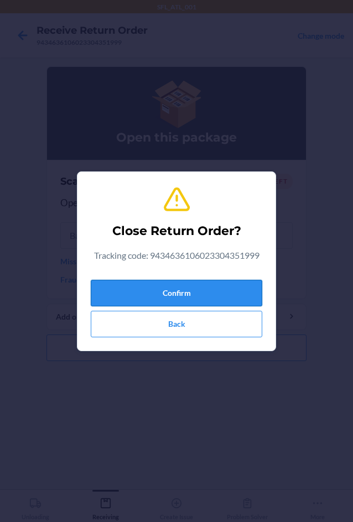
click at [168, 284] on button "Confirm" at bounding box center [176, 293] width 171 height 27
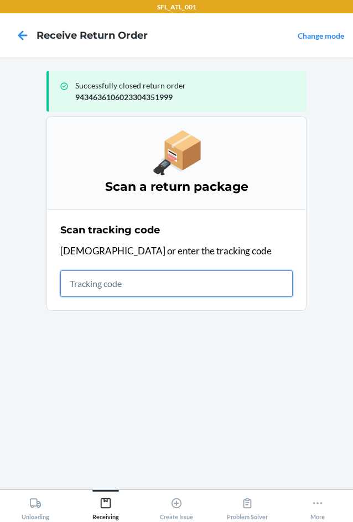
click at [148, 281] on input "text" at bounding box center [176, 283] width 232 height 27
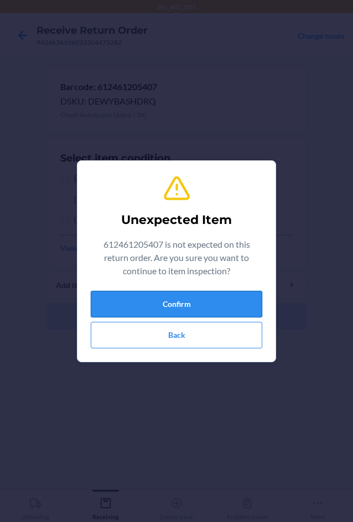
click at [195, 301] on button "Confirm" at bounding box center [176, 304] width 171 height 27
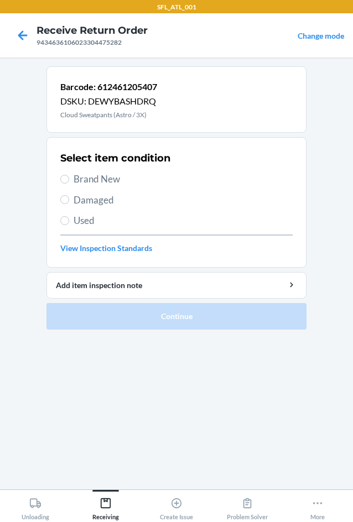
click at [109, 179] on span "Brand New" at bounding box center [183, 179] width 219 height 14
click at [69, 179] on input "Brand New" at bounding box center [64, 179] width 9 height 9
radio input "true"
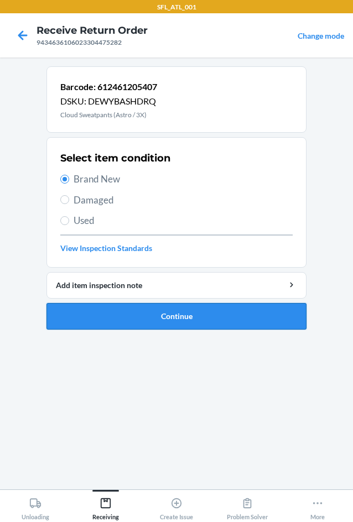
click at [202, 318] on button "Continue" at bounding box center [176, 316] width 260 height 27
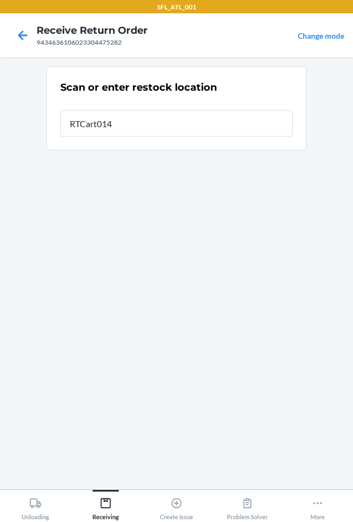
type input "RTCart014"
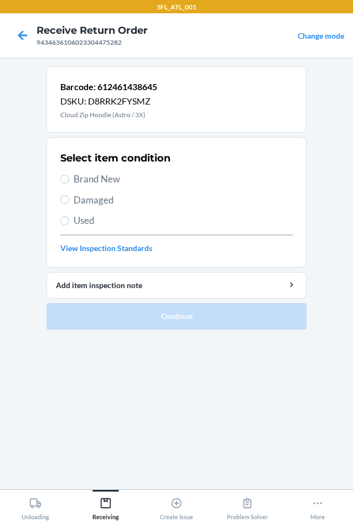
click at [72, 182] on label "Brand New" at bounding box center [176, 179] width 232 height 14
click at [69, 182] on input "Brand New" at bounding box center [64, 179] width 9 height 9
radio input "true"
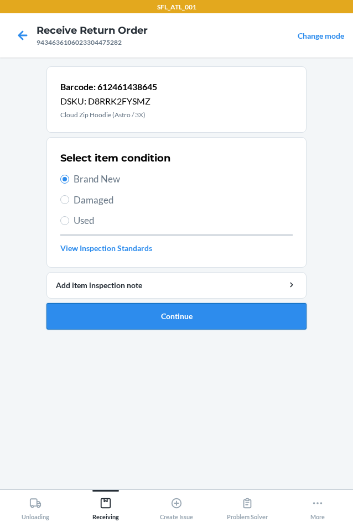
click at [162, 322] on button "Continue" at bounding box center [176, 316] width 260 height 27
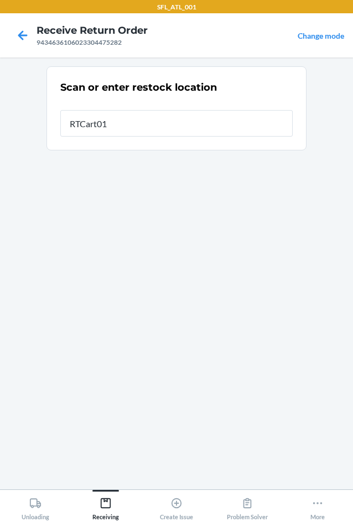
type input "RTCart014"
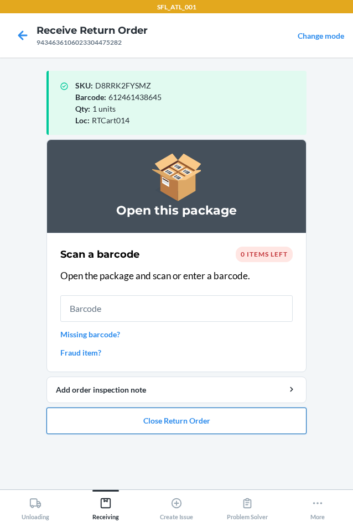
click at [141, 425] on button "Close Return Order" at bounding box center [176, 420] width 260 height 27
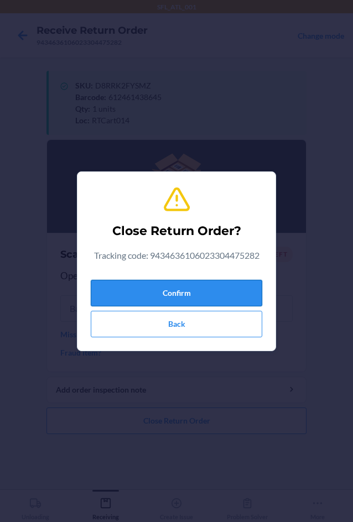
click at [168, 292] on button "Confirm" at bounding box center [176, 293] width 171 height 27
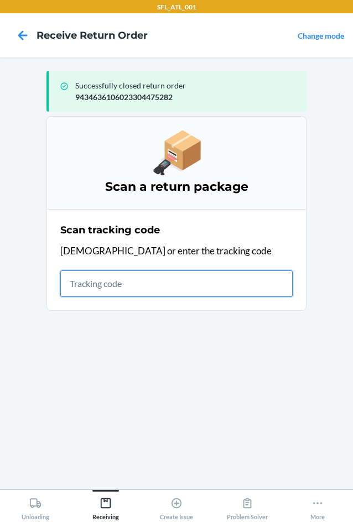
click at [100, 286] on input "text" at bounding box center [176, 283] width 232 height 27
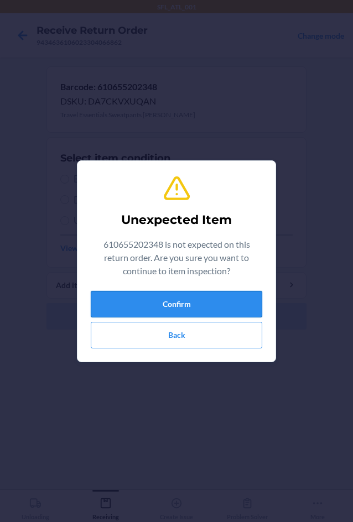
click at [205, 302] on button "Confirm" at bounding box center [176, 304] width 171 height 27
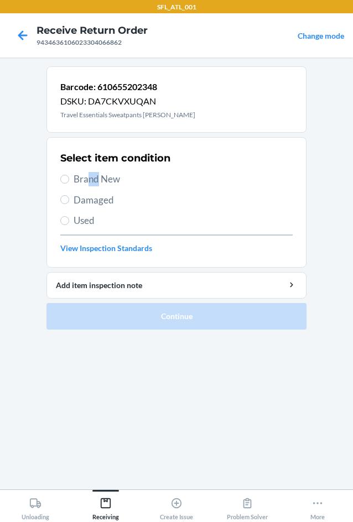
drag, startPoint x: 98, startPoint y: 183, endPoint x: 86, endPoint y: 185, distance: 11.8
click at [89, 185] on span "Brand New" at bounding box center [183, 179] width 219 height 14
click at [66, 184] on label "Brand New" at bounding box center [176, 179] width 232 height 14
click at [66, 184] on input "Brand New" at bounding box center [64, 179] width 9 height 9
radio input "true"
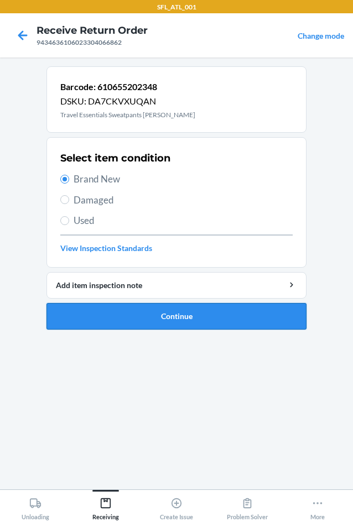
click at [164, 323] on button "Continue" at bounding box center [176, 316] width 260 height 27
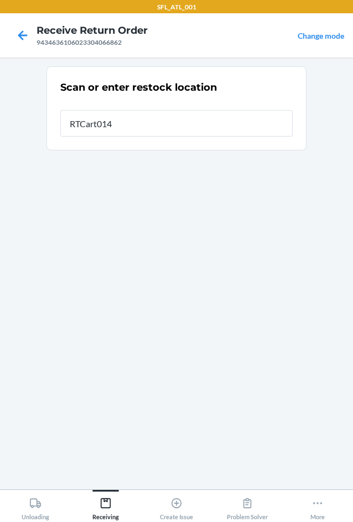
type input "RTCart014"
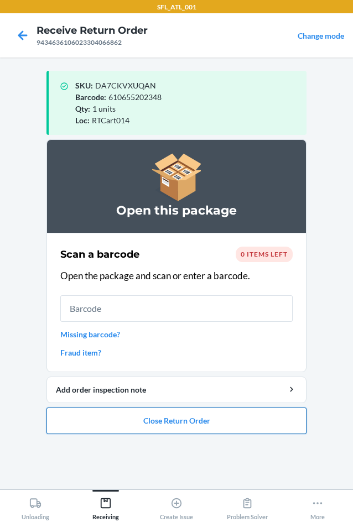
click at [162, 421] on button "Close Return Order" at bounding box center [176, 420] width 260 height 27
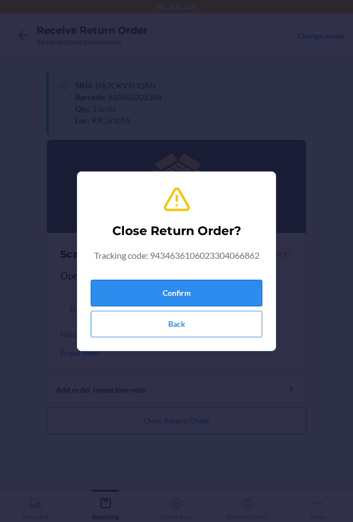
click at [161, 296] on button "Confirm" at bounding box center [176, 293] width 171 height 27
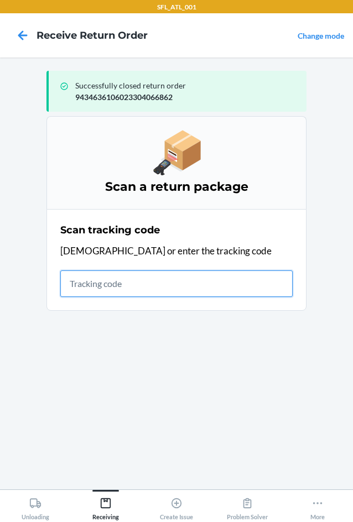
click at [127, 281] on input "text" at bounding box center [176, 283] width 232 height 27
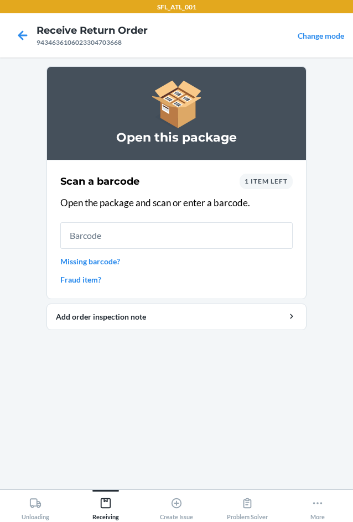
click at [178, 235] on input "text" at bounding box center [176, 235] width 232 height 27
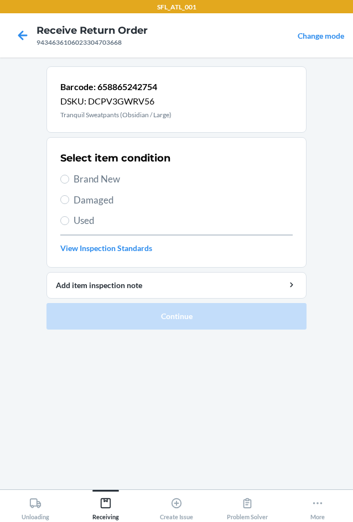
click at [83, 223] on span "Used" at bounding box center [183, 220] width 219 height 14
click at [69, 223] on input "Used" at bounding box center [64, 220] width 9 height 9
radio input "true"
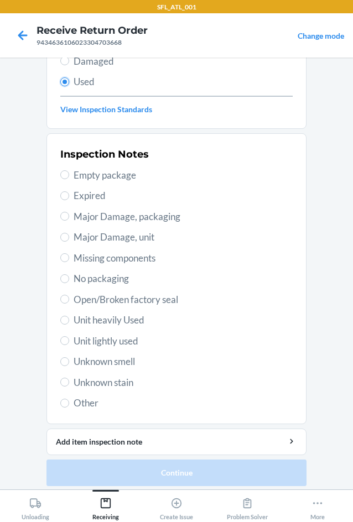
scroll to position [144, 0]
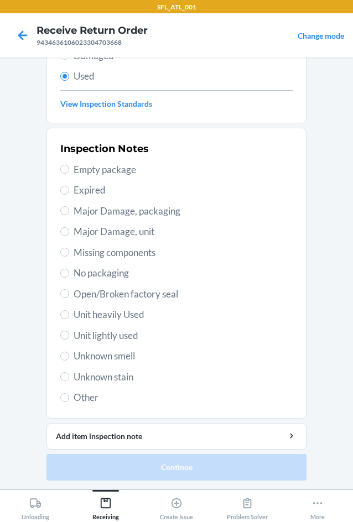
click at [90, 310] on span "Unit heavily Used" at bounding box center [183, 314] width 219 height 14
click at [69, 310] on input "Unit heavily Used" at bounding box center [64, 314] width 9 height 9
radio input "true"
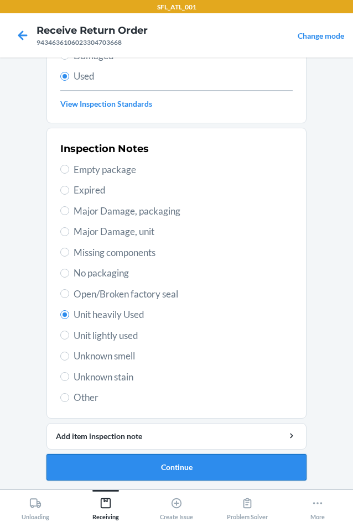
click at [160, 468] on button "Continue" at bounding box center [176, 467] width 260 height 27
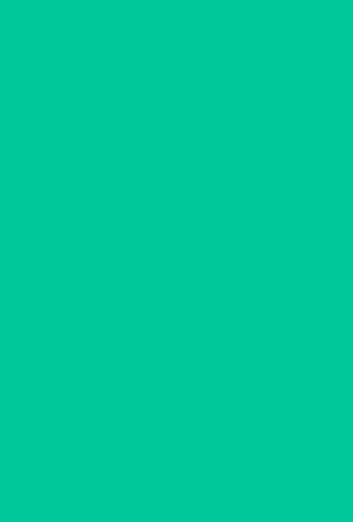
scroll to position [0, 0]
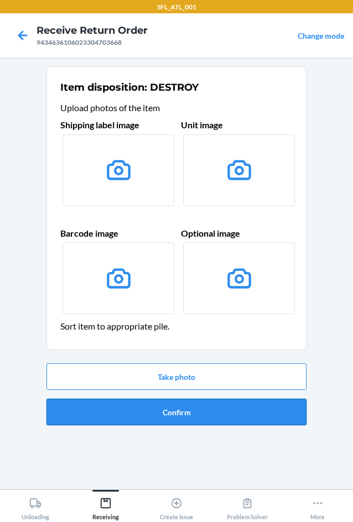
click at [173, 409] on button "Confirm" at bounding box center [176, 412] width 260 height 27
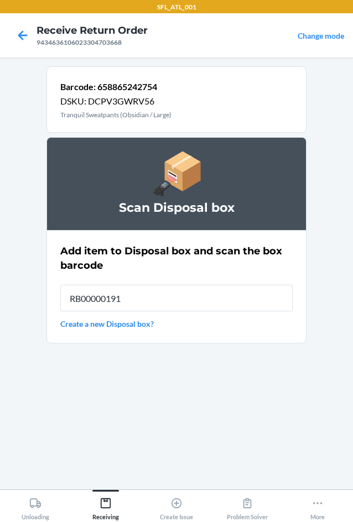
type input "RB00000191O"
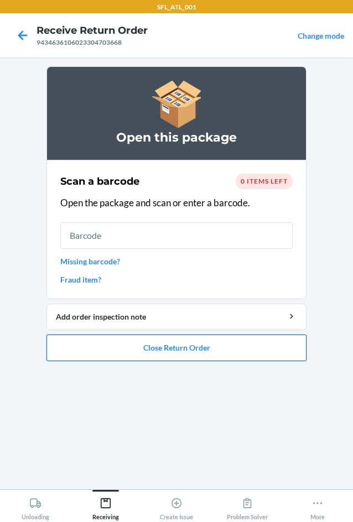
click at [156, 356] on button "Close Return Order" at bounding box center [176, 347] width 260 height 27
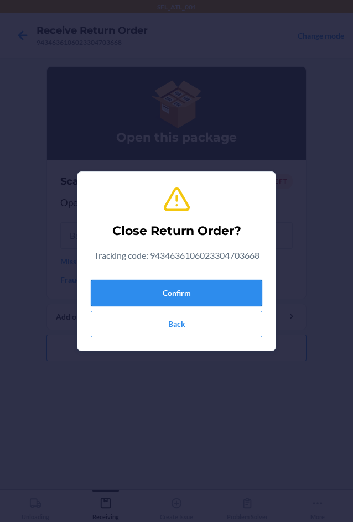
click at [123, 292] on button "Confirm" at bounding box center [176, 293] width 171 height 27
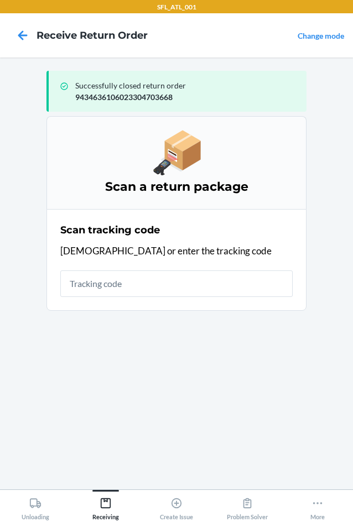
click at [150, 263] on div "Scan tracking code Scan or enter the tracking code" at bounding box center [176, 259] width 232 height 81
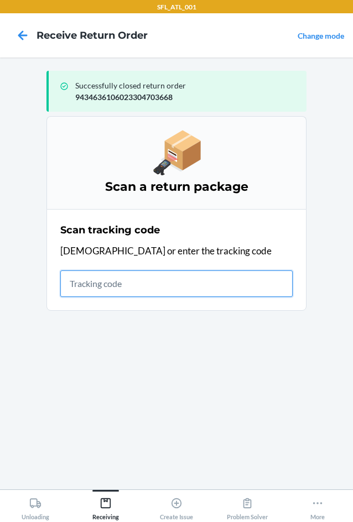
click at [148, 285] on input "text" at bounding box center [176, 283] width 232 height 27
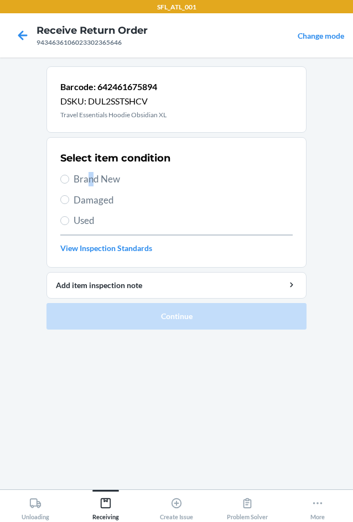
click at [87, 175] on span "Brand New" at bounding box center [183, 179] width 219 height 14
click at [66, 177] on input "Brand New" at bounding box center [64, 179] width 9 height 9
radio input "true"
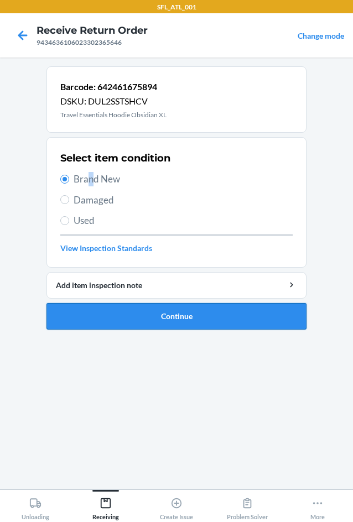
click at [163, 308] on button "Continue" at bounding box center [176, 316] width 260 height 27
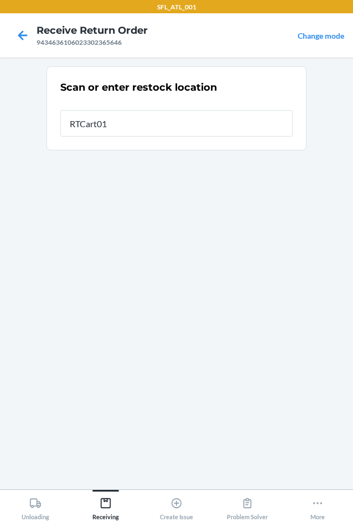
type input "RTCart014"
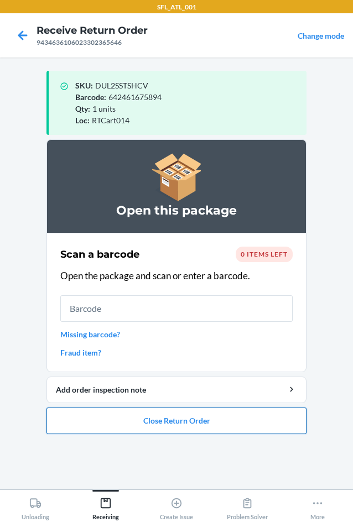
click at [185, 419] on button "Close Return Order" at bounding box center [176, 420] width 260 height 27
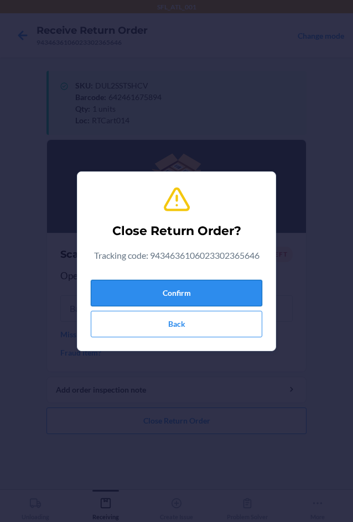
click at [176, 292] on button "Confirm" at bounding box center [176, 293] width 171 height 27
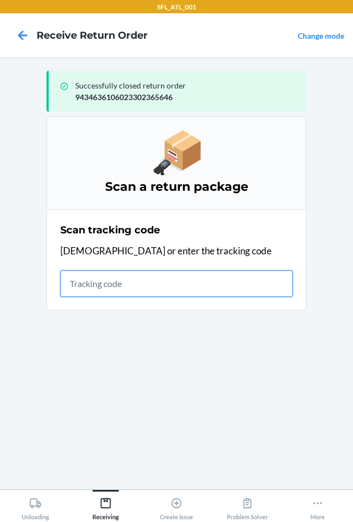
click at [104, 286] on input "text" at bounding box center [176, 283] width 232 height 27
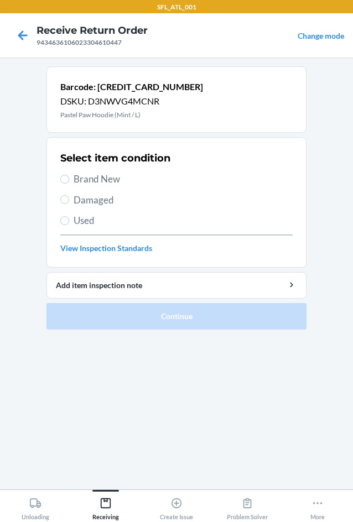
click at [88, 227] on span "Used" at bounding box center [183, 220] width 219 height 14
click at [69, 225] on input "Used" at bounding box center [64, 220] width 9 height 9
radio input "true"
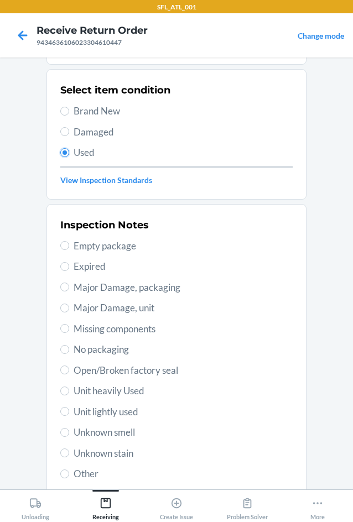
scroll to position [144, 0]
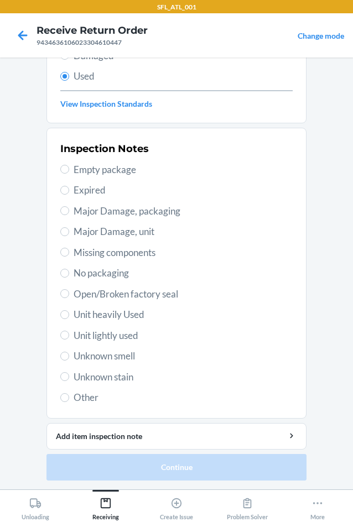
click at [126, 316] on span "Unit heavily Used" at bounding box center [183, 314] width 219 height 14
click at [69, 316] on input "Unit heavily Used" at bounding box center [64, 314] width 9 height 9
radio input "true"
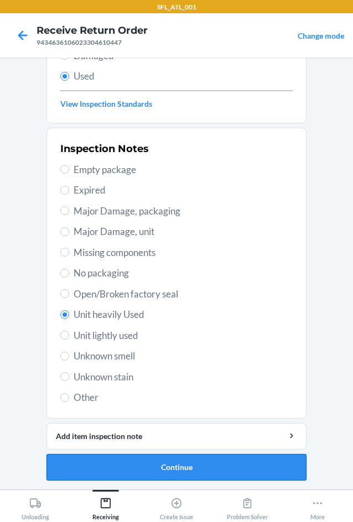
click at [175, 462] on button "Continue" at bounding box center [176, 467] width 260 height 27
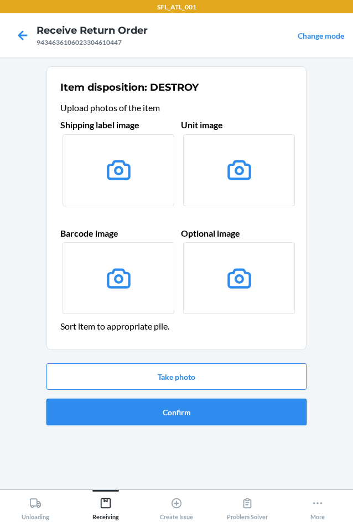
click at [172, 410] on button "Confirm" at bounding box center [176, 412] width 260 height 27
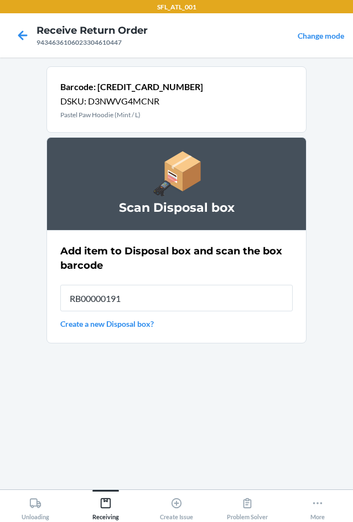
type input "RB00000191O"
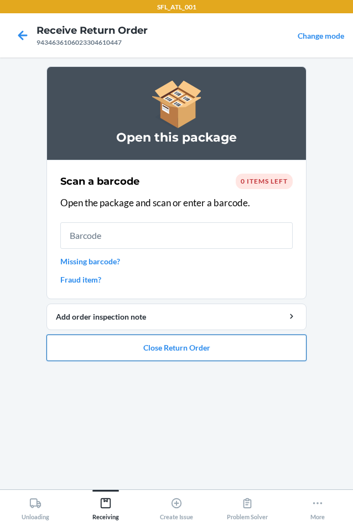
click at [166, 342] on button "Close Return Order" at bounding box center [176, 347] width 260 height 27
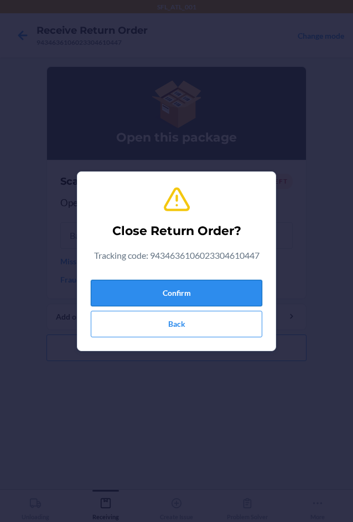
click at [152, 284] on button "Confirm" at bounding box center [176, 293] width 171 height 27
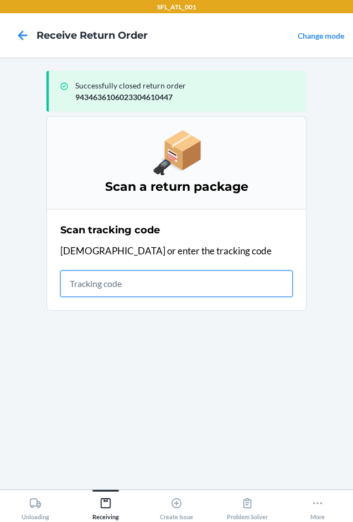
click at [150, 287] on input "text" at bounding box center [176, 283] width 232 height 27
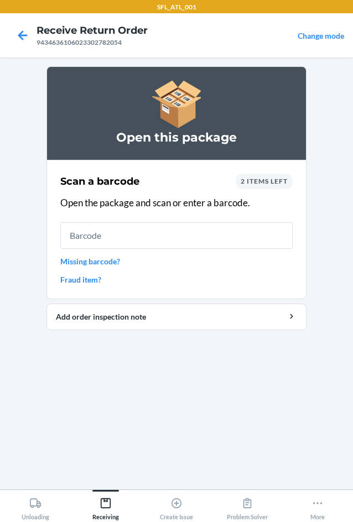
click at [112, 264] on link "Missing barcode?" at bounding box center [176, 261] width 232 height 12
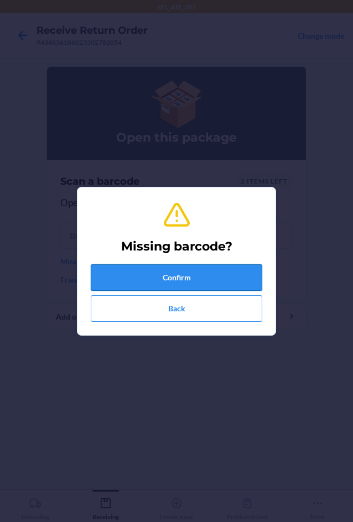
click at [130, 271] on button "Confirm" at bounding box center [176, 277] width 171 height 27
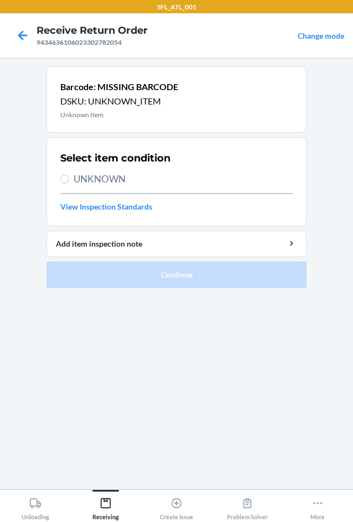
click at [127, 174] on span "UNKNOWN" at bounding box center [183, 179] width 219 height 14
click at [69, 175] on input "UNKNOWN" at bounding box center [64, 179] width 9 height 9
radio input "true"
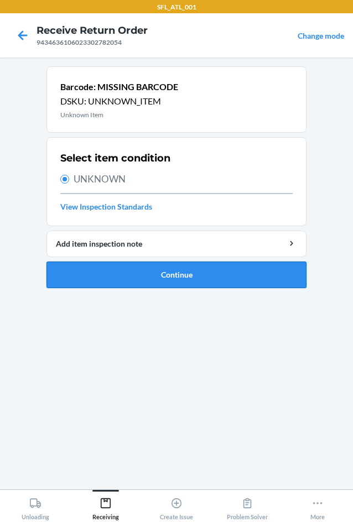
click at [167, 281] on button "Continue" at bounding box center [176, 274] width 260 height 27
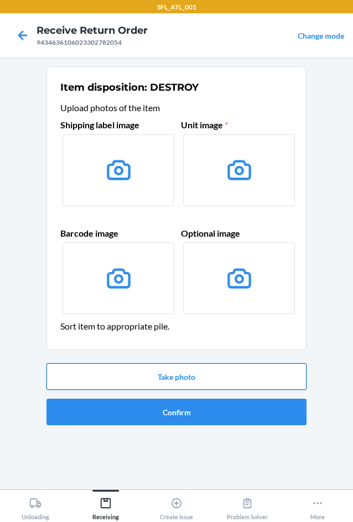
click at [213, 384] on button "Take photo" at bounding box center [176, 376] width 260 height 27
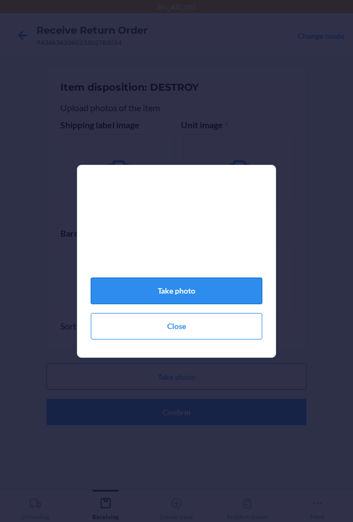
click at [216, 292] on button "Take photo" at bounding box center [176, 291] width 171 height 27
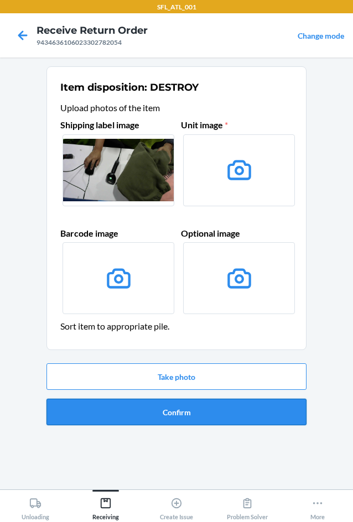
click at [212, 405] on button "Confirm" at bounding box center [176, 412] width 260 height 27
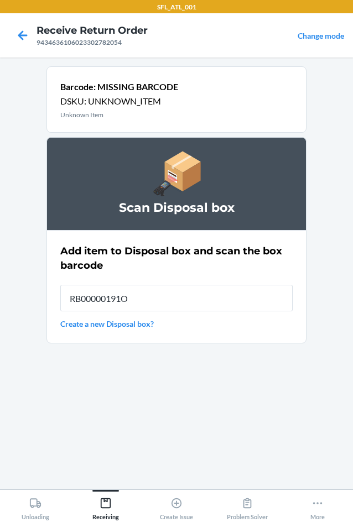
type input "RB00000191O"
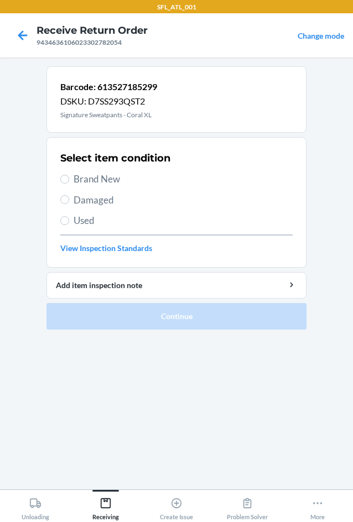
click at [127, 177] on span "Brand New" at bounding box center [183, 179] width 219 height 14
click at [69, 177] on input "Brand New" at bounding box center [64, 179] width 9 height 9
radio input "true"
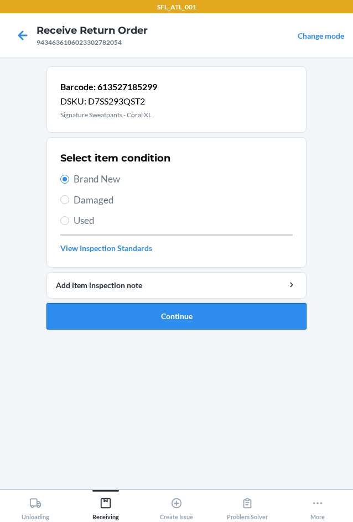
click at [211, 323] on button "Continue" at bounding box center [176, 316] width 260 height 27
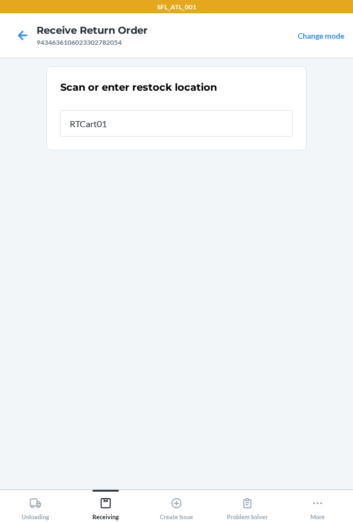
type input "RTCart014"
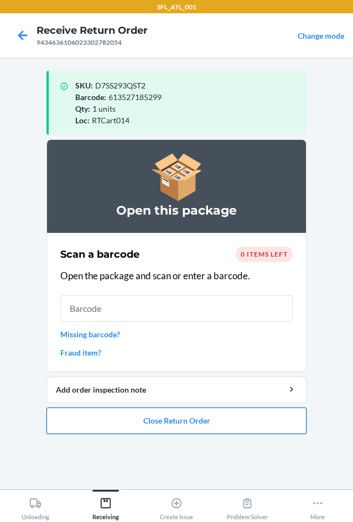
click at [201, 420] on button "Close Return Order" at bounding box center [176, 420] width 260 height 27
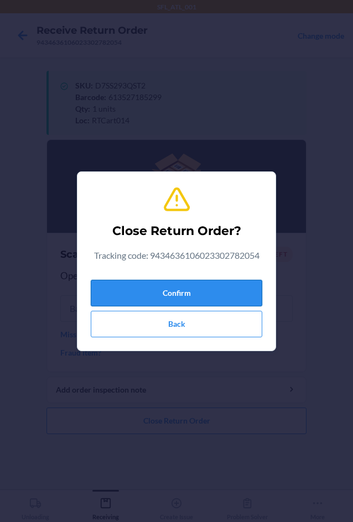
click at [216, 284] on button "Confirm" at bounding box center [176, 293] width 171 height 27
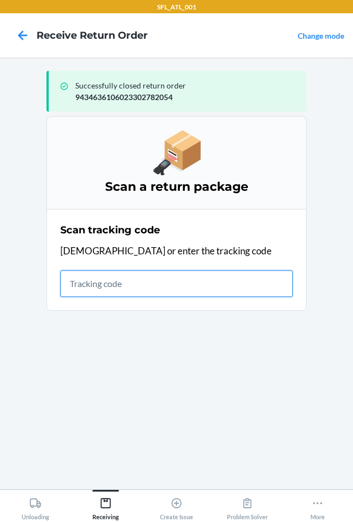
click at [109, 285] on input "text" at bounding box center [176, 283] width 232 height 27
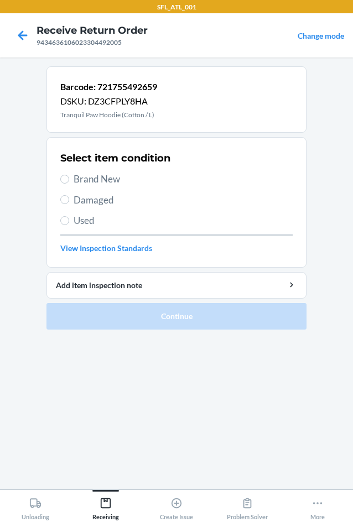
click at [91, 223] on span "Used" at bounding box center [183, 220] width 219 height 14
click at [69, 223] on input "Used" at bounding box center [64, 220] width 9 height 9
radio input "true"
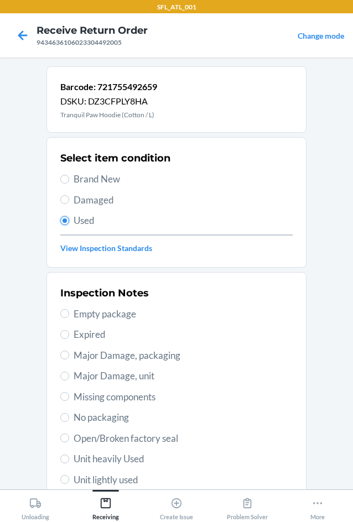
scroll to position [144, 0]
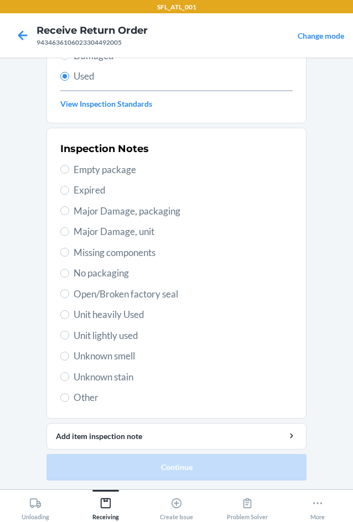
click at [110, 316] on span "Unit heavily Used" at bounding box center [183, 314] width 219 height 14
click at [69, 316] on input "Unit heavily Used" at bounding box center [64, 314] width 9 height 9
radio input "true"
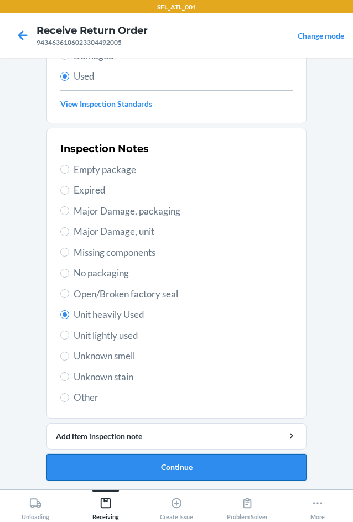
click at [192, 470] on button "Continue" at bounding box center [176, 467] width 260 height 27
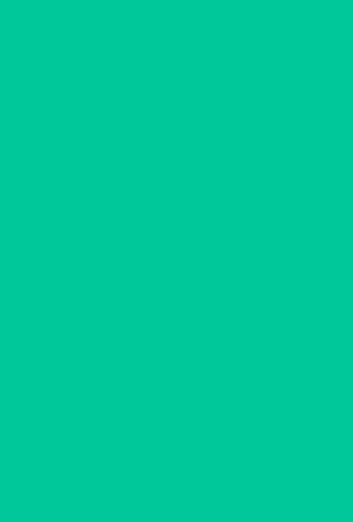
scroll to position [0, 0]
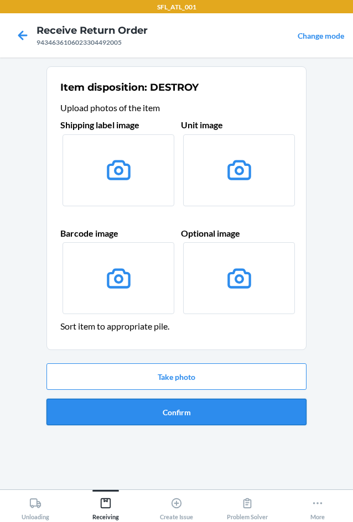
click at [193, 423] on button "Confirm" at bounding box center [176, 412] width 260 height 27
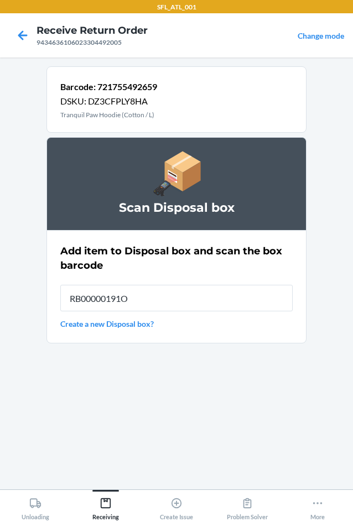
type input "RB00000191O"
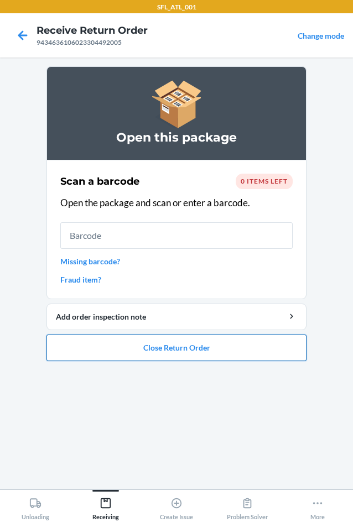
click at [195, 349] on button "Close Return Order" at bounding box center [176, 347] width 260 height 27
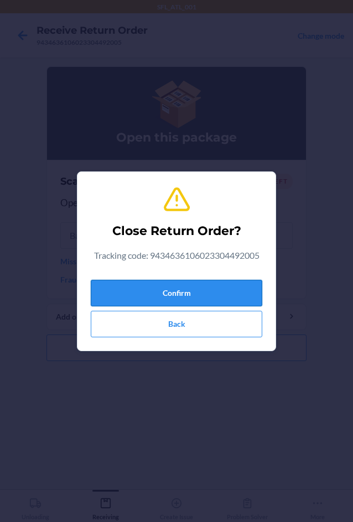
click at [213, 289] on button "Confirm" at bounding box center [176, 293] width 171 height 27
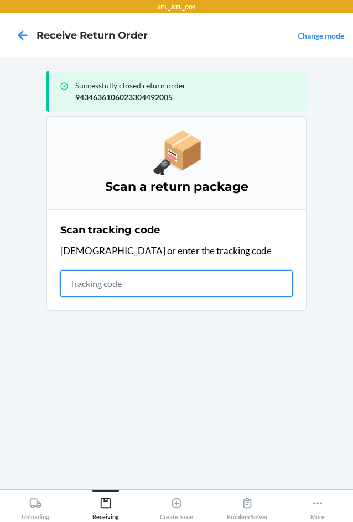
click at [122, 285] on input "text" at bounding box center [176, 283] width 232 height 27
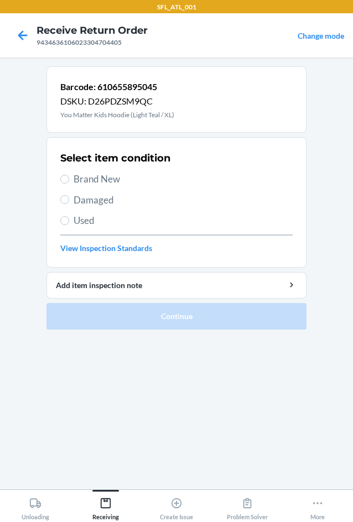
click at [90, 176] on span "Brand New" at bounding box center [183, 179] width 219 height 14
click at [69, 176] on input "Brand New" at bounding box center [64, 179] width 9 height 9
radio input "true"
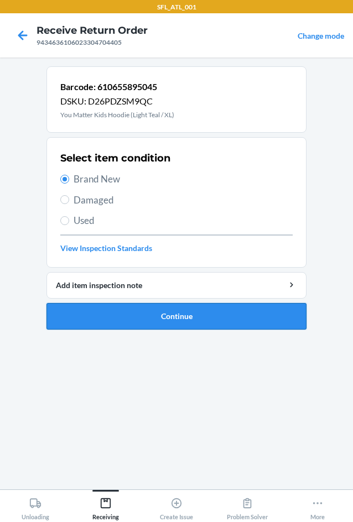
click at [198, 315] on button "Continue" at bounding box center [176, 316] width 260 height 27
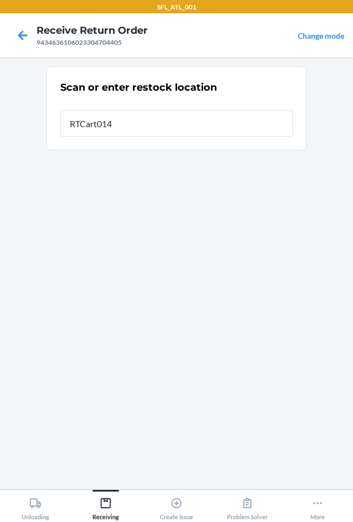
type input "RTCart014"
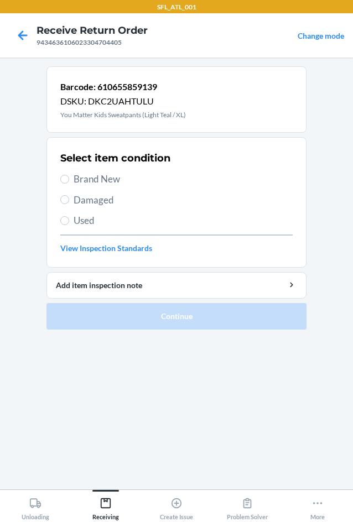
click at [108, 180] on span "Brand New" at bounding box center [183, 179] width 219 height 14
click at [69, 180] on input "Brand New" at bounding box center [64, 179] width 9 height 9
radio input "true"
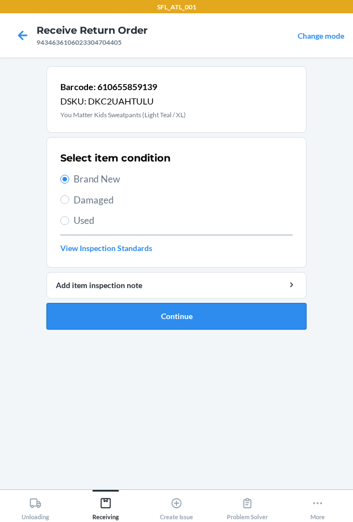
click at [185, 316] on button "Continue" at bounding box center [176, 316] width 260 height 27
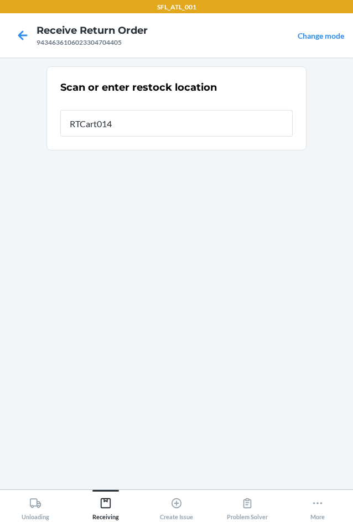
type input "RTCart014"
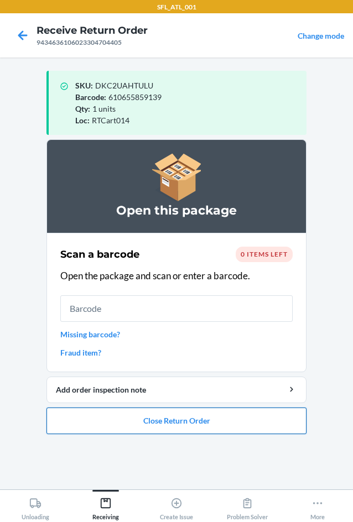
click at [174, 421] on button "Close Return Order" at bounding box center [176, 420] width 260 height 27
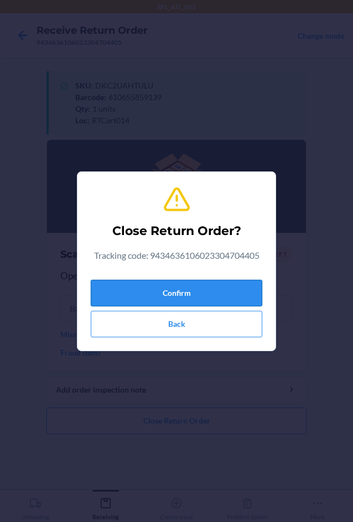
click at [202, 287] on button "Confirm" at bounding box center [176, 293] width 171 height 27
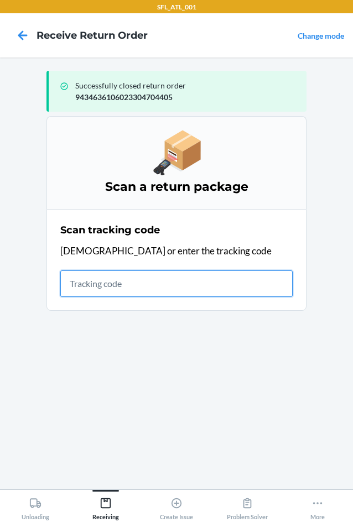
click at [97, 287] on input "text" at bounding box center [176, 283] width 232 height 27
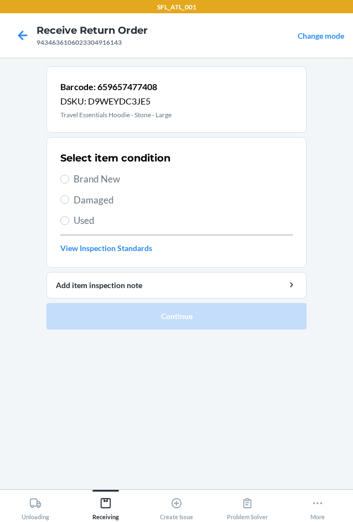
click at [72, 179] on label "Brand New" at bounding box center [176, 179] width 232 height 14
click at [69, 179] on input "Brand New" at bounding box center [64, 179] width 9 height 9
radio input "true"
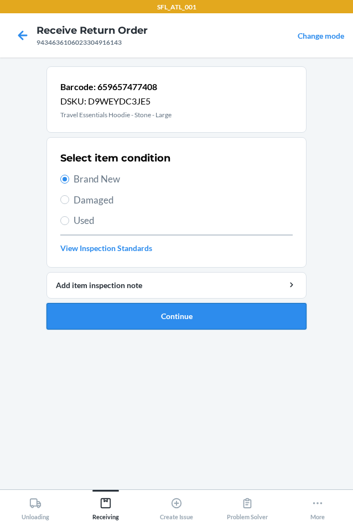
click at [132, 316] on button "Continue" at bounding box center [176, 316] width 260 height 27
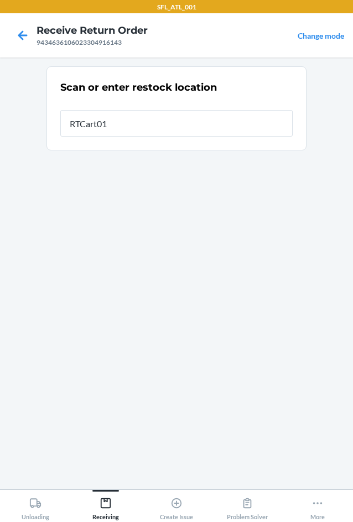
type input "RTCart014"
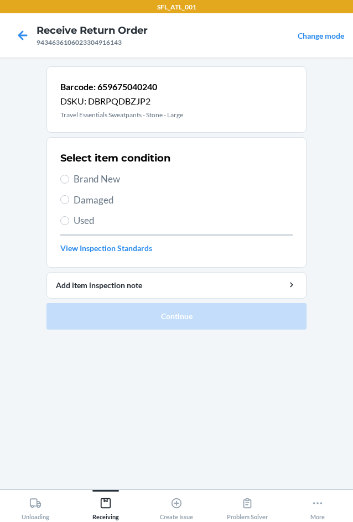
click at [87, 182] on span "Brand New" at bounding box center [183, 179] width 219 height 14
click at [69, 182] on input "Brand New" at bounding box center [64, 179] width 9 height 9
radio input "true"
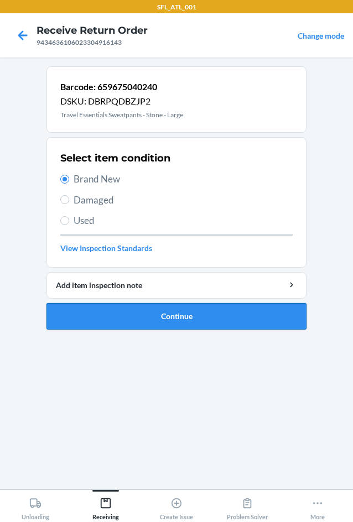
click at [156, 325] on button "Continue" at bounding box center [176, 316] width 260 height 27
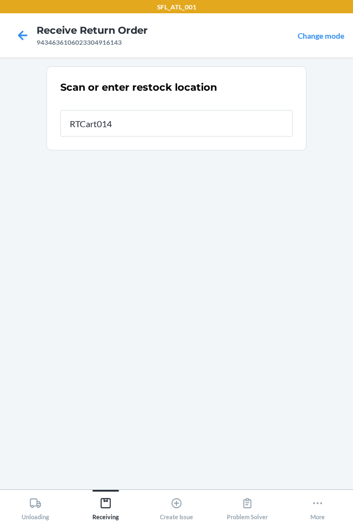
type input "RTCart014"
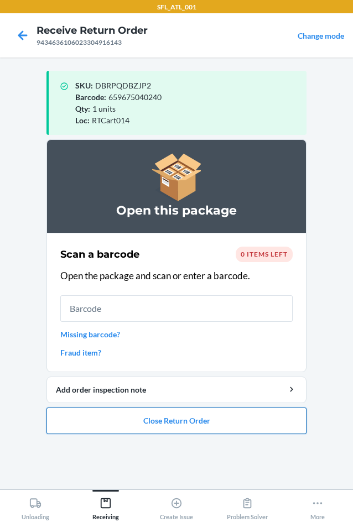
click at [164, 421] on button "Close Return Order" at bounding box center [176, 420] width 260 height 27
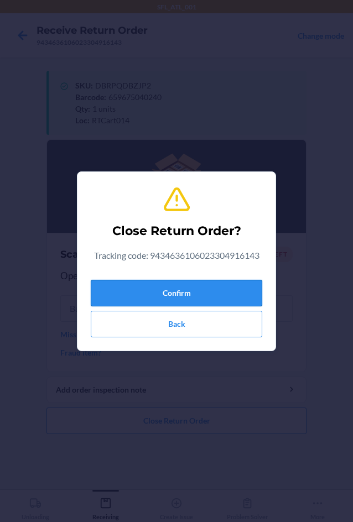
click at [124, 285] on button "Confirm" at bounding box center [176, 293] width 171 height 27
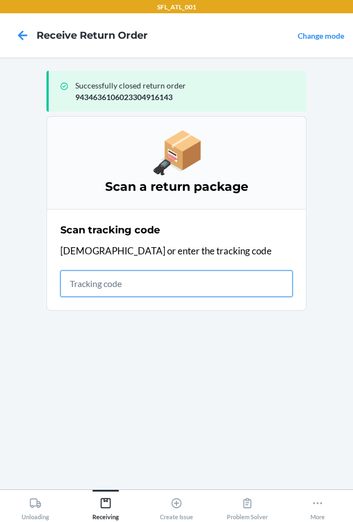
click at [108, 280] on input "text" at bounding box center [176, 283] width 232 height 27
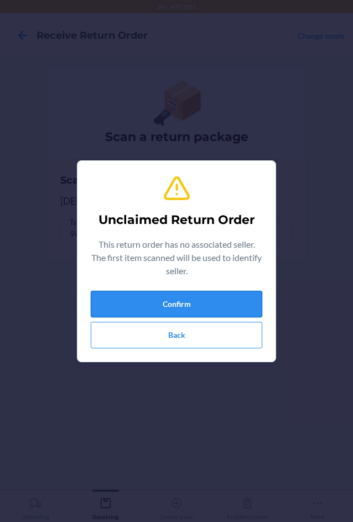
click at [137, 300] on button "Confirm" at bounding box center [176, 304] width 171 height 27
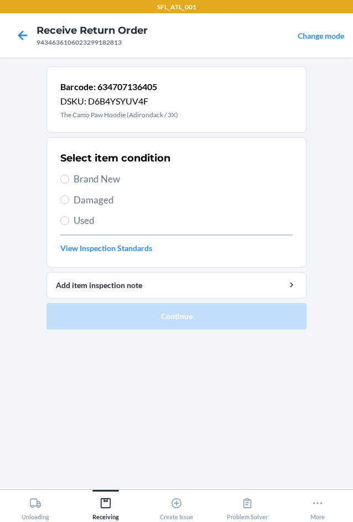
click at [72, 224] on label "Used" at bounding box center [176, 220] width 232 height 14
click at [69, 224] on input "Used" at bounding box center [64, 220] width 9 height 9
radio input "true"
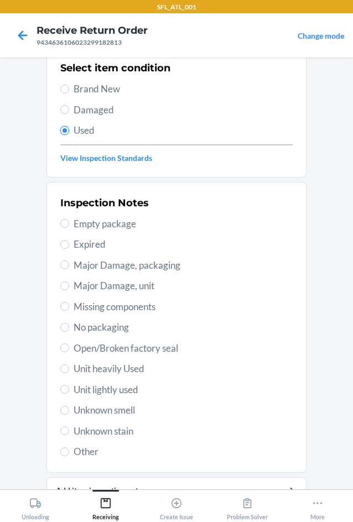
scroll to position [144, 0]
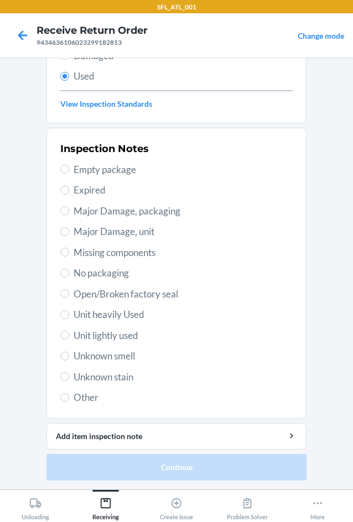
click at [77, 308] on span "Unit heavily Used" at bounding box center [183, 314] width 219 height 14
click at [69, 310] on input "Unit heavily Used" at bounding box center [64, 314] width 9 height 9
radio input "true"
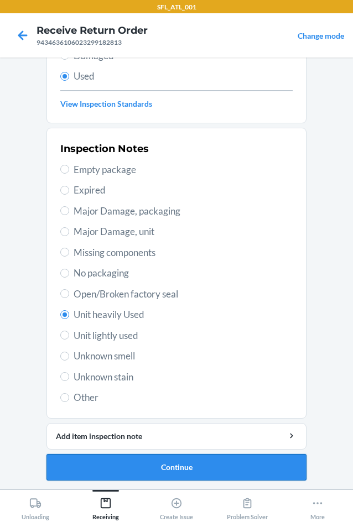
click at [158, 472] on button "Continue" at bounding box center [176, 467] width 260 height 27
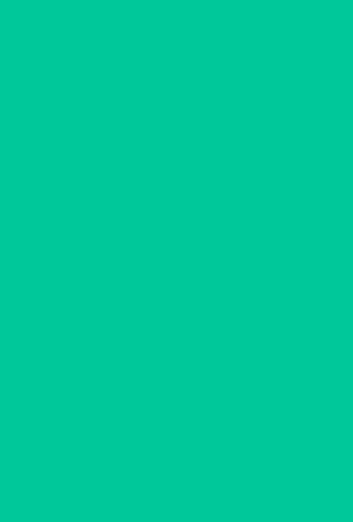
scroll to position [0, 0]
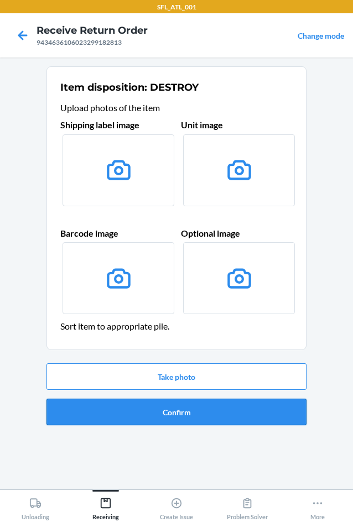
click at [183, 415] on button "Confirm" at bounding box center [176, 412] width 260 height 27
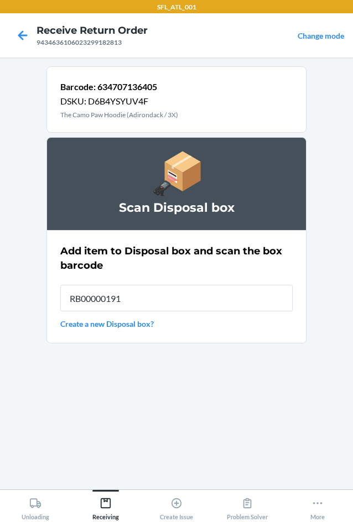
type input "RB00000191O"
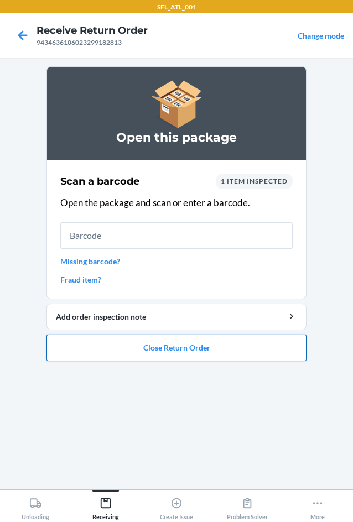
click at [111, 343] on button "Close Return Order" at bounding box center [176, 347] width 260 height 27
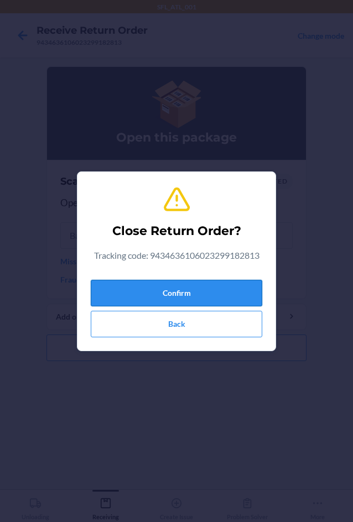
click at [130, 298] on button "Confirm" at bounding box center [176, 293] width 171 height 27
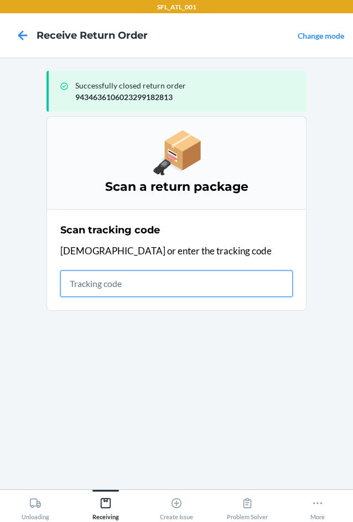
click at [140, 278] on input "text" at bounding box center [176, 283] width 232 height 27
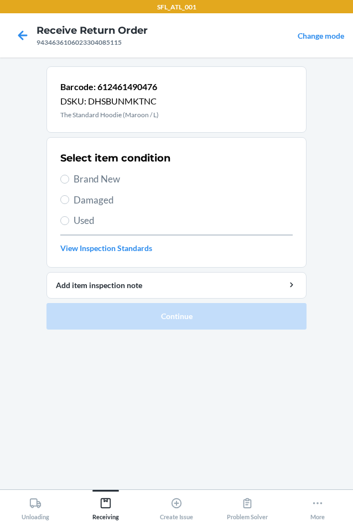
click at [108, 169] on div "Select item condition Brand New Damaged Used View Inspection Standards" at bounding box center [176, 202] width 232 height 109
click at [108, 181] on span "Brand New" at bounding box center [183, 179] width 219 height 14
click at [69, 181] on input "Brand New" at bounding box center [64, 179] width 9 height 9
radio input "true"
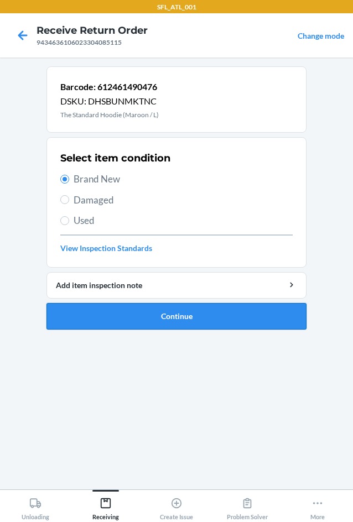
click at [159, 307] on button "Continue" at bounding box center [176, 316] width 260 height 27
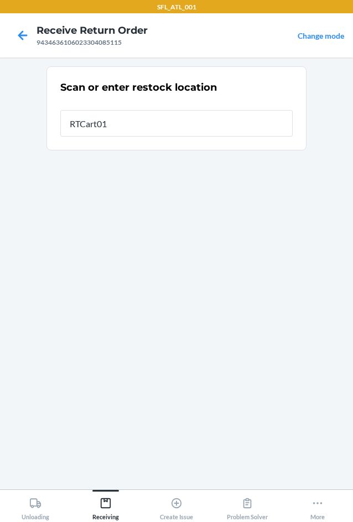
type input "RTCart014"
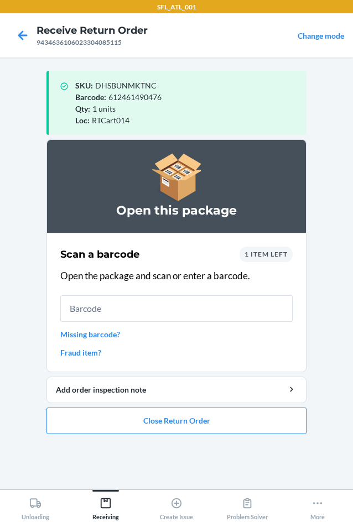
click at [224, 302] on input "text" at bounding box center [176, 308] width 232 height 27
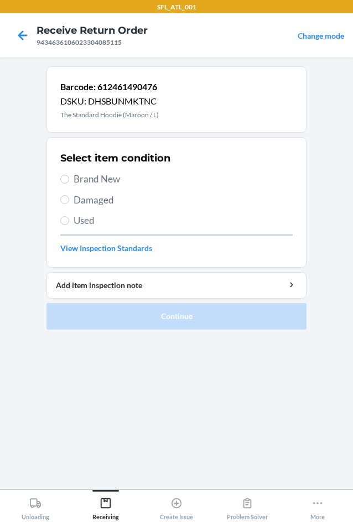
click at [87, 176] on span "Brand New" at bounding box center [183, 179] width 219 height 14
click at [69, 176] on input "Brand New" at bounding box center [64, 179] width 9 height 9
radio input "true"
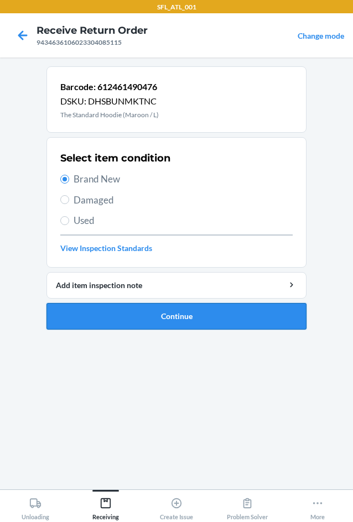
click at [168, 311] on button "Continue" at bounding box center [176, 316] width 260 height 27
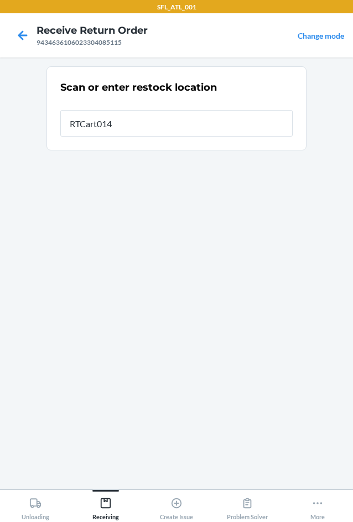
type input "RTCart014"
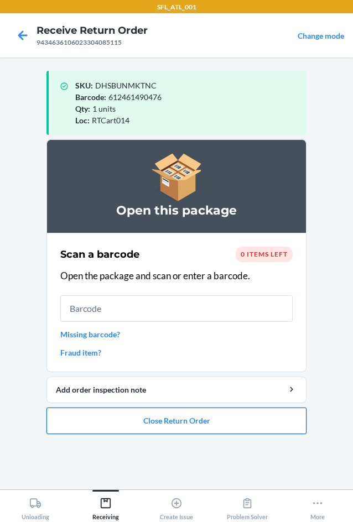
click at [197, 420] on button "Close Return Order" at bounding box center [176, 420] width 260 height 27
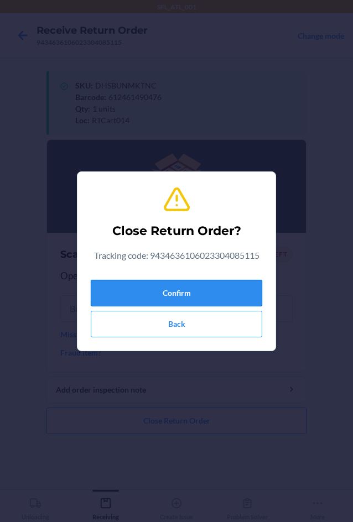
click at [210, 304] on button "Confirm" at bounding box center [176, 293] width 171 height 27
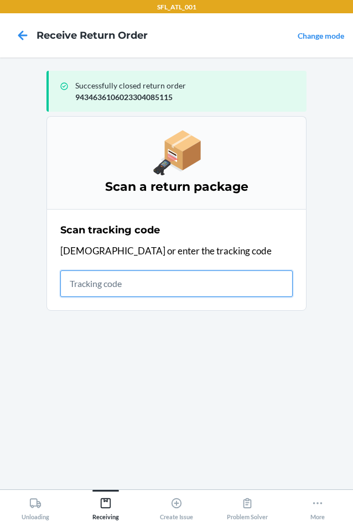
click at [97, 285] on input "text" at bounding box center [176, 283] width 232 height 27
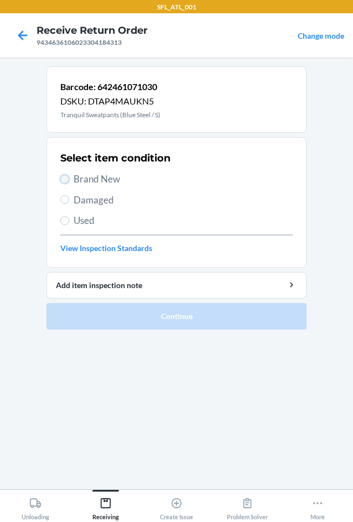
click at [67, 181] on input "Brand New" at bounding box center [64, 179] width 9 height 9
radio input "true"
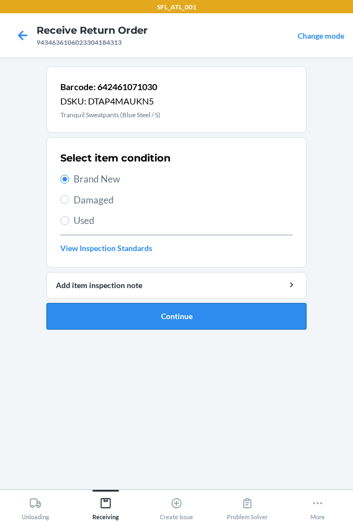
click at [192, 327] on button "Continue" at bounding box center [176, 316] width 260 height 27
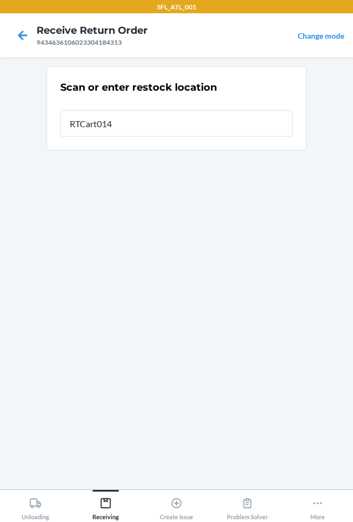
type input "RTCart014"
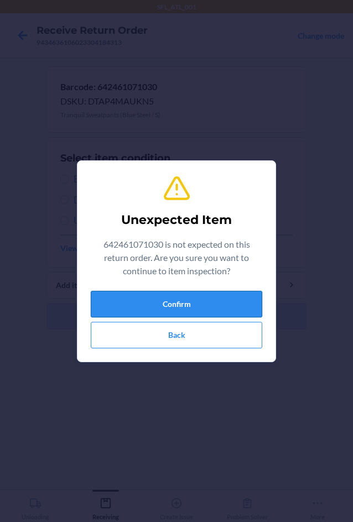
click at [197, 302] on button "Confirm" at bounding box center [176, 304] width 171 height 27
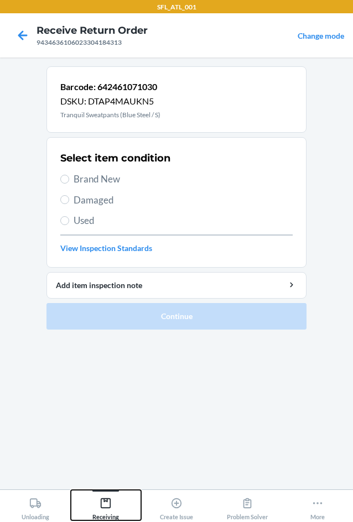
click at [113, 501] on div "Receiving" at bounding box center [105, 507] width 27 height 28
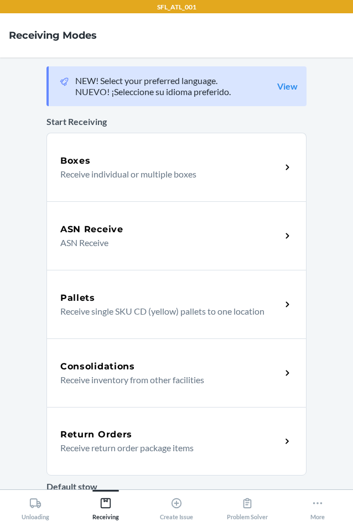
click at [113, 441] on p "Receive return order package items" at bounding box center [166, 447] width 212 height 13
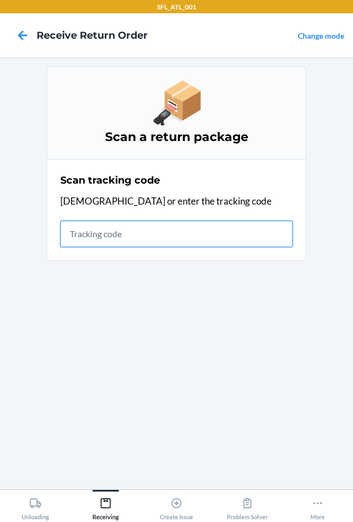
click at [149, 228] on input "text" at bounding box center [176, 234] width 232 height 27
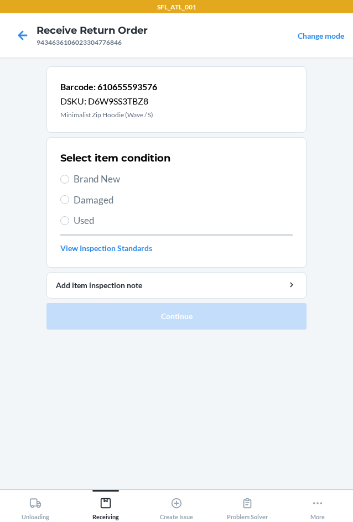
click at [70, 190] on div "Select item condition Brand New Damaged Used View Inspection Standards" at bounding box center [176, 202] width 232 height 109
click at [66, 182] on input "Brand New" at bounding box center [64, 179] width 9 height 9
radio input "true"
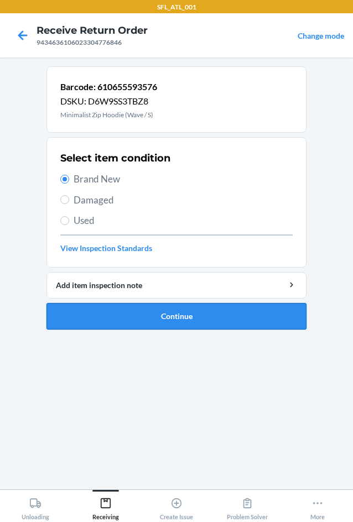
click at [166, 324] on button "Continue" at bounding box center [176, 316] width 260 height 27
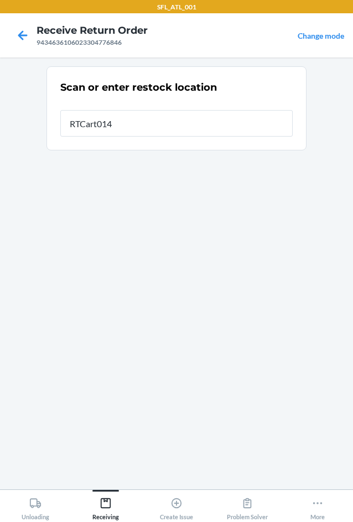
type input "RTCart014"
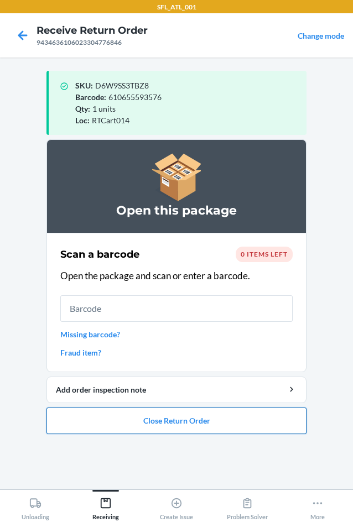
click at [202, 424] on button "Close Return Order" at bounding box center [176, 420] width 260 height 27
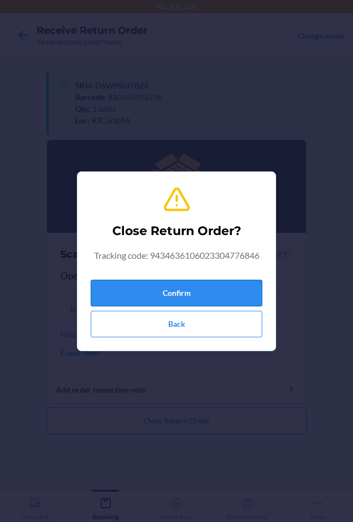
click at [171, 301] on button "Confirm" at bounding box center [176, 293] width 171 height 27
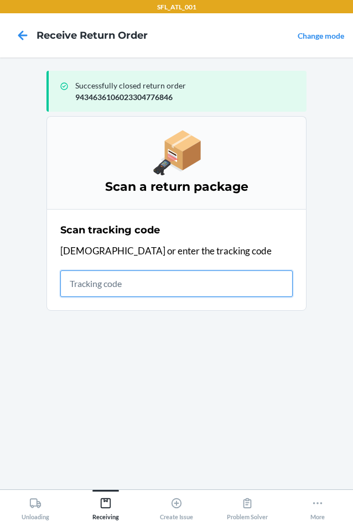
click at [180, 282] on input "text" at bounding box center [176, 283] width 232 height 27
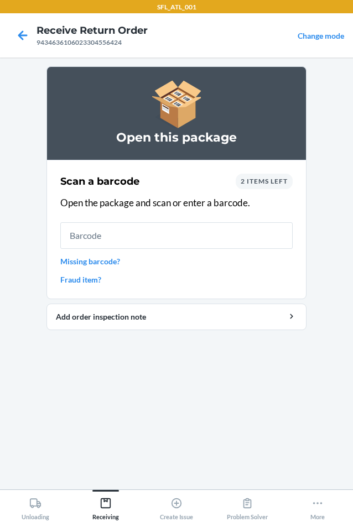
click at [169, 239] on input "text" at bounding box center [176, 235] width 232 height 27
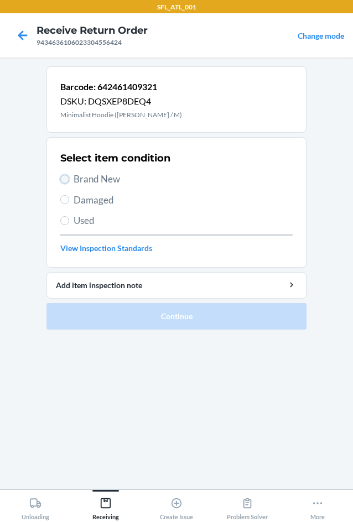
click at [60, 180] on input "Brand New" at bounding box center [64, 179] width 9 height 9
radio input "true"
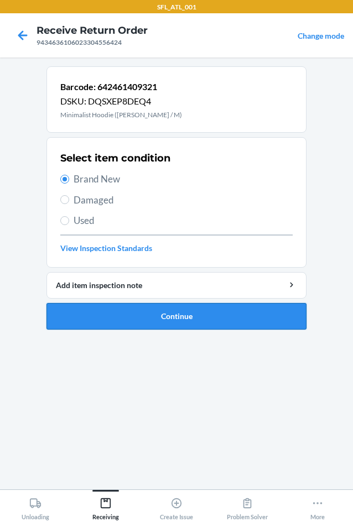
click at [189, 315] on button "Continue" at bounding box center [176, 316] width 260 height 27
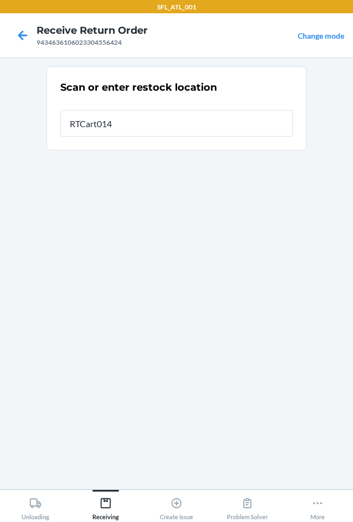
type input "RTCart014"
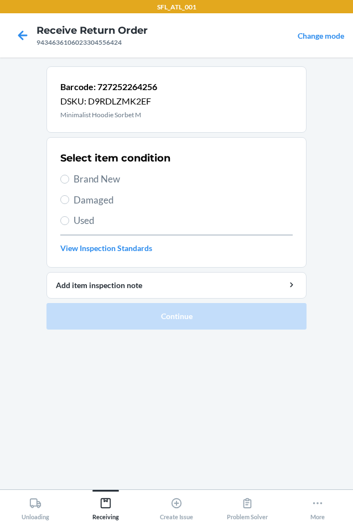
click at [81, 179] on span "Brand New" at bounding box center [183, 179] width 219 height 14
click at [69, 179] on input "Brand New" at bounding box center [64, 179] width 9 height 9
radio input "true"
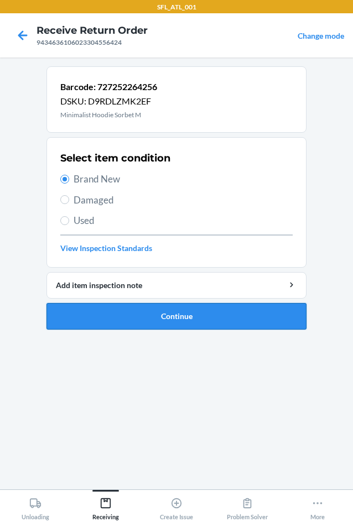
click at [148, 315] on button "Continue" at bounding box center [176, 316] width 260 height 27
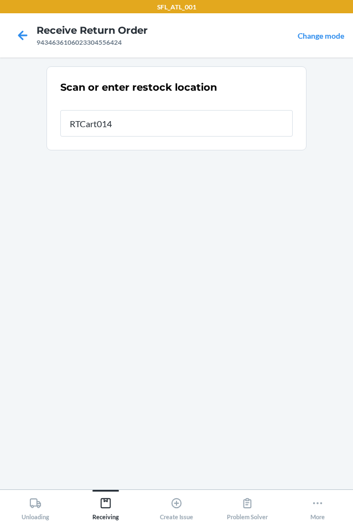
type input "RTCart014"
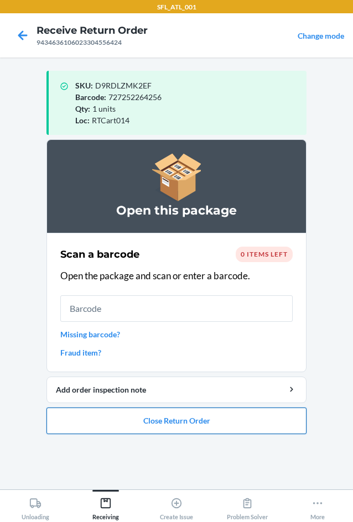
click at [133, 423] on button "Close Return Order" at bounding box center [176, 420] width 260 height 27
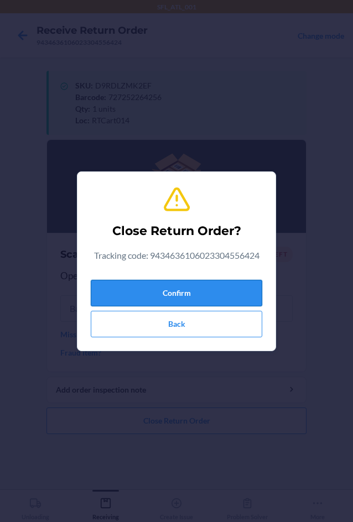
click at [181, 291] on button "Confirm" at bounding box center [176, 293] width 171 height 27
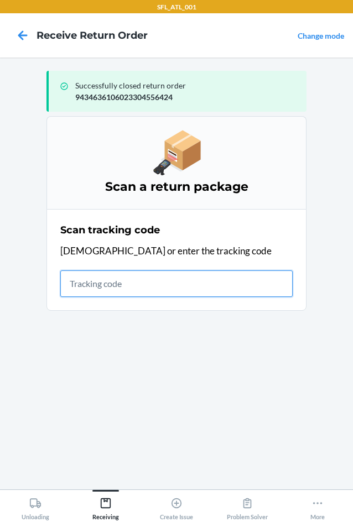
click at [113, 283] on input "text" at bounding box center [176, 283] width 232 height 27
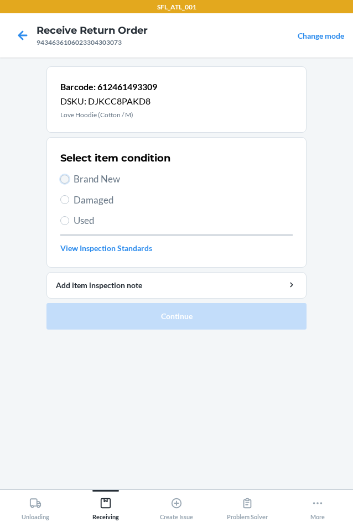
click at [62, 177] on input "Brand New" at bounding box center [64, 179] width 9 height 9
radio input "true"
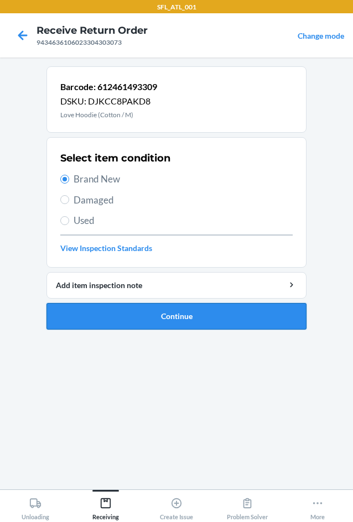
click at [184, 313] on button "Continue" at bounding box center [176, 316] width 260 height 27
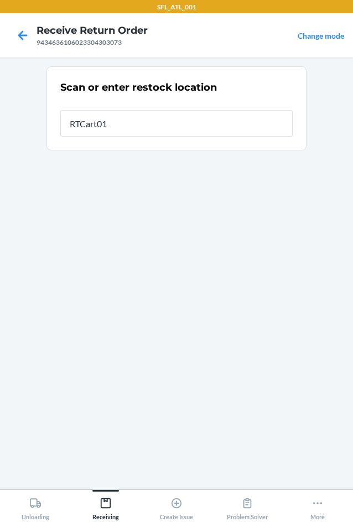
type input "RTCart014"
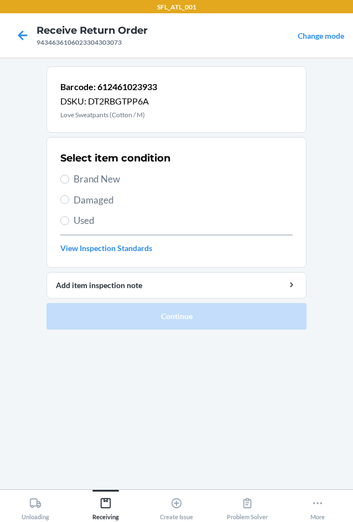
click at [111, 176] on span "Brand New" at bounding box center [183, 179] width 219 height 14
click at [69, 176] on input "Brand New" at bounding box center [64, 179] width 9 height 9
radio input "true"
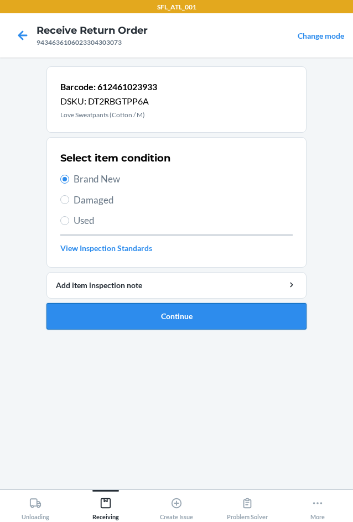
click at [189, 316] on button "Continue" at bounding box center [176, 316] width 260 height 27
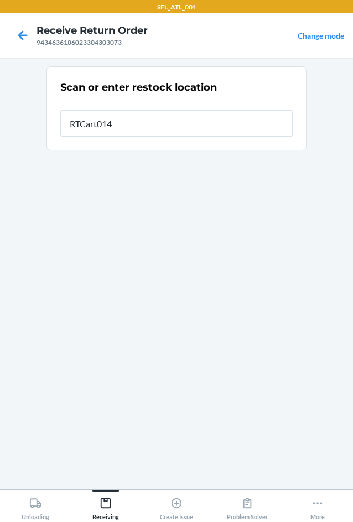
type input "RTCart014"
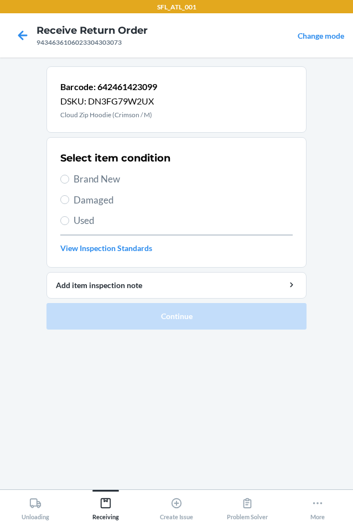
click at [87, 179] on span "Brand New" at bounding box center [183, 179] width 219 height 14
click at [69, 179] on input "Brand New" at bounding box center [64, 179] width 9 height 9
radio input "true"
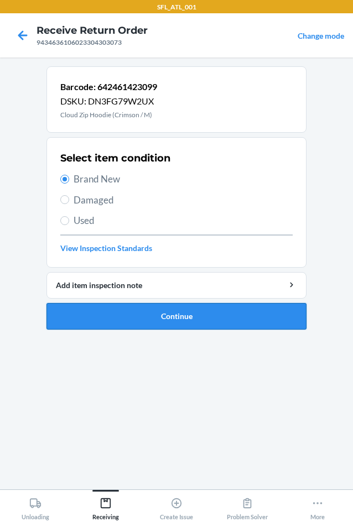
click at [180, 311] on button "Continue" at bounding box center [176, 316] width 260 height 27
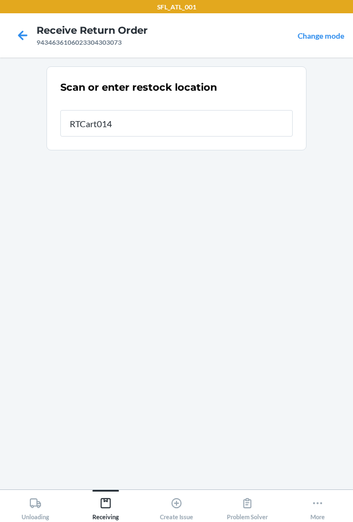
type input "RTCart014"
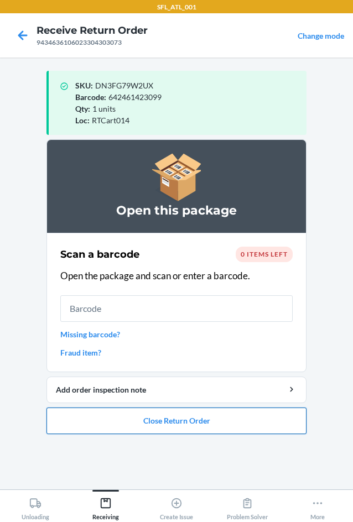
click at [136, 421] on button "Close Return Order" at bounding box center [176, 420] width 260 height 27
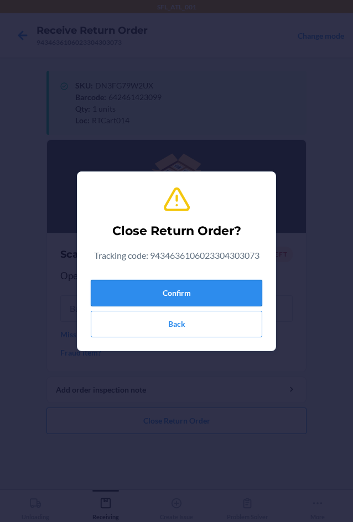
click at [175, 297] on button "Confirm" at bounding box center [176, 293] width 171 height 27
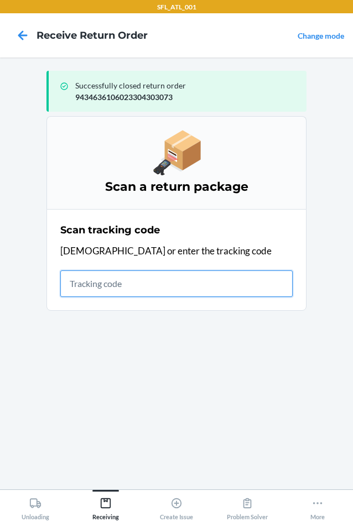
click at [151, 284] on input "text" at bounding box center [176, 283] width 232 height 27
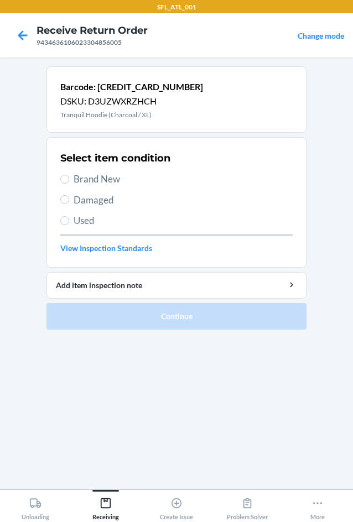
click at [86, 176] on span "Brand New" at bounding box center [183, 179] width 219 height 14
click at [69, 176] on input "Brand New" at bounding box center [64, 179] width 9 height 9
radio input "true"
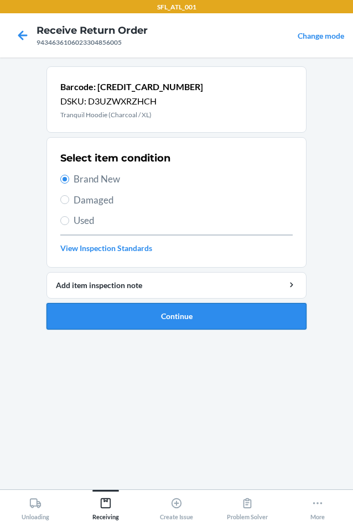
click at [148, 311] on button "Continue" at bounding box center [176, 316] width 260 height 27
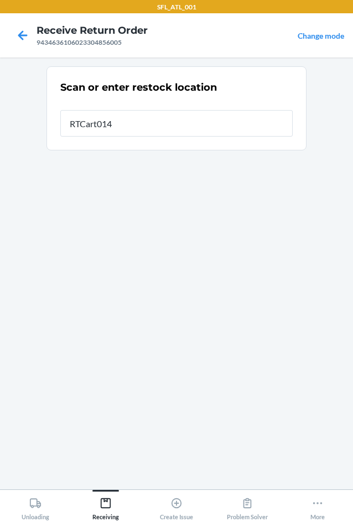
type input "RTCart014"
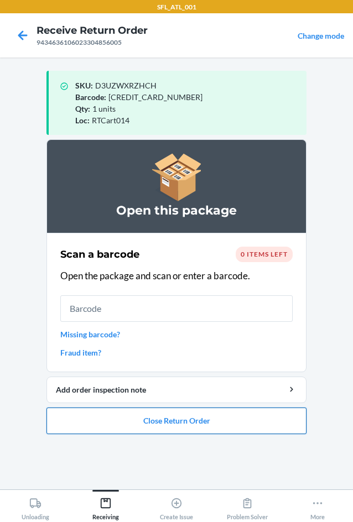
click at [154, 423] on button "Close Return Order" at bounding box center [176, 420] width 260 height 27
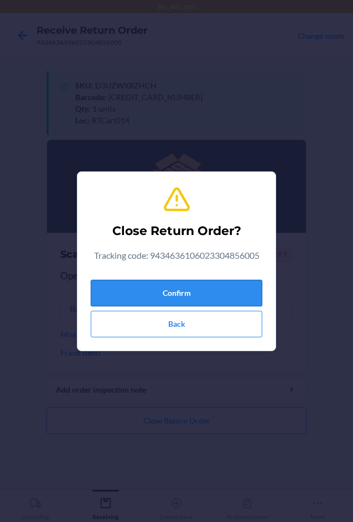
click at [146, 295] on button "Confirm" at bounding box center [176, 293] width 171 height 27
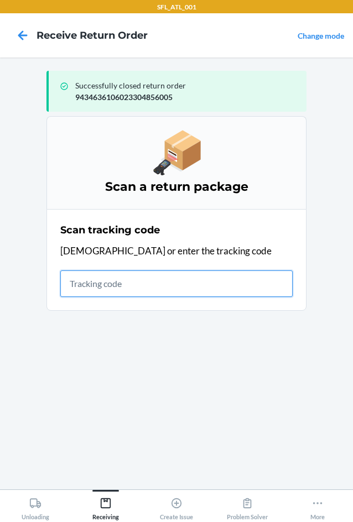
click at [122, 286] on input "text" at bounding box center [176, 283] width 232 height 27
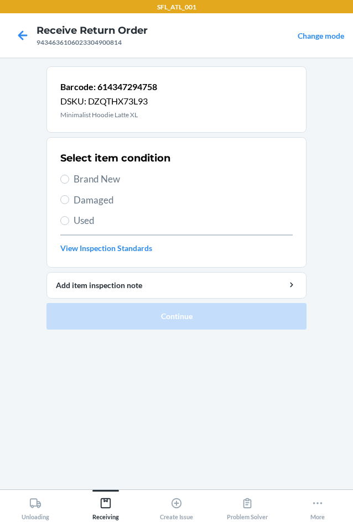
click at [96, 186] on span "Brand New" at bounding box center [183, 179] width 219 height 14
click at [69, 184] on input "Brand New" at bounding box center [64, 179] width 9 height 9
radio input "true"
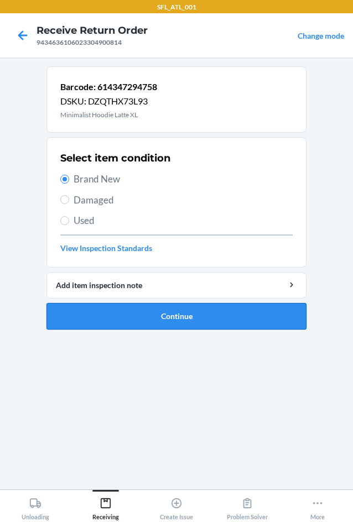
click at [156, 317] on button "Continue" at bounding box center [176, 316] width 260 height 27
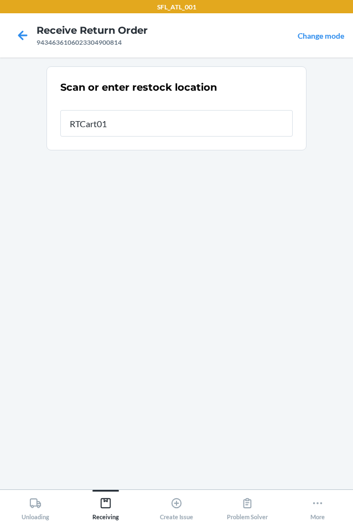
type input "RTCart014"
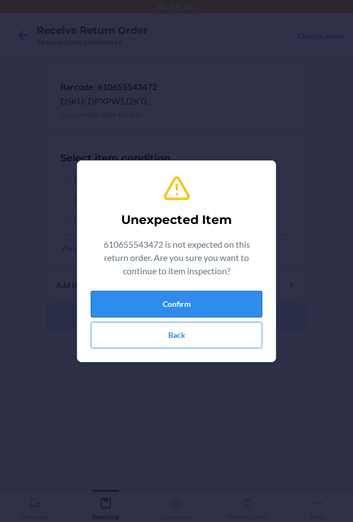
click at [184, 296] on button "Confirm" at bounding box center [176, 304] width 171 height 27
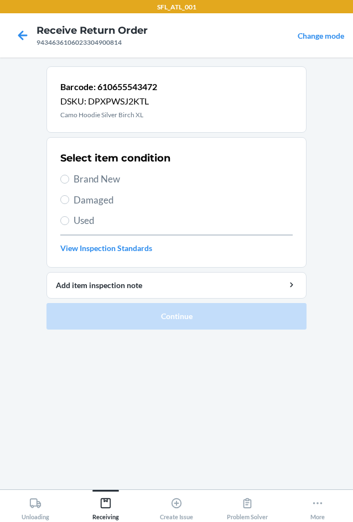
click at [71, 181] on label "Brand New" at bounding box center [176, 179] width 232 height 14
click at [69, 181] on input "Brand New" at bounding box center [64, 179] width 9 height 9
radio input "true"
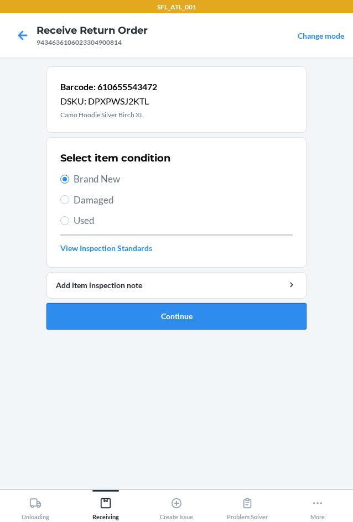
click at [132, 322] on button "Continue" at bounding box center [176, 316] width 260 height 27
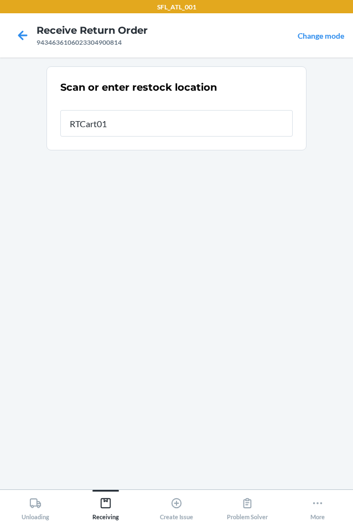
type input "RTCart014"
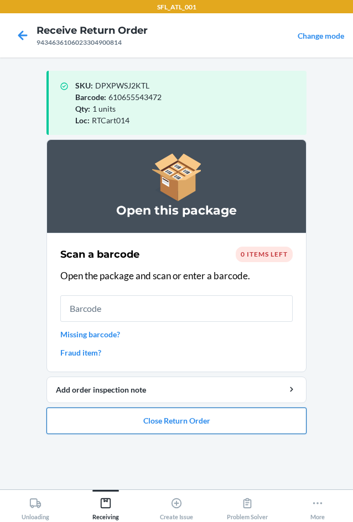
click at [144, 424] on button "Close Return Order" at bounding box center [176, 420] width 260 height 27
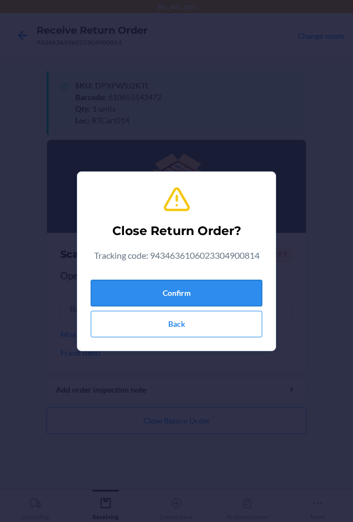
click at [232, 296] on button "Confirm" at bounding box center [176, 293] width 171 height 27
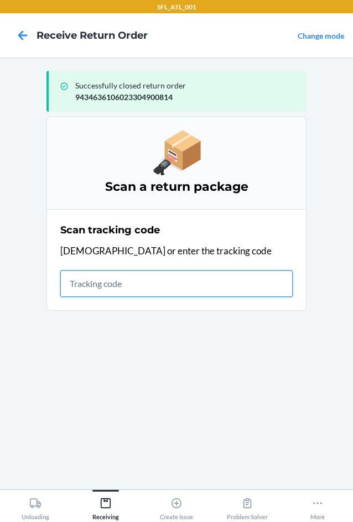
click at [180, 280] on input "text" at bounding box center [176, 283] width 232 height 27
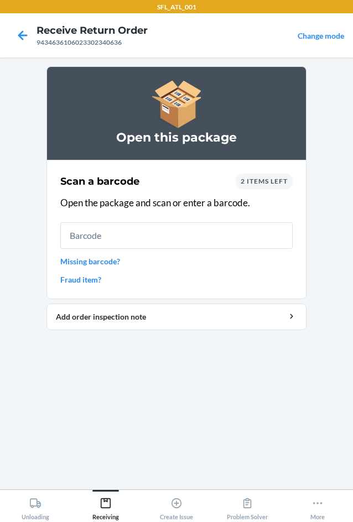
click at [190, 228] on input "text" at bounding box center [176, 235] width 232 height 27
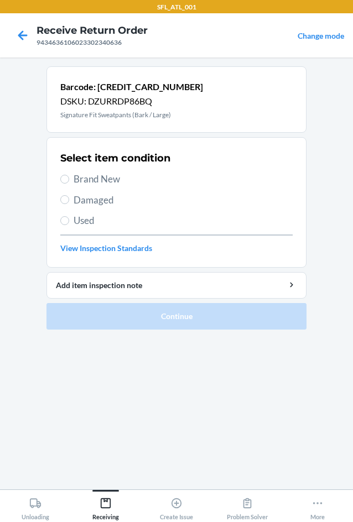
click at [103, 179] on span "Brand New" at bounding box center [183, 179] width 219 height 14
click at [69, 179] on input "Brand New" at bounding box center [64, 179] width 9 height 9
radio input "true"
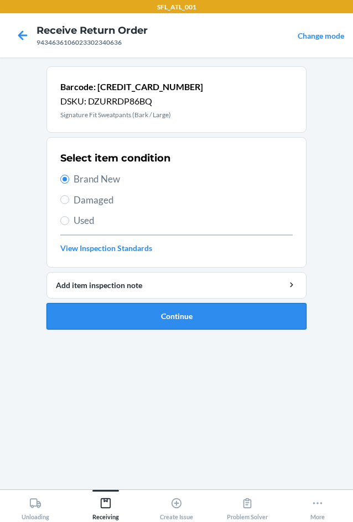
click at [130, 314] on button "Continue" at bounding box center [176, 316] width 260 height 27
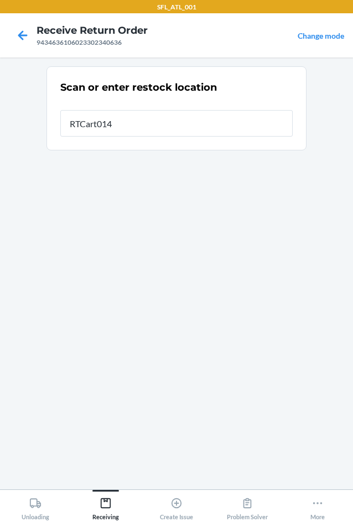
type input "RTCart014"
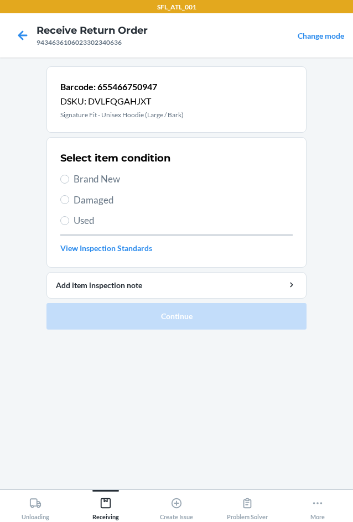
click at [84, 181] on span "Brand New" at bounding box center [183, 179] width 219 height 14
click at [69, 181] on input "Brand New" at bounding box center [64, 179] width 9 height 9
radio input "true"
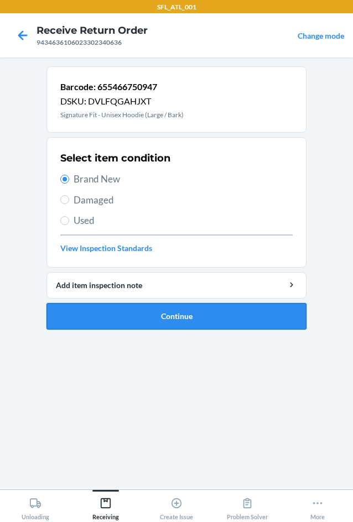
click at [154, 321] on button "Continue" at bounding box center [176, 316] width 260 height 27
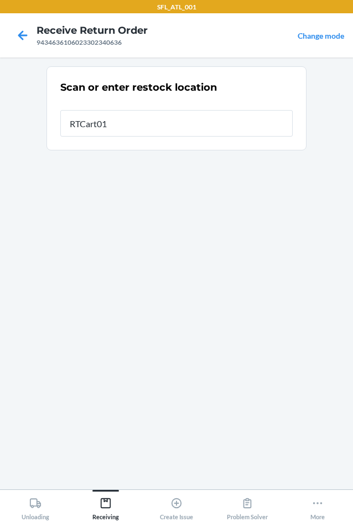
type input "RTCart014"
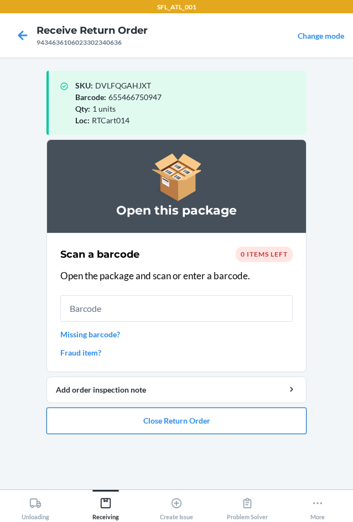
click at [146, 425] on button "Close Return Order" at bounding box center [176, 420] width 260 height 27
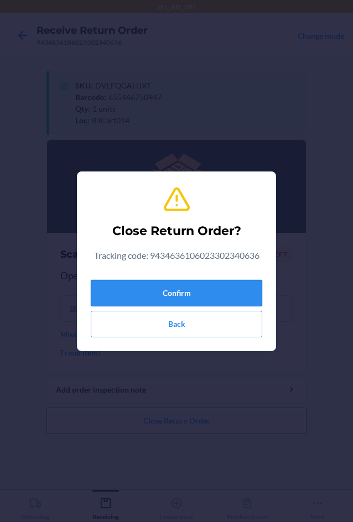
click at [169, 299] on button "Confirm" at bounding box center [176, 293] width 171 height 27
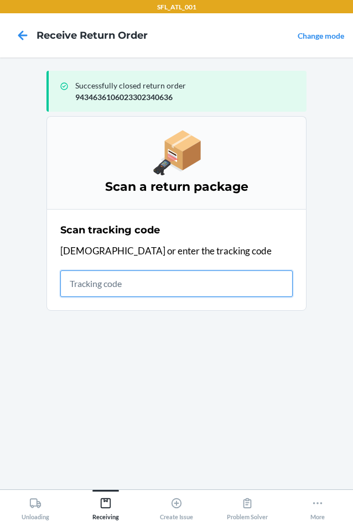
click at [85, 292] on input "text" at bounding box center [176, 283] width 232 height 27
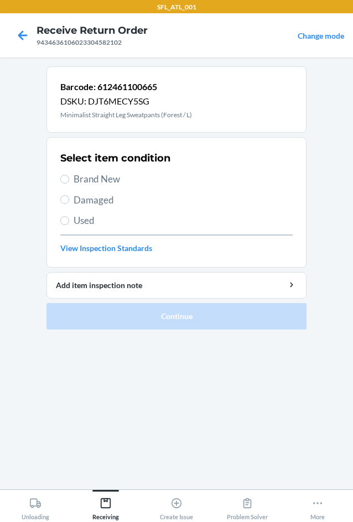
click at [71, 185] on label "Brand New" at bounding box center [176, 179] width 232 height 14
click at [69, 184] on input "Brand New" at bounding box center [64, 179] width 9 height 9
radio input "true"
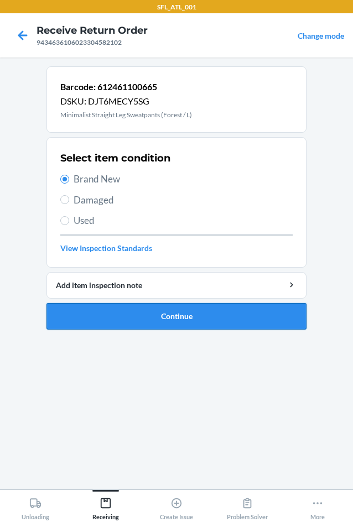
click at [139, 318] on button "Continue" at bounding box center [176, 316] width 260 height 27
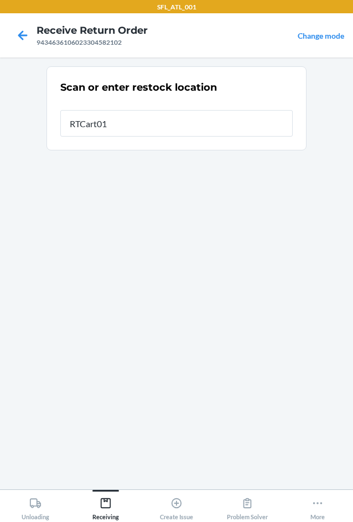
type input "RTCart014"
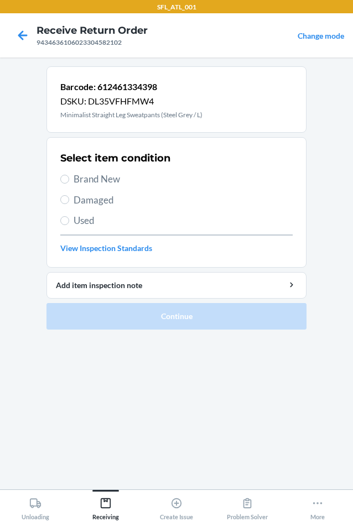
click at [200, 438] on section "Barcode: 612461334398 DSKU: DL35VFHFMW4 Minimalist Straight Leg Sweatpants (Ste…" at bounding box center [176, 273] width 260 height 414
click at [103, 182] on span "Brand New" at bounding box center [183, 179] width 219 height 14
click at [69, 182] on input "Brand New" at bounding box center [64, 179] width 9 height 9
radio input "true"
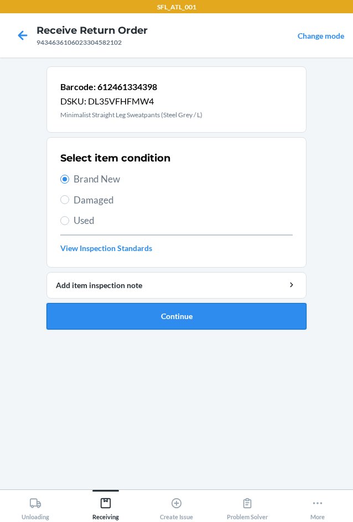
click at [209, 317] on button "Continue" at bounding box center [176, 316] width 260 height 27
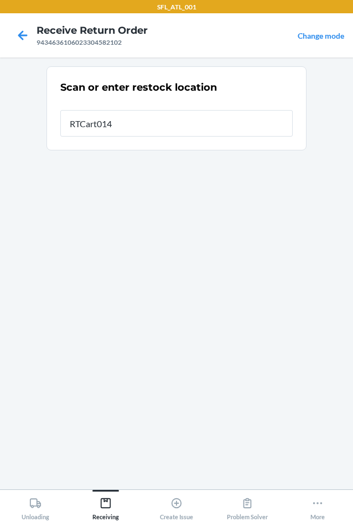
type input "RTCart014"
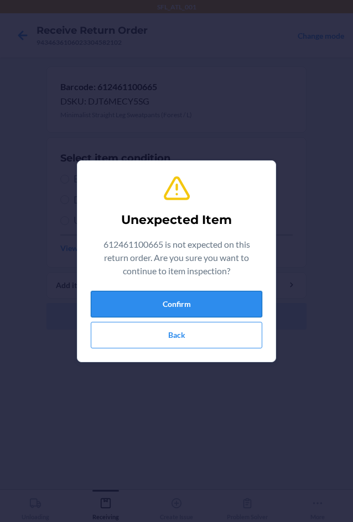
click at [210, 306] on button "Confirm" at bounding box center [176, 304] width 171 height 27
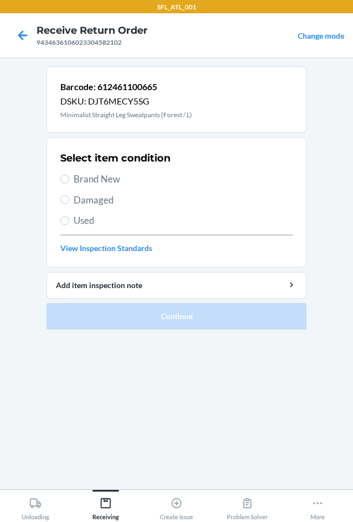
click at [91, 174] on span "Brand New" at bounding box center [183, 179] width 219 height 14
click at [69, 175] on input "Brand New" at bounding box center [64, 179] width 9 height 9
radio input "true"
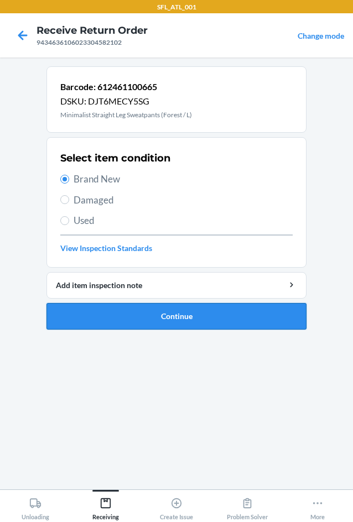
click at [176, 320] on button "Continue" at bounding box center [176, 316] width 260 height 27
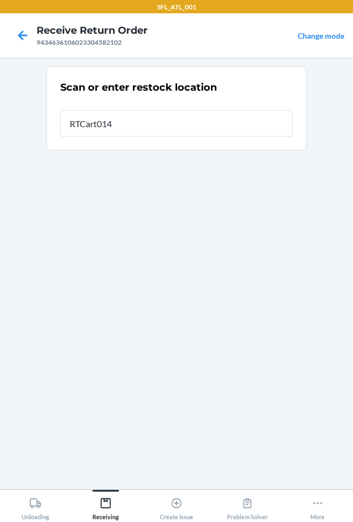
type input "RTCart014"
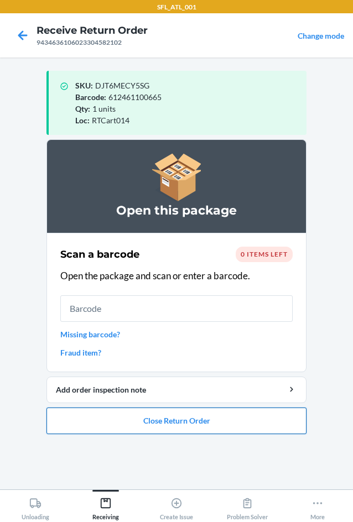
click at [167, 421] on button "Close Return Order" at bounding box center [176, 420] width 260 height 27
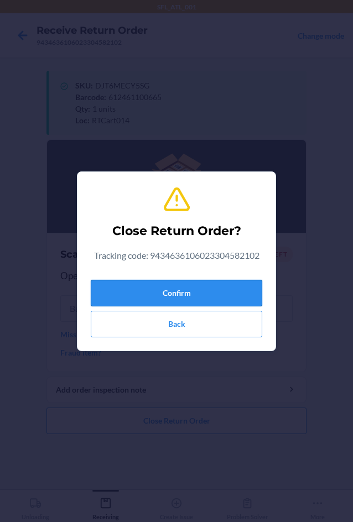
click at [185, 293] on button "Confirm" at bounding box center [176, 293] width 171 height 27
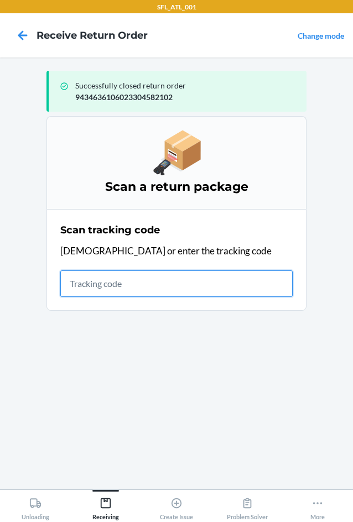
click at [118, 285] on input "text" at bounding box center [176, 283] width 232 height 27
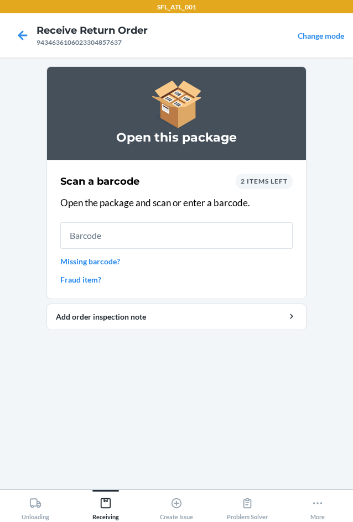
click at [143, 231] on input "text" at bounding box center [176, 235] width 232 height 27
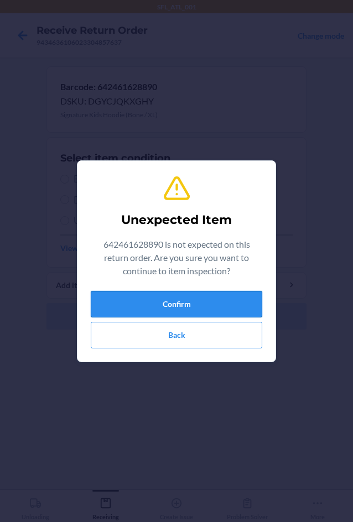
click at [210, 307] on button "Confirm" at bounding box center [176, 304] width 171 height 27
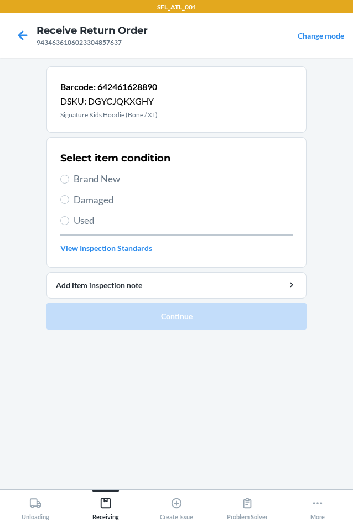
click at [85, 180] on span "Brand New" at bounding box center [183, 179] width 219 height 14
click at [69, 180] on input "Brand New" at bounding box center [64, 179] width 9 height 9
radio input "true"
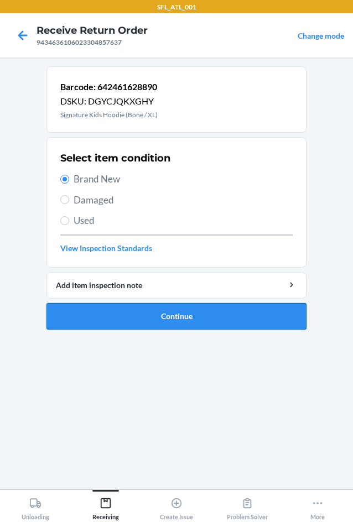
click at [149, 314] on button "Continue" at bounding box center [176, 316] width 260 height 27
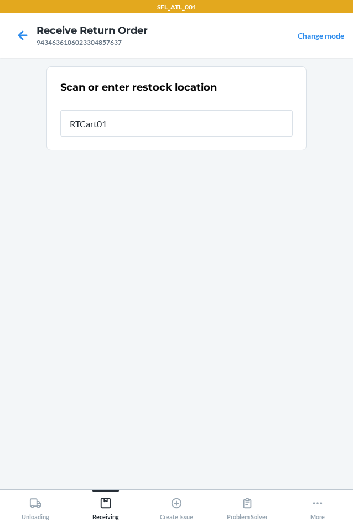
type input "RTCart014"
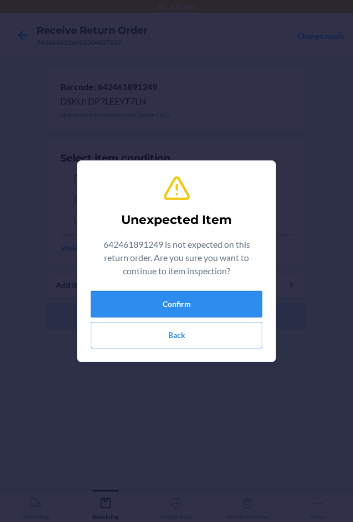
click at [165, 301] on button "Confirm" at bounding box center [176, 304] width 171 height 27
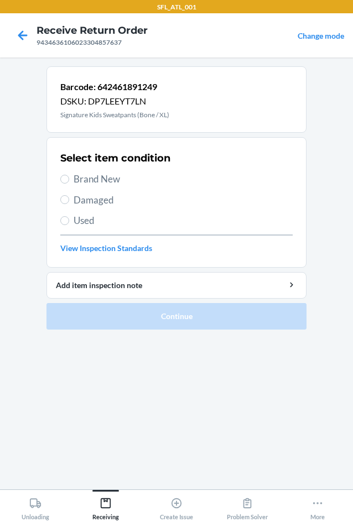
click at [99, 177] on span "Brand New" at bounding box center [183, 179] width 219 height 14
click at [69, 177] on input "Brand New" at bounding box center [64, 179] width 9 height 9
radio input "true"
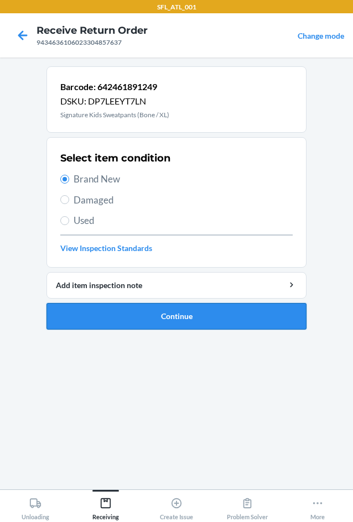
click at [156, 319] on button "Continue" at bounding box center [176, 316] width 260 height 27
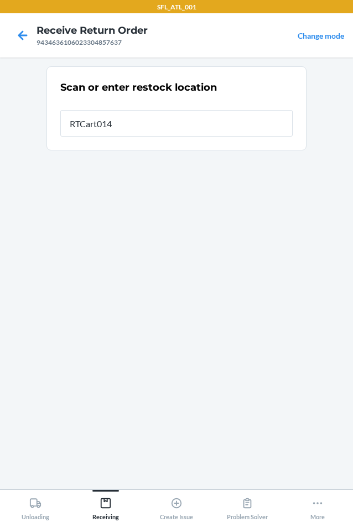
type input "RTCart014"
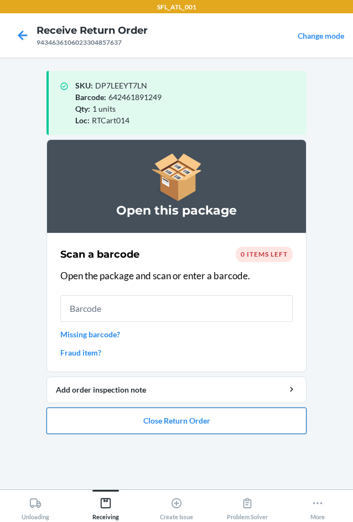
click at [151, 420] on button "Close Return Order" at bounding box center [176, 420] width 260 height 27
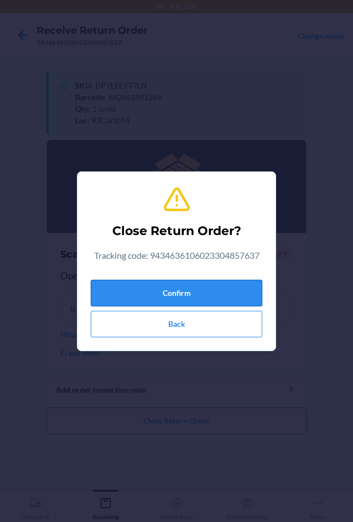
click at [189, 286] on button "Confirm" at bounding box center [176, 293] width 171 height 27
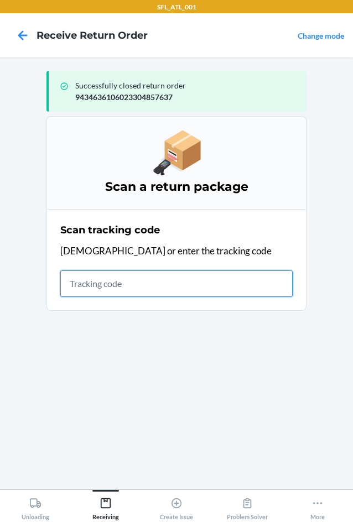
click at [140, 278] on input "text" at bounding box center [176, 283] width 232 height 27
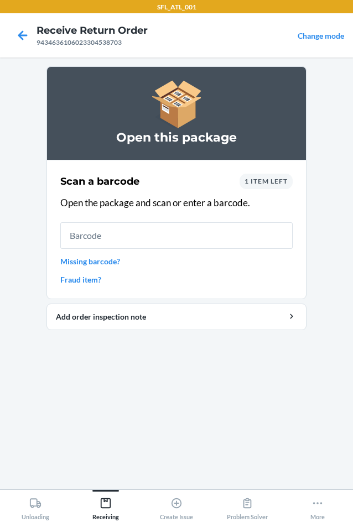
click at [165, 243] on input "text" at bounding box center [176, 235] width 232 height 27
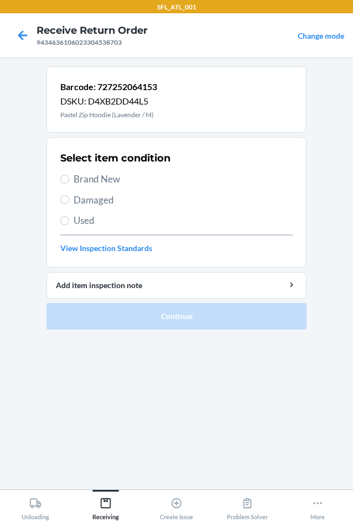
click at [85, 177] on span "Brand New" at bounding box center [183, 179] width 219 height 14
click at [69, 177] on input "Brand New" at bounding box center [64, 179] width 9 height 9
radio input "true"
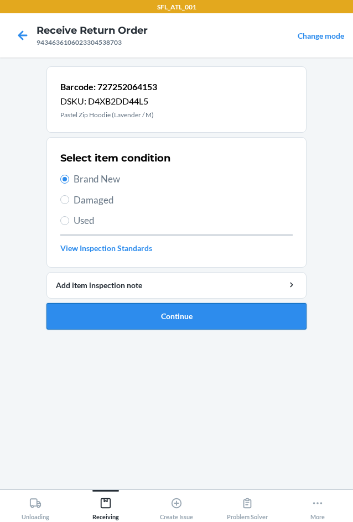
click at [175, 310] on button "Continue" at bounding box center [176, 316] width 260 height 27
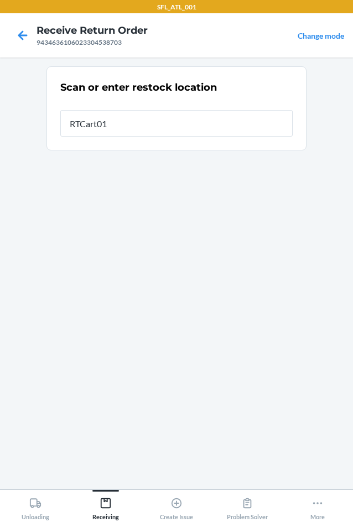
type input "RTCart014"
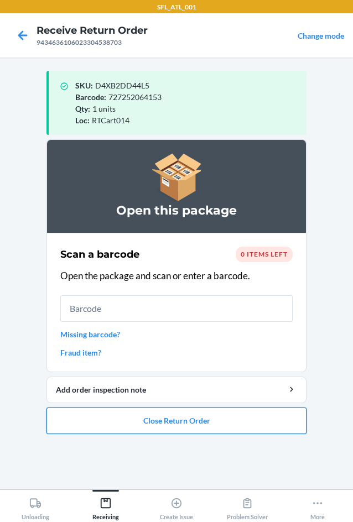
click at [187, 422] on button "Close Return Order" at bounding box center [176, 420] width 260 height 27
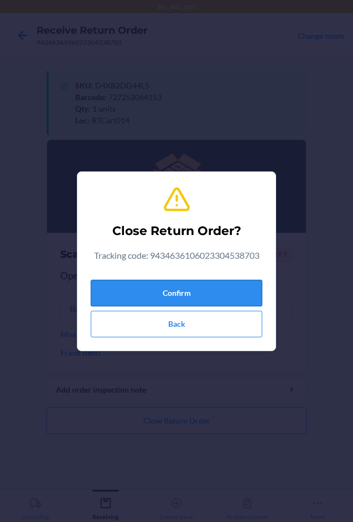
click at [187, 300] on button "Confirm" at bounding box center [176, 293] width 171 height 27
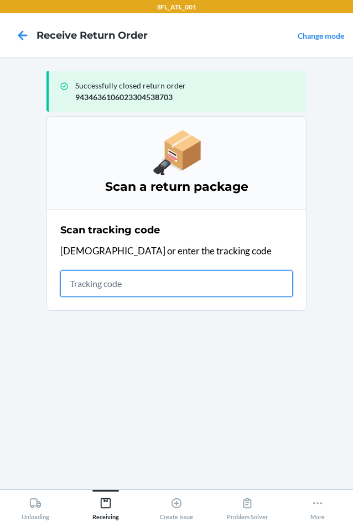
click at [130, 281] on input "text" at bounding box center [176, 283] width 232 height 27
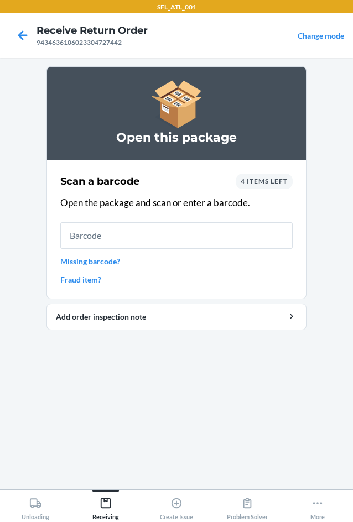
click at [114, 233] on input "text" at bounding box center [176, 235] width 232 height 27
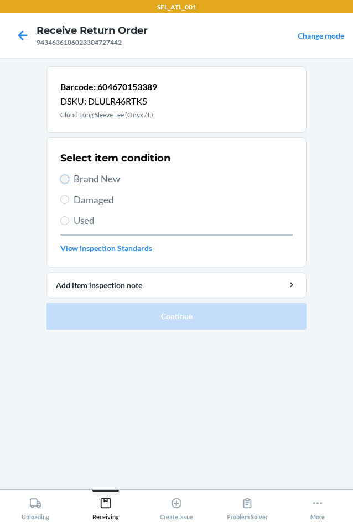
click at [67, 180] on input "Brand New" at bounding box center [64, 179] width 9 height 9
radio input "true"
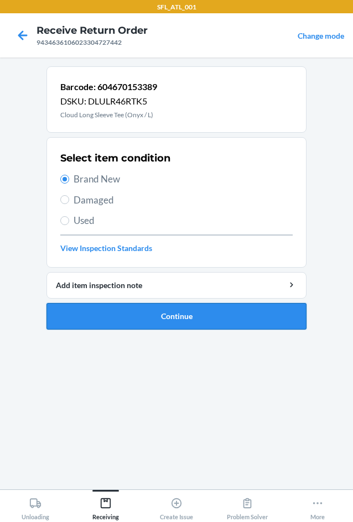
click at [175, 318] on button "Continue" at bounding box center [176, 316] width 260 height 27
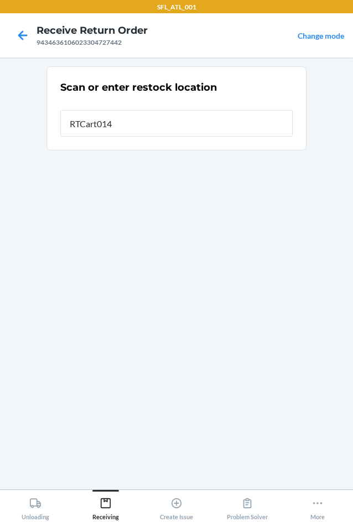
type input "RTCart014"
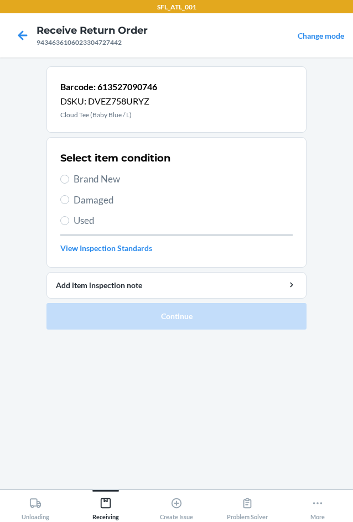
click at [81, 179] on span "Brand New" at bounding box center [183, 179] width 219 height 14
click at [69, 179] on input "Brand New" at bounding box center [64, 179] width 9 height 9
radio input "true"
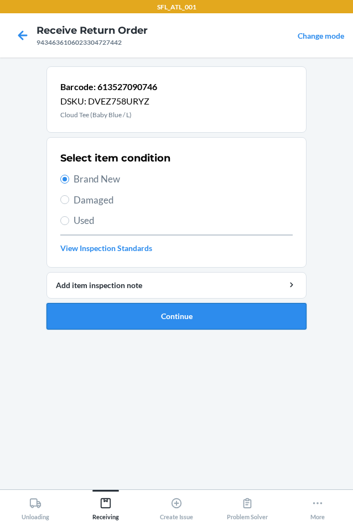
click at [145, 312] on button "Continue" at bounding box center [176, 316] width 260 height 27
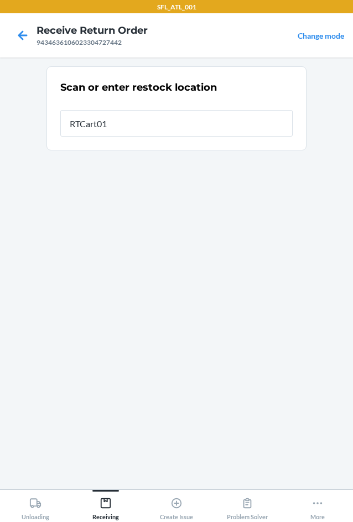
type input "RTCart014"
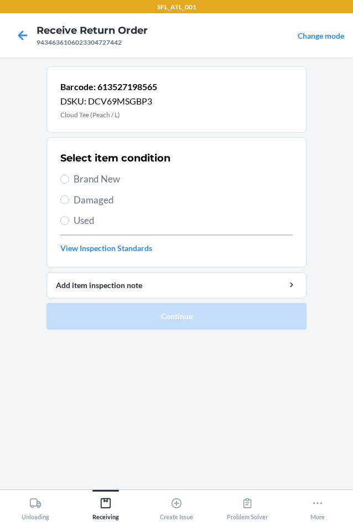
click at [80, 177] on span "Brand New" at bounding box center [183, 179] width 219 height 14
click at [69, 177] on input "Brand New" at bounding box center [64, 179] width 9 height 9
radio input "true"
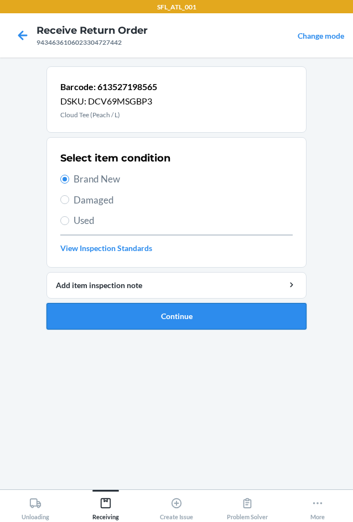
click at [130, 309] on button "Continue" at bounding box center [176, 316] width 260 height 27
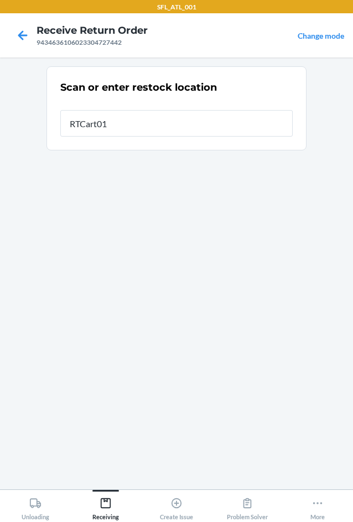
type input "RTCart014"
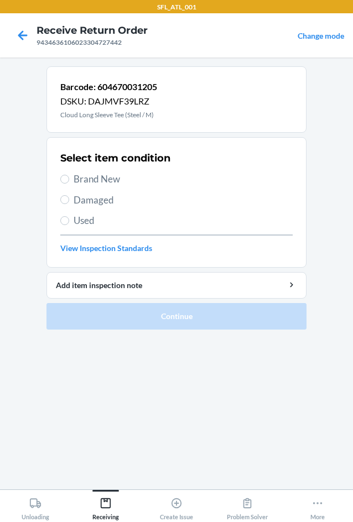
click at [121, 181] on span "Brand New" at bounding box center [183, 179] width 219 height 14
click at [69, 181] on input "Brand New" at bounding box center [64, 179] width 9 height 9
radio input "true"
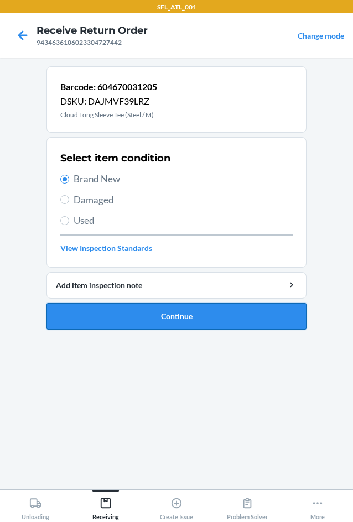
click at [208, 316] on button "Continue" at bounding box center [176, 316] width 260 height 27
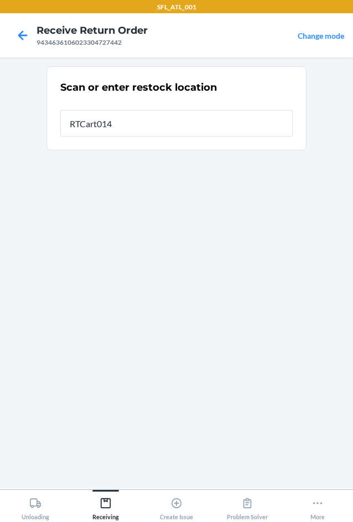
type input "RTCart014"
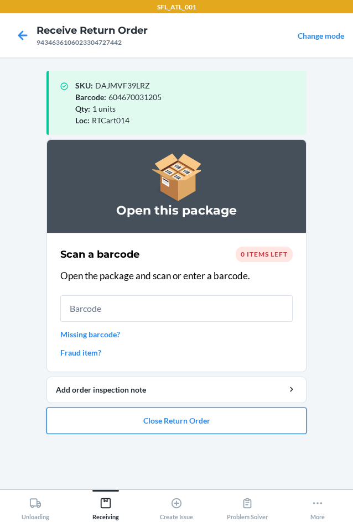
click at [184, 424] on button "Close Return Order" at bounding box center [176, 420] width 260 height 27
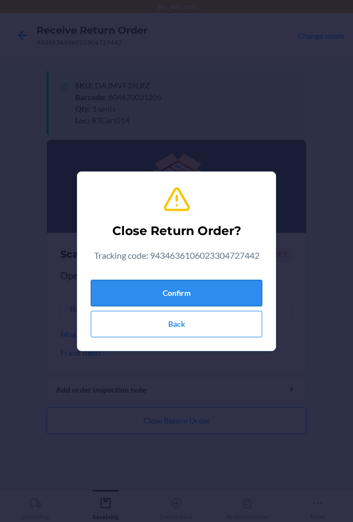
click at [166, 297] on button "Confirm" at bounding box center [176, 293] width 171 height 27
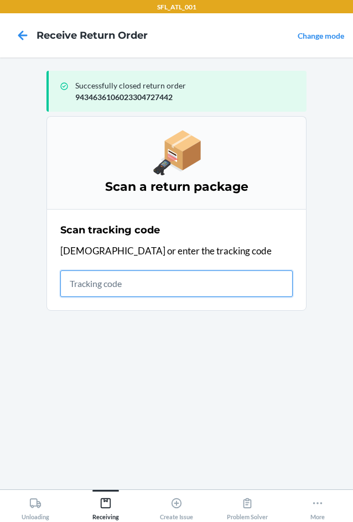
click at [78, 285] on input "text" at bounding box center [176, 283] width 232 height 27
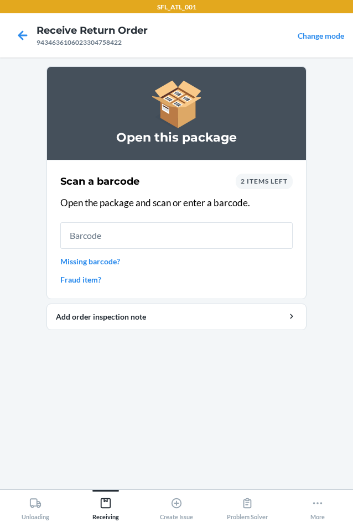
click at [102, 231] on input "text" at bounding box center [176, 235] width 232 height 27
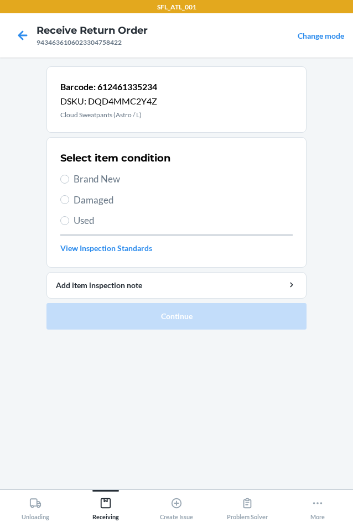
click at [70, 178] on label "Brand New" at bounding box center [176, 179] width 232 height 14
click at [69, 178] on input "Brand New" at bounding box center [64, 179] width 9 height 9
radio input "true"
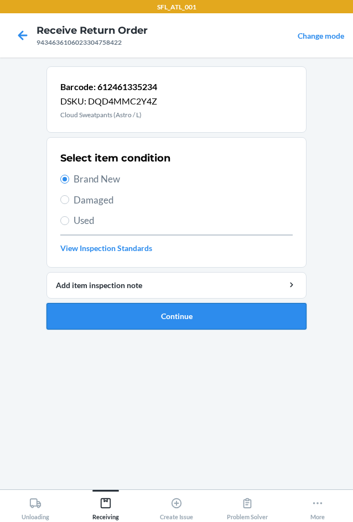
click at [155, 315] on button "Continue" at bounding box center [176, 316] width 260 height 27
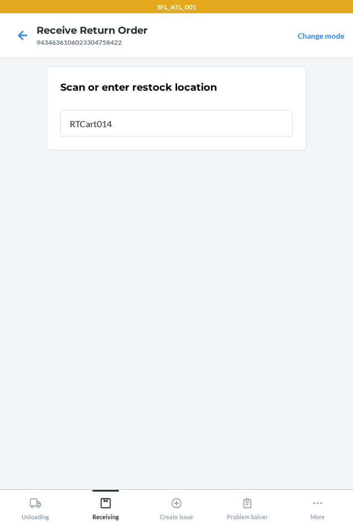
type input "RTCart014"
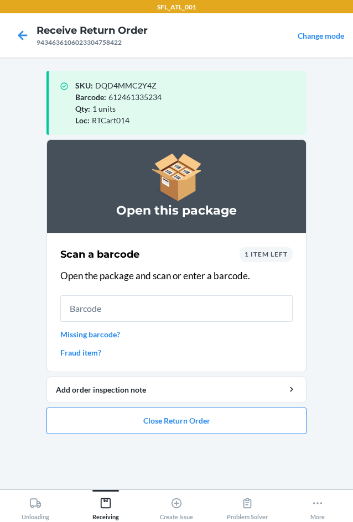
click at [206, 297] on input "text" at bounding box center [176, 308] width 232 height 27
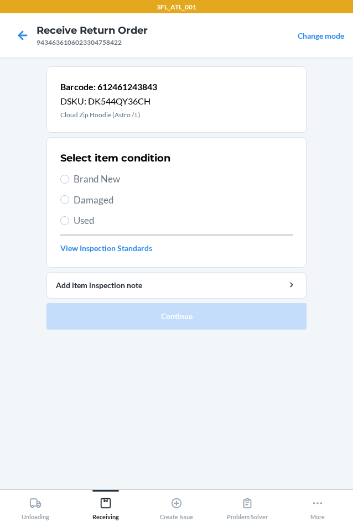
click at [111, 186] on div "Select item condition Brand New Damaged Used View Inspection Standards" at bounding box center [176, 202] width 232 height 109
click at [75, 180] on span "Brand New" at bounding box center [183, 179] width 219 height 14
click at [69, 180] on input "Brand New" at bounding box center [64, 179] width 9 height 9
radio input "true"
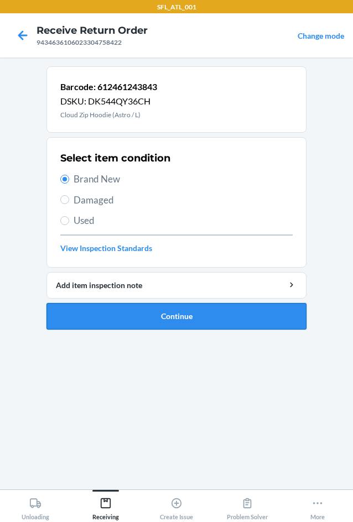
click at [165, 317] on button "Continue" at bounding box center [176, 316] width 260 height 27
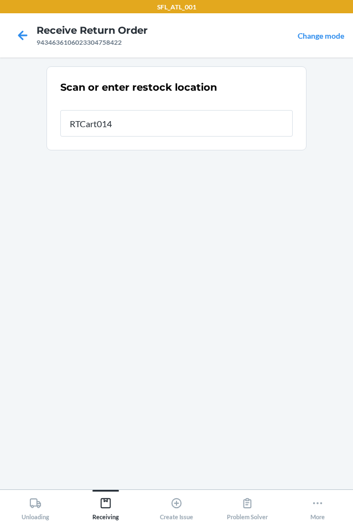
type input "RTCart014"
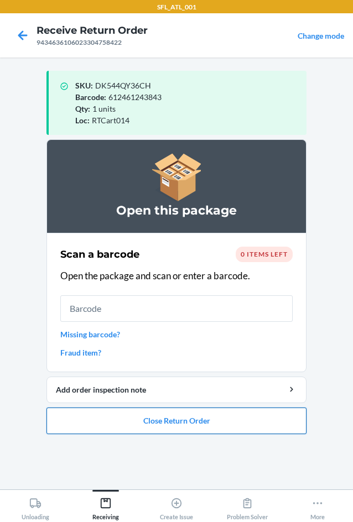
click at [174, 418] on button "Close Return Order" at bounding box center [176, 420] width 260 height 27
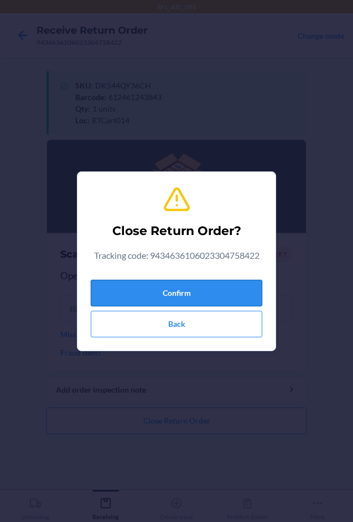
click at [196, 296] on button "Confirm" at bounding box center [176, 293] width 171 height 27
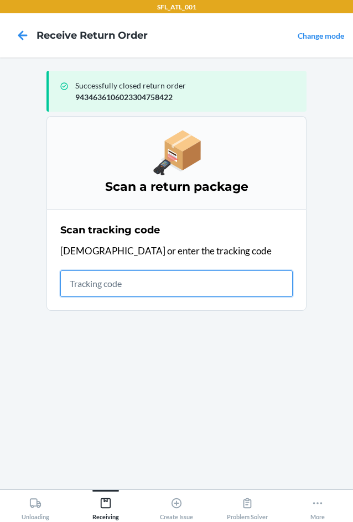
click at [160, 289] on input "text" at bounding box center [176, 283] width 232 height 27
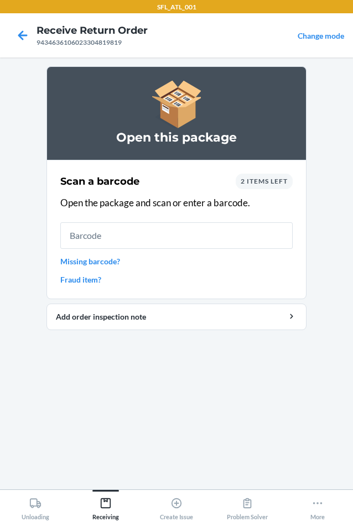
click at [189, 238] on input "text" at bounding box center [176, 235] width 232 height 27
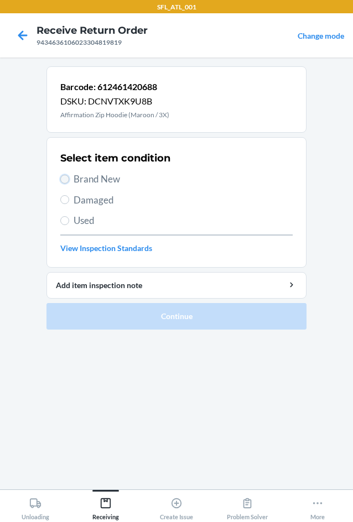
click at [68, 180] on input "Brand New" at bounding box center [64, 179] width 9 height 9
radio input "true"
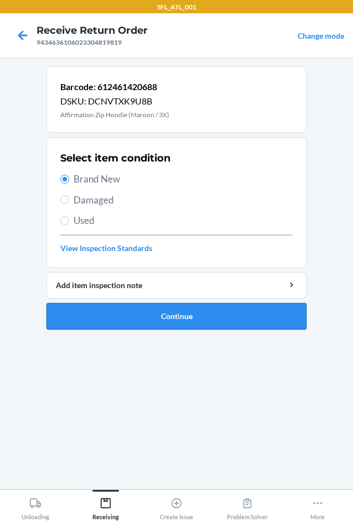
click at [156, 316] on button "Continue" at bounding box center [176, 316] width 260 height 27
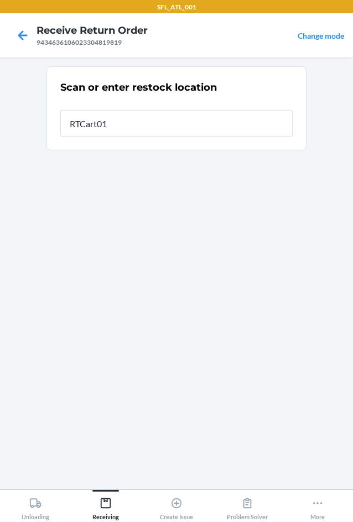
type input "RTCart014"
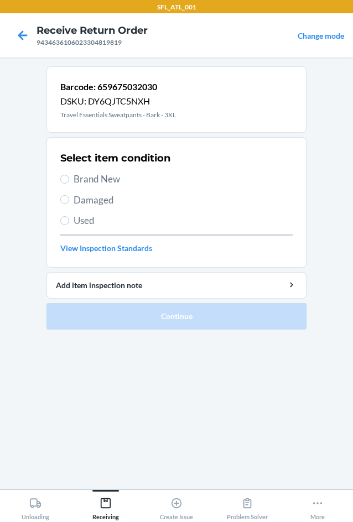
click at [67, 184] on label "Brand New" at bounding box center [176, 179] width 232 height 14
click at [67, 184] on input "Brand New" at bounding box center [64, 179] width 9 height 9
radio input "true"
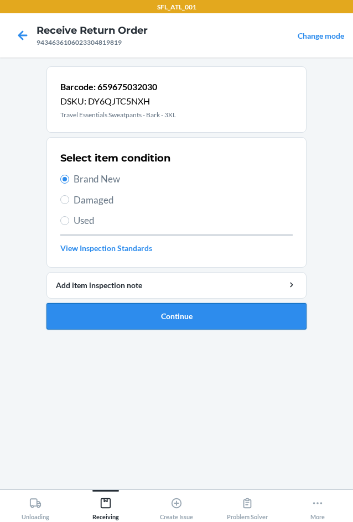
click at [233, 326] on button "Continue" at bounding box center [176, 316] width 260 height 27
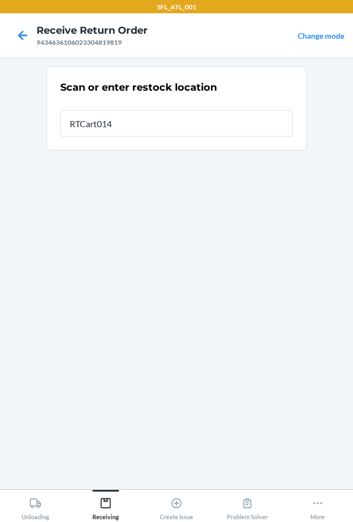
type input "RTCart014"
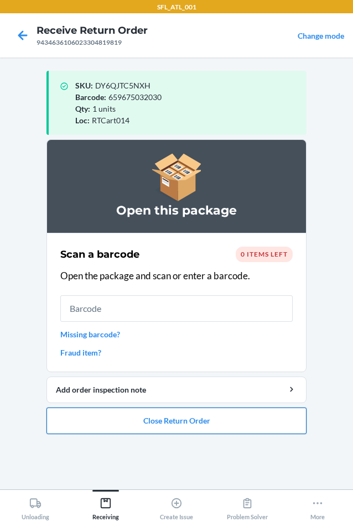
click at [173, 420] on button "Close Return Order" at bounding box center [176, 420] width 260 height 27
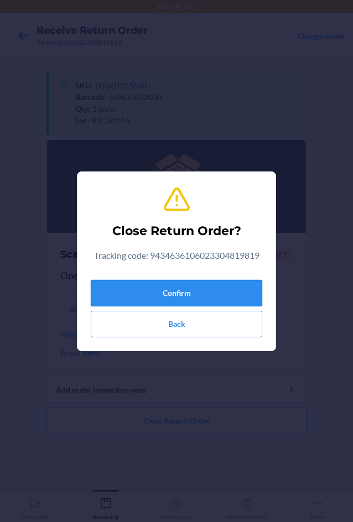
click at [226, 289] on button "Confirm" at bounding box center [176, 293] width 171 height 27
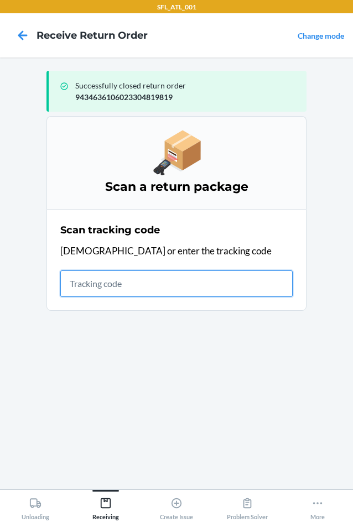
click at [109, 287] on input "text" at bounding box center [176, 283] width 232 height 27
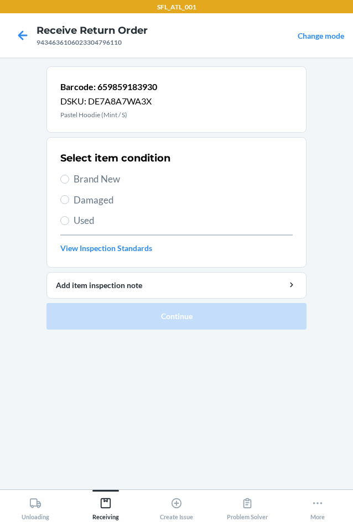
click at [75, 179] on span "Brand New" at bounding box center [183, 179] width 219 height 14
click at [69, 179] on input "Brand New" at bounding box center [64, 179] width 9 height 9
radio input "true"
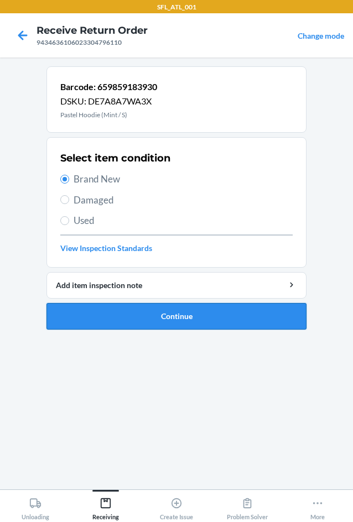
click at [168, 318] on button "Continue" at bounding box center [176, 316] width 260 height 27
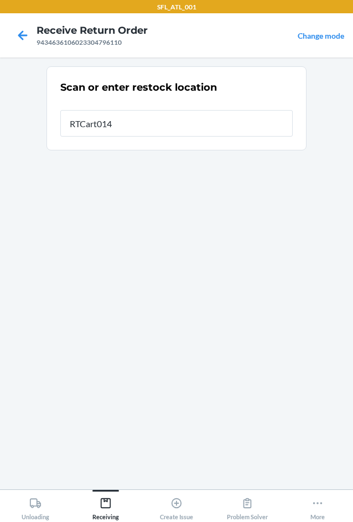
type input "RTCart014"
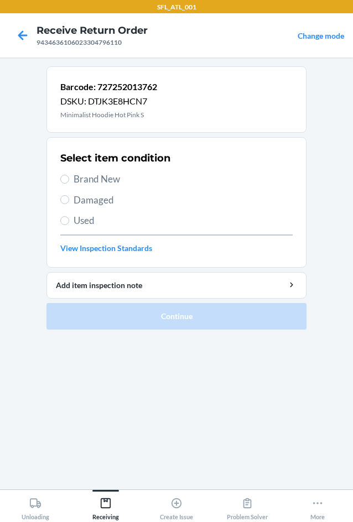
click at [111, 179] on span "Brand New" at bounding box center [183, 179] width 219 height 14
click at [69, 179] on input "Brand New" at bounding box center [64, 179] width 9 height 9
radio input "true"
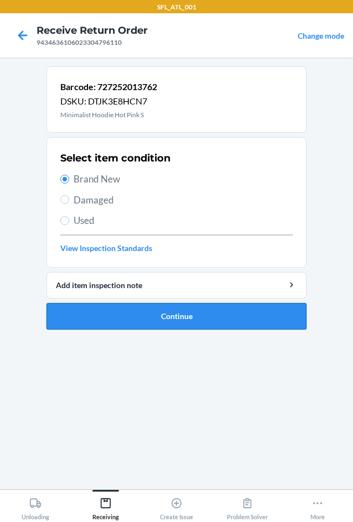
click at [175, 321] on button "Continue" at bounding box center [176, 316] width 260 height 27
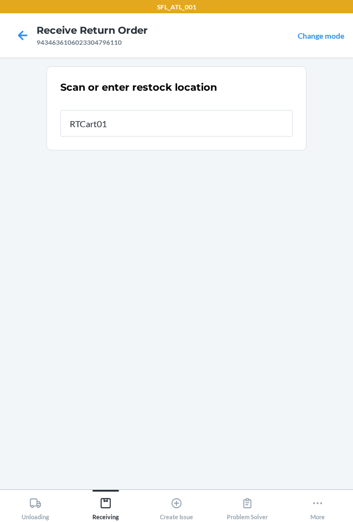
type input "RTCart014"
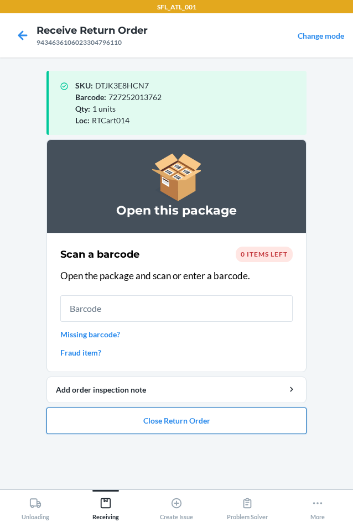
click at [140, 428] on button "Close Return Order" at bounding box center [176, 420] width 260 height 27
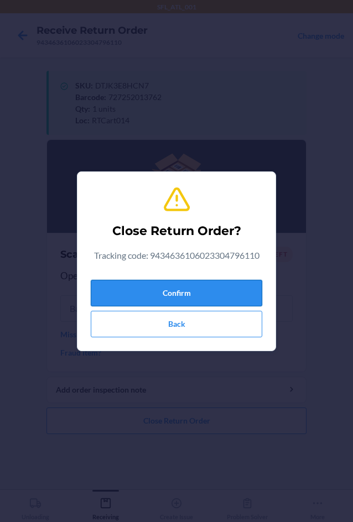
click at [132, 300] on button "Confirm" at bounding box center [176, 293] width 171 height 27
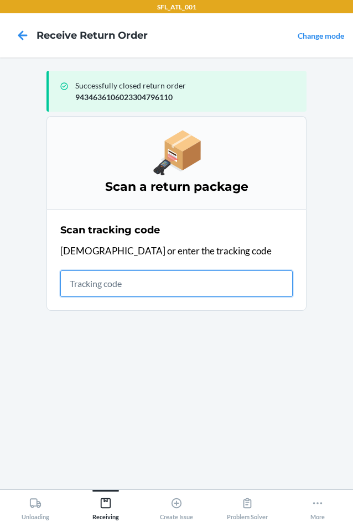
click at [108, 275] on input "text" at bounding box center [176, 283] width 232 height 27
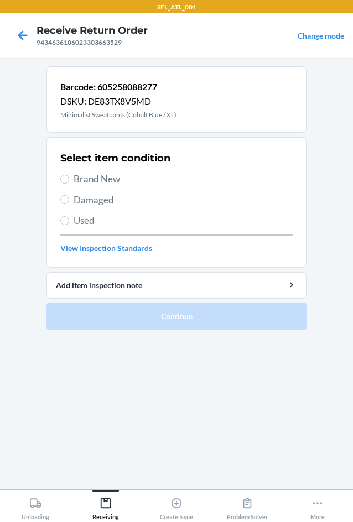
click at [60, 180] on section "Select item condition Brand New Damaged Used View Inspection Standards" at bounding box center [176, 202] width 260 height 130
click at [64, 176] on input "Brand New" at bounding box center [64, 179] width 9 height 9
radio input "true"
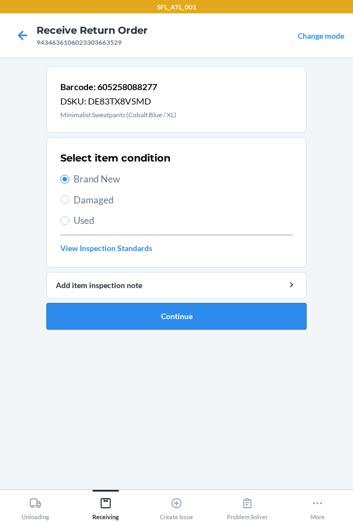
click at [137, 311] on button "Continue" at bounding box center [176, 316] width 260 height 27
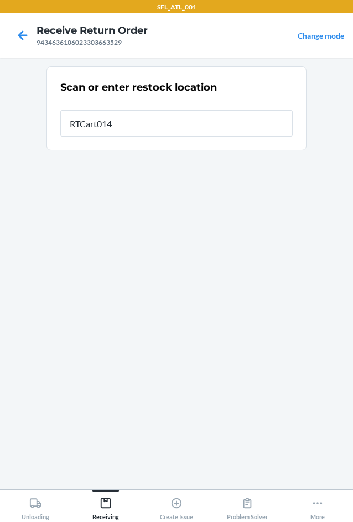
type input "RTCart014"
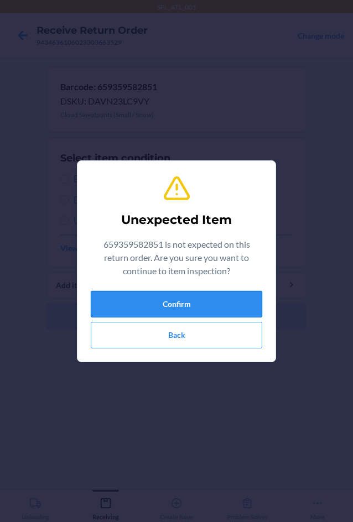
click at [218, 296] on button "Confirm" at bounding box center [176, 304] width 171 height 27
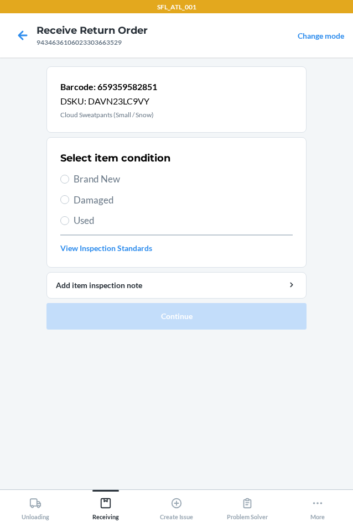
click at [106, 185] on span "Brand New" at bounding box center [183, 179] width 219 height 14
click at [69, 184] on input "Brand New" at bounding box center [64, 179] width 9 height 9
radio input "true"
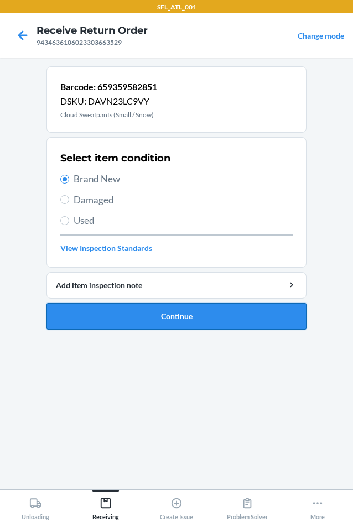
click at [130, 310] on button "Continue" at bounding box center [176, 316] width 260 height 27
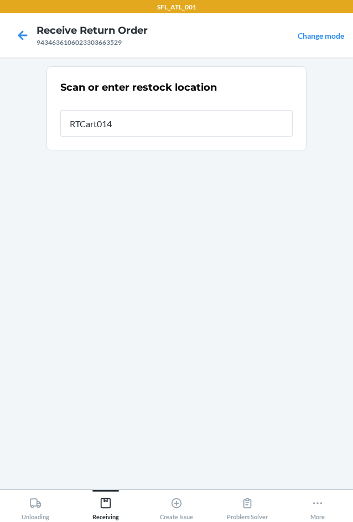
type input "RTCart014"
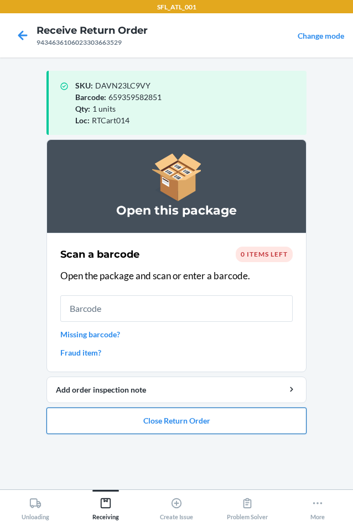
click at [160, 425] on button "Close Return Order" at bounding box center [176, 420] width 260 height 27
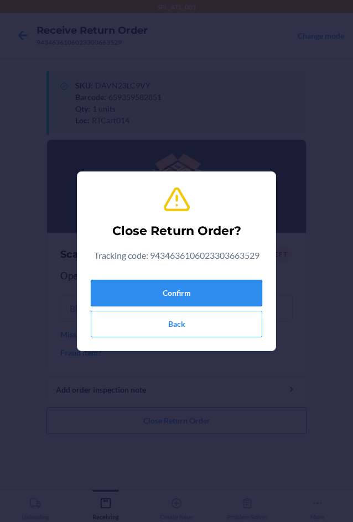
click at [177, 295] on button "Confirm" at bounding box center [176, 293] width 171 height 27
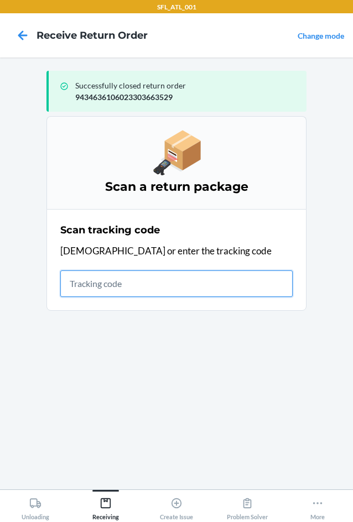
click at [130, 283] on input "text" at bounding box center [176, 283] width 232 height 27
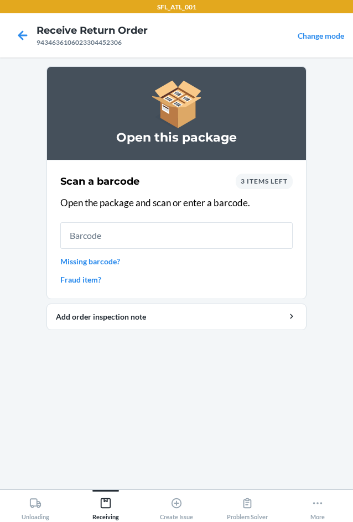
drag, startPoint x: 173, startPoint y: 230, endPoint x: 202, endPoint y: 208, distance: 36.7
click at [200, 208] on div "Scan a barcode 3 items left Open the package and scan or enter a barcode. Missi…" at bounding box center [176, 229] width 232 height 118
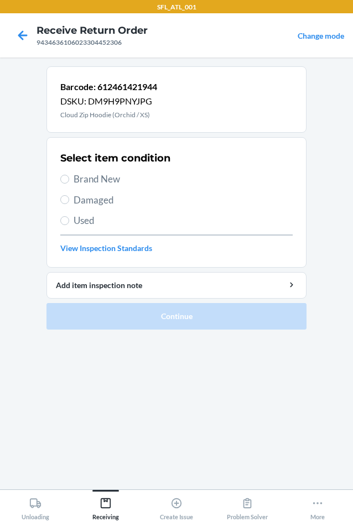
click at [72, 183] on label "Brand New" at bounding box center [176, 179] width 232 height 14
click at [69, 183] on input "Brand New" at bounding box center [64, 179] width 9 height 9
radio input "true"
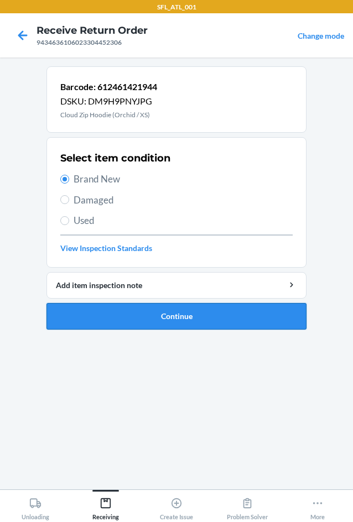
click at [151, 311] on button "Continue" at bounding box center [176, 316] width 260 height 27
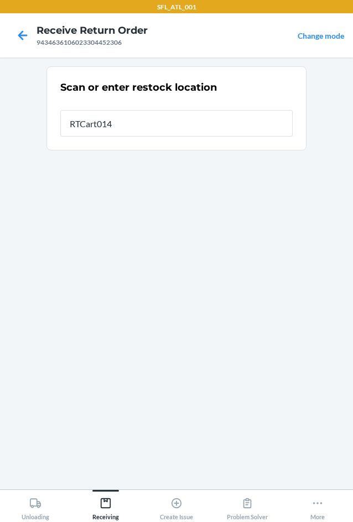
type input "RTCart014"
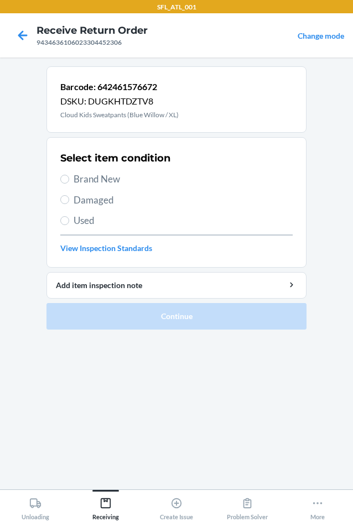
click at [72, 180] on label "Brand New" at bounding box center [176, 179] width 232 height 14
click at [69, 180] on input "Brand New" at bounding box center [64, 179] width 9 height 9
radio input "true"
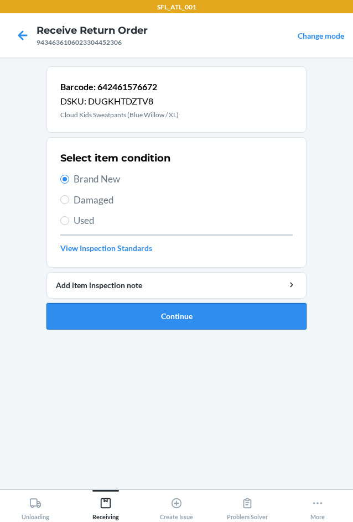
click at [191, 317] on button "Continue" at bounding box center [176, 316] width 260 height 27
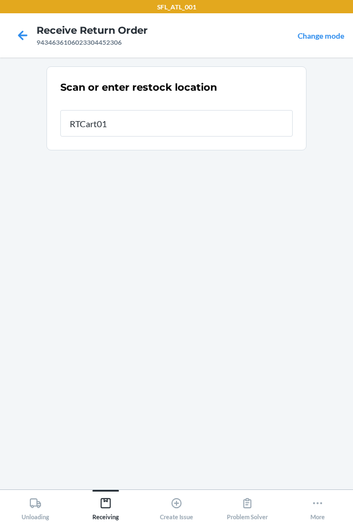
type input "RTCart014"
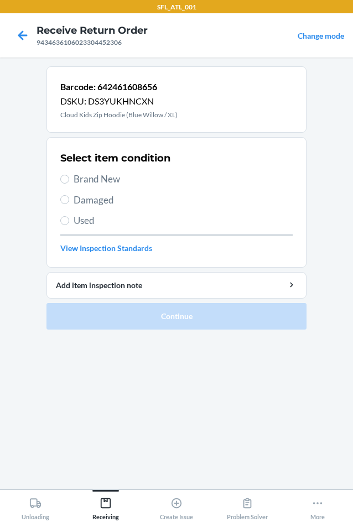
click at [62, 185] on label "Brand New" at bounding box center [176, 179] width 232 height 14
click at [62, 184] on input "Brand New" at bounding box center [64, 179] width 9 height 9
radio input "true"
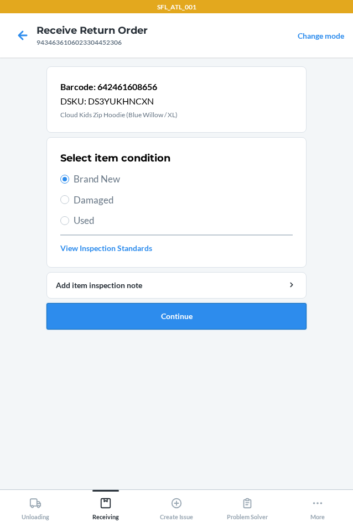
click at [138, 323] on button "Continue" at bounding box center [176, 316] width 260 height 27
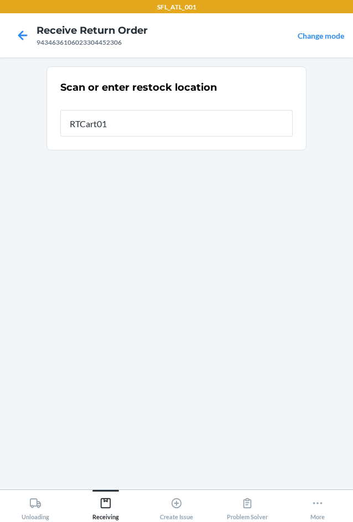
type input "RTCart014"
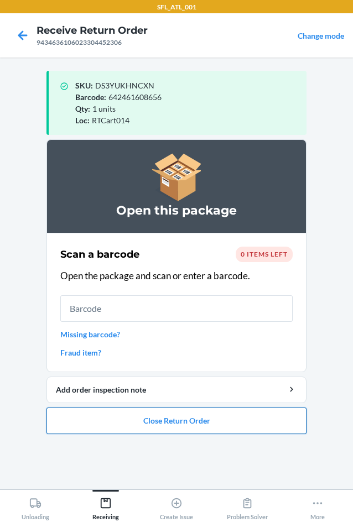
click at [173, 418] on button "Close Return Order" at bounding box center [176, 420] width 260 height 27
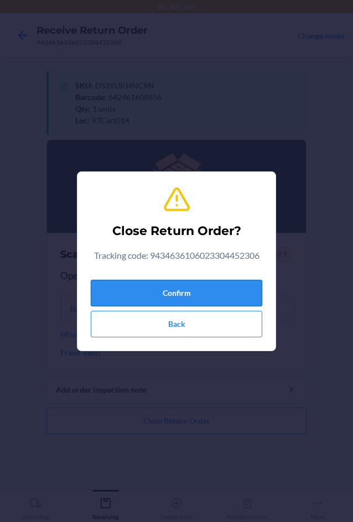
click at [187, 286] on button "Confirm" at bounding box center [176, 293] width 171 height 27
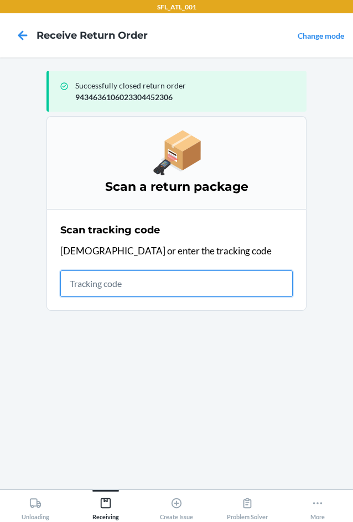
click at [161, 280] on input "text" at bounding box center [176, 283] width 232 height 27
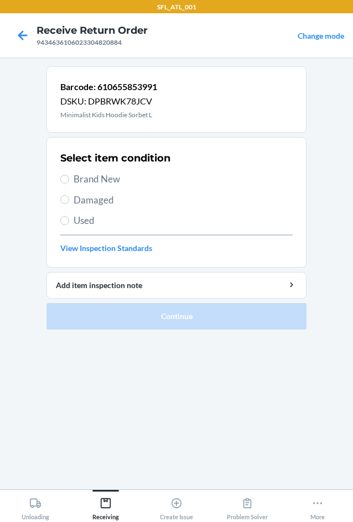
click at [100, 180] on span "Brand New" at bounding box center [183, 179] width 219 height 14
click at [69, 180] on input "Brand New" at bounding box center [64, 179] width 9 height 9
radio input "true"
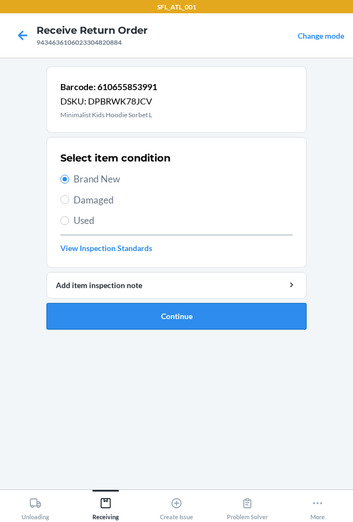
click at [175, 315] on button "Continue" at bounding box center [176, 316] width 260 height 27
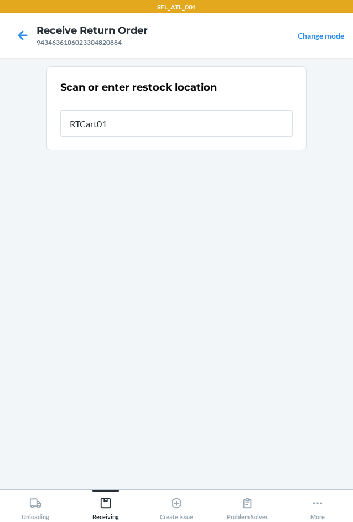
type input "RTCart014"
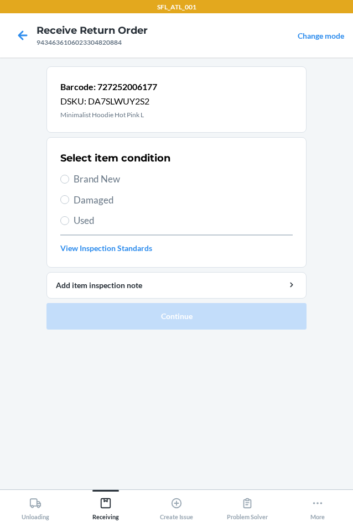
click at [97, 177] on span "Brand New" at bounding box center [183, 179] width 219 height 14
click at [69, 177] on input "Brand New" at bounding box center [64, 179] width 9 height 9
radio input "true"
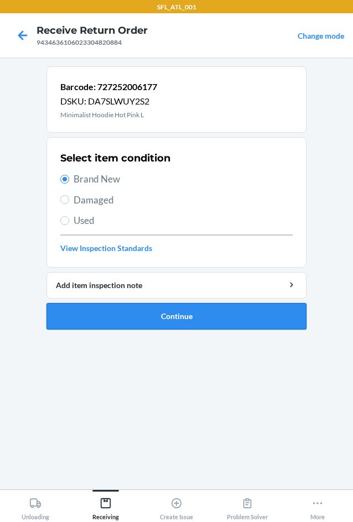
click at [164, 315] on button "Continue" at bounding box center [176, 316] width 260 height 27
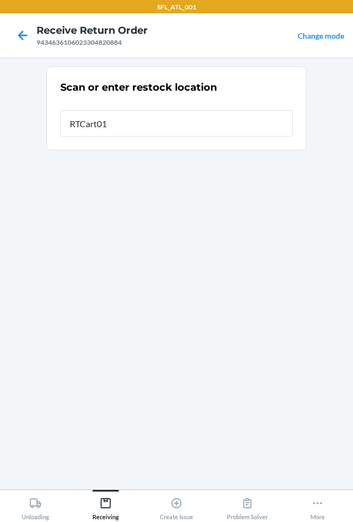
type input "RTCart014"
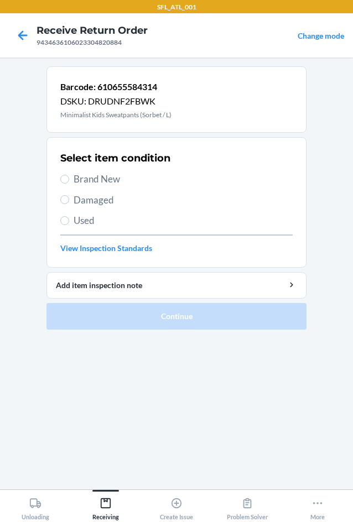
click at [90, 180] on span "Brand New" at bounding box center [183, 179] width 219 height 14
click at [69, 180] on input "Brand New" at bounding box center [64, 179] width 9 height 9
radio input "true"
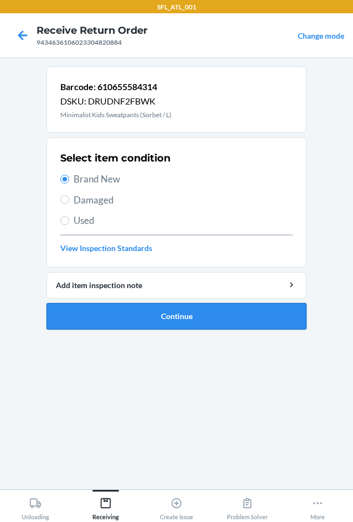
click at [202, 311] on button "Continue" at bounding box center [176, 316] width 260 height 27
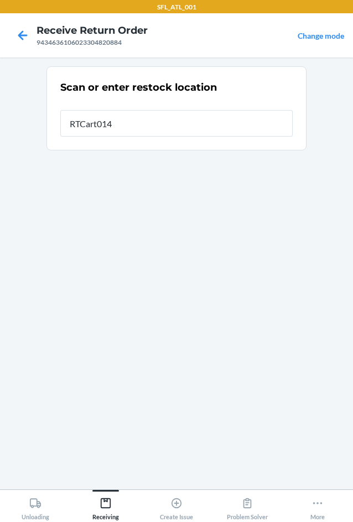
type input "RTCart014"
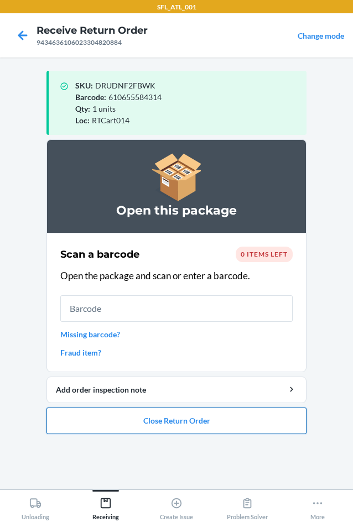
click at [168, 419] on button "Close Return Order" at bounding box center [176, 420] width 260 height 27
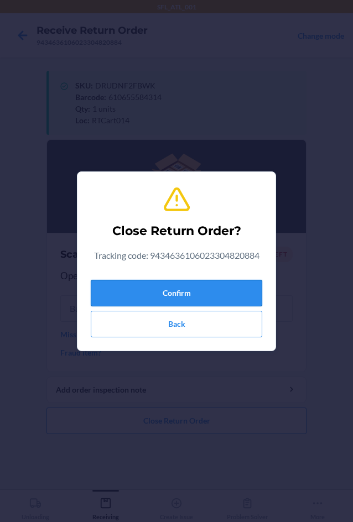
click at [174, 287] on button "Confirm" at bounding box center [176, 293] width 171 height 27
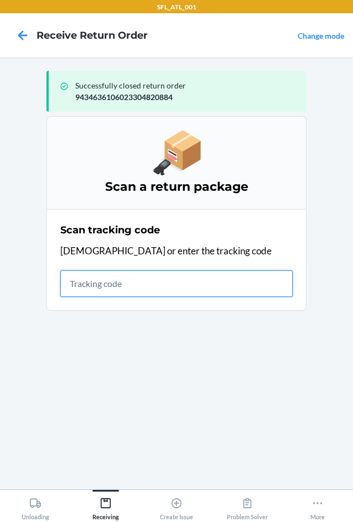
drag, startPoint x: 103, startPoint y: 282, endPoint x: 113, endPoint y: 285, distance: 9.8
click at [103, 282] on input "text" at bounding box center [176, 283] width 232 height 27
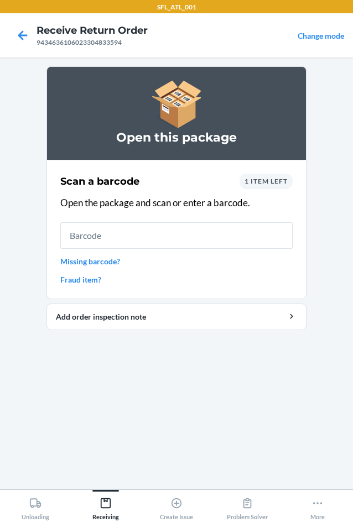
click at [151, 233] on input "text" at bounding box center [176, 235] width 232 height 27
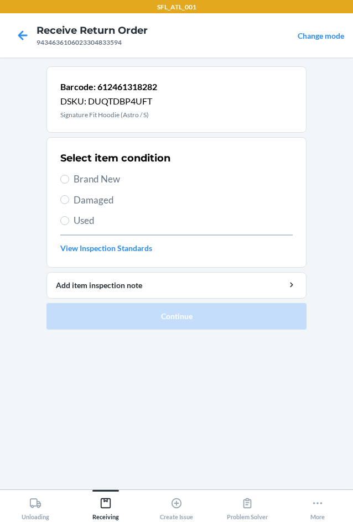
click at [98, 182] on span "Brand New" at bounding box center [183, 179] width 219 height 14
click at [69, 182] on input "Brand New" at bounding box center [64, 179] width 9 height 9
radio input "true"
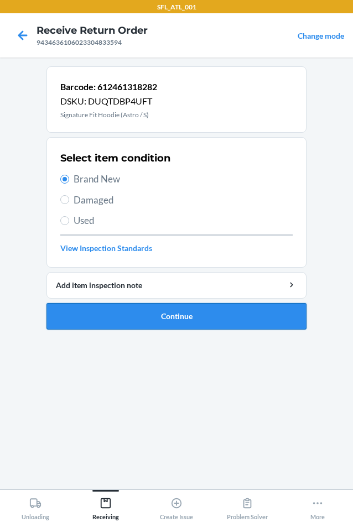
click at [158, 327] on button "Continue" at bounding box center [176, 316] width 260 height 27
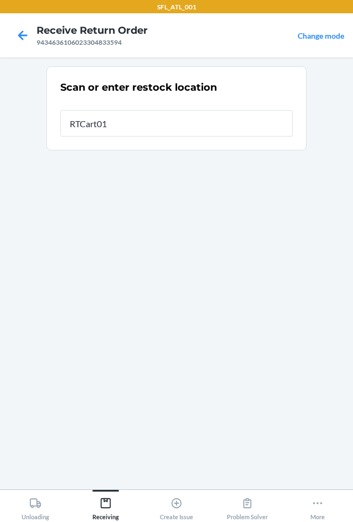
type input "RTCart014"
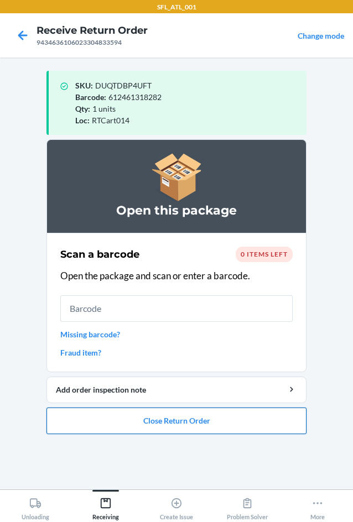
click at [173, 419] on button "Close Return Order" at bounding box center [176, 420] width 260 height 27
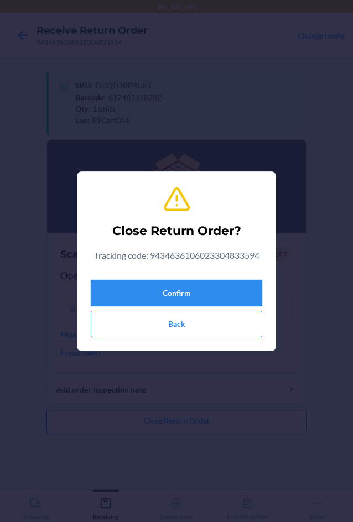
click at [154, 290] on button "Confirm" at bounding box center [176, 293] width 171 height 27
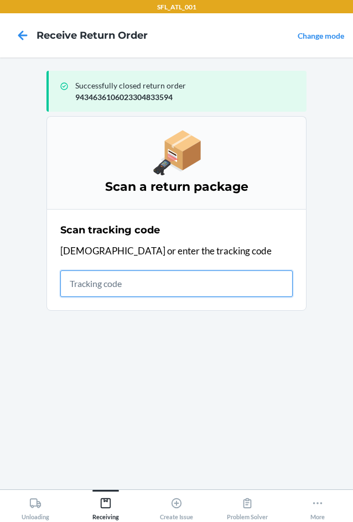
click at [82, 282] on input "text" at bounding box center [176, 283] width 232 height 27
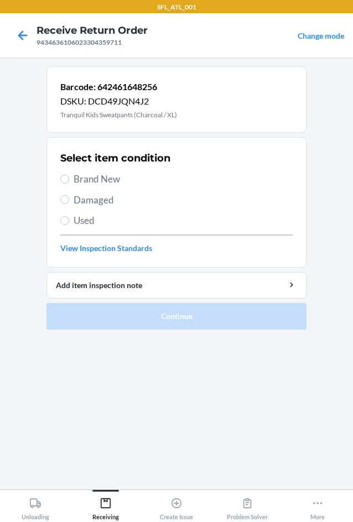
click at [69, 181] on label "Brand New" at bounding box center [176, 179] width 232 height 14
click at [69, 181] on input "Brand New" at bounding box center [64, 179] width 9 height 9
radio input "true"
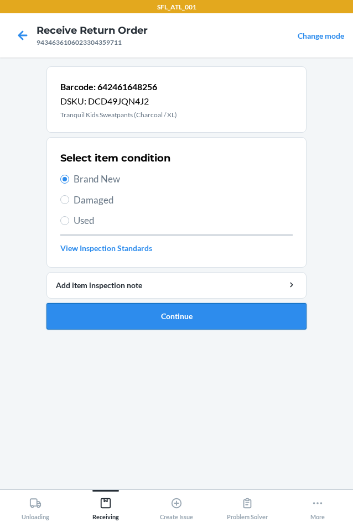
click at [170, 315] on button "Continue" at bounding box center [176, 316] width 260 height 27
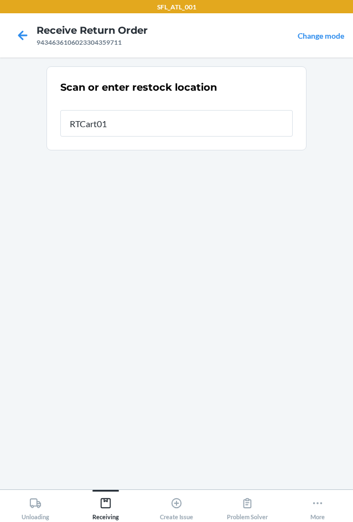
type input "RTCart014"
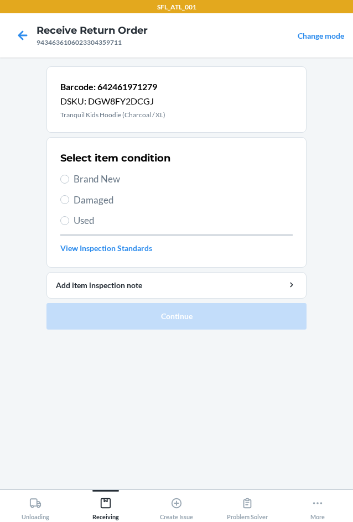
click at [78, 178] on span "Brand New" at bounding box center [183, 179] width 219 height 14
click at [69, 178] on input "Brand New" at bounding box center [64, 179] width 9 height 9
radio input "true"
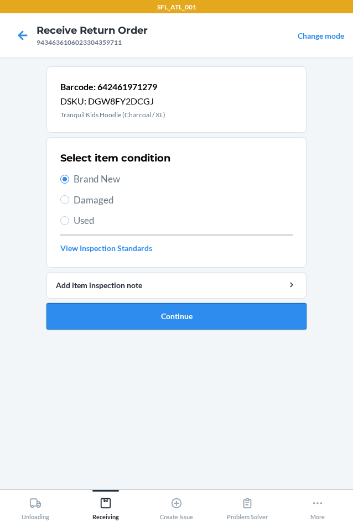
click at [127, 317] on button "Continue" at bounding box center [176, 316] width 260 height 27
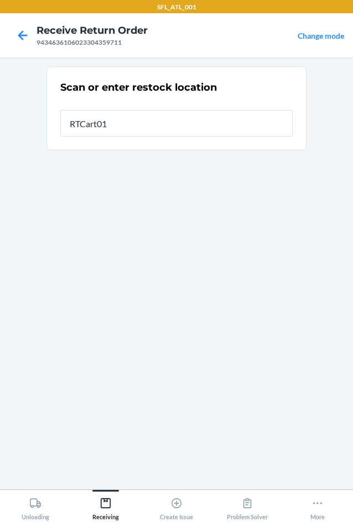
type input "RTCart014"
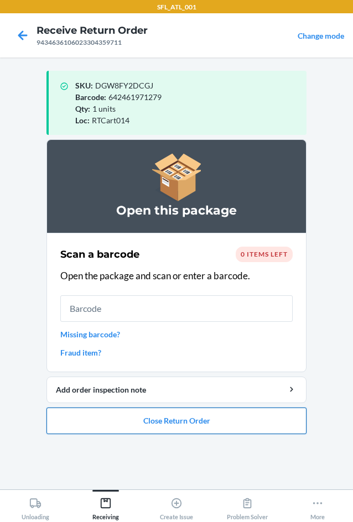
click at [166, 416] on button "Close Return Order" at bounding box center [176, 420] width 260 height 27
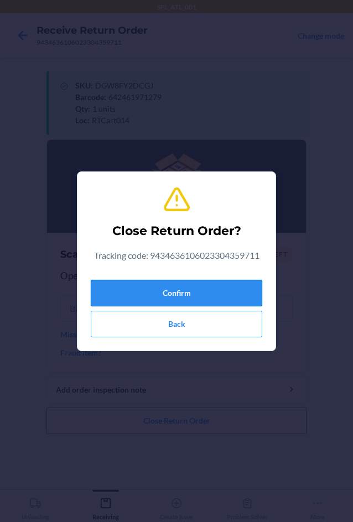
click at [174, 296] on button "Confirm" at bounding box center [176, 293] width 171 height 27
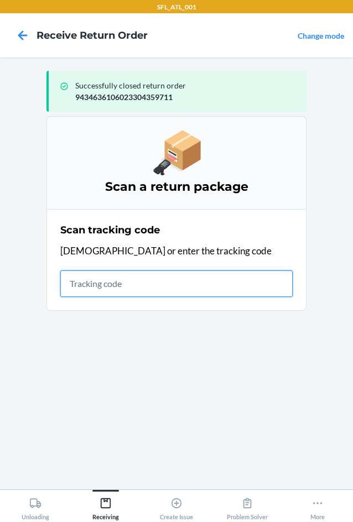
click at [97, 288] on input "text" at bounding box center [176, 283] width 232 height 27
type input "42030259943463610602330460081"
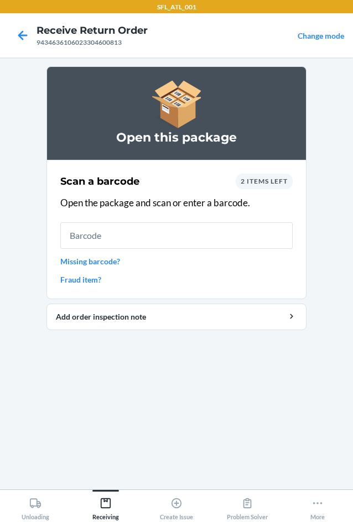
click at [154, 243] on input "text" at bounding box center [176, 235] width 232 height 27
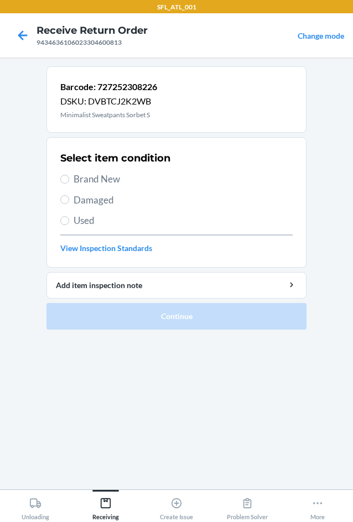
click at [75, 185] on span "Brand New" at bounding box center [183, 179] width 219 height 14
click at [69, 184] on input "Brand New" at bounding box center [64, 179] width 9 height 9
radio input "true"
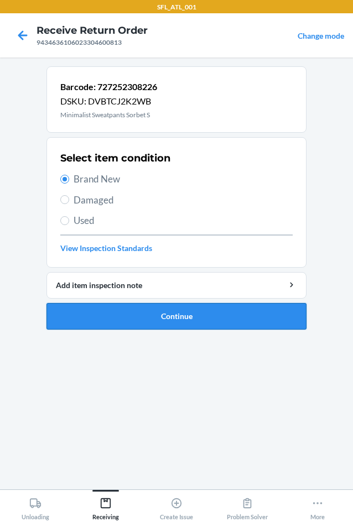
click at [164, 318] on button "Continue" at bounding box center [176, 316] width 260 height 27
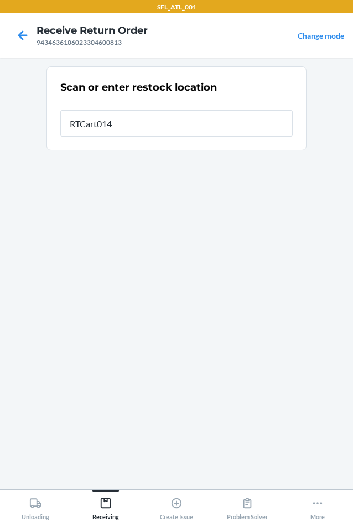
type input "RTCart014"
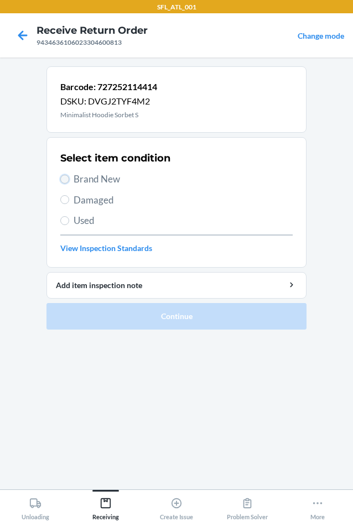
click at [62, 182] on input "Brand New" at bounding box center [64, 179] width 9 height 9
radio input "true"
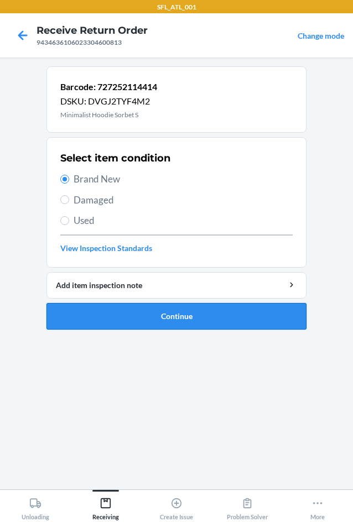
click at [162, 312] on button "Continue" at bounding box center [176, 316] width 260 height 27
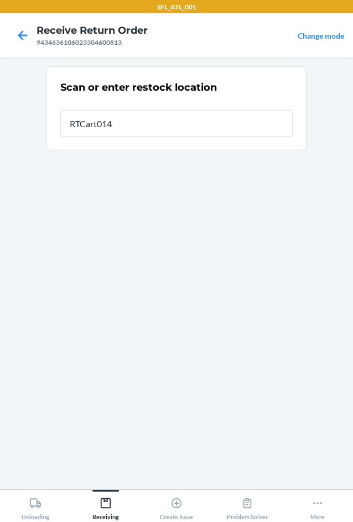
type input "RTCart014"
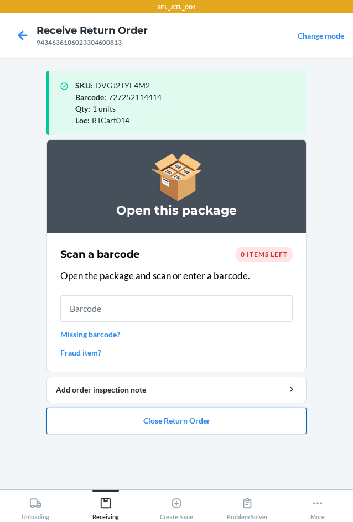
click at [134, 426] on button "Close Return Order" at bounding box center [176, 420] width 260 height 27
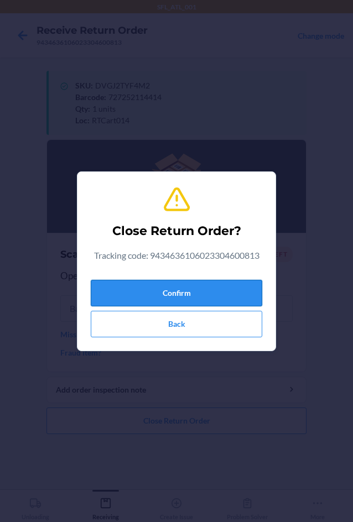
click at [198, 289] on button "Confirm" at bounding box center [176, 293] width 171 height 27
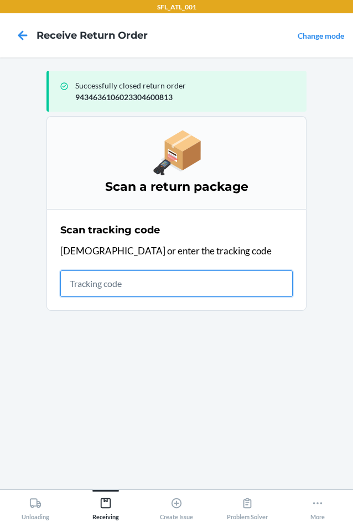
click at [160, 291] on input "text" at bounding box center [176, 283] width 232 height 27
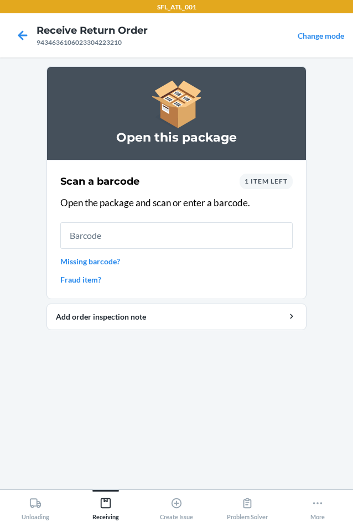
click at [151, 234] on input "text" at bounding box center [176, 235] width 232 height 27
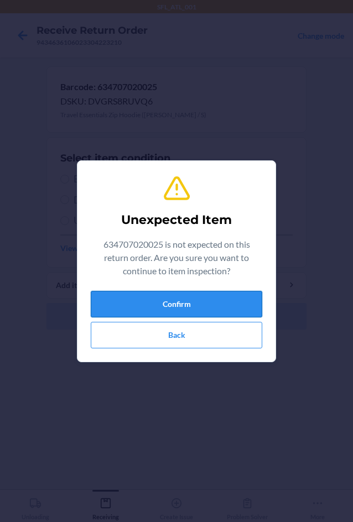
click at [179, 303] on button "Confirm" at bounding box center [176, 304] width 171 height 27
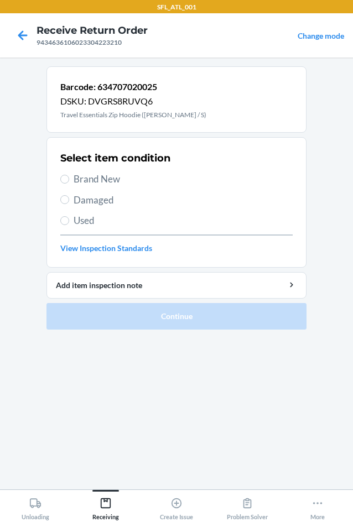
click at [97, 179] on span "Brand New" at bounding box center [183, 179] width 219 height 14
click at [69, 179] on input "Brand New" at bounding box center [64, 179] width 9 height 9
radio input "true"
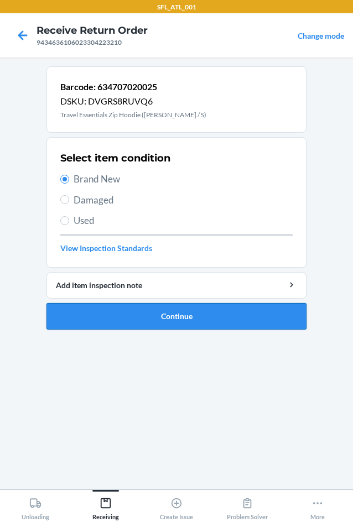
click at [202, 320] on button "Continue" at bounding box center [176, 316] width 260 height 27
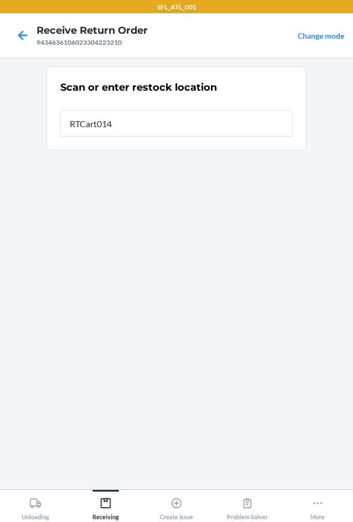
type input "RTCart014"
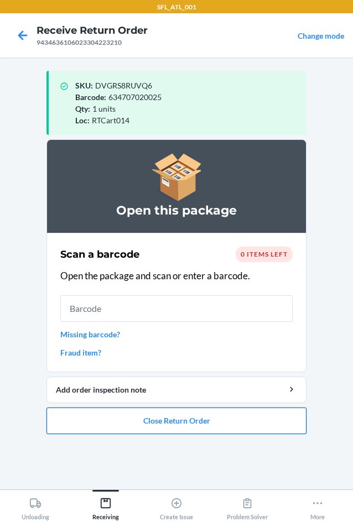
click at [143, 420] on button "Close Return Order" at bounding box center [176, 420] width 260 height 27
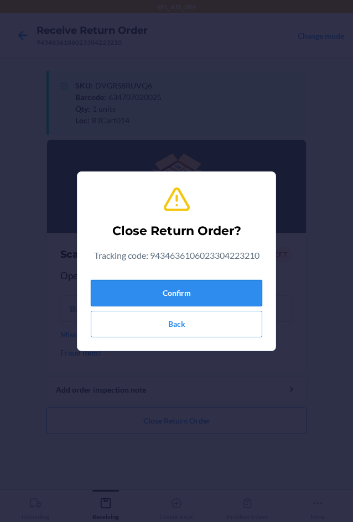
click at [170, 288] on button "Confirm" at bounding box center [176, 293] width 171 height 27
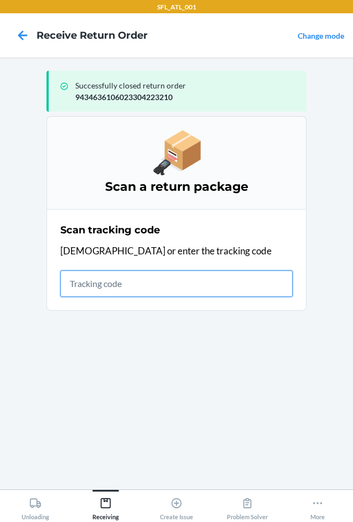
click at [105, 275] on input "text" at bounding box center [176, 283] width 232 height 27
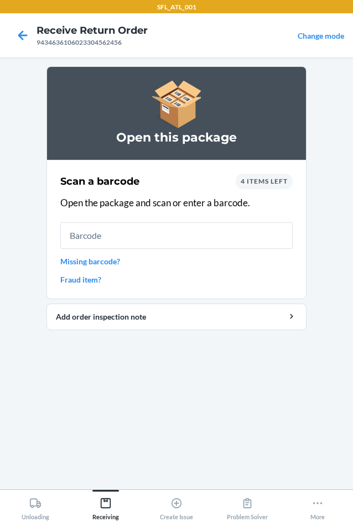
click at [182, 246] on input "text" at bounding box center [176, 235] width 232 height 27
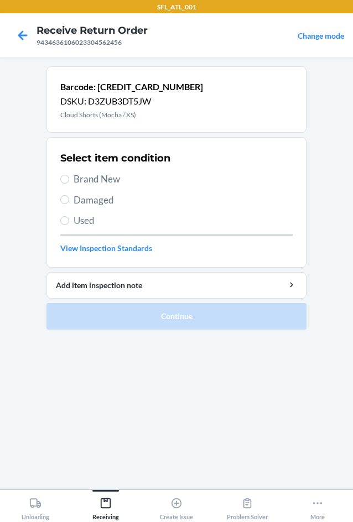
click at [85, 177] on span "Brand New" at bounding box center [183, 179] width 219 height 14
click at [69, 177] on input "Brand New" at bounding box center [64, 179] width 9 height 9
radio input "true"
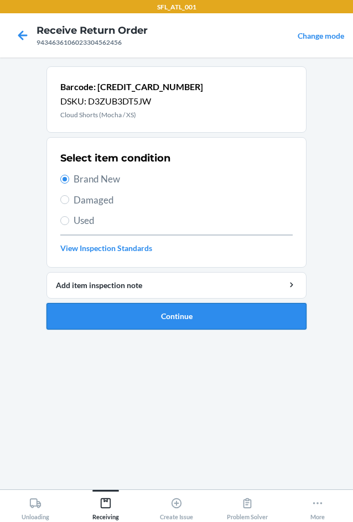
click at [127, 305] on button "Continue" at bounding box center [176, 316] width 260 height 27
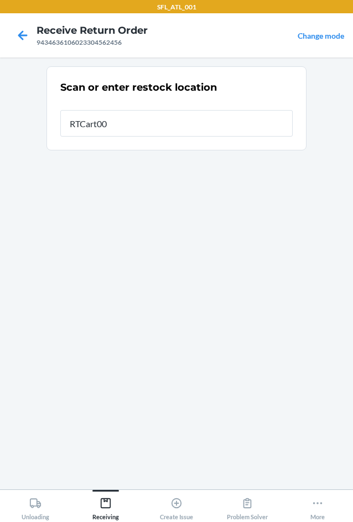
type input "RTCart005"
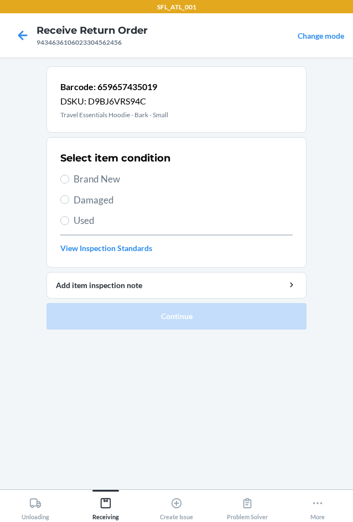
click at [98, 177] on span "Brand New" at bounding box center [183, 179] width 219 height 14
click at [69, 177] on input "Brand New" at bounding box center [64, 179] width 9 height 9
radio input "true"
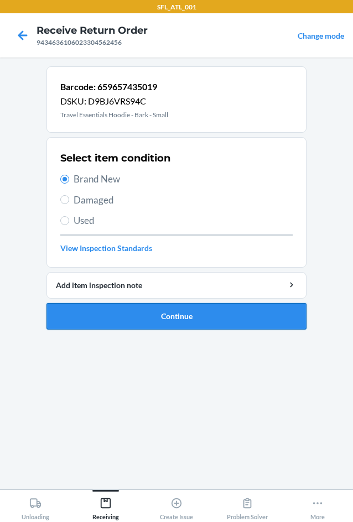
click at [180, 313] on button "Continue" at bounding box center [176, 316] width 260 height 27
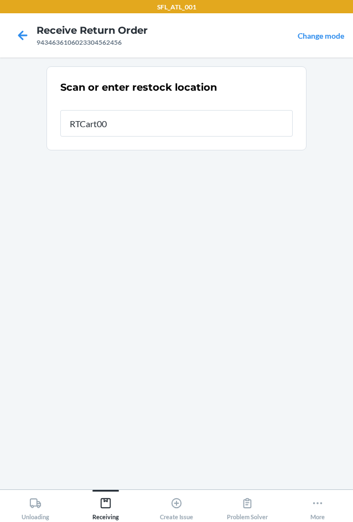
type input "RTCart005"
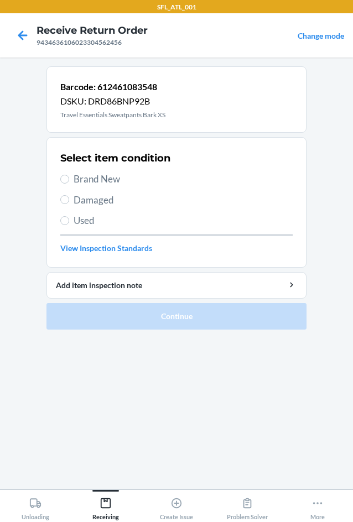
click at [114, 175] on span "Brand New" at bounding box center [183, 179] width 219 height 14
click at [69, 175] on input "Brand New" at bounding box center [64, 179] width 9 height 9
radio input "true"
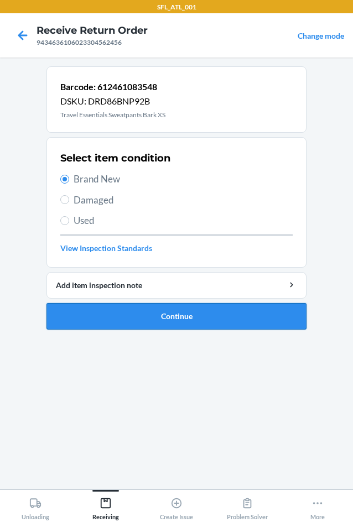
click at [169, 316] on button "Continue" at bounding box center [176, 316] width 260 height 27
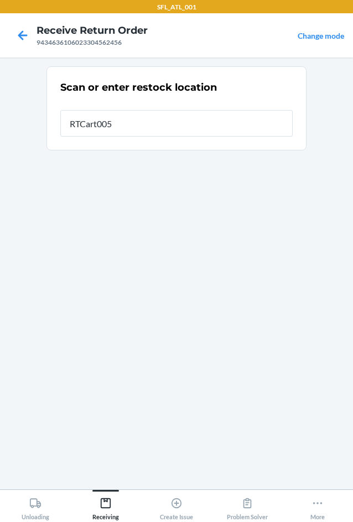
type input "RTCart005"
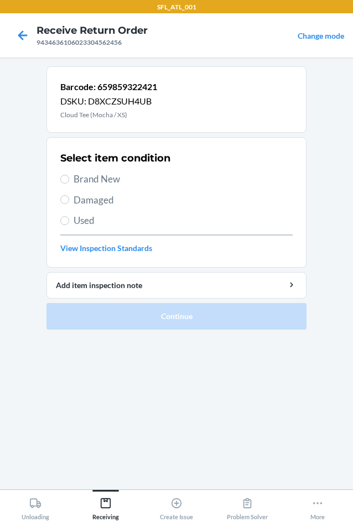
click at [98, 182] on span "Brand New" at bounding box center [183, 179] width 219 height 14
click at [69, 182] on input "Brand New" at bounding box center [64, 179] width 9 height 9
radio input "true"
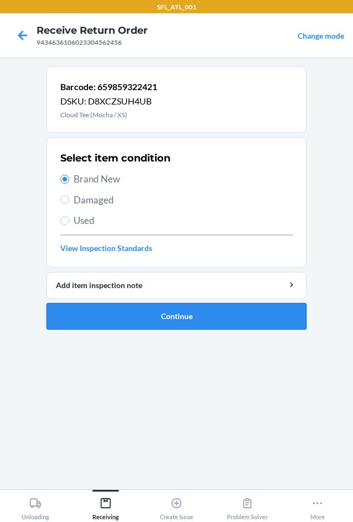
click at [154, 317] on button "Continue" at bounding box center [176, 316] width 260 height 27
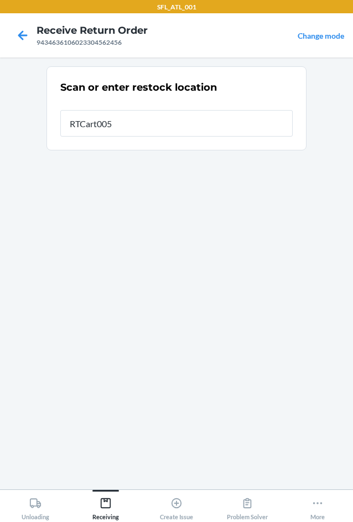
type input "RTCart005"
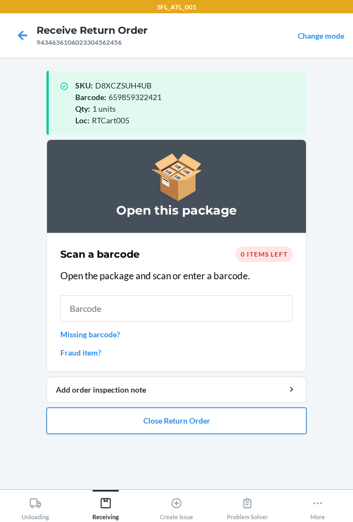
click at [107, 420] on button "Close Return Order" at bounding box center [176, 420] width 260 height 27
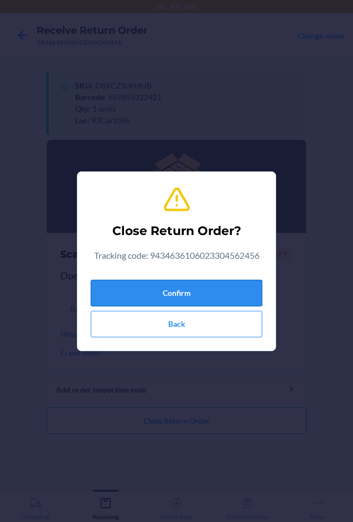
click at [159, 295] on button "Confirm" at bounding box center [176, 293] width 171 height 27
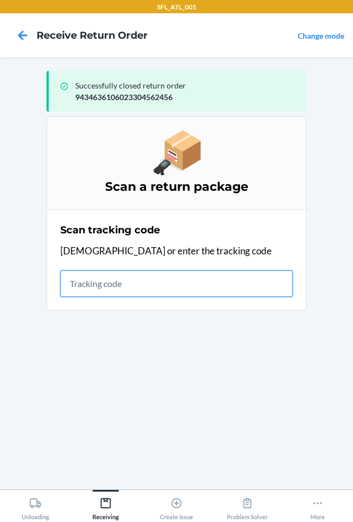
click at [81, 276] on input "text" at bounding box center [176, 283] width 232 height 27
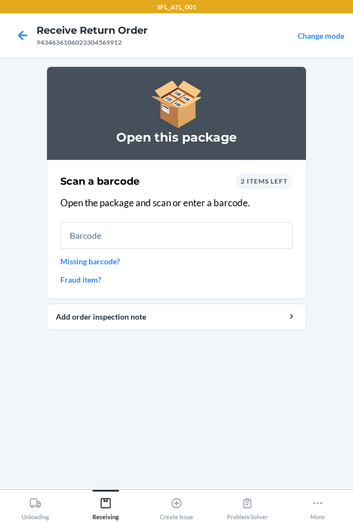
click at [137, 232] on input "text" at bounding box center [176, 235] width 232 height 27
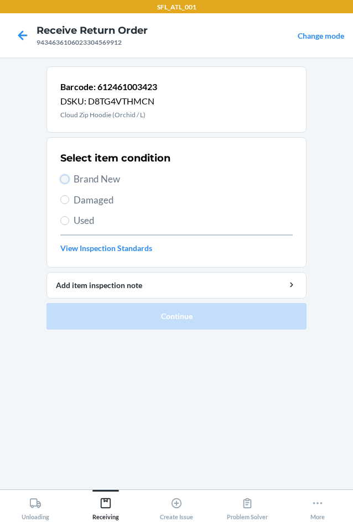
click at [62, 183] on input "Brand New" at bounding box center [64, 179] width 9 height 9
radio input "true"
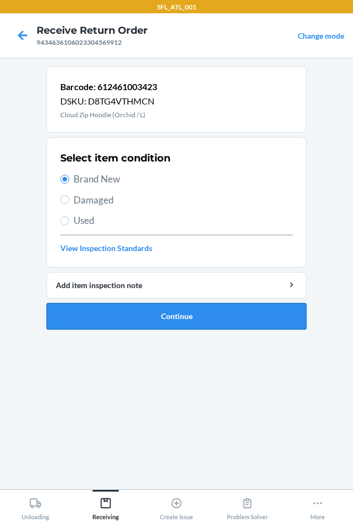
click at [144, 324] on button "Continue" at bounding box center [176, 316] width 260 height 27
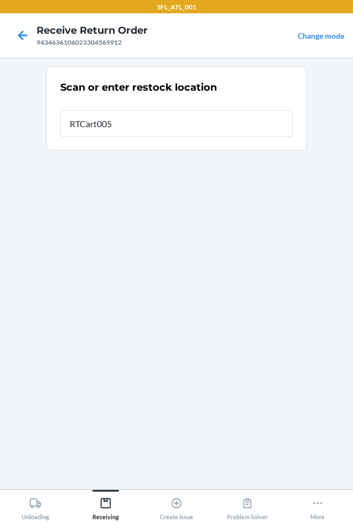
type input "RTCart005"
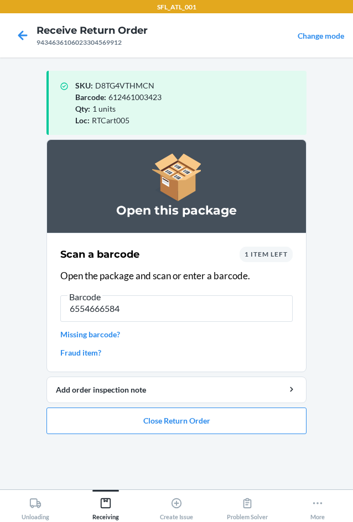
type input "65546665843"
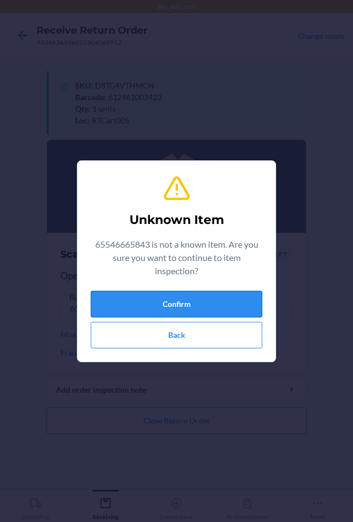
click at [149, 302] on button "Confirm" at bounding box center [176, 304] width 171 height 27
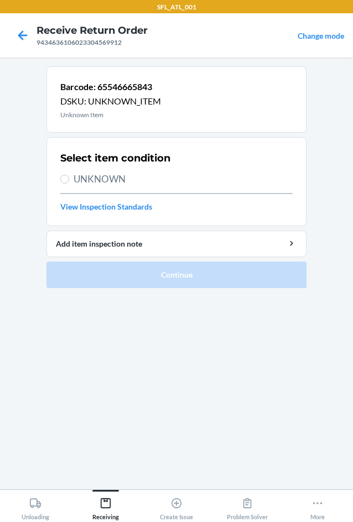
click at [89, 179] on span "UNKNOWN" at bounding box center [183, 179] width 219 height 14
click at [69, 179] on input "UNKNOWN" at bounding box center [64, 179] width 9 height 9
radio input "true"
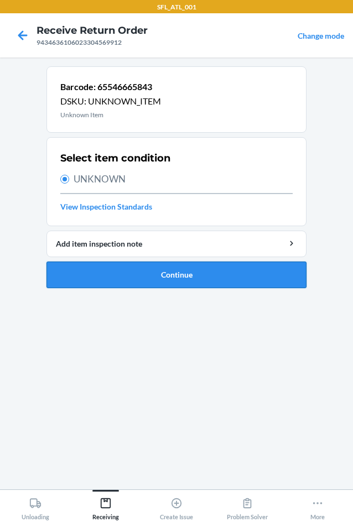
click at [172, 279] on button "Continue" at bounding box center [176, 274] width 260 height 27
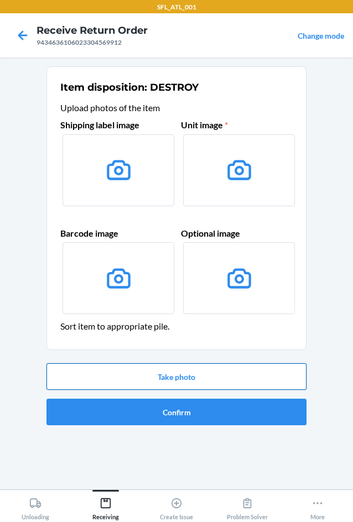
click at [196, 381] on button "Take photo" at bounding box center [176, 376] width 260 height 27
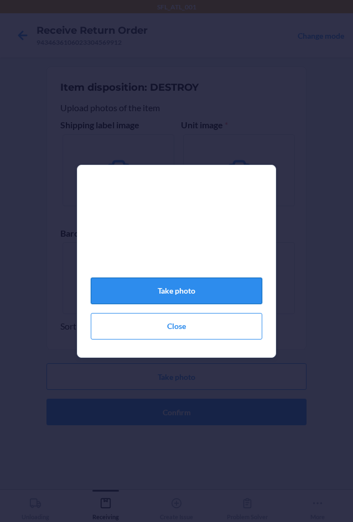
click at [192, 295] on button "Take photo" at bounding box center [176, 291] width 171 height 27
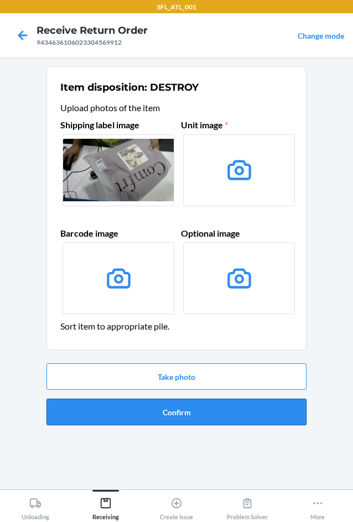
click at [210, 421] on button "Confirm" at bounding box center [176, 412] width 260 height 27
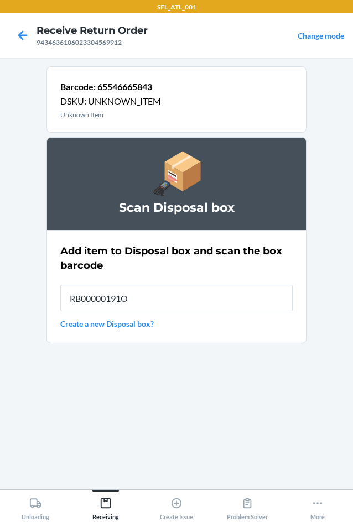
type input "RB00000191O"
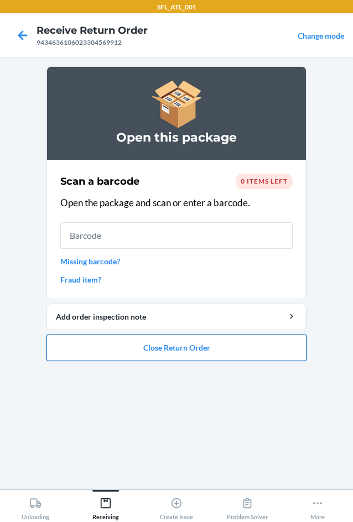
click at [163, 340] on button "Close Return Order" at bounding box center [176, 347] width 260 height 27
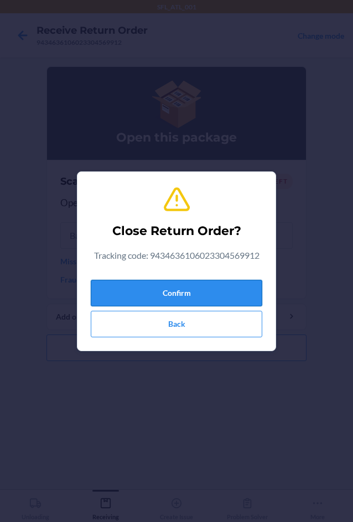
click at [179, 296] on button "Confirm" at bounding box center [176, 293] width 171 height 27
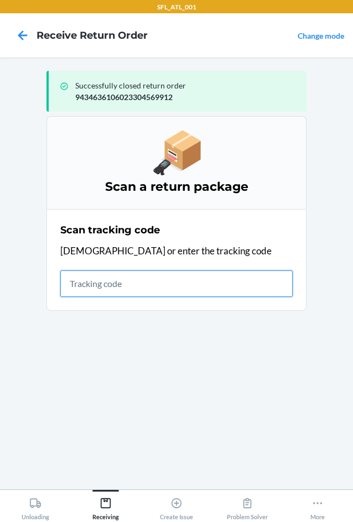
click at [133, 289] on input "text" at bounding box center [176, 283] width 232 height 27
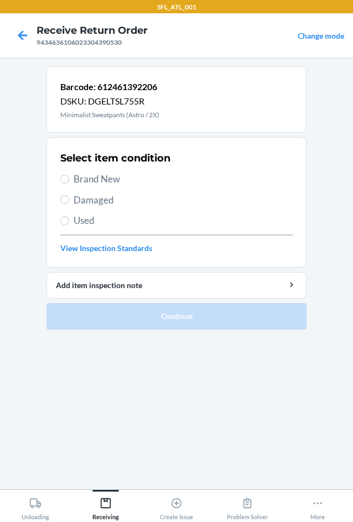
click at [76, 180] on span "Brand New" at bounding box center [183, 179] width 219 height 14
click at [69, 180] on input "Brand New" at bounding box center [64, 179] width 9 height 9
radio input "true"
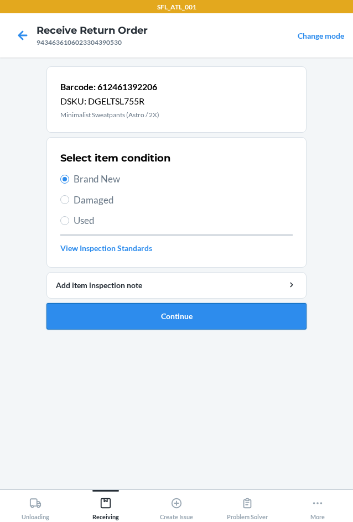
click at [159, 310] on button "Continue" at bounding box center [176, 316] width 260 height 27
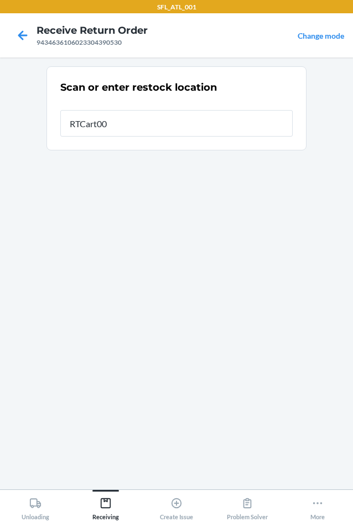
type input "RTCart005"
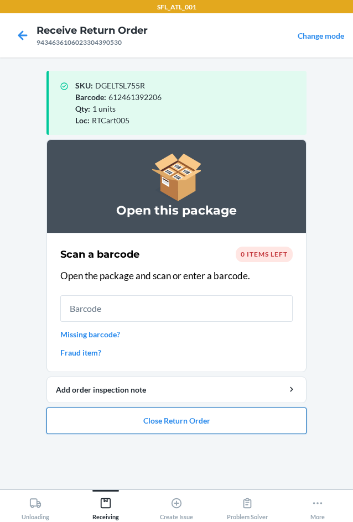
click at [191, 426] on button "Close Return Order" at bounding box center [176, 420] width 260 height 27
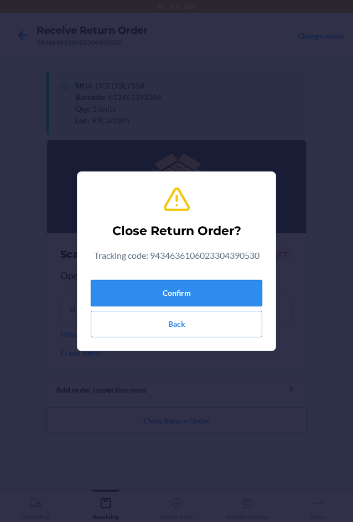
click at [156, 287] on button "Confirm" at bounding box center [176, 293] width 171 height 27
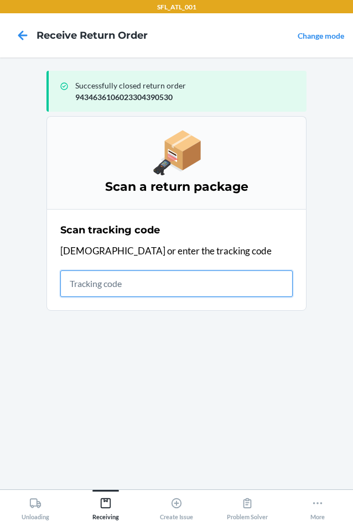
click at [76, 289] on input "text" at bounding box center [176, 283] width 232 height 27
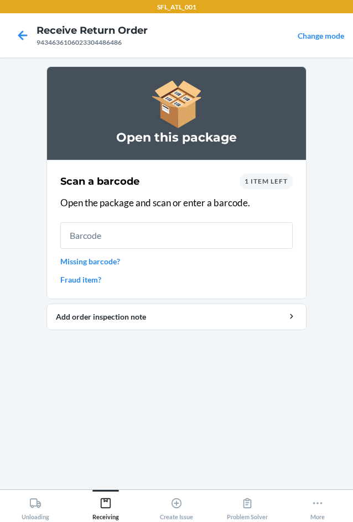
click at [172, 231] on input "text" at bounding box center [176, 235] width 232 height 27
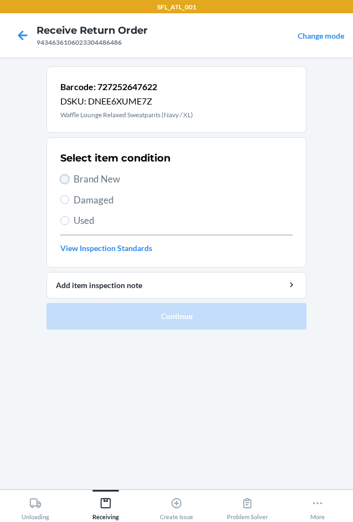
click at [65, 181] on input "Brand New" at bounding box center [64, 179] width 9 height 9
radio input "true"
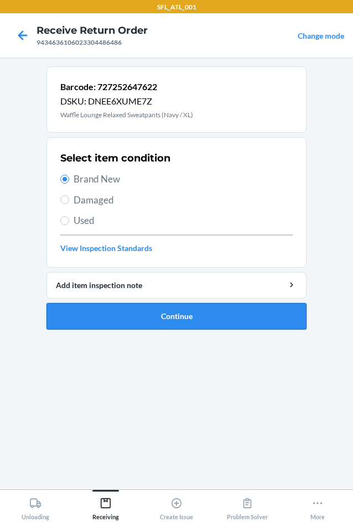
click at [159, 311] on button "Continue" at bounding box center [176, 316] width 260 height 27
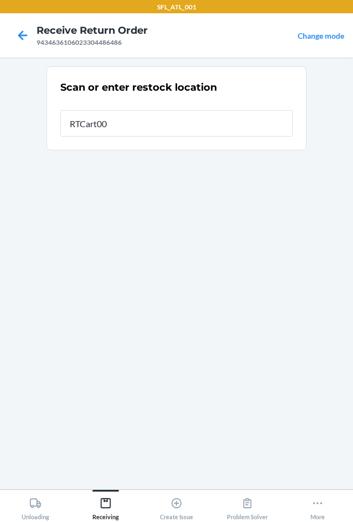
type input "RTCart005"
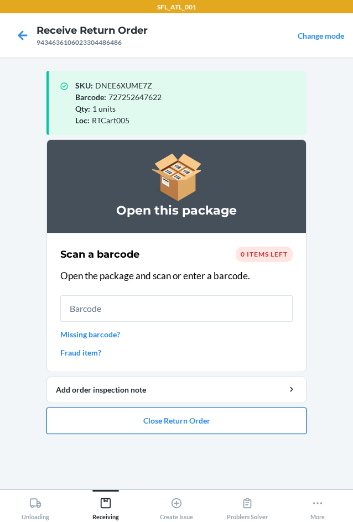
click at [148, 418] on button "Close Return Order" at bounding box center [176, 420] width 260 height 27
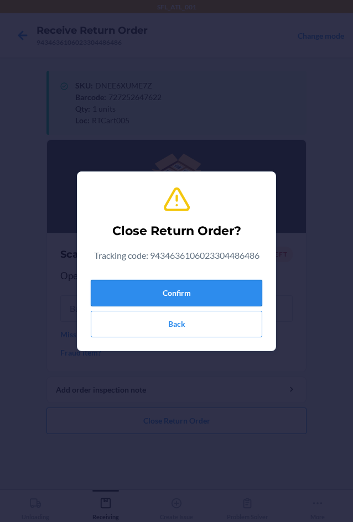
click at [154, 292] on button "Confirm" at bounding box center [176, 293] width 171 height 27
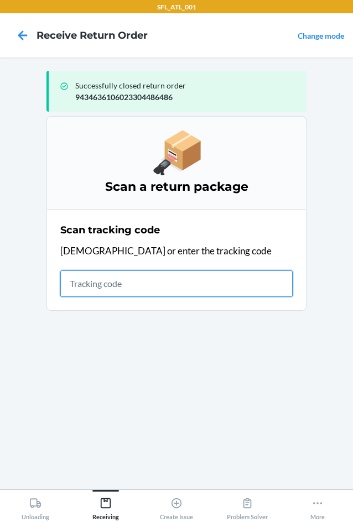
click at [112, 292] on input "text" at bounding box center [176, 283] width 232 height 27
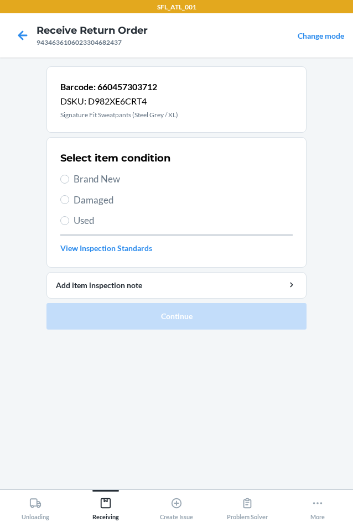
click at [81, 182] on span "Brand New" at bounding box center [183, 179] width 219 height 14
click at [69, 182] on input "Brand New" at bounding box center [64, 179] width 9 height 9
radio input "true"
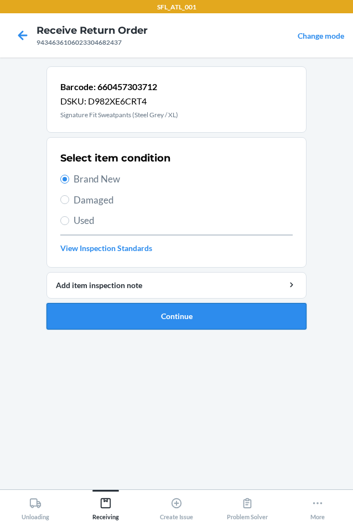
click at [128, 326] on button "Continue" at bounding box center [176, 316] width 260 height 27
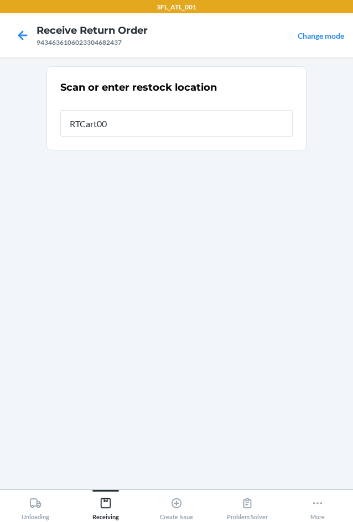
type input "RTCart005"
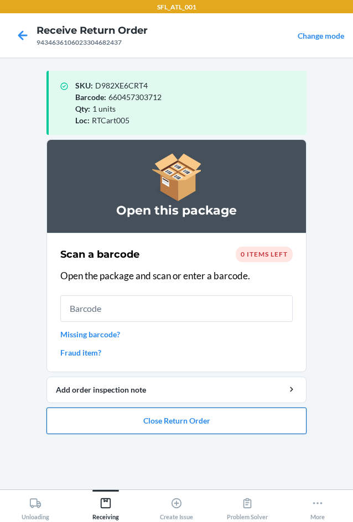
click at [124, 418] on button "Close Return Order" at bounding box center [176, 420] width 260 height 27
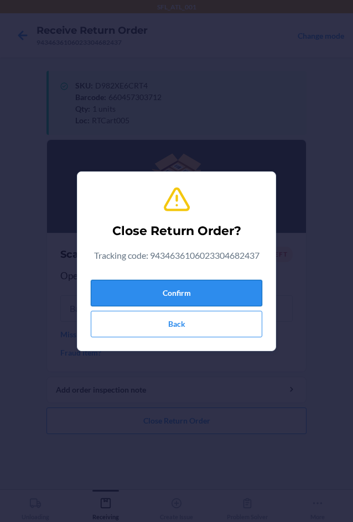
click at [172, 292] on button "Confirm" at bounding box center [176, 293] width 171 height 27
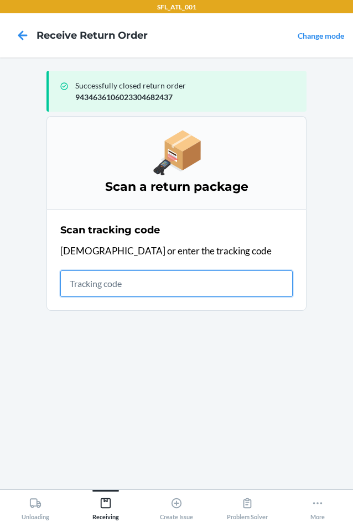
click at [102, 273] on input "text" at bounding box center [176, 283] width 232 height 27
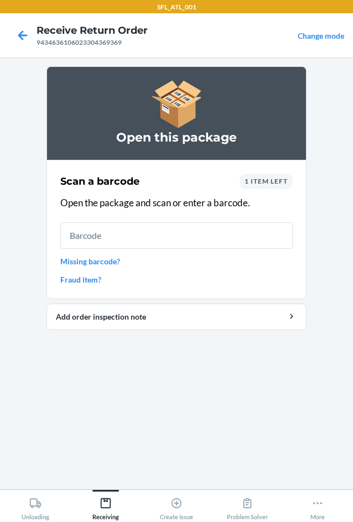
click at [97, 260] on link "Missing barcode?" at bounding box center [176, 261] width 232 height 12
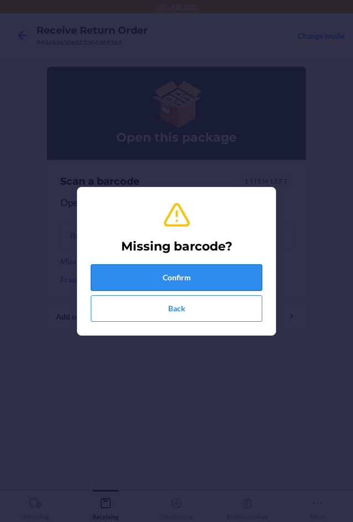
click at [123, 274] on button "Confirm" at bounding box center [176, 277] width 171 height 27
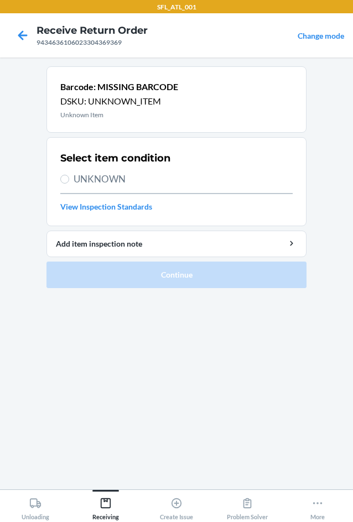
click at [122, 182] on span "UNKNOWN" at bounding box center [183, 179] width 219 height 14
click at [69, 182] on input "UNKNOWN" at bounding box center [64, 179] width 9 height 9
radio input "true"
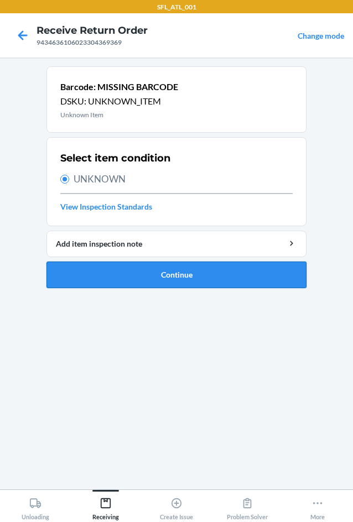
click at [143, 272] on button "Continue" at bounding box center [176, 274] width 260 height 27
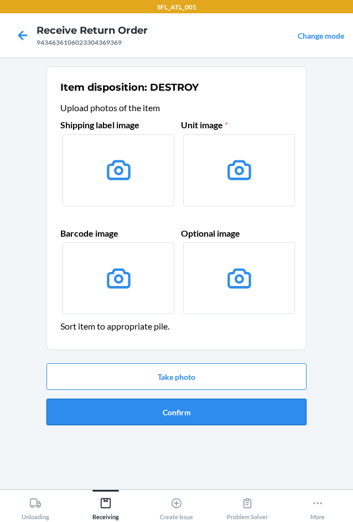
click at [186, 415] on button "Confirm" at bounding box center [176, 412] width 260 height 27
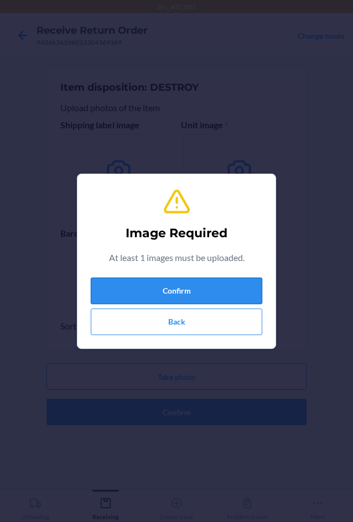
click at [207, 291] on button "Confirm" at bounding box center [176, 291] width 171 height 27
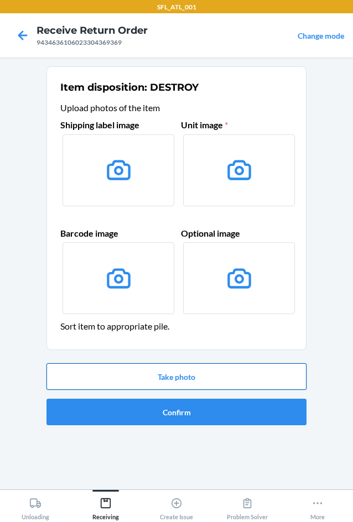
click at [213, 379] on button "Take photo" at bounding box center [176, 376] width 260 height 27
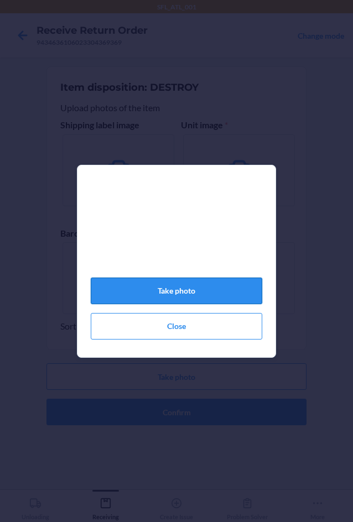
click at [202, 304] on button "Take photo" at bounding box center [176, 291] width 171 height 27
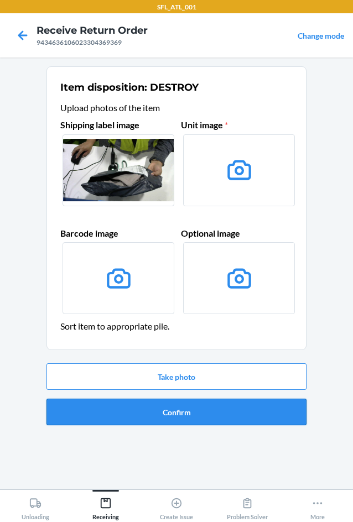
click at [202, 414] on button "Confirm" at bounding box center [176, 412] width 260 height 27
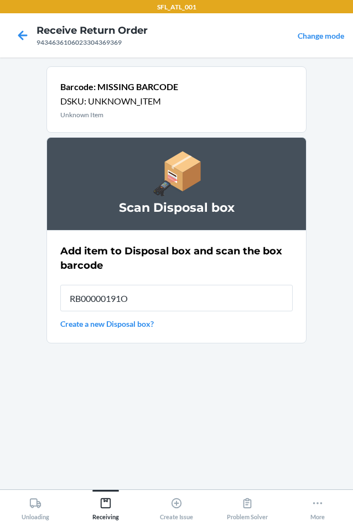
type input "RB00000191O"
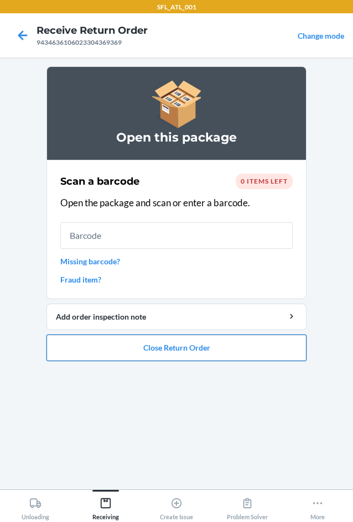
click at [206, 350] on button "Close Return Order" at bounding box center [176, 347] width 260 height 27
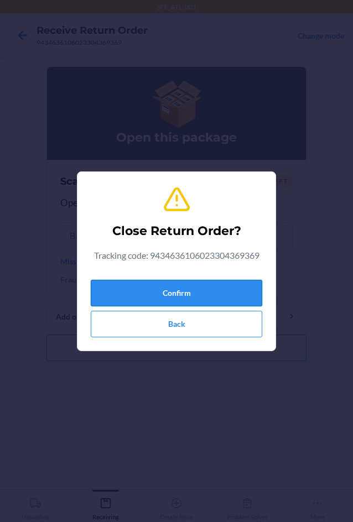
click at [218, 284] on button "Confirm" at bounding box center [176, 293] width 171 height 27
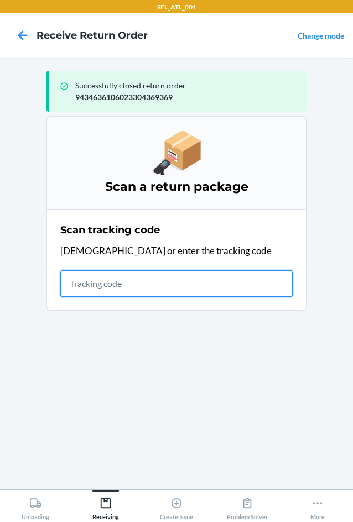
click at [168, 286] on input "text" at bounding box center [176, 283] width 232 height 27
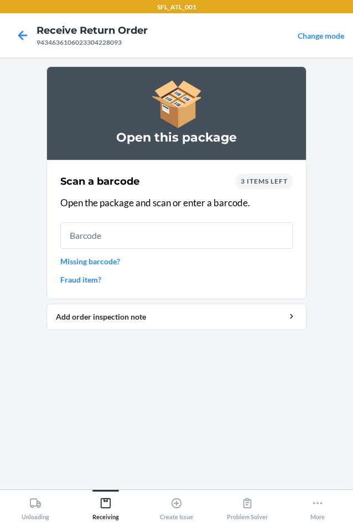
click at [135, 235] on input "text" at bounding box center [176, 235] width 232 height 27
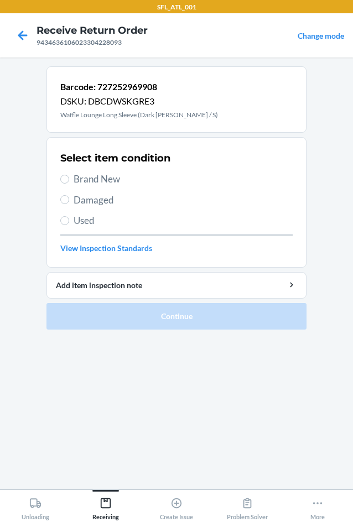
click at [90, 183] on span "Brand New" at bounding box center [183, 179] width 219 height 14
click at [69, 183] on input "Brand New" at bounding box center [64, 179] width 9 height 9
radio input "true"
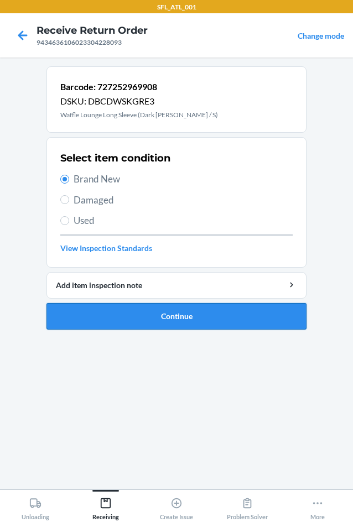
click at [187, 323] on button "Continue" at bounding box center [176, 316] width 260 height 27
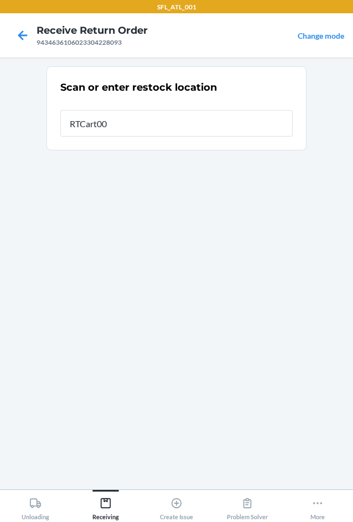
type input "RTCart005"
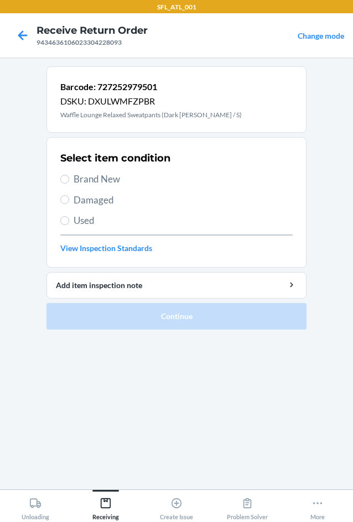
click at [97, 176] on span "Brand New" at bounding box center [183, 179] width 219 height 14
click at [69, 176] on input "Brand New" at bounding box center [64, 179] width 9 height 9
radio input "true"
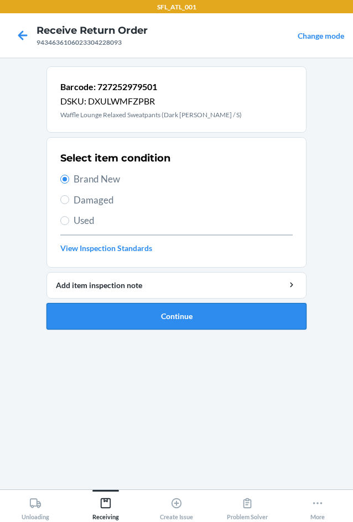
click at [156, 318] on button "Continue" at bounding box center [176, 316] width 260 height 27
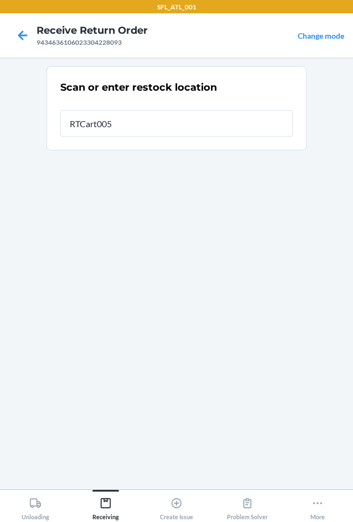
type input "RTCart005"
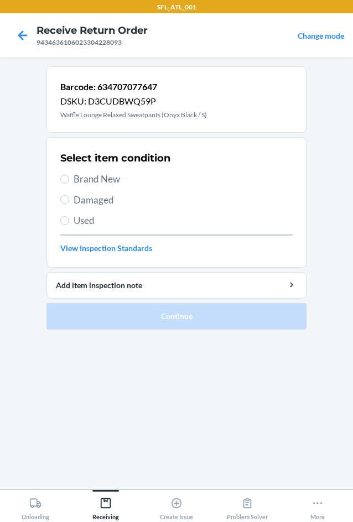
click at [106, 177] on span "Brand New" at bounding box center [183, 179] width 219 height 14
click at [69, 177] on input "Brand New" at bounding box center [64, 179] width 9 height 9
radio input "true"
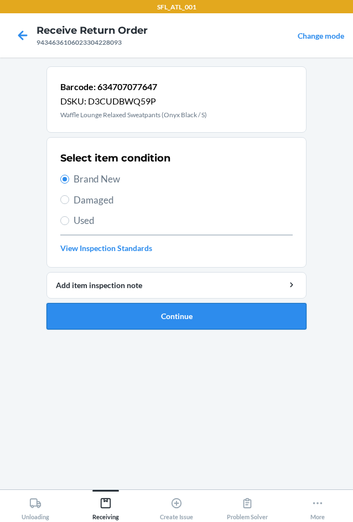
click at [191, 312] on button "Continue" at bounding box center [176, 316] width 260 height 27
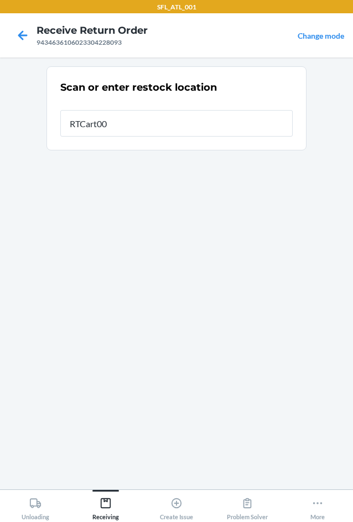
type input "RTCart005"
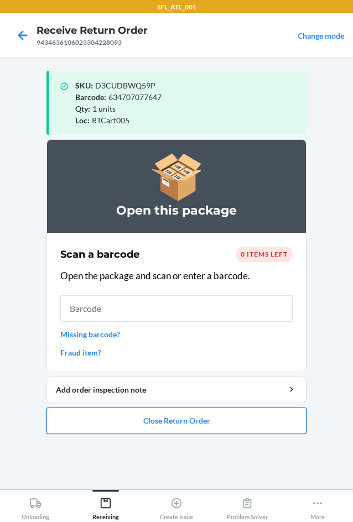
click at [198, 423] on button "Close Return Order" at bounding box center [176, 420] width 260 height 27
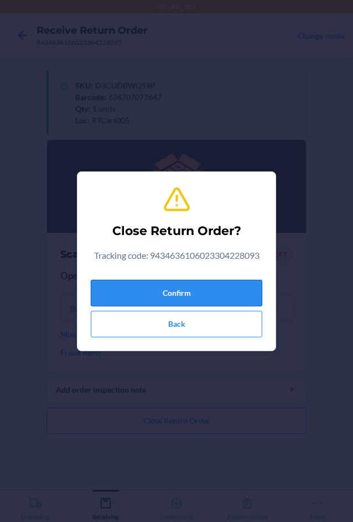
click at [204, 298] on button "Confirm" at bounding box center [176, 293] width 171 height 27
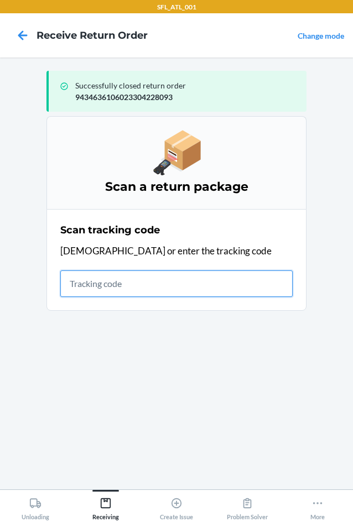
click at [138, 290] on input "text" at bounding box center [176, 283] width 232 height 27
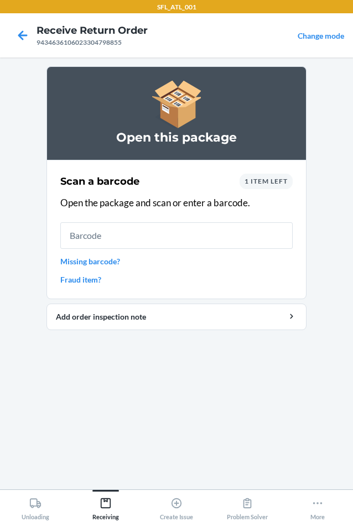
click at [208, 242] on input "text" at bounding box center [176, 235] width 232 height 27
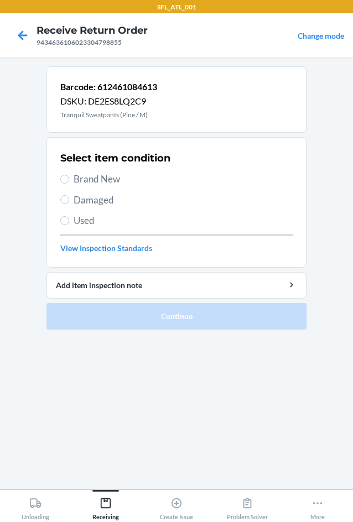
click at [98, 178] on span "Brand New" at bounding box center [183, 179] width 219 height 14
click at [69, 178] on input "Brand New" at bounding box center [64, 179] width 9 height 9
radio input "true"
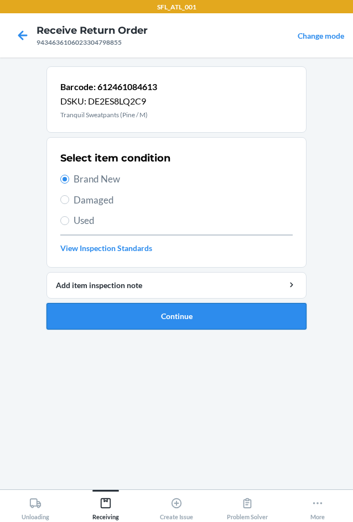
click at [202, 313] on button "Continue" at bounding box center [176, 316] width 260 height 27
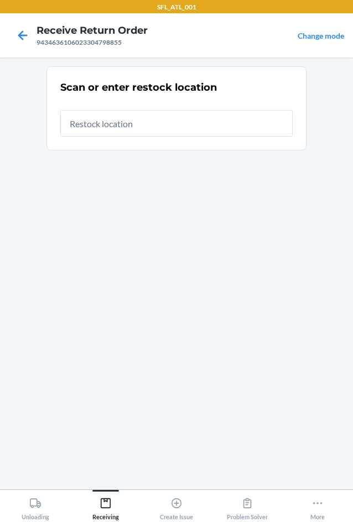
click at [182, 114] on input "text" at bounding box center [176, 123] width 232 height 27
type input "RTCart005"
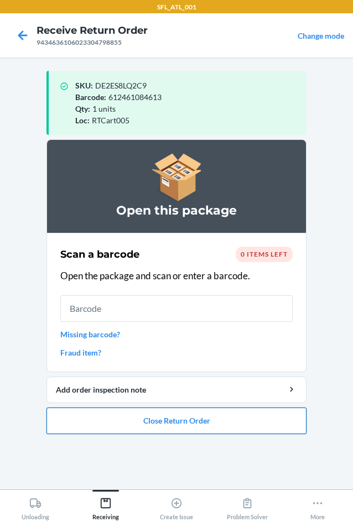
click at [175, 422] on button "Close Return Order" at bounding box center [176, 420] width 260 height 27
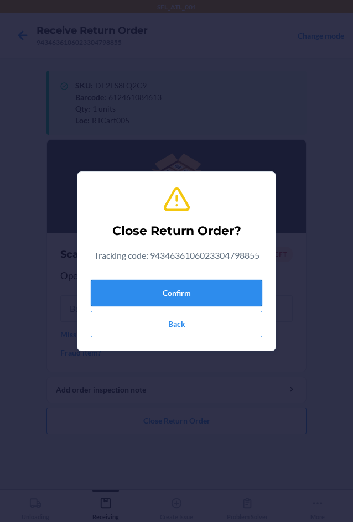
click at [215, 292] on button "Confirm" at bounding box center [176, 293] width 171 height 27
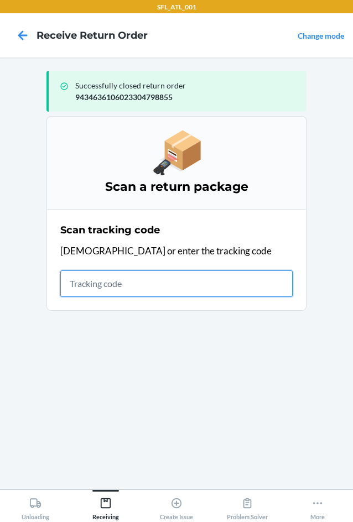
click at [95, 281] on input "text" at bounding box center [176, 283] width 232 height 27
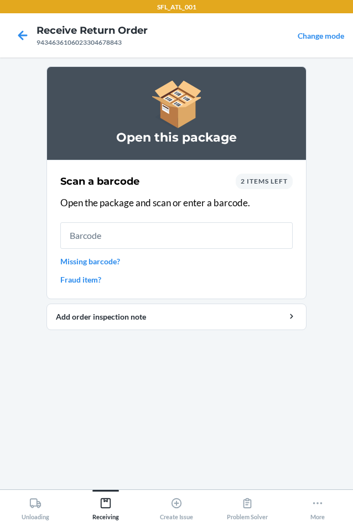
click at [163, 237] on input "text" at bounding box center [176, 235] width 232 height 27
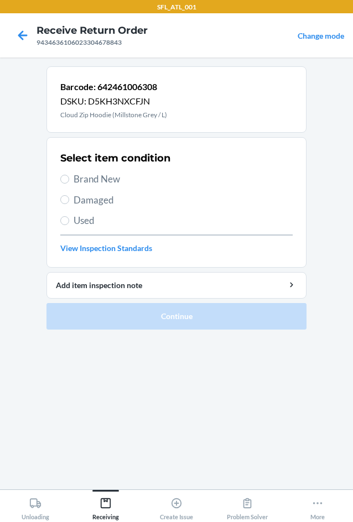
click at [70, 180] on label "Brand New" at bounding box center [176, 179] width 232 height 14
click at [69, 180] on input "Brand New" at bounding box center [64, 179] width 9 height 9
radio input "true"
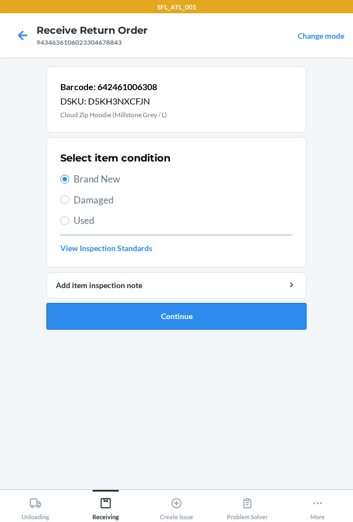
click at [172, 316] on button "Continue" at bounding box center [176, 316] width 260 height 27
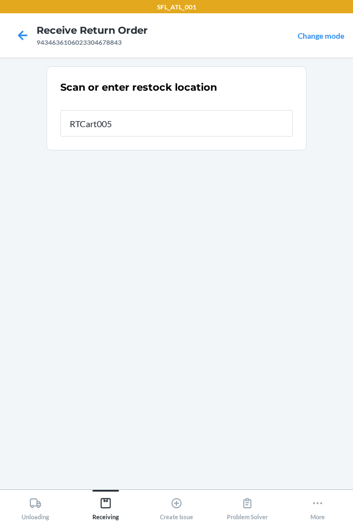
type input "RTCart005"
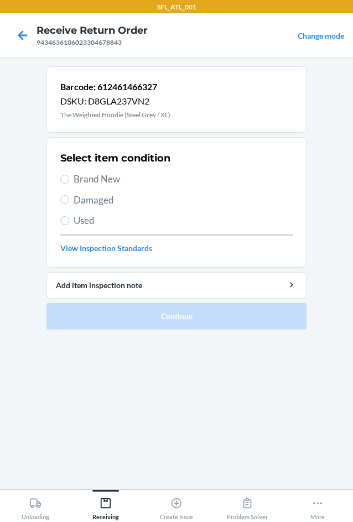
click at [52, 216] on section "Select item condition Brand New Damaged Used View Inspection Standards" at bounding box center [176, 202] width 260 height 130
click at [59, 220] on section "Select item condition Brand New Damaged Used View Inspection Standards" at bounding box center [176, 202] width 260 height 130
click at [60, 221] on section "Select item condition Brand New Damaged Used View Inspection Standards" at bounding box center [176, 202] width 260 height 130
click at [66, 221] on input "Used" at bounding box center [64, 220] width 9 height 9
radio input "true"
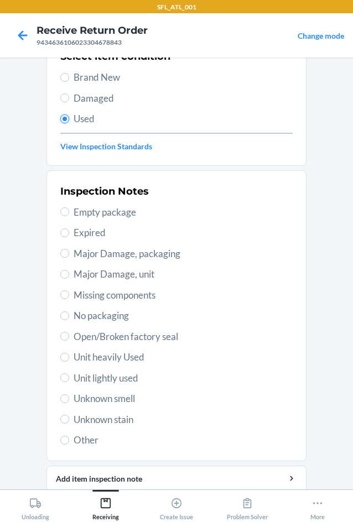
scroll to position [144, 0]
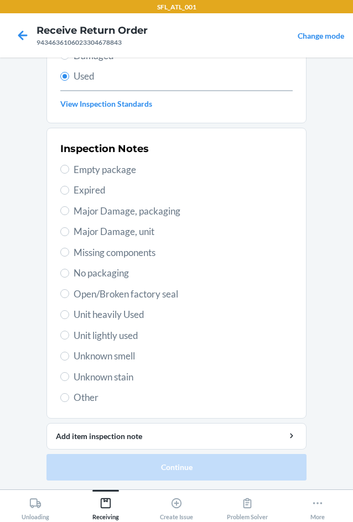
click at [94, 315] on span "Unit heavily Used" at bounding box center [183, 314] width 219 height 14
click at [69, 315] on input "Unit heavily Used" at bounding box center [64, 314] width 9 height 9
radio input "true"
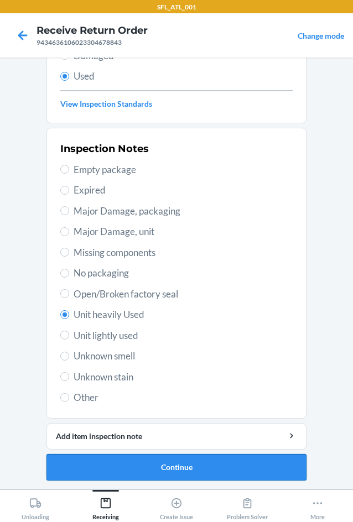
click at [204, 473] on button "Continue" at bounding box center [176, 467] width 260 height 27
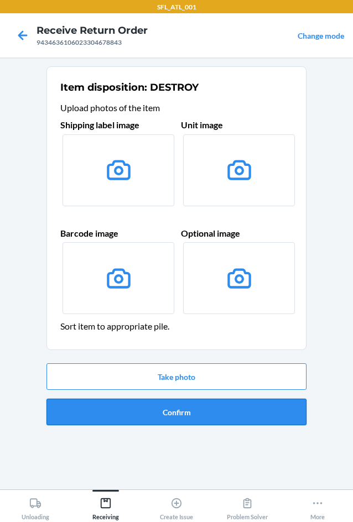
click at [213, 416] on button "Confirm" at bounding box center [176, 412] width 260 height 27
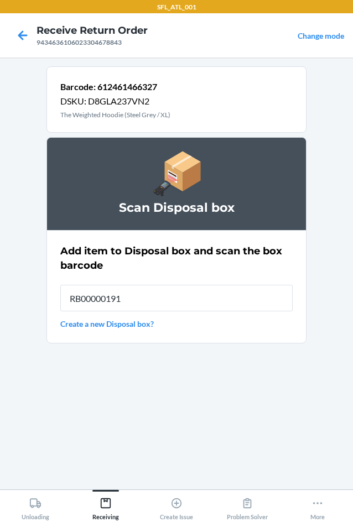
type input "RB00000191O"
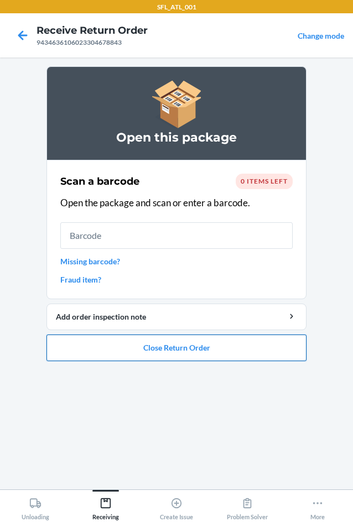
click at [145, 348] on button "Close Return Order" at bounding box center [176, 347] width 260 height 27
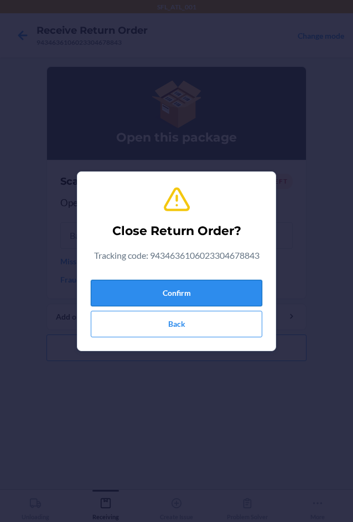
click at [164, 300] on button "Confirm" at bounding box center [176, 293] width 171 height 27
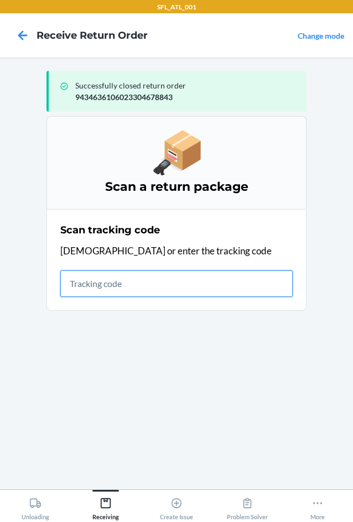
click at [98, 287] on input "text" at bounding box center [176, 283] width 232 height 27
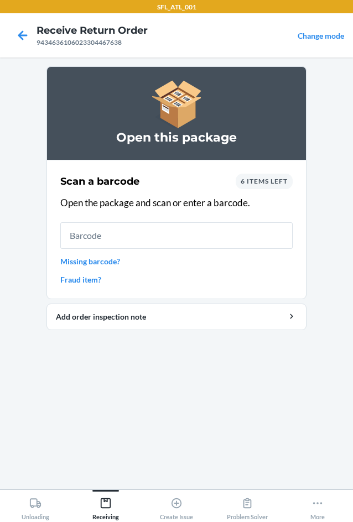
click at [126, 244] on input "text" at bounding box center [176, 235] width 232 height 27
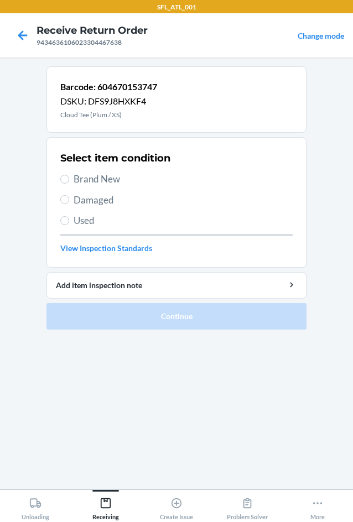
click at [74, 176] on span "Brand New" at bounding box center [183, 179] width 219 height 14
click at [69, 176] on input "Brand New" at bounding box center [64, 179] width 9 height 9
radio input "true"
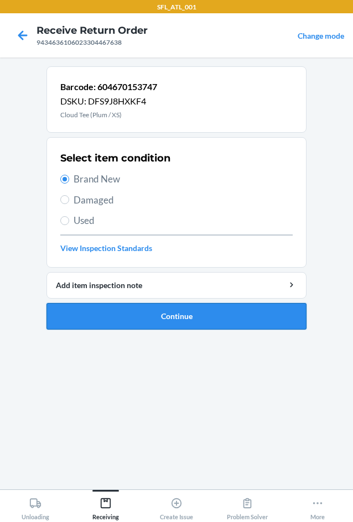
click at [165, 325] on button "Continue" at bounding box center [176, 316] width 260 height 27
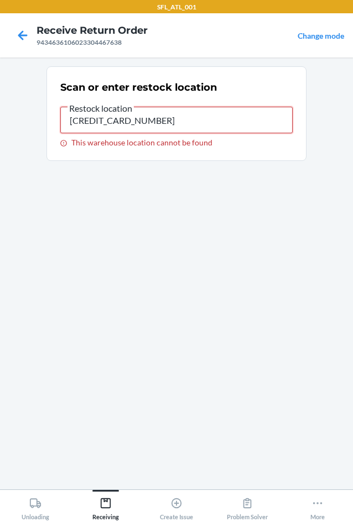
click at [147, 121] on input "659859077888" at bounding box center [176, 120] width 232 height 27
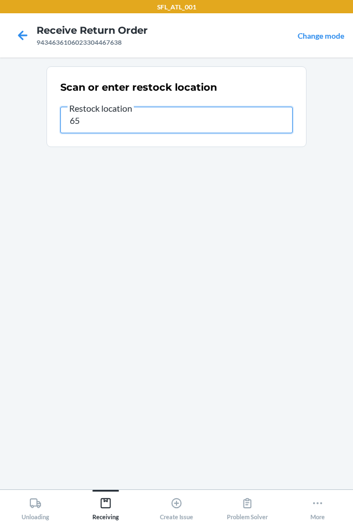
type input "6"
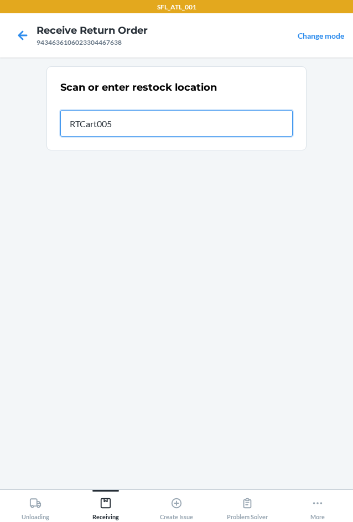
type input "RTCart005"
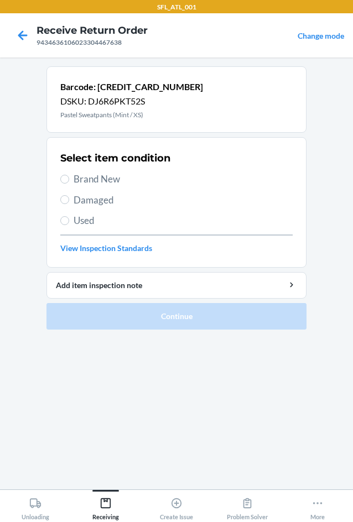
click at [106, 180] on span "Brand New" at bounding box center [183, 179] width 219 height 14
click at [69, 180] on input "Brand New" at bounding box center [64, 179] width 9 height 9
radio input "true"
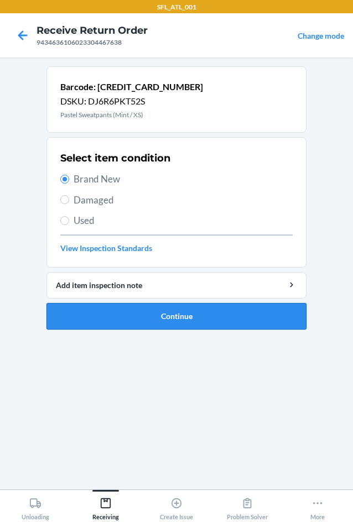
click at [164, 320] on button "Continue" at bounding box center [176, 316] width 260 height 27
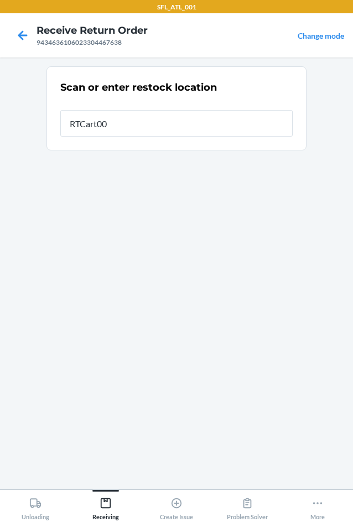
type input "RTCart005"
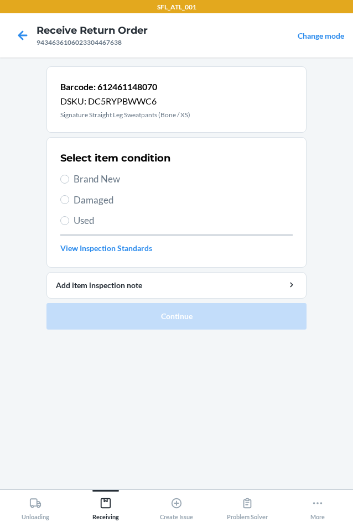
click at [101, 179] on span "Brand New" at bounding box center [183, 179] width 219 height 14
click at [69, 179] on input "Brand New" at bounding box center [64, 179] width 9 height 9
radio input "true"
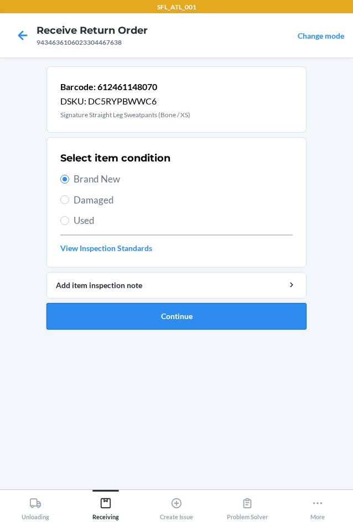
click at [168, 316] on button "Continue" at bounding box center [176, 316] width 260 height 27
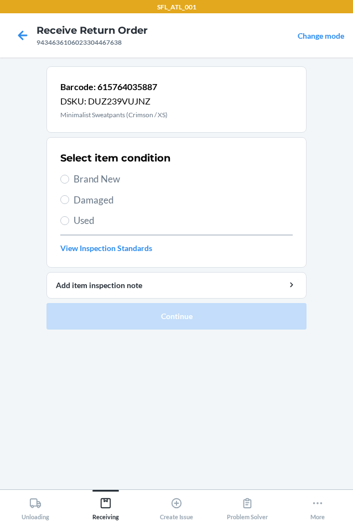
click at [87, 175] on span "Brand New" at bounding box center [183, 179] width 219 height 14
click at [69, 175] on input "Brand New" at bounding box center [64, 179] width 9 height 9
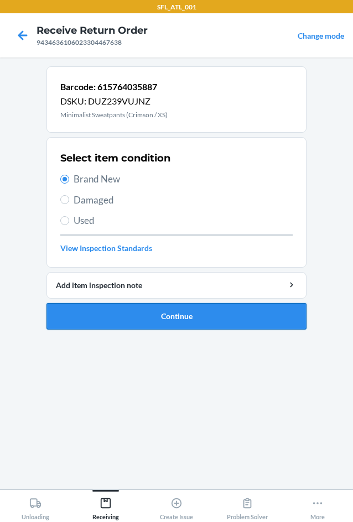
click at [182, 314] on button "Continue" at bounding box center [176, 316] width 260 height 27
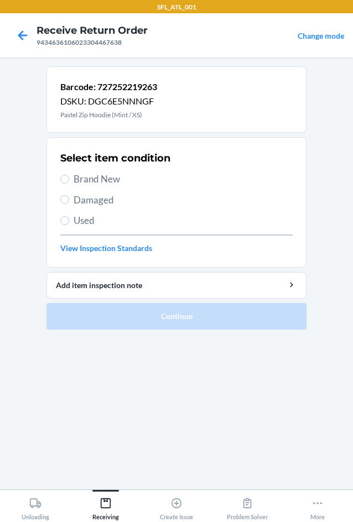
click at [83, 178] on span "Brand New" at bounding box center [183, 179] width 219 height 14
click at [69, 178] on input "Brand New" at bounding box center [64, 179] width 9 height 9
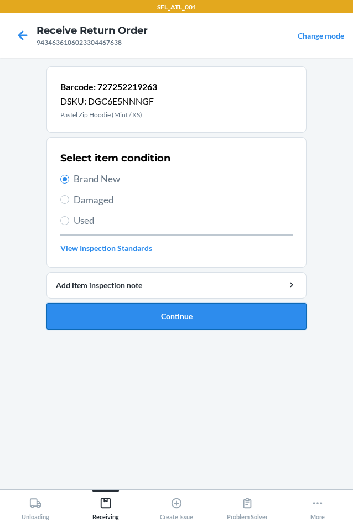
click at [179, 320] on button "Continue" at bounding box center [176, 316] width 260 height 27
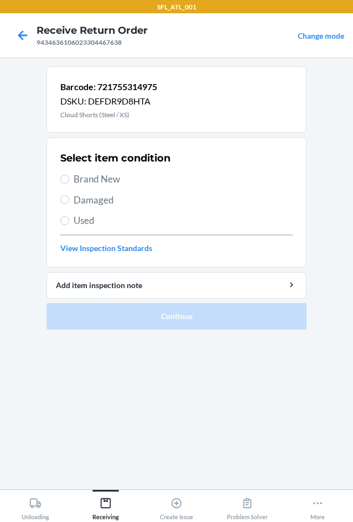
click at [74, 180] on span "Brand New" at bounding box center [183, 179] width 219 height 14
click at [69, 180] on input "Brand New" at bounding box center [64, 179] width 9 height 9
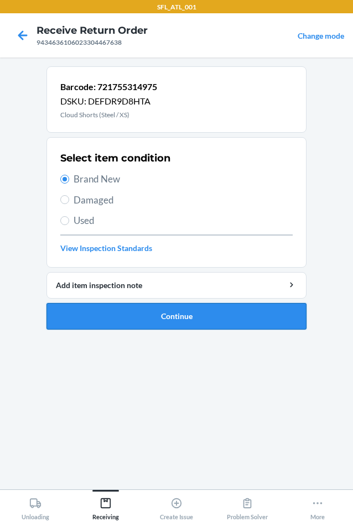
click at [180, 315] on button "Continue" at bounding box center [176, 316] width 260 height 27
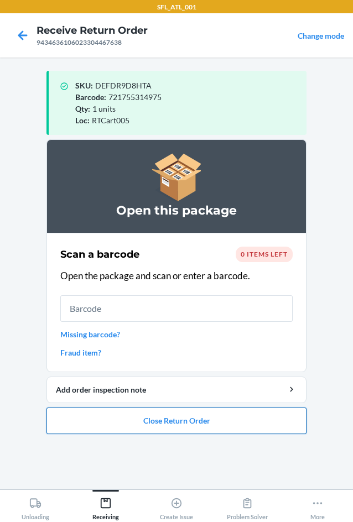
click at [165, 423] on button "Close Return Order" at bounding box center [176, 420] width 260 height 27
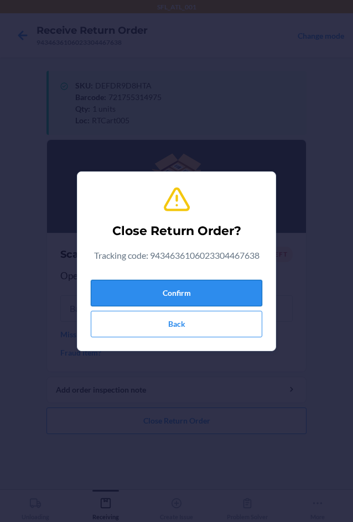
click at [159, 291] on button "Confirm" at bounding box center [176, 293] width 171 height 27
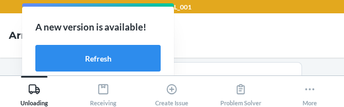
scroll to position [75, 0]
